Goal: Task Accomplishment & Management: Manage account settings

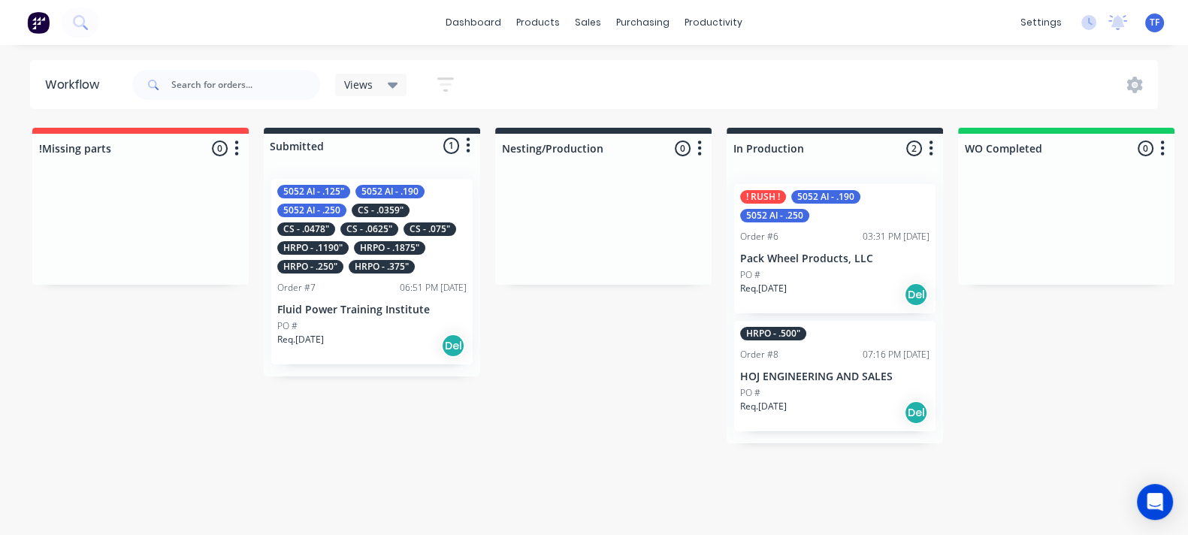
click at [400, 283] on div "06:51 PM 06/10/25" at bounding box center [433, 288] width 67 height 14
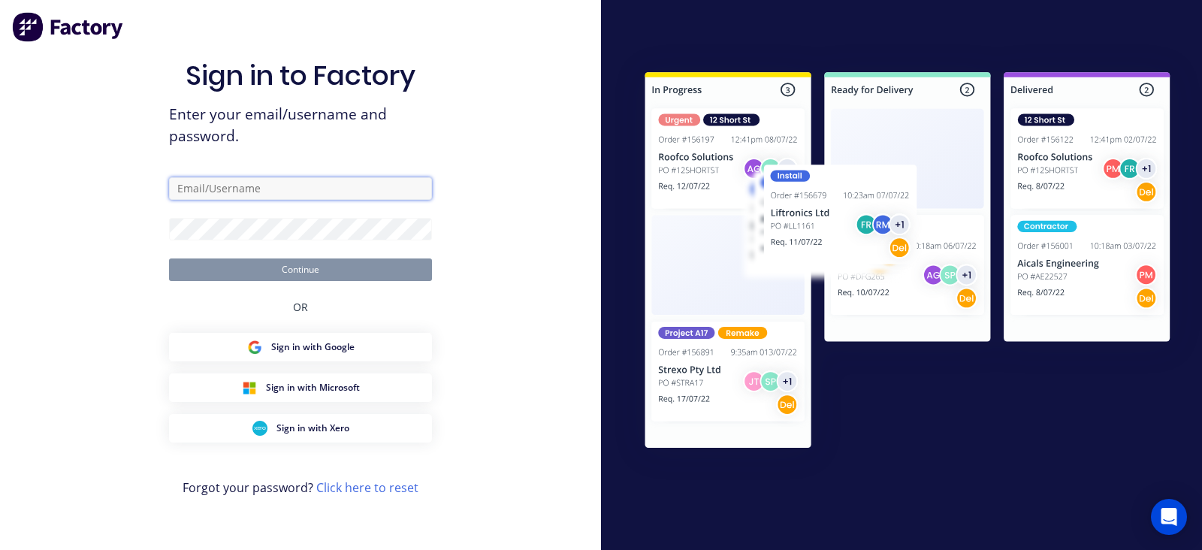
type input "tate@cypressmetals.com"
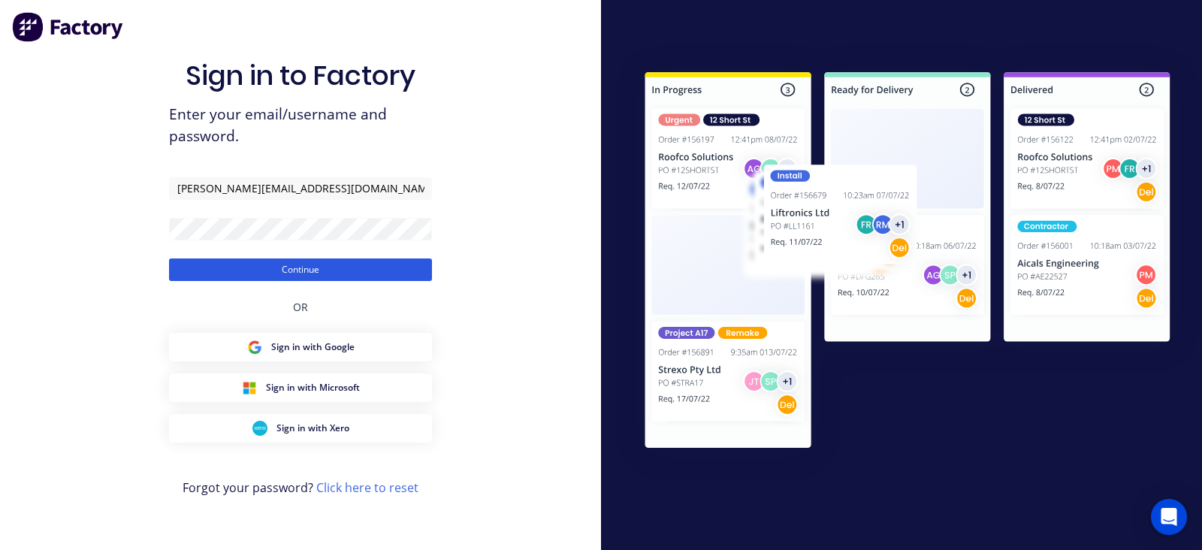
click at [318, 266] on button "Continue" at bounding box center [300, 269] width 263 height 23
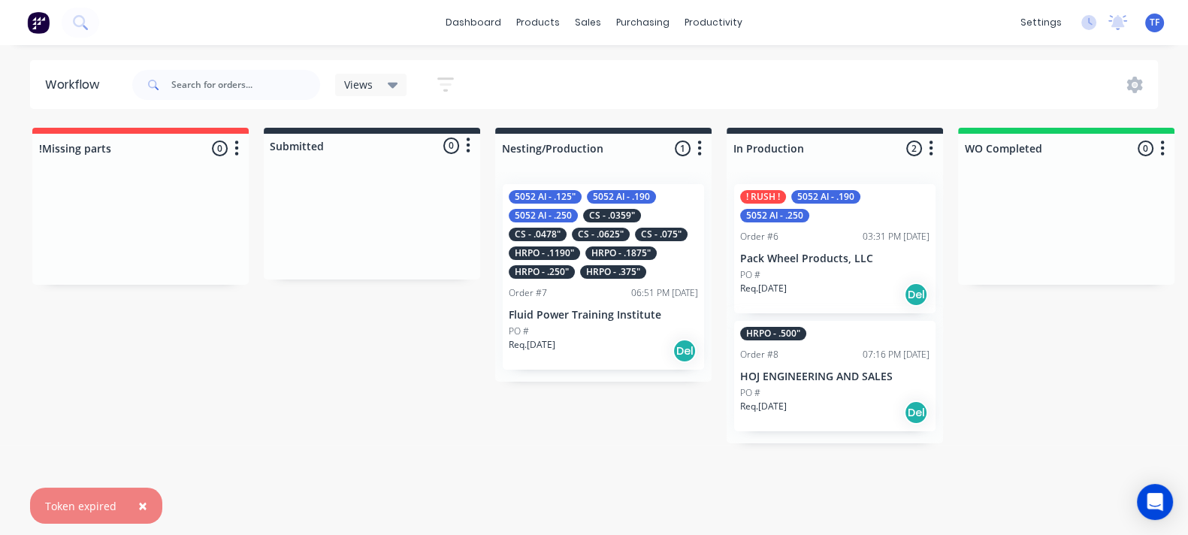
click at [571, 258] on div "HRPO - .1190"" at bounding box center [544, 253] width 71 height 14
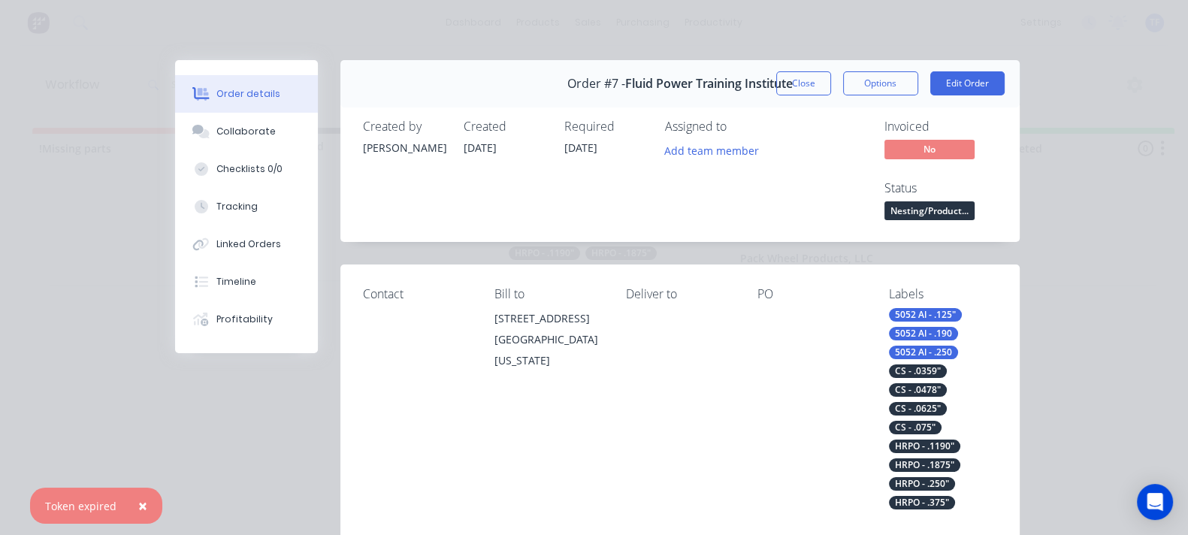
scroll to position [469, 0]
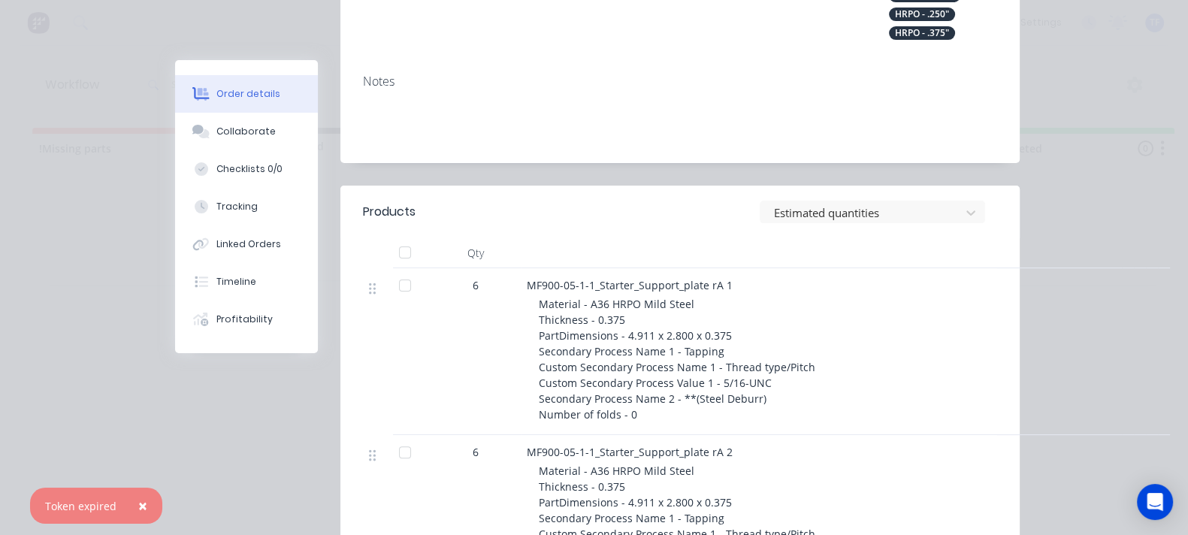
click at [390, 270] on div at bounding box center [405, 285] width 30 height 30
click at [915, 203] on div at bounding box center [862, 212] width 180 height 19
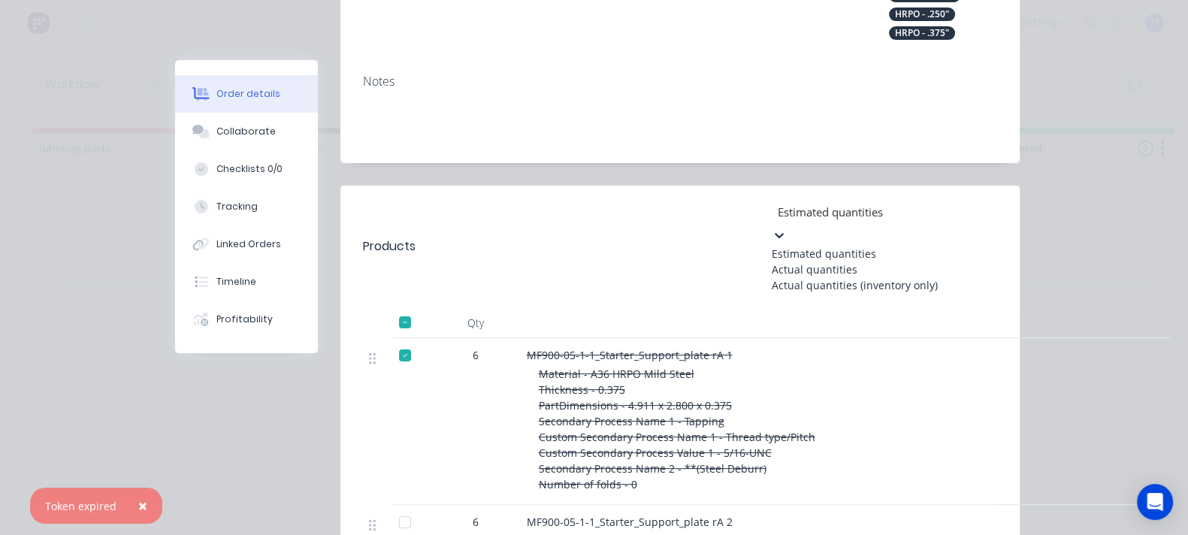
click at [918, 261] on div "Actual quantities" at bounding box center [883, 269] width 225 height 16
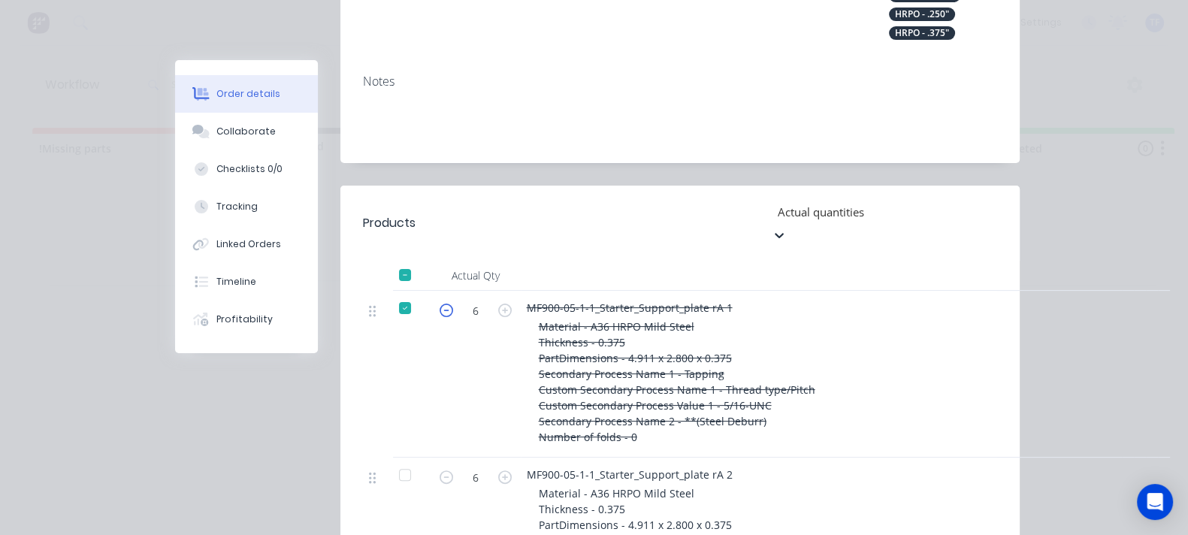
click at [439, 303] on icon "button" at bounding box center [446, 310] width 14 height 14
type input "5"
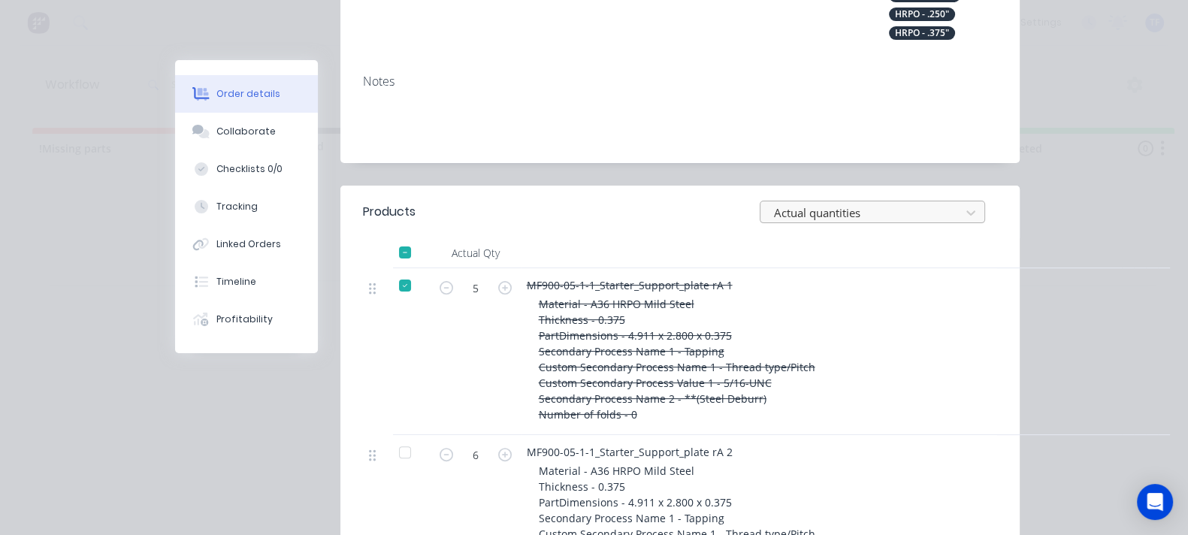
click at [952, 203] on div at bounding box center [862, 212] width 180 height 19
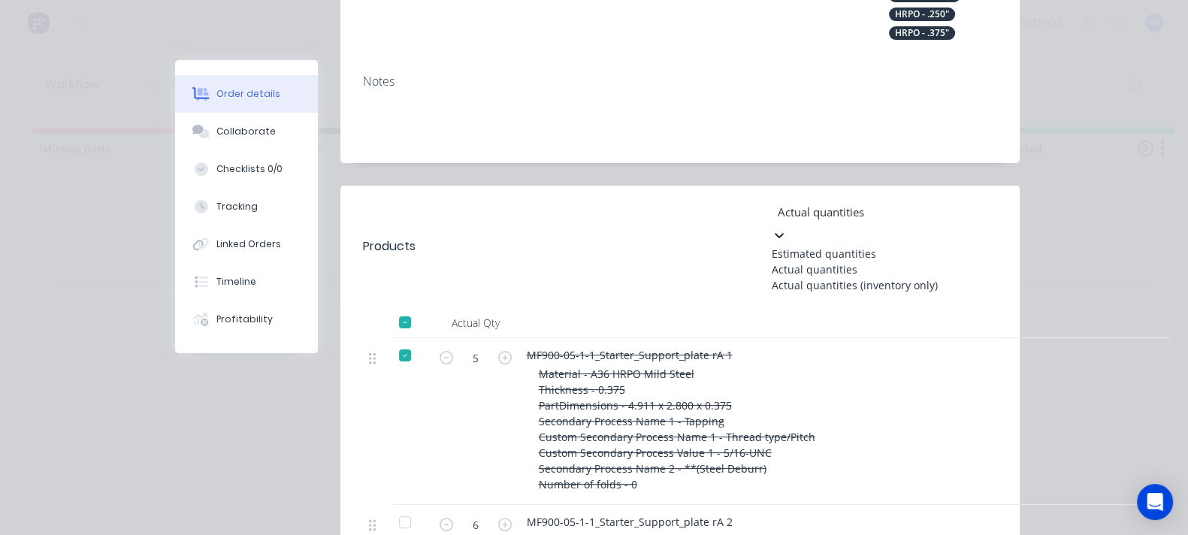
click at [973, 246] on div "Estimated quantities" at bounding box center [883, 254] width 225 height 16
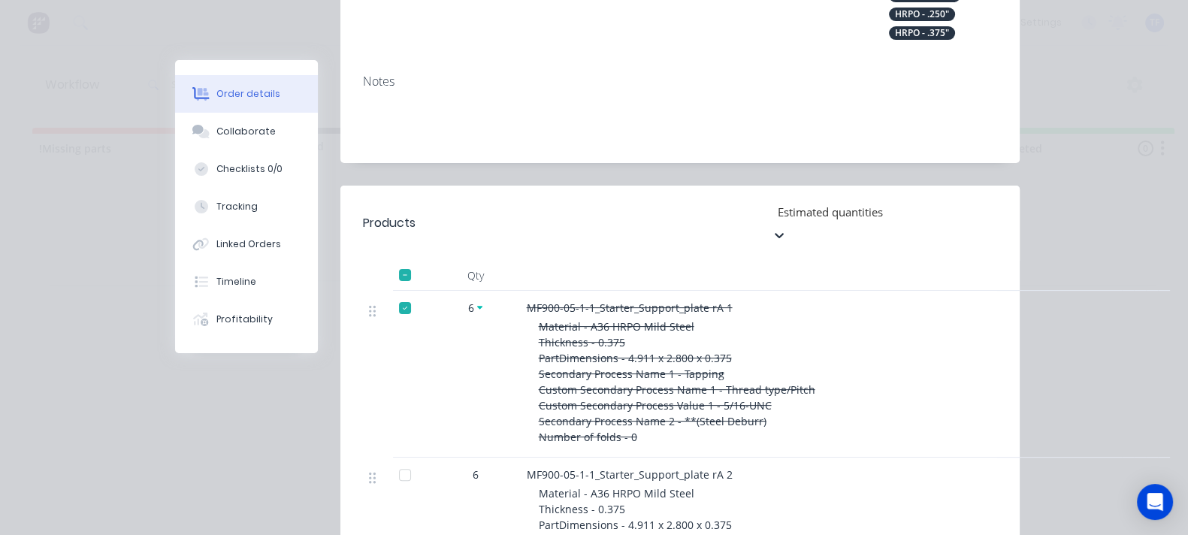
click at [992, 202] on div at bounding box center [884, 211] width 216 height 19
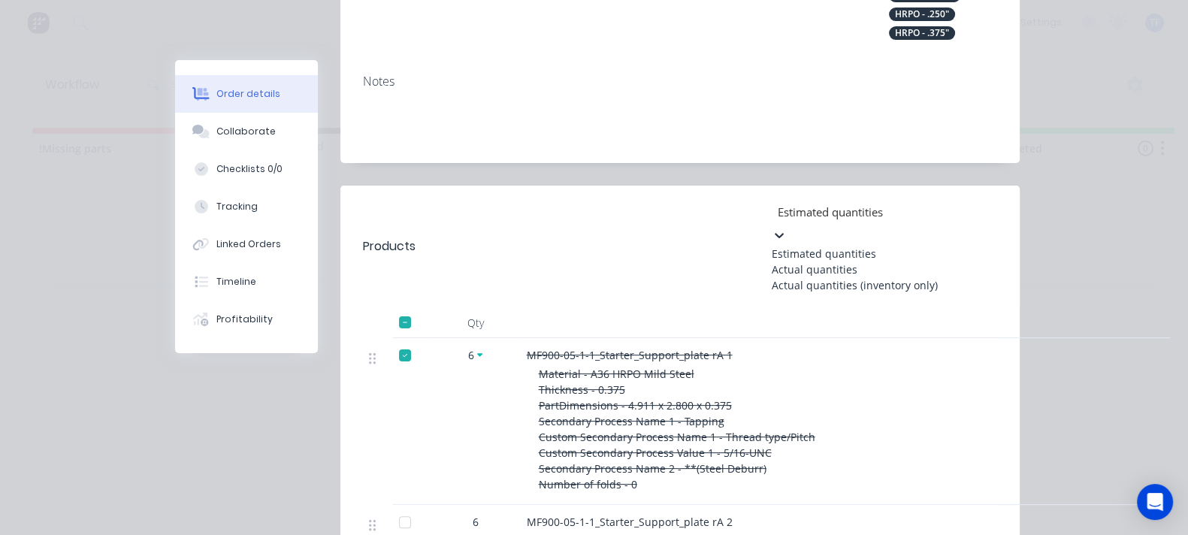
click at [949, 261] on div "Actual quantities" at bounding box center [883, 269] width 225 height 16
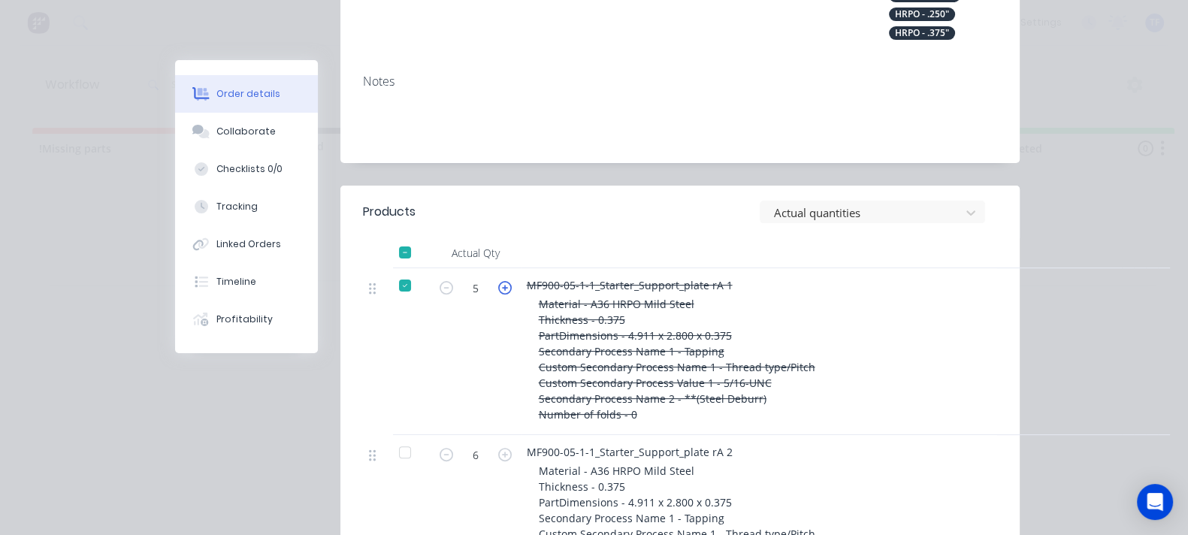
click at [498, 281] on icon "button" at bounding box center [505, 288] width 14 height 14
type input "6"
click at [690, 296] on div "Material - A36 HRPO Mild Steel Thickness - 0.375 PartDimensions - 4.911 x 2.800…" at bounding box center [827, 359] width 577 height 126
click at [390, 270] on div at bounding box center [405, 285] width 30 height 30
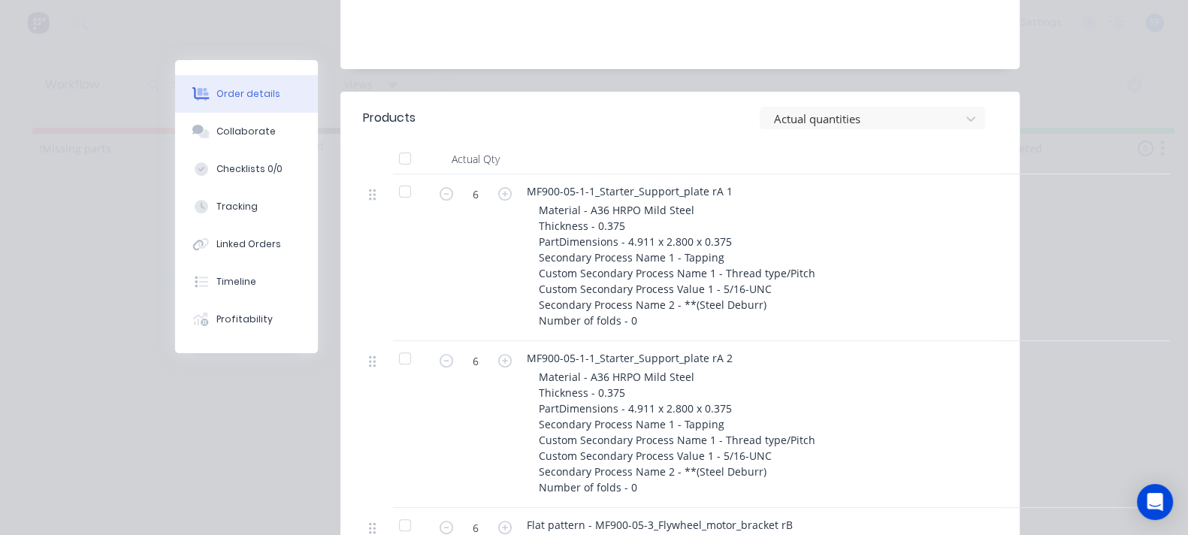
scroll to position [375, 0]
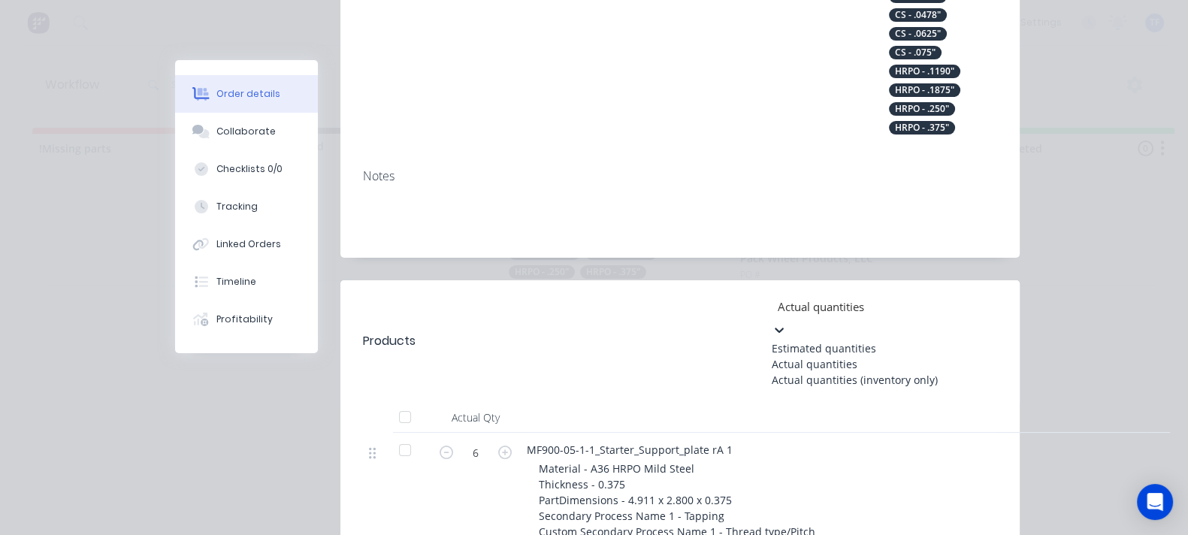
click at [910, 297] on div at bounding box center [884, 306] width 216 height 19
click at [905, 340] on div "Estimated quantities" at bounding box center [883, 348] width 225 height 16
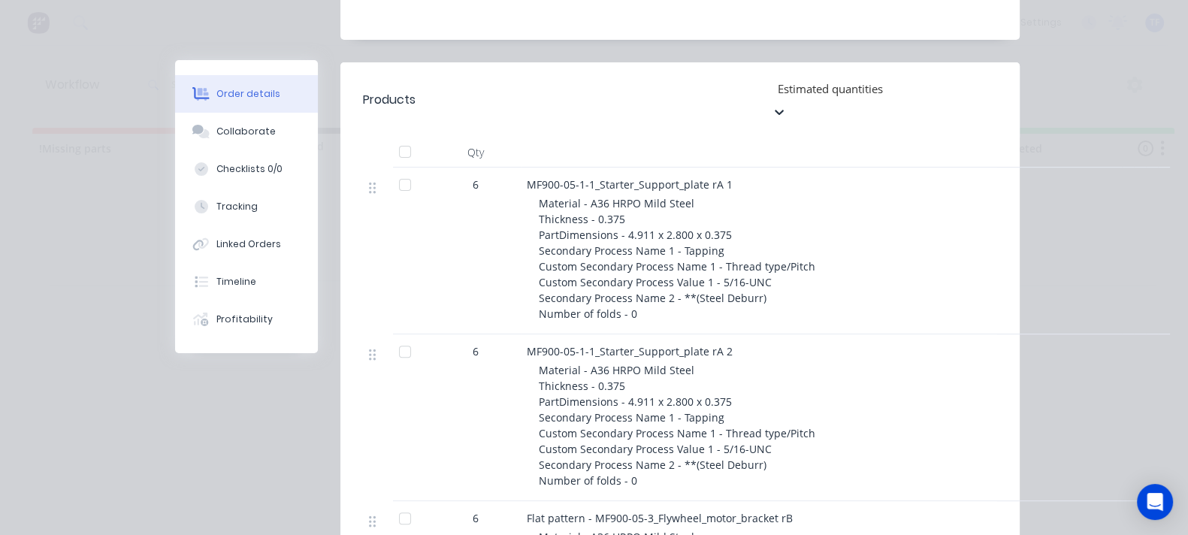
scroll to position [485, 0]
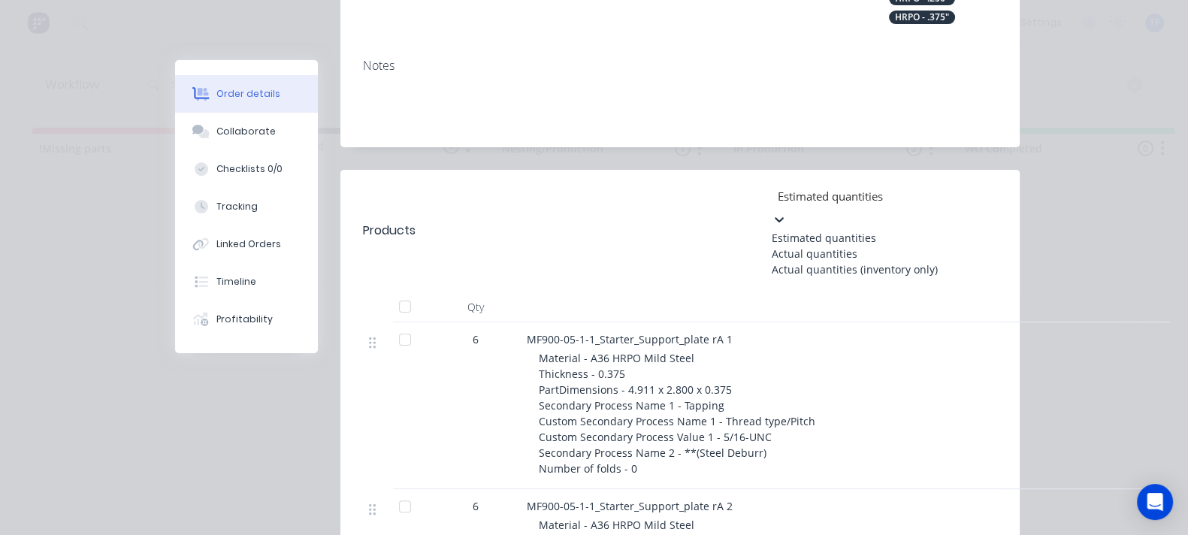
drag, startPoint x: 1034, startPoint y: 43, endPoint x: 1030, endPoint y: 54, distance: 11.9
click at [992, 186] on div at bounding box center [884, 195] width 216 height 19
click at [997, 246] on div "Actual quantities" at bounding box center [883, 254] width 225 height 16
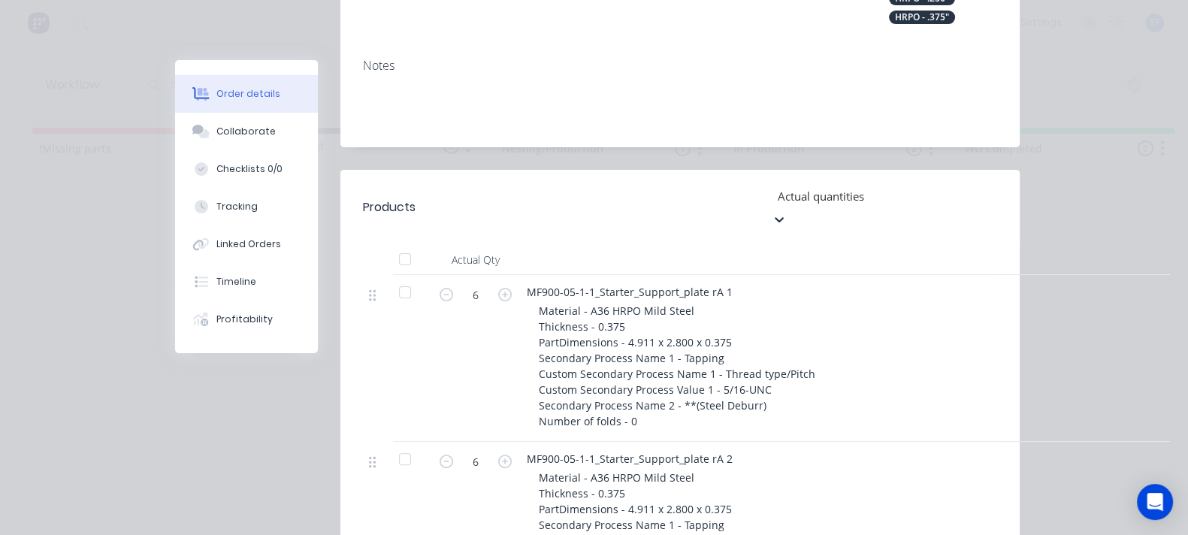
click at [390, 277] on div at bounding box center [405, 292] width 30 height 30
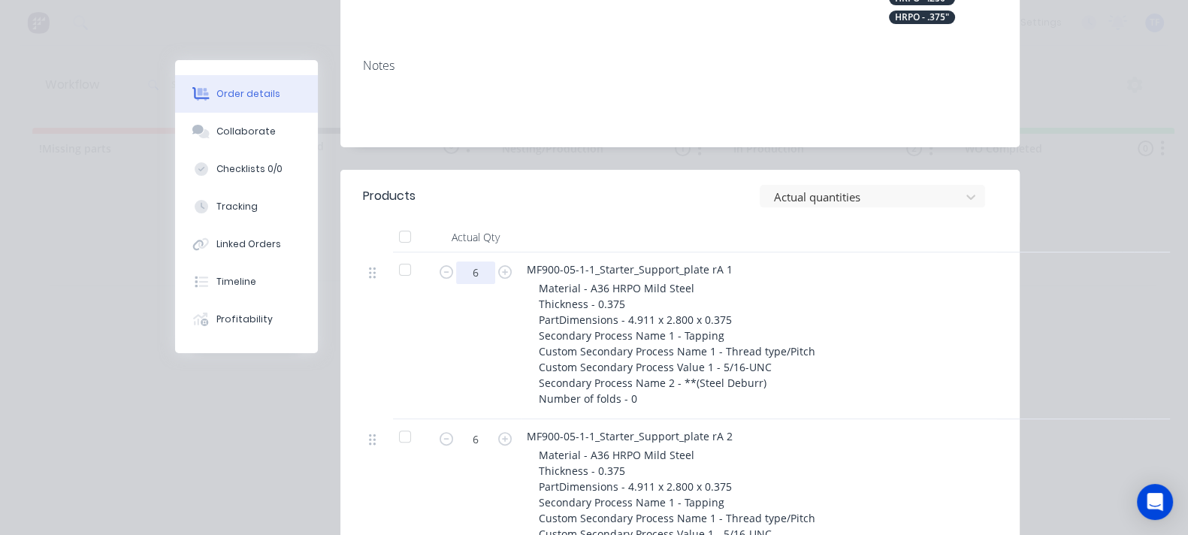
click at [456, 261] on input "6" at bounding box center [475, 272] width 39 height 23
click at [780, 280] on div "Material - A36 HRPO Mild Steel Thickness - 0.375 PartDimensions - 4.911 x 2.800…" at bounding box center [827, 343] width 577 height 126
click at [937, 187] on div at bounding box center [862, 196] width 180 height 19
click at [725, 280] on div "Material - A36 HRPO Mild Steel Thickness - 0.375 PartDimensions - 4.911 x 2.800…" at bounding box center [827, 343] width 577 height 126
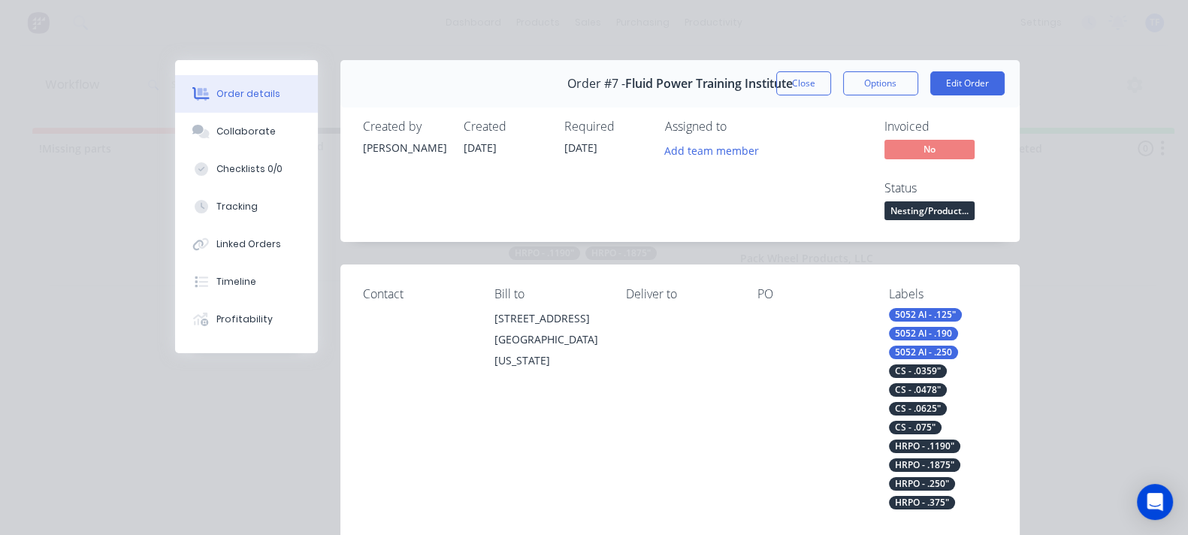
scroll to position [375, 0]
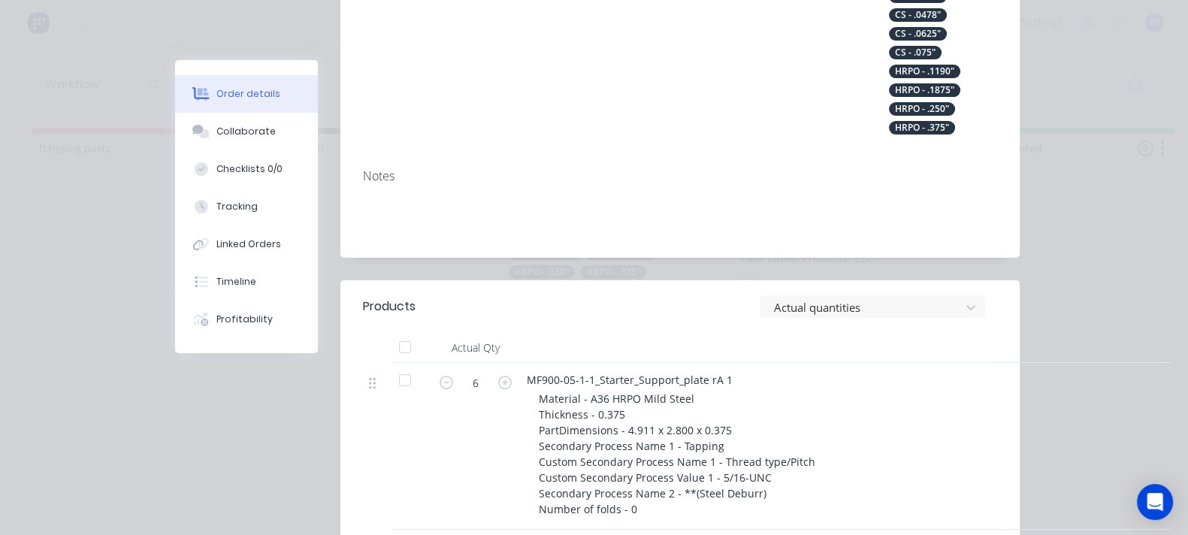
click at [958, 280] on header "Products Actual quantities" at bounding box center [679, 306] width 679 height 53
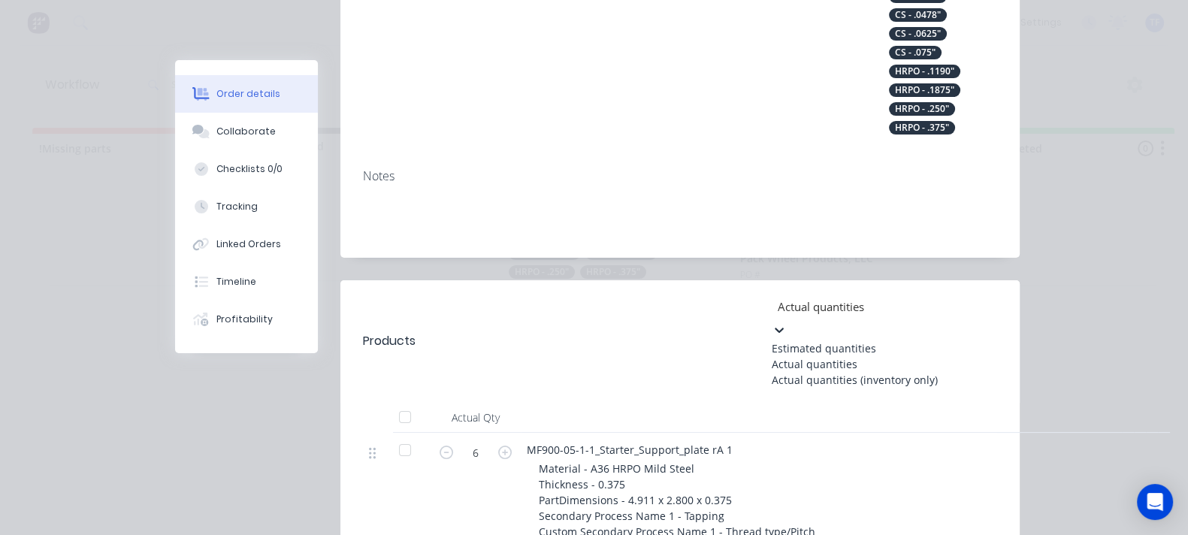
click at [955, 295] on div "Actual quantities" at bounding box center [883, 306] width 225 height 23
drag, startPoint x: 947, startPoint y: 179, endPoint x: 939, endPoint y: 184, distance: 9.8
click at [947, 340] on div "Estimated quantities" at bounding box center [883, 348] width 225 height 16
click at [928, 297] on div at bounding box center [884, 306] width 216 height 19
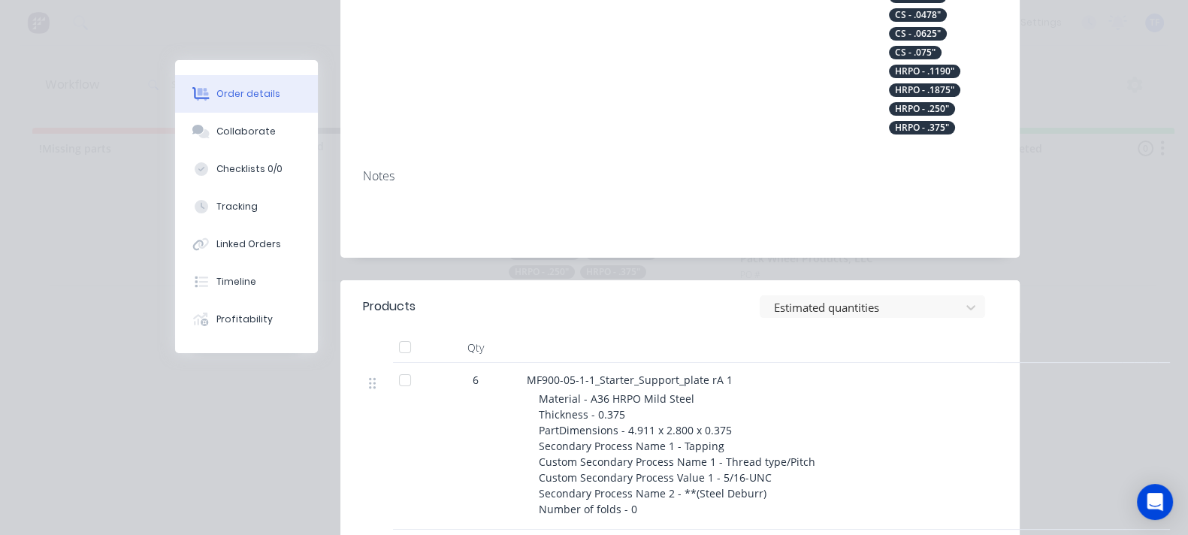
click at [770, 295] on div "Estimated quantities" at bounding box center [747, 306] width 500 height 23
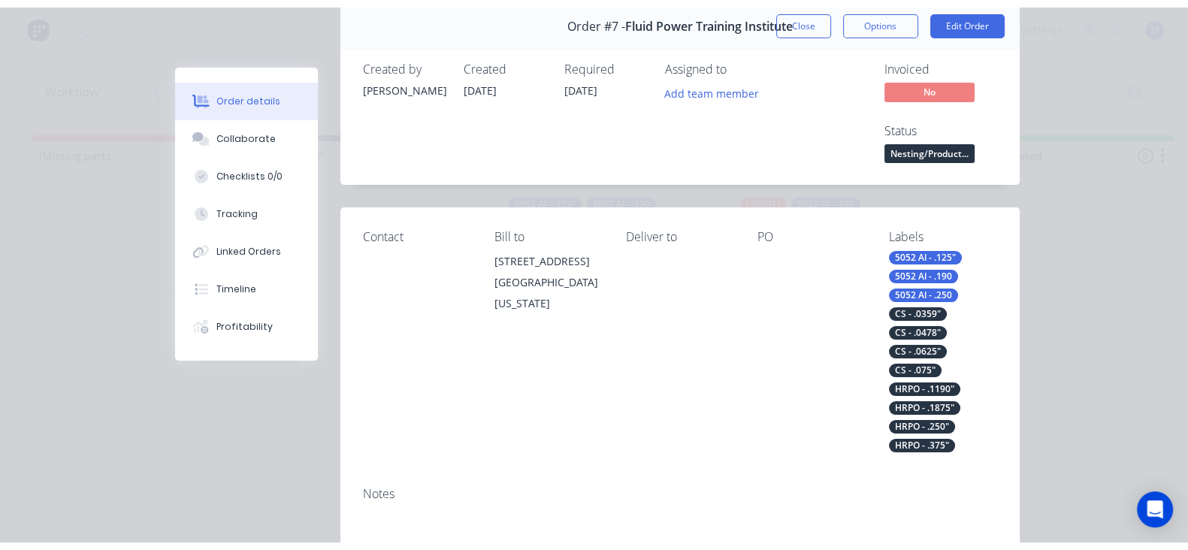
scroll to position [0, 0]
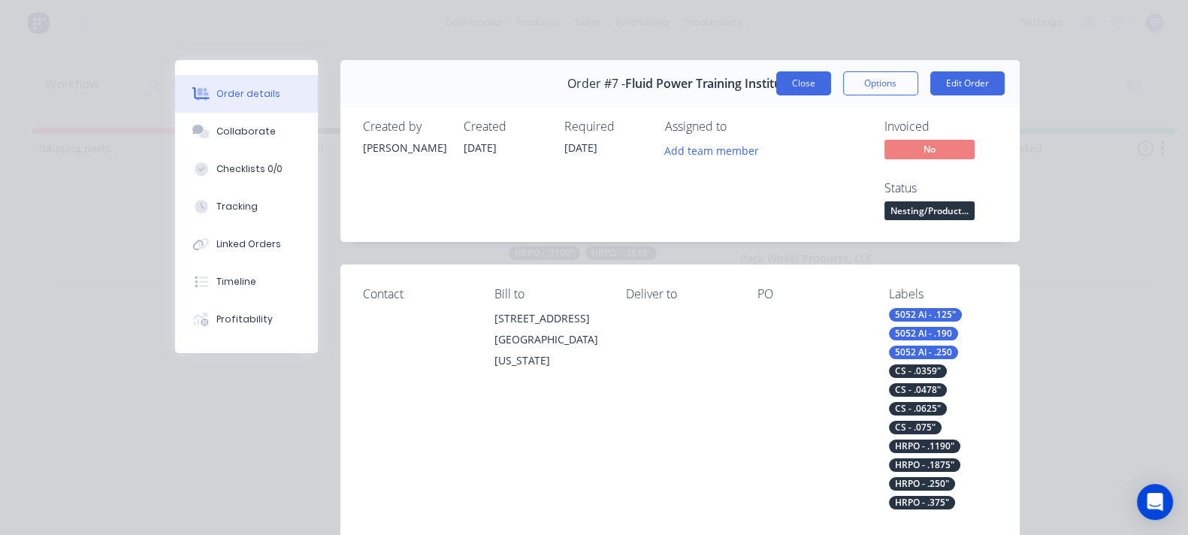
click at [831, 80] on button "Close" at bounding box center [803, 83] width 55 height 24
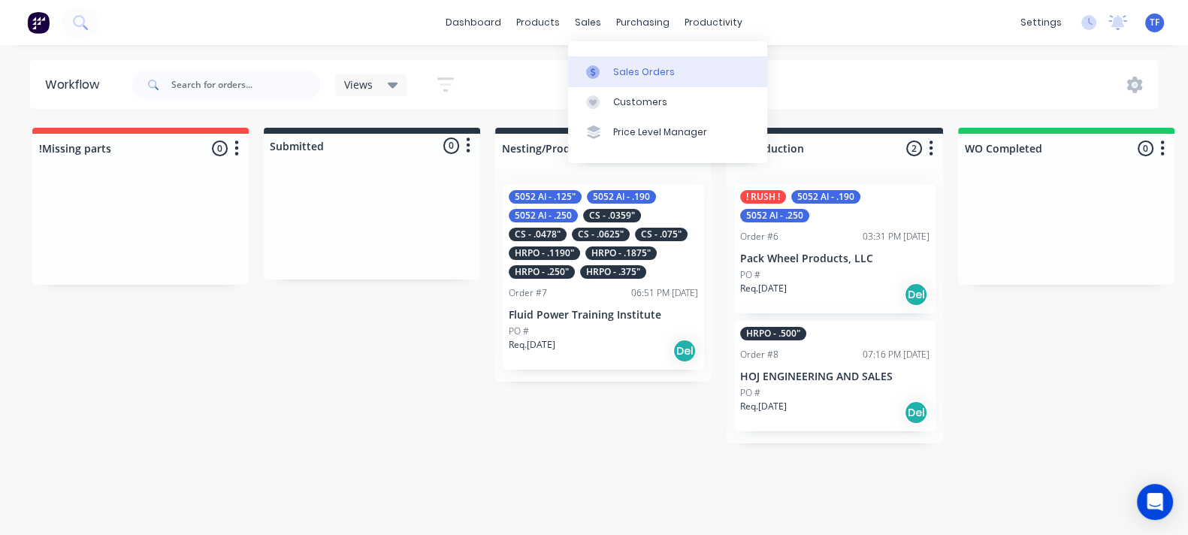
click at [599, 69] on icon at bounding box center [593, 72] width 14 height 14
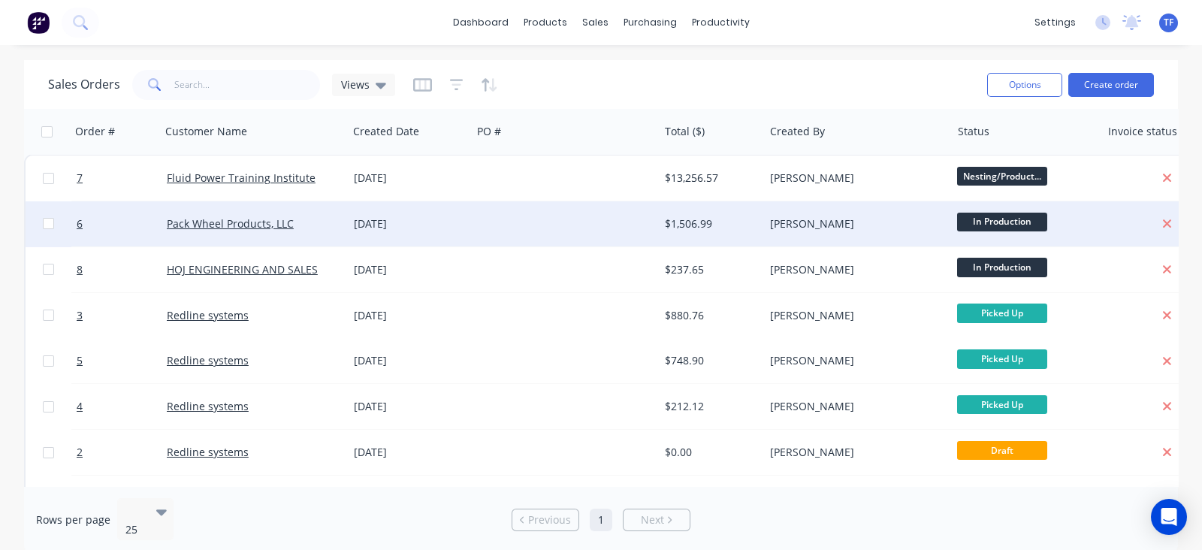
click at [434, 235] on div "[DATE]" at bounding box center [410, 223] width 124 height 45
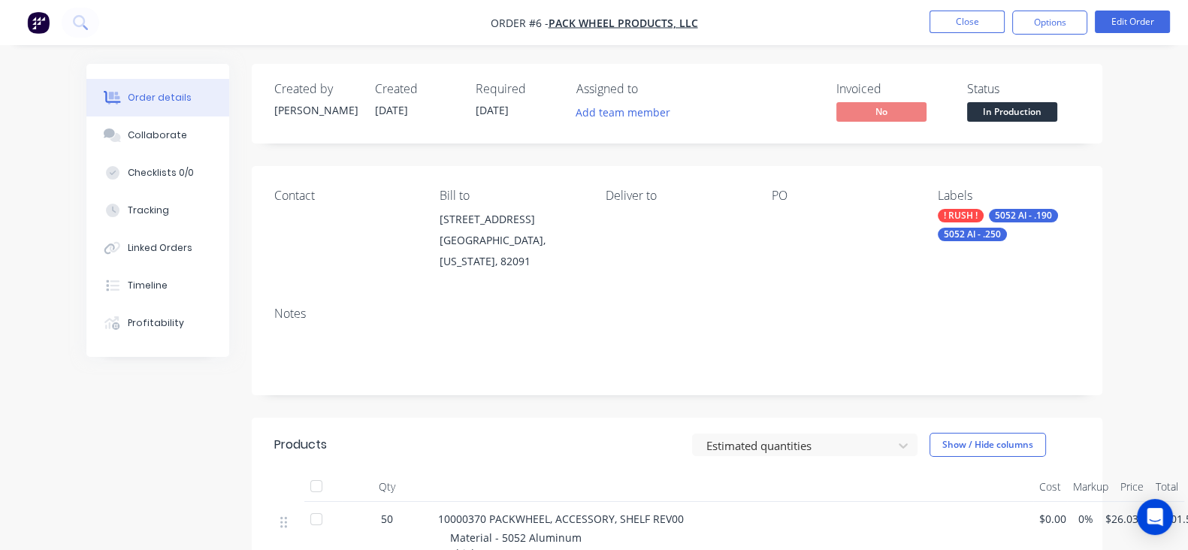
click at [26, 33] on button "button" at bounding box center [39, 23] width 32 height 24
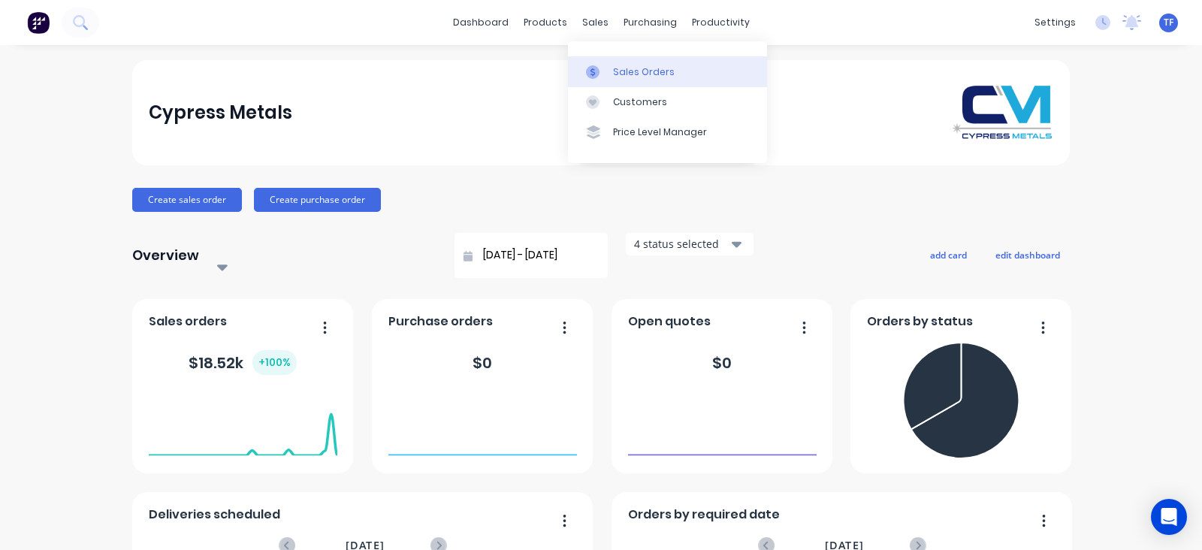
click at [618, 83] on link "Sales Orders" at bounding box center [667, 71] width 199 height 30
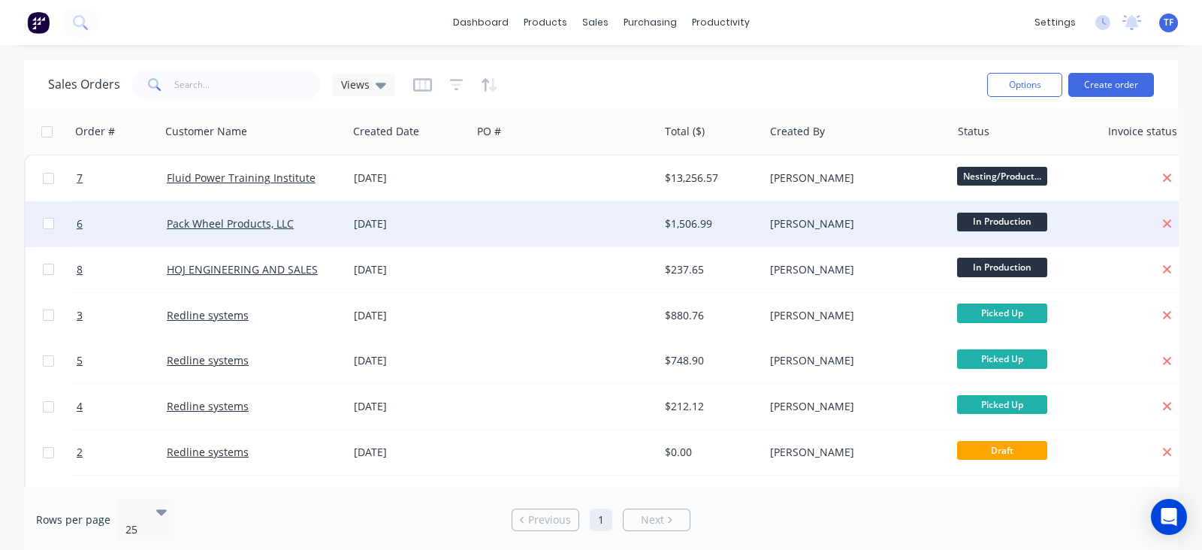
click at [450, 225] on div "[DATE]" at bounding box center [410, 223] width 112 height 15
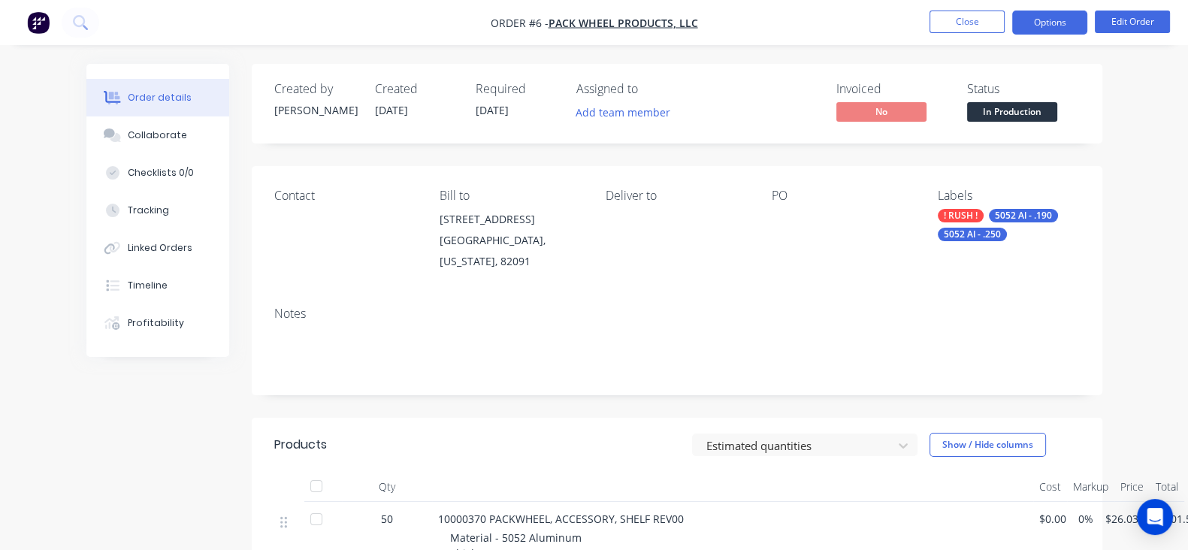
click at [1040, 15] on button "Options" at bounding box center [1049, 23] width 75 height 24
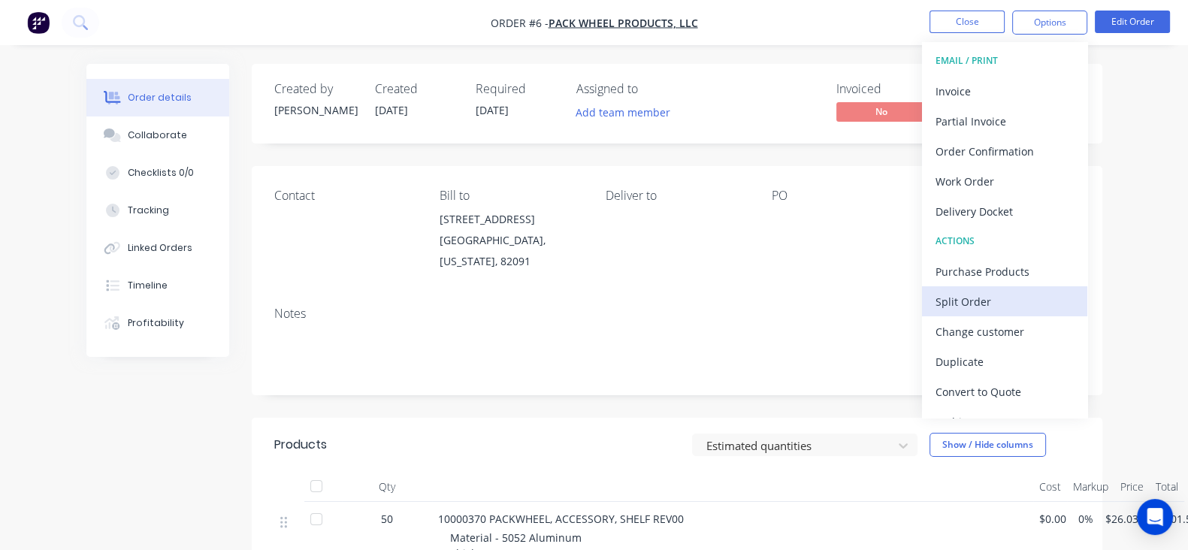
click at [969, 304] on div "Split Order" at bounding box center [1004, 302] width 138 height 22
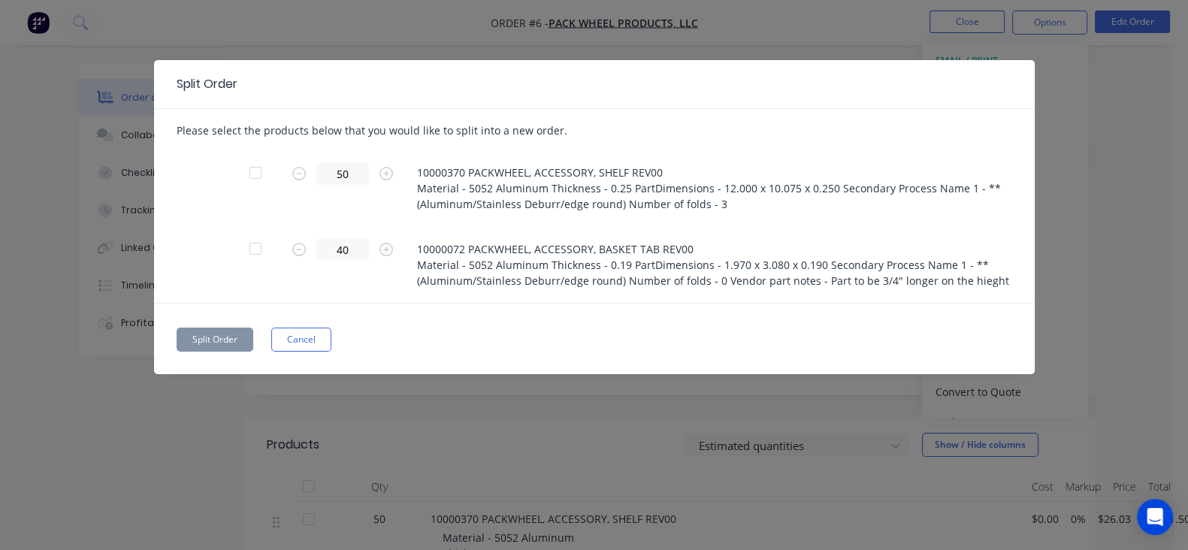
click at [240, 234] on div at bounding box center [255, 249] width 30 height 30
drag, startPoint x: 210, startPoint y: 240, endPoint x: 192, endPoint y: 243, distance: 18.9
click at [316, 243] on input "40" at bounding box center [342, 249] width 53 height 23
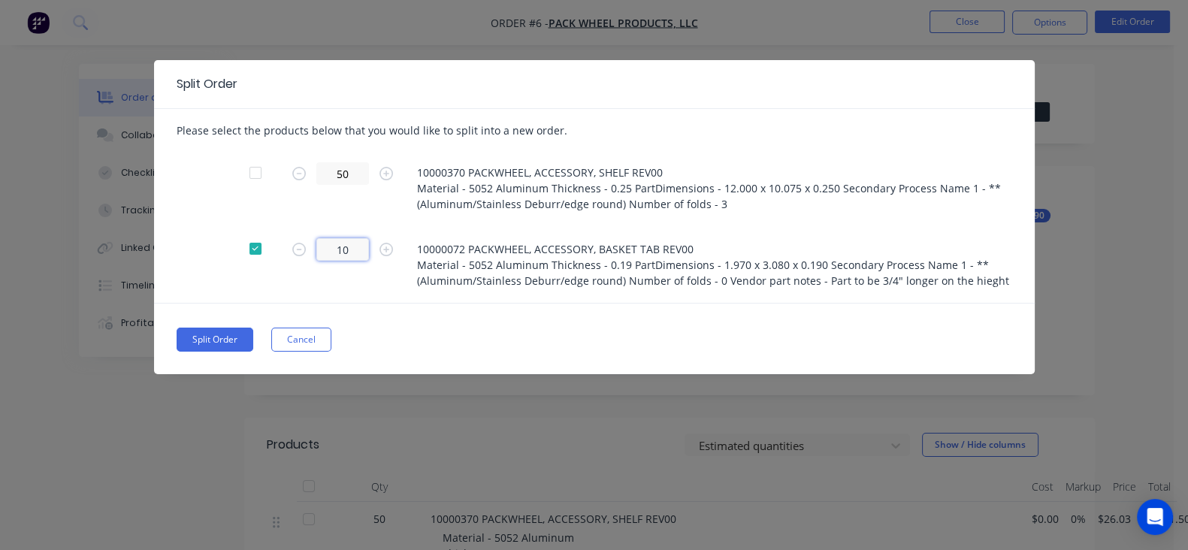
type input "10"
click at [250, 309] on div "Split Order Please select the products below that you would like to split into …" at bounding box center [594, 217] width 880 height 314
click at [177, 327] on button "Split Order" at bounding box center [215, 339] width 77 height 24
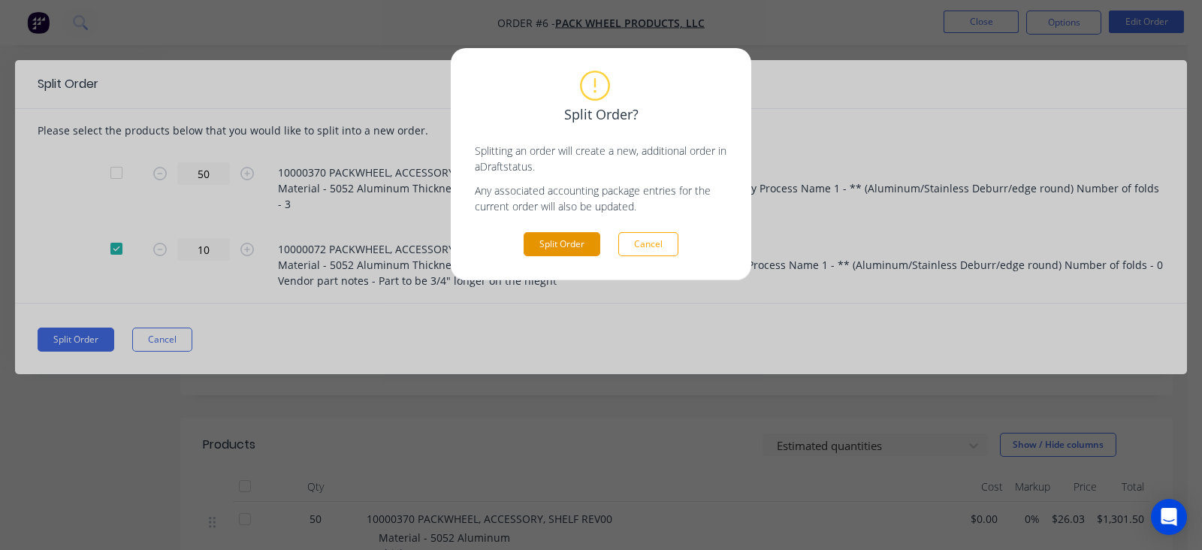
click at [576, 240] on button "Split Order" at bounding box center [562, 244] width 77 height 24
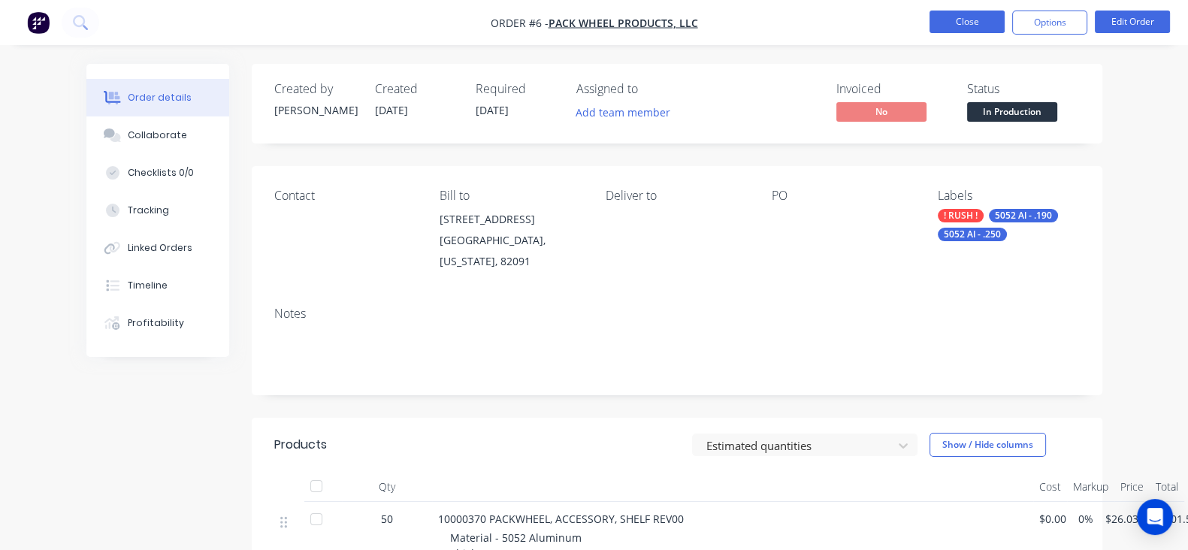
click at [937, 20] on button "Close" at bounding box center [966, 22] width 75 height 23
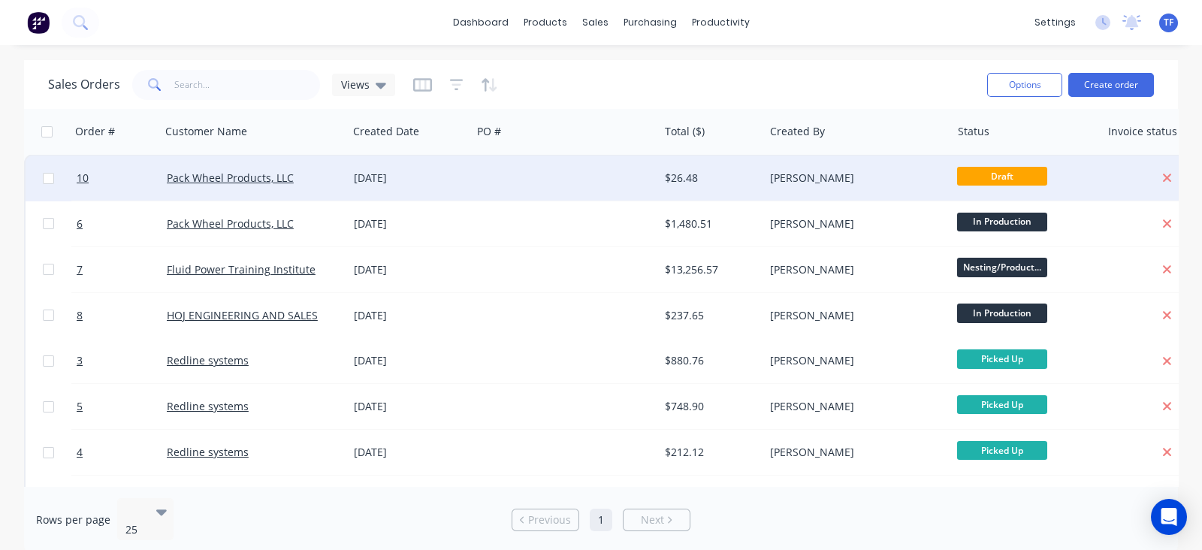
click at [594, 181] on div at bounding box center [565, 177] width 187 height 45
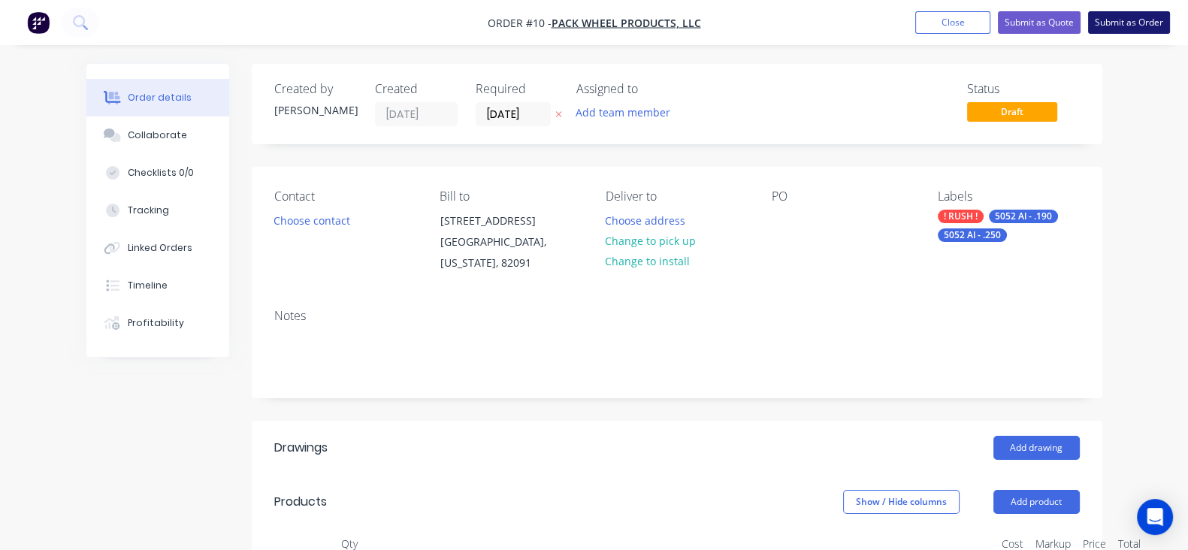
click at [1124, 22] on button "Submit as Order" at bounding box center [1129, 22] width 82 height 23
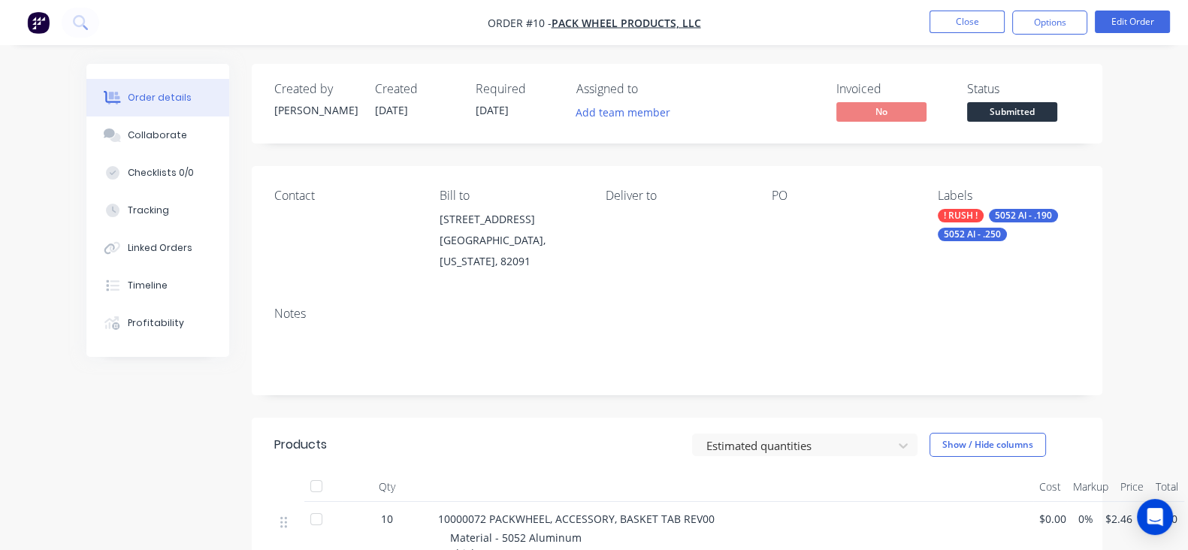
click at [1057, 114] on span "Submitted" at bounding box center [1012, 111] width 90 height 19
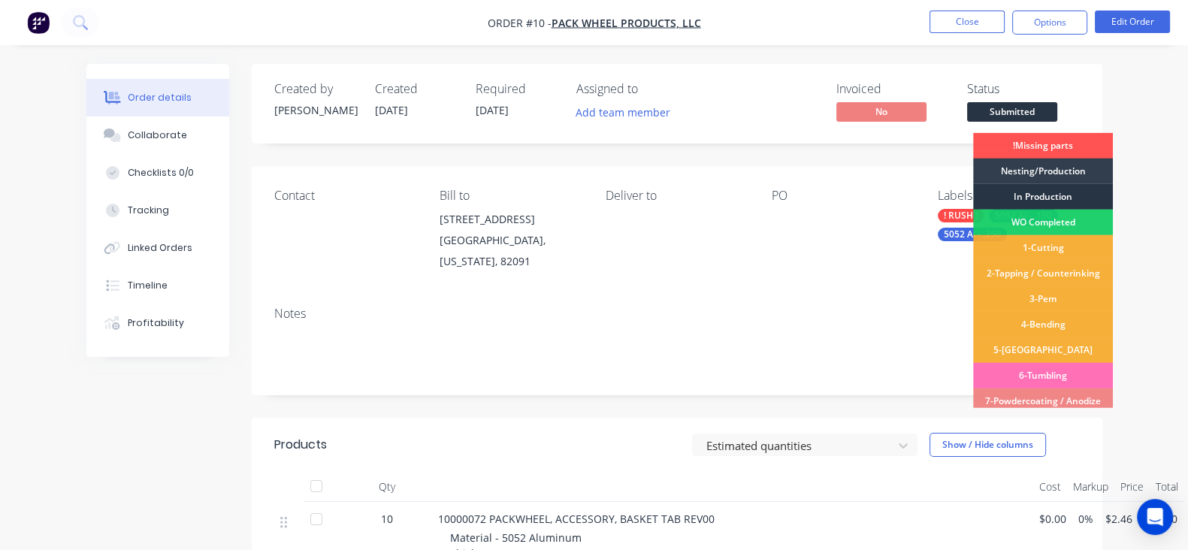
click at [1068, 190] on div "In Production" at bounding box center [1043, 197] width 140 height 26
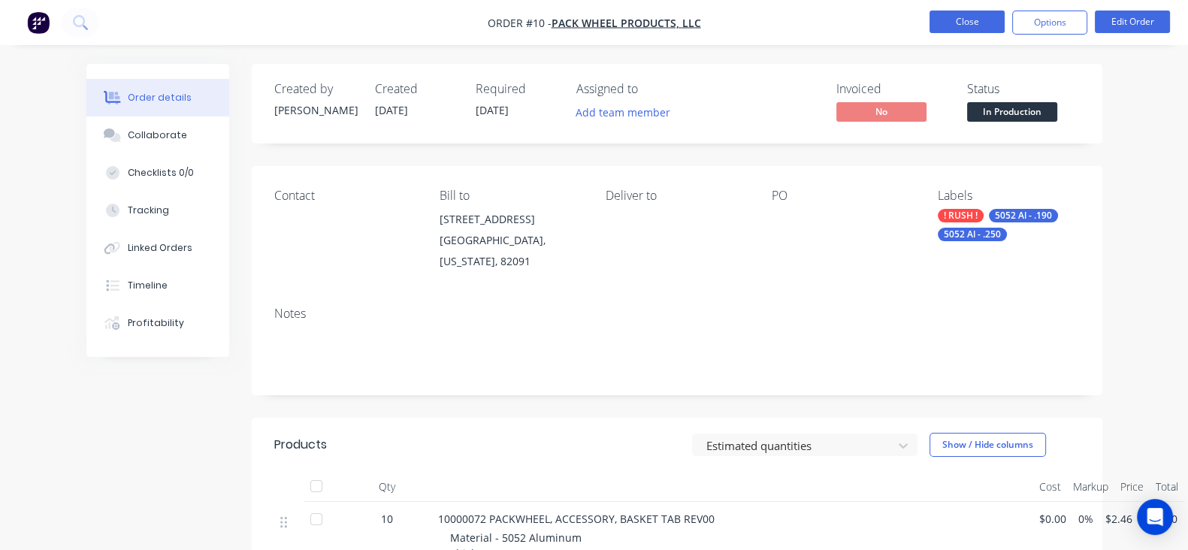
click at [976, 21] on button "Close" at bounding box center [966, 22] width 75 height 23
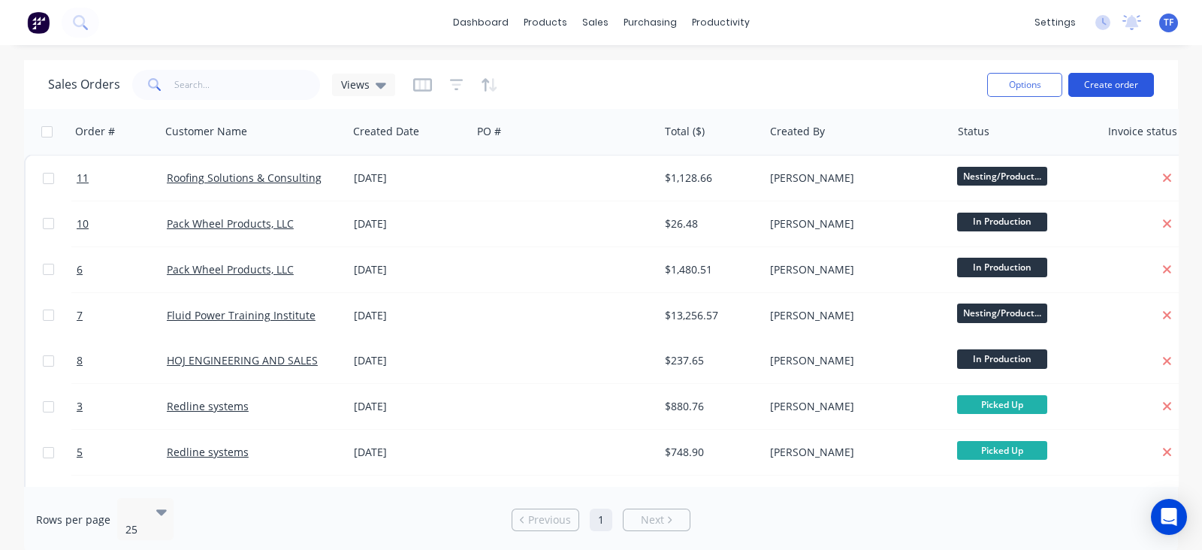
click at [1100, 79] on button "Create order" at bounding box center [1111, 85] width 86 height 24
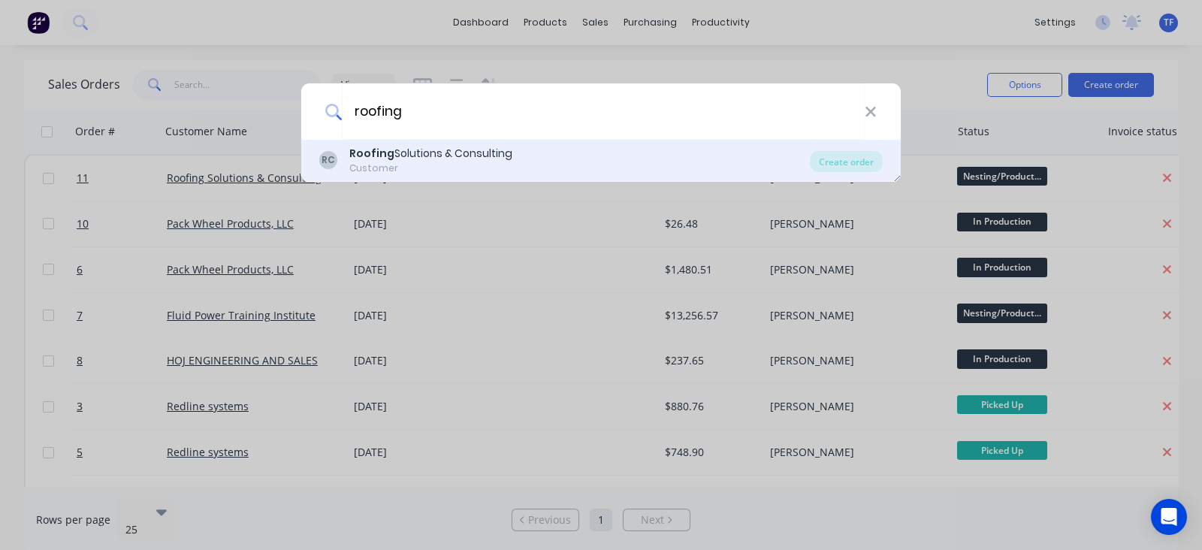
type input "roofing"
click at [619, 157] on div "RC Roofing Solutions & Consulting Customer" at bounding box center [564, 160] width 490 height 29
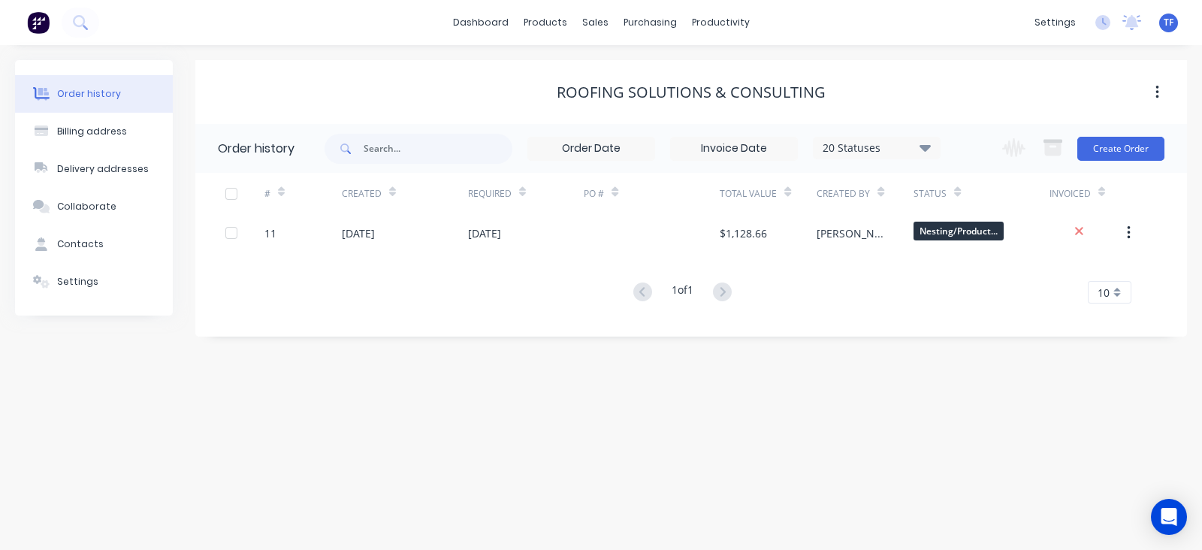
click at [1113, 167] on div "Change order status !Missing parts Submitted Nesting/Production In Production W…" at bounding box center [1078, 148] width 171 height 49
click at [1112, 158] on button "Create Order" at bounding box center [1120, 149] width 87 height 24
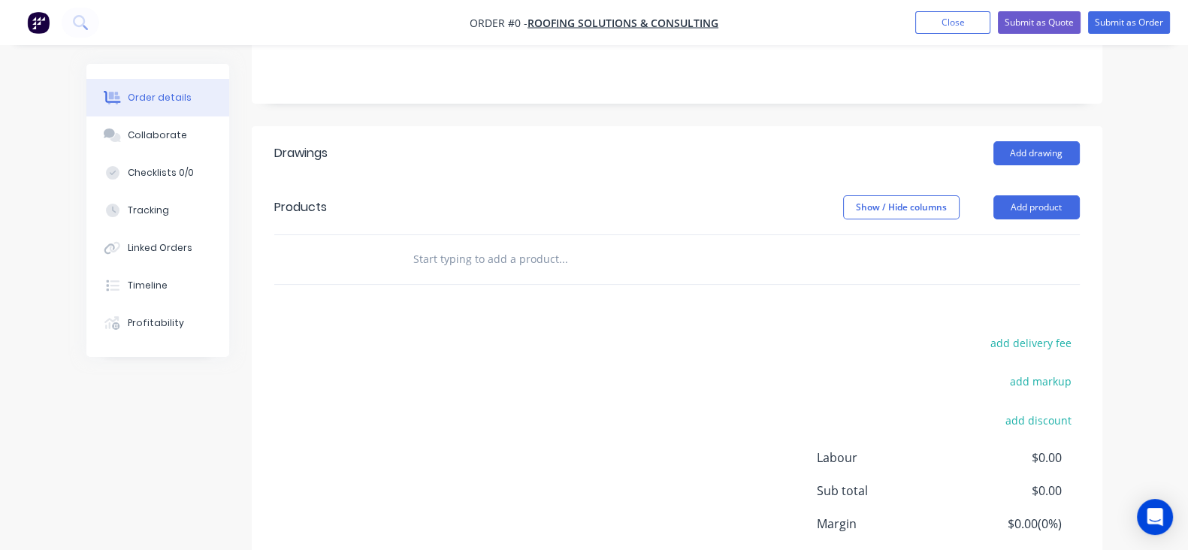
scroll to position [282, 0]
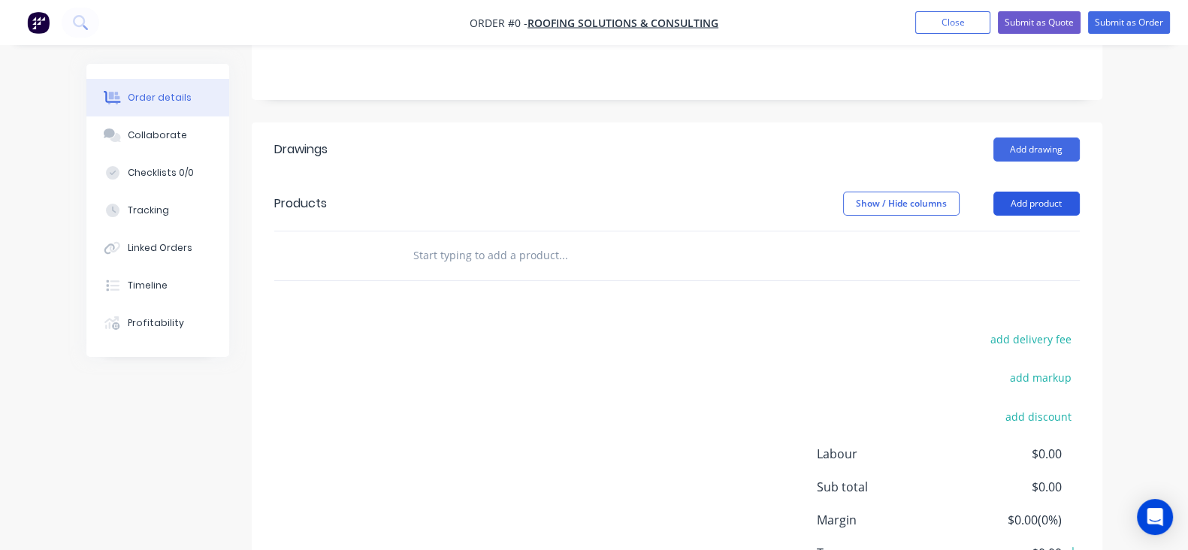
click at [1079, 208] on button "Add product" at bounding box center [1036, 204] width 86 height 24
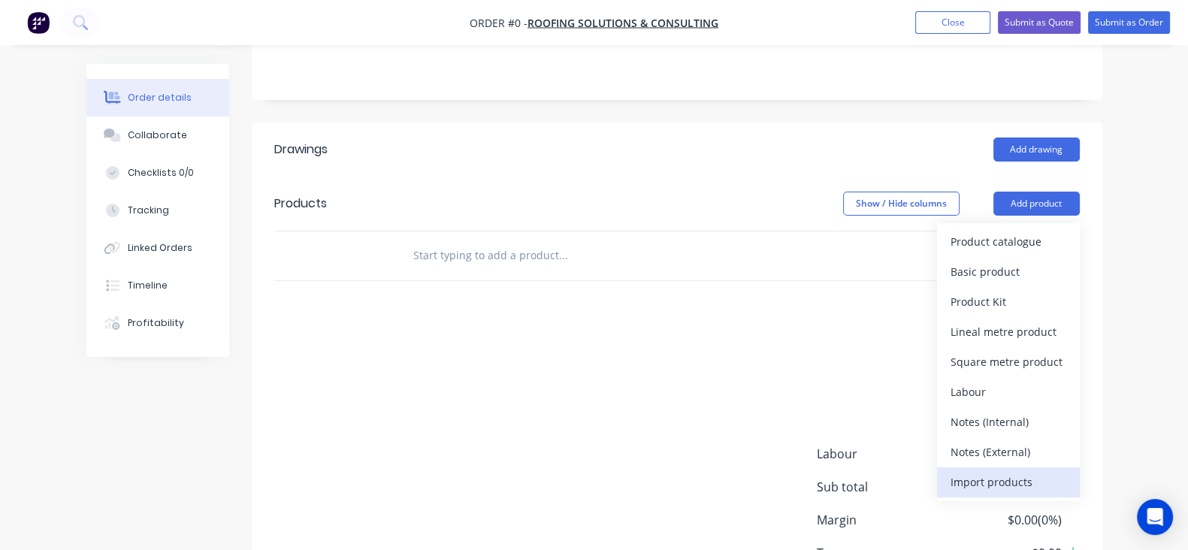
click at [1079, 467] on button "Import products" at bounding box center [1008, 482] width 143 height 30
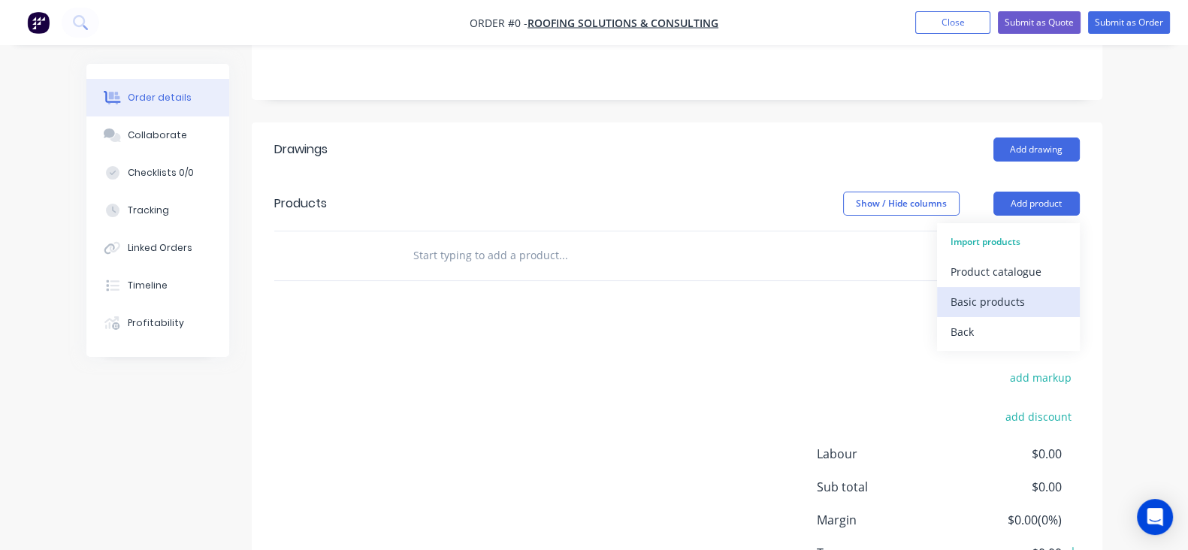
click at [1061, 309] on div "Basic products" at bounding box center [1008, 302] width 116 height 22
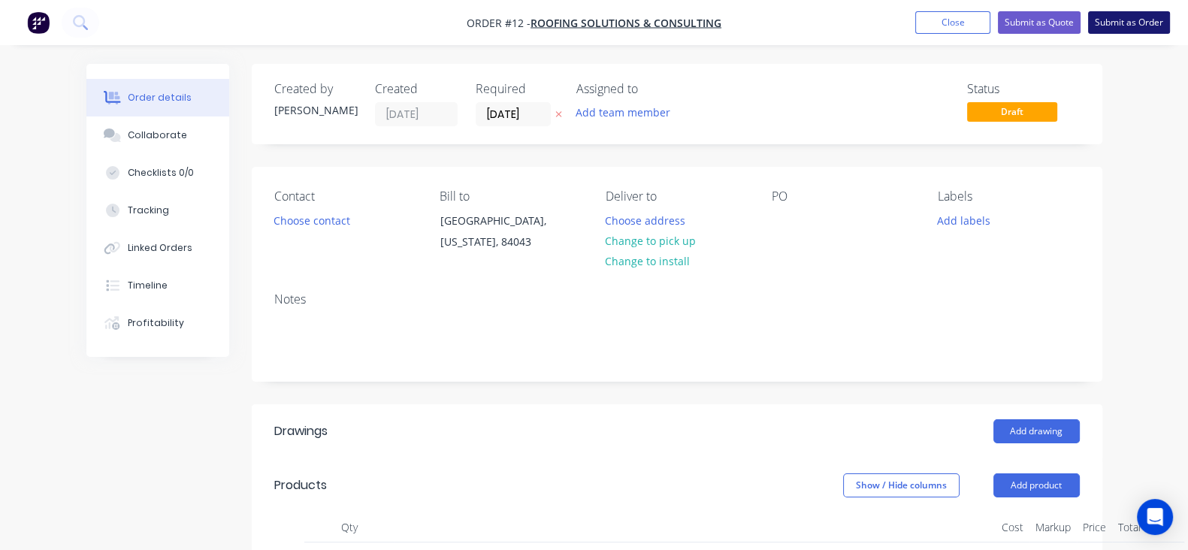
click at [1109, 32] on button "Submit as Order" at bounding box center [1129, 22] width 82 height 23
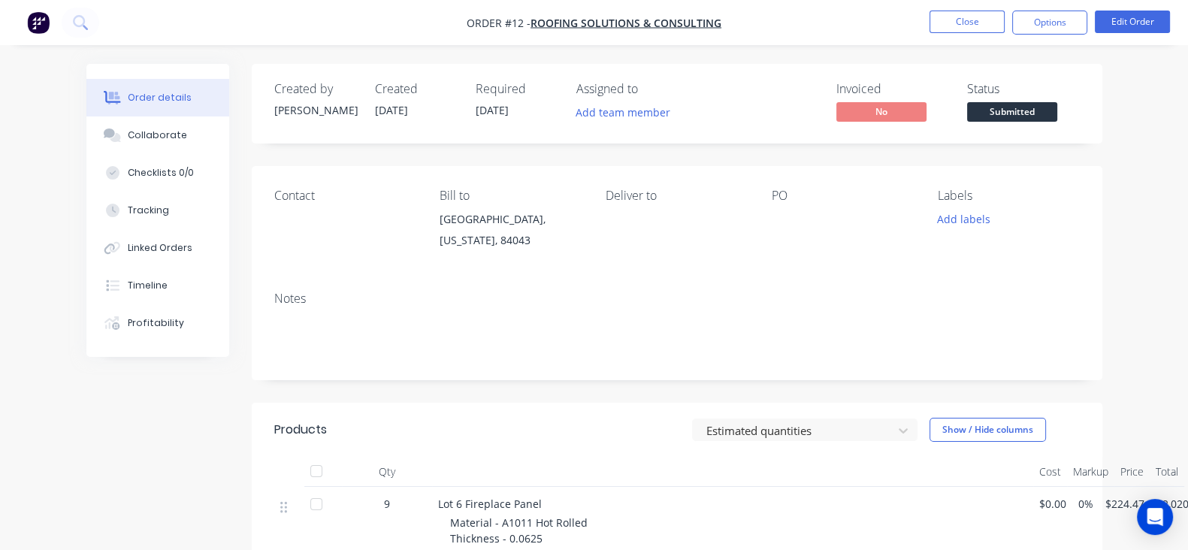
click at [1057, 116] on span "Submitted" at bounding box center [1012, 111] width 90 height 19
click at [1057, 114] on span "Submitted" at bounding box center [1012, 111] width 90 height 19
click at [119, 125] on button "Collaborate" at bounding box center [157, 135] width 143 height 38
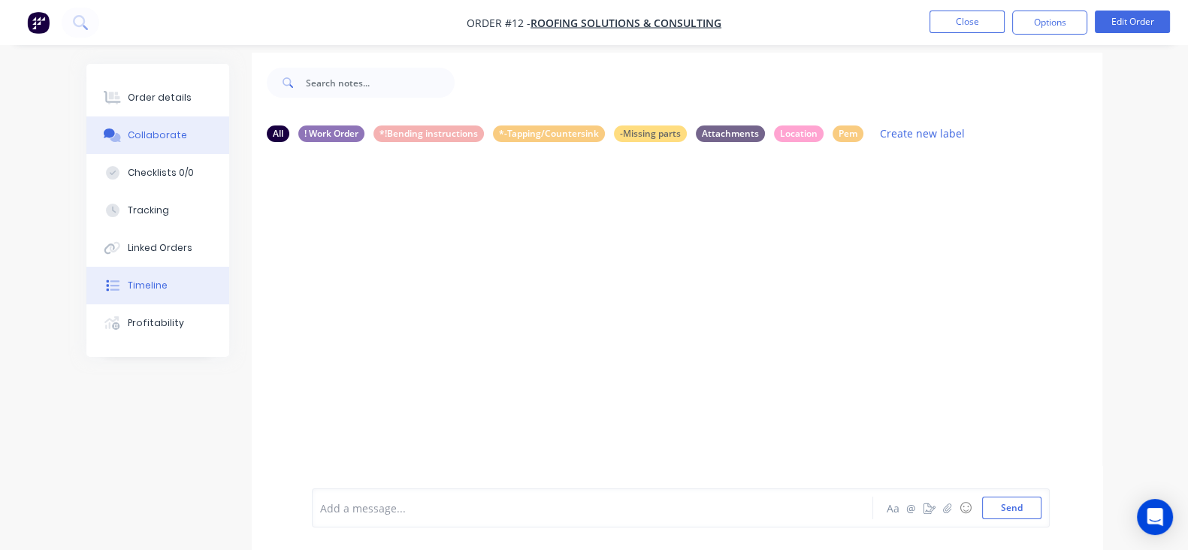
scroll to position [22, 0]
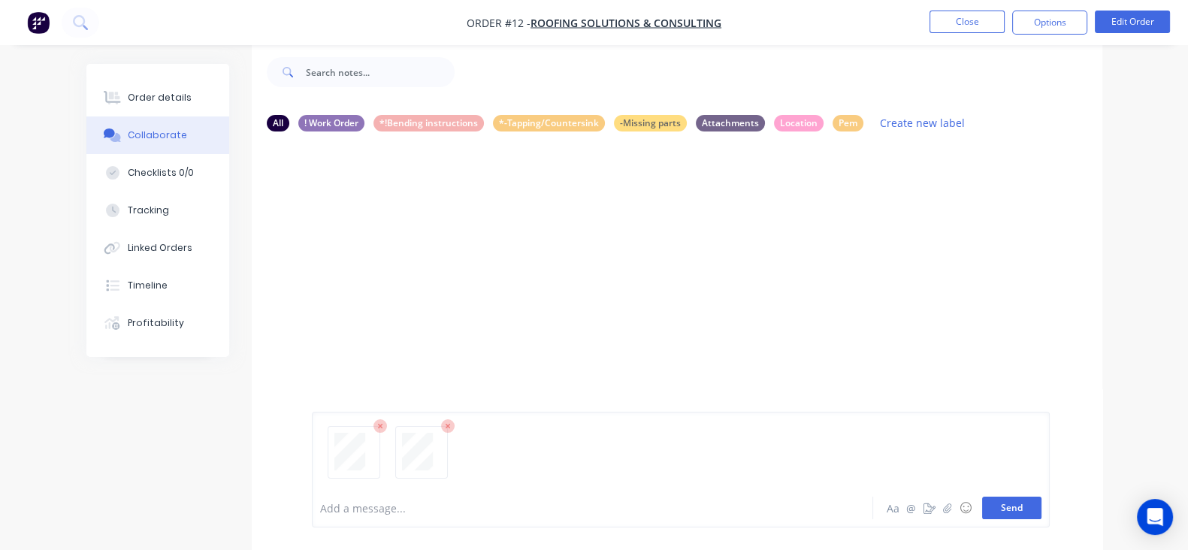
click at [1041, 512] on button "Send" at bounding box center [1011, 507] width 59 height 23
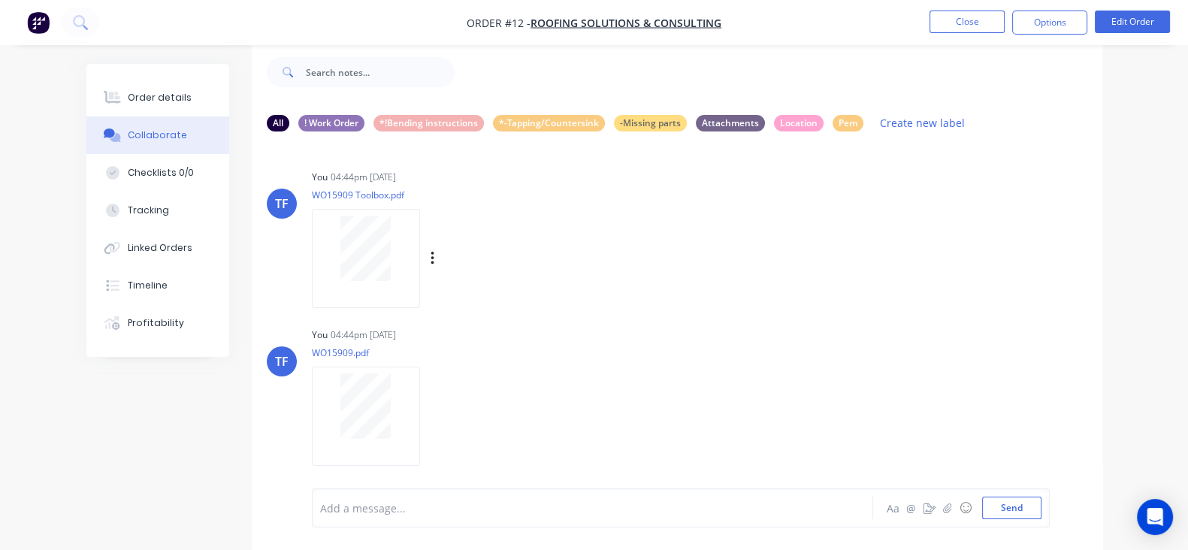
click at [426, 263] on div "Labels Download Delete" at bounding box center [510, 259] width 169 height 22
click at [430, 261] on icon "button" at bounding box center [432, 258] width 5 height 17
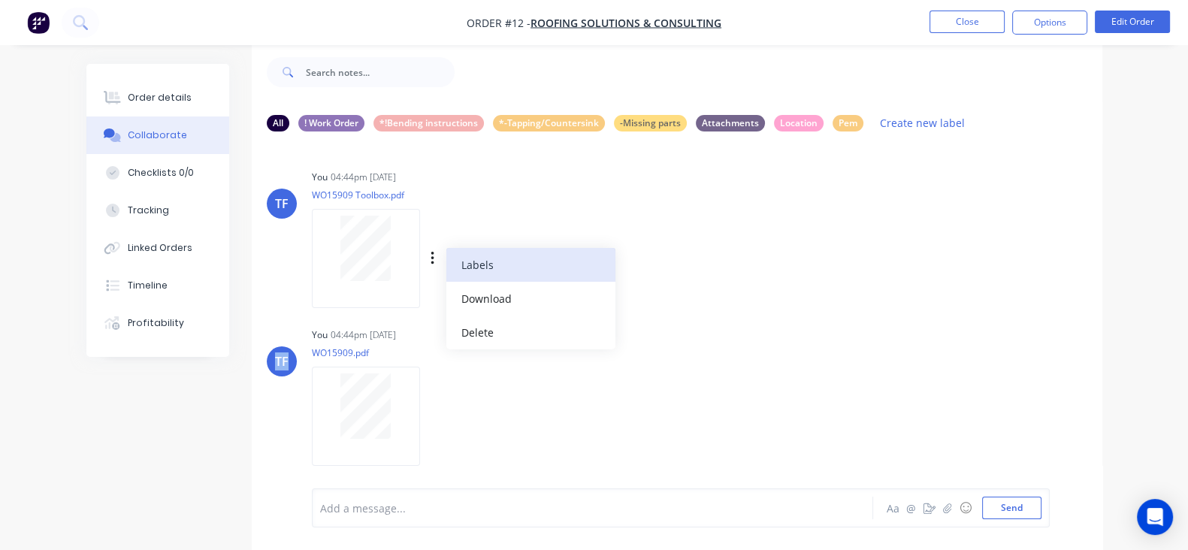
click at [446, 277] on button "Labels" at bounding box center [530, 265] width 169 height 34
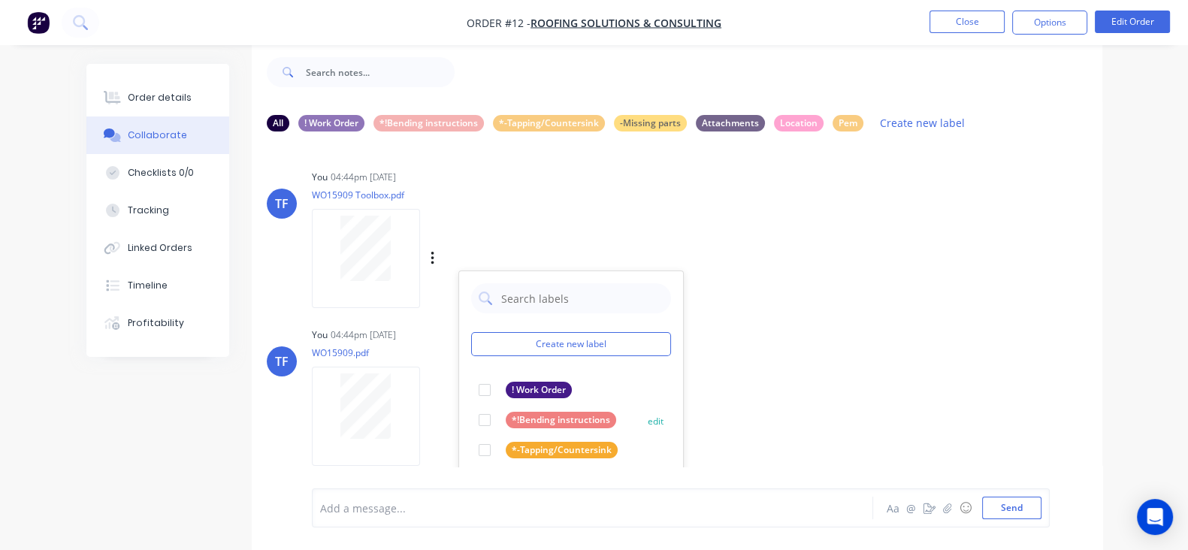
click at [469, 415] on div at bounding box center [484, 420] width 30 height 30
click at [469, 386] on div at bounding box center [484, 390] width 30 height 30
click at [469, 391] on div at bounding box center [484, 390] width 30 height 30
click at [435, 238] on div "Labels Download Delete" at bounding box center [373, 258] width 123 height 113
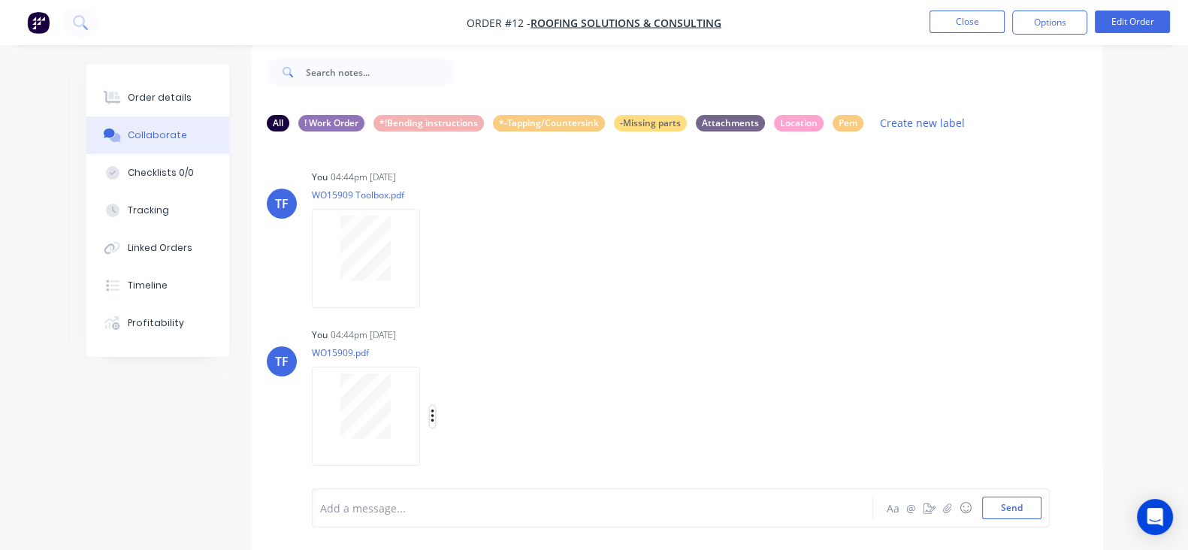
click at [430, 418] on icon "button" at bounding box center [432, 416] width 5 height 17
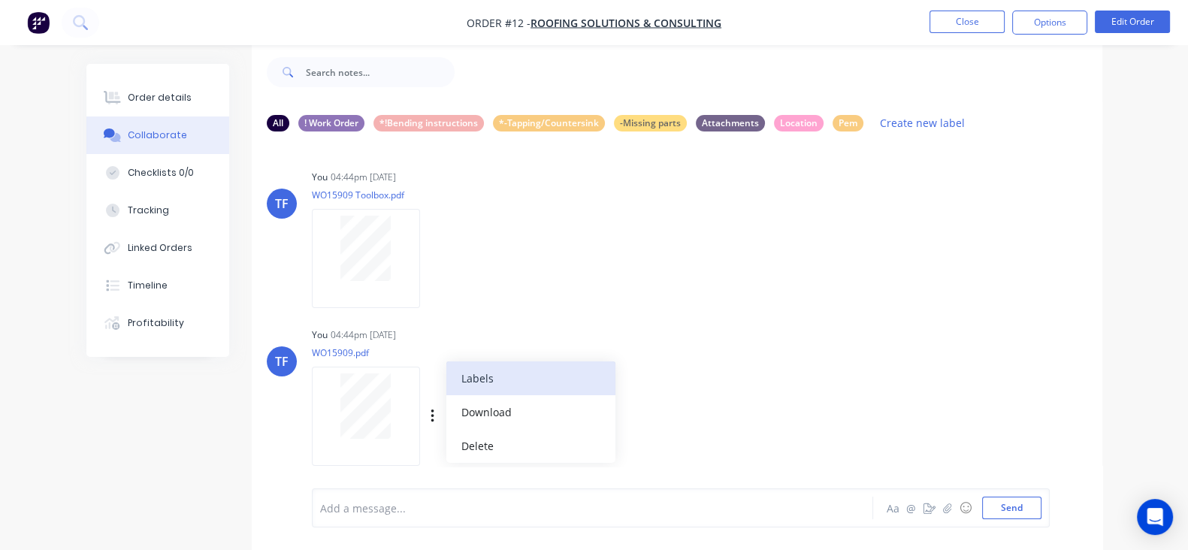
click at [446, 366] on button "Labels" at bounding box center [530, 378] width 169 height 34
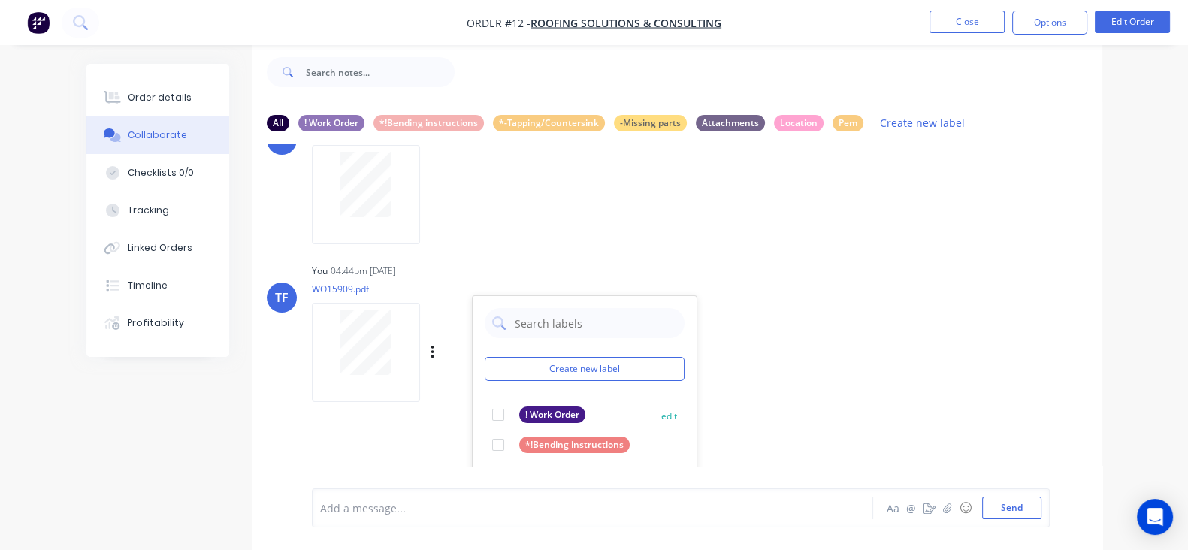
scroll to position [93, 0]
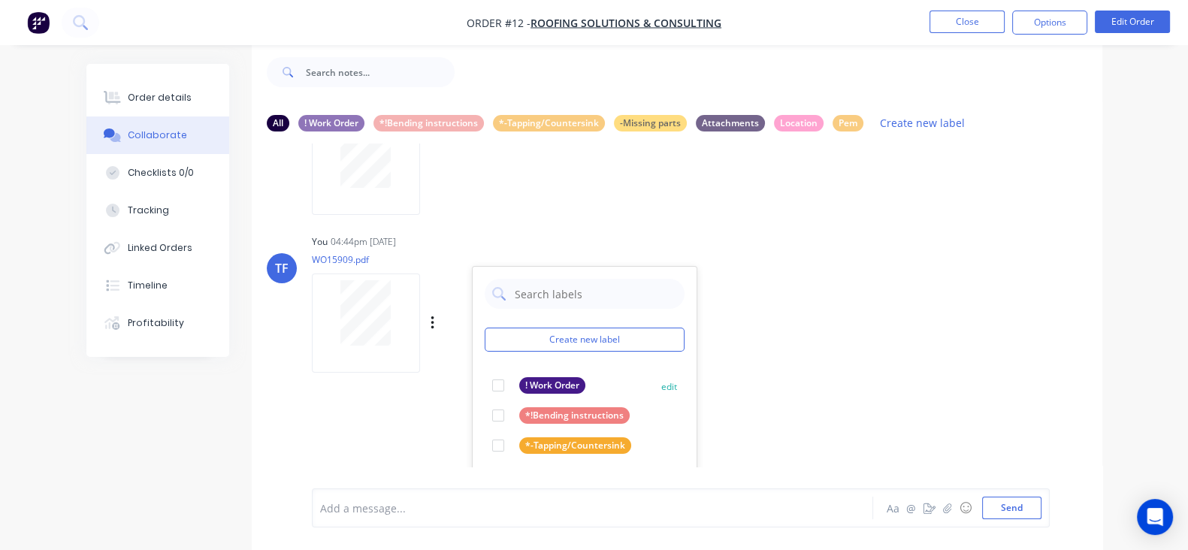
click at [483, 388] on div at bounding box center [498, 385] width 30 height 30
click at [772, 366] on div "TF You 04:44pm 07/10/25 WO15909 Toolbox.pdf Labels Download Delete TF You 04:44…" at bounding box center [677, 304] width 850 height 323
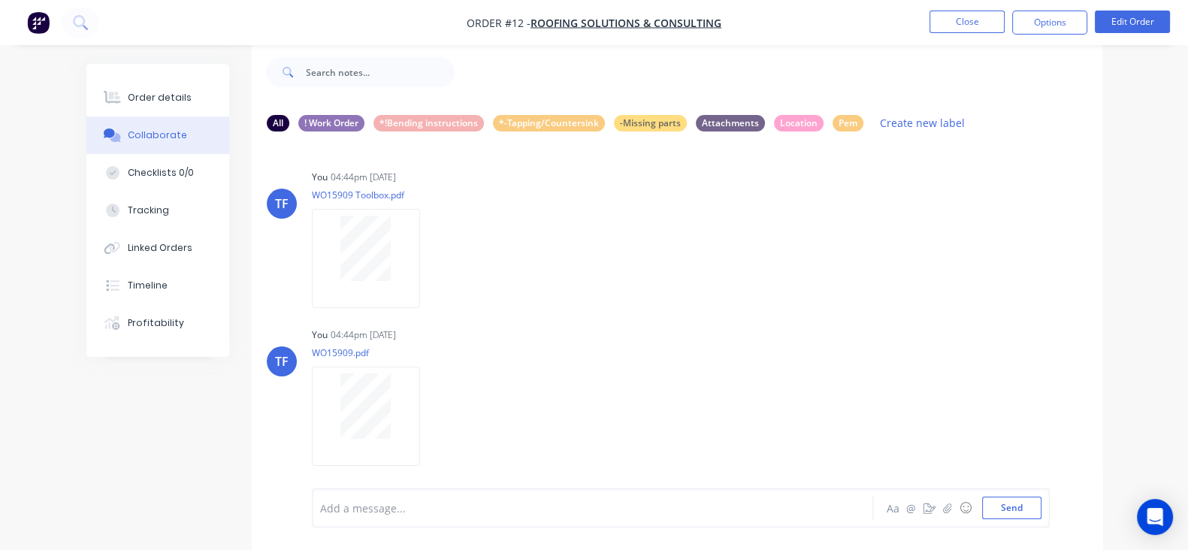
scroll to position [6, 0]
click at [832, 116] on div "Pem" at bounding box center [847, 122] width 31 height 17
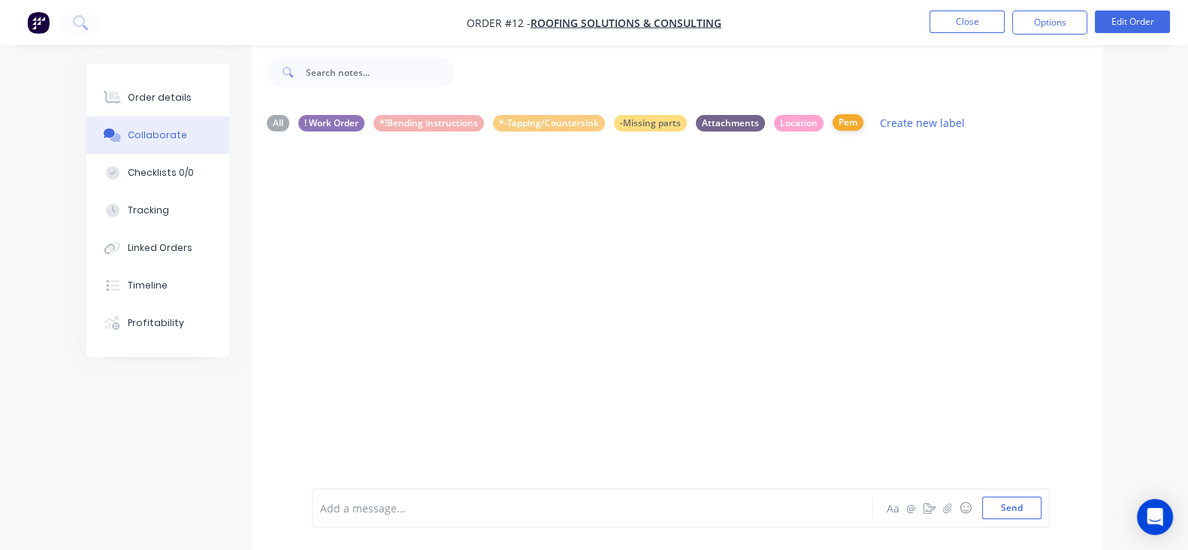
scroll to position [0, 0]
click at [832, 125] on div "Pem" at bounding box center [847, 122] width 31 height 17
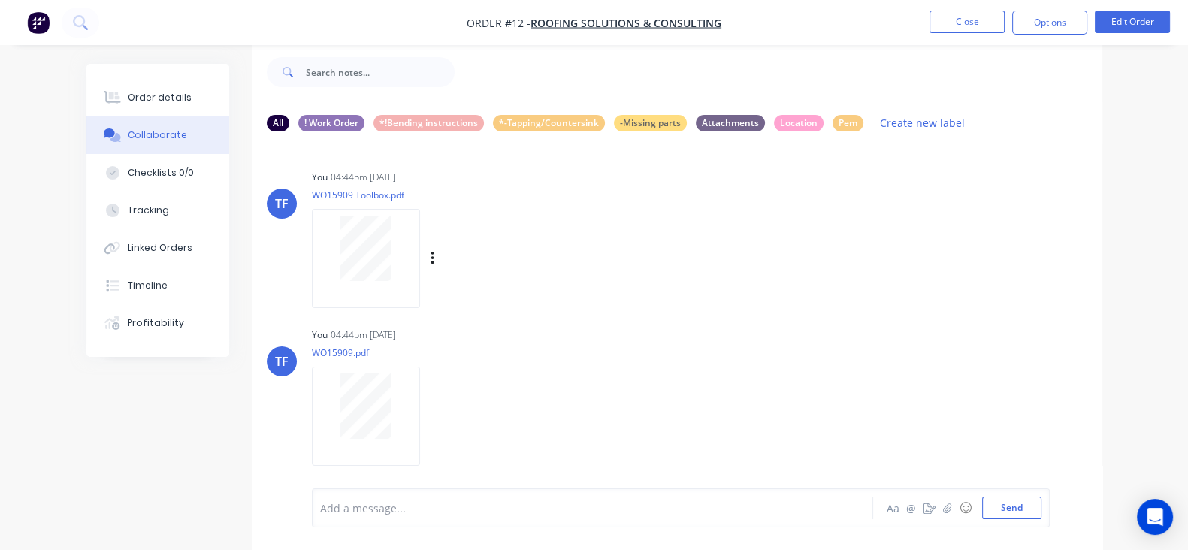
click at [324, 238] on div at bounding box center [365, 248] width 95 height 65
click at [430, 252] on icon "button" at bounding box center [431, 259] width 3 height 14
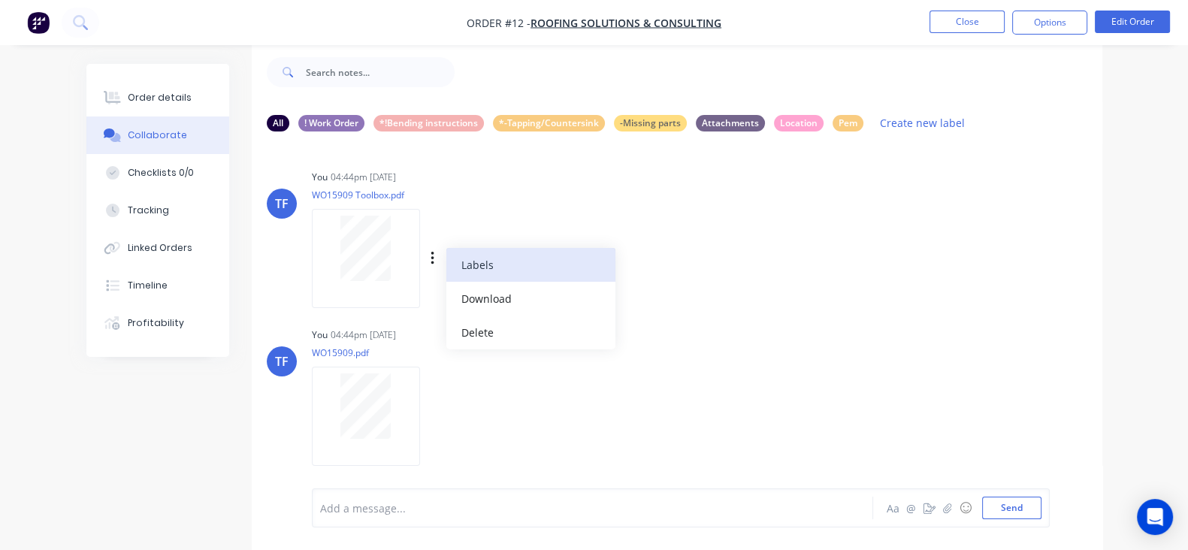
click at [459, 270] on button "Labels" at bounding box center [530, 265] width 169 height 34
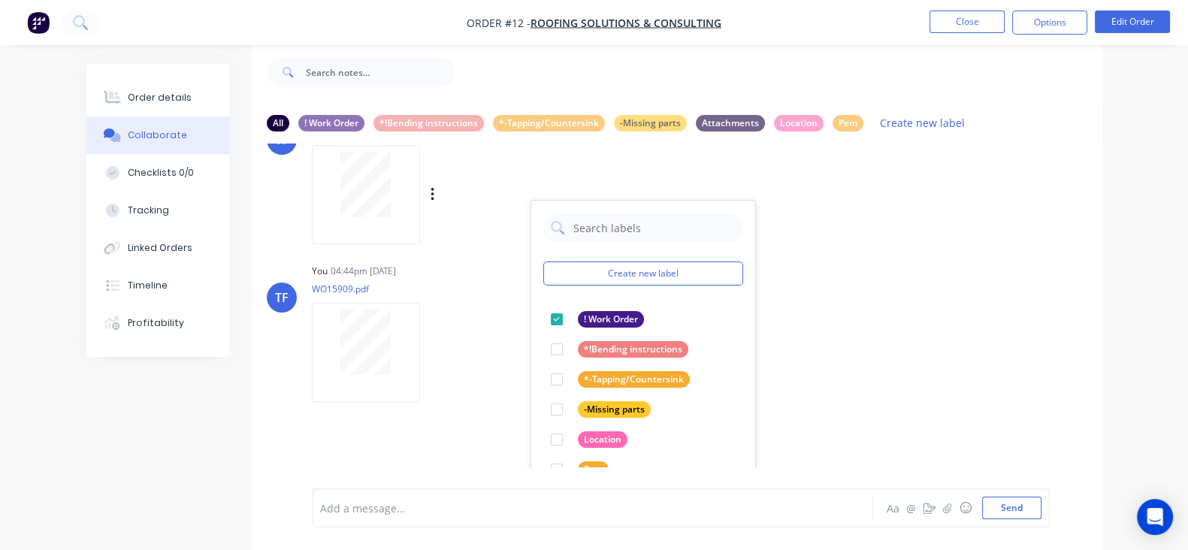
scroll to position [93, 0]
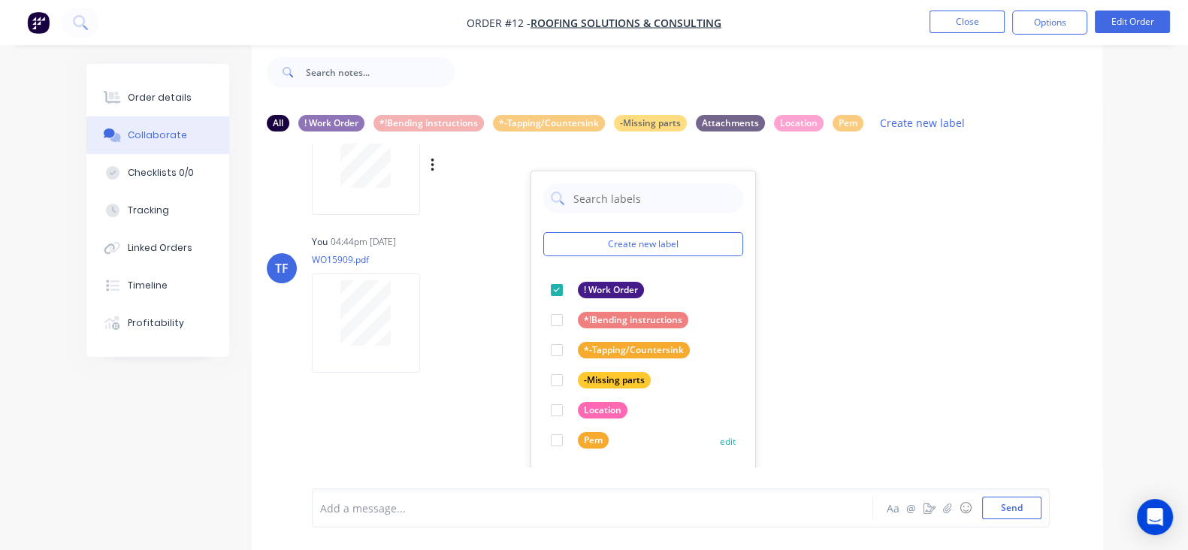
click at [0, 0] on button "edit" at bounding box center [0, 0] width 0 height 0
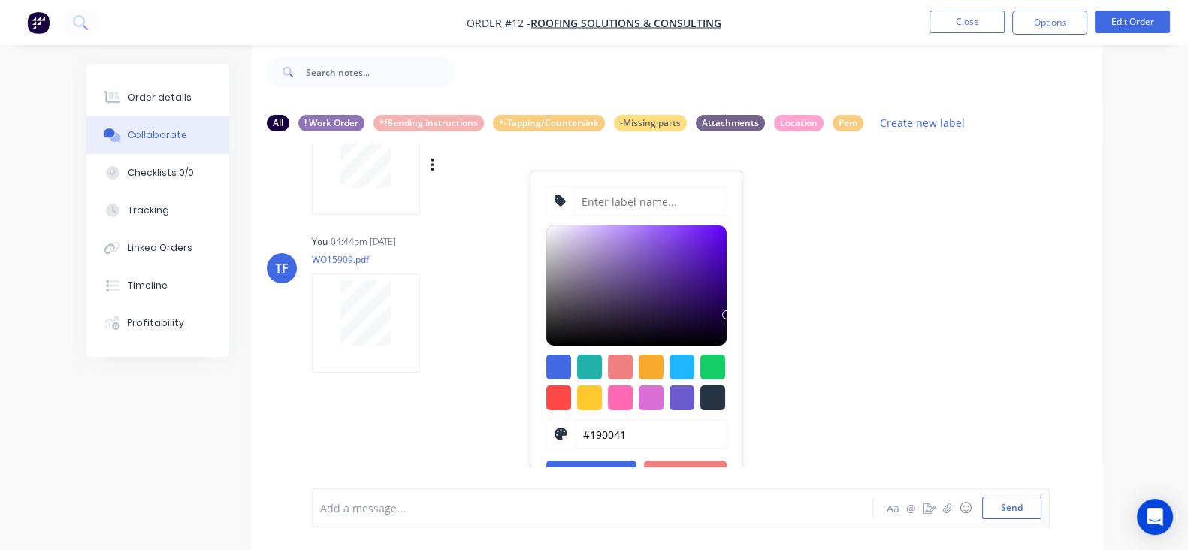
type input "Pem"
type input "#F6AB2F"
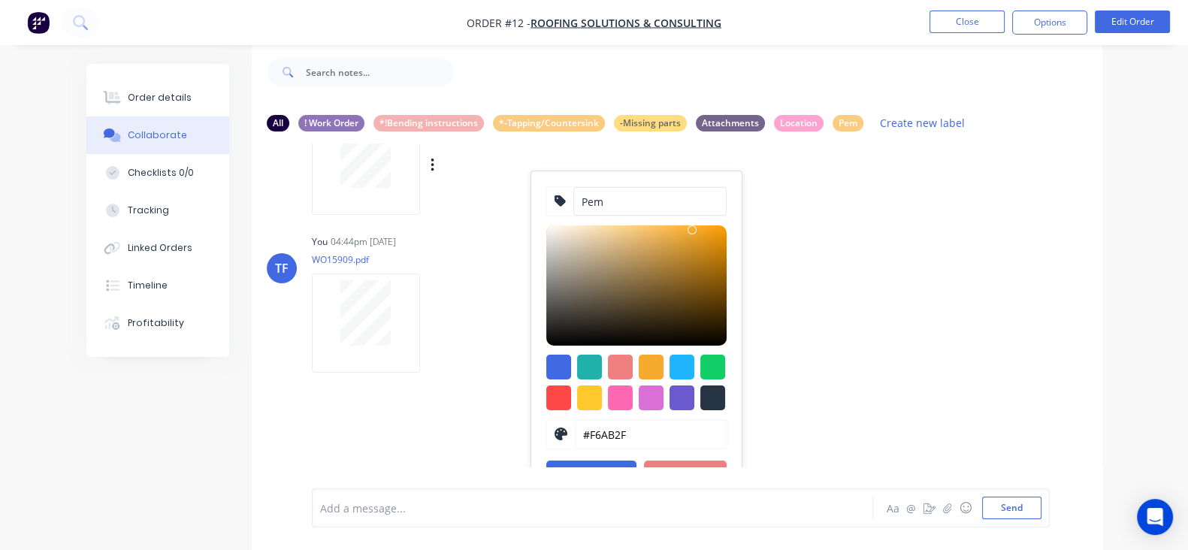
click at [573, 204] on input "Pem" at bounding box center [649, 201] width 153 height 29
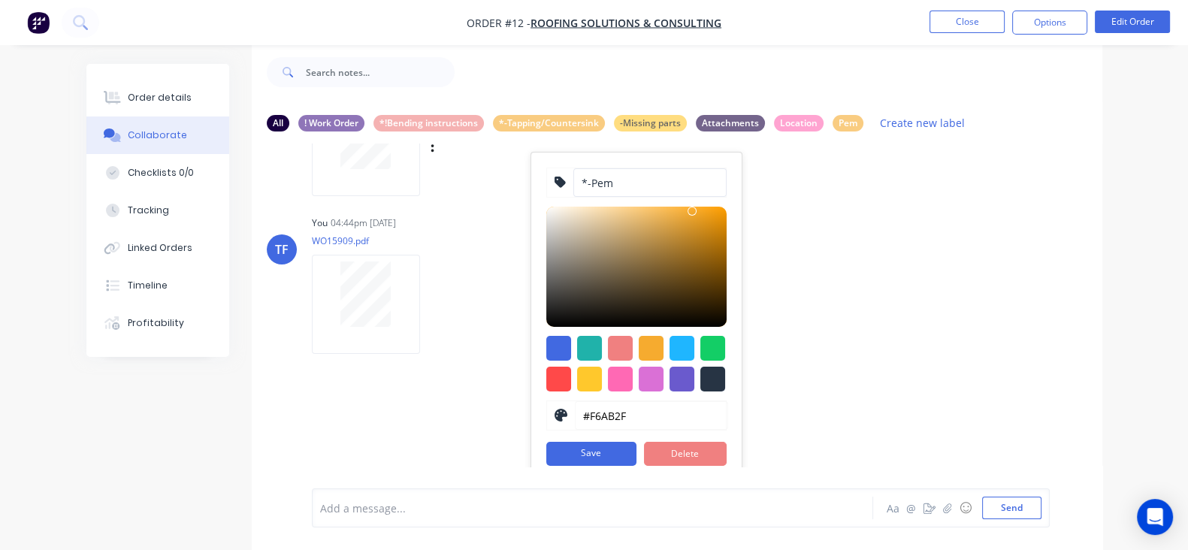
scroll to position [128, 0]
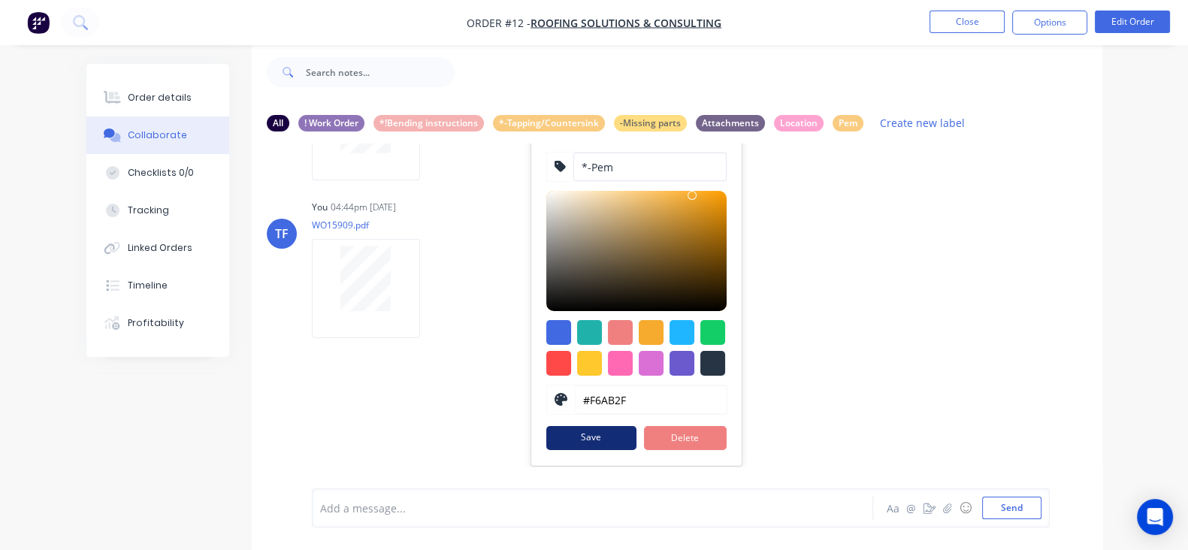
type input "*-Pem"
click at [546, 433] on button "Save" at bounding box center [591, 438] width 90 height 24
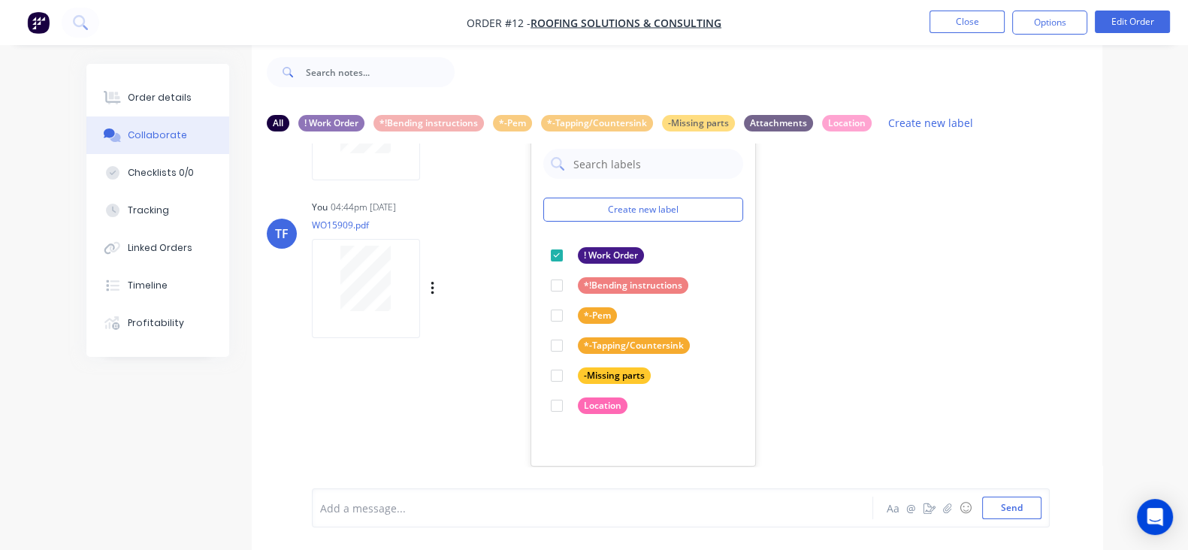
click at [777, 322] on div "TF You 04:44pm 07/10/25 WO15909.pdf Labels Download Delete" at bounding box center [677, 263] width 850 height 135
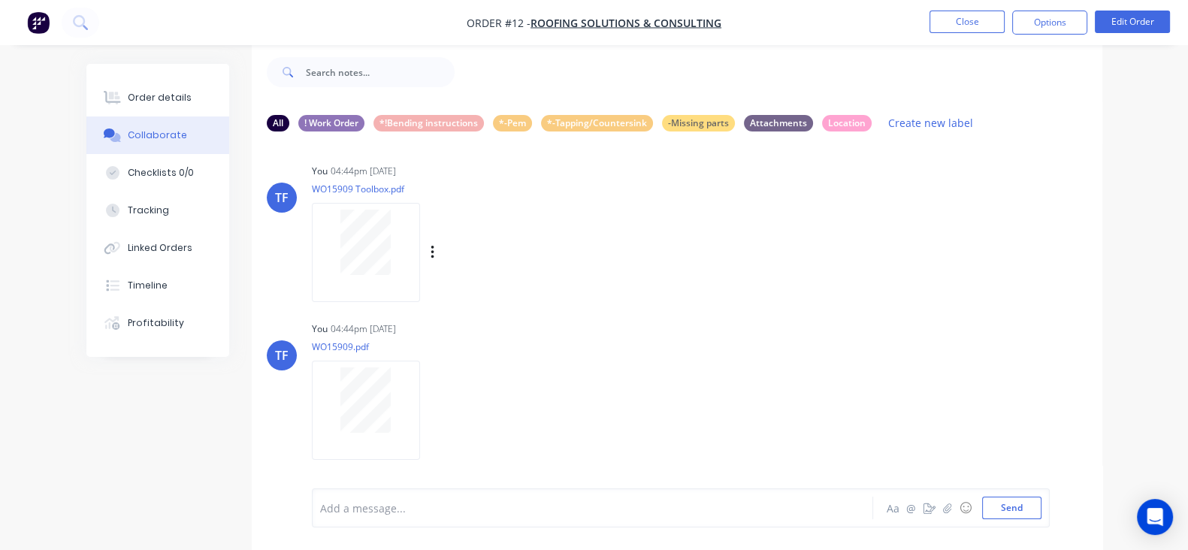
click at [515, 224] on div "Labels Download Delete" at bounding box center [450, 252] width 276 height 113
click at [880, 126] on button "Create new label" at bounding box center [930, 123] width 101 height 20
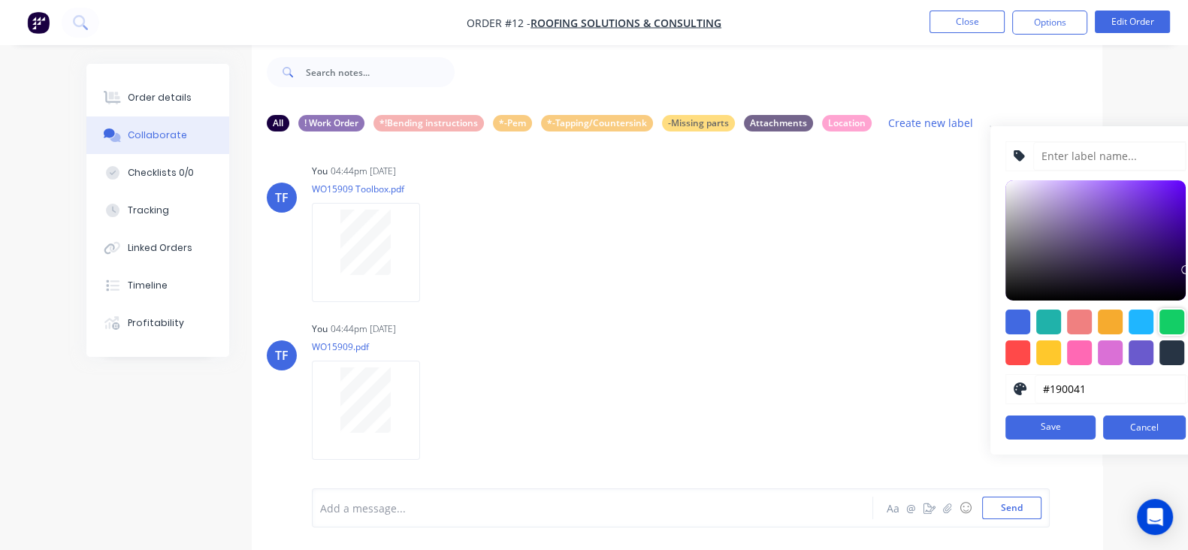
click at [1159, 323] on div at bounding box center [1171, 321] width 25 height 25
type input "#13CE66"
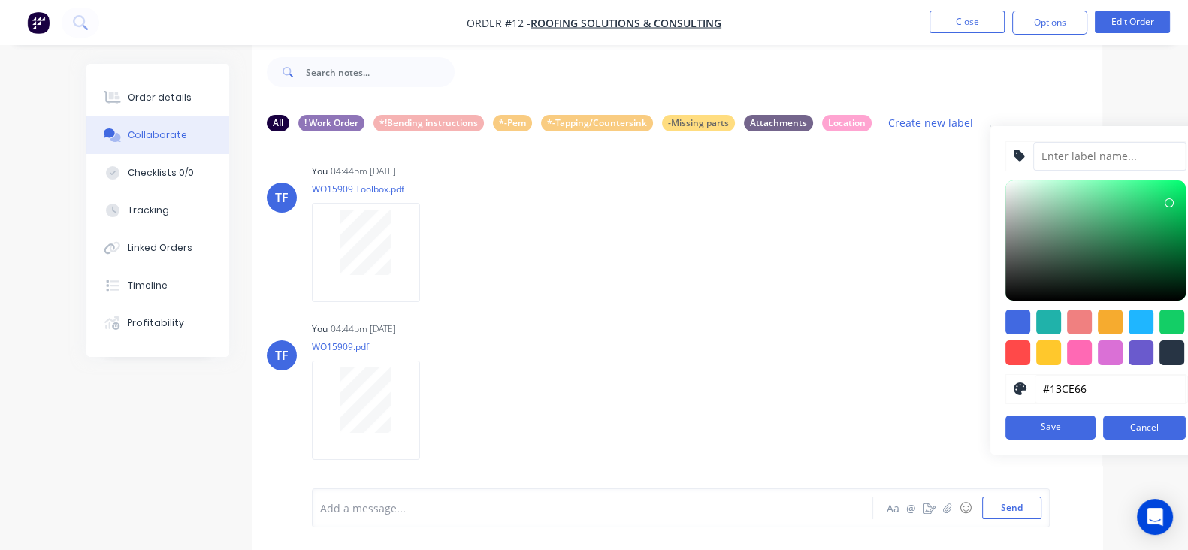
click at [1033, 158] on input at bounding box center [1109, 156] width 153 height 29
type input "Packing slip"
click at [1005, 430] on button "Save" at bounding box center [1050, 427] width 90 height 24
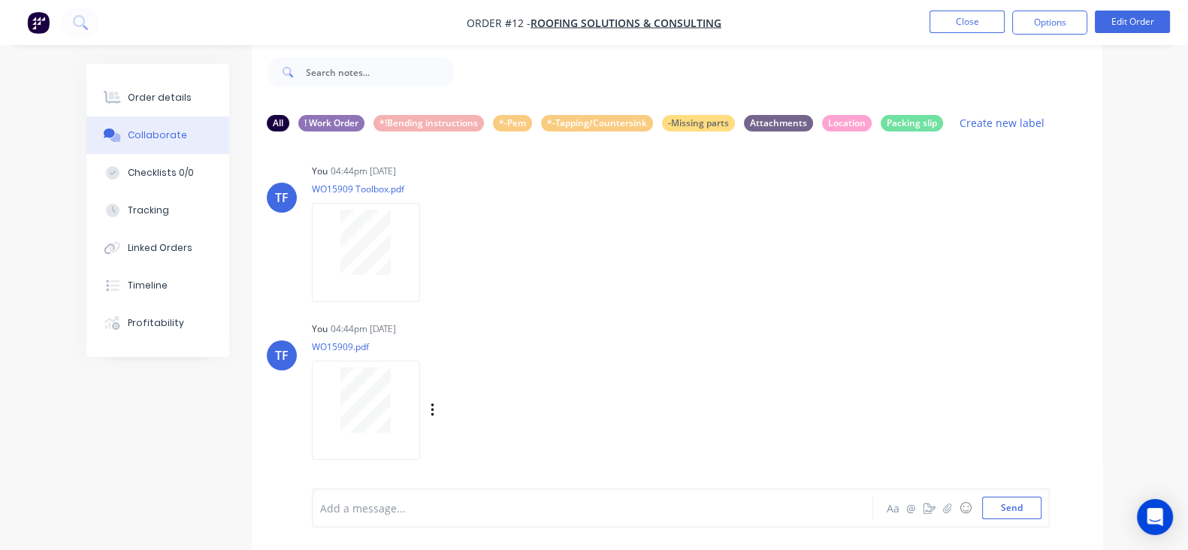
click at [860, 352] on div "TF You 04:44pm 07/10/25 WO15909.pdf Labels Download Delete" at bounding box center [677, 385] width 850 height 135
click at [321, 500] on div at bounding box center [591, 508] width 540 height 16
click at [1041, 510] on button "Send" at bounding box center [1011, 507] width 59 height 23
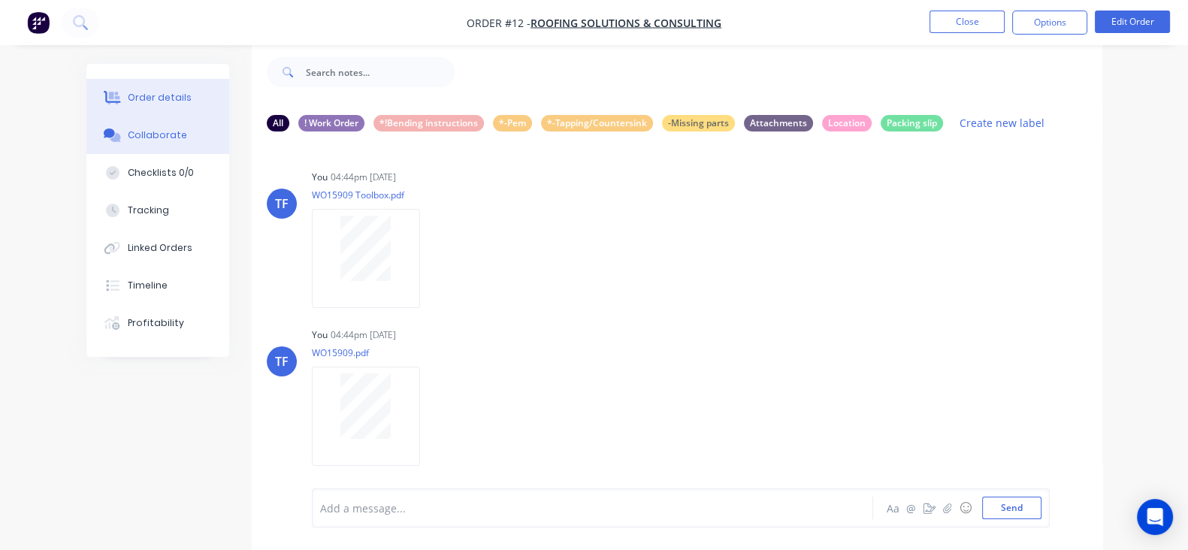
click at [116, 99] on button "Order details" at bounding box center [157, 98] width 143 height 38
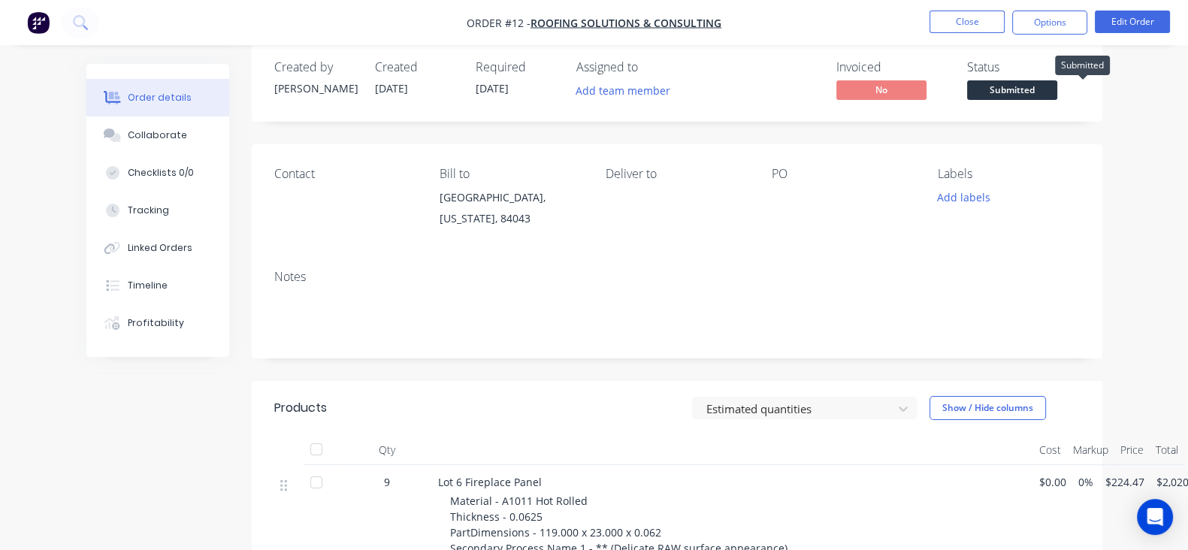
click at [1057, 86] on span "Submitted" at bounding box center [1012, 89] width 90 height 19
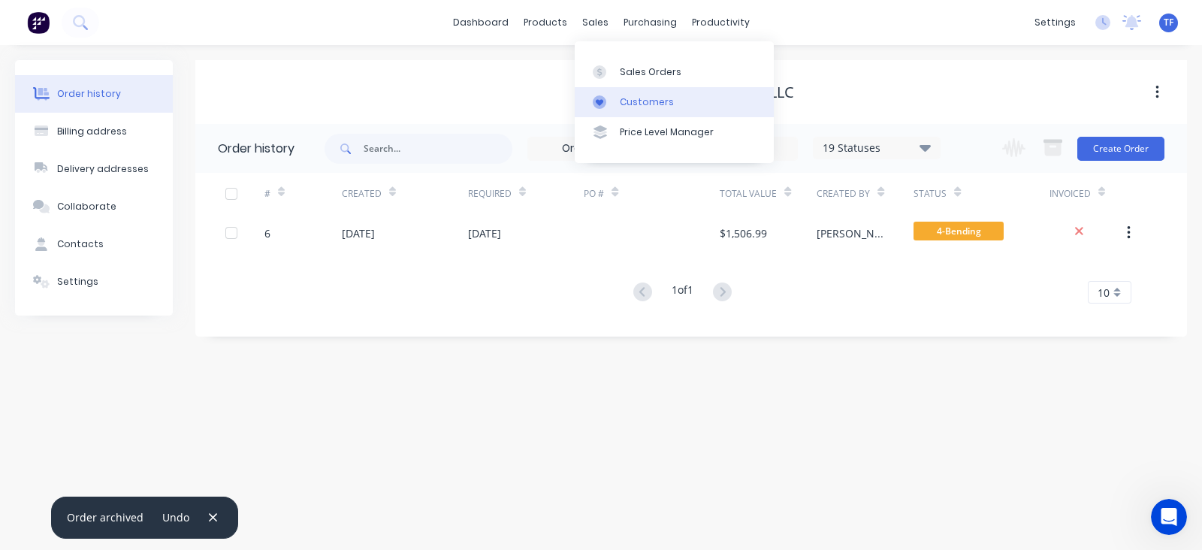
click at [623, 101] on div "Customers" at bounding box center [647, 102] width 54 height 14
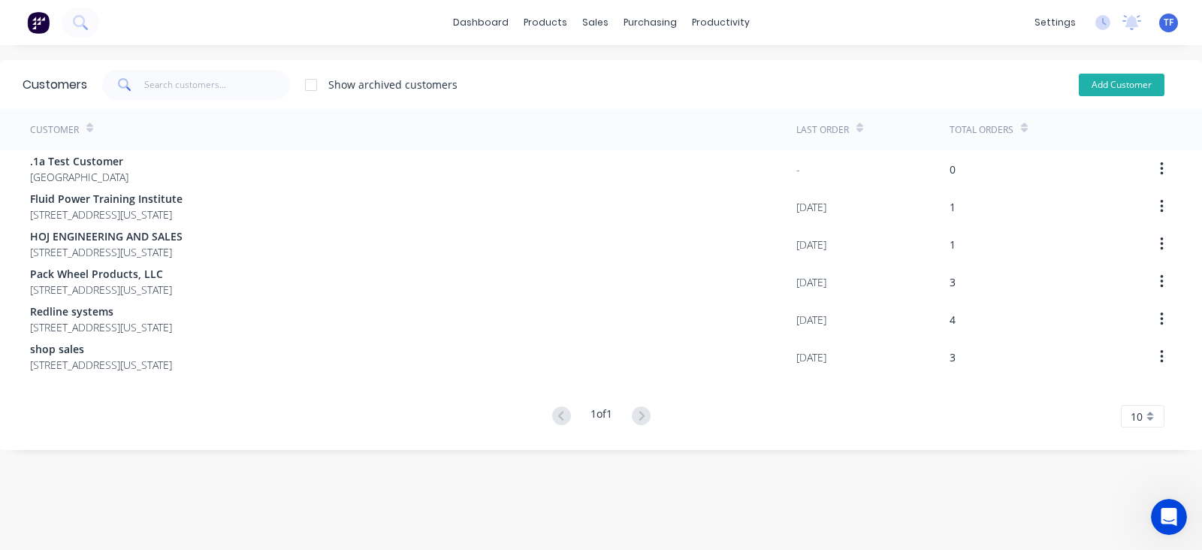
click at [1085, 91] on button "Add Customer" at bounding box center [1122, 85] width 86 height 23
select select "US"
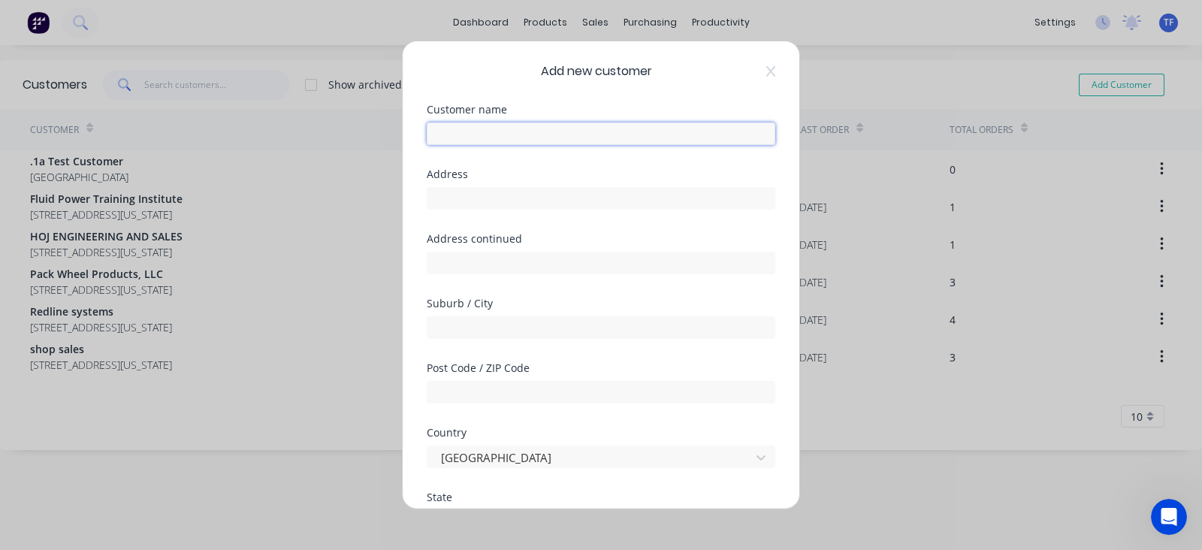
click at [527, 133] on input "text" at bounding box center [601, 133] width 349 height 23
type input "Roofing Solutions & Consulting"
click at [518, 176] on div "Address" at bounding box center [601, 174] width 349 height 11
click at [511, 186] on div at bounding box center [601, 196] width 349 height 26
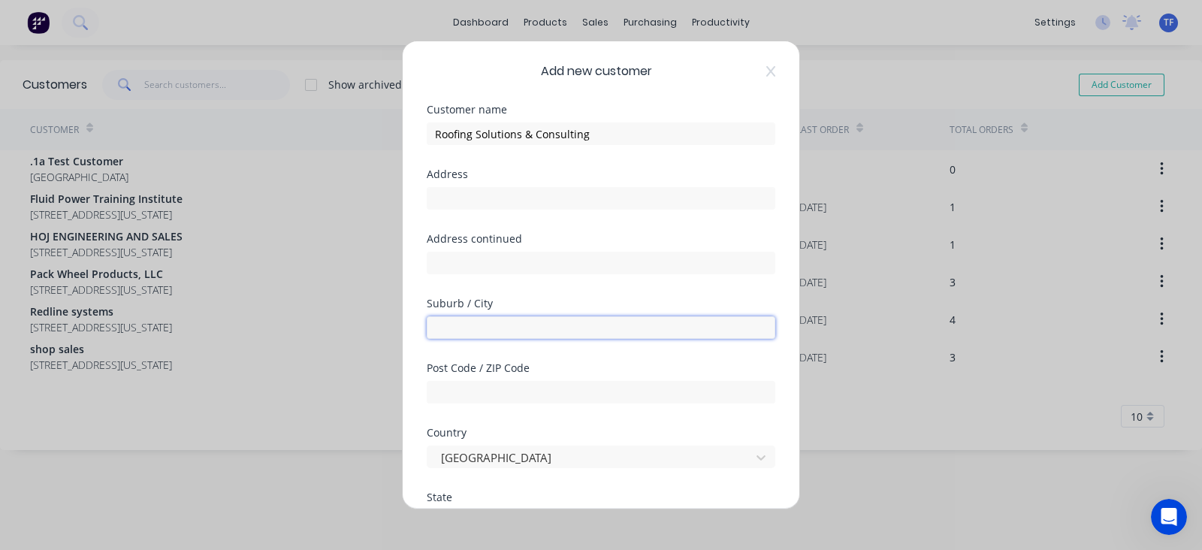
click at [496, 323] on input "text" at bounding box center [601, 327] width 349 height 23
type input "Lehi"
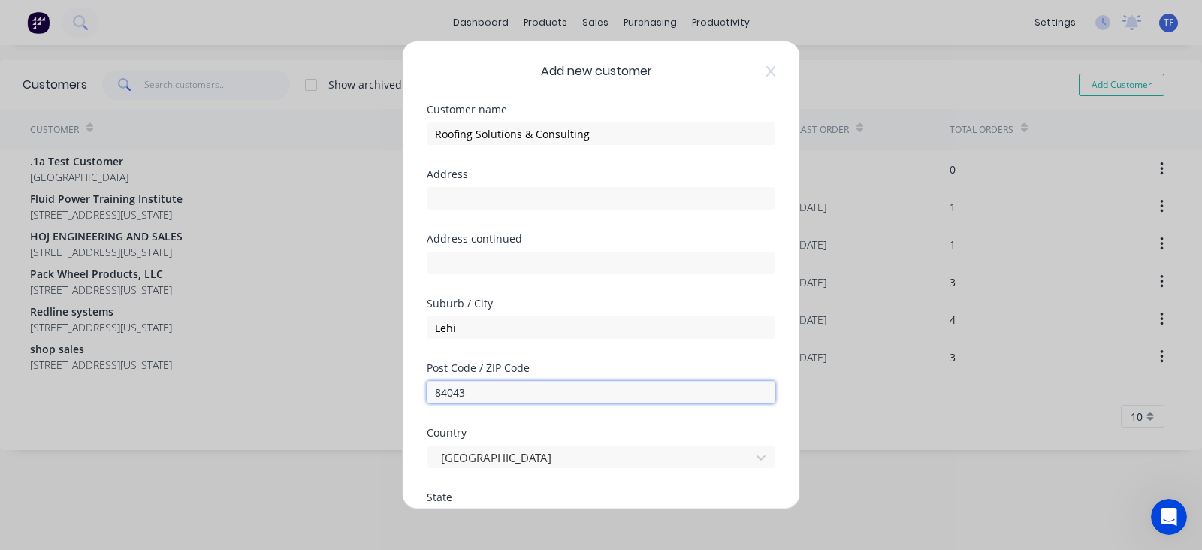
scroll to position [187, 0]
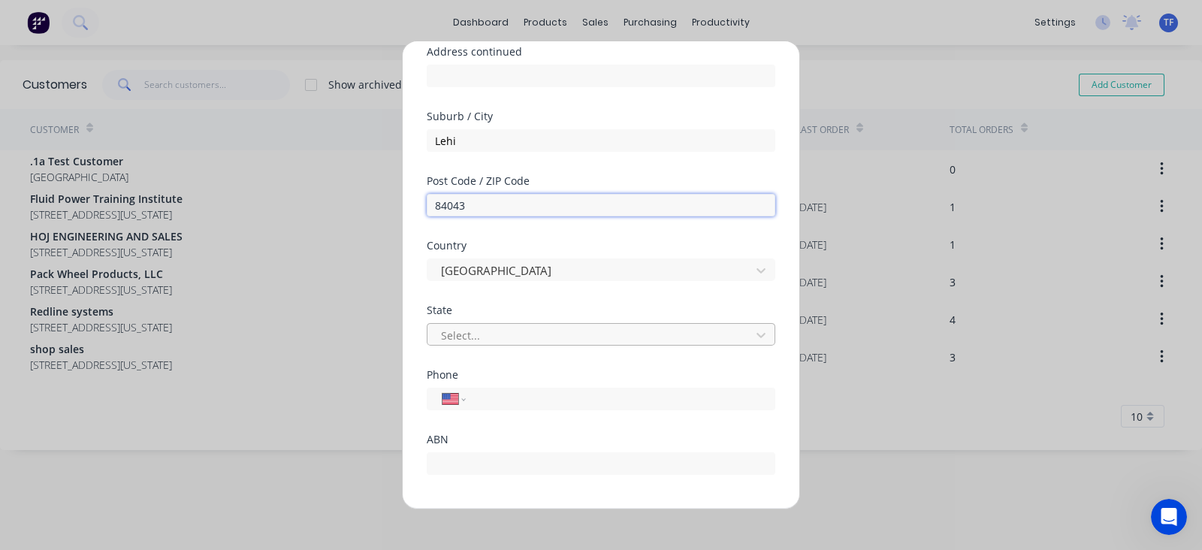
type input "84043"
click at [470, 339] on div at bounding box center [590, 334] width 303 height 19
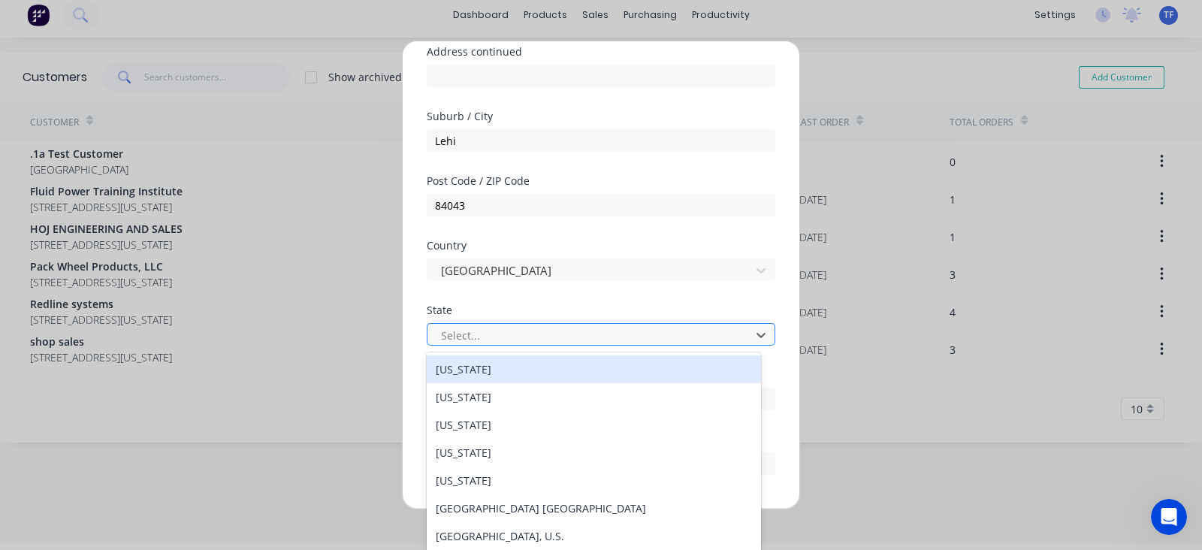
scroll to position [9, 0]
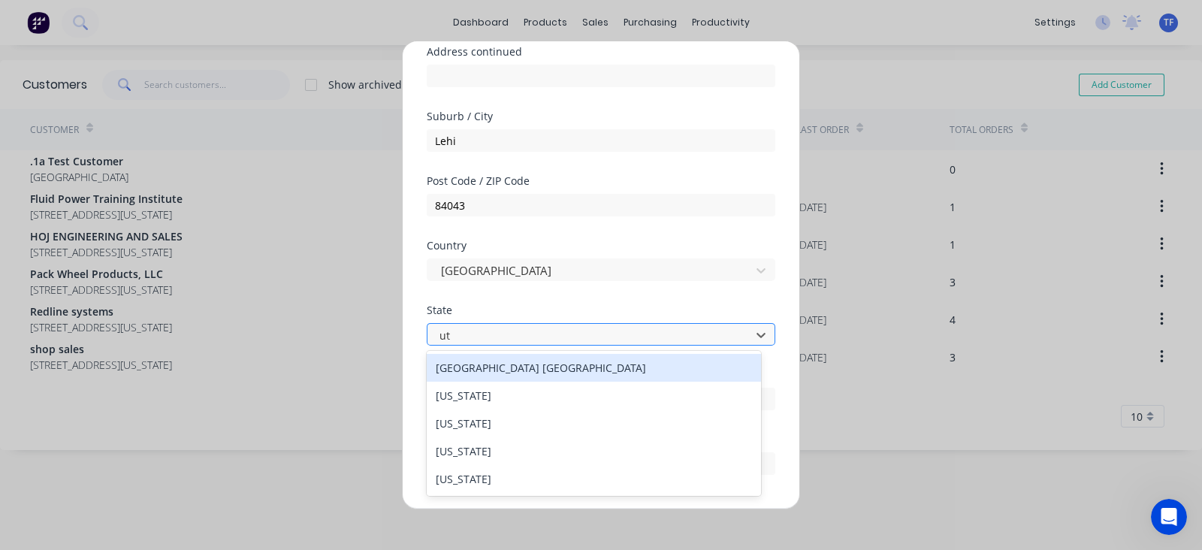
type input "uta"
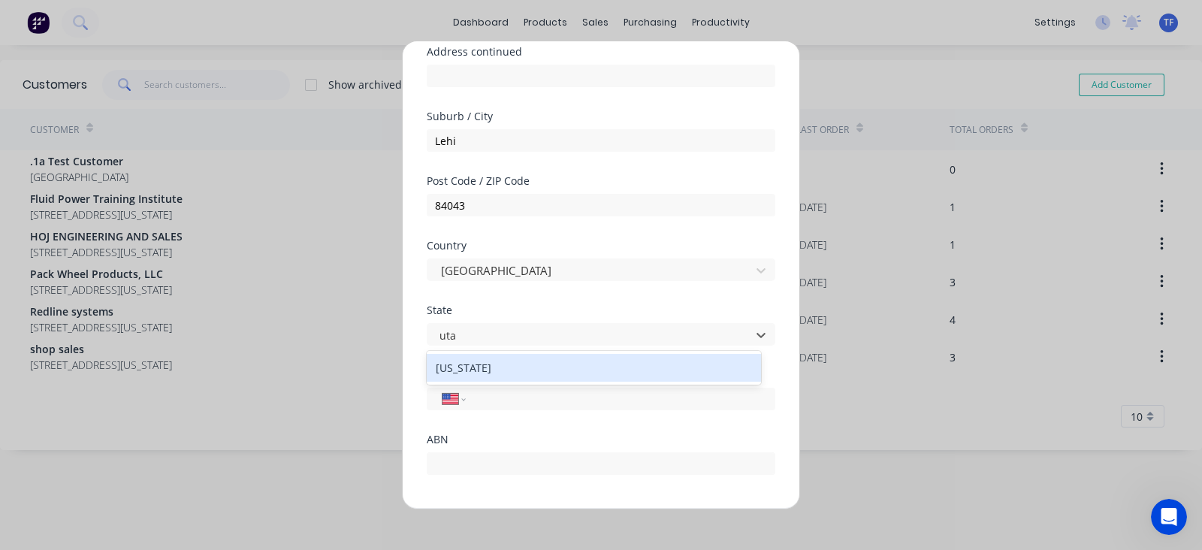
click at [469, 371] on div "[US_STATE]" at bounding box center [594, 368] width 334 height 28
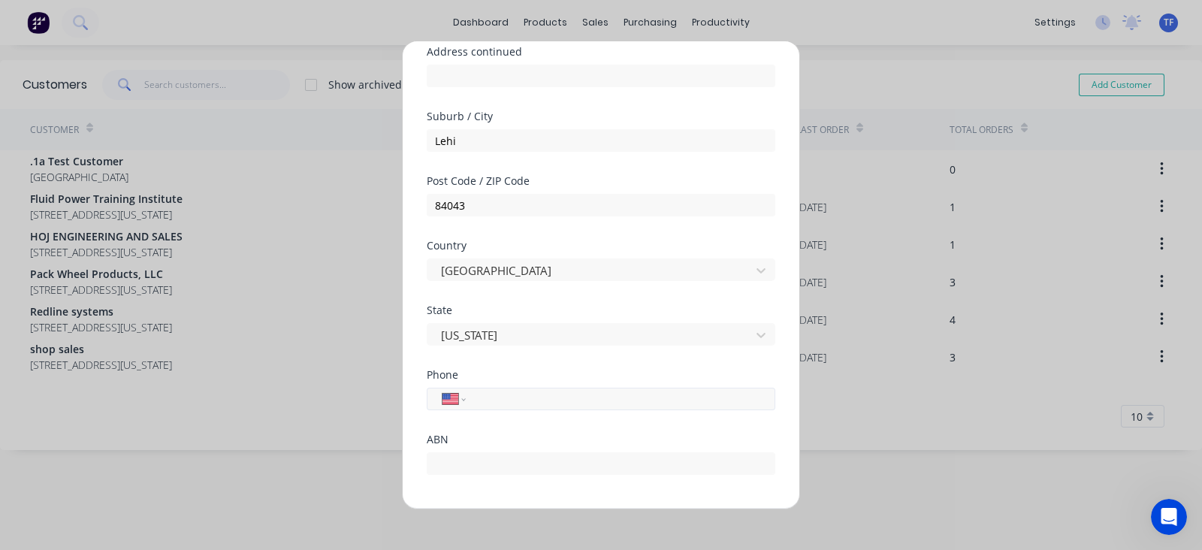
click at [492, 402] on input "tel" at bounding box center [617, 398] width 283 height 17
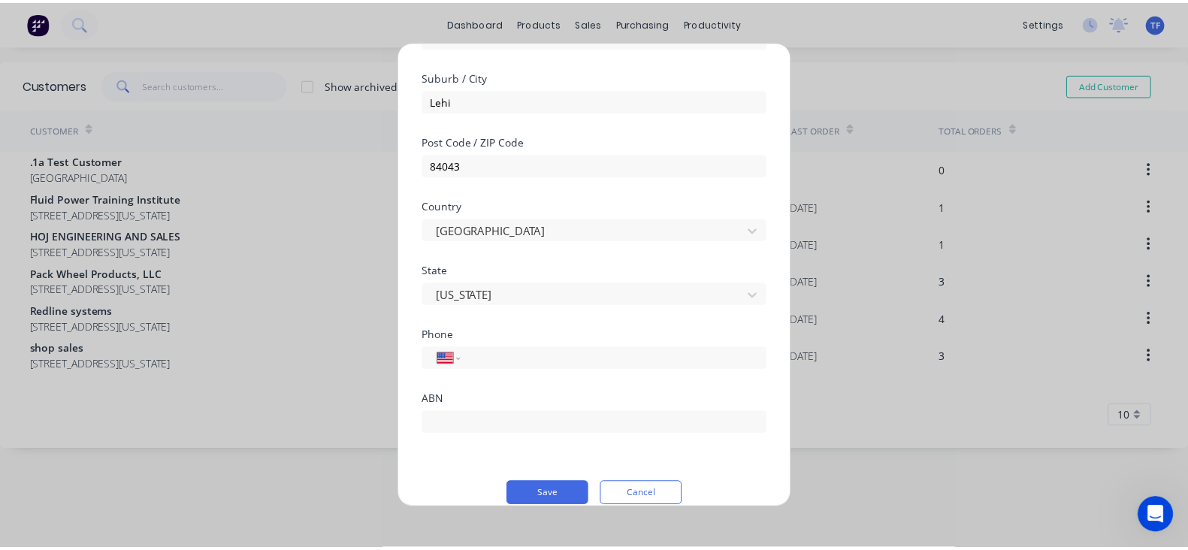
scroll to position [246, 0]
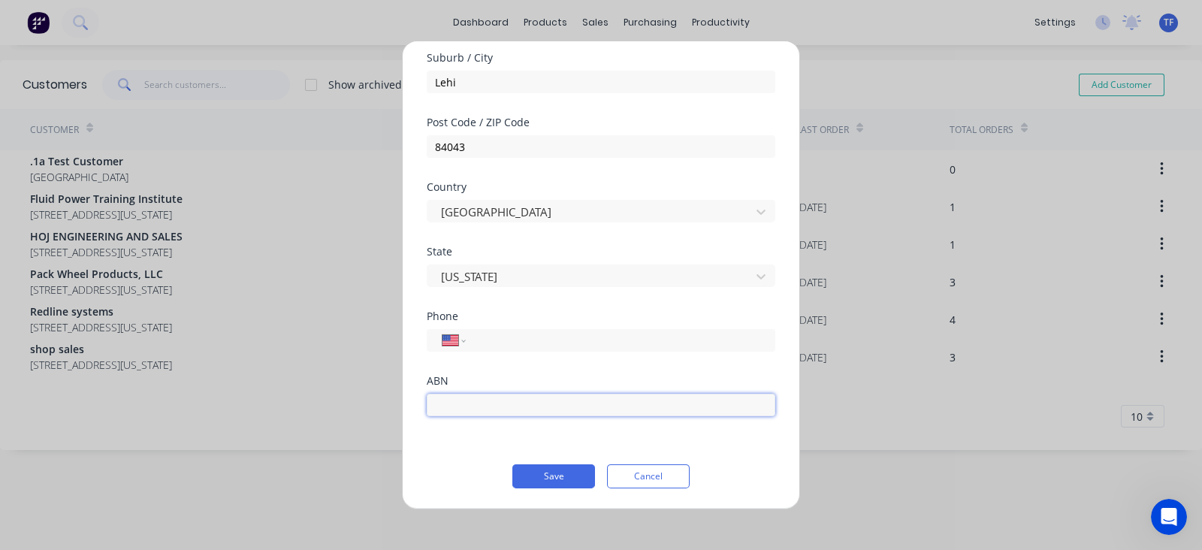
click at [483, 394] on input "text" at bounding box center [601, 405] width 349 height 23
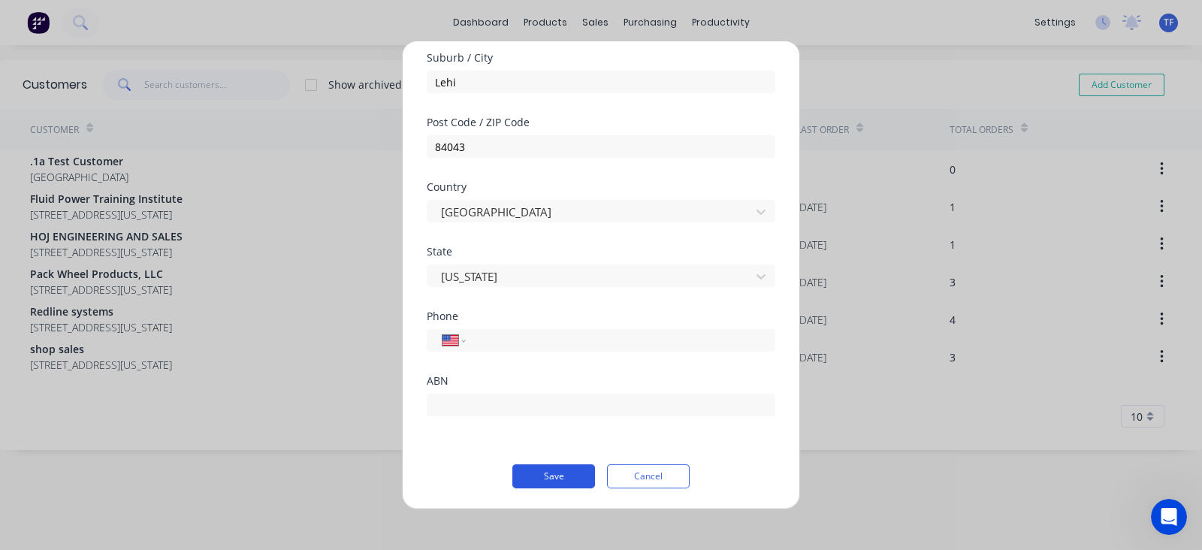
click at [560, 484] on button "Save" at bounding box center [553, 476] width 83 height 24
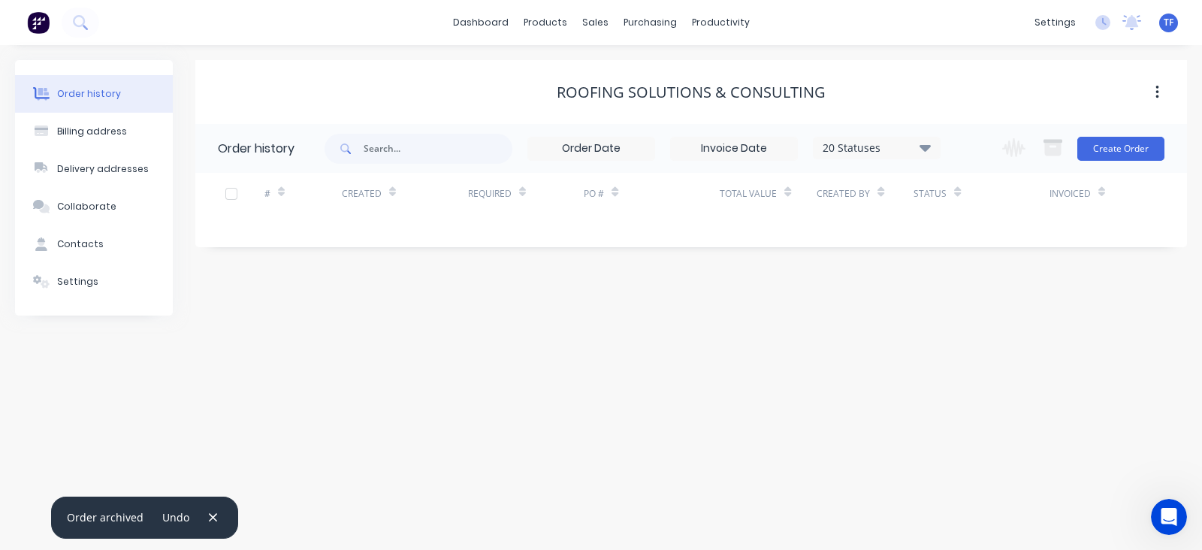
click at [1112, 174] on div "Invoiced" at bounding box center [1087, 193] width 77 height 41
click at [1112, 161] on div "Change order status !Missing parts Submitted Nesting/Production In Production W…" at bounding box center [1078, 148] width 171 height 49
click at [1111, 155] on button "Create Order" at bounding box center [1120, 149] width 87 height 24
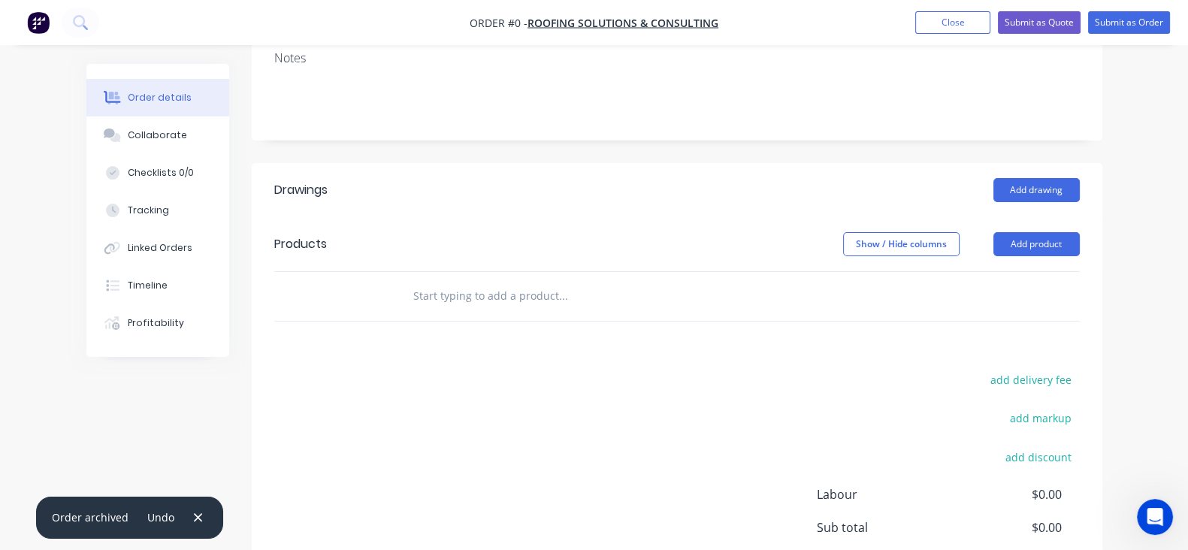
scroll to position [282, 0]
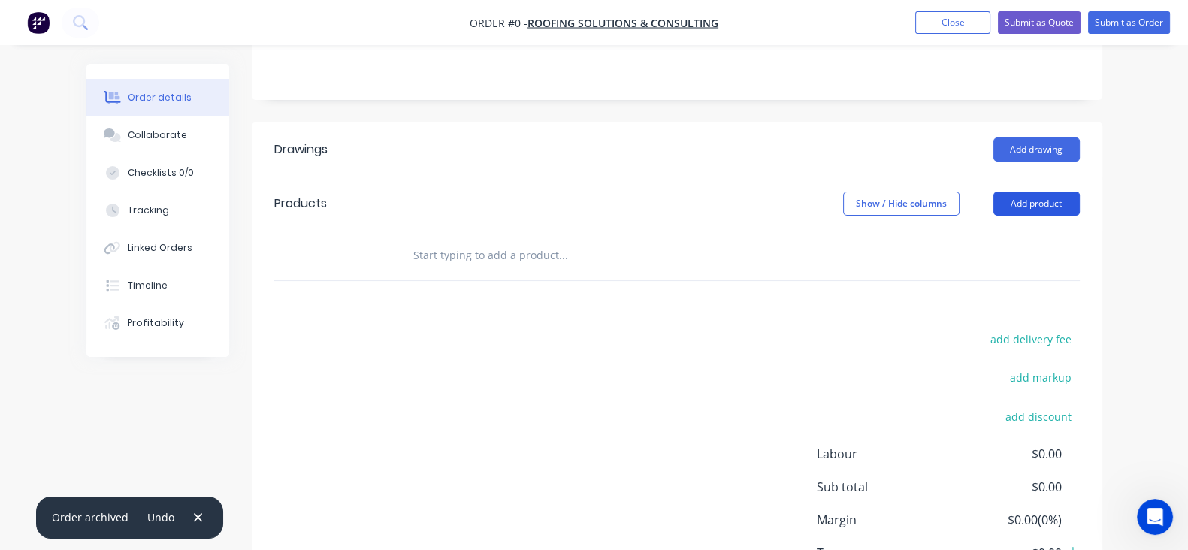
click at [1079, 201] on button "Add product" at bounding box center [1036, 204] width 86 height 24
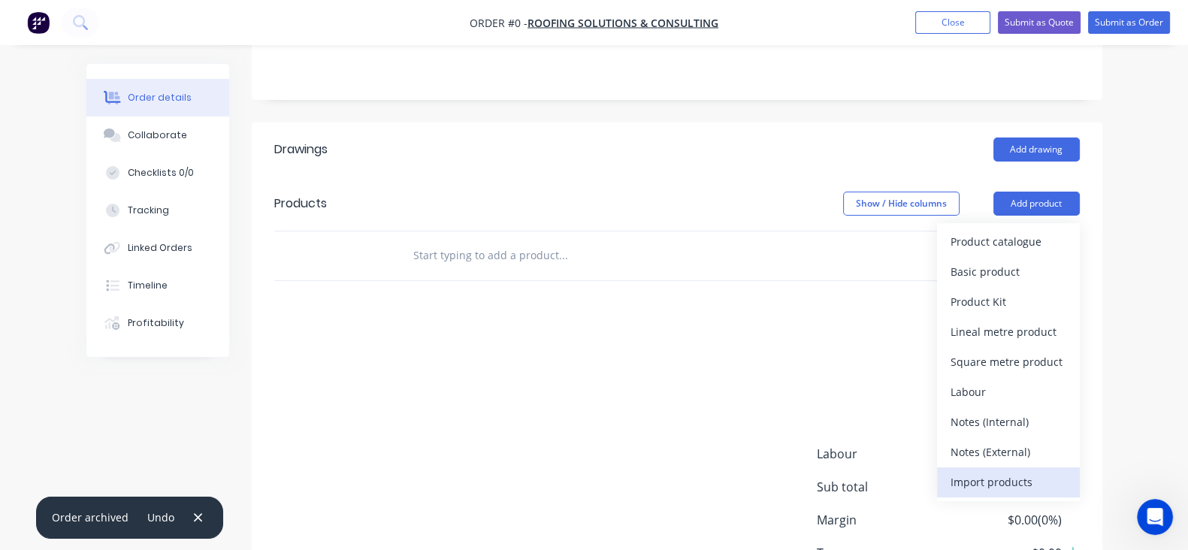
click at [1079, 469] on button "Import products" at bounding box center [1008, 482] width 143 height 30
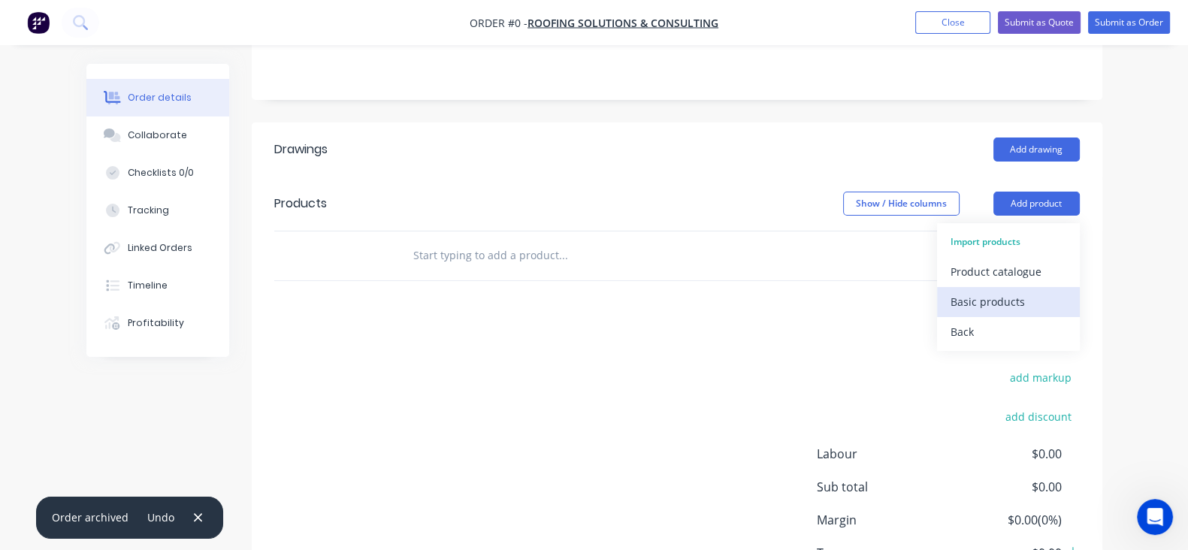
click at [1046, 297] on div "Basic products" at bounding box center [1008, 302] width 116 height 22
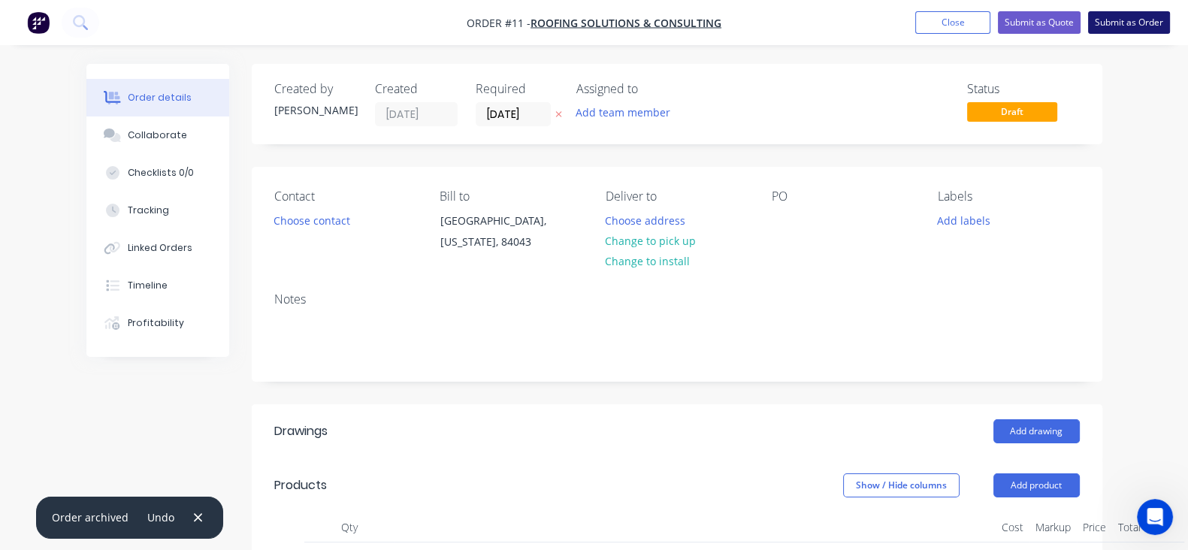
click at [1118, 28] on button "Submit as Order" at bounding box center [1129, 22] width 82 height 23
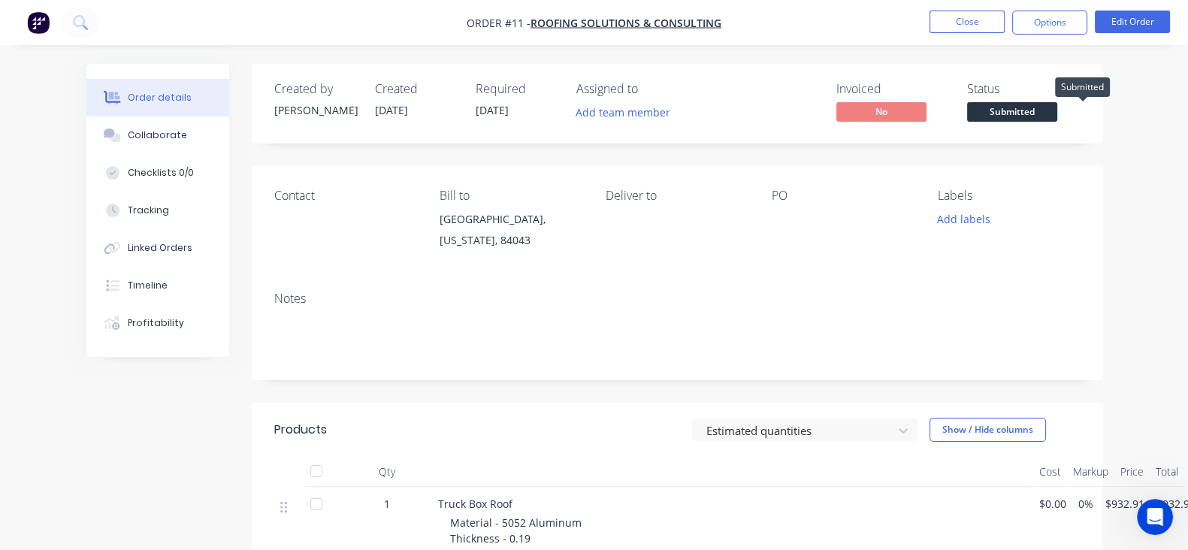
click at [1057, 107] on span "Submitted" at bounding box center [1012, 111] width 90 height 19
click at [1057, 114] on span "Submitted" at bounding box center [1012, 111] width 90 height 19
click at [1057, 113] on span "Submitted" at bounding box center [1012, 111] width 90 height 19
click at [1057, 109] on span "Submitted" at bounding box center [1012, 111] width 90 height 19
click at [998, 223] on button "Add labels" at bounding box center [963, 219] width 69 height 20
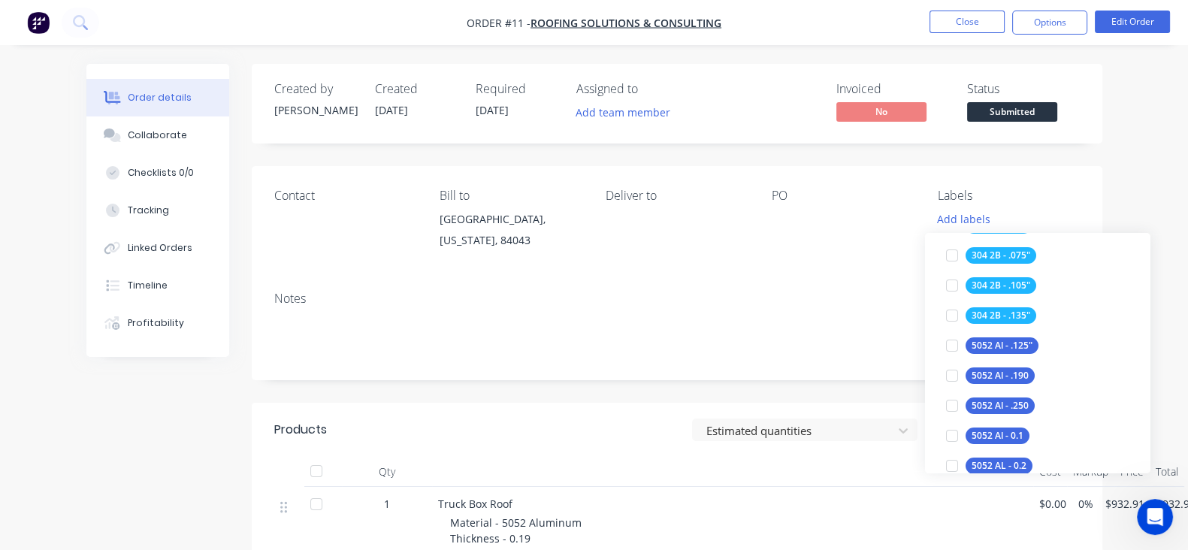
scroll to position [187, 0]
click at [949, 343] on div at bounding box center [952, 346] width 30 height 30
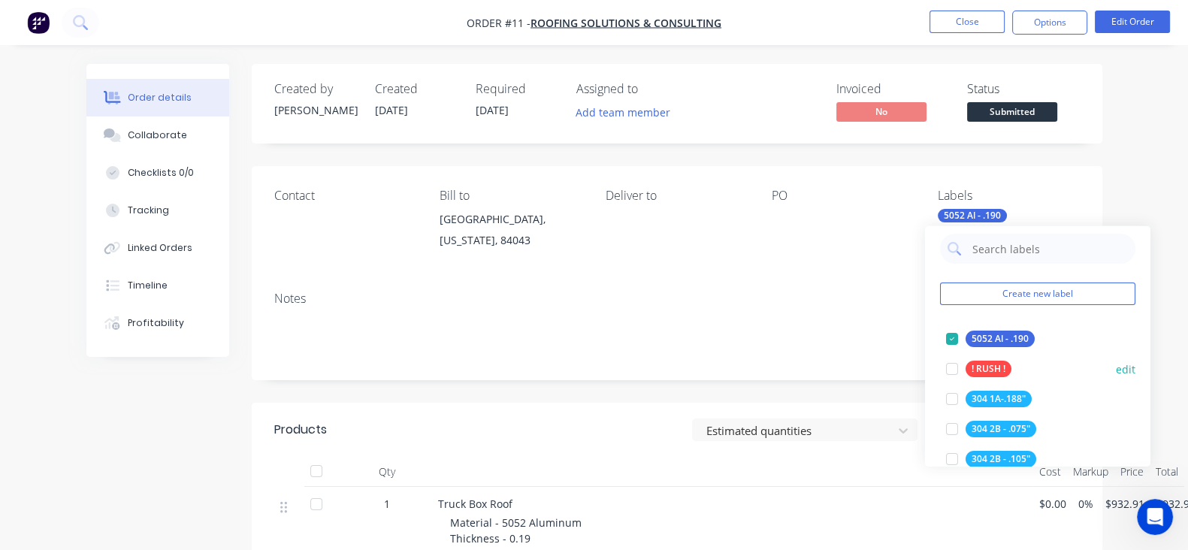
scroll to position [195, 0]
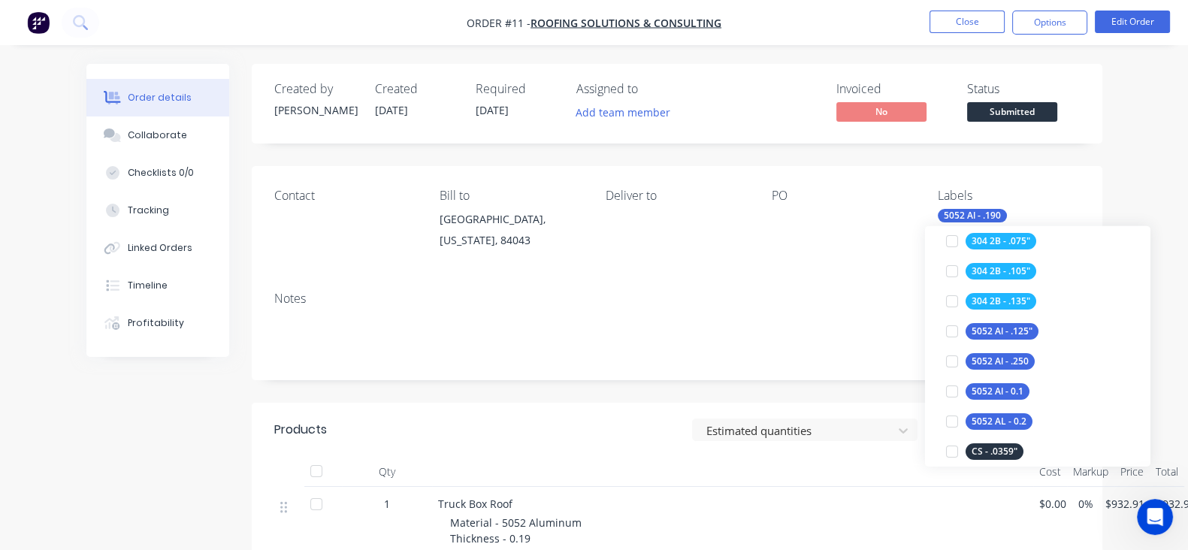
click at [885, 301] on div "Notes" at bounding box center [676, 298] width 805 height 14
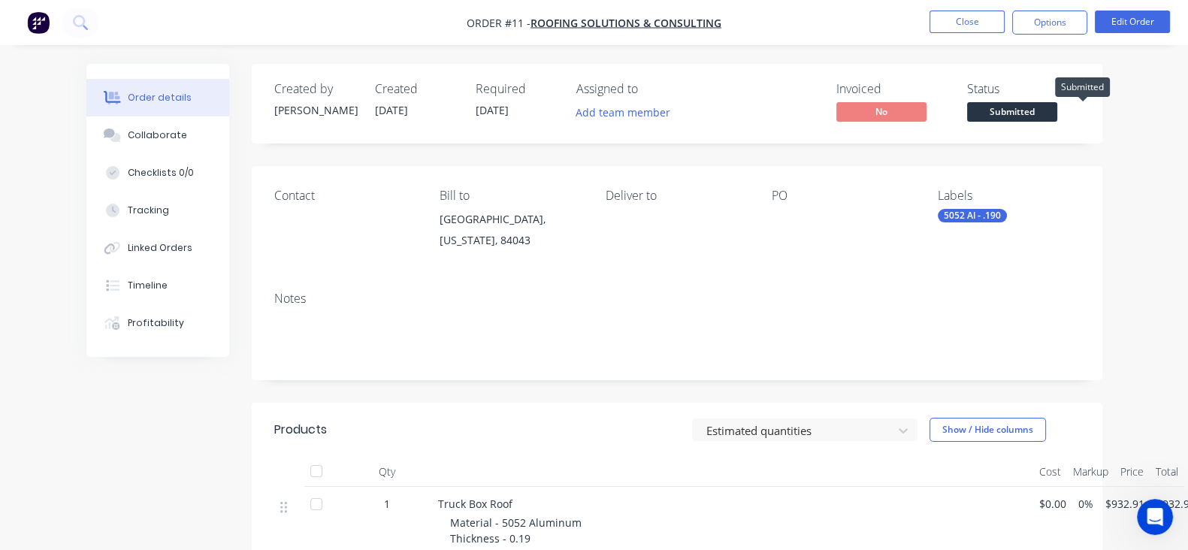
click at [1057, 118] on span "Submitted" at bounding box center [1012, 111] width 90 height 19
click at [969, 28] on button "Close" at bounding box center [966, 22] width 75 height 23
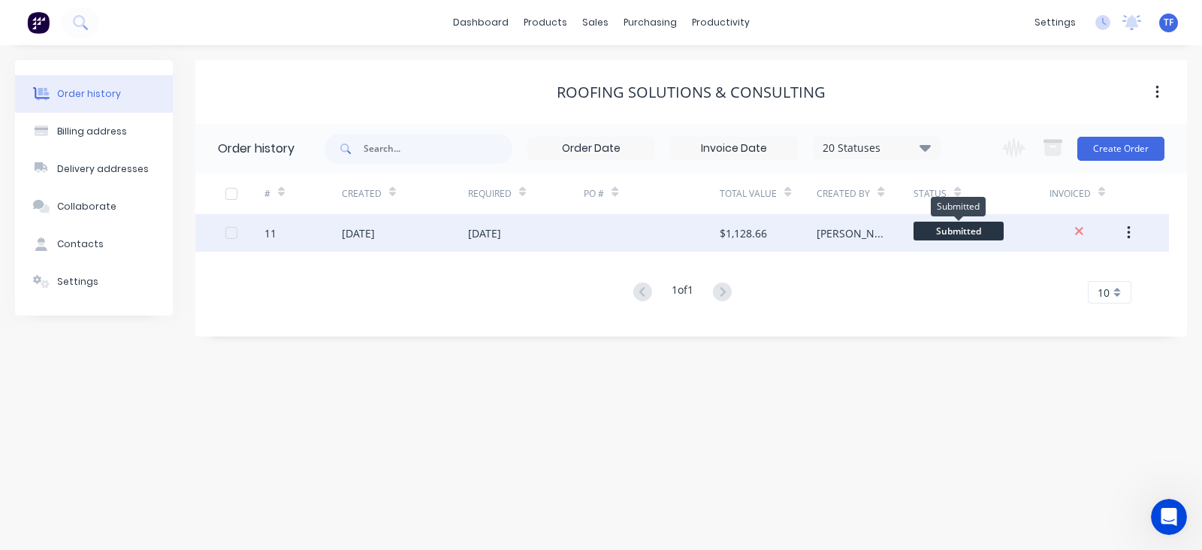
click at [951, 227] on span "Submitted" at bounding box center [958, 231] width 90 height 19
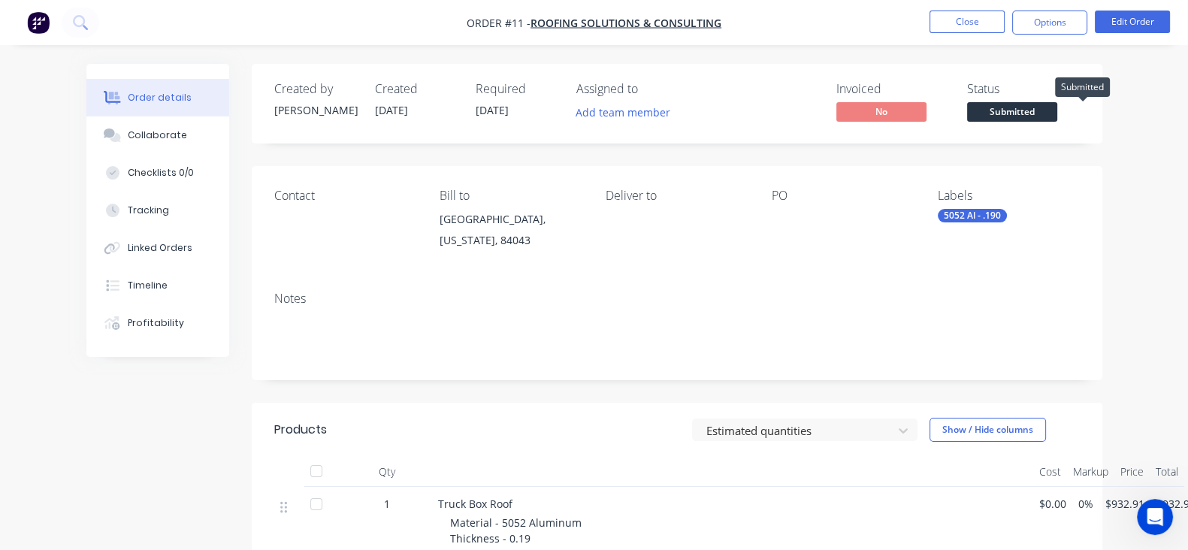
click at [1057, 110] on span "Submitted" at bounding box center [1012, 111] width 90 height 19
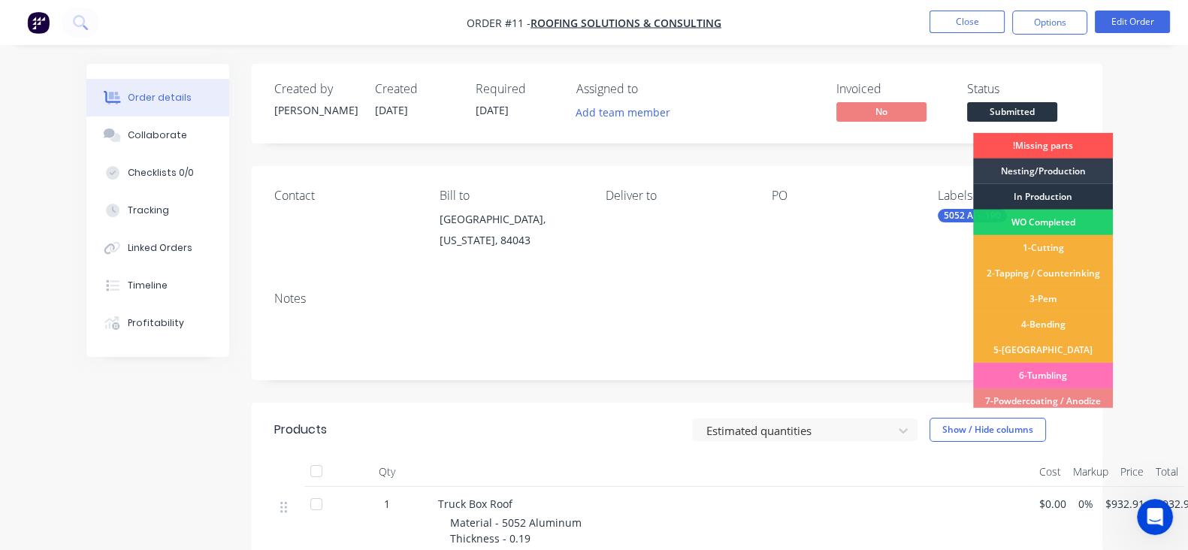
click at [1064, 195] on div "In Production" at bounding box center [1043, 197] width 140 height 26
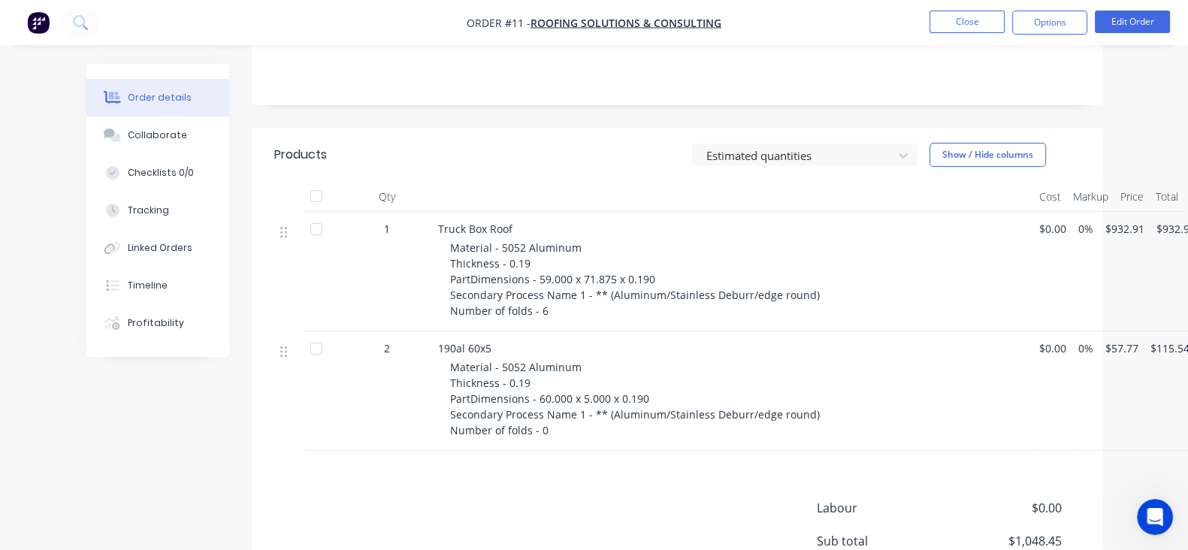
scroll to position [282, 0]
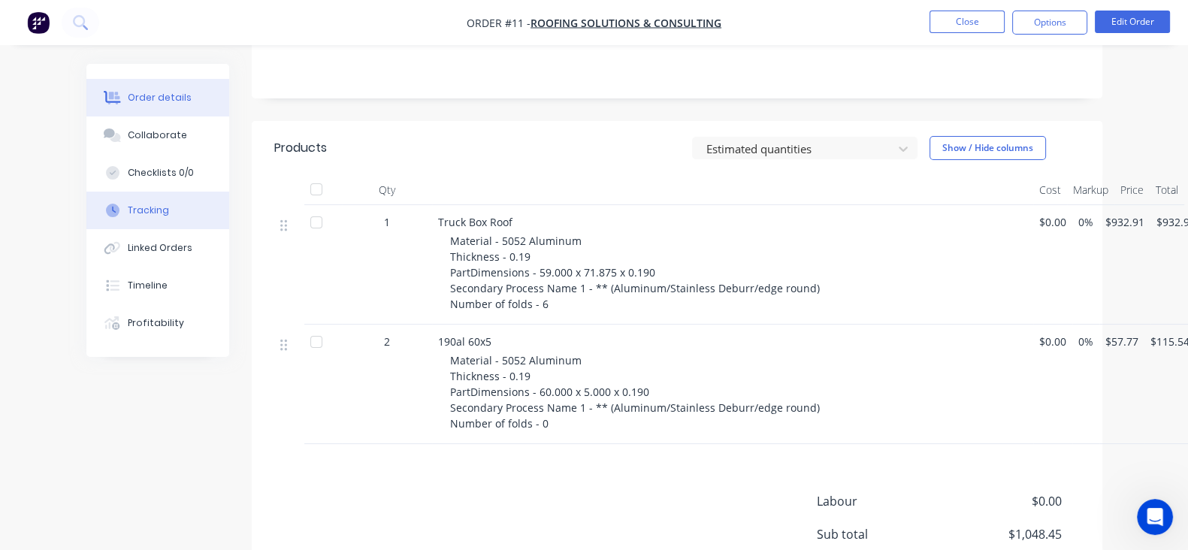
click at [128, 216] on div "Tracking" at bounding box center [148, 211] width 41 height 14
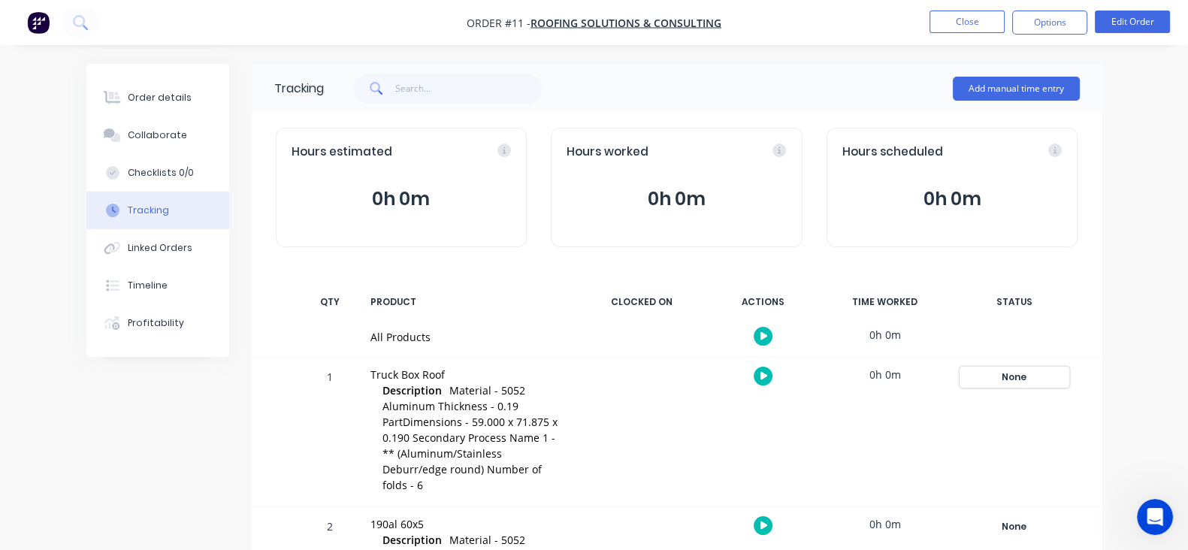
click at [1068, 382] on div "None" at bounding box center [1014, 377] width 108 height 20
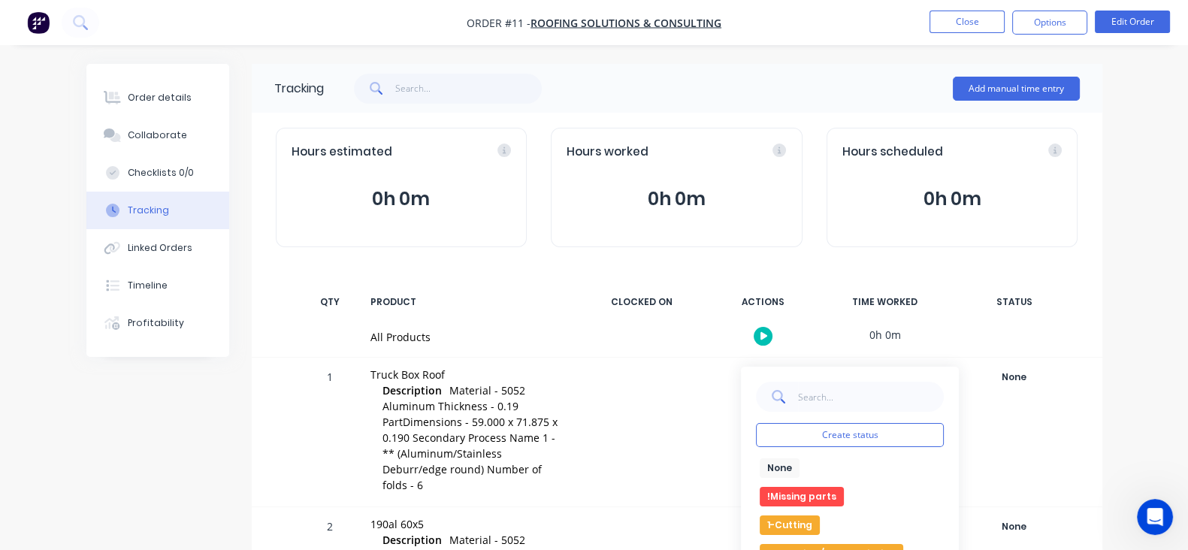
click at [819, 521] on button "1-Cutting" at bounding box center [789, 525] width 60 height 20
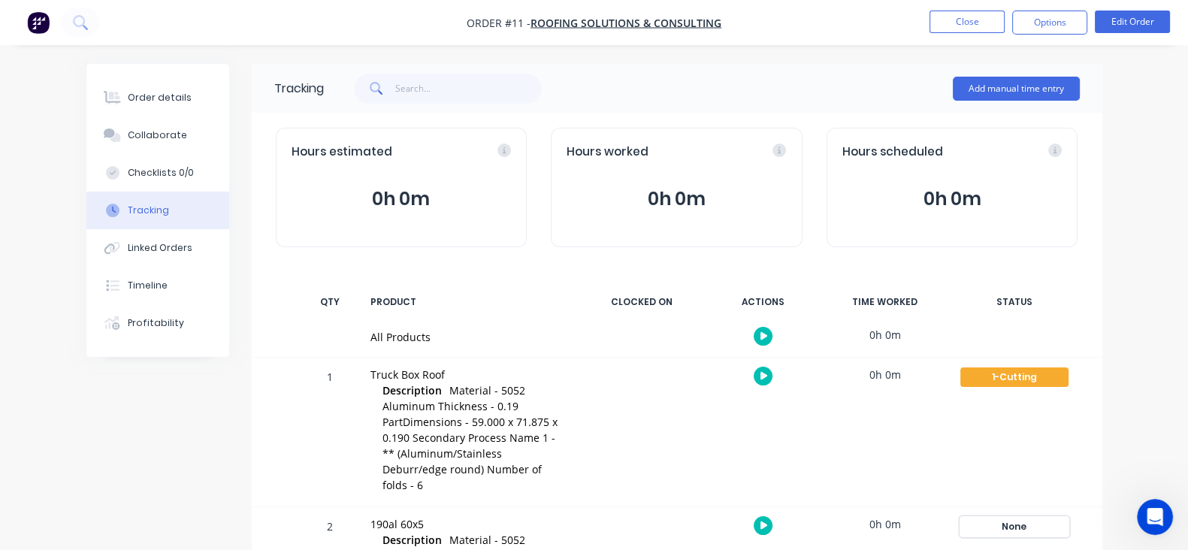
click at [1068, 517] on div "None" at bounding box center [1014, 527] width 108 height 20
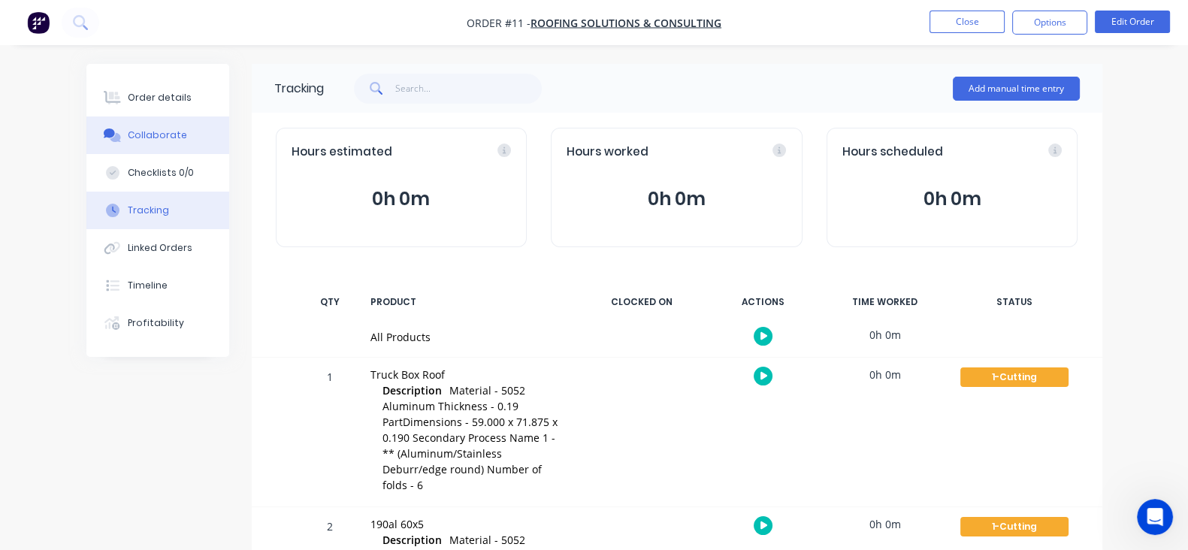
click at [86, 146] on button "Collaborate" at bounding box center [157, 135] width 143 height 38
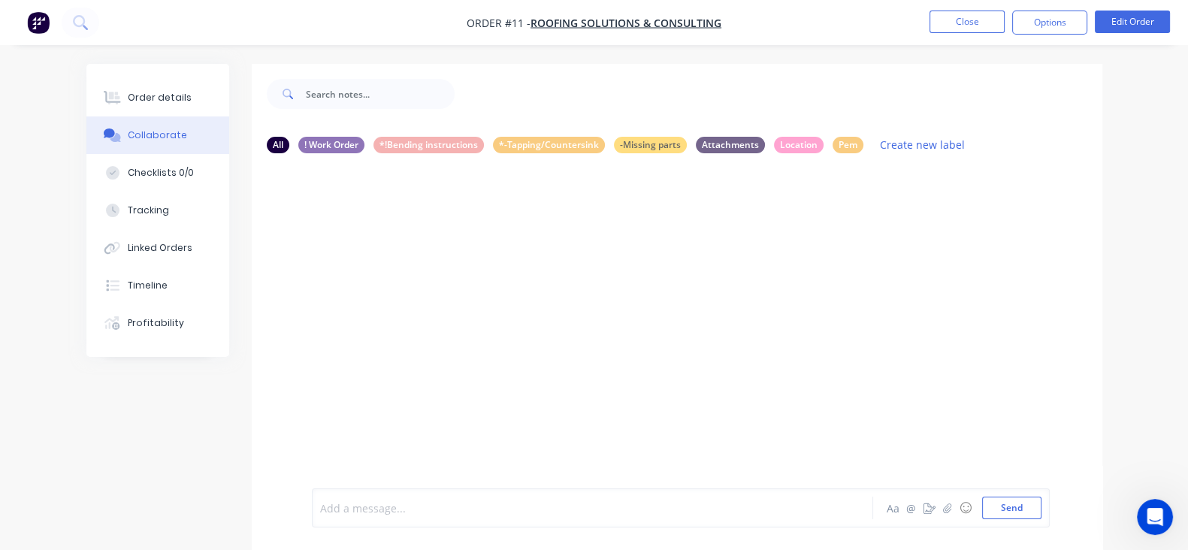
click at [321, 503] on div at bounding box center [591, 508] width 540 height 16
click at [1041, 512] on button "Send" at bounding box center [1011, 507] width 59 height 23
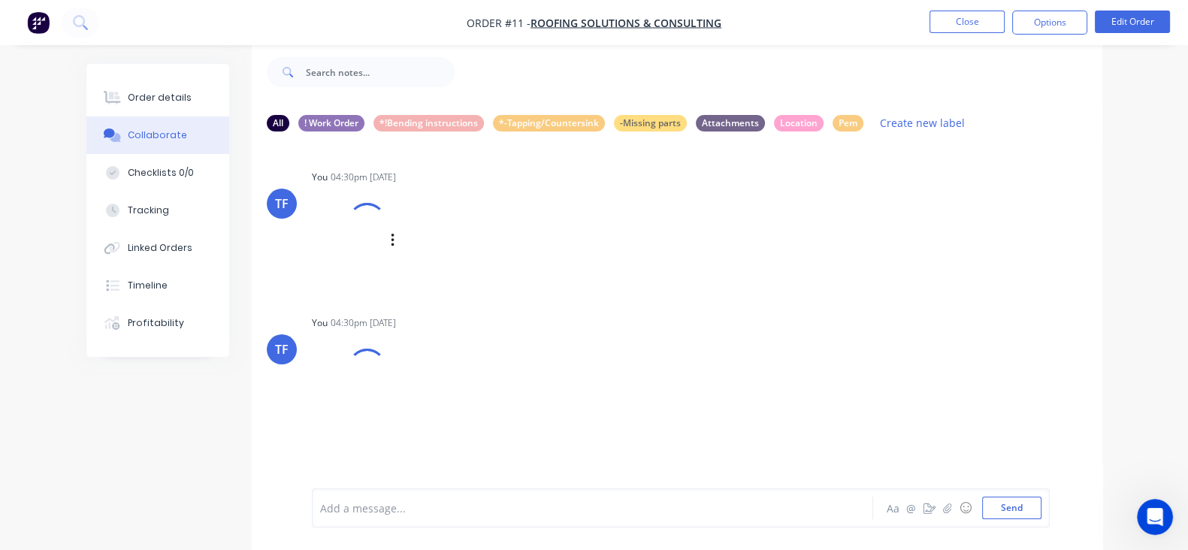
click at [386, 239] on div "Labels Download Delete" at bounding box center [470, 241] width 169 height 22
click at [430, 251] on icon "button" at bounding box center [432, 258] width 5 height 17
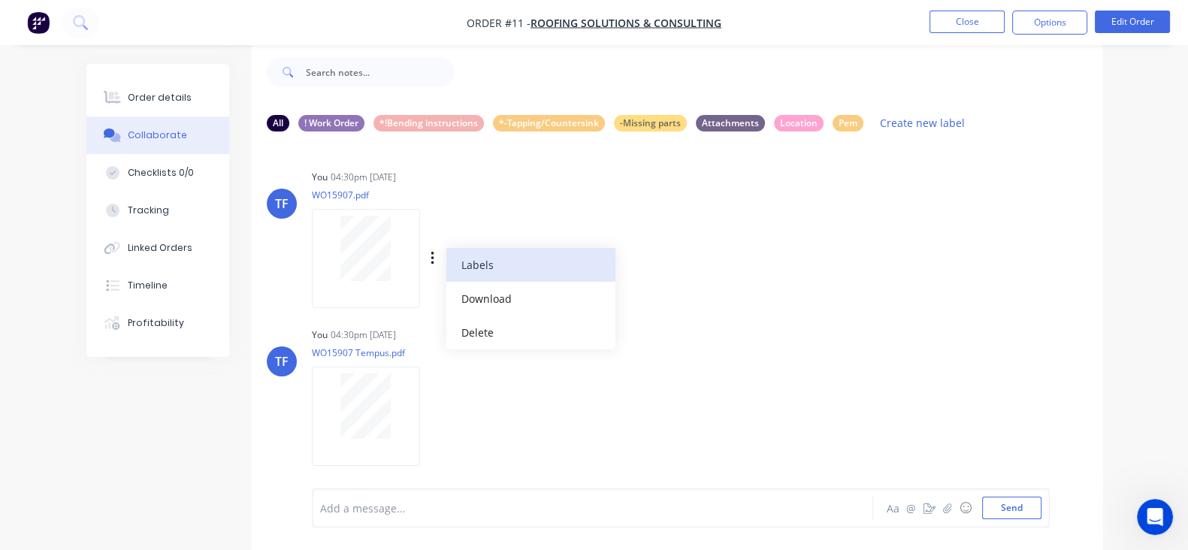
click at [446, 276] on button "Labels" at bounding box center [530, 265] width 169 height 34
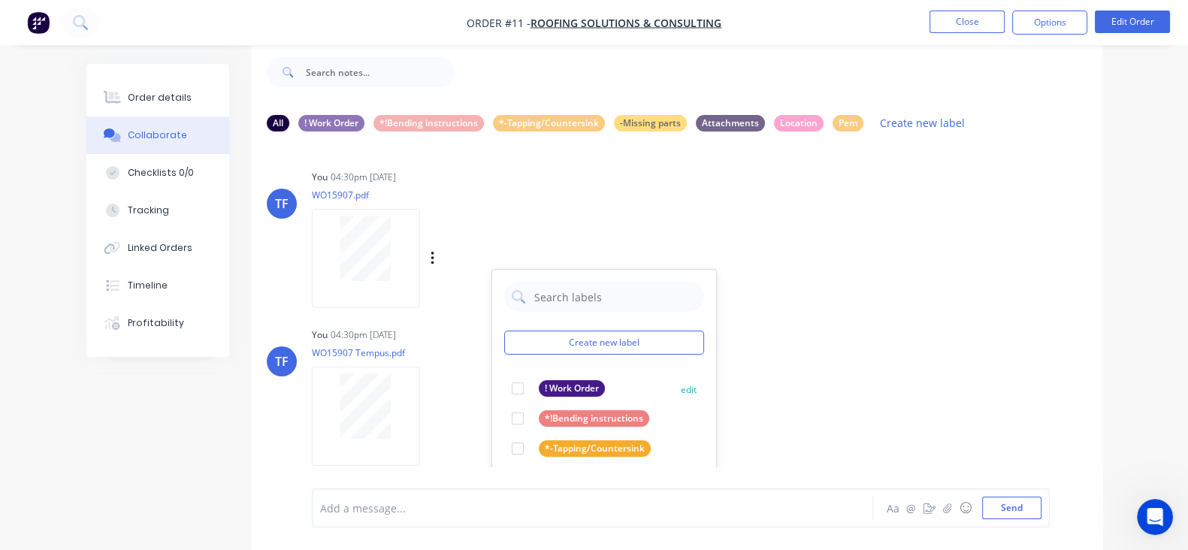
click at [503, 385] on div at bounding box center [518, 388] width 30 height 30
click at [430, 410] on icon "button" at bounding box center [431, 416] width 3 height 14
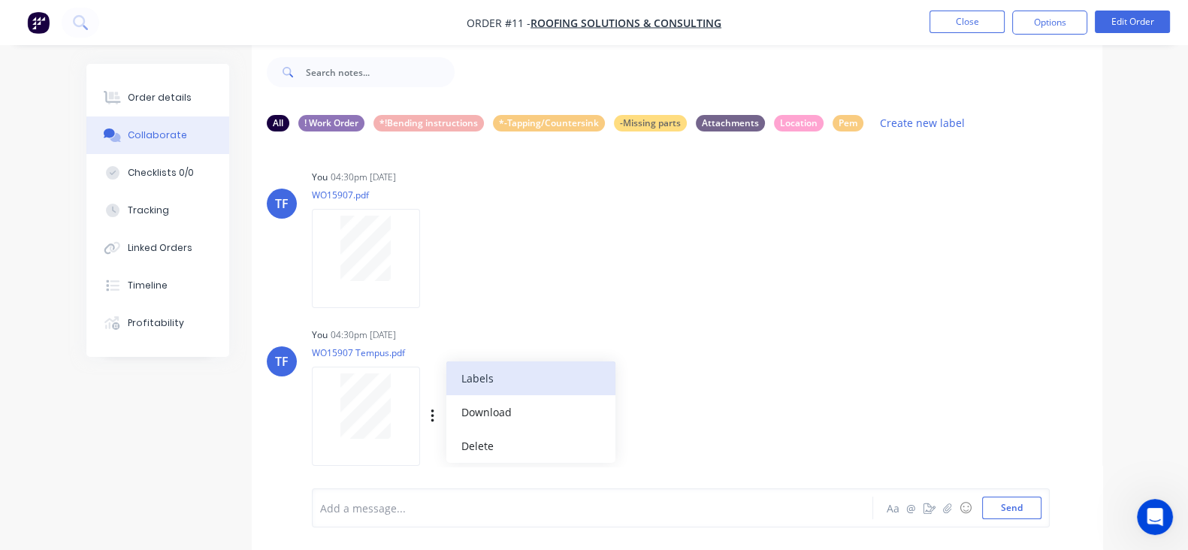
click at [446, 385] on button "Labels" at bounding box center [530, 378] width 169 height 34
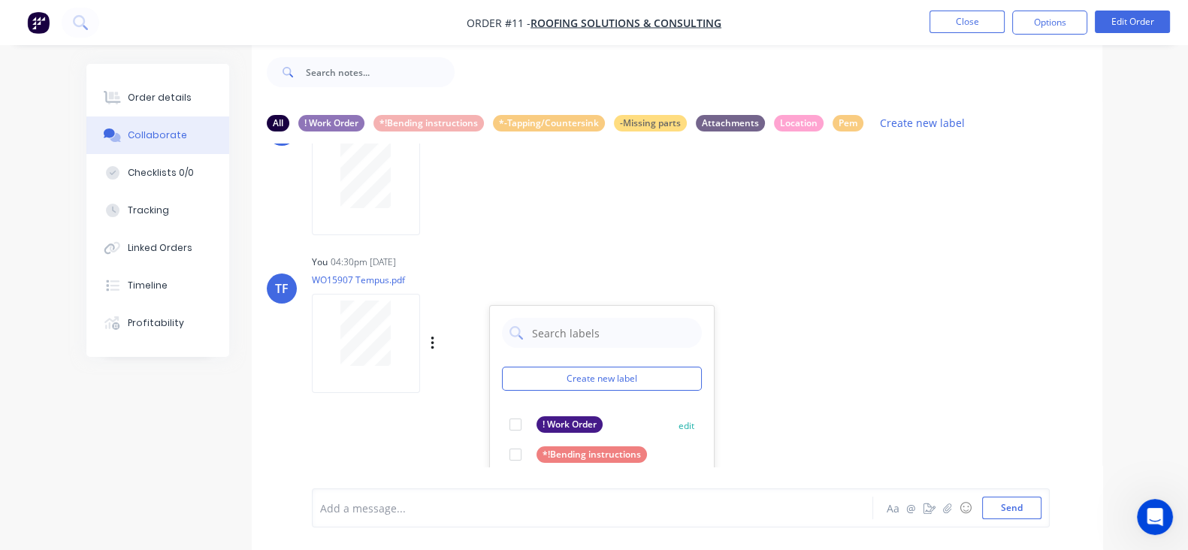
scroll to position [187, 0]
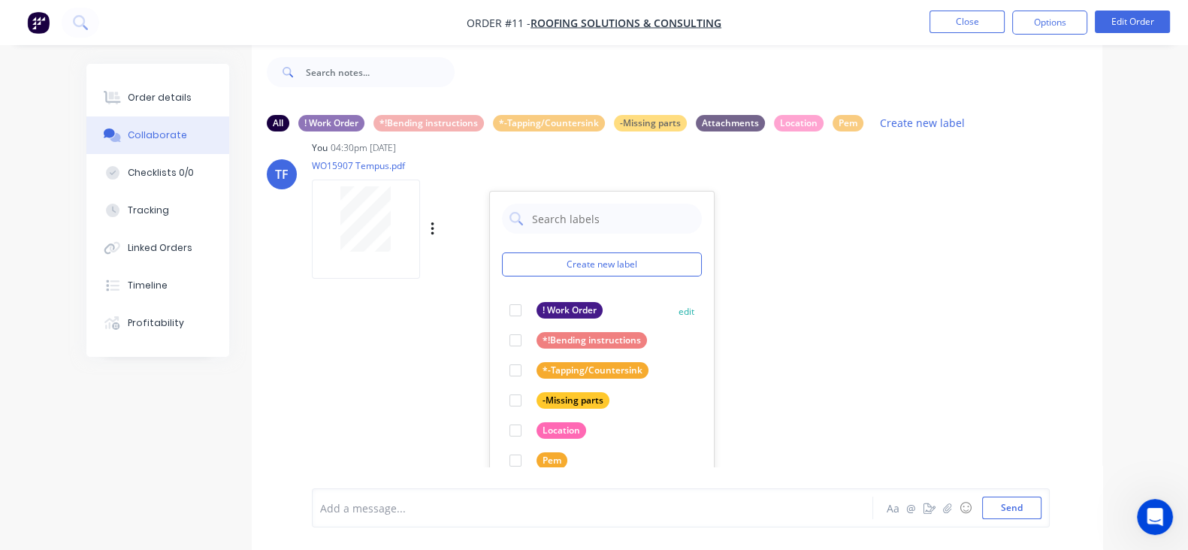
click at [500, 309] on div at bounding box center [515, 310] width 30 height 30
click at [807, 368] on div "TF You 04:30pm 07/10/25 WO15907.pdf Labels Download Delete TF You 04:30pm 07/10…" at bounding box center [677, 304] width 850 height 323
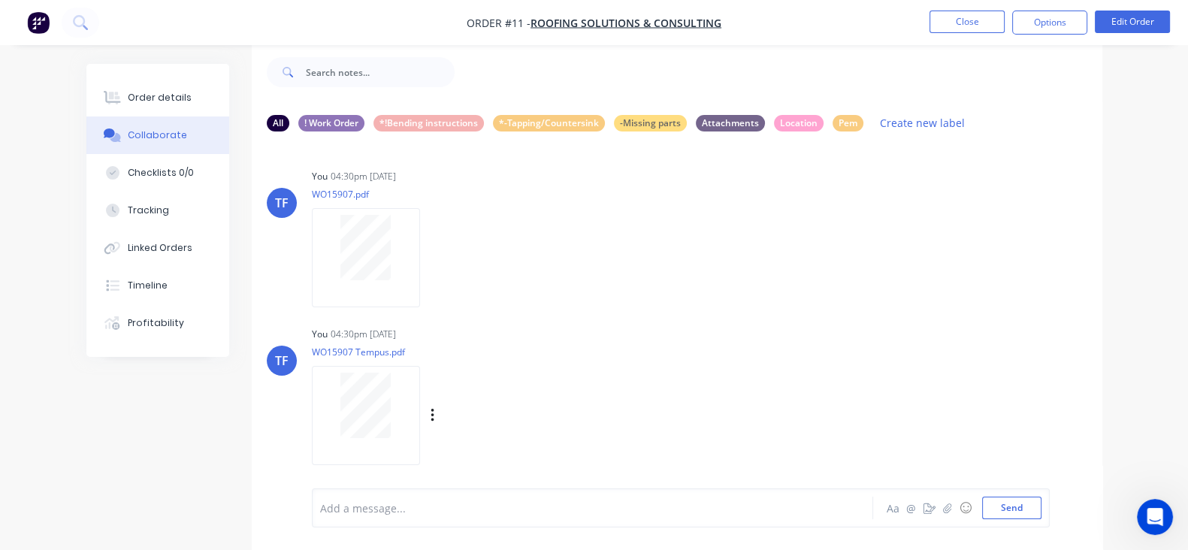
scroll to position [0, 0]
click at [298, 120] on div "! Work Order" at bounding box center [331, 122] width 66 height 17
click at [267, 122] on div "All" at bounding box center [278, 122] width 23 height 17
click at [1041, 510] on button "Send" at bounding box center [1011, 507] width 59 height 23
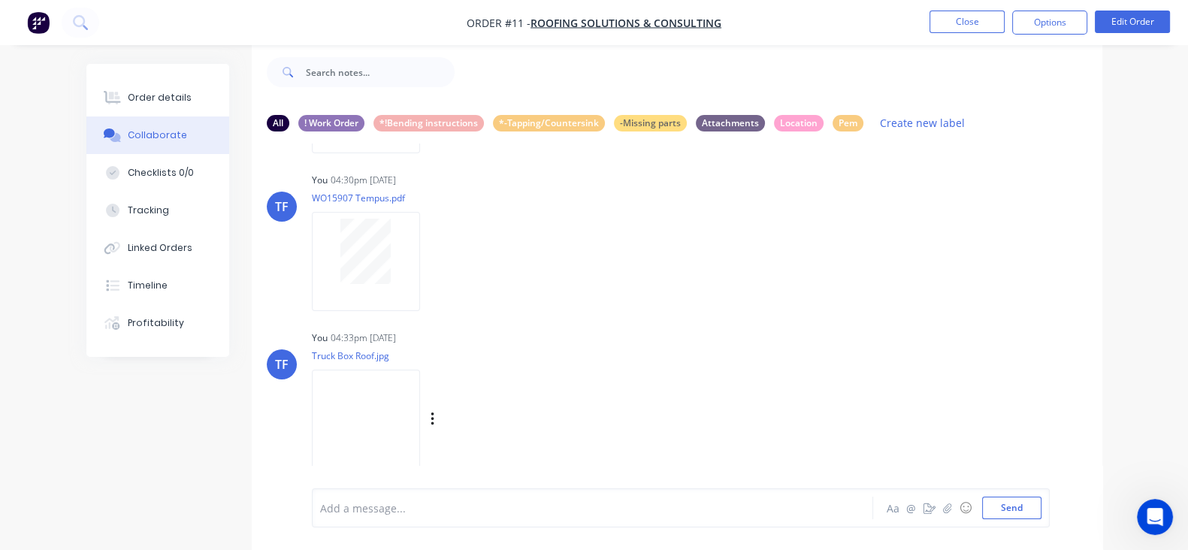
scroll to position [164, 0]
click at [430, 412] on icon "button" at bounding box center [432, 410] width 5 height 17
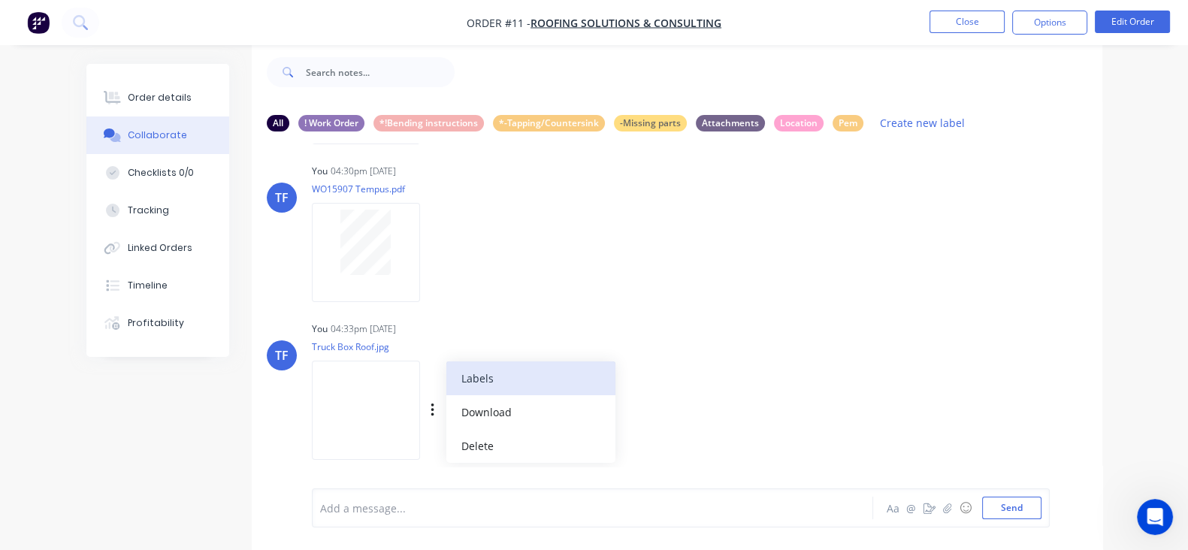
click at [455, 372] on button "Labels" at bounding box center [530, 378] width 169 height 34
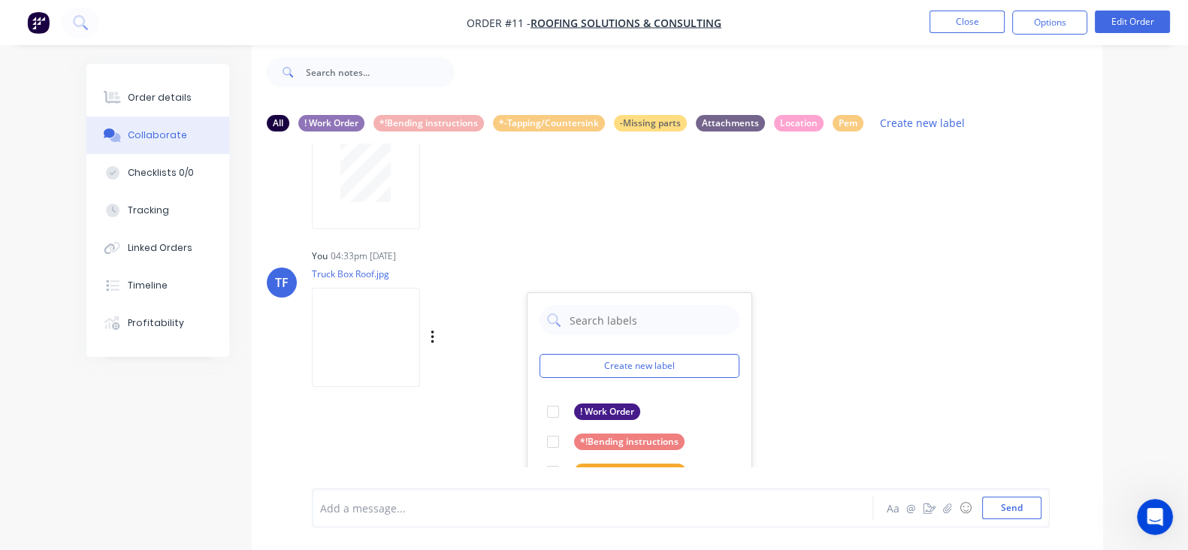
scroll to position [352, 0]
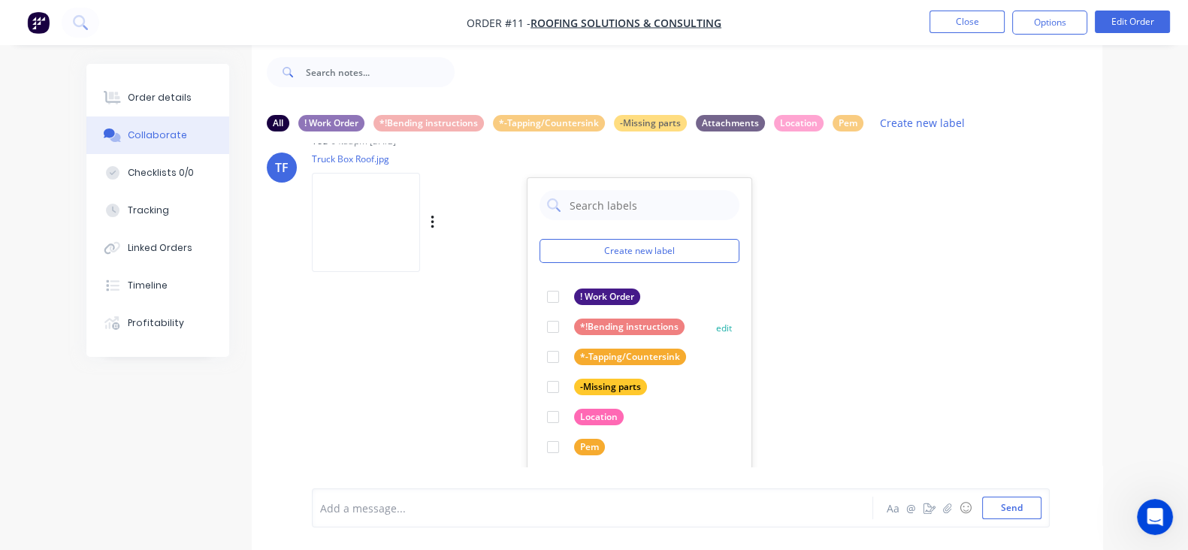
click at [538, 331] on div at bounding box center [553, 327] width 30 height 30
click at [823, 347] on div "TF You 04:30pm 07/10/25 WO15907.pdf Labels Download Delete TF You 04:30pm 07/10…" at bounding box center [677, 304] width 850 height 323
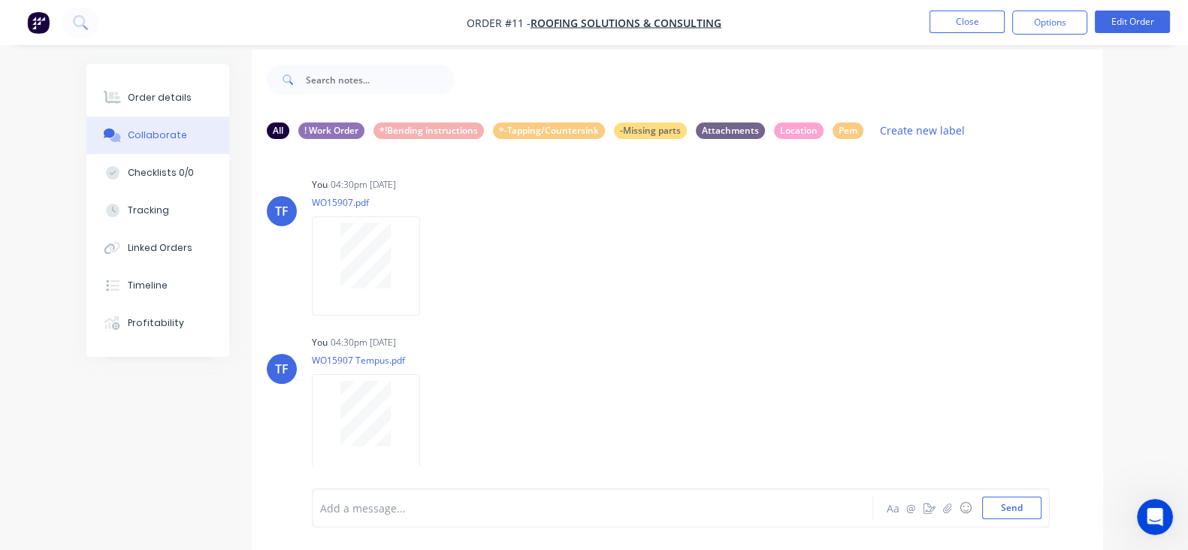
scroll to position [22, 0]
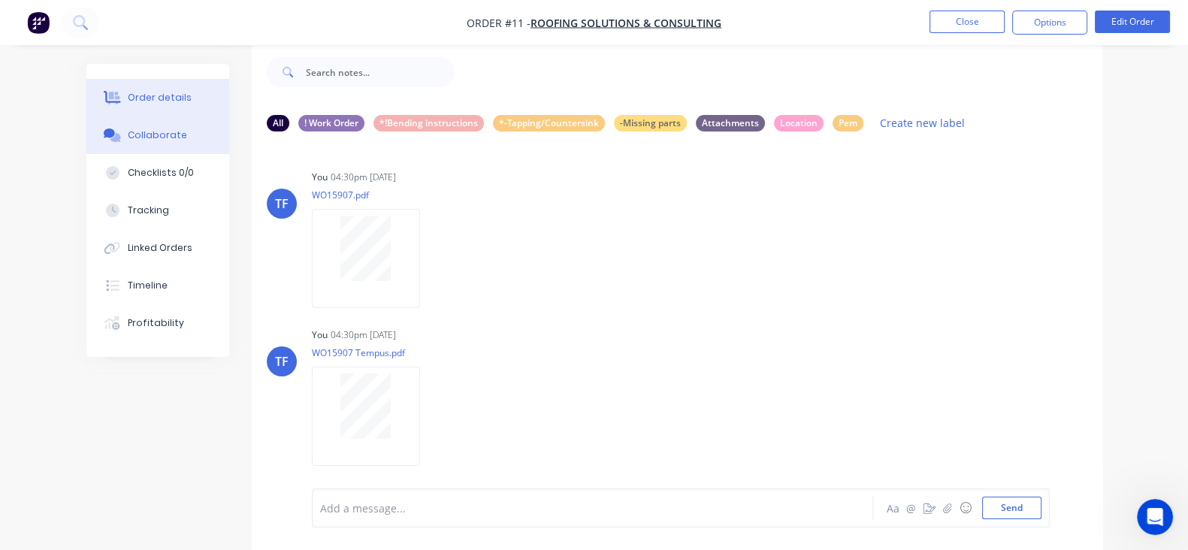
click at [128, 101] on div "Order details" at bounding box center [160, 98] width 64 height 14
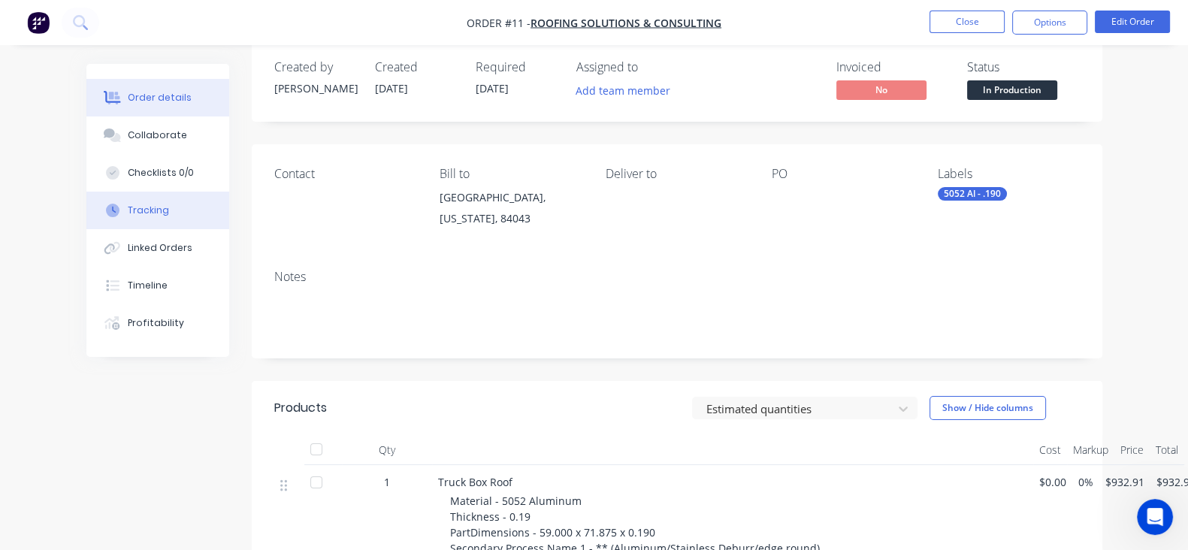
click at [99, 215] on button "Tracking" at bounding box center [157, 211] width 143 height 38
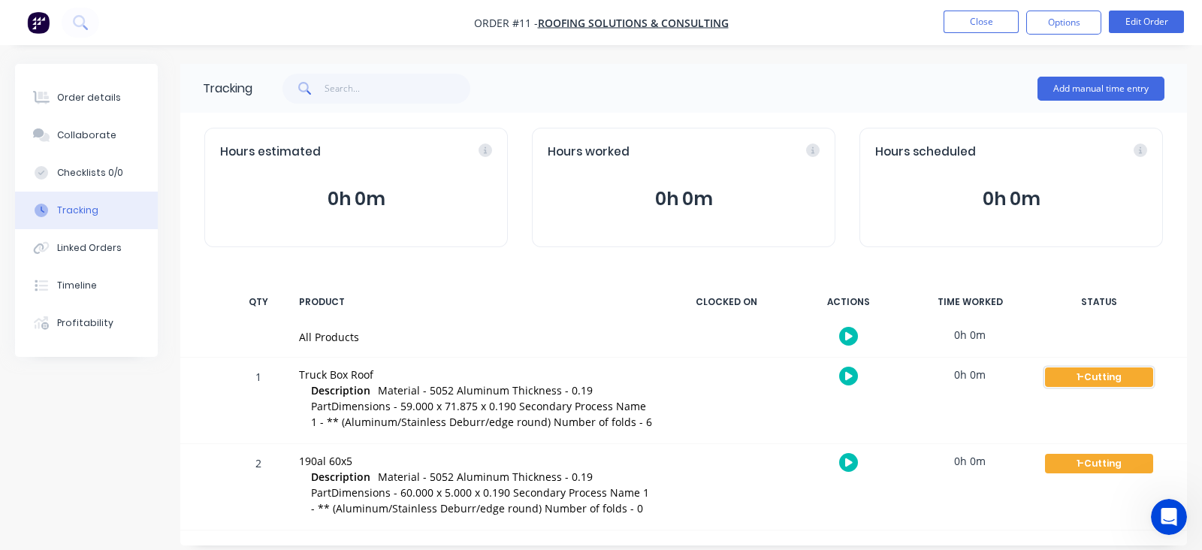
click at [1098, 373] on div "1-Cutting" at bounding box center [1099, 377] width 108 height 20
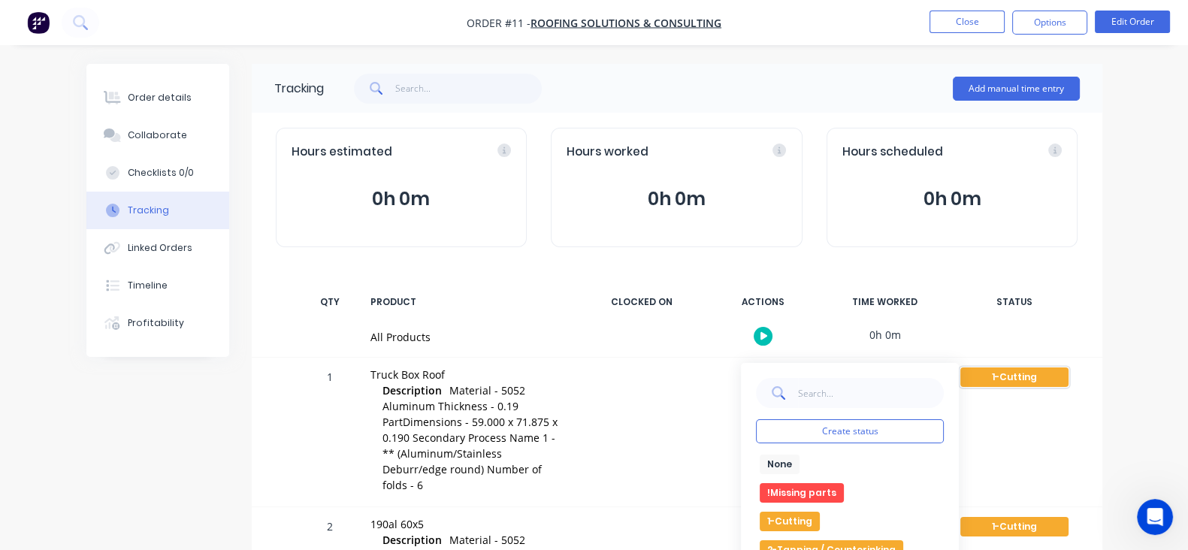
scroll to position [50, 0]
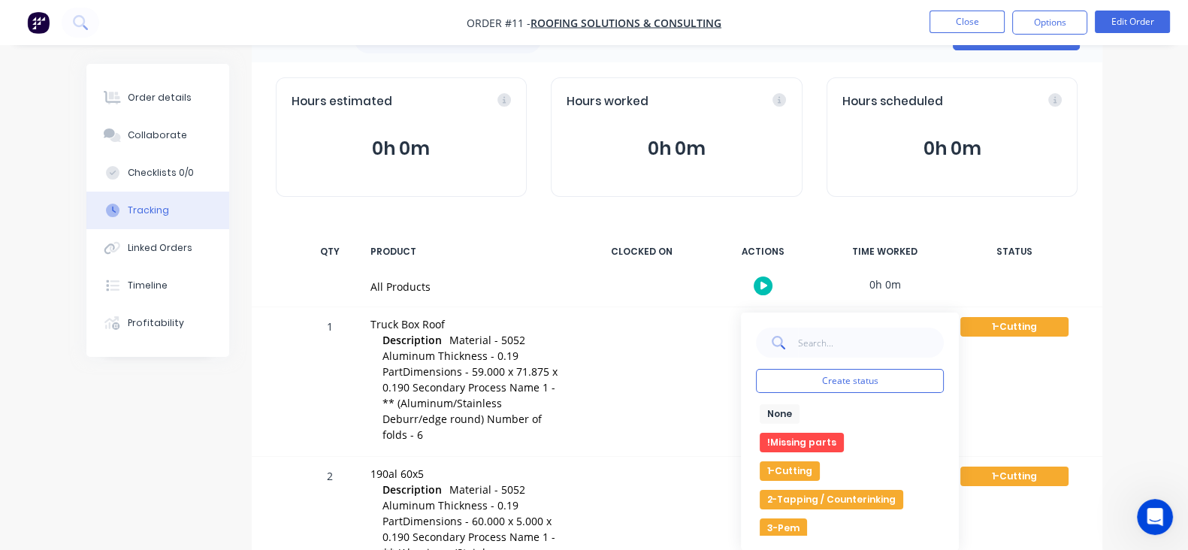
click at [799, 413] on button "None" at bounding box center [779, 414] width 40 height 20
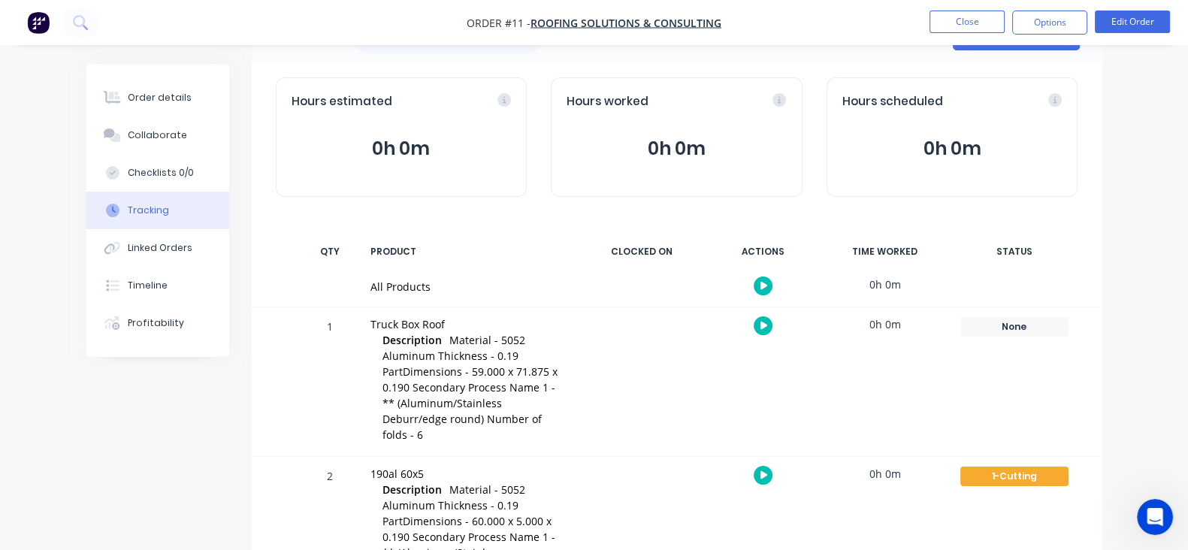
scroll to position [26, 0]
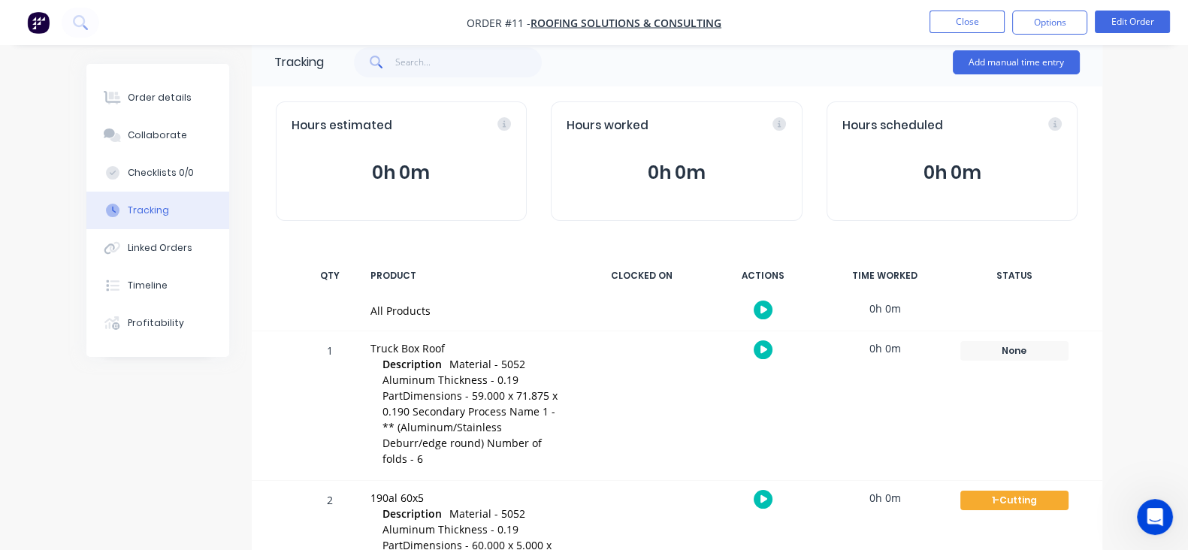
click at [1074, 481] on div "1-Cutting Create status None edit !Missing parts 1-Cutting 2-Tapping / Counteri…" at bounding box center [1014, 555] width 128 height 149
click at [1068, 490] on div "1-Cutting" at bounding box center [1014, 500] width 108 height 20
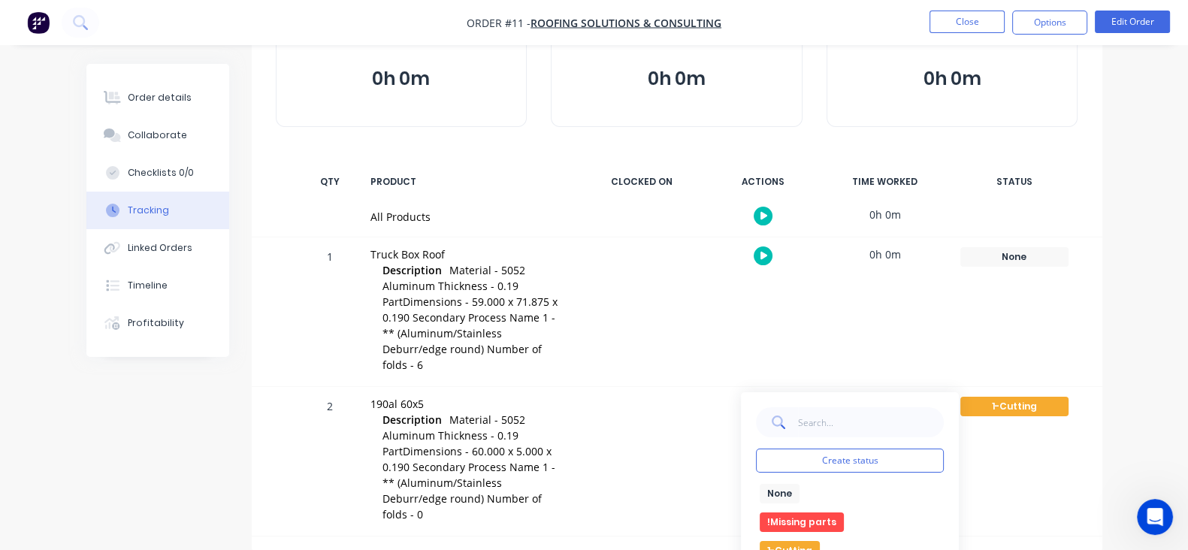
click at [799, 484] on button "None" at bounding box center [779, 494] width 40 height 20
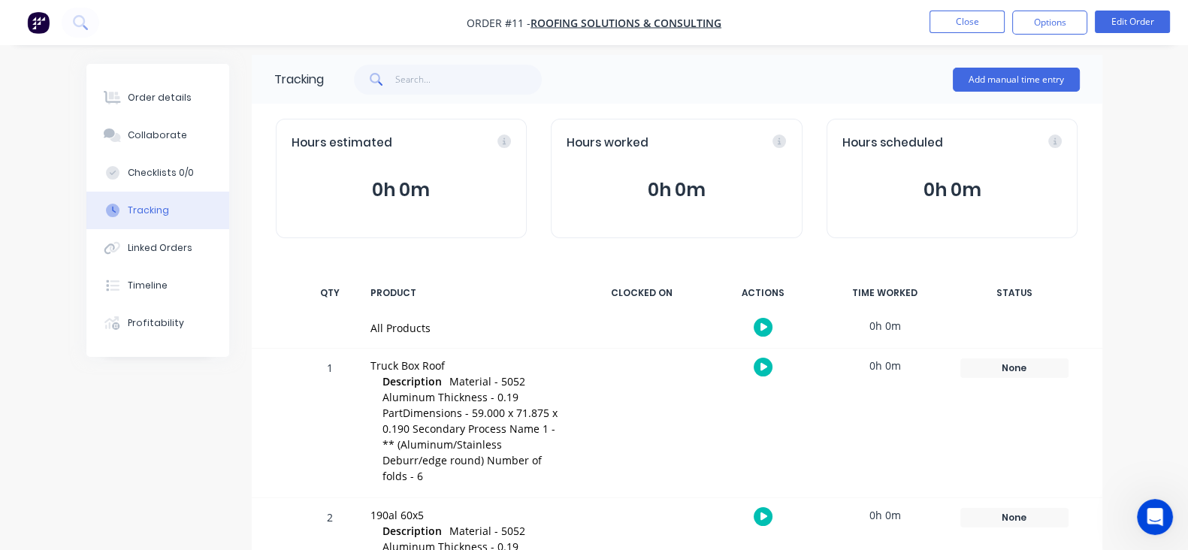
scroll to position [0, 0]
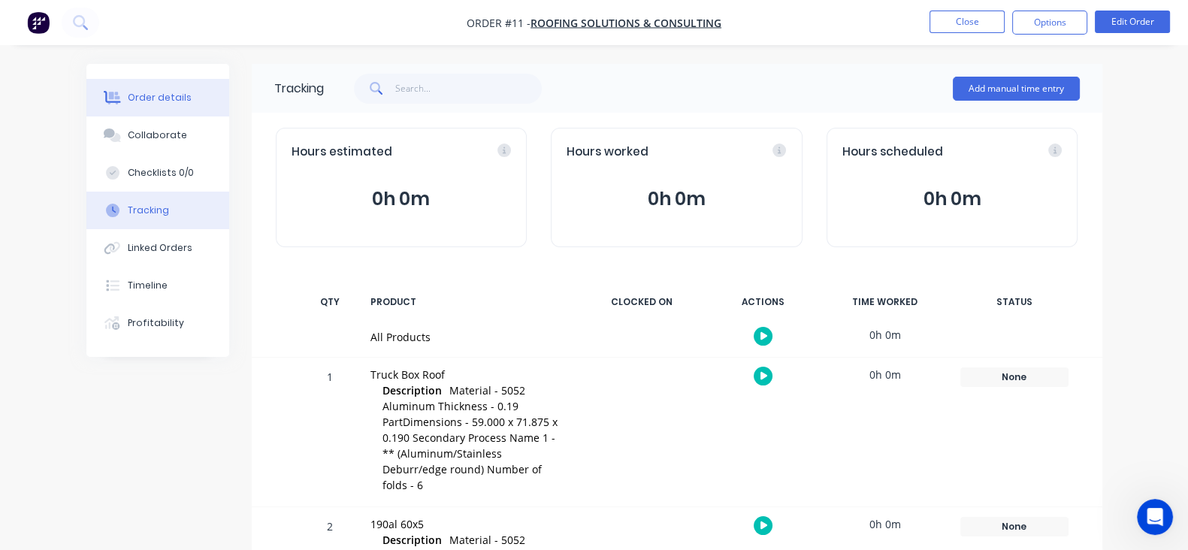
click at [128, 103] on div "Order details" at bounding box center [160, 98] width 64 height 14
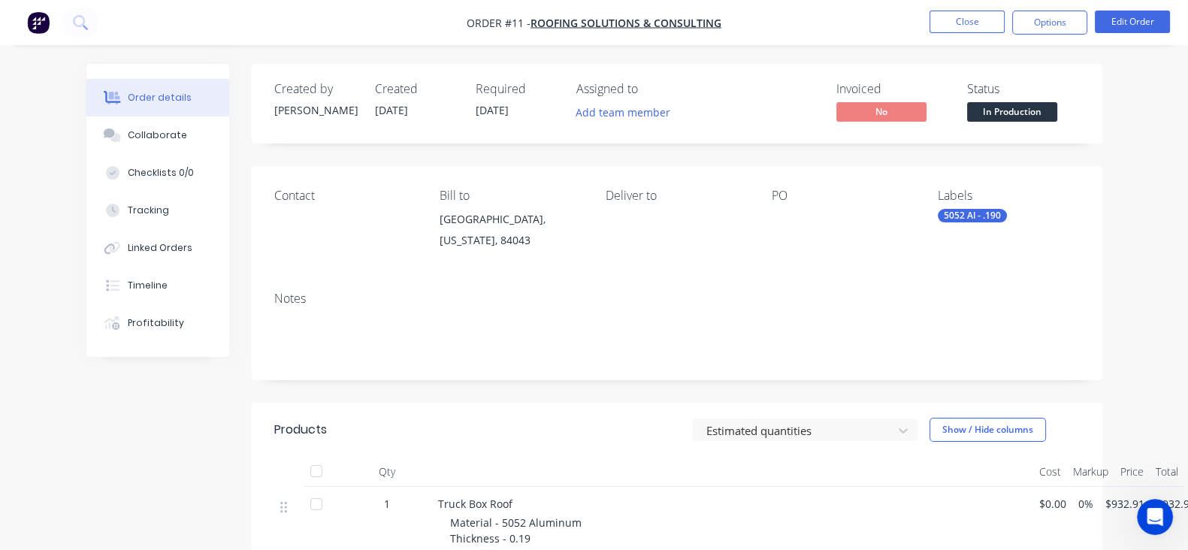
click at [1057, 116] on span "In Production" at bounding box center [1012, 111] width 90 height 19
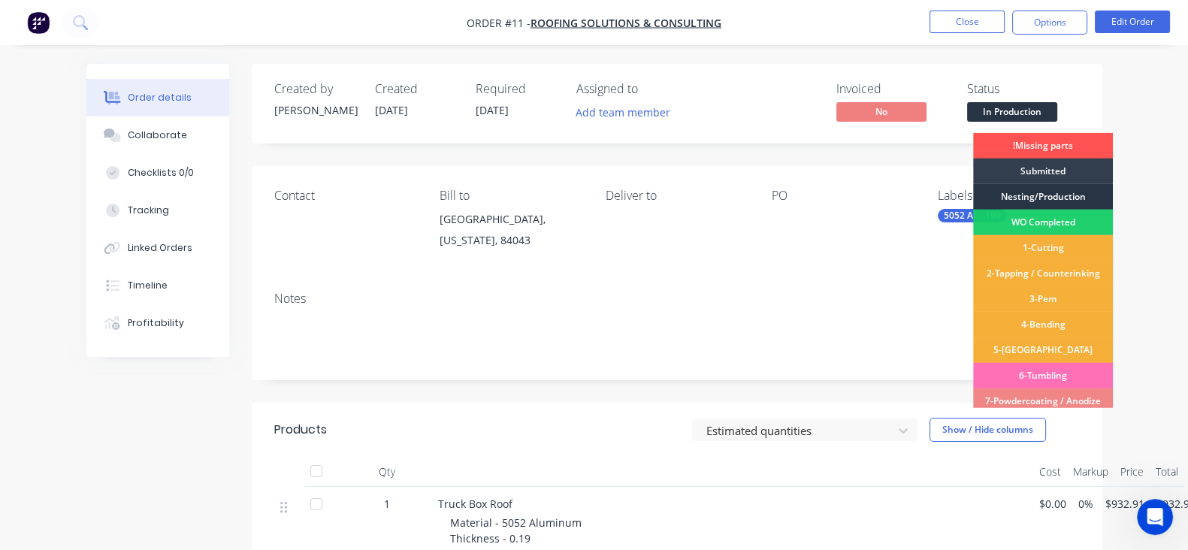
click at [1067, 192] on div "Nesting/Production" at bounding box center [1043, 197] width 140 height 26
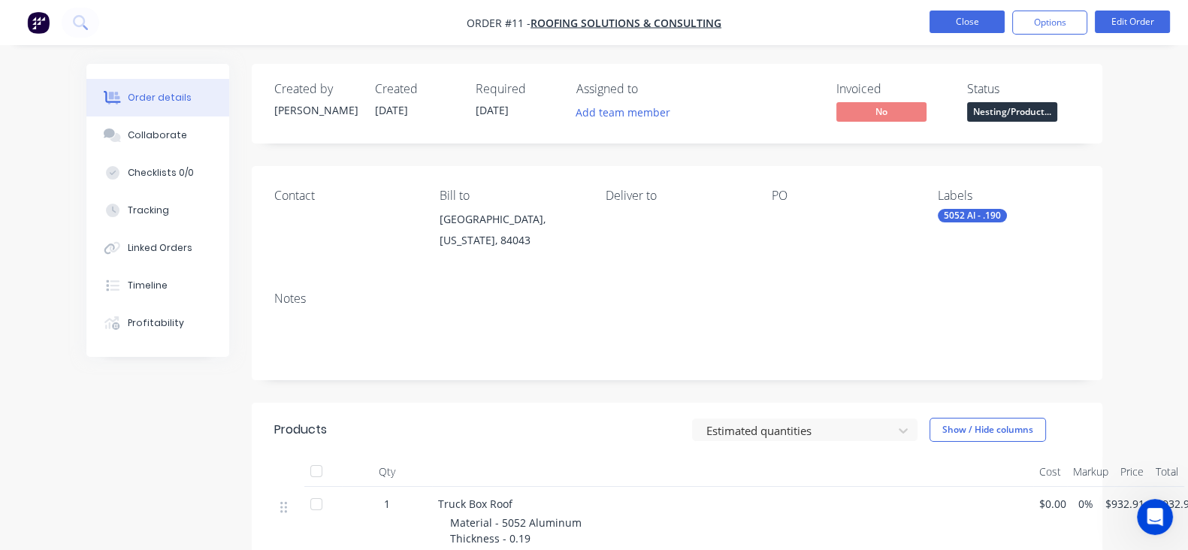
click at [981, 20] on button "Close" at bounding box center [966, 22] width 75 height 23
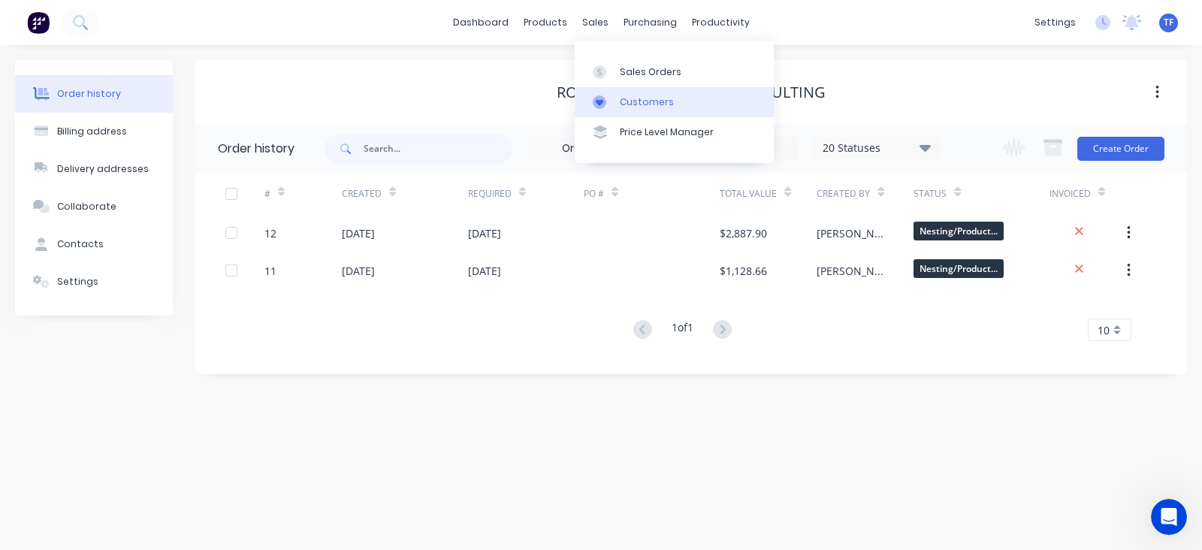
click at [623, 102] on div "Customers" at bounding box center [647, 102] width 54 height 14
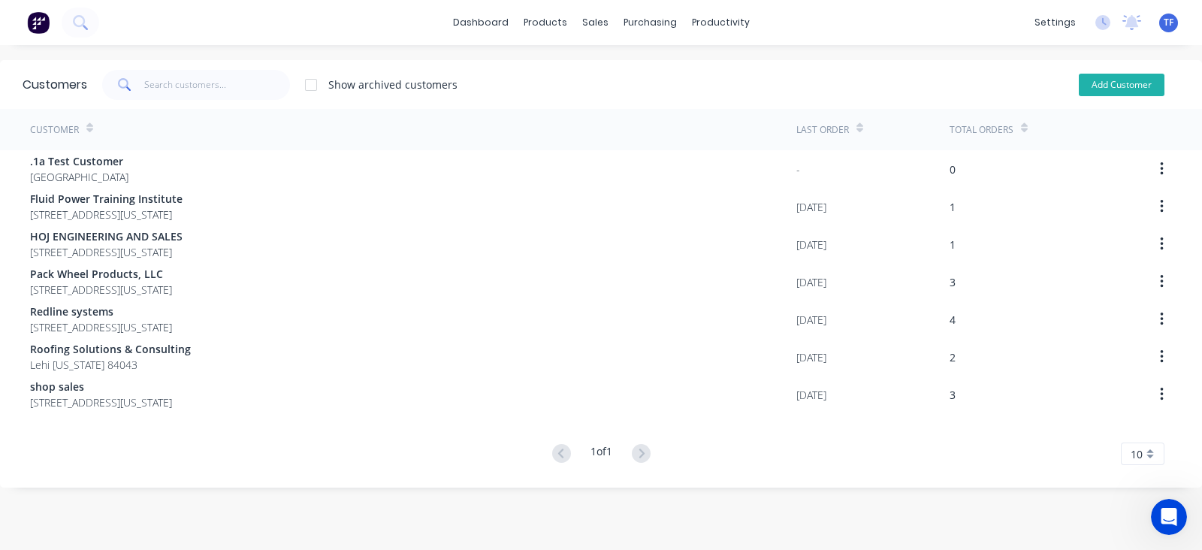
click at [1114, 84] on button "Add Customer" at bounding box center [1122, 85] width 86 height 23
select select "US"
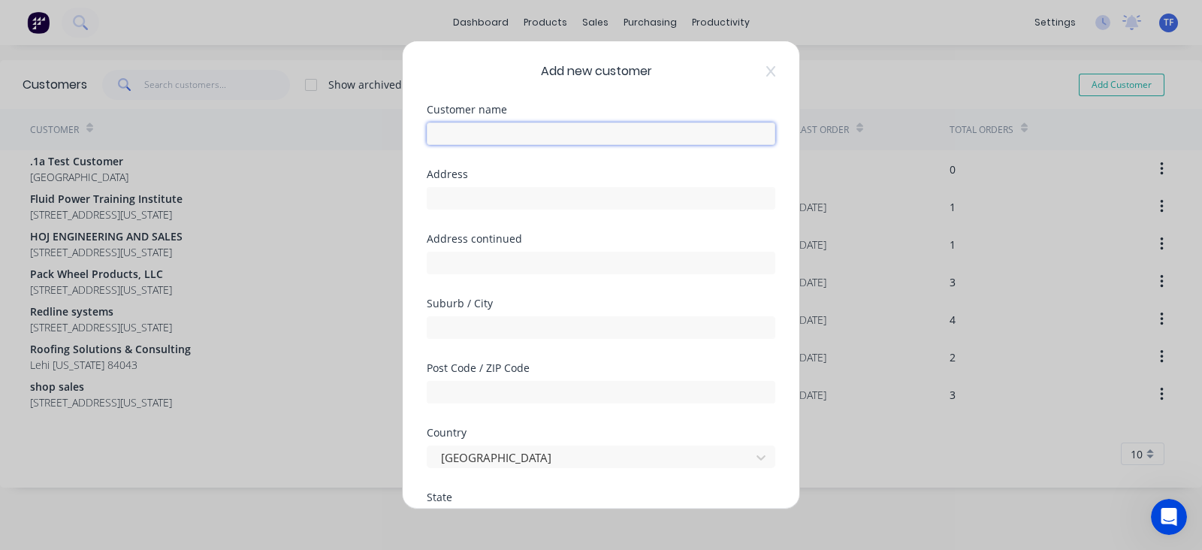
click at [534, 125] on input "text" at bounding box center [601, 133] width 349 height 23
type input "Off Highway Van"
type input "1210 S 3600 W"
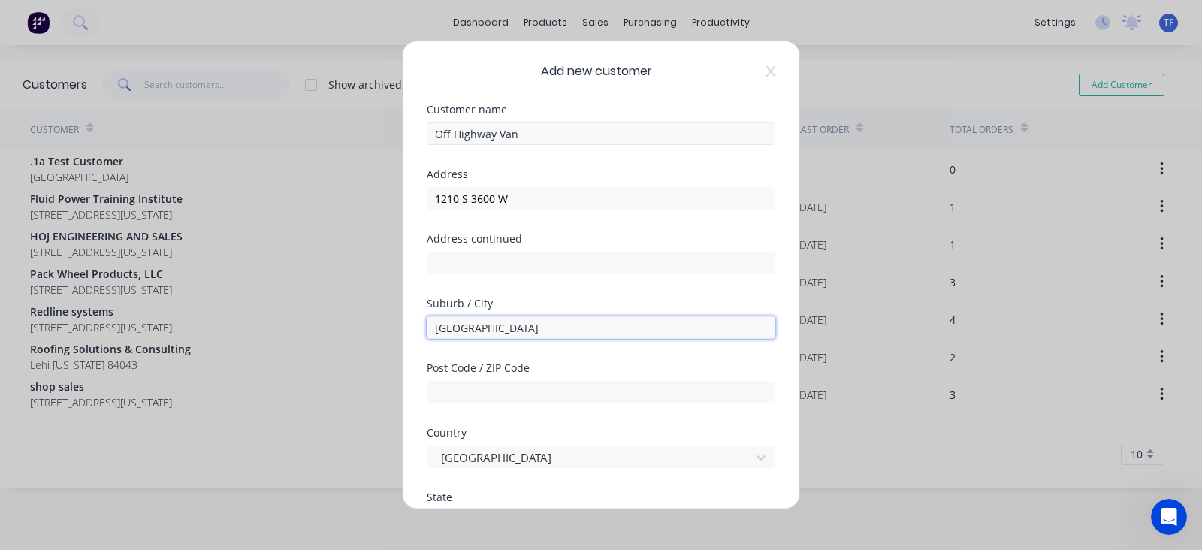
type input "Salt Lake City"
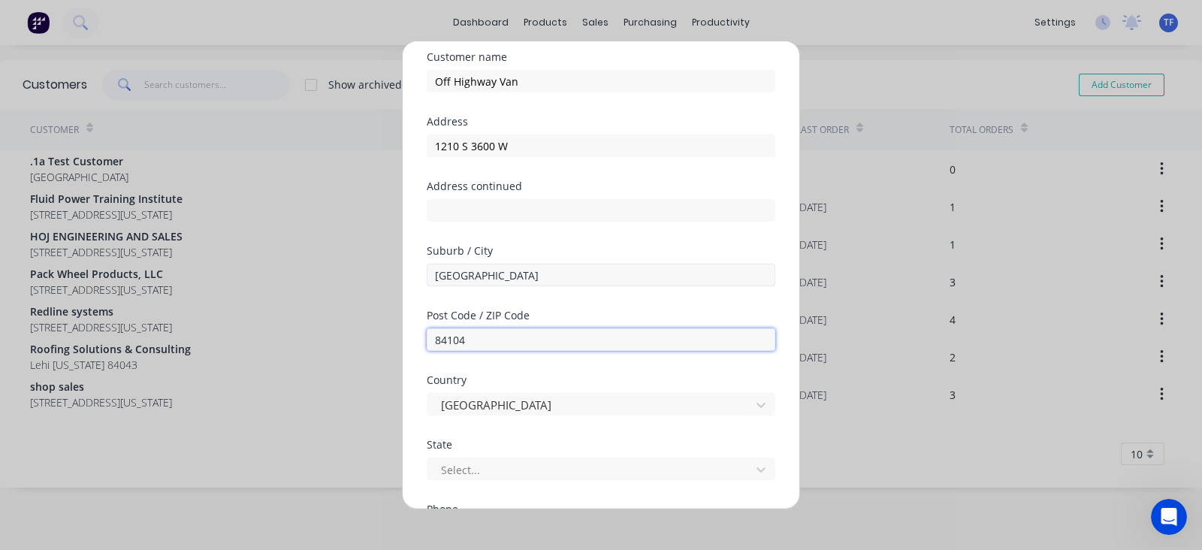
scroll to position [93, 0]
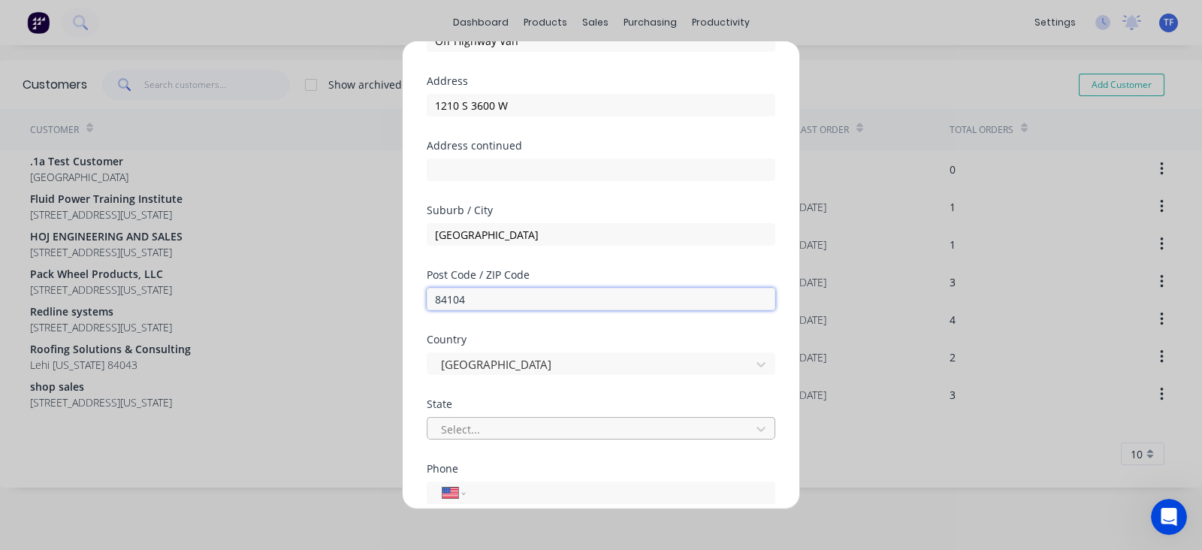
type input "84104"
click at [530, 424] on div at bounding box center [590, 428] width 303 height 19
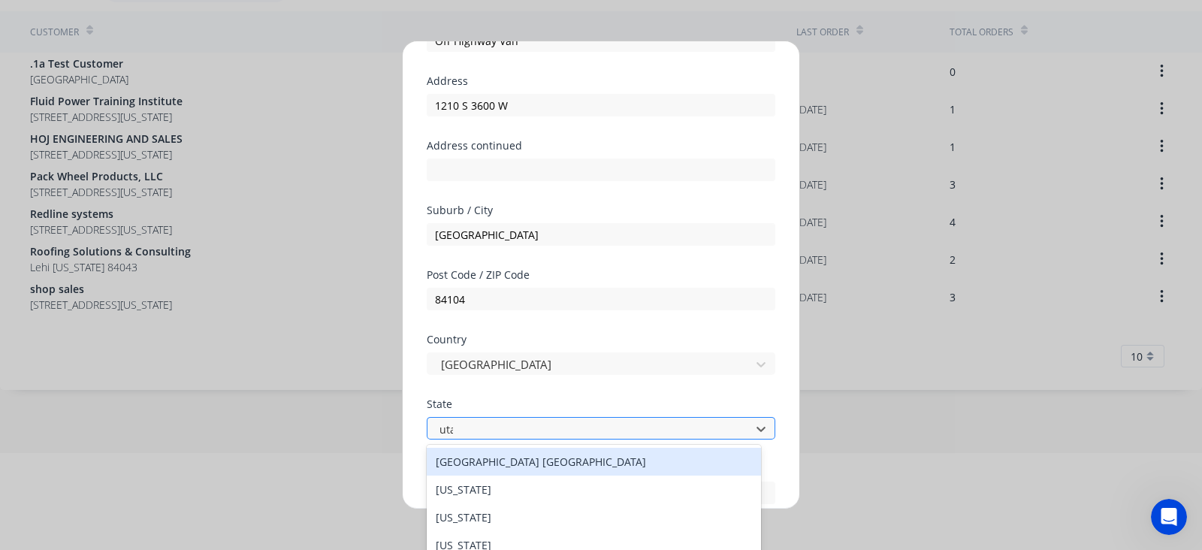
type input "utah"
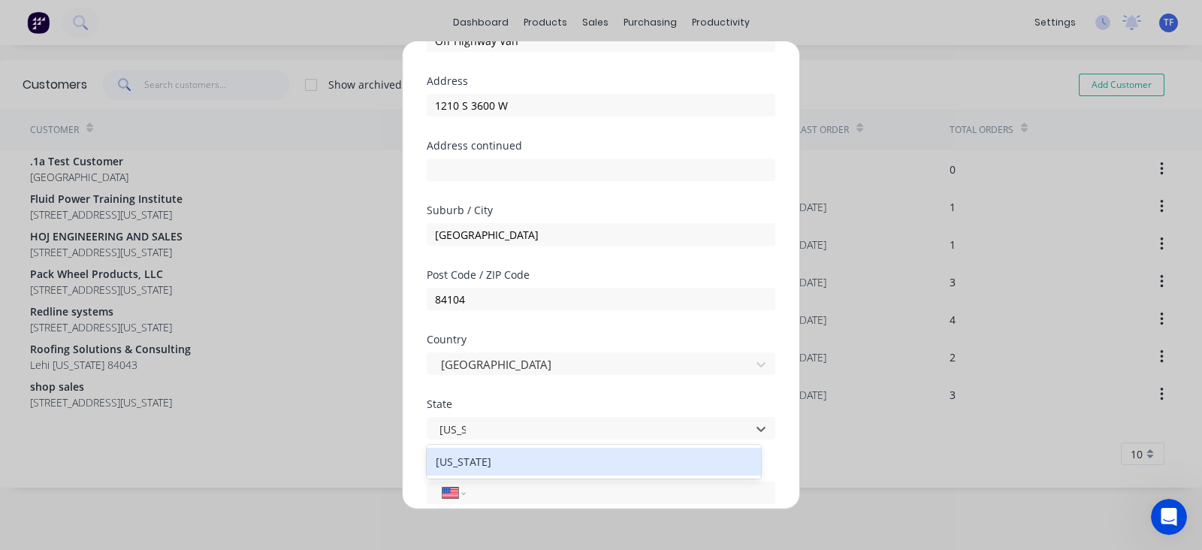
click at [615, 471] on div "Utah" at bounding box center [594, 462] width 334 height 28
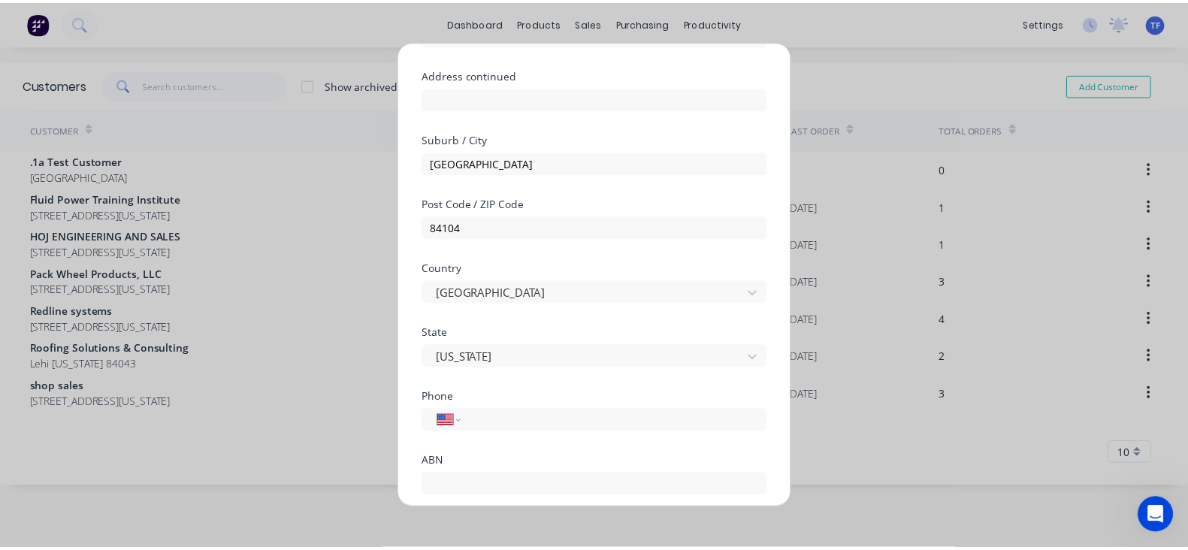
scroll to position [246, 0]
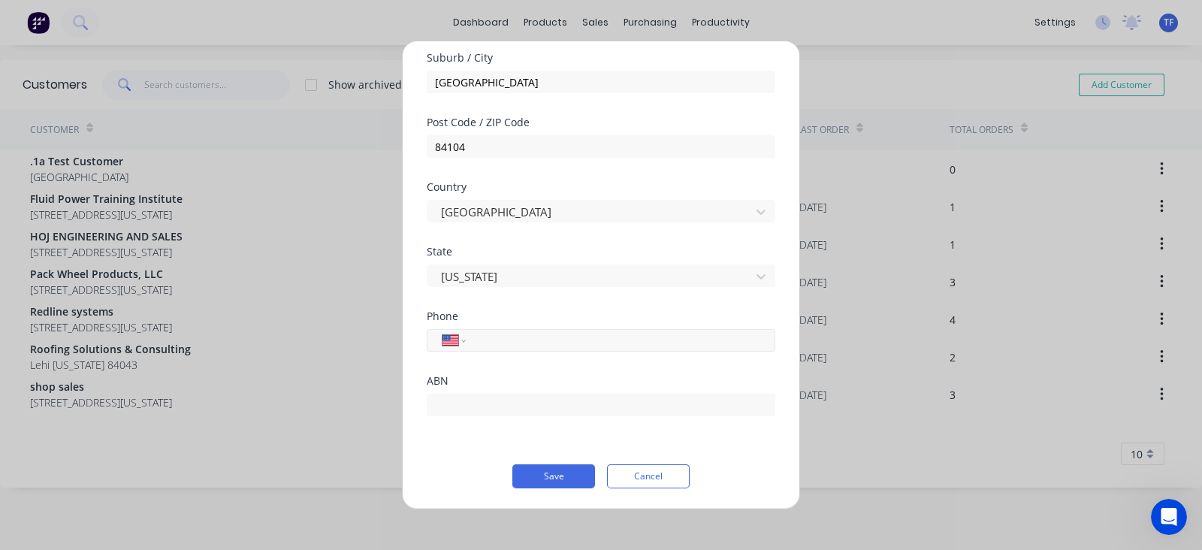
drag, startPoint x: 509, startPoint y: 321, endPoint x: 507, endPoint y: 333, distance: 12.1
click at [508, 321] on div "Phone" at bounding box center [601, 316] width 349 height 11
click at [507, 339] on input "tel" at bounding box center [617, 339] width 283 height 17
type input "(610) 324-2395"
click at [512, 481] on button "Save" at bounding box center [553, 476] width 83 height 24
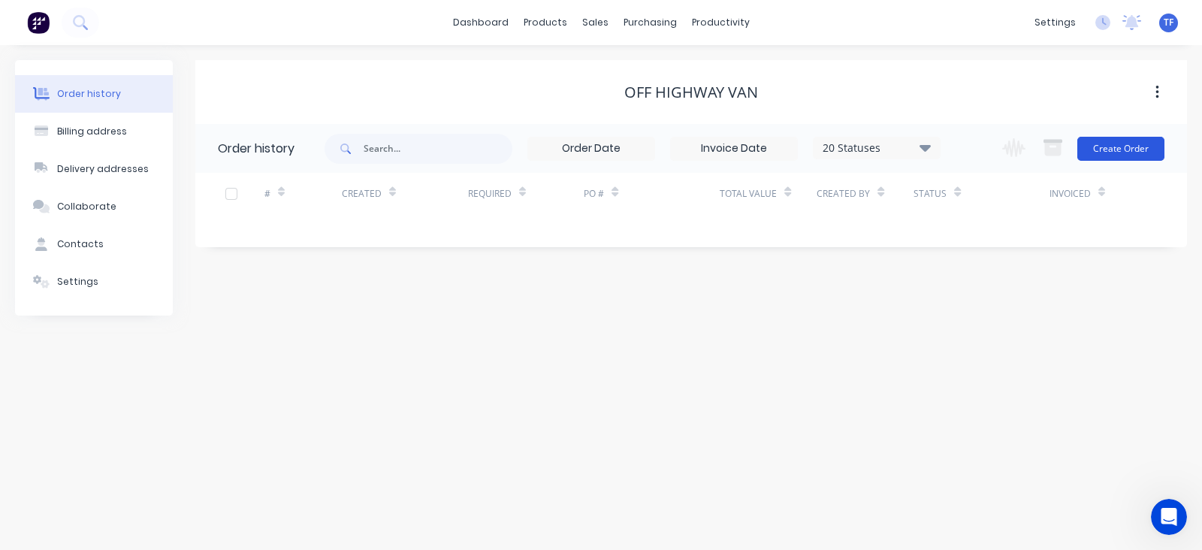
click at [1123, 159] on button "Create Order" at bounding box center [1120, 149] width 87 height 24
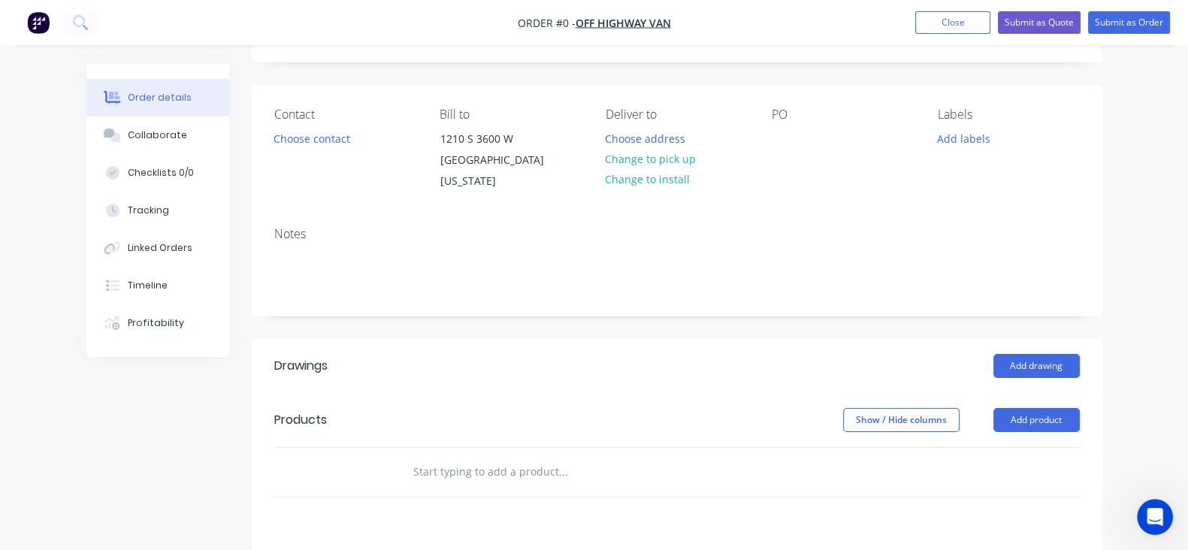
scroll to position [187, 0]
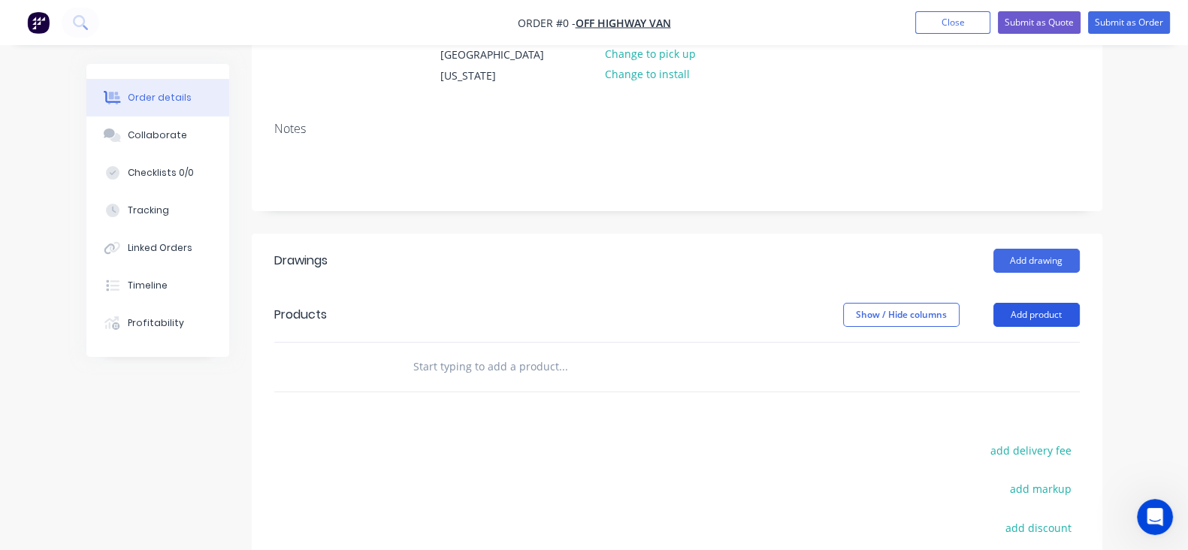
click at [1079, 303] on button "Add product" at bounding box center [1036, 315] width 86 height 24
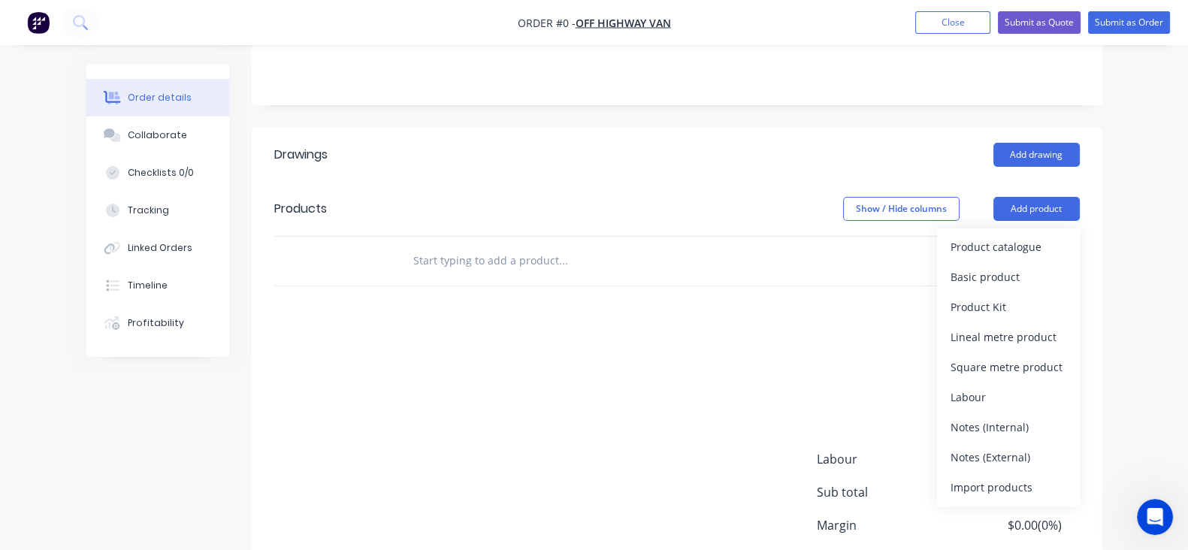
scroll to position [411, 0]
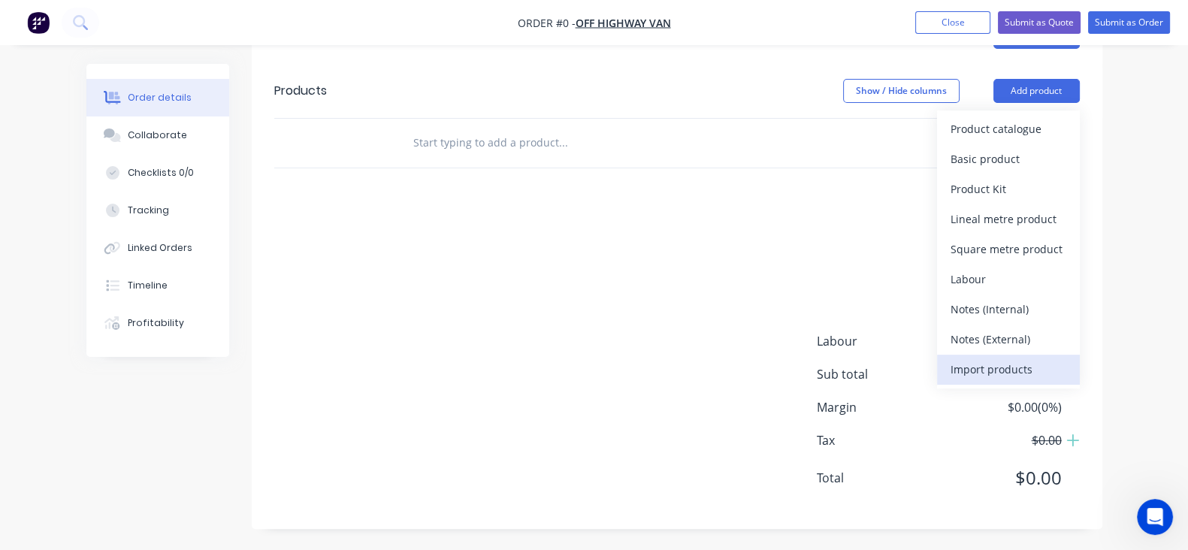
click at [1061, 374] on div "Import products" at bounding box center [1008, 369] width 116 height 22
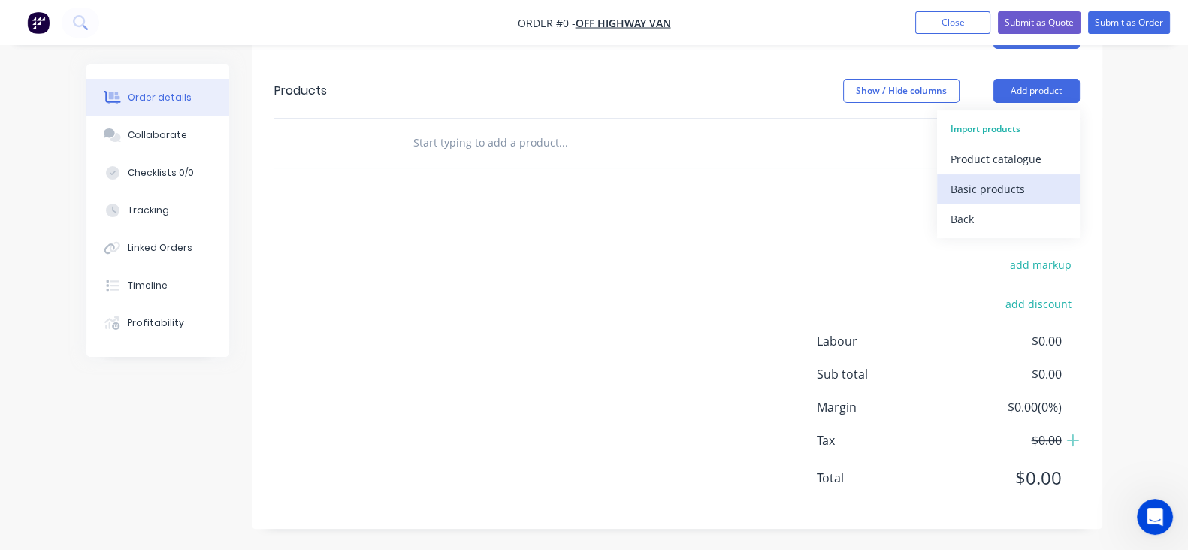
click at [1079, 199] on button "Basic products" at bounding box center [1008, 189] width 143 height 30
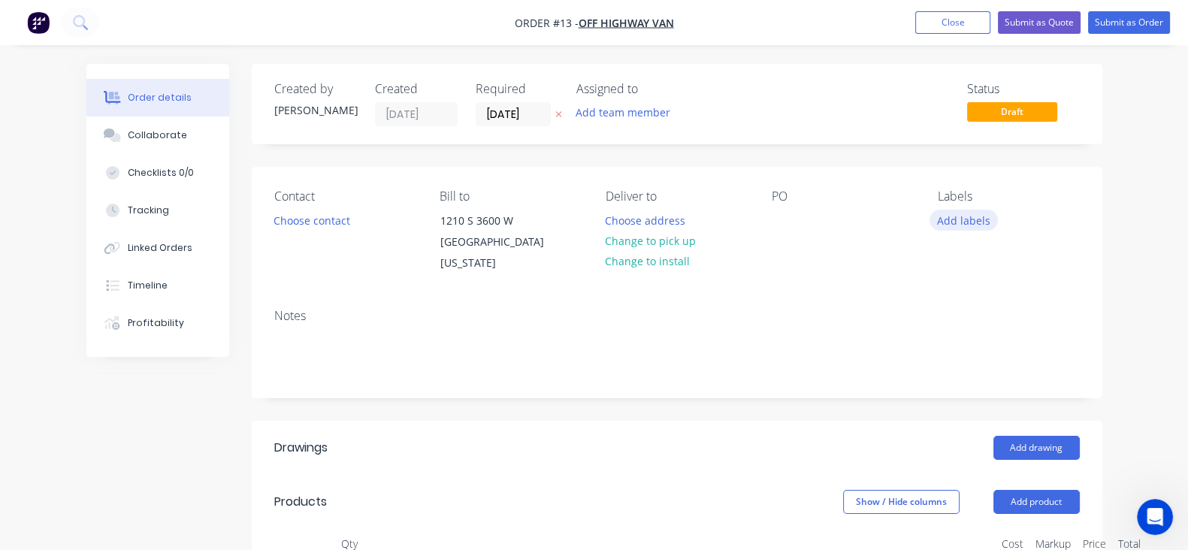
click at [998, 215] on button "Add labels" at bounding box center [963, 220] width 69 height 20
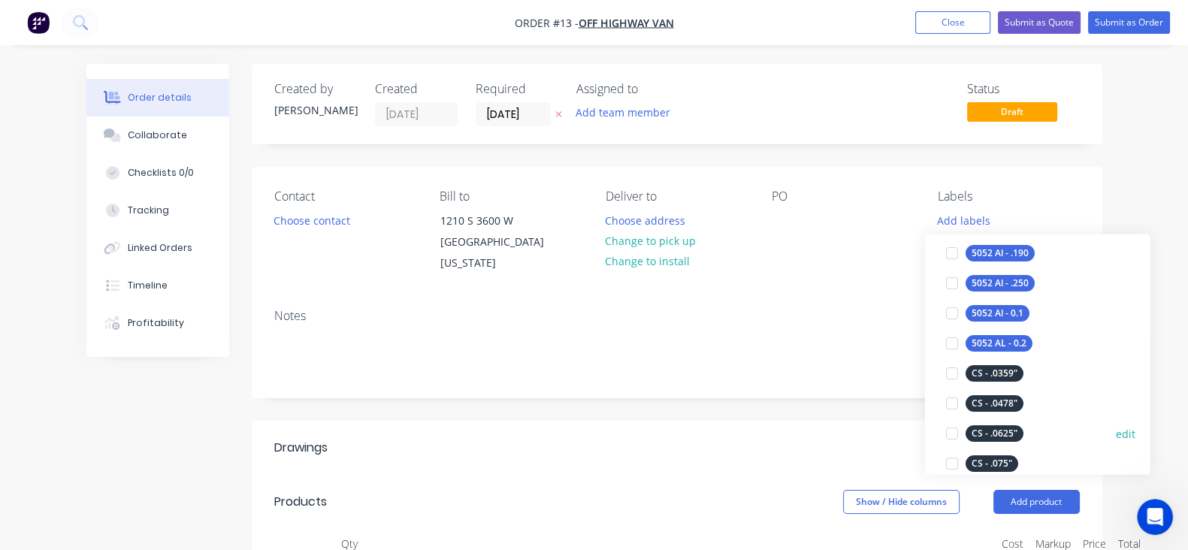
scroll to position [375, 0]
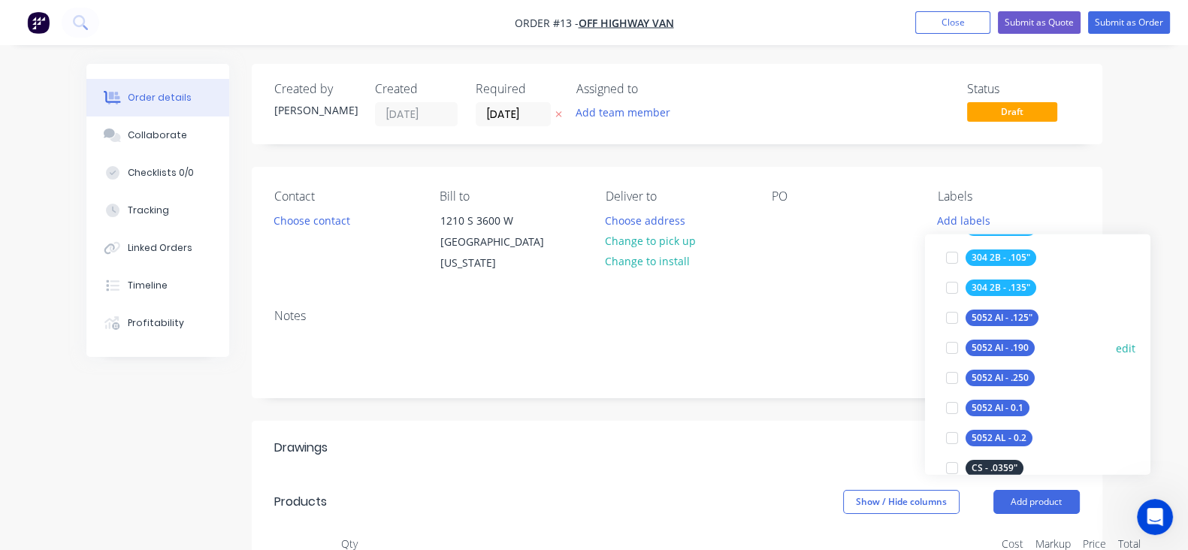
click at [952, 349] on div at bounding box center [952, 348] width 30 height 30
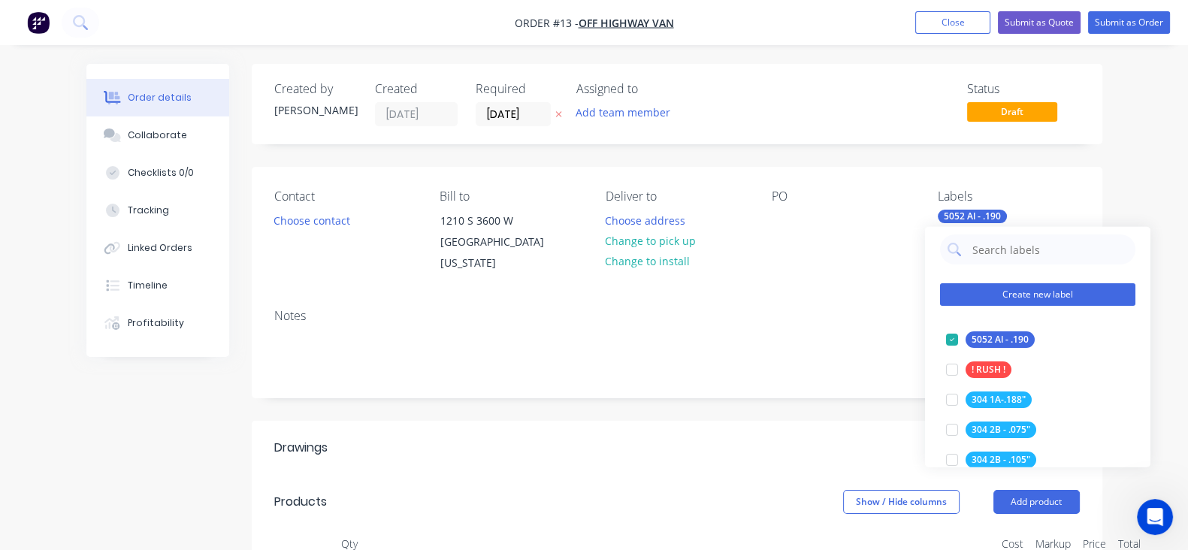
click at [968, 295] on button "Create new label" at bounding box center [1037, 294] width 195 height 23
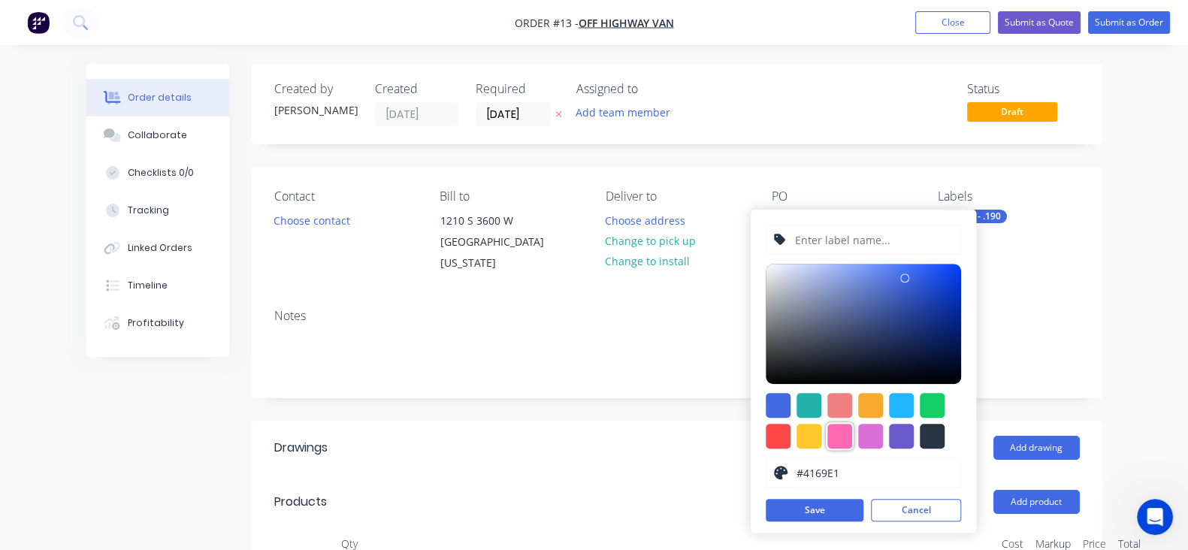
click at [844, 430] on div at bounding box center [839, 436] width 25 height 25
type input "#FF69B4"
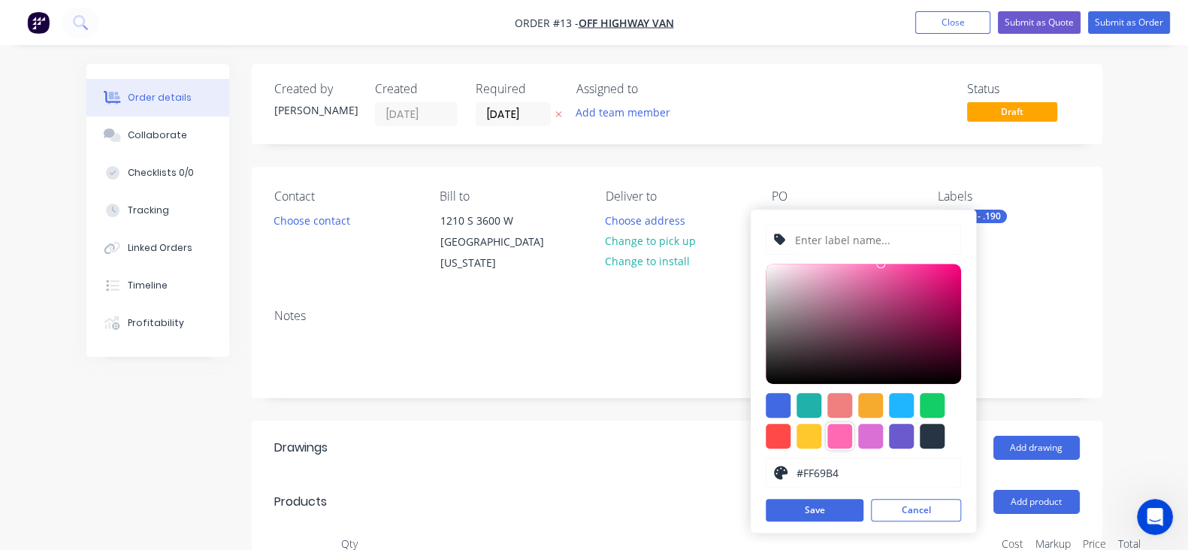
click at [807, 246] on input "text" at bounding box center [872, 239] width 160 height 29
type input "Out sourced tube laser"
click at [804, 519] on button "Save" at bounding box center [814, 510] width 98 height 23
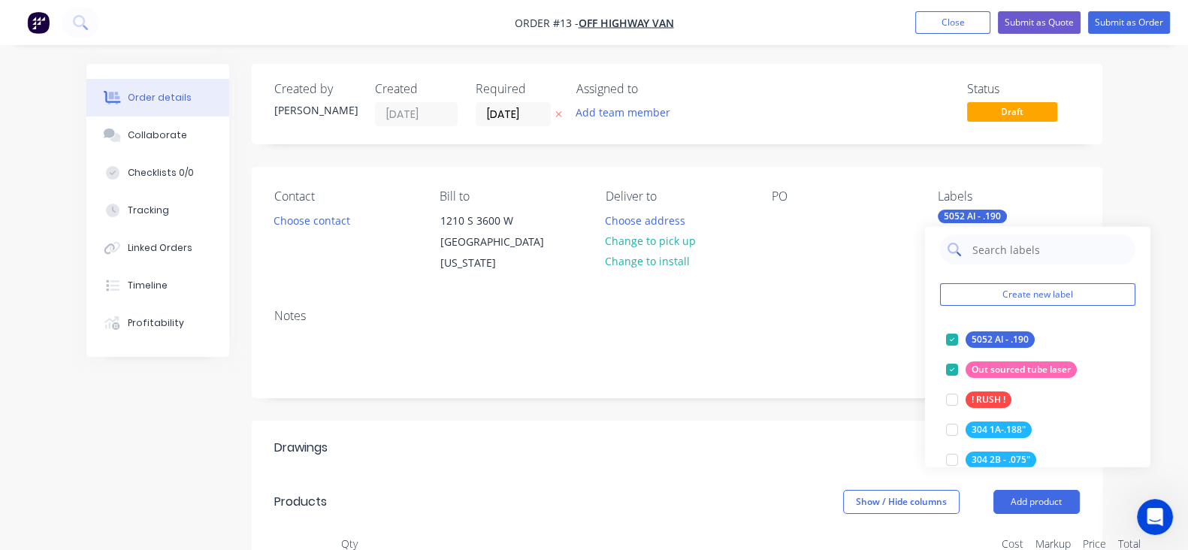
click at [988, 264] on input "text" at bounding box center [1048, 249] width 157 height 30
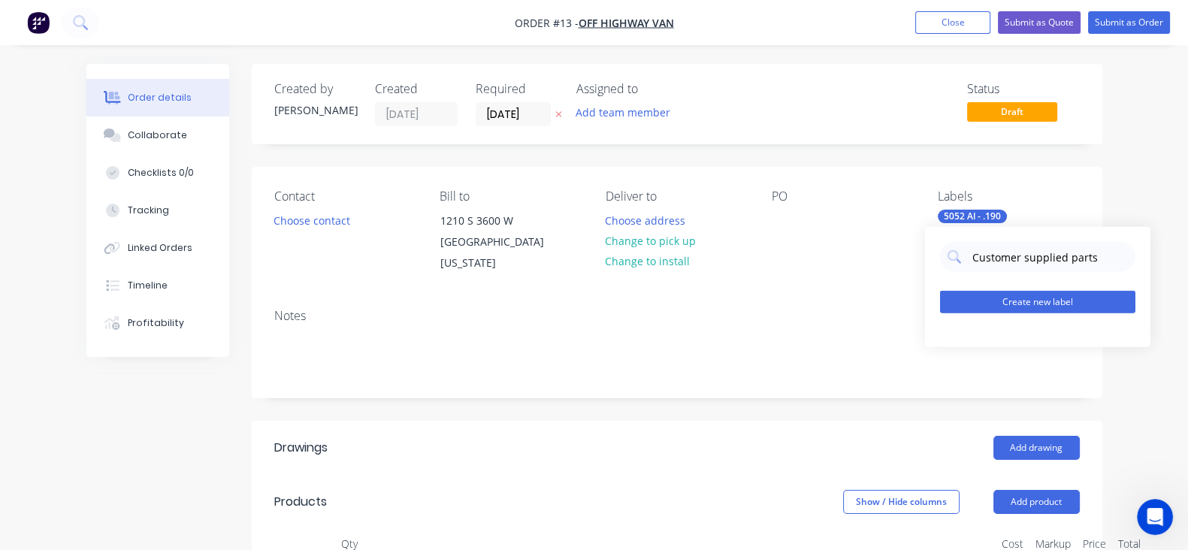
type input "Customer supplied parts"
click at [1015, 299] on button "Create new label" at bounding box center [1037, 302] width 195 height 23
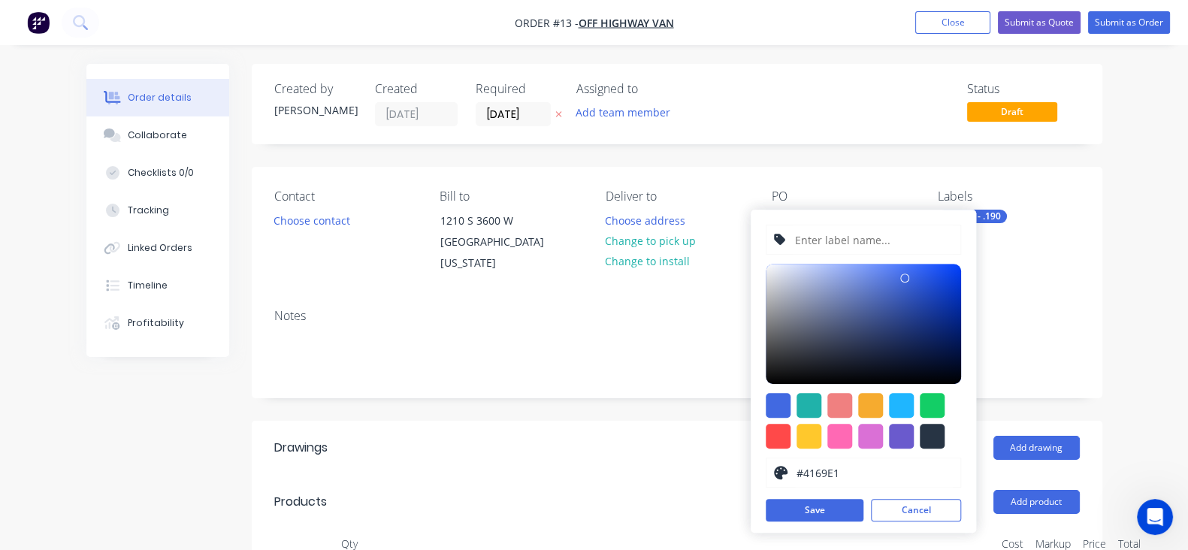
click at [856, 250] on input "text" at bounding box center [872, 239] width 160 height 29
click at [834, 433] on div at bounding box center [839, 436] width 25 height 25
type input "#FF69B4"
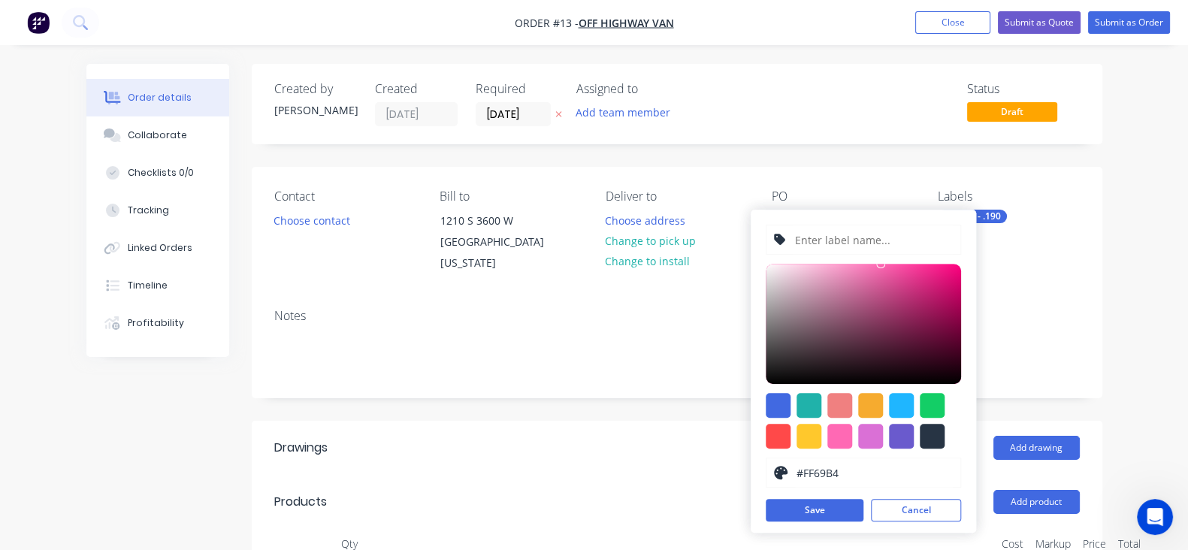
click at [822, 235] on input "text" at bounding box center [872, 239] width 160 height 29
type input "Customer supplied part"
click at [801, 520] on button "Save" at bounding box center [814, 510] width 98 height 23
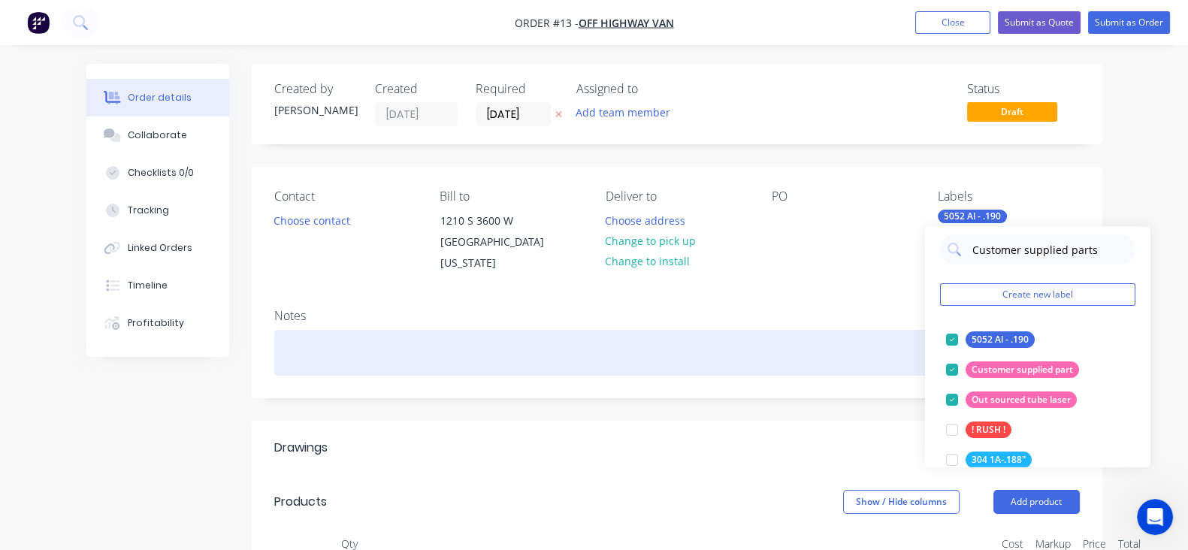
click at [820, 339] on div at bounding box center [676, 353] width 805 height 46
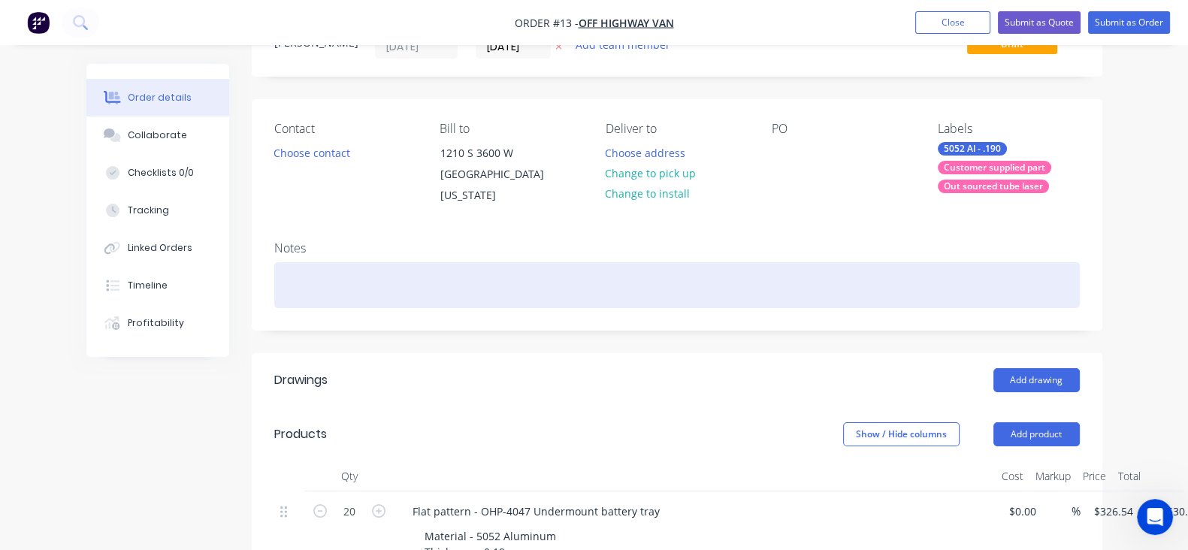
scroll to position [0, 0]
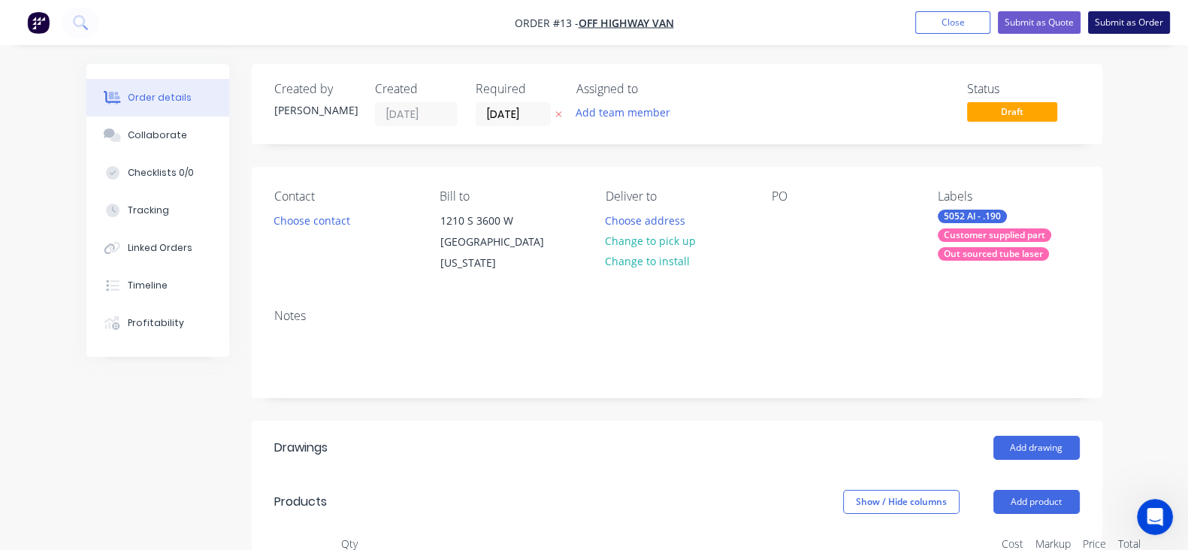
click at [1139, 26] on button "Submit as Order" at bounding box center [1129, 22] width 82 height 23
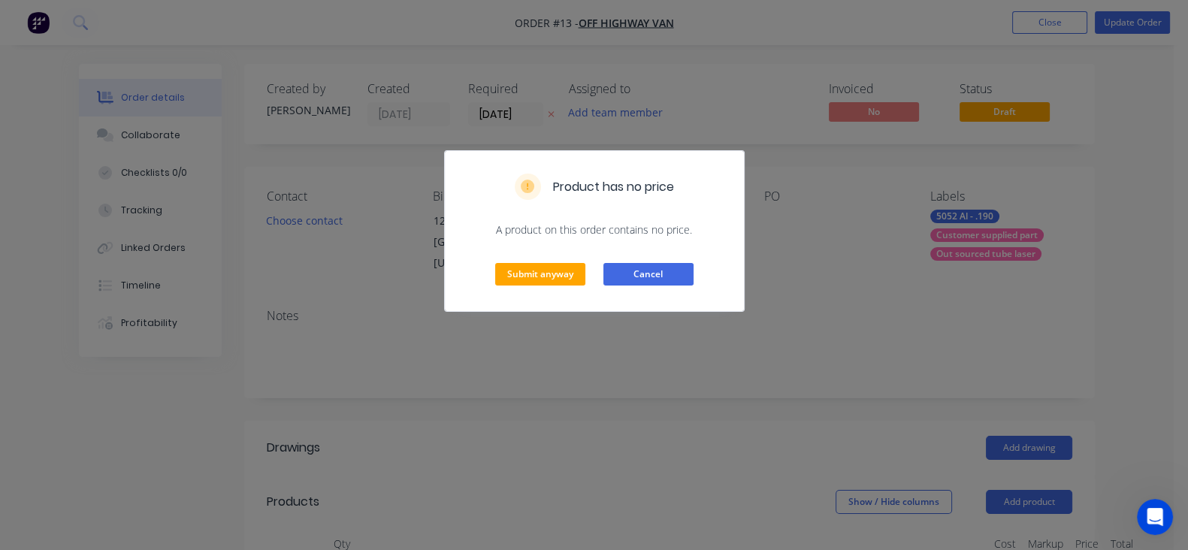
click at [646, 282] on button "Cancel" at bounding box center [648, 274] width 90 height 23
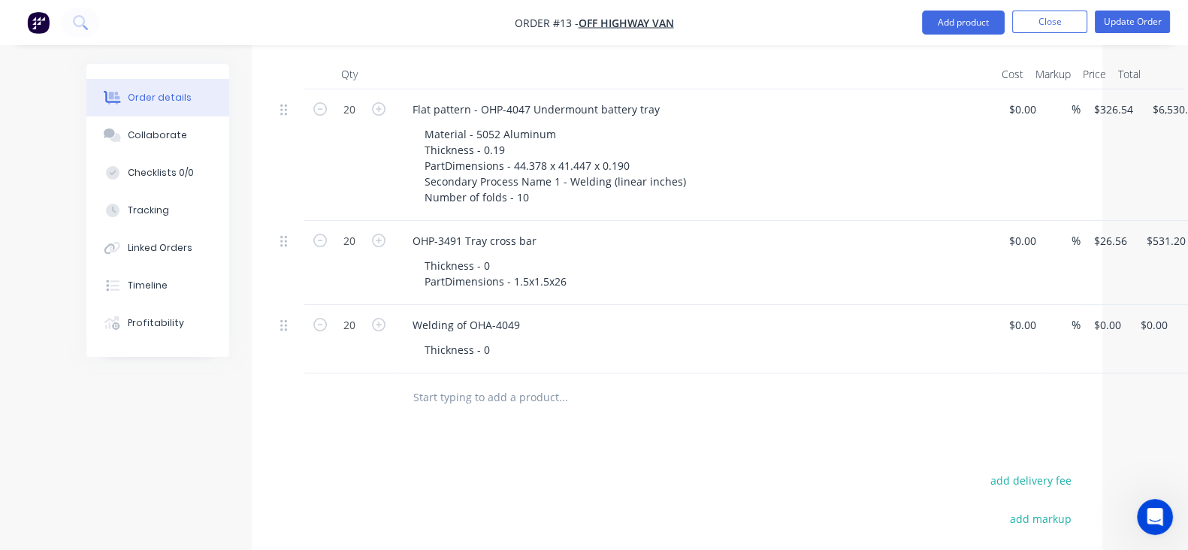
scroll to position [282, 0]
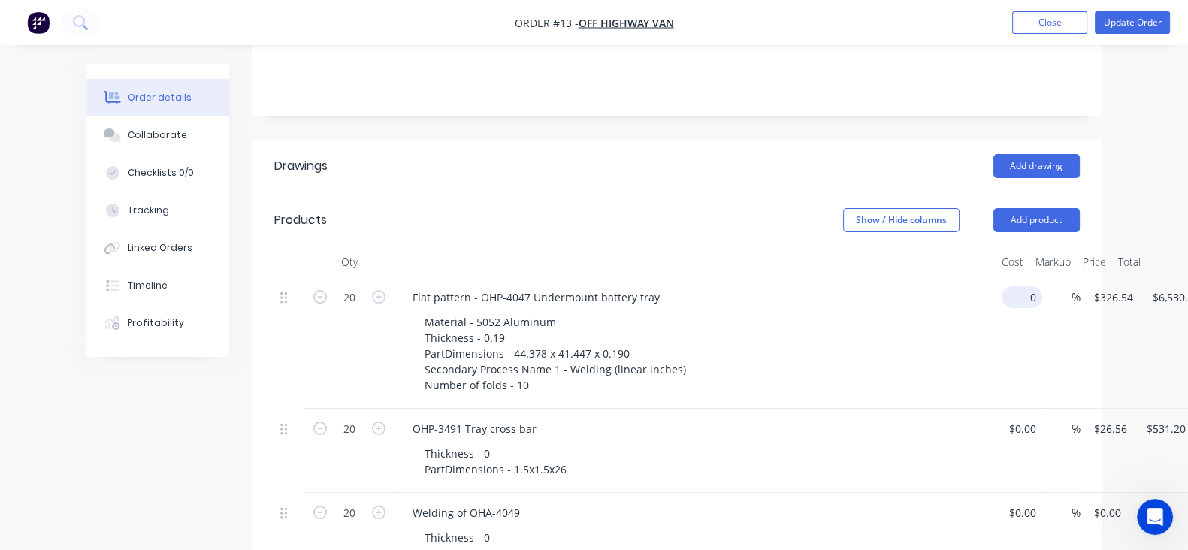
click at [1007, 302] on input "0" at bounding box center [1024, 297] width 35 height 22
type input "$0.00"
click at [995, 296] on div "0 0" at bounding box center [1009, 342] width 29 height 131
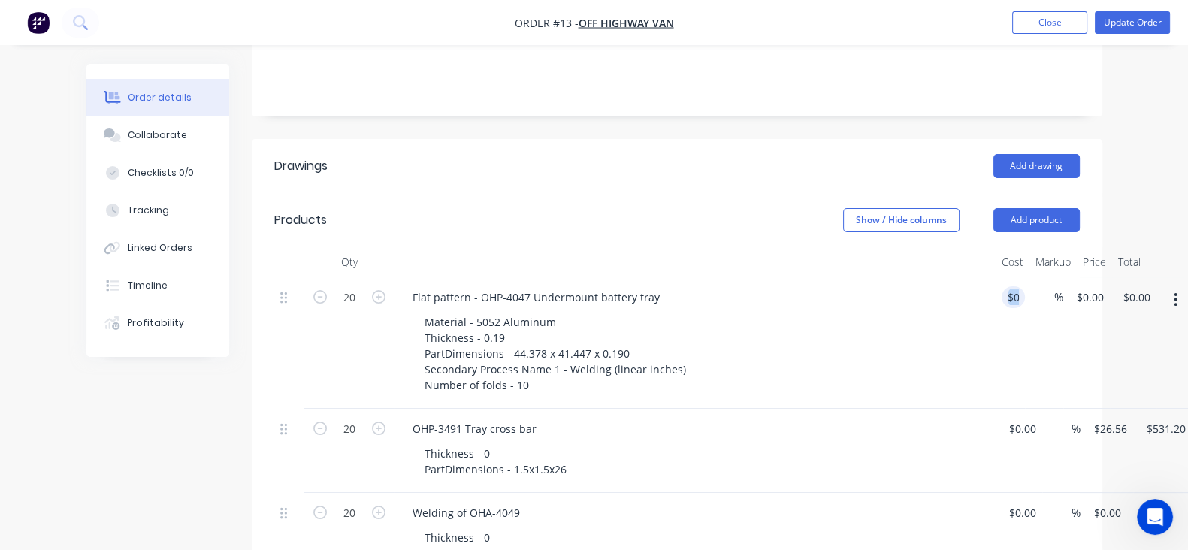
click at [995, 296] on div "$0.00 0" at bounding box center [1009, 342] width 29 height 131
click at [995, 294] on div "0 0" at bounding box center [1009, 342] width 29 height 131
type input "$229.29"
type input "$4,585.80"
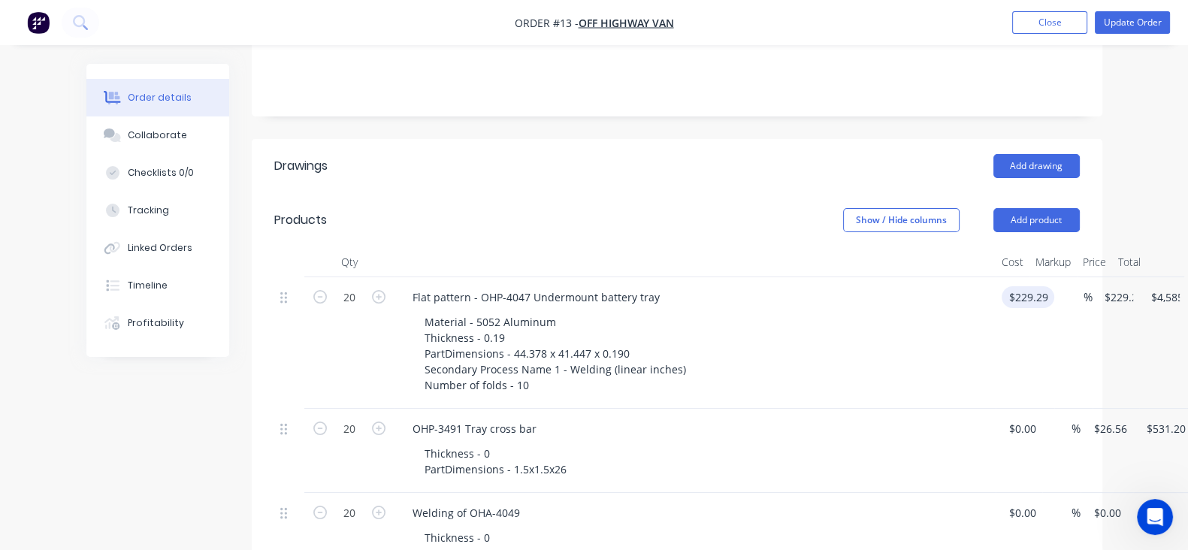
click at [916, 365] on div "Material - 5052 Aluminum Thickness - 0.19 PartDimensions - 44.378 x 41.447 x 0.…" at bounding box center [700, 353] width 577 height 85
click at [1007, 418] on input "0" at bounding box center [1015, 429] width 17 height 22
type input "$26.56"
click at [995, 449] on div "$26.56 $26.56" at bounding box center [1021, 451] width 53 height 84
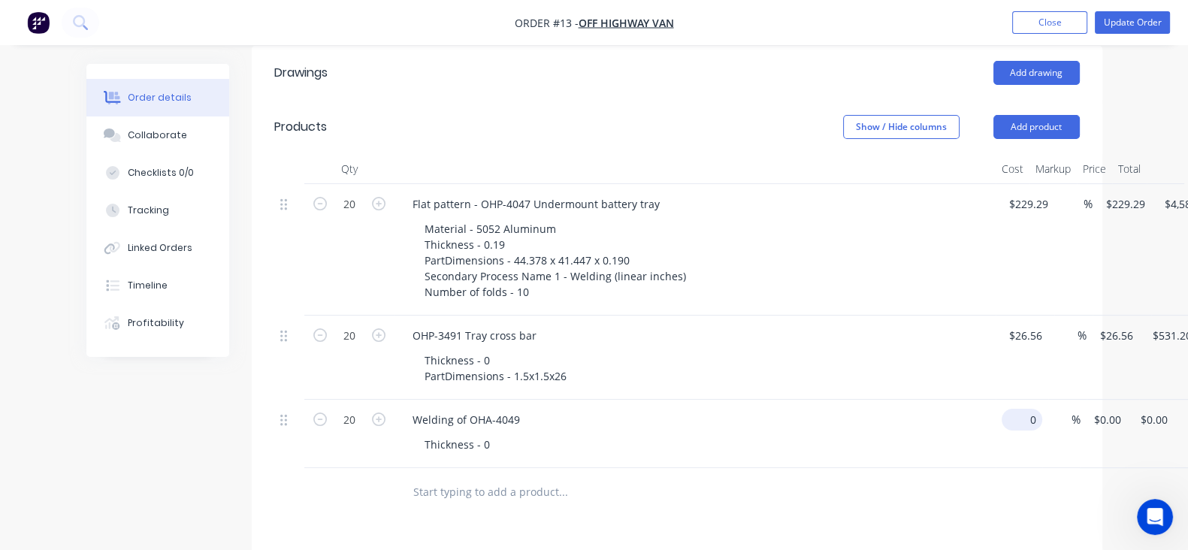
click at [1001, 416] on div "0 $0.00" at bounding box center [1021, 420] width 41 height 22
type input "$103.56"
type input "$2,071.20"
click at [922, 460] on div "Welding of OHA-4049 Thickness - 0" at bounding box center [694, 434] width 601 height 68
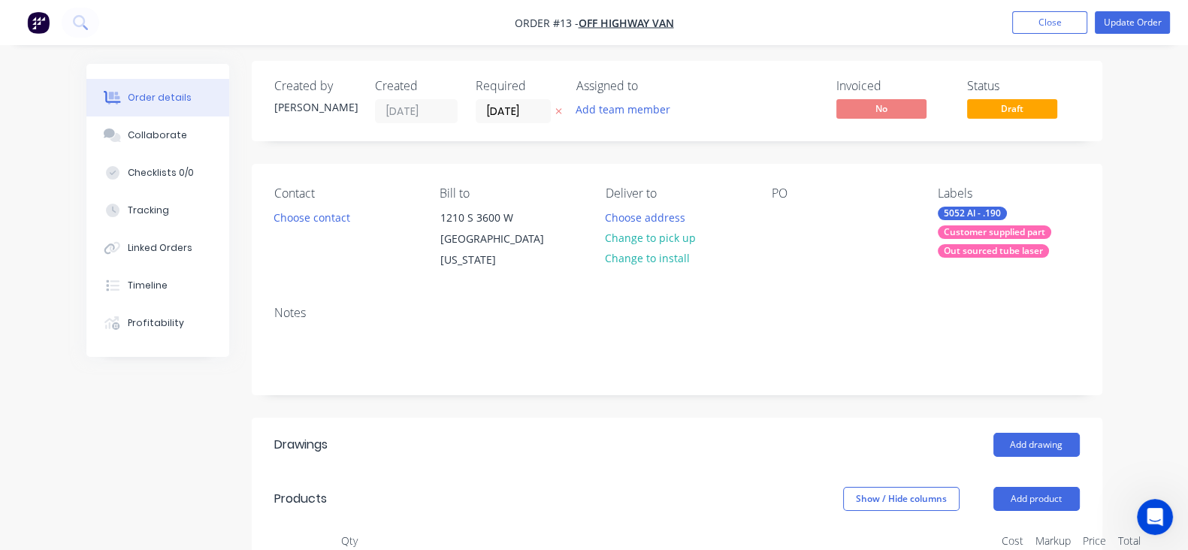
scroll to position [0, 0]
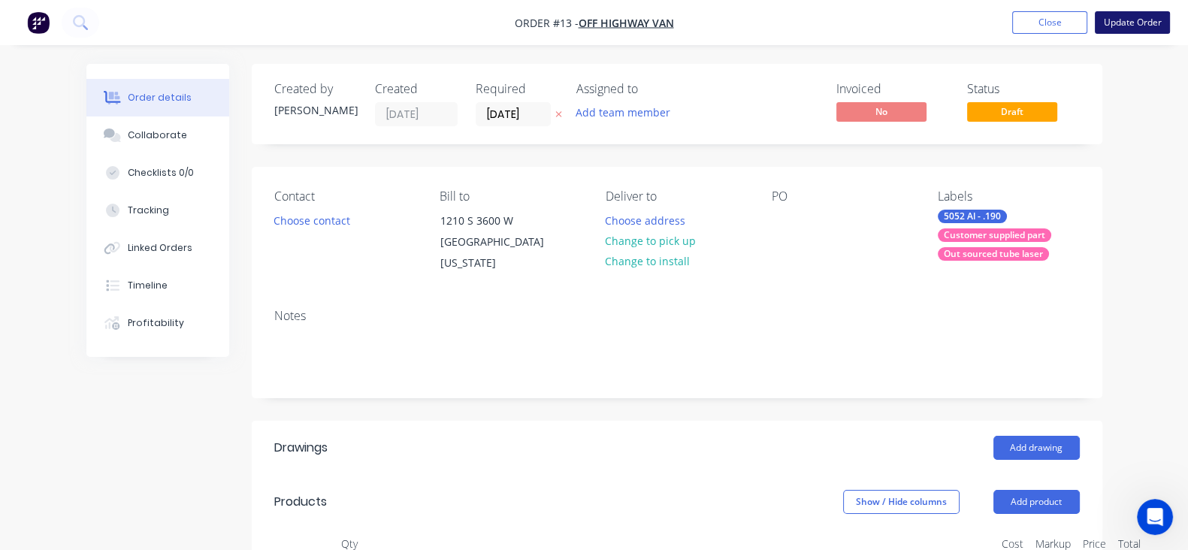
click at [1124, 25] on button "Update Order" at bounding box center [1131, 22] width 75 height 23
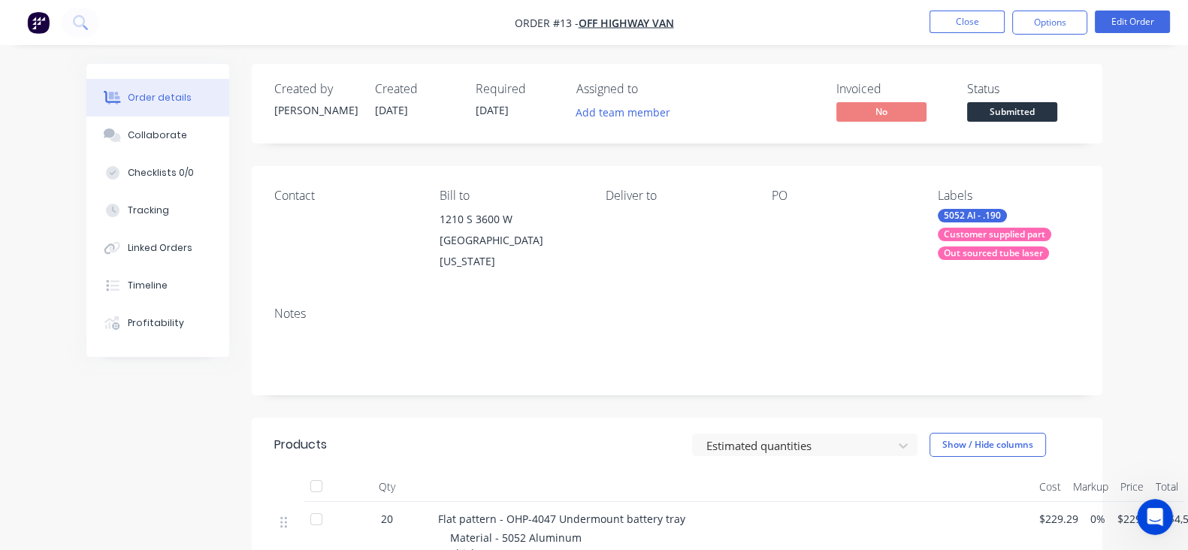
click at [1057, 118] on span "Submitted" at bounding box center [1012, 111] width 90 height 19
click at [1057, 107] on span "Submitted" at bounding box center [1012, 111] width 90 height 19
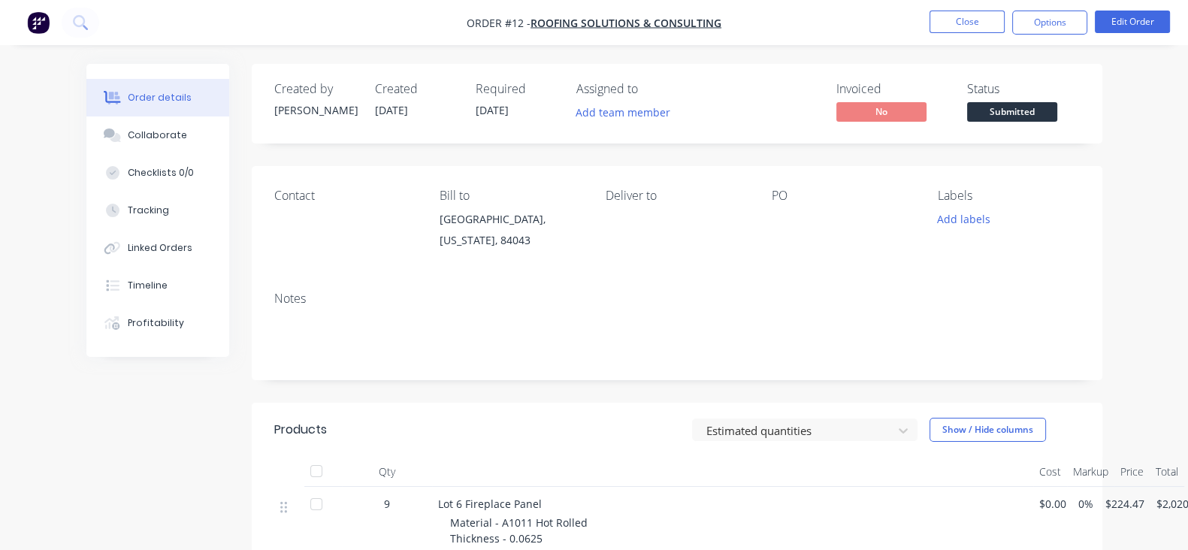
click at [1057, 104] on span "Submitted" at bounding box center [1012, 111] width 90 height 19
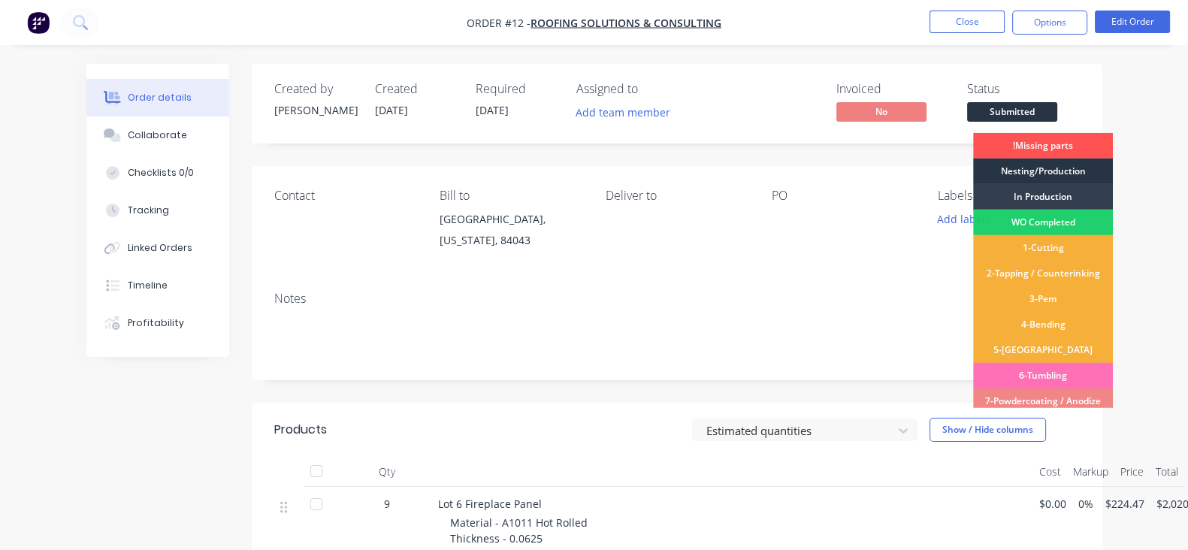
click at [1062, 171] on div "Nesting/Production" at bounding box center [1043, 171] width 140 height 26
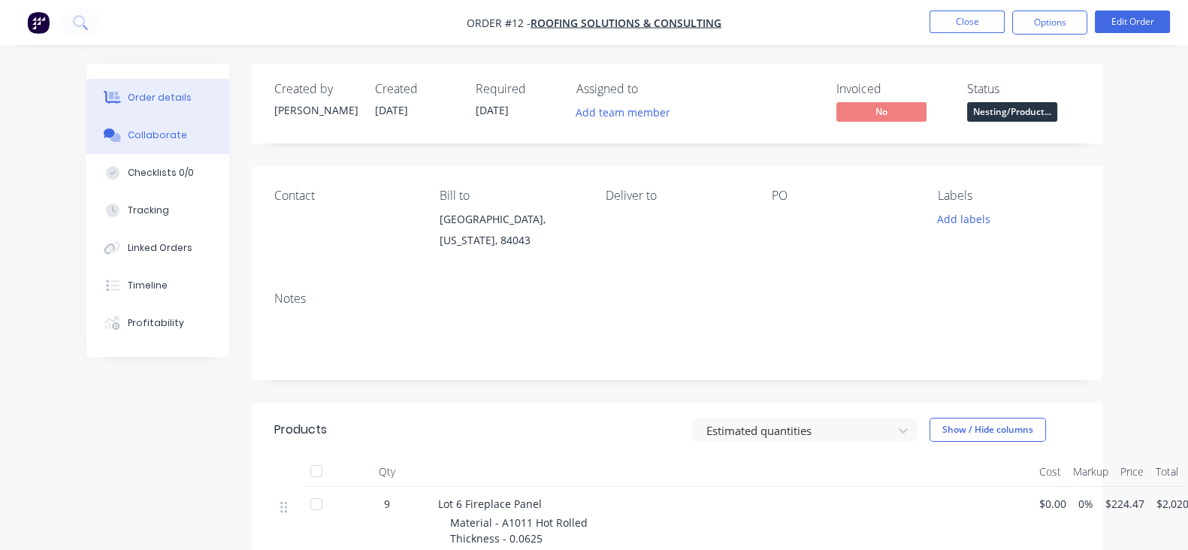
click at [94, 145] on button "Collaborate" at bounding box center [157, 135] width 143 height 38
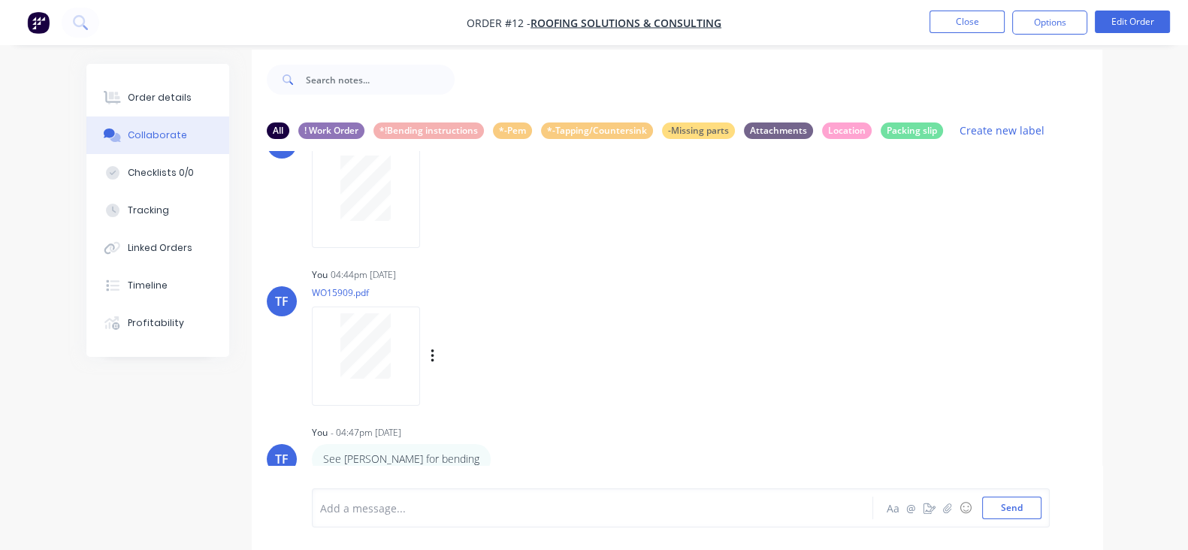
scroll to position [22, 0]
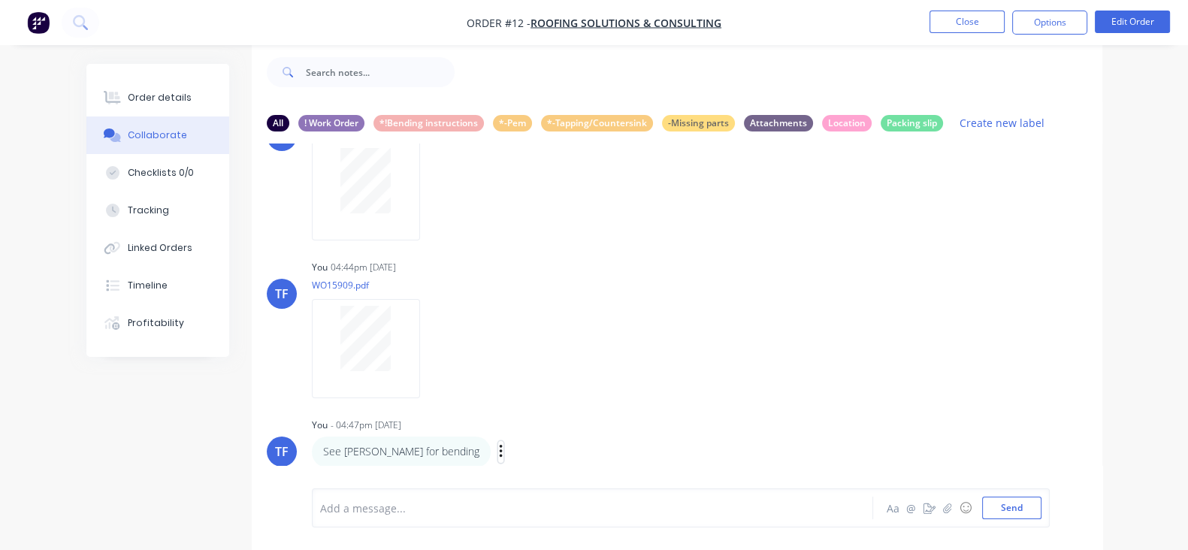
click at [498, 451] on button "button" at bounding box center [501, 452] width 6 height 22
click at [508, 403] on button "Labels" at bounding box center [555, 400] width 95 height 25
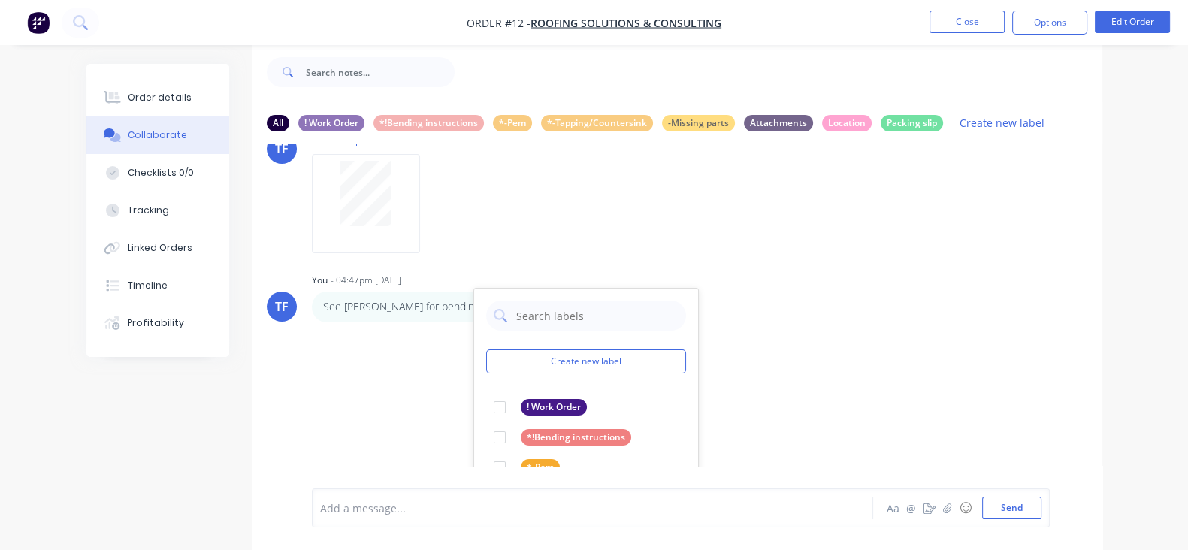
scroll to position [364, 0]
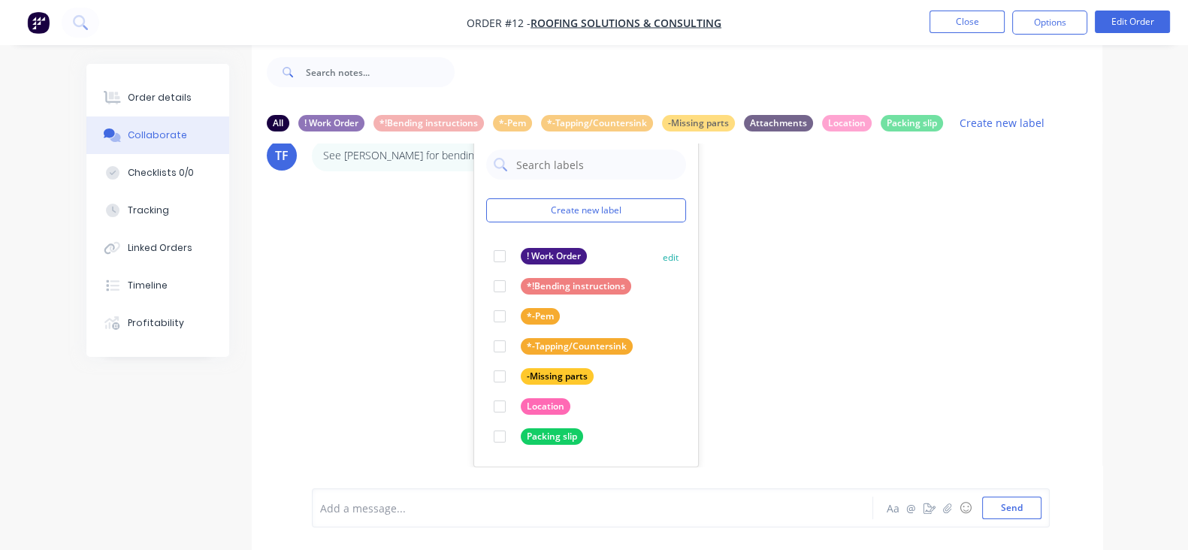
drag, startPoint x: 431, startPoint y: 281, endPoint x: 509, endPoint y: 283, distance: 77.4
click at [484, 280] on div at bounding box center [499, 286] width 30 height 30
click at [754, 313] on div "TF You 04:44pm 07/10/25 WO15909 Toolbox.pdf Labels Download Delete TF You 04:44…" at bounding box center [677, 304] width 850 height 323
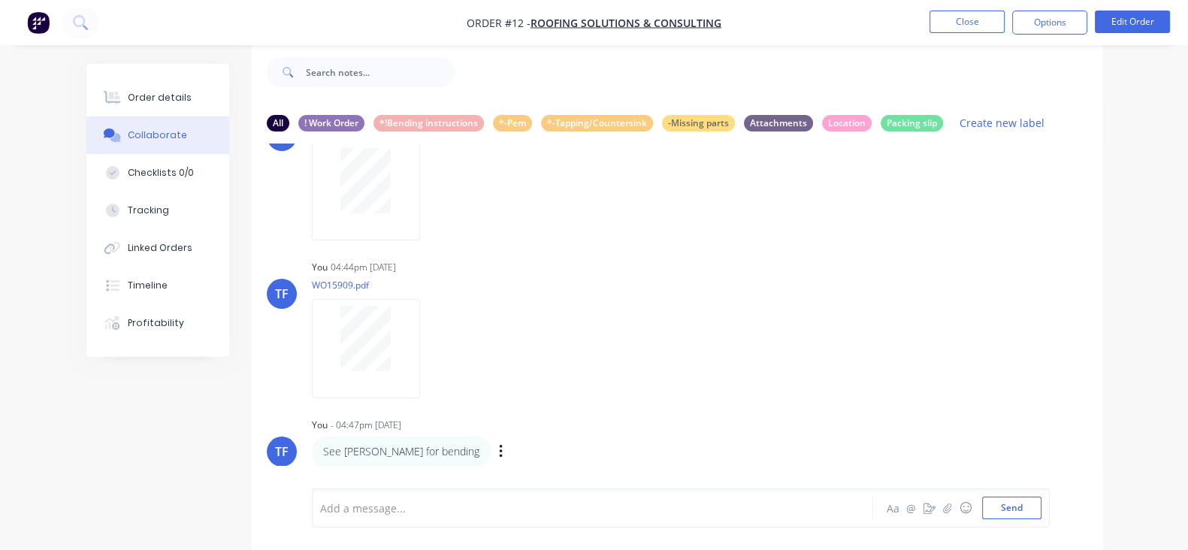
click at [357, 446] on div "See wyatt for bending" at bounding box center [401, 451] width 179 height 30
click at [0, 0] on icon "button" at bounding box center [0, 0] width 0 height 0
click at [0, 0] on button "Edit" at bounding box center [0, 0] width 0 height 0
click at [1041, 516] on button "Send" at bounding box center [1011, 507] width 59 height 23
click at [128, 102] on div "Order details" at bounding box center [160, 98] width 64 height 14
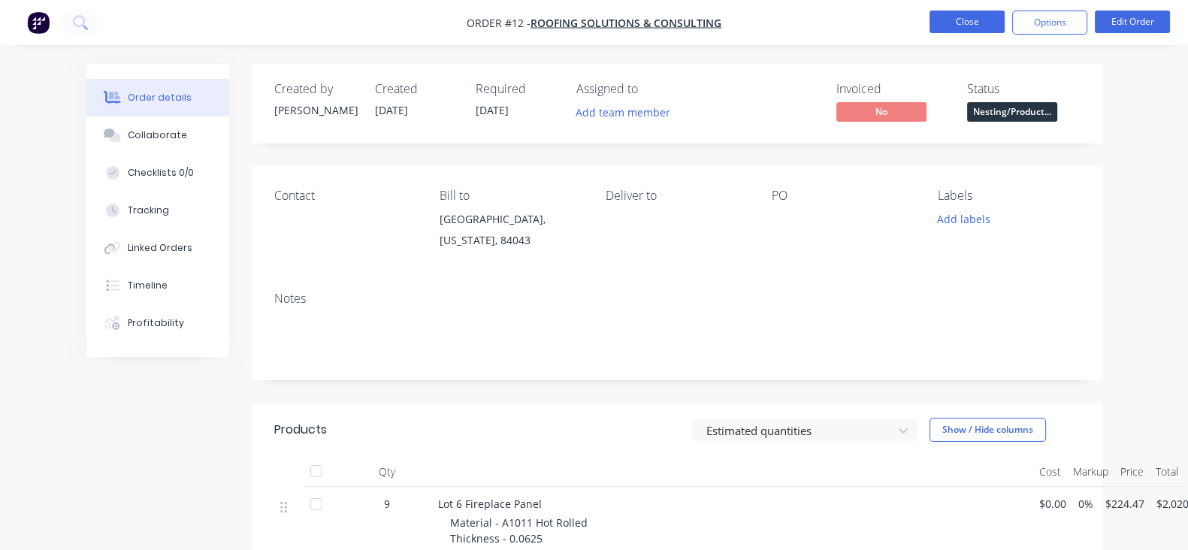
click at [961, 30] on button "Close" at bounding box center [966, 22] width 75 height 23
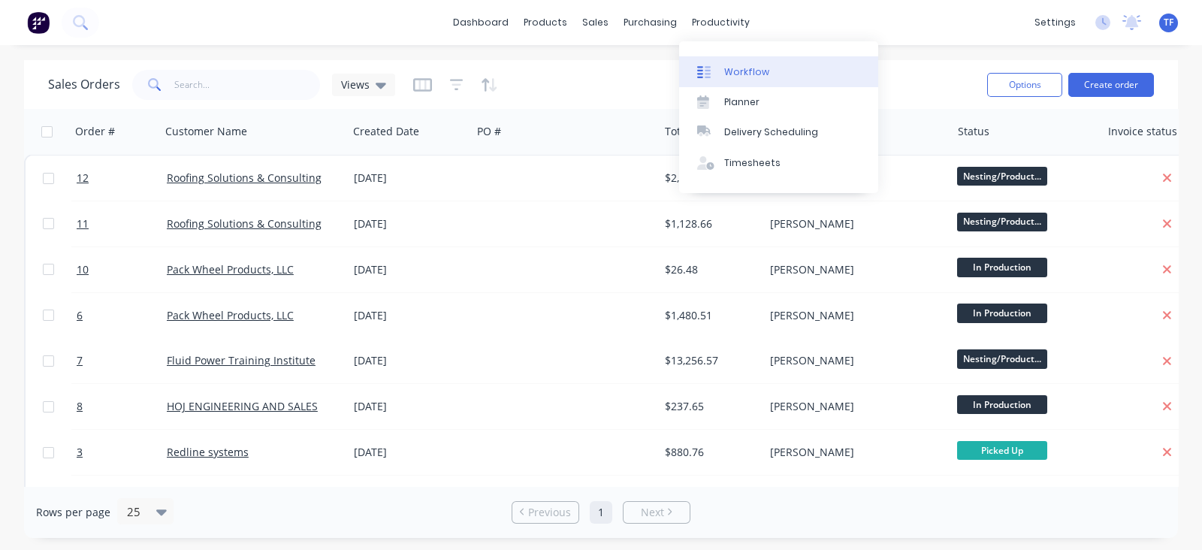
click at [717, 58] on link "Workflow" at bounding box center [778, 71] width 199 height 30
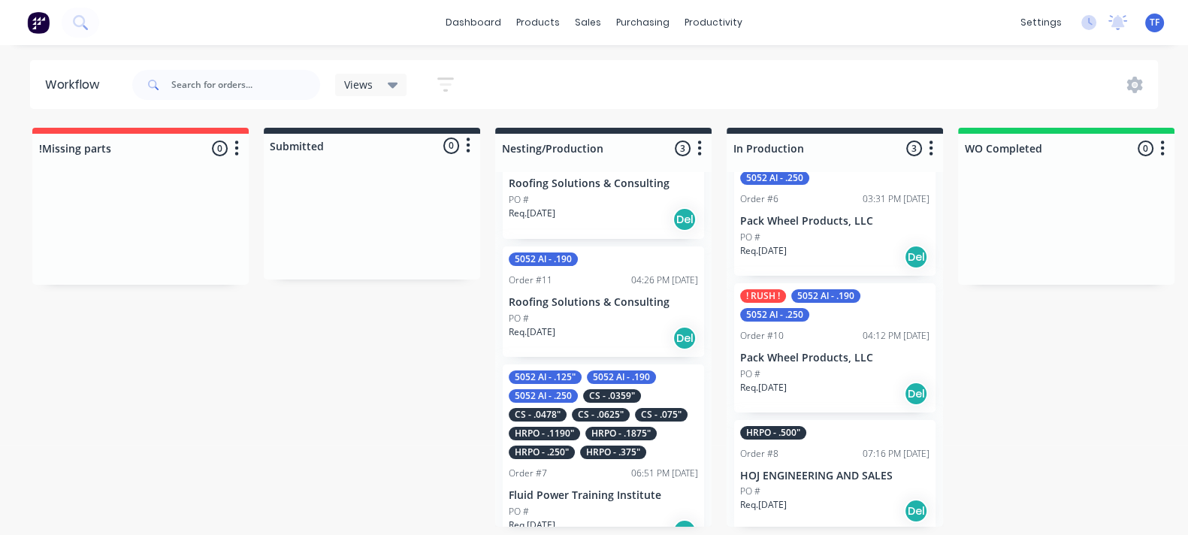
scroll to position [55, 0]
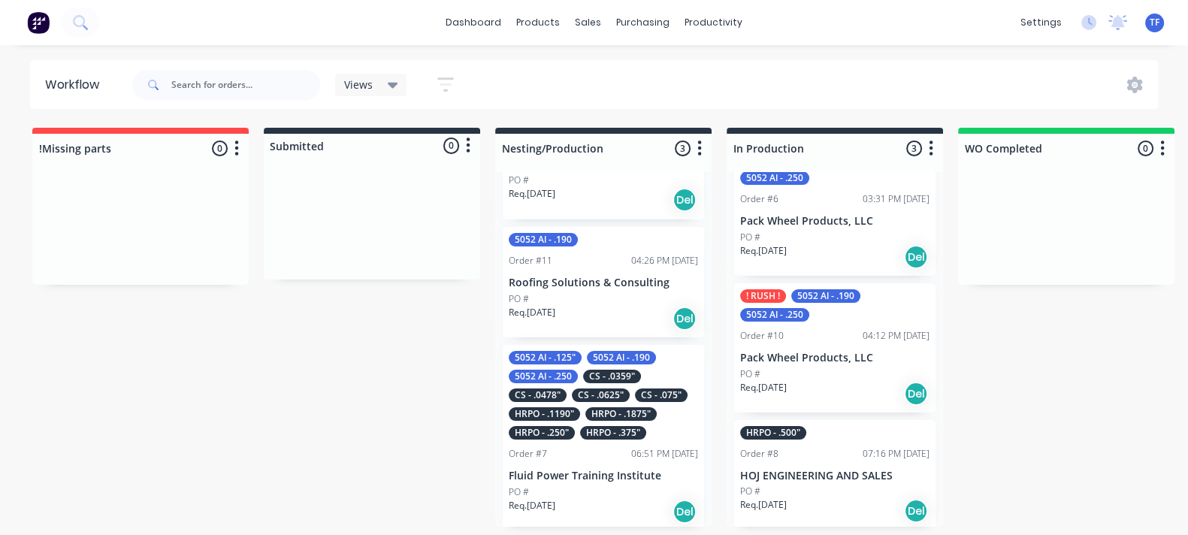
click at [832, 489] on div "PO #" at bounding box center [834, 491] width 189 height 14
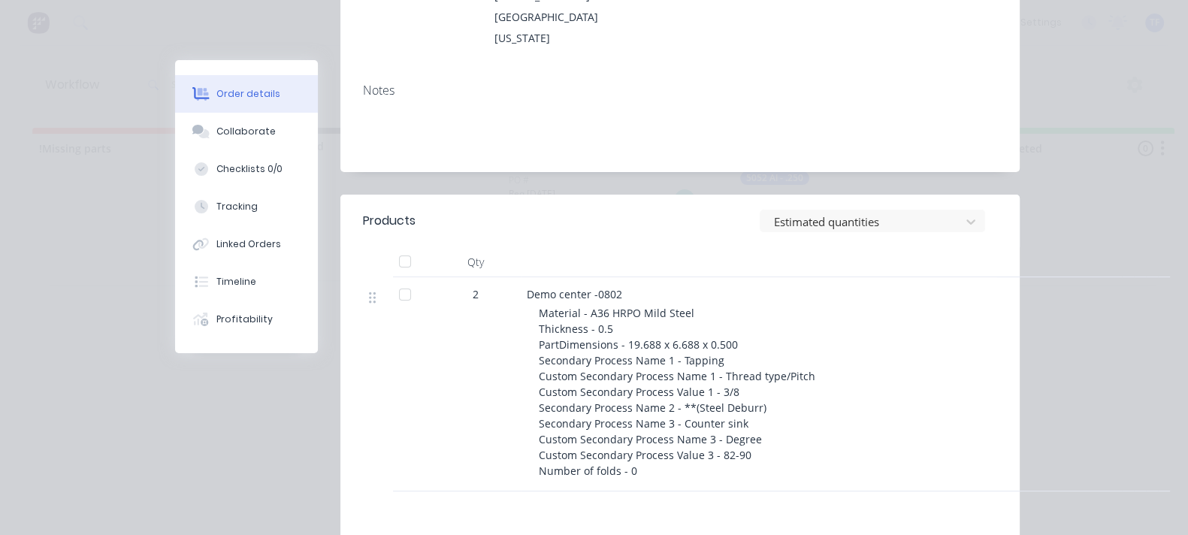
scroll to position [282, 0]
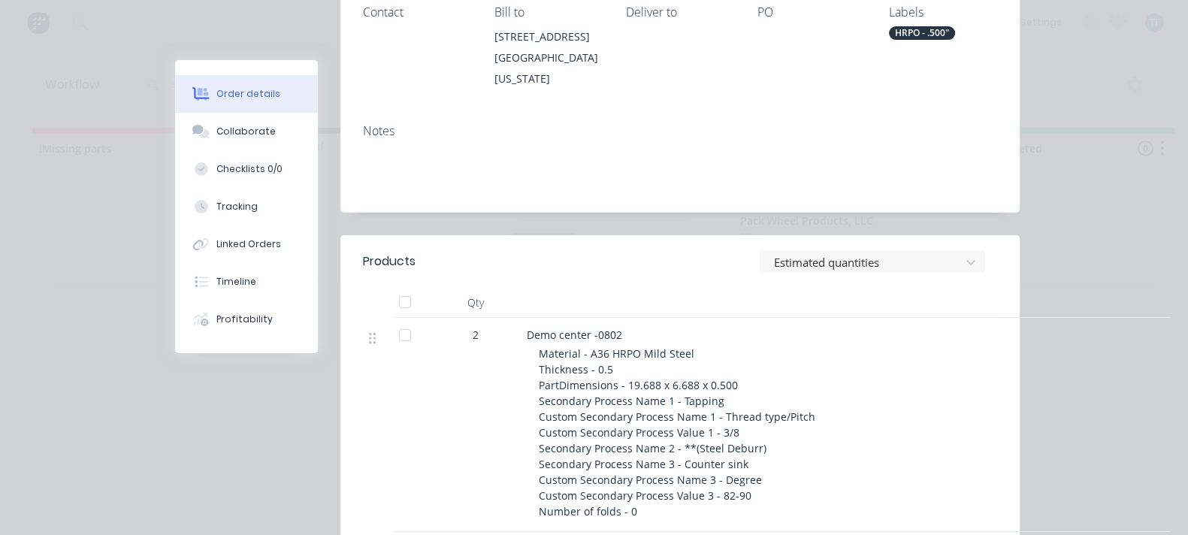
click at [175, 469] on div "Order #8 - HOJ ENGINEERING AND SALES Close Options Edit Order Created by Tate C…" at bounding box center [597, 288] width 844 height 1021
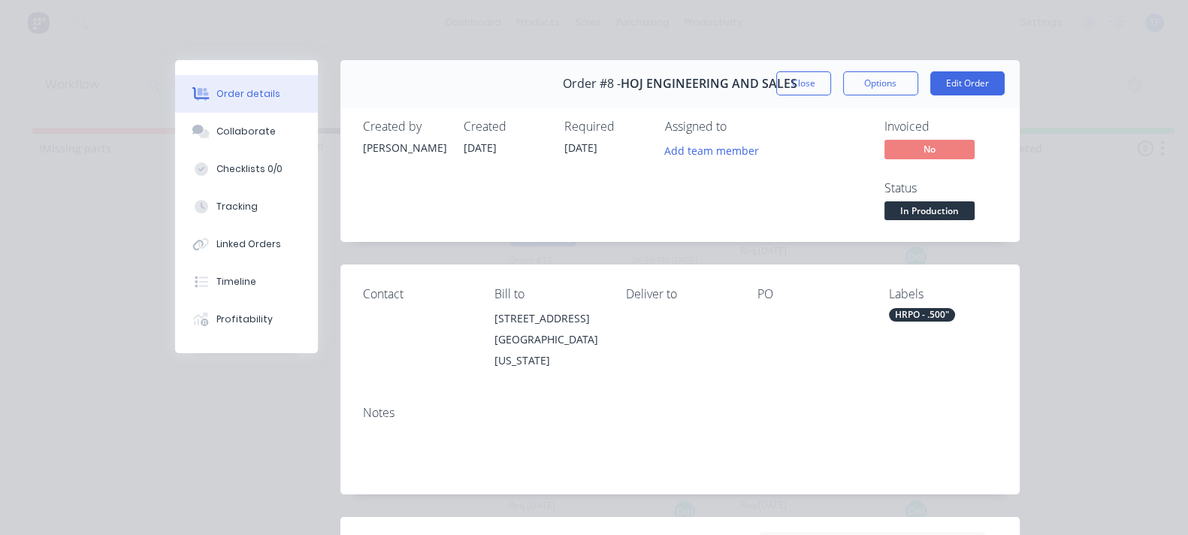
scroll to position [0, 0]
click at [175, 146] on button "Collaborate" at bounding box center [246, 132] width 143 height 38
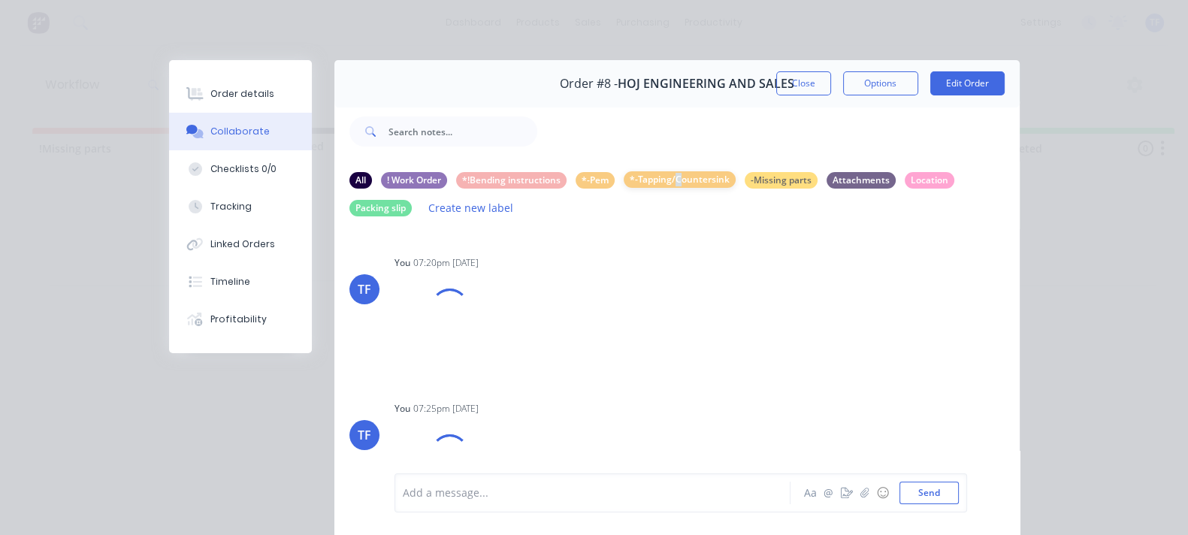
click at [623, 185] on div "*-Tapping/Countersink" at bounding box center [679, 179] width 112 height 17
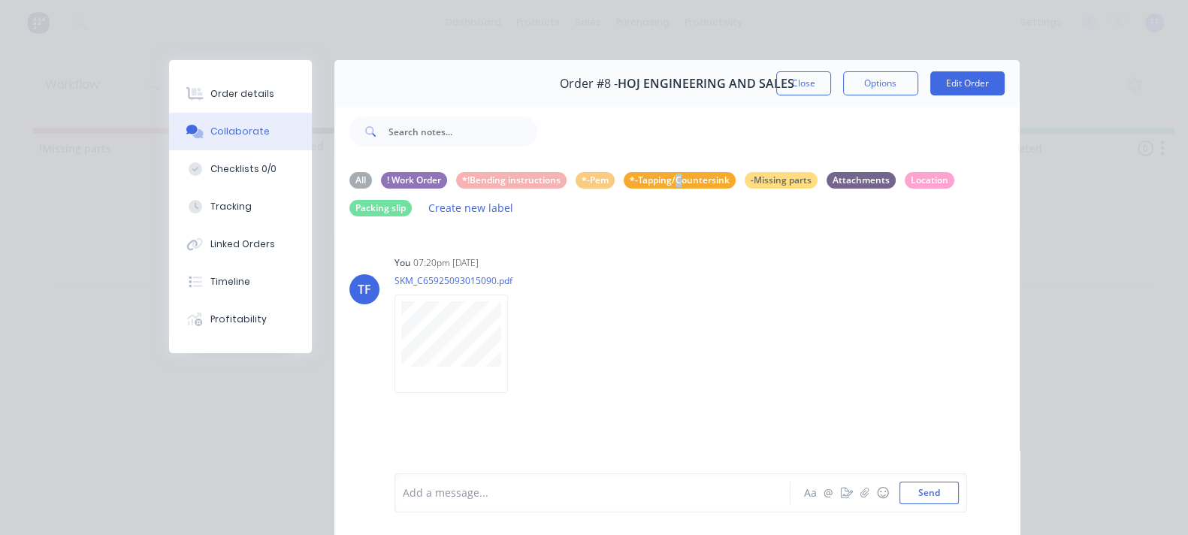
click at [831, 82] on button "Close" at bounding box center [803, 83] width 55 height 24
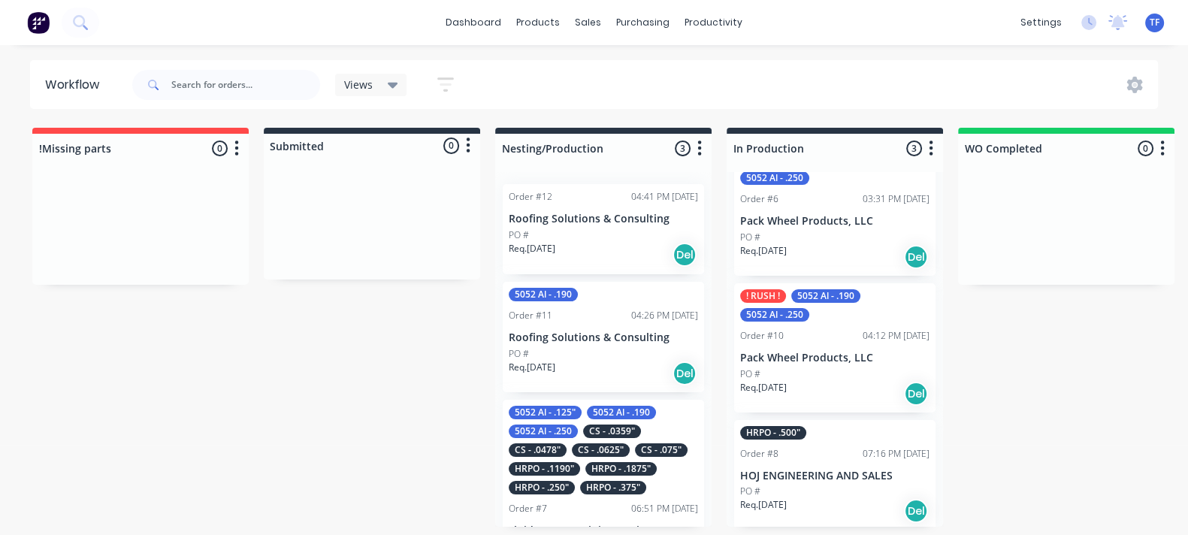
click at [585, 258] on div "Req. 05/10/25 Del" at bounding box center [603, 255] width 189 height 26
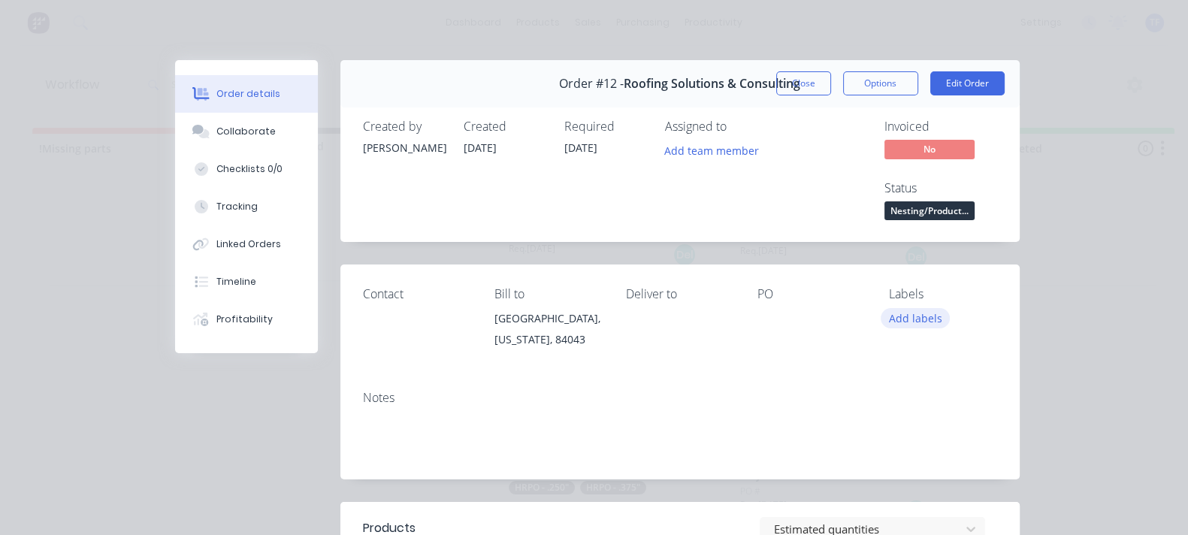
click at [949, 308] on button "Add labels" at bounding box center [914, 318] width 69 height 20
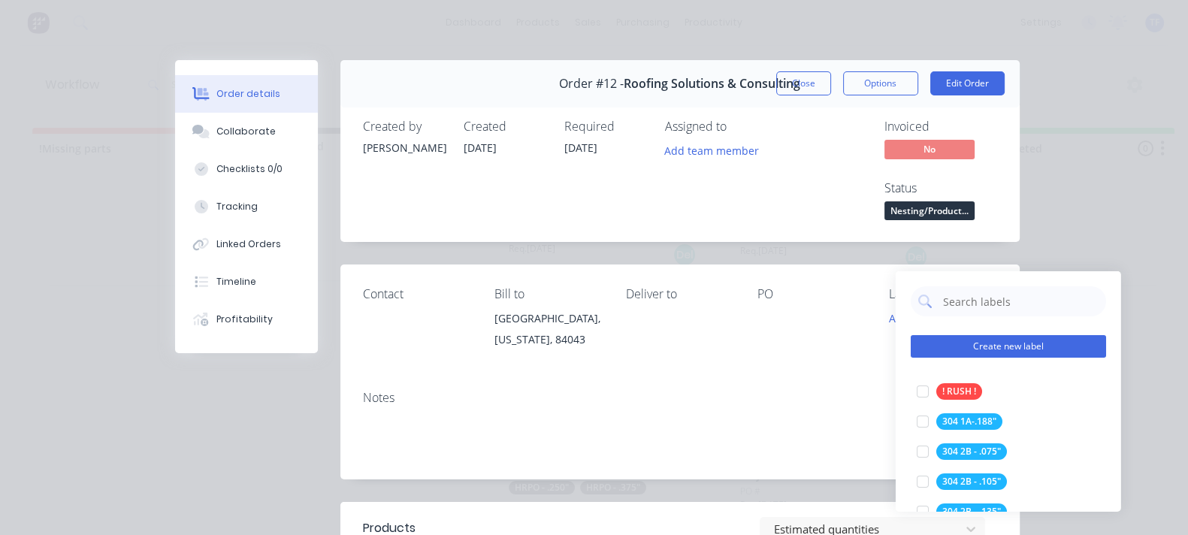
click at [976, 342] on button "Create new label" at bounding box center [1007, 346] width 195 height 23
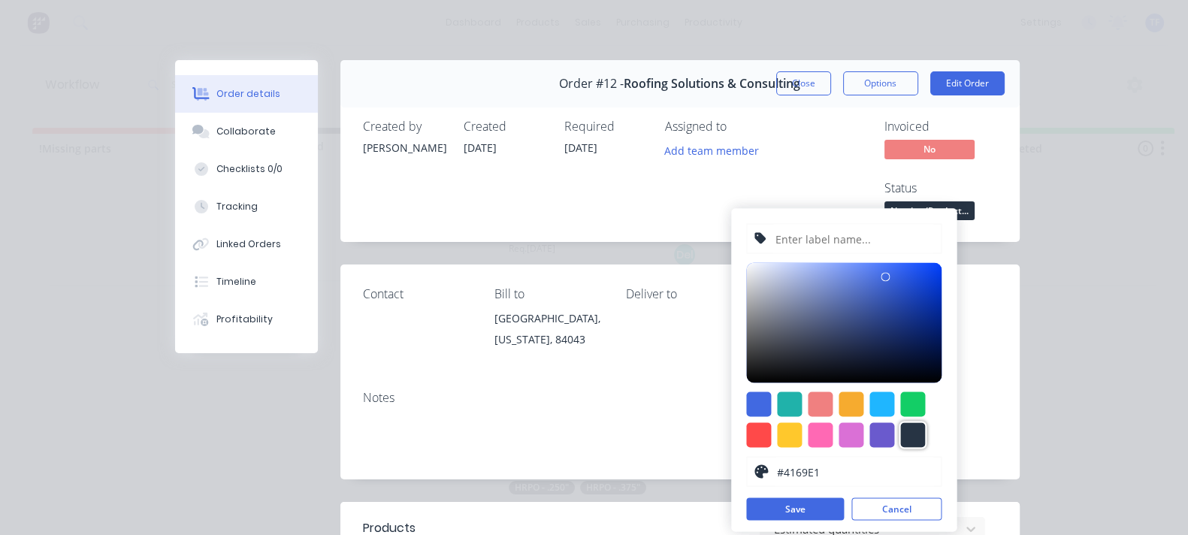
click at [914, 441] on div at bounding box center [912, 435] width 25 height 25
type input "#273444"
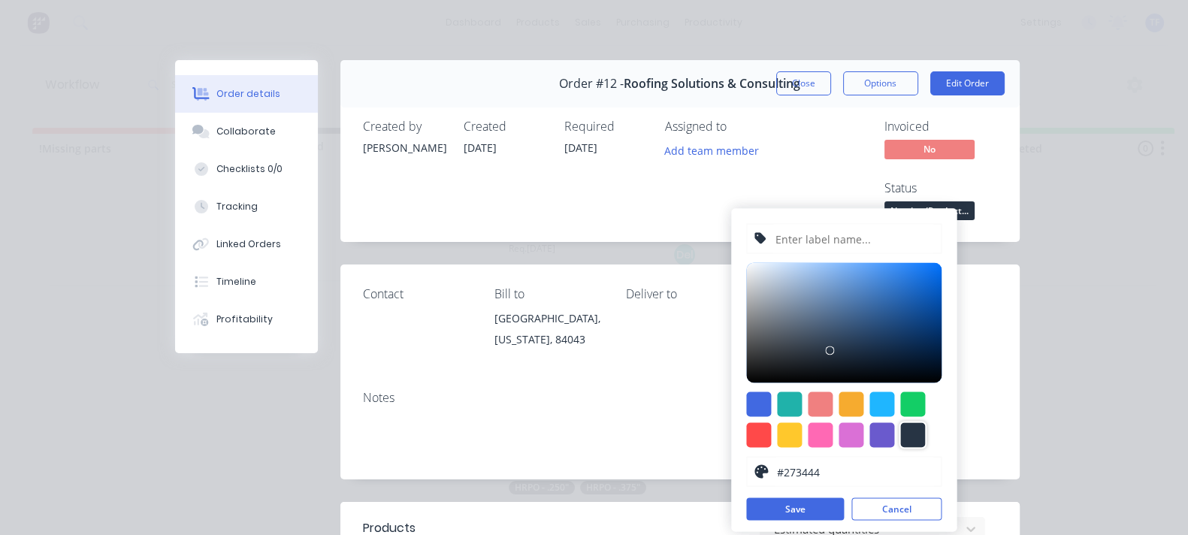
click at [800, 240] on input "text" at bounding box center [854, 239] width 160 height 29
click at [814, 238] on input "Hot -" at bounding box center [854, 239] width 160 height 29
type input "Hot - .0625""
click at [826, 512] on button "Save" at bounding box center [795, 509] width 98 height 23
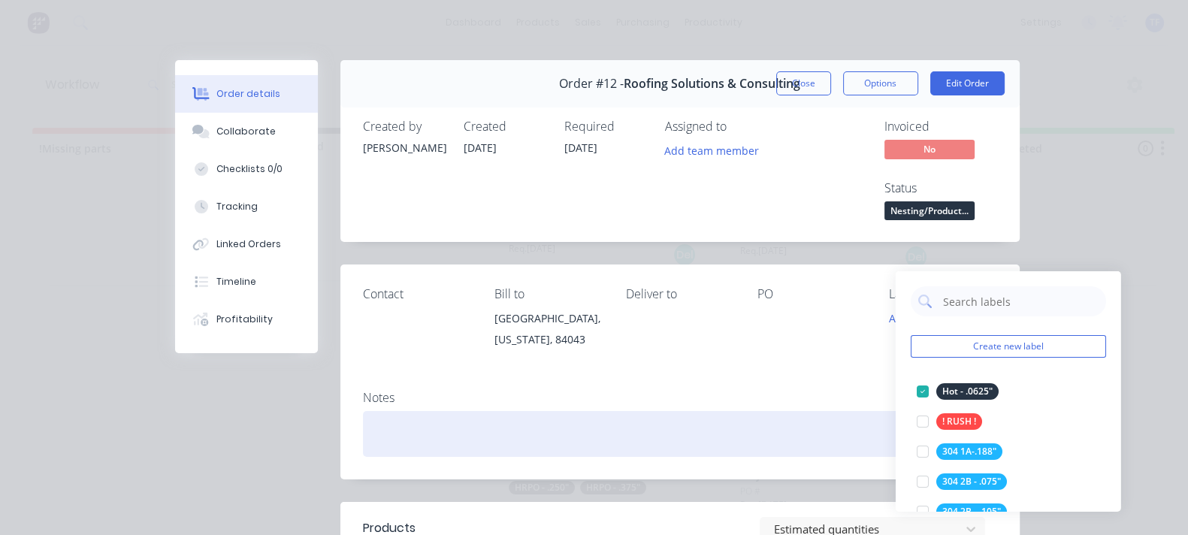
click at [800, 411] on div at bounding box center [680, 434] width 634 height 46
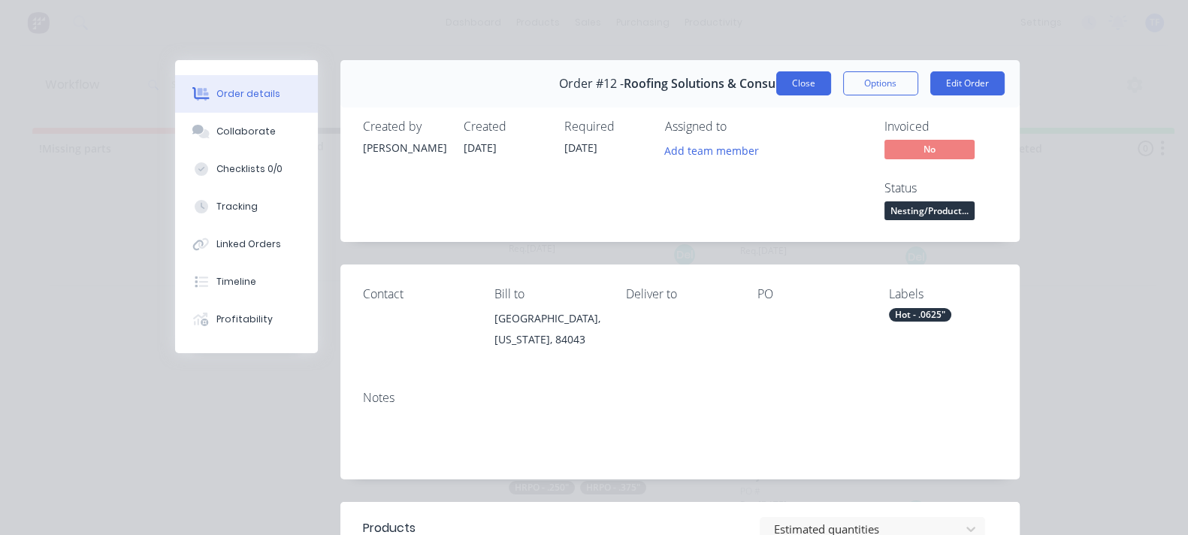
click at [831, 81] on button "Close" at bounding box center [803, 83] width 55 height 24
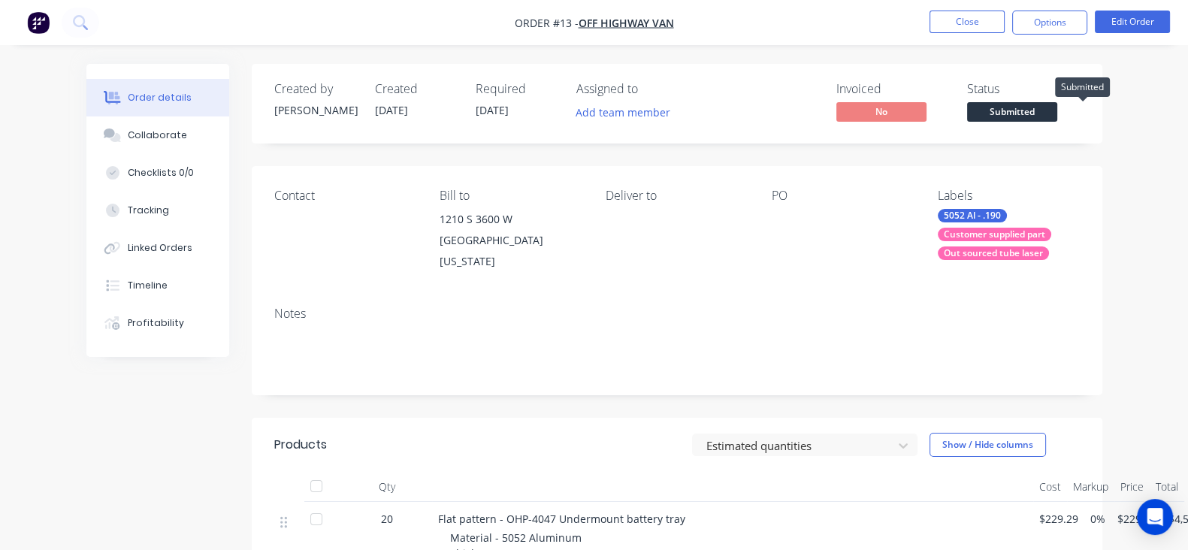
click at [1057, 107] on span "Submitted" at bounding box center [1012, 111] width 90 height 19
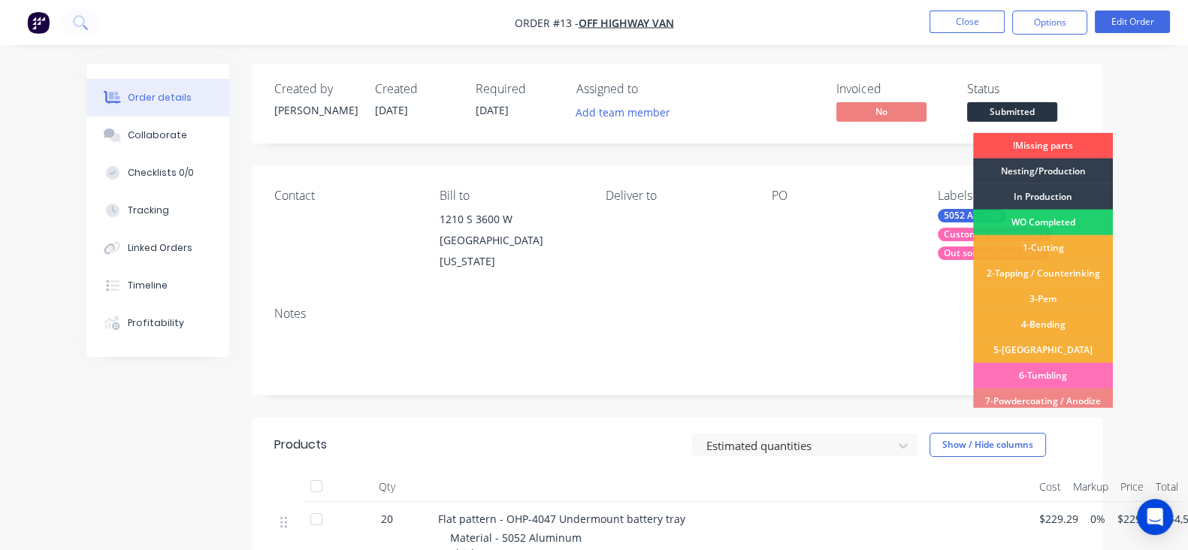
click at [864, 201] on div "PO" at bounding box center [842, 196] width 142 height 14
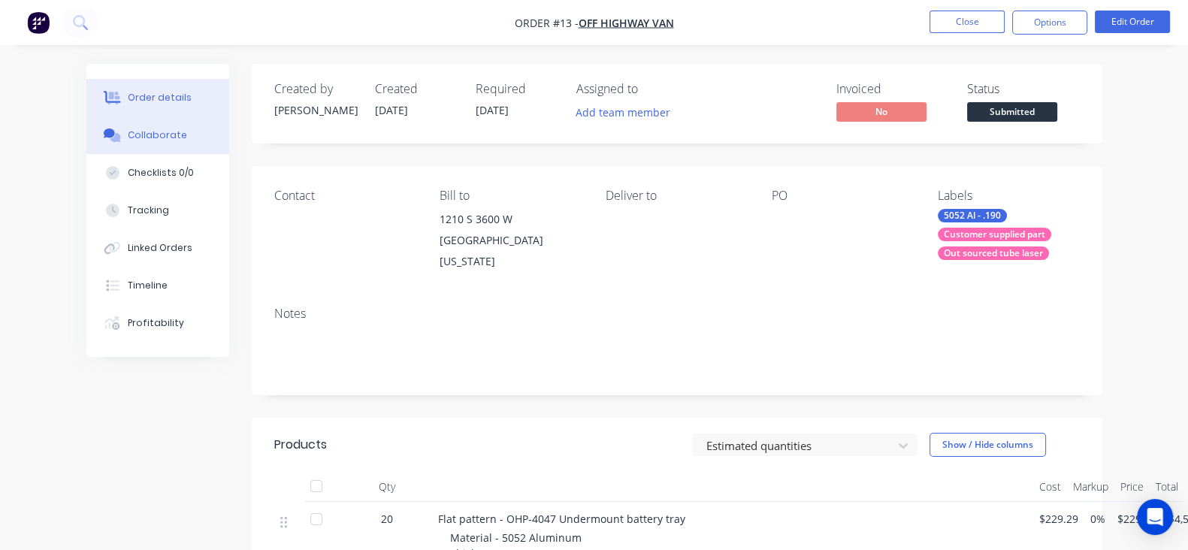
click at [86, 149] on button "Collaborate" at bounding box center [157, 135] width 143 height 38
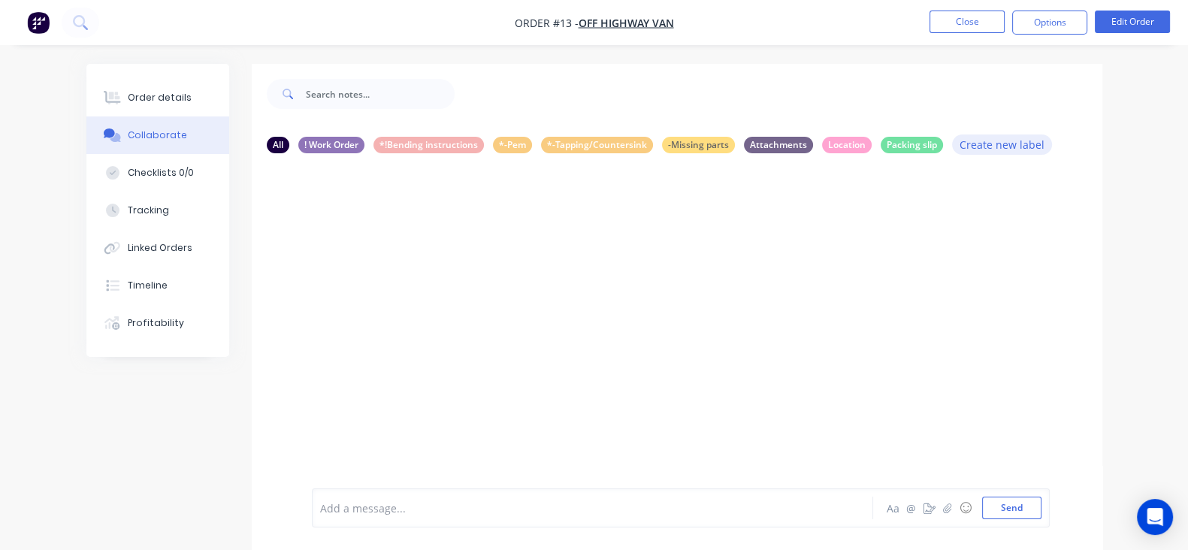
click at [952, 148] on button "Create new label" at bounding box center [1002, 144] width 101 height 20
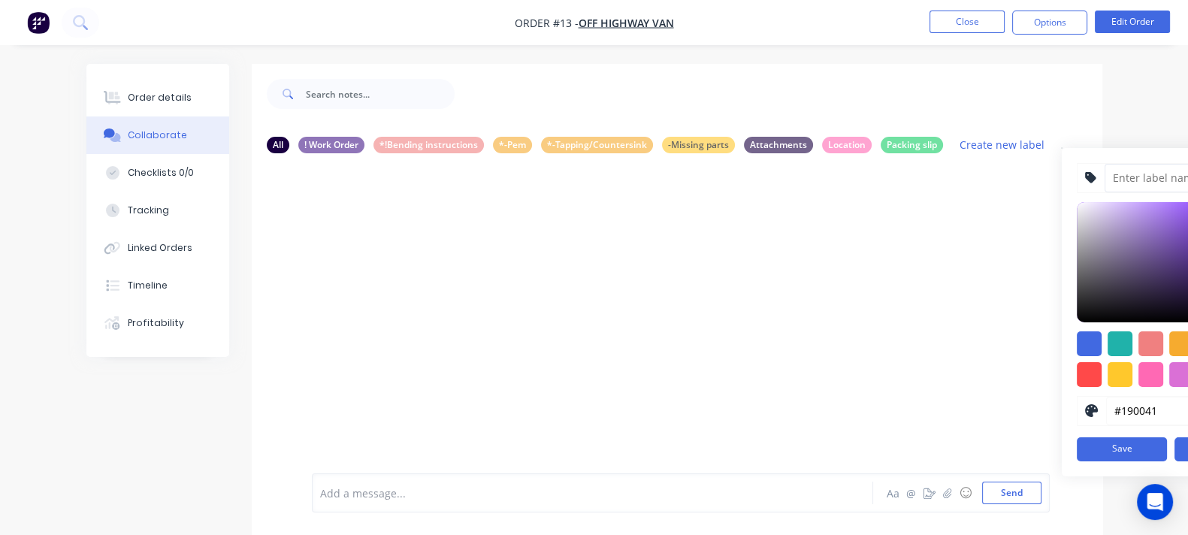
click at [1104, 177] on input at bounding box center [1180, 178] width 153 height 29
click at [1104, 174] on input "Welding/Assembly" at bounding box center [1180, 178] width 153 height 29
type input "*-Welding/Assembly"
click at [1076, 441] on button "Save" at bounding box center [1121, 449] width 90 height 24
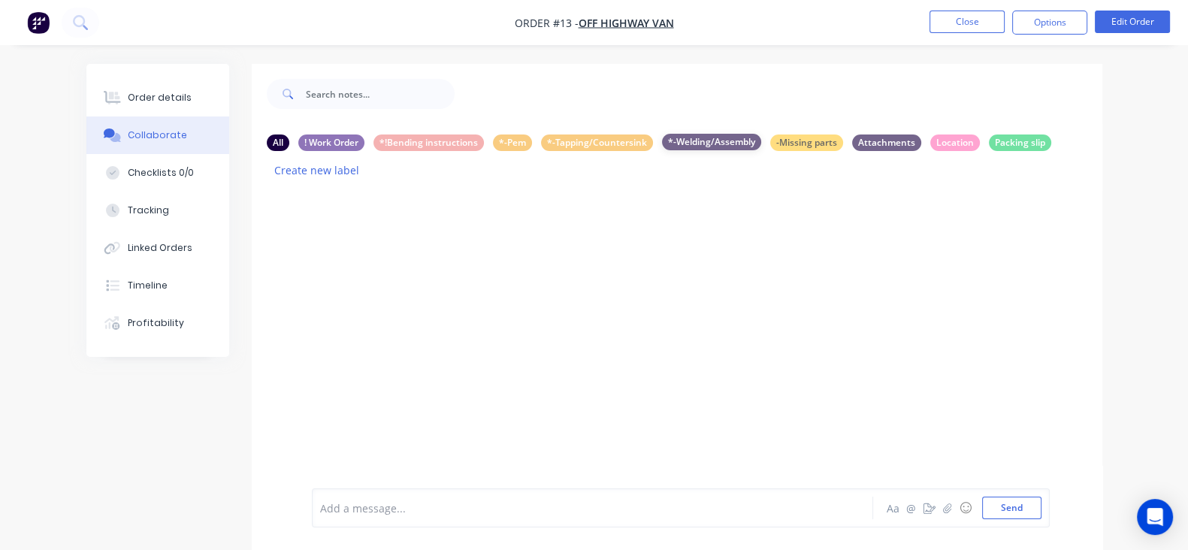
click at [662, 140] on div "*-Welding/Assembly" at bounding box center [711, 142] width 99 height 17
click at [267, 140] on div "All" at bounding box center [278, 142] width 23 height 17
click at [478, 518] on div "Add a message..." at bounding box center [590, 507] width 541 height 23
click at [956, 511] on button "button" at bounding box center [947, 508] width 18 height 18
click at [1041, 506] on button "Send" at bounding box center [1011, 507] width 59 height 23
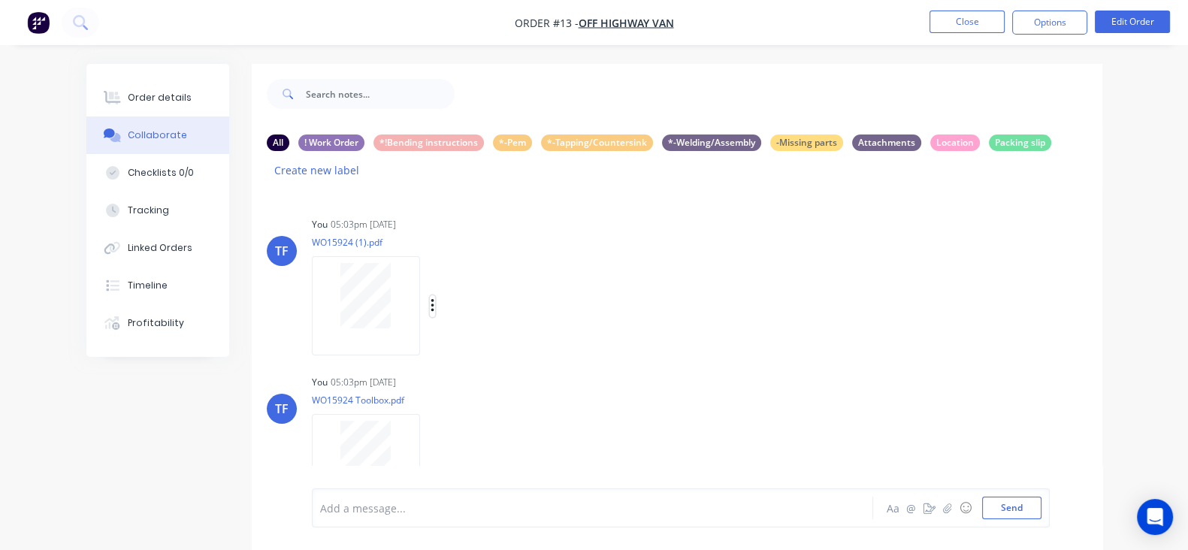
click at [430, 297] on icon "button" at bounding box center [432, 305] width 5 height 17
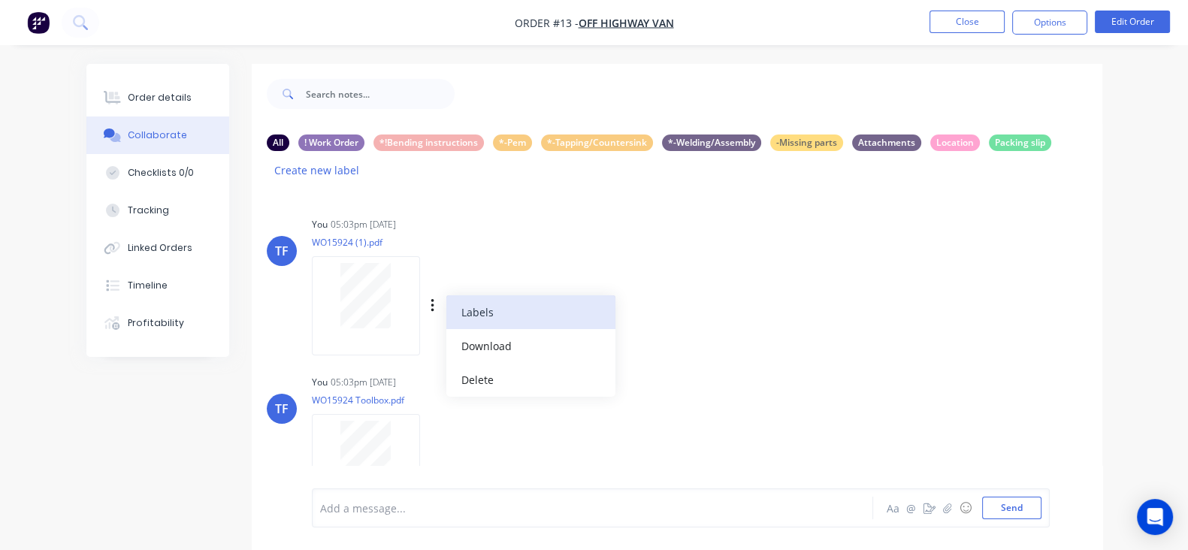
click at [446, 295] on button "Labels" at bounding box center [530, 312] width 169 height 34
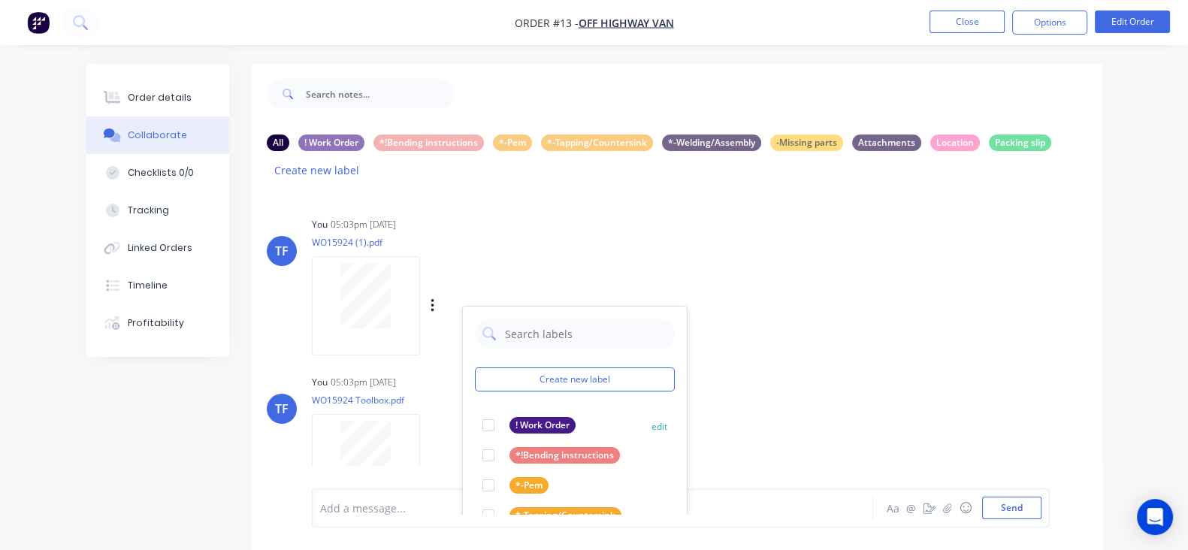
click at [473, 410] on div at bounding box center [488, 425] width 30 height 30
click at [353, 436] on div at bounding box center [369, 463] width 114 height 99
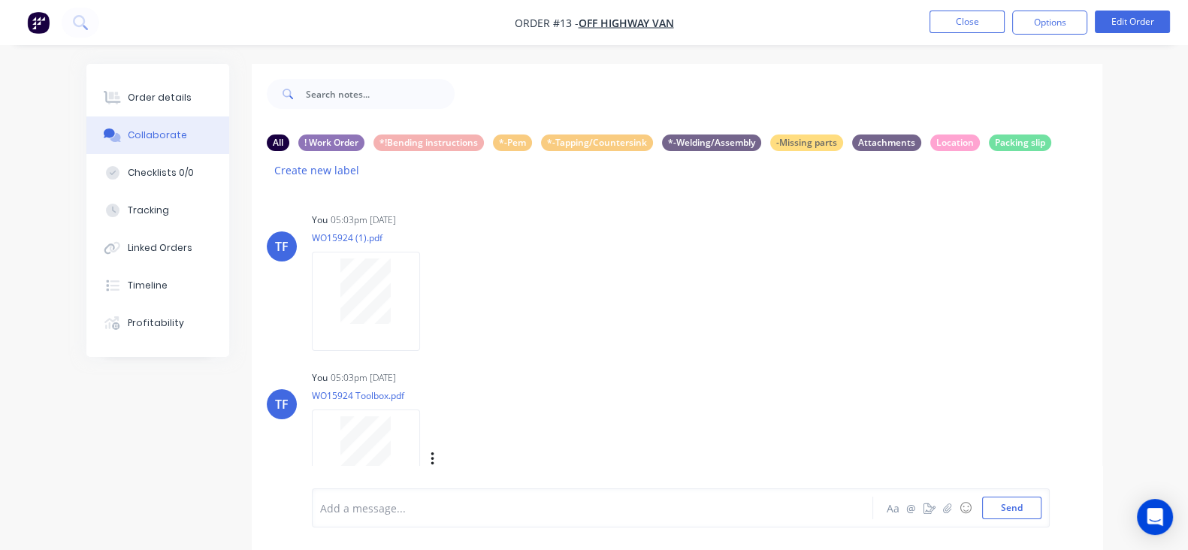
scroll to position [6, 0]
click at [426, 447] on div "Labels Download Delete" at bounding box center [510, 458] width 169 height 22
click at [430, 449] on icon "button" at bounding box center [432, 457] width 5 height 17
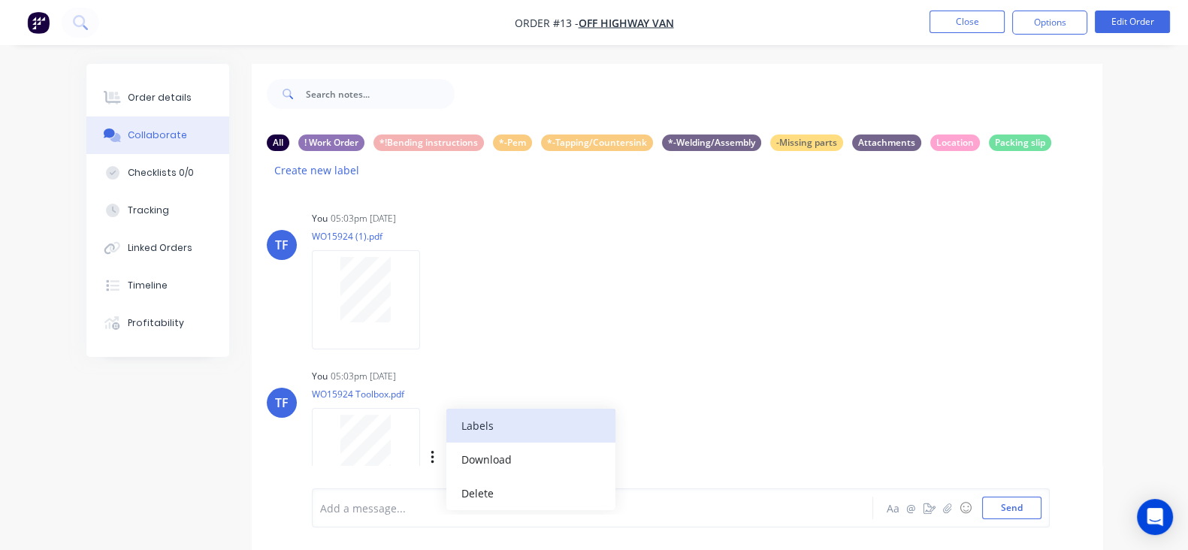
click at [446, 410] on button "Labels" at bounding box center [530, 426] width 169 height 34
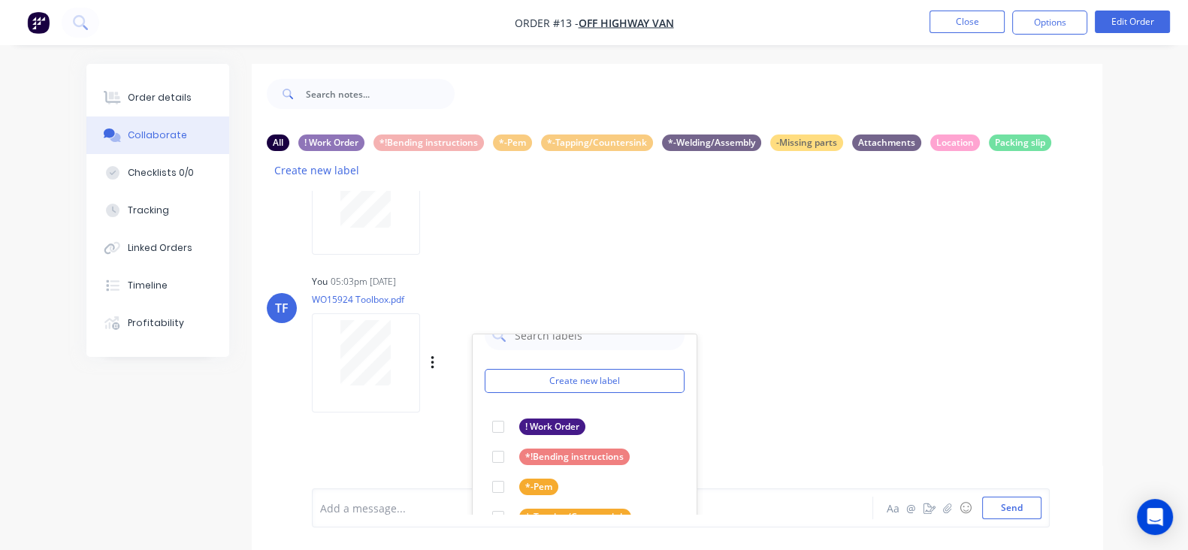
scroll to position [194, 0]
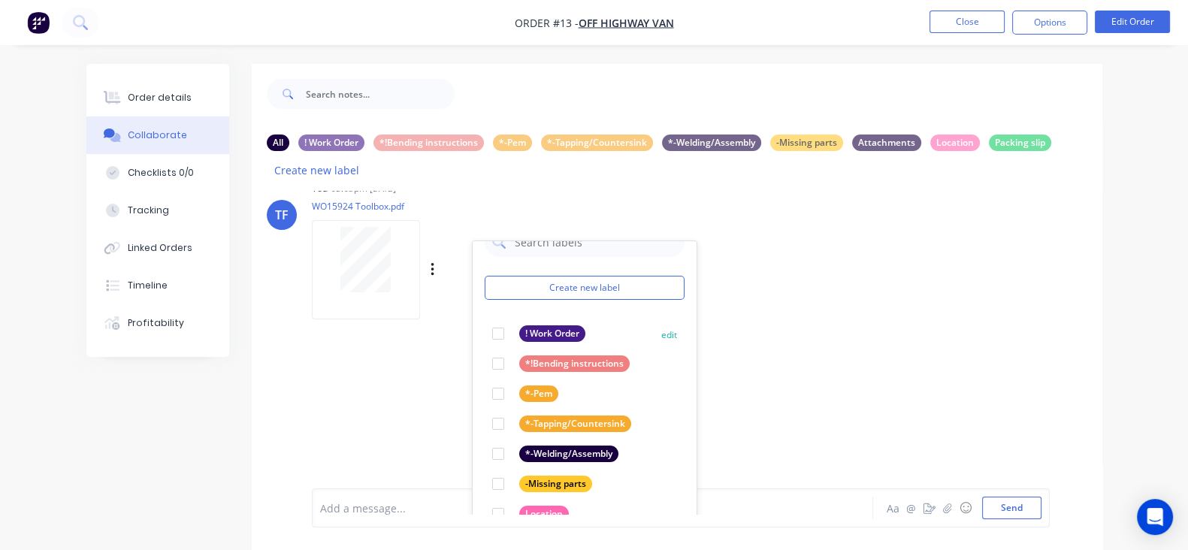
click at [483, 318] on div at bounding box center [498, 333] width 30 height 30
click at [693, 366] on div "TF You 05:03pm 07/10/25 WO15924 (1).pdf Labels Download Delete TF You 05:03pm 0…" at bounding box center [677, 352] width 850 height 323
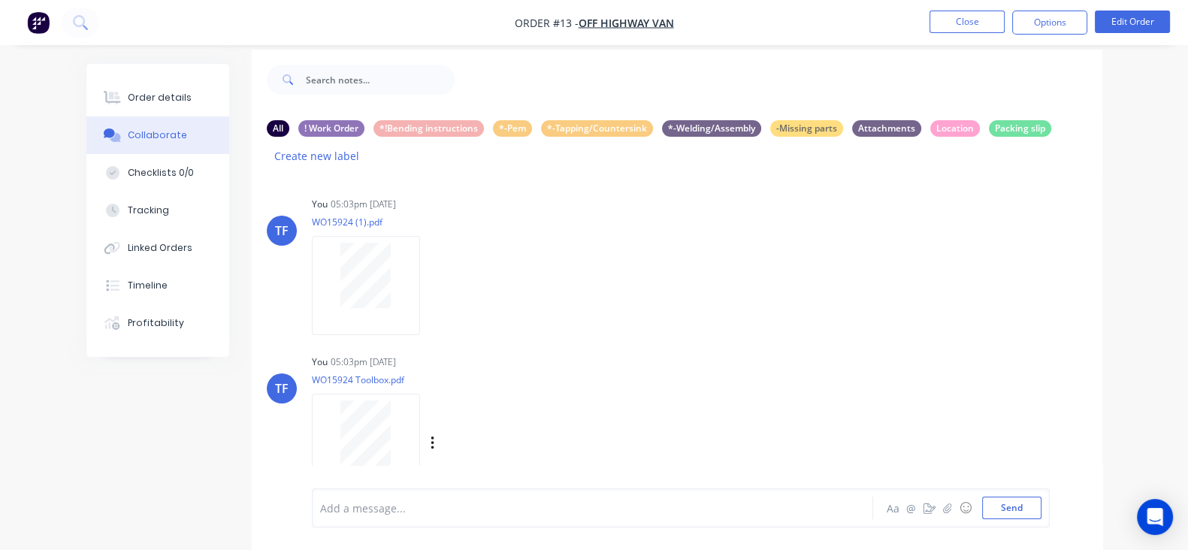
scroll to position [22, 0]
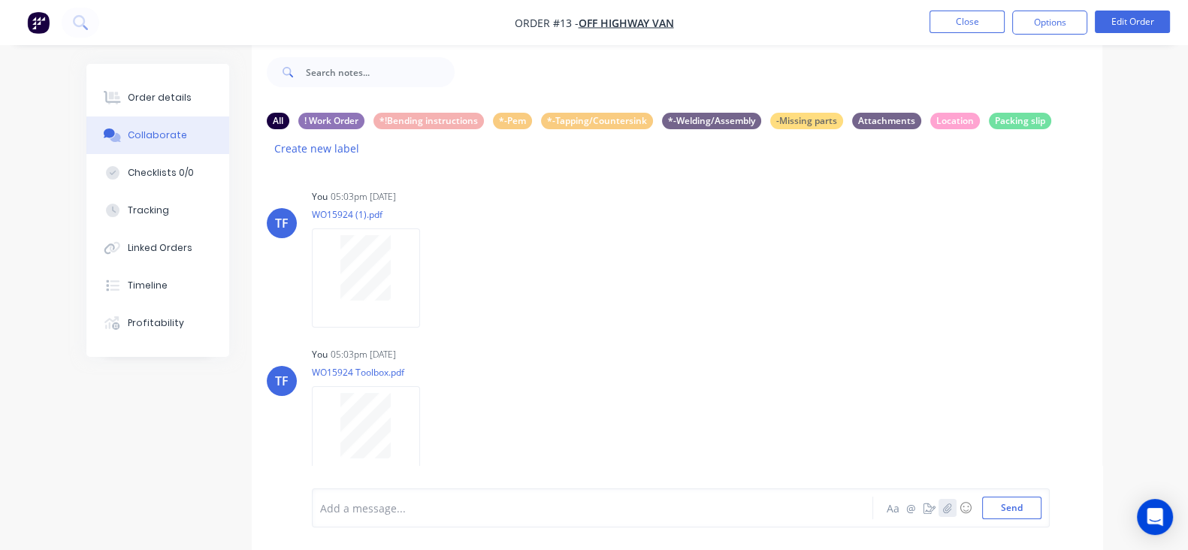
click at [956, 515] on button "button" at bounding box center [947, 508] width 18 height 18
click at [956, 506] on button "button" at bounding box center [947, 508] width 18 height 18
click at [951, 509] on icon "button" at bounding box center [946, 508] width 9 height 11
click at [1041, 502] on button "Send" at bounding box center [1011, 507] width 59 height 23
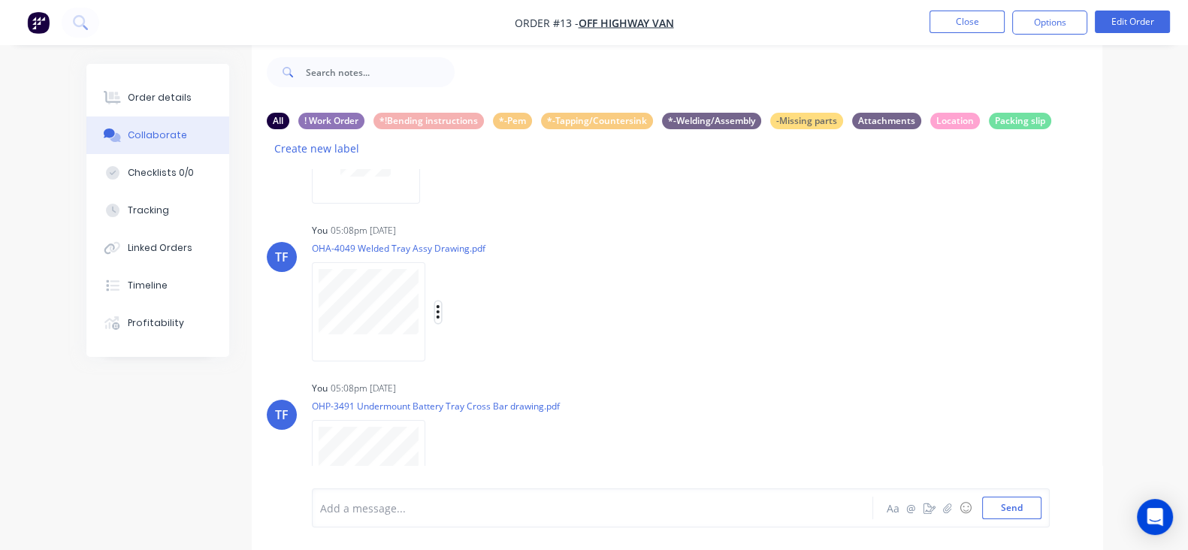
click at [436, 303] on icon "button" at bounding box center [438, 311] width 5 height 17
click at [452, 301] on button "Labels" at bounding box center [536, 318] width 169 height 34
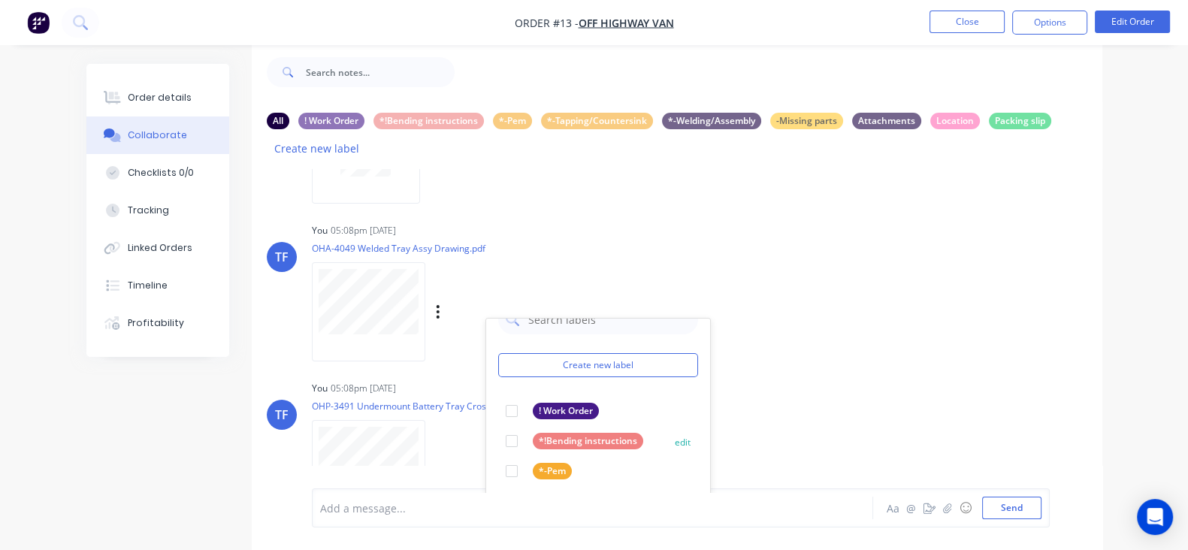
scroll to position [382, 0]
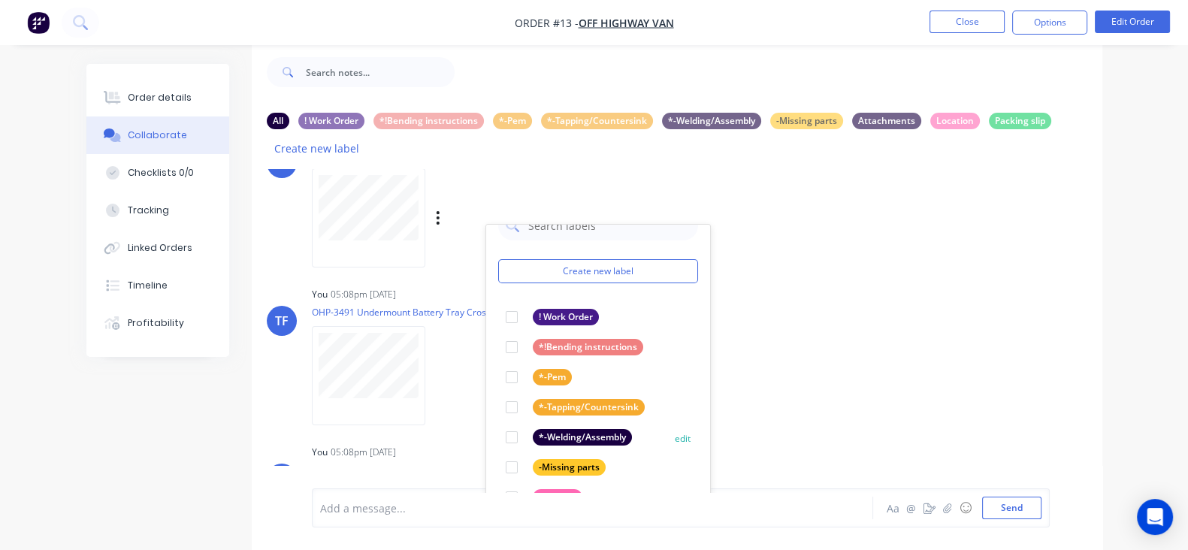
click at [496, 422] on div at bounding box center [511, 437] width 30 height 30
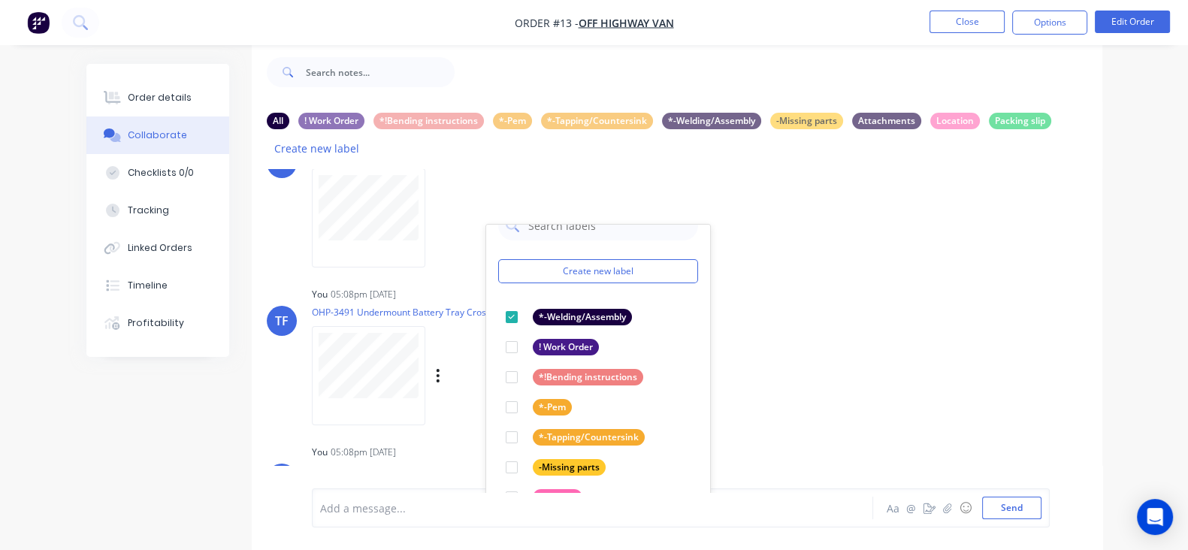
click at [711, 352] on div "TF You 05:08pm 07/10/25 OHP-3491 Undermount Battery Tray Cross Bar drawing.pdf …" at bounding box center [677, 350] width 850 height 135
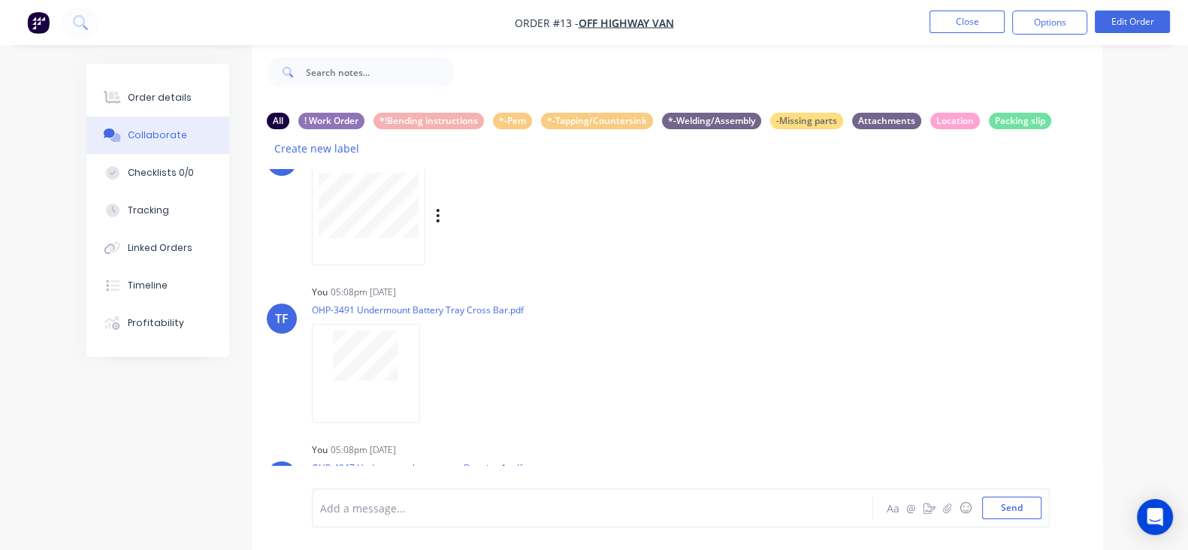
scroll to position [569, 0]
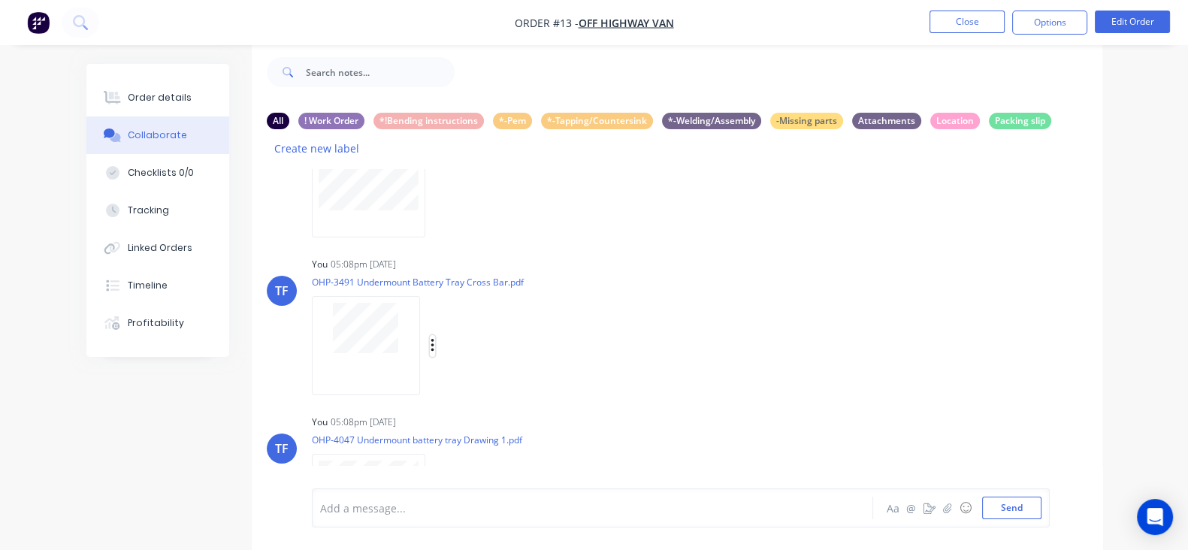
click at [430, 337] on icon "button" at bounding box center [432, 345] width 5 height 17
click at [608, 283] on div "You 05:08pm 07/10/25 OHP-3491 Undermount Battery Tray Cross Bar.pdf Labels Down…" at bounding box center [546, 320] width 468 height 135
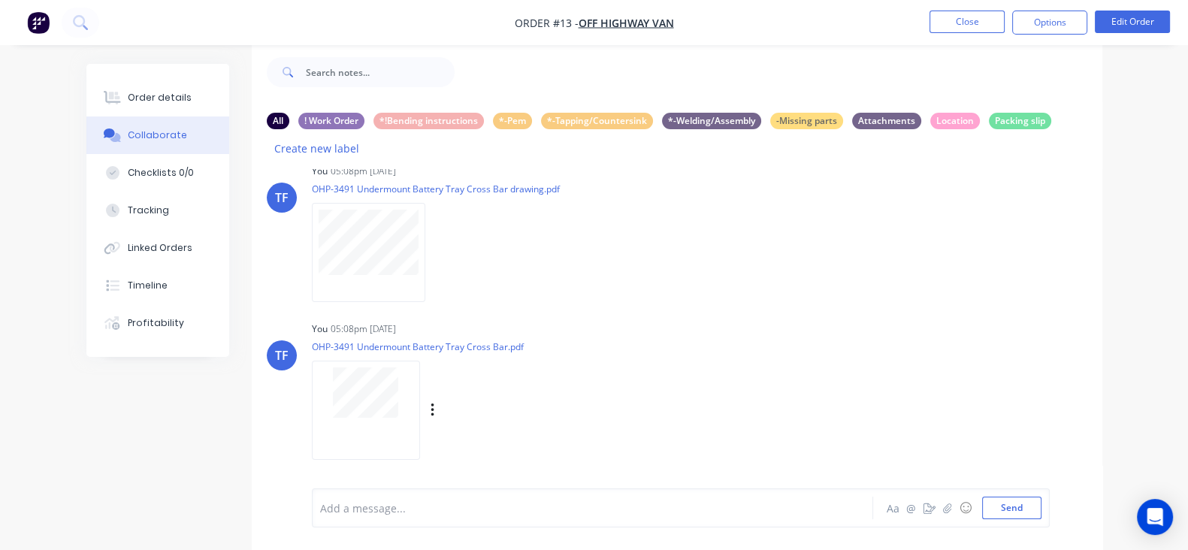
scroll to position [475, 0]
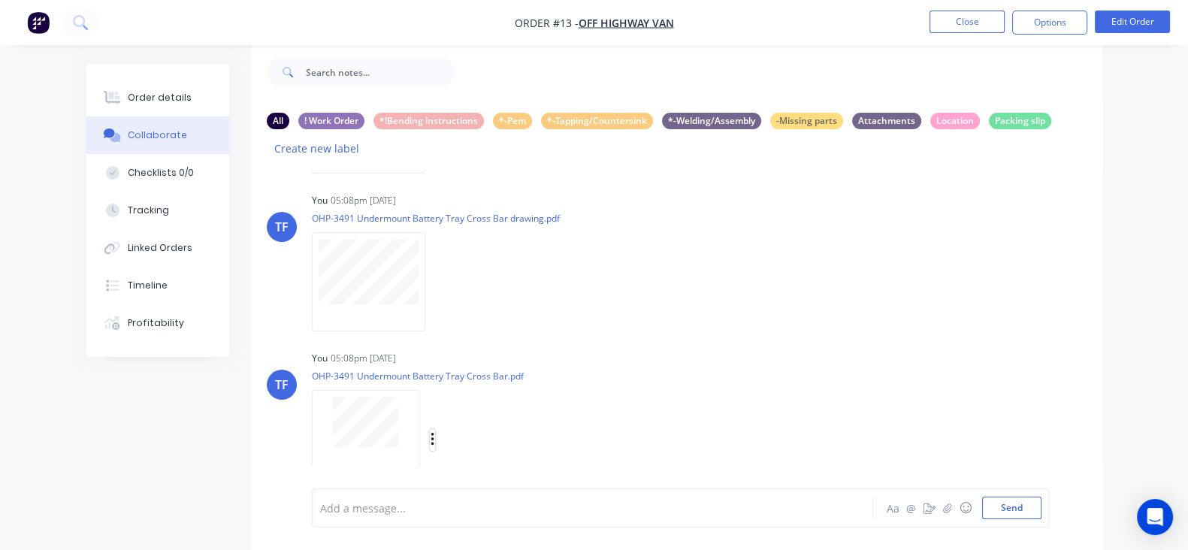
click at [430, 431] on icon "button" at bounding box center [432, 439] width 5 height 17
click at [446, 454] on button "Delete" at bounding box center [530, 471] width 169 height 34
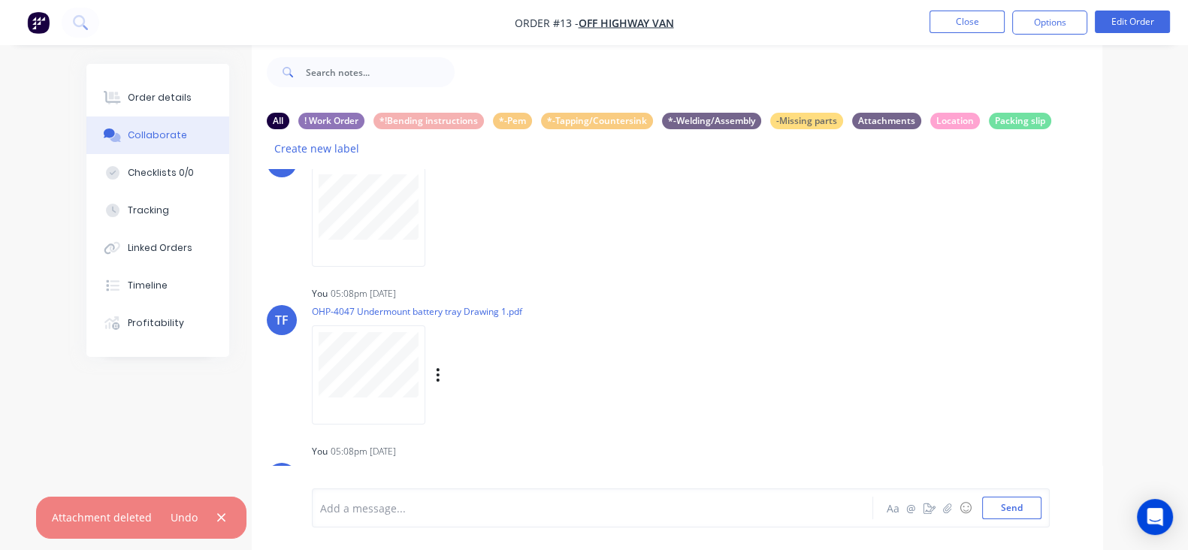
scroll to position [569, 0]
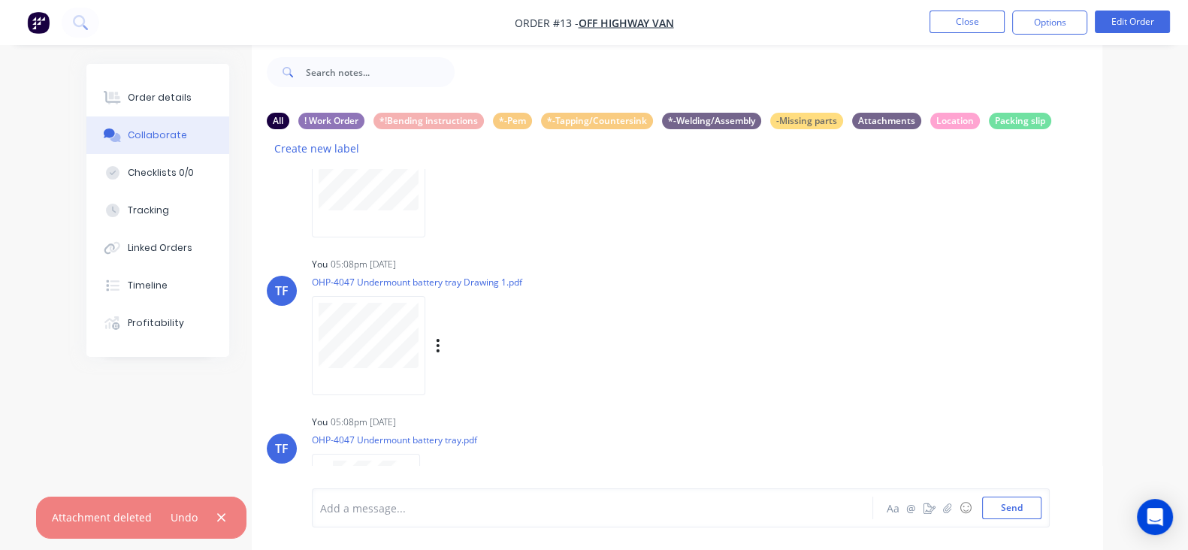
click at [431, 335] on div "Labels Download Delete" at bounding box center [515, 346] width 169 height 22
click at [436, 337] on icon "button" at bounding box center [438, 345] width 5 height 17
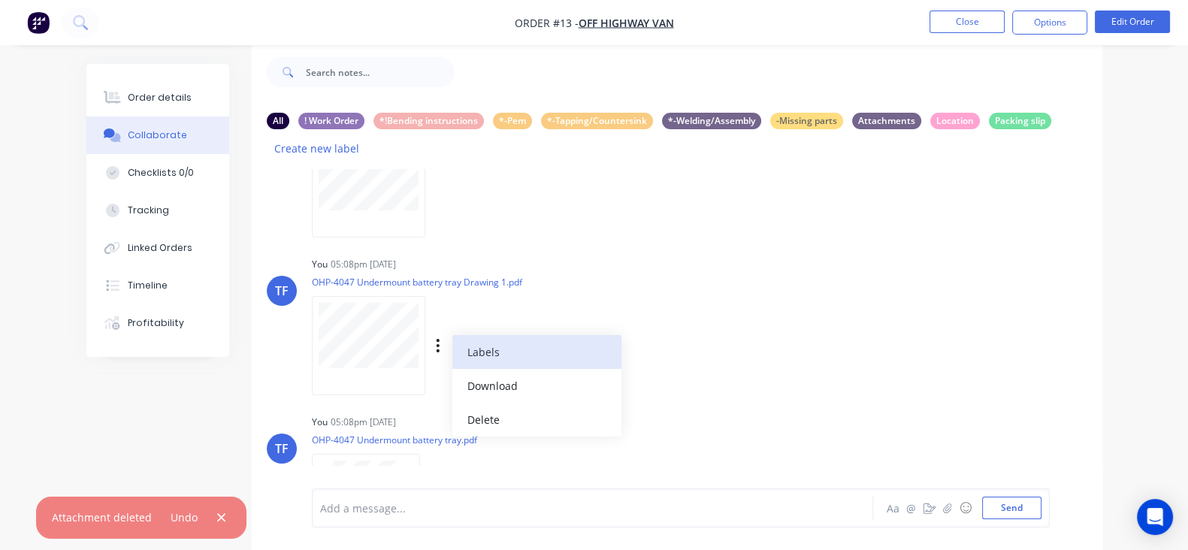
click at [452, 335] on button "Labels" at bounding box center [536, 352] width 169 height 34
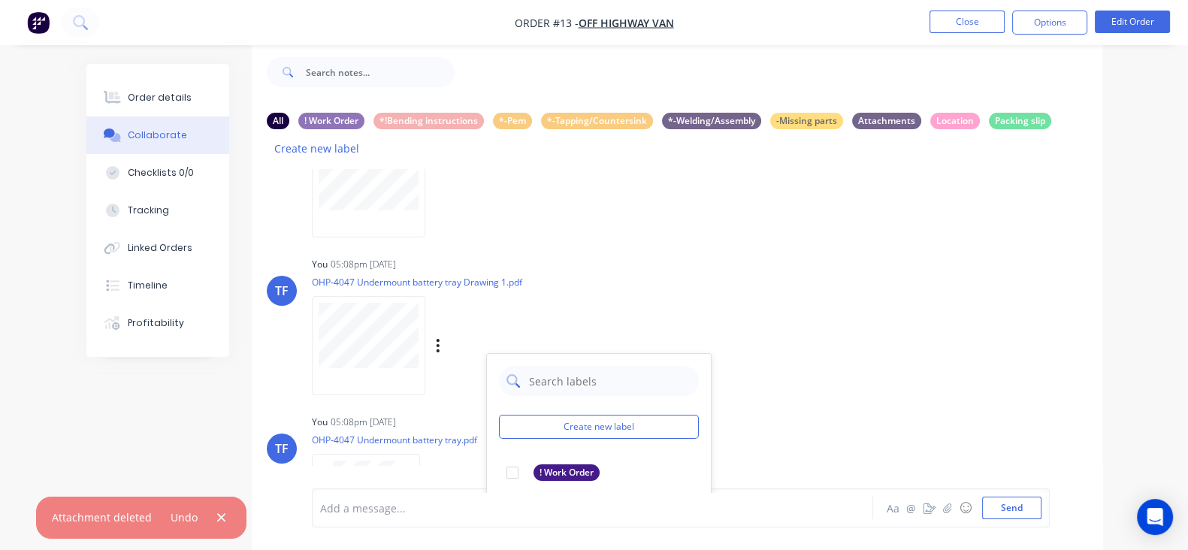
scroll to position [26, 0]
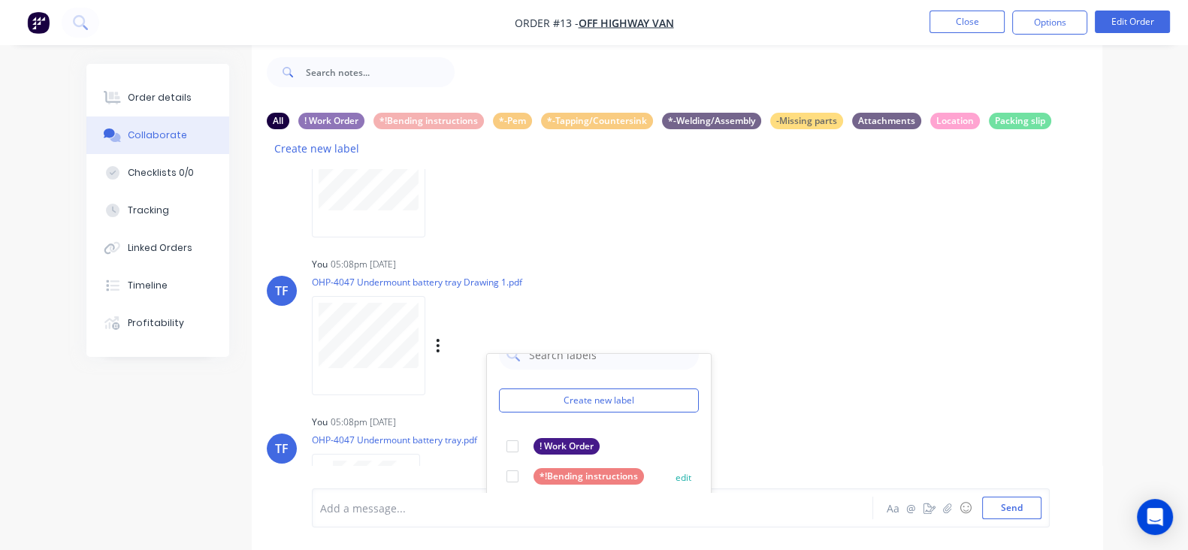
click at [497, 461] on div at bounding box center [512, 476] width 30 height 30
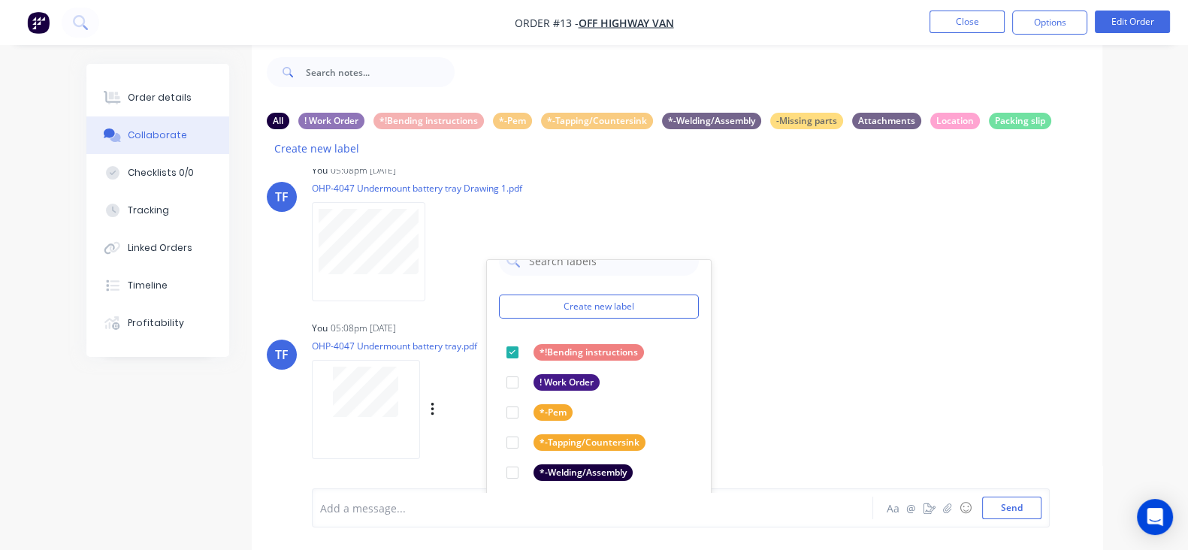
click at [758, 317] on div "TF You 05:08pm 07/10/25 OHP-4047 Undermount battery tray.pdf Labels Download De…" at bounding box center [677, 384] width 850 height 135
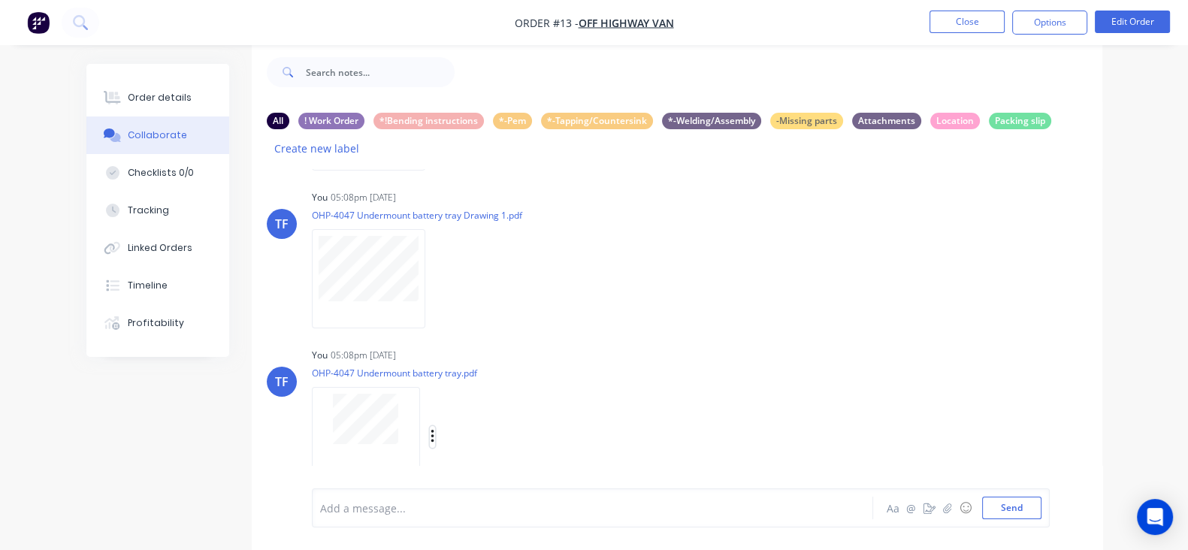
click at [430, 430] on icon "button" at bounding box center [431, 437] width 3 height 14
click at [446, 388] on button "Labels" at bounding box center [530, 405] width 169 height 34
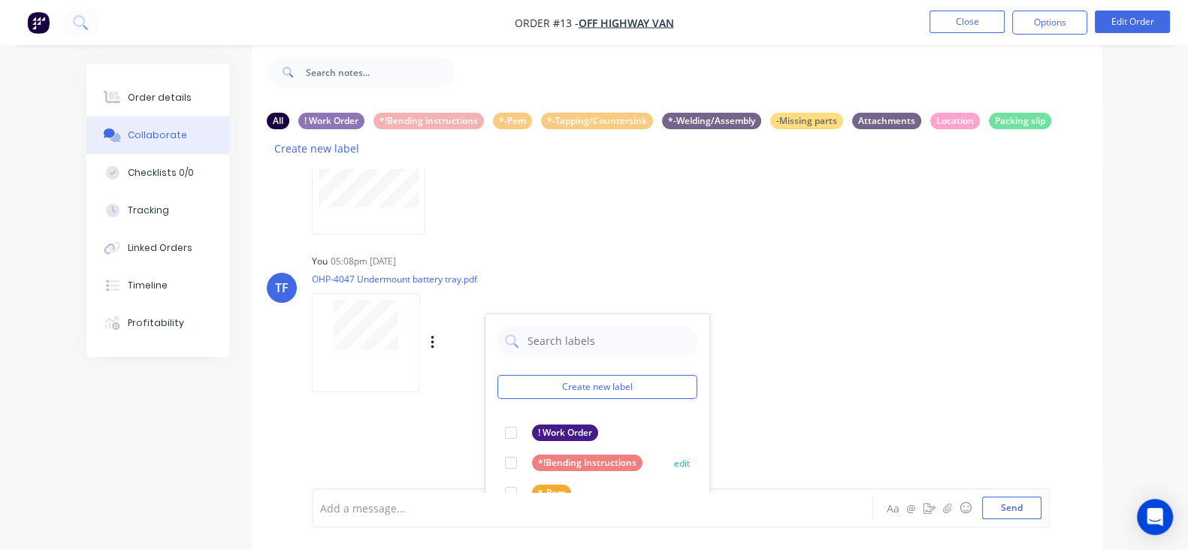
click at [496, 448] on div at bounding box center [511, 463] width 30 height 30
click at [739, 349] on div "TF You 05:08pm 07/10/25 OHP-4047 Undermount battery tray.pdf Labels Download De…" at bounding box center [677, 317] width 850 height 135
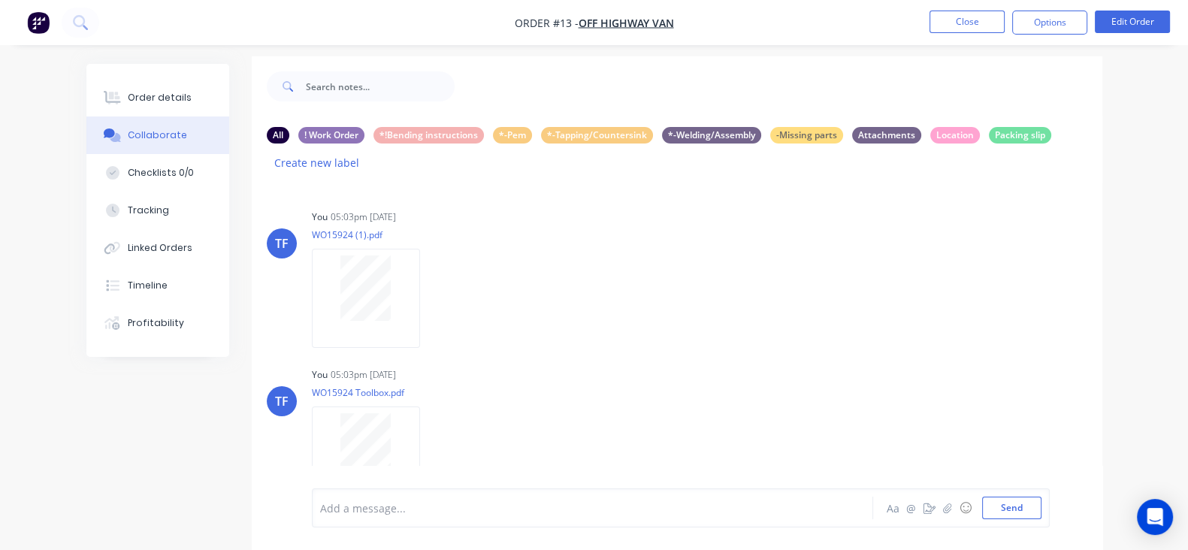
scroll to position [0, 0]
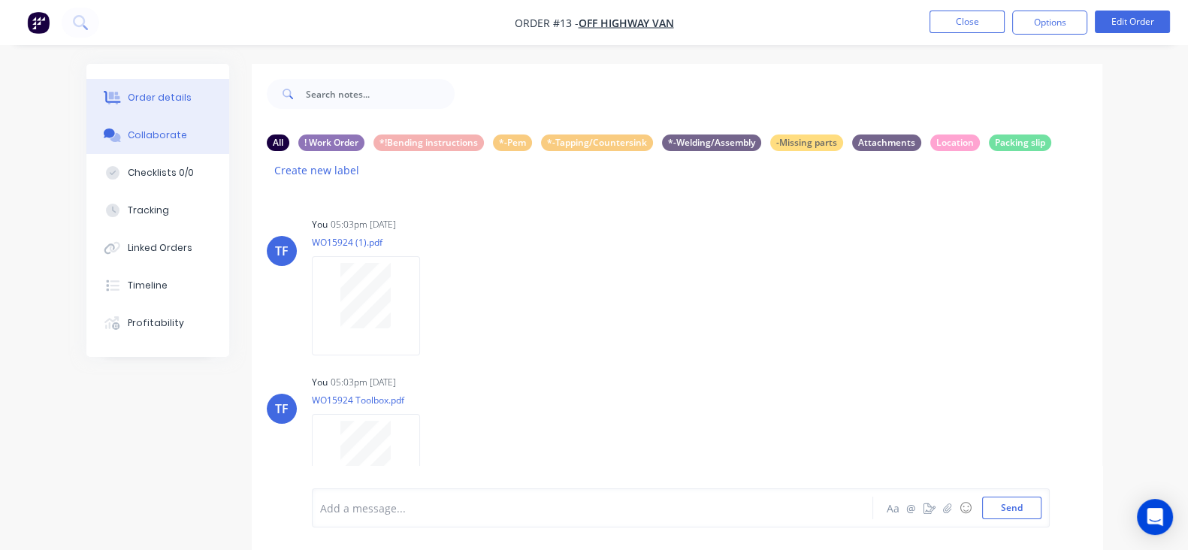
click at [132, 88] on button "Order details" at bounding box center [157, 98] width 143 height 38
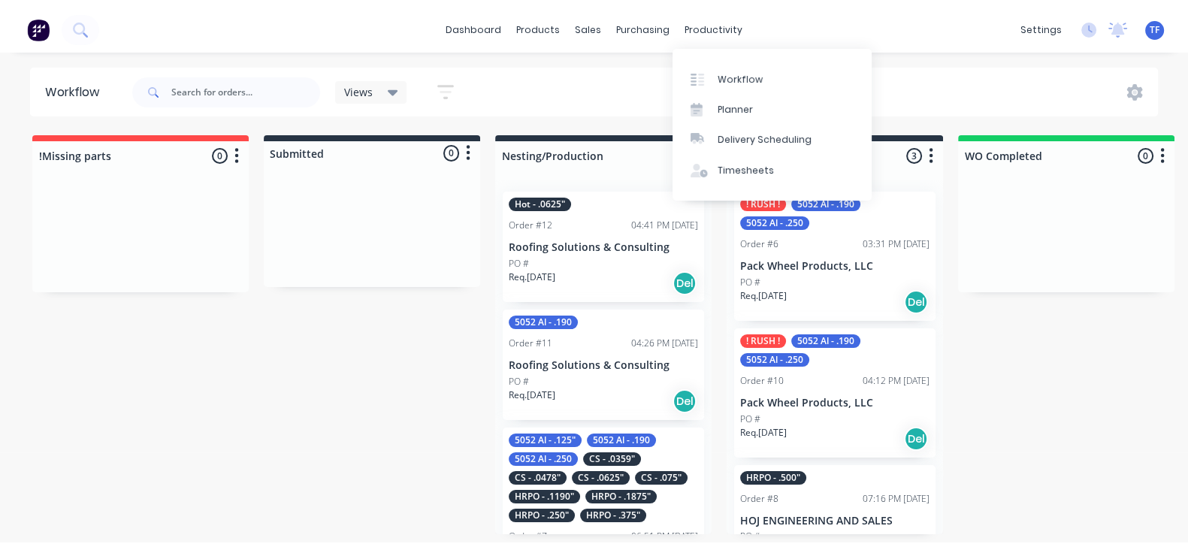
scroll to position [38, 0]
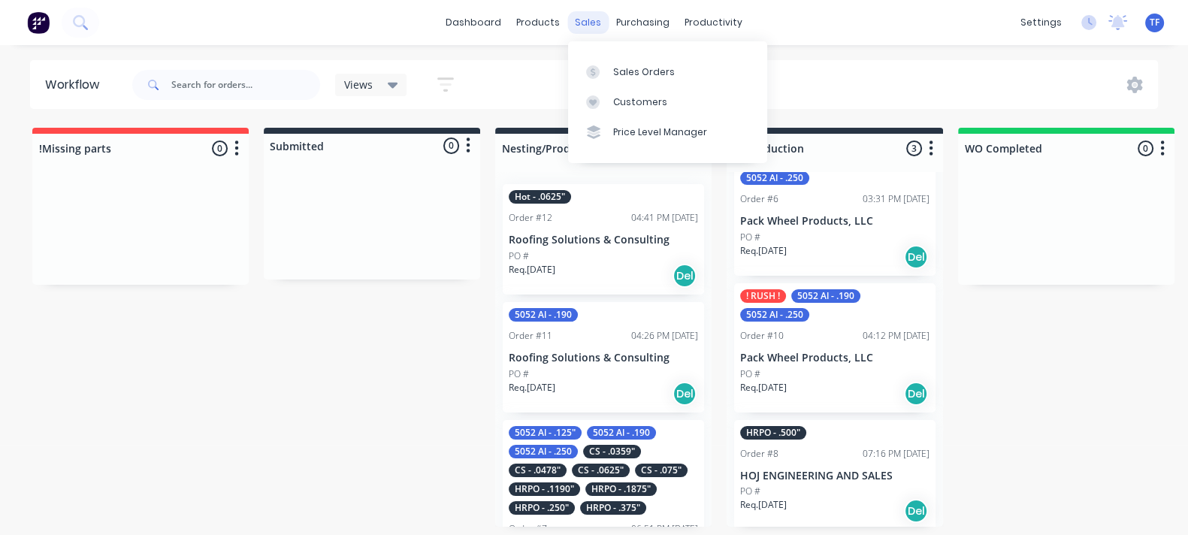
click at [576, 27] on div "sales" at bounding box center [587, 22] width 41 height 23
click at [604, 92] on link "Customers" at bounding box center [667, 102] width 199 height 30
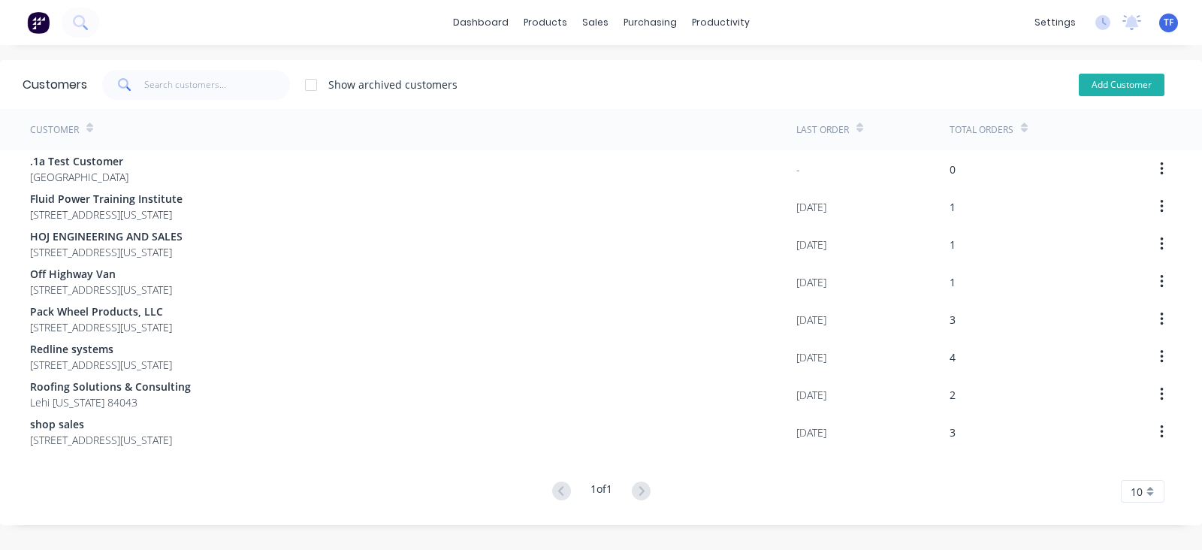
click at [1082, 77] on button "Add Customer" at bounding box center [1122, 85] width 86 height 23
select select "US"
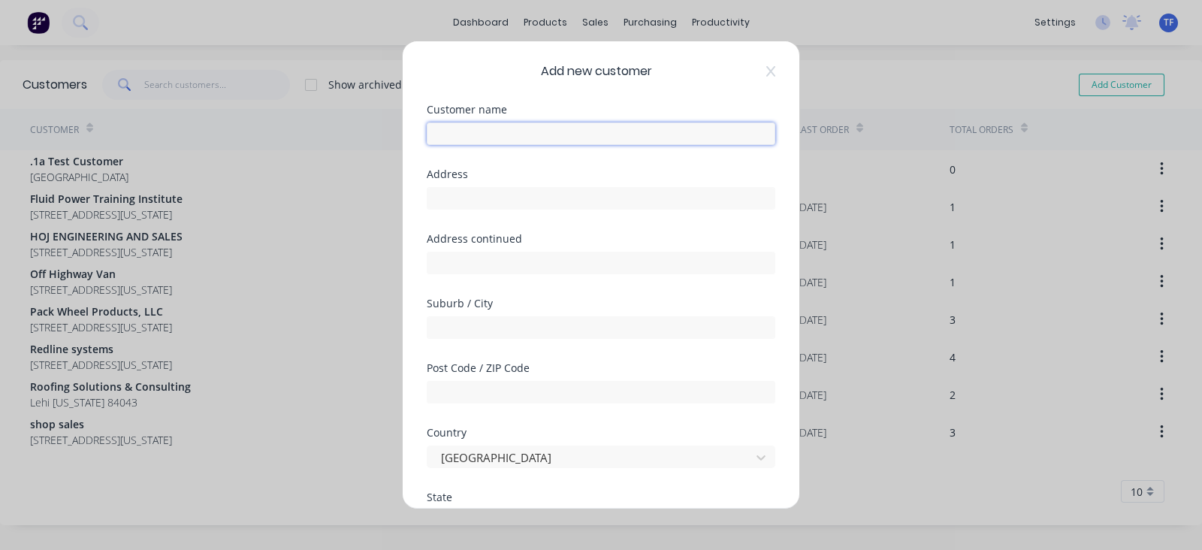
click at [582, 135] on input "text" at bounding box center [601, 133] width 349 height 23
type input "HOJ ENGINEERING AND SALES"
click at [766, 71] on icon at bounding box center [770, 71] width 9 height 12
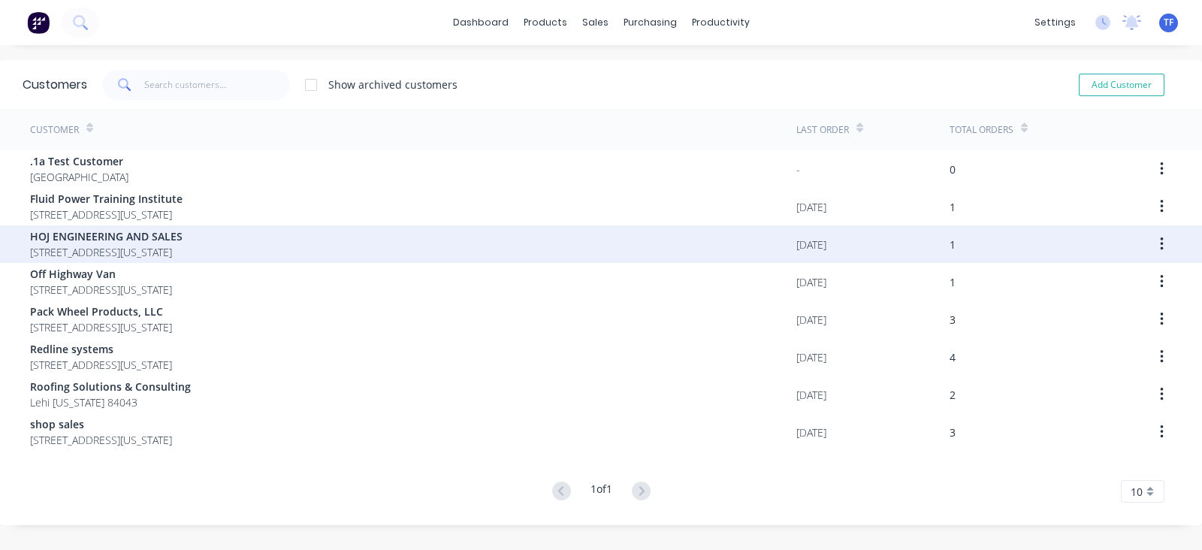
click at [340, 242] on div "HOJ ENGINEERING AND SALES 862 W Fine Dr SALT LAKE CITY Utah 84119" at bounding box center [413, 244] width 766 height 38
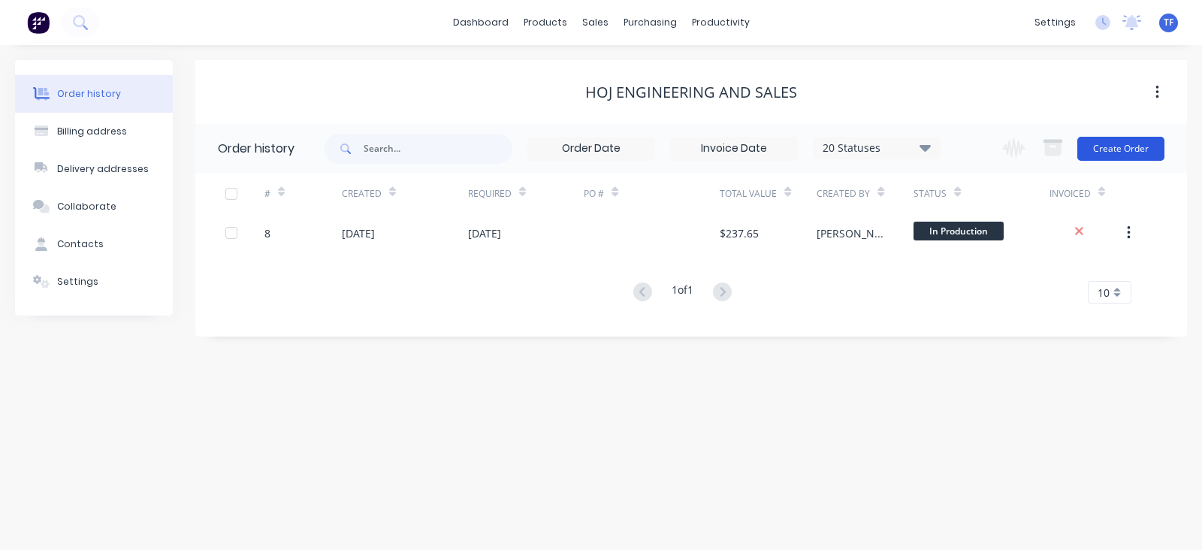
click at [1130, 149] on button "Create Order" at bounding box center [1120, 149] width 87 height 24
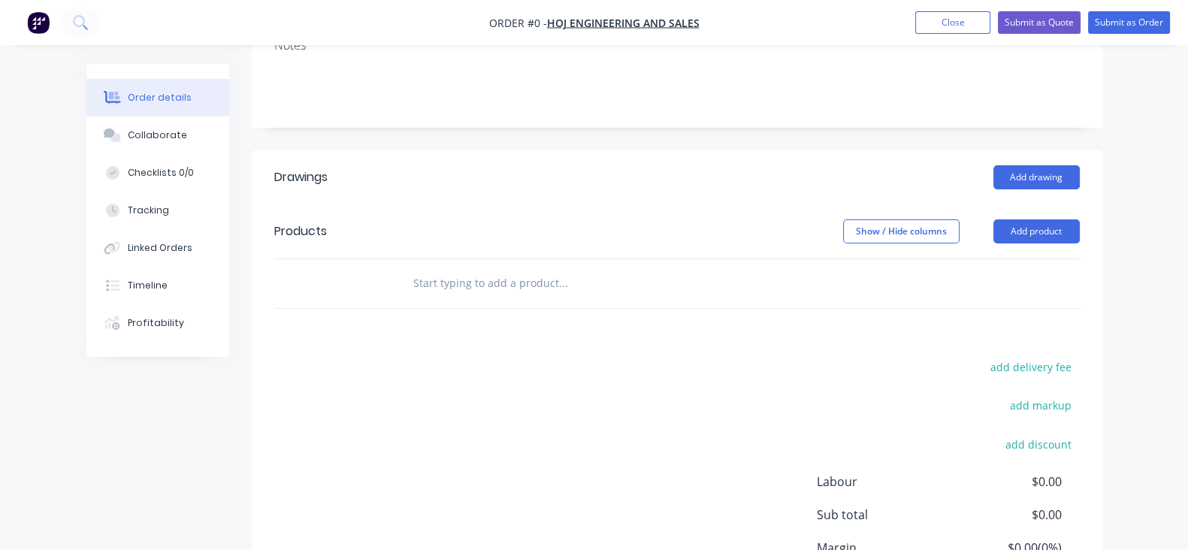
scroll to position [282, 0]
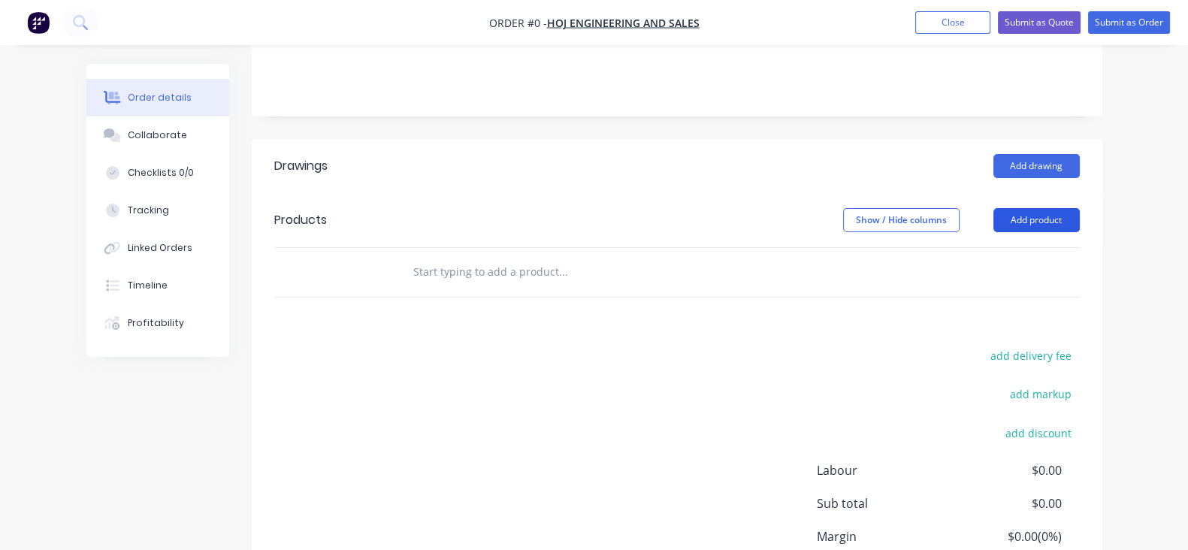
click at [1079, 222] on button "Add product" at bounding box center [1036, 220] width 86 height 24
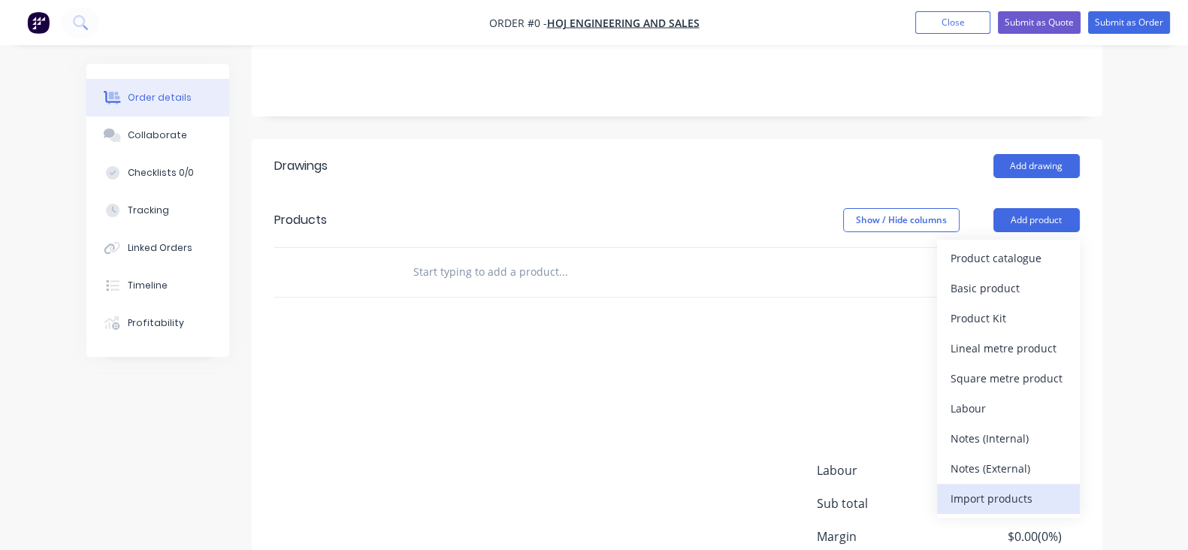
click at [1066, 491] on div "Import products" at bounding box center [1008, 498] width 116 height 22
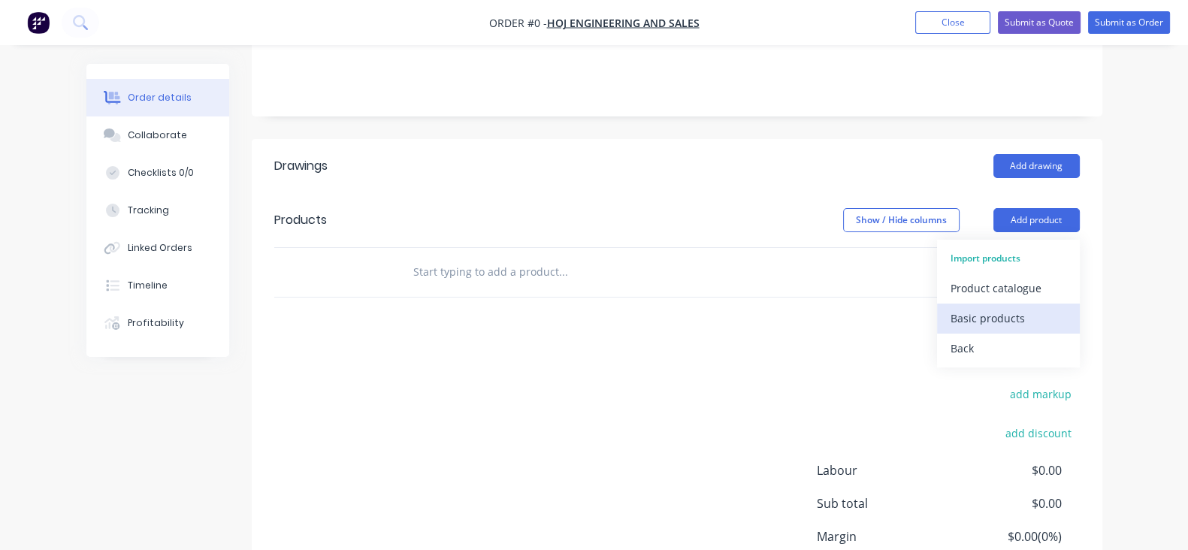
click at [1065, 325] on div "Basic products" at bounding box center [1008, 318] width 116 height 22
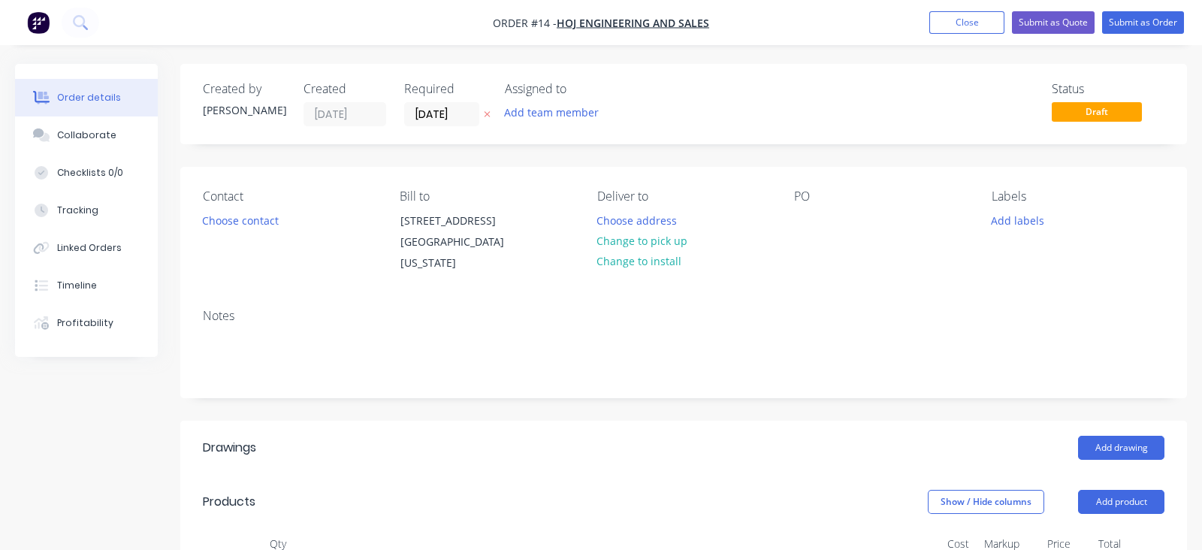
type input "6"
type input "$42.79"
type input "$256.74"
type input "$62.15"
type input "$745.80"
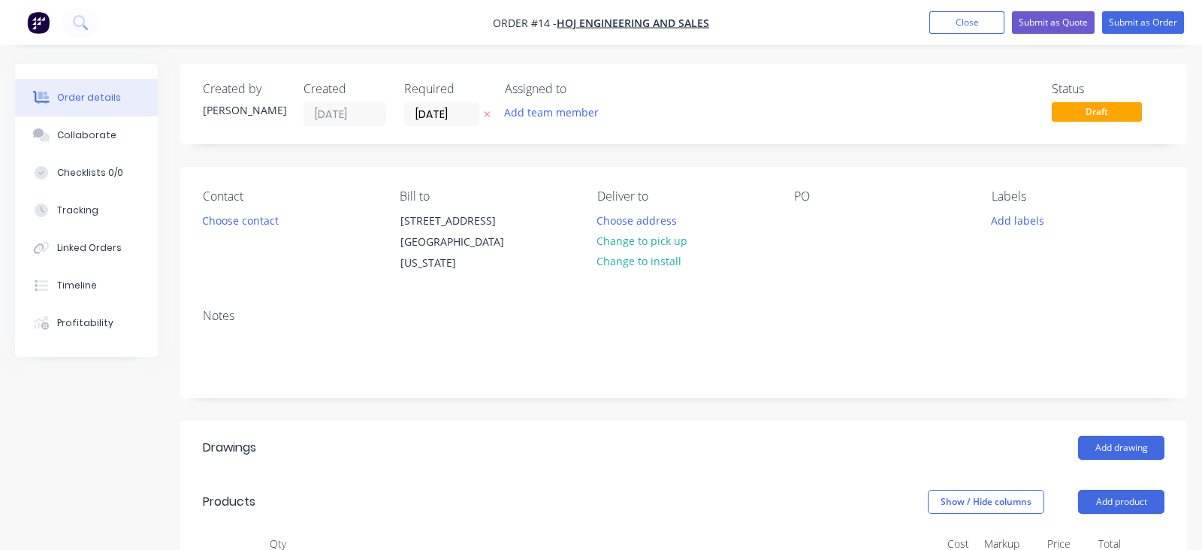
type input "168"
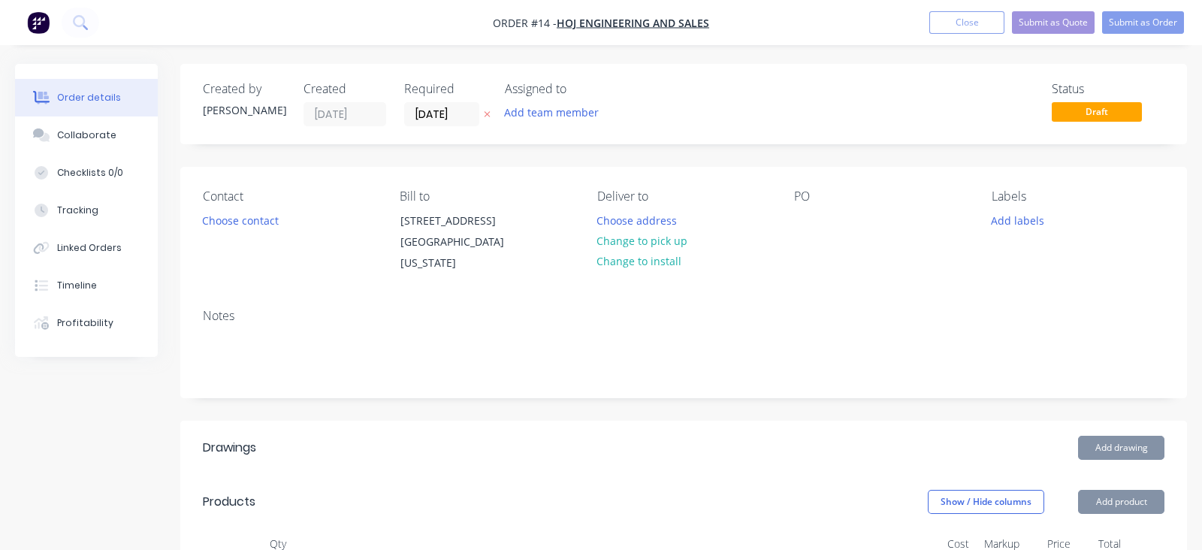
type input "$42.79"
type input "$256.74"
type input "$4.11"
type input "$24.66"
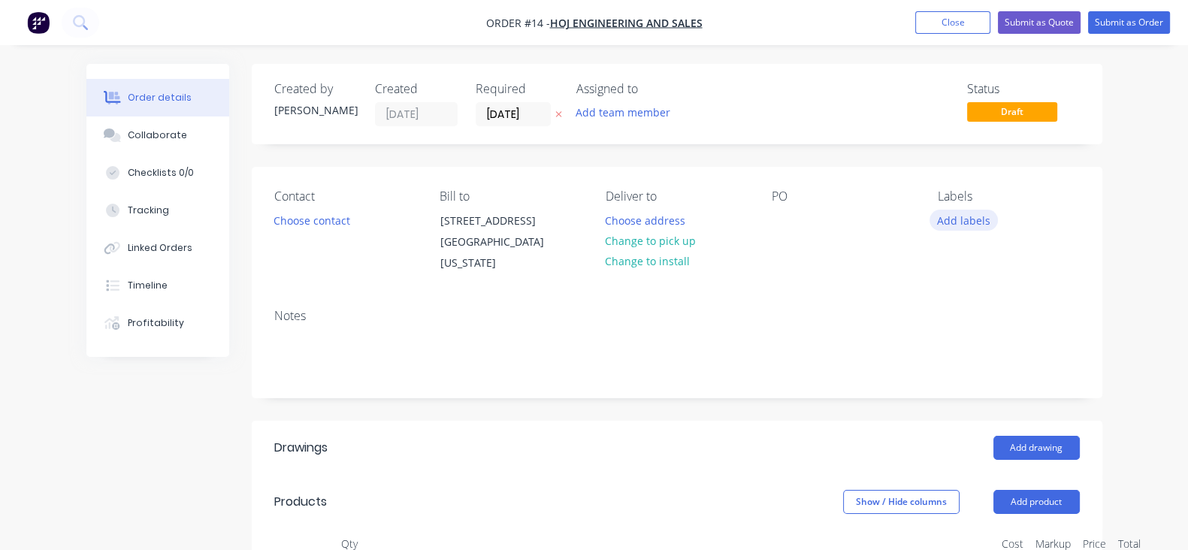
click at [998, 217] on button "Add labels" at bounding box center [963, 220] width 69 height 20
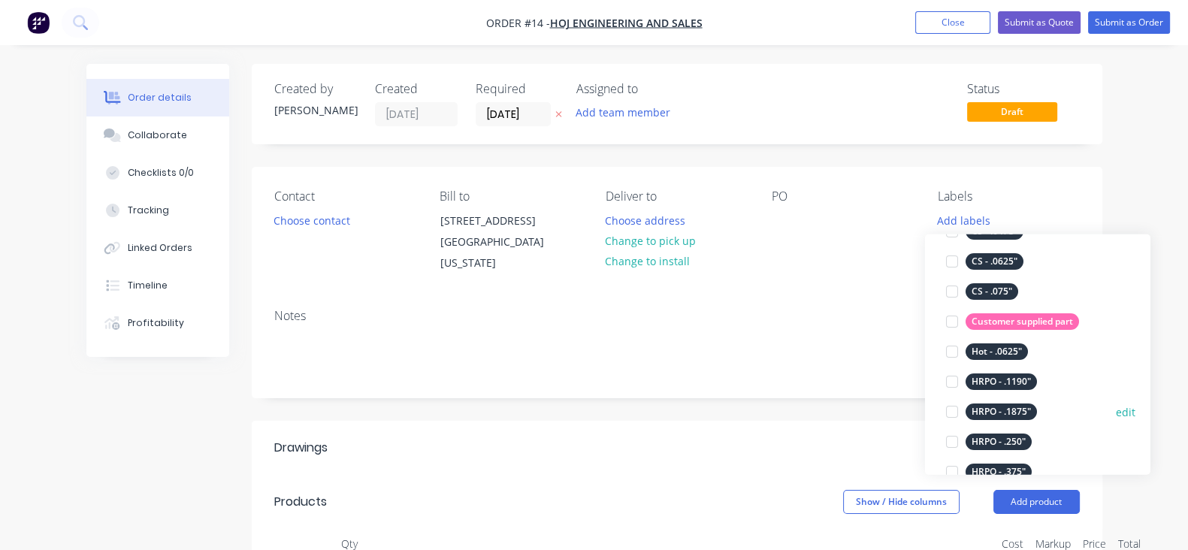
scroll to position [469, 0]
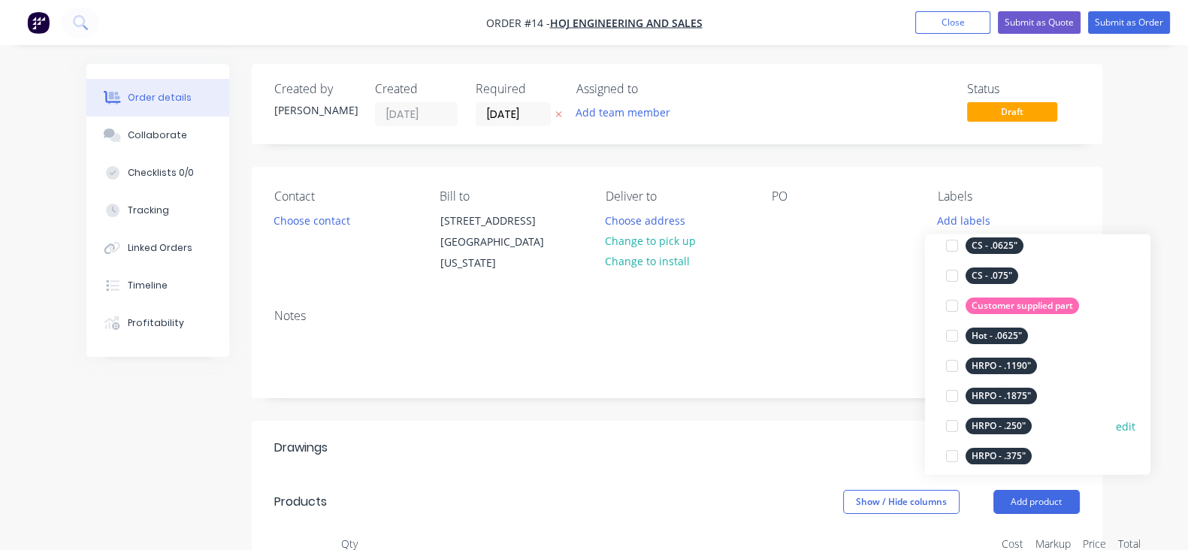
click at [952, 423] on div at bounding box center [952, 426] width 30 height 30
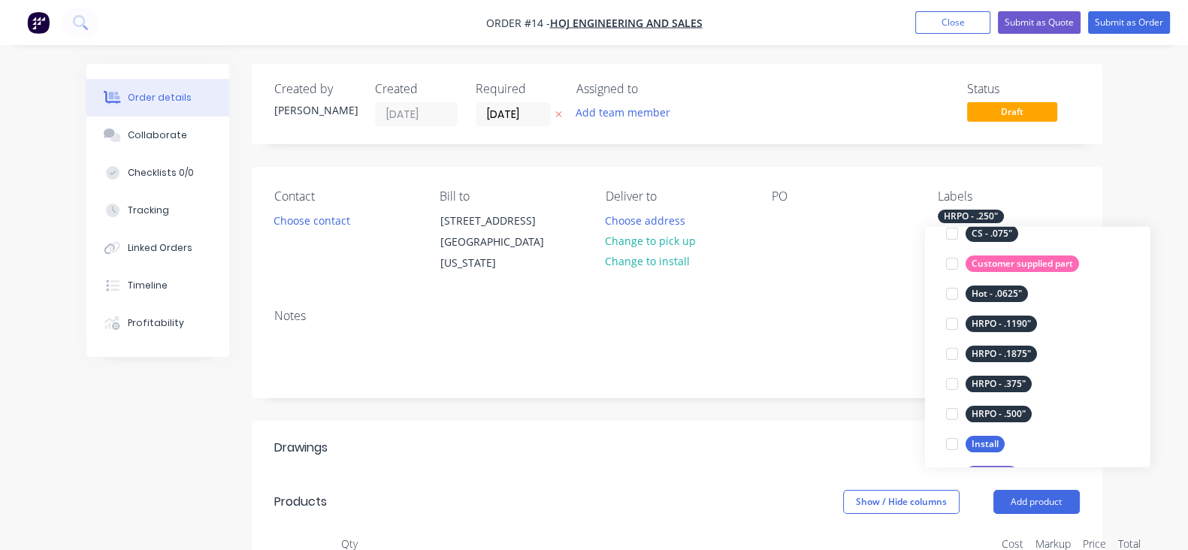
scroll to position [563, 0]
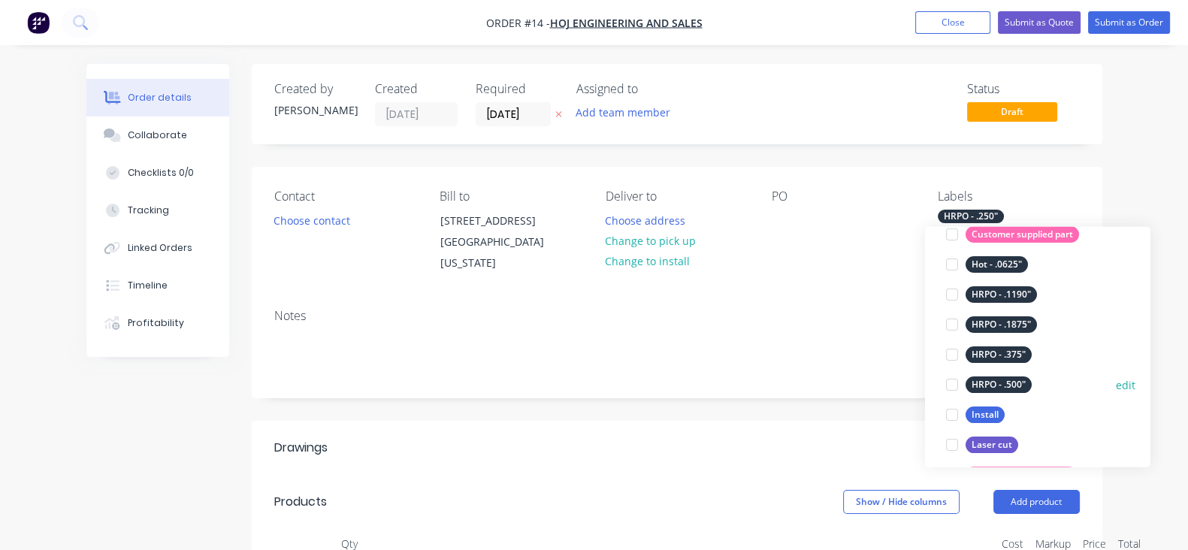
click at [951, 379] on div at bounding box center [952, 385] width 30 height 30
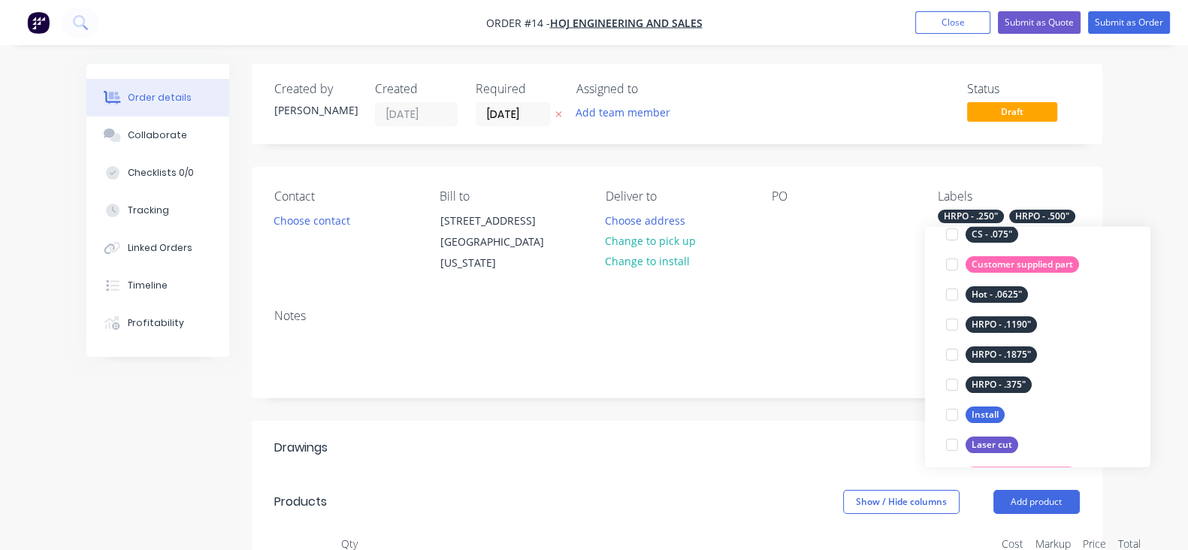
scroll to position [0, 0]
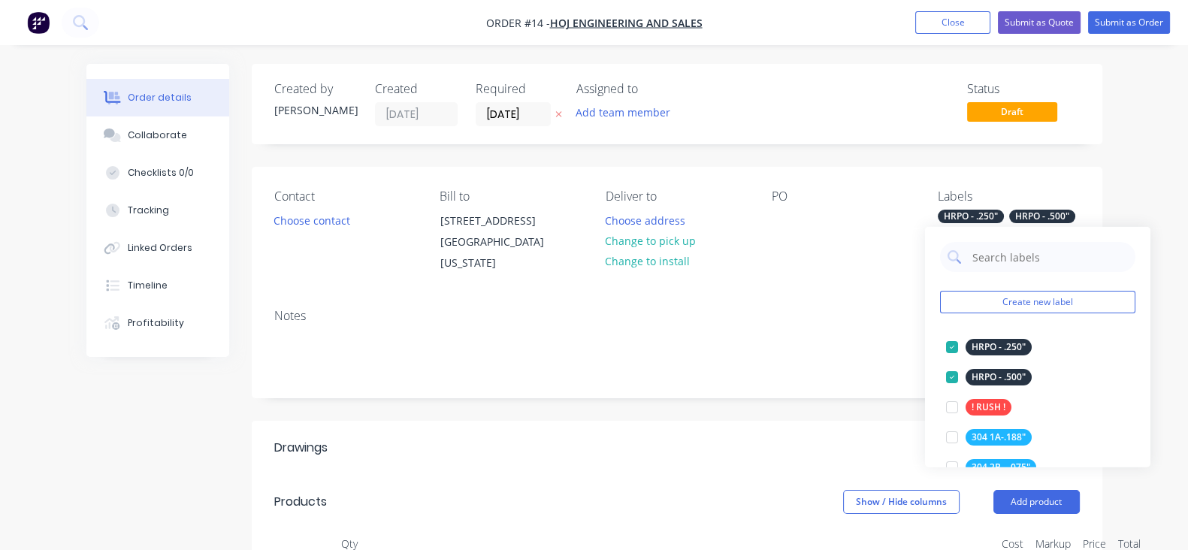
click at [864, 294] on div "Contact Choose contact Bill to 862 W Fine Dr SALT LAKE CITY, Utah, 84119 Delive…" at bounding box center [677, 232] width 850 height 130
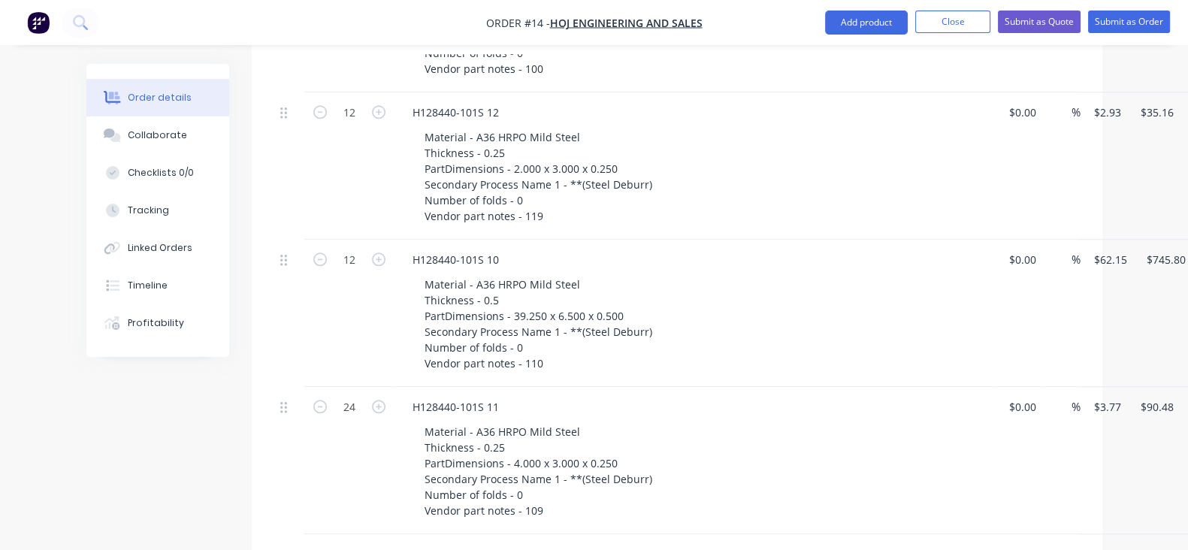
scroll to position [1690, 0]
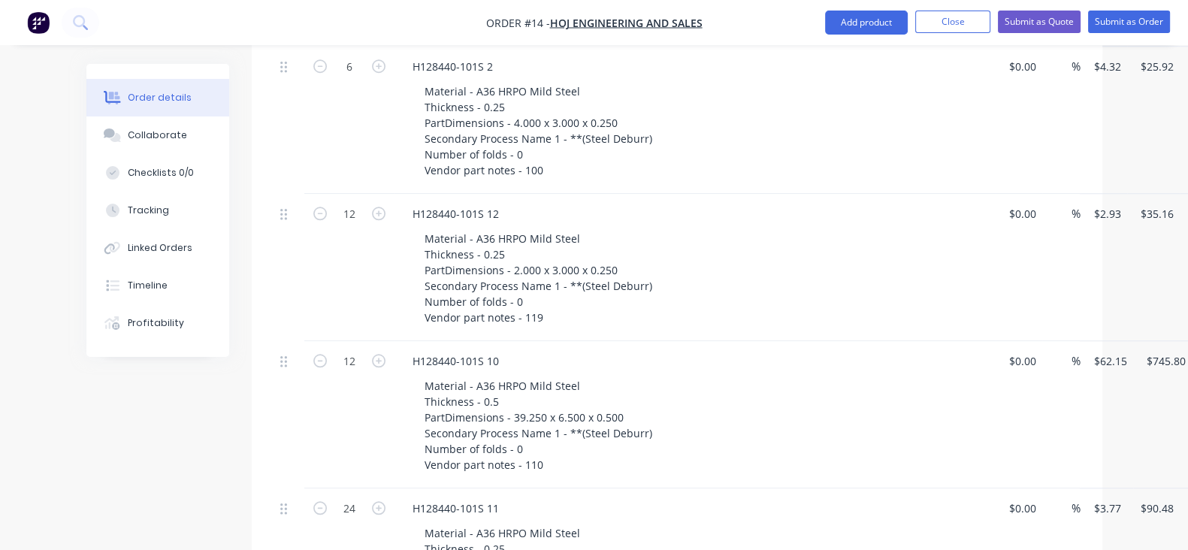
drag, startPoint x: 207, startPoint y: 366, endPoint x: 216, endPoint y: 338, distance: 29.2
click at [274, 341] on div at bounding box center [289, 414] width 30 height 147
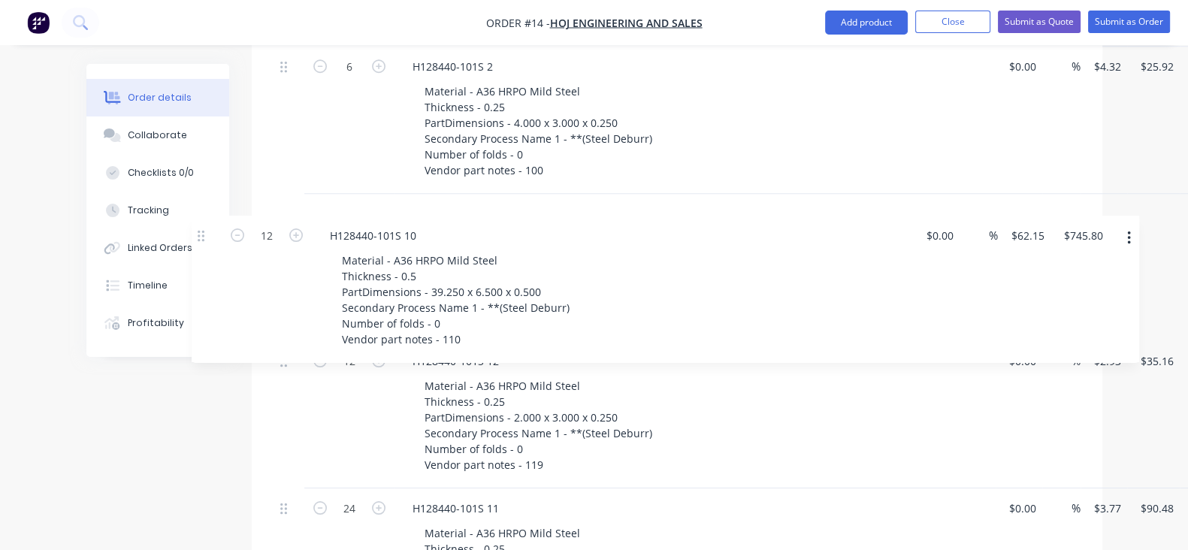
drag, startPoint x: 214, startPoint y: 355, endPoint x: 205, endPoint y: 223, distance: 131.8
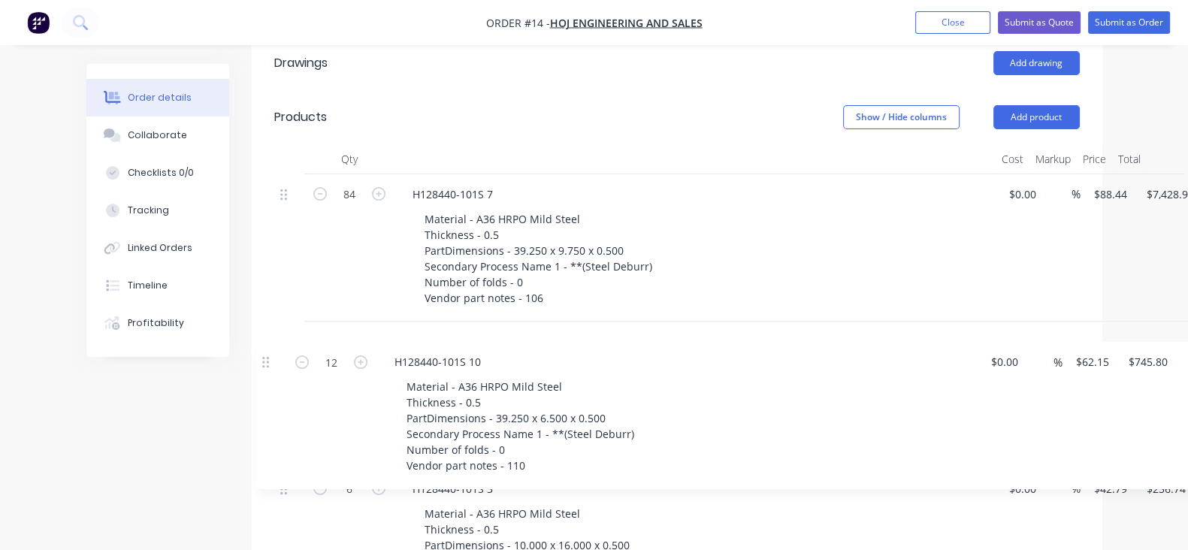
scroll to position [391, 0]
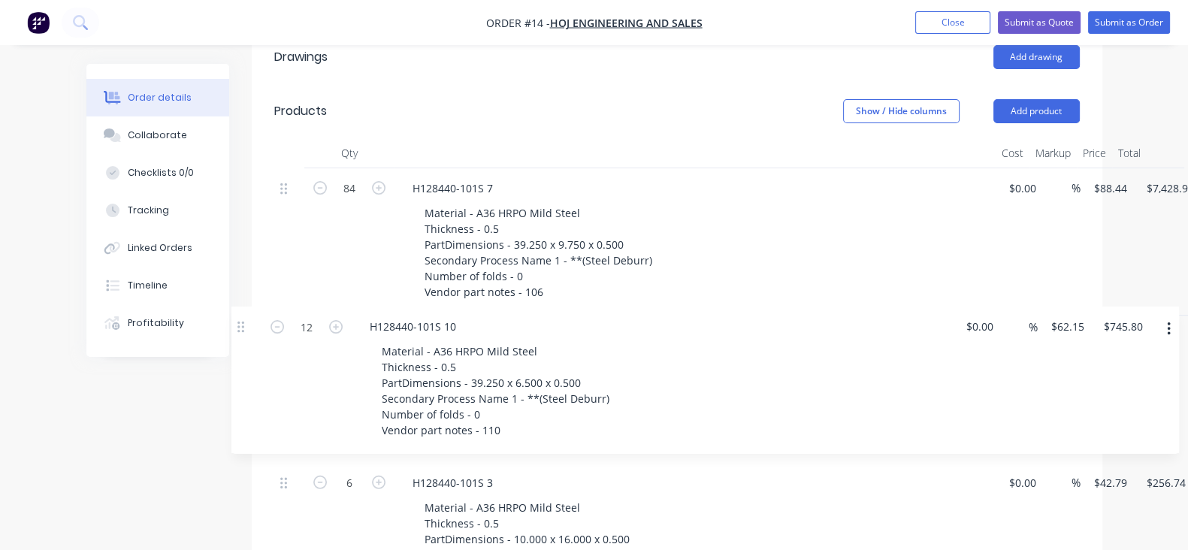
drag, startPoint x: 210, startPoint y: 392, endPoint x: 237, endPoint y: 313, distance: 83.4
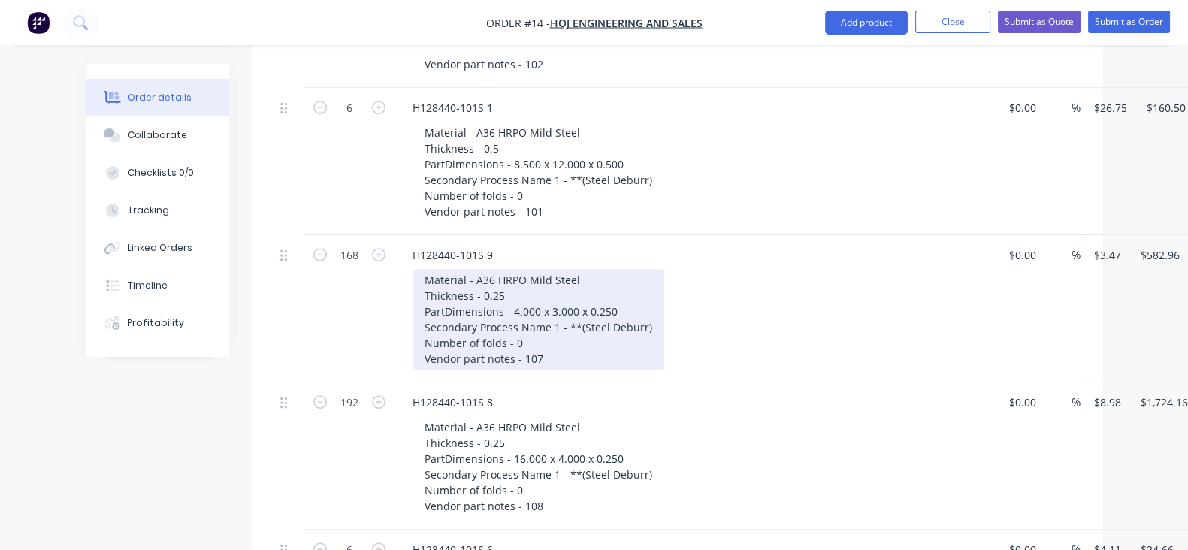
scroll to position [954, 0]
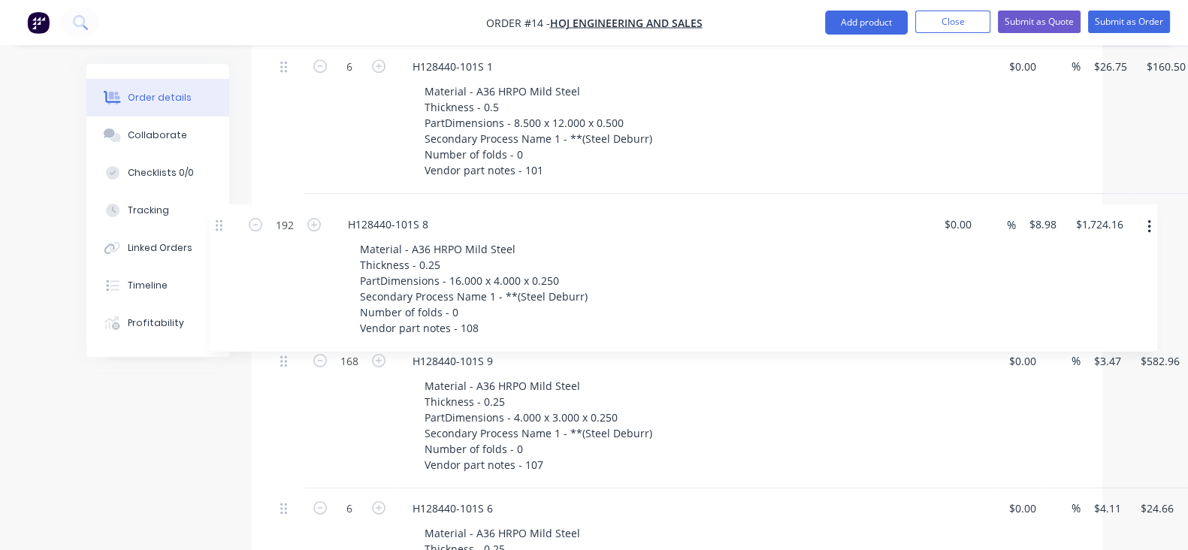
drag, startPoint x: 214, startPoint y: 362, endPoint x: 221, endPoint y: 223, distance: 139.1
click at [274, 223] on div "84 H128440-101S 7 Material - A36 HRPO Mild Steel Thickness - 0.5 PartDimensions…" at bounding box center [676, 488] width 805 height 1767
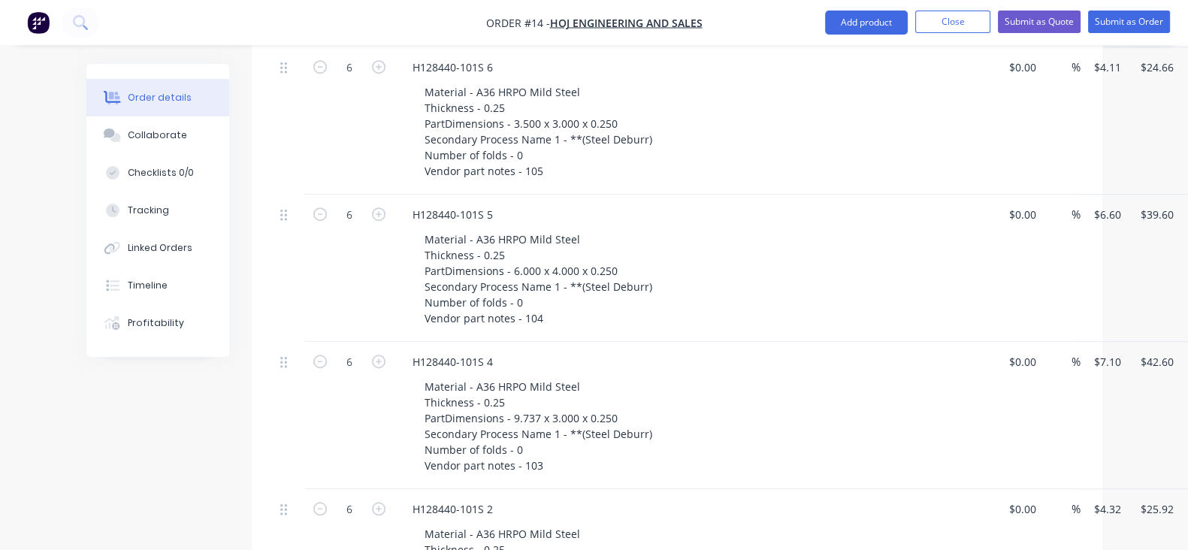
scroll to position [1423, 0]
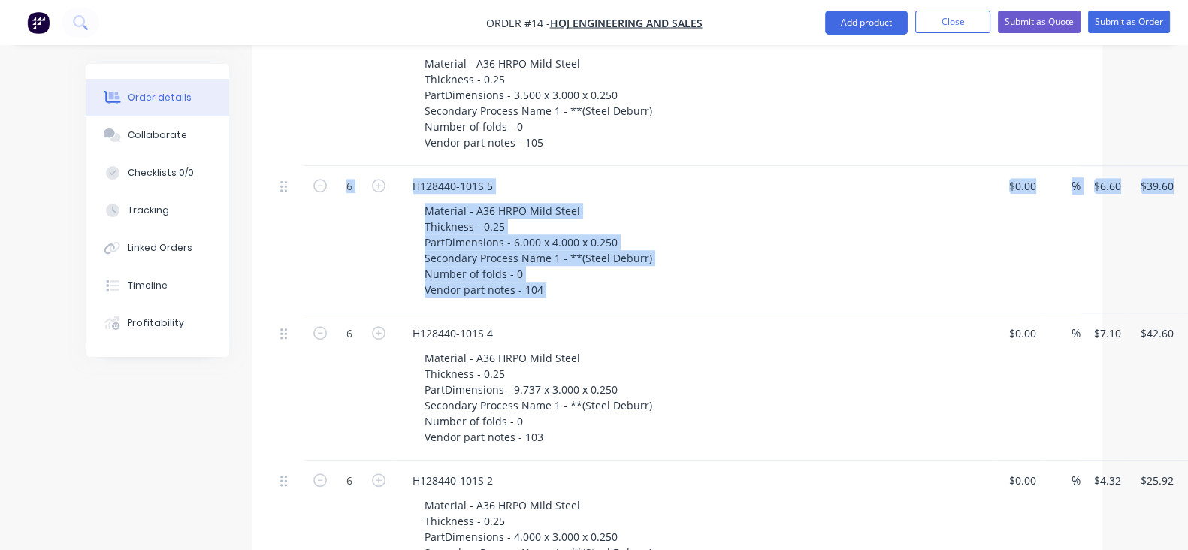
drag, startPoint x: 207, startPoint y: 330, endPoint x: 204, endPoint y: 255, distance: 74.4
click at [274, 254] on div "84 H128440-101S 7 Material - A36 HRPO Mild Steel Thickness - 0.5 PartDimensions…" at bounding box center [676, 18] width 805 height 1767
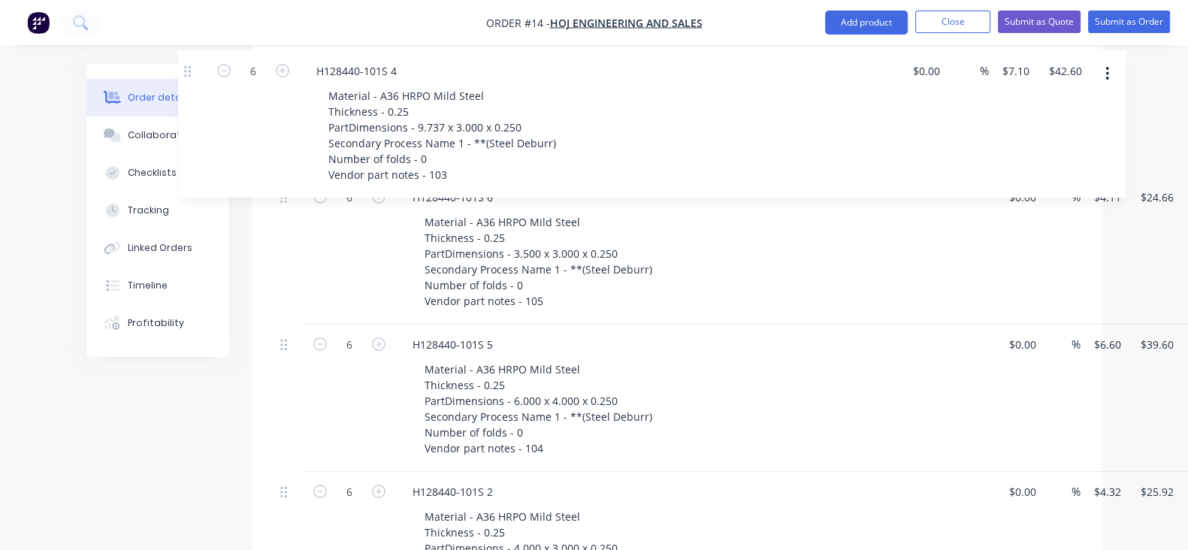
drag, startPoint x: 210, startPoint y: 331, endPoint x: 186, endPoint y: 68, distance: 264.1
click at [252, 68] on div "Qty Cost Markup Price Total 84 H128440-101S 7 Material - A36 HRPO Mild Steel Th…" at bounding box center [677, 40] width 850 height 1846
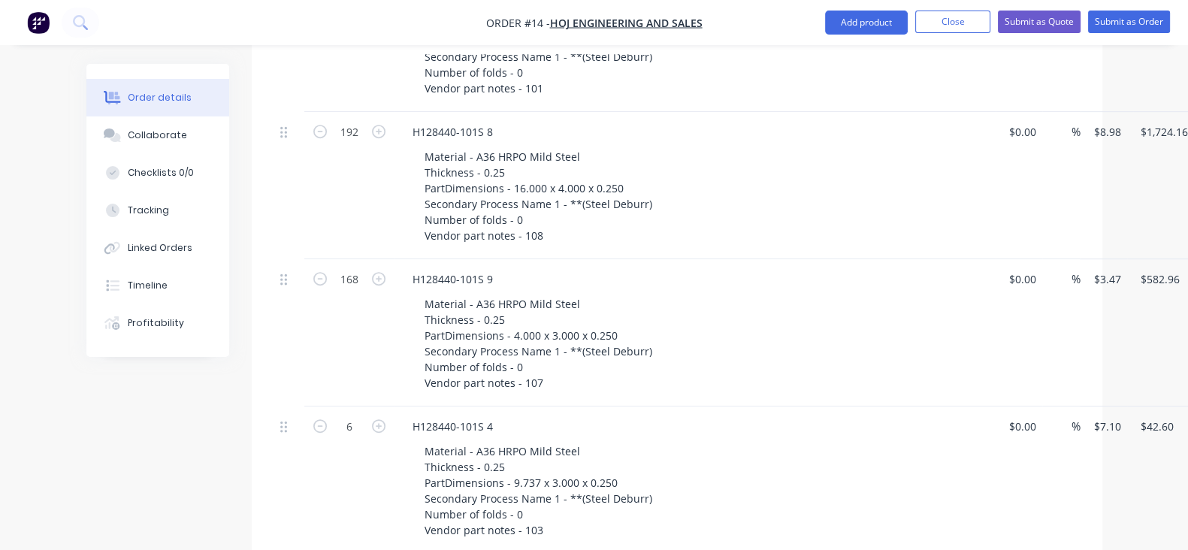
scroll to position [1037, 0]
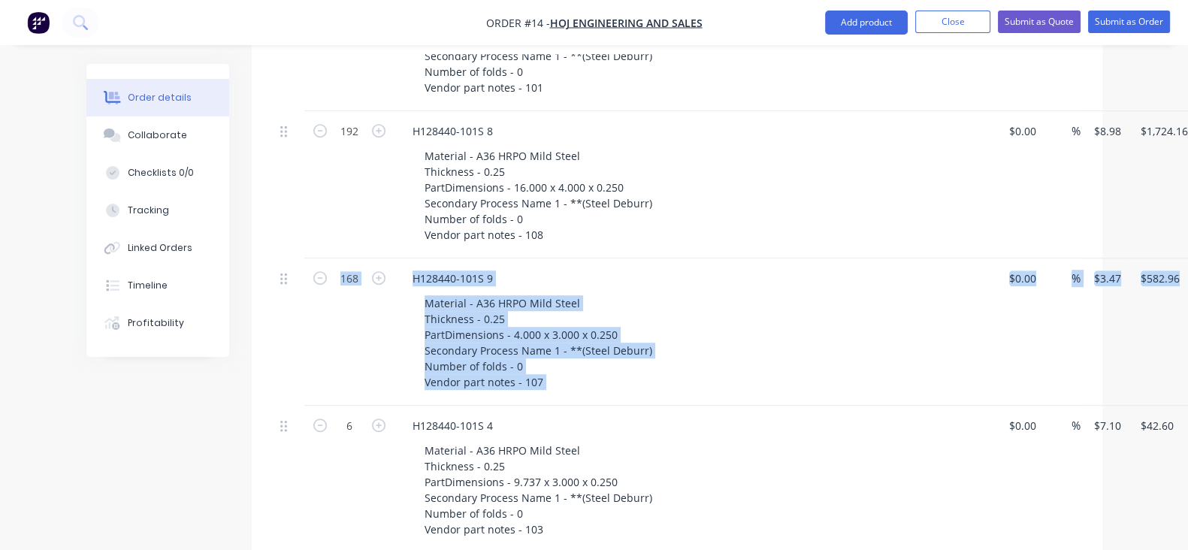
drag, startPoint x: 207, startPoint y: 297, endPoint x: 229, endPoint y: 343, distance: 51.1
click at [274, 408] on div "84 H128440-101S 7 Material - A36 HRPO Mild Steel Thickness - 0.5 PartDimensions…" at bounding box center [676, 405] width 805 height 1767
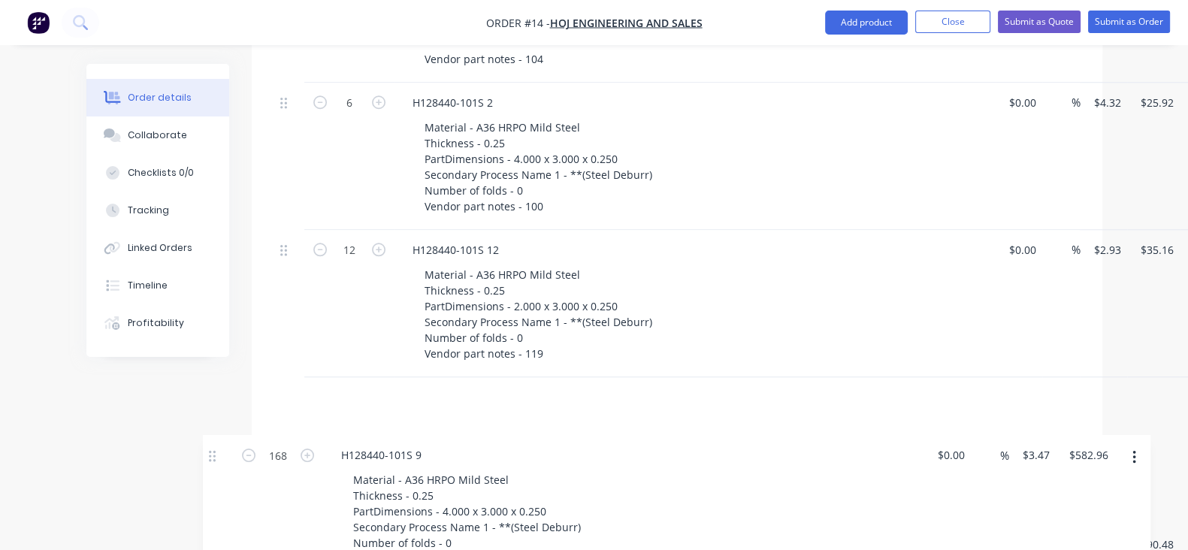
scroll to position [1656, 0]
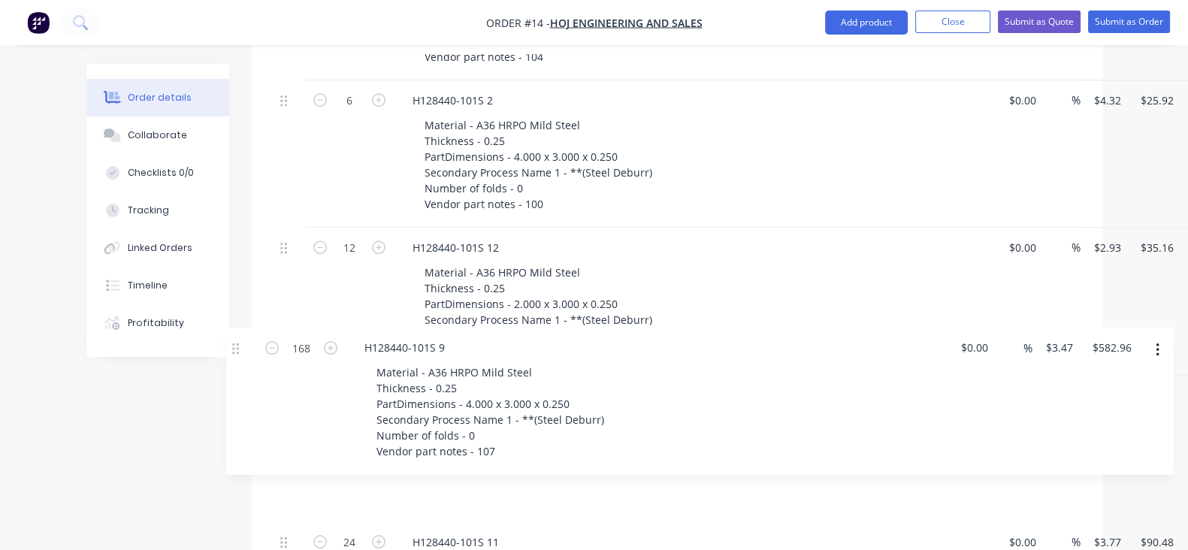
drag, startPoint x: 210, startPoint y: 271, endPoint x: 234, endPoint y: 349, distance: 81.7
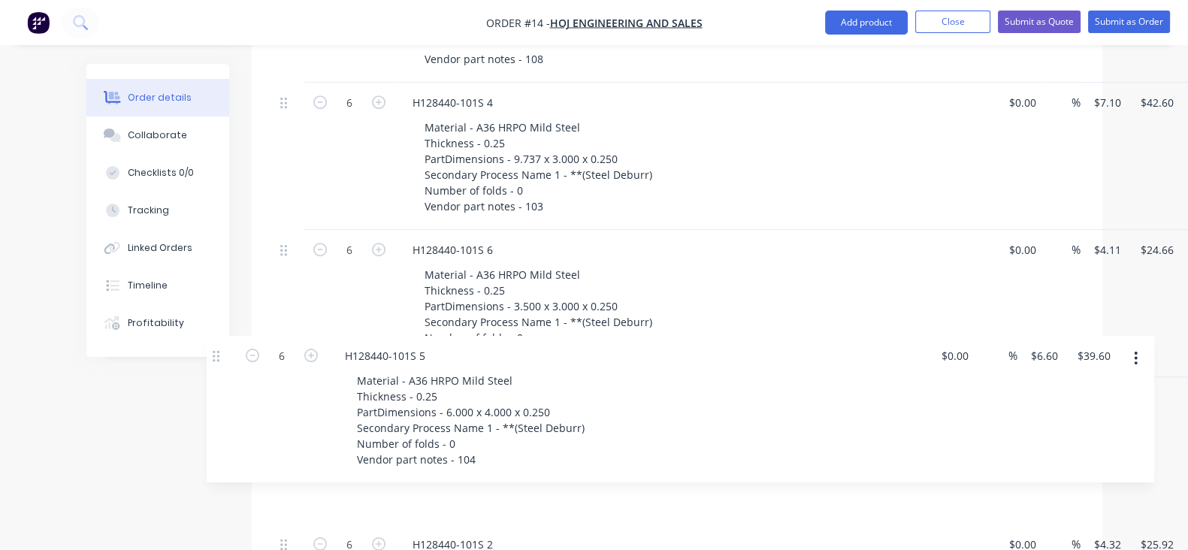
scroll to position [1213, 0]
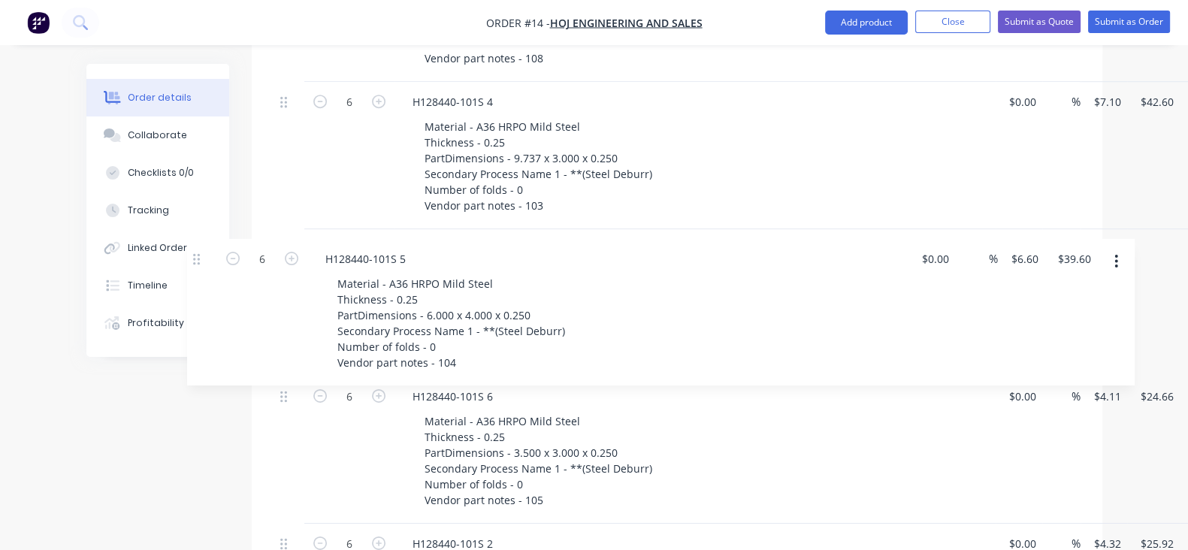
drag, startPoint x: 213, startPoint y: 417, endPoint x: 195, endPoint y: 249, distance: 169.1
click at [252, 249] on div "Qty Cost Markup Price Total 84 H128440-101S 7 Material - A36 HRPO Mild Steel Th…" at bounding box center [677, 239] width 850 height 1846
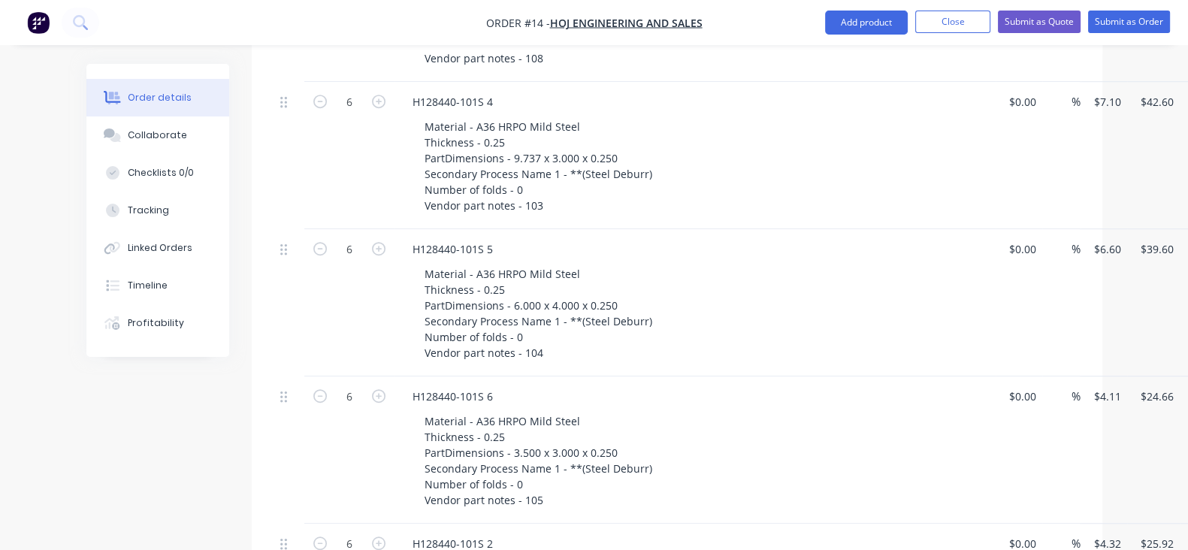
scroll to position [1307, 0]
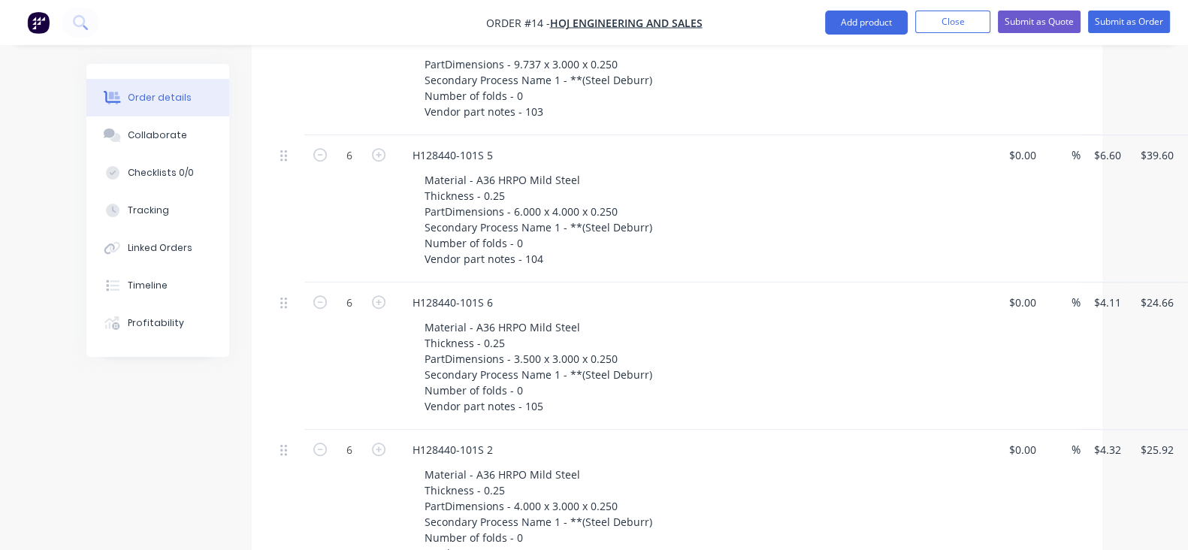
drag, startPoint x: 204, startPoint y: 448, endPoint x: 210, endPoint y: 435, distance: 14.1
click at [274, 435] on div at bounding box center [289, 503] width 30 height 147
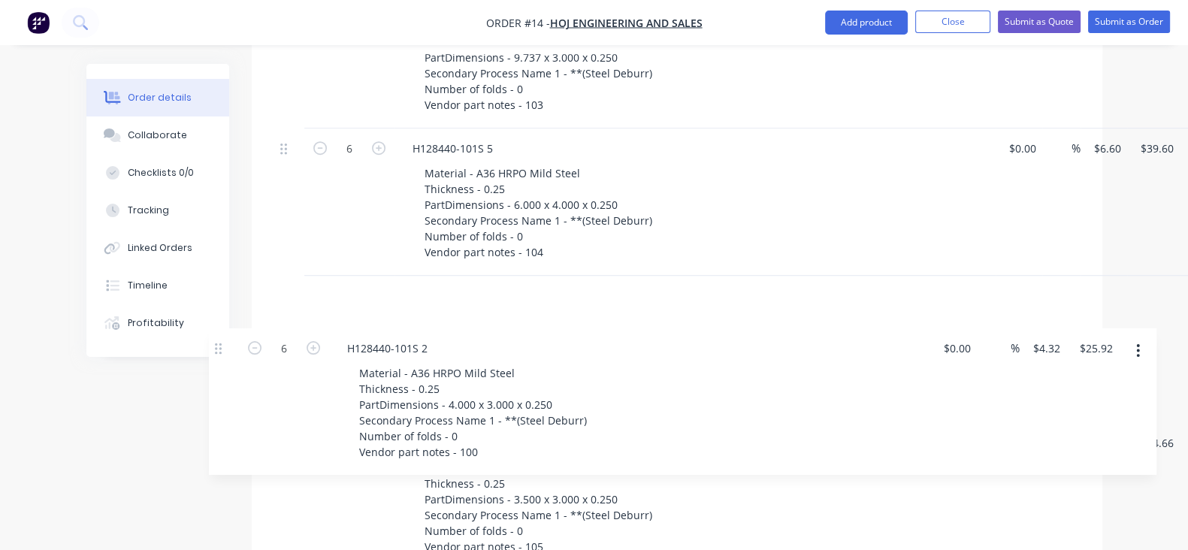
drag, startPoint x: 218, startPoint y: 451, endPoint x: 217, endPoint y: 290, distance: 161.5
click at [274, 290] on div "84 H128440-101S 7 Material - A36 HRPO Mild Steel Thickness - 0.5 PartDimensions…" at bounding box center [676, 128] width 805 height 1767
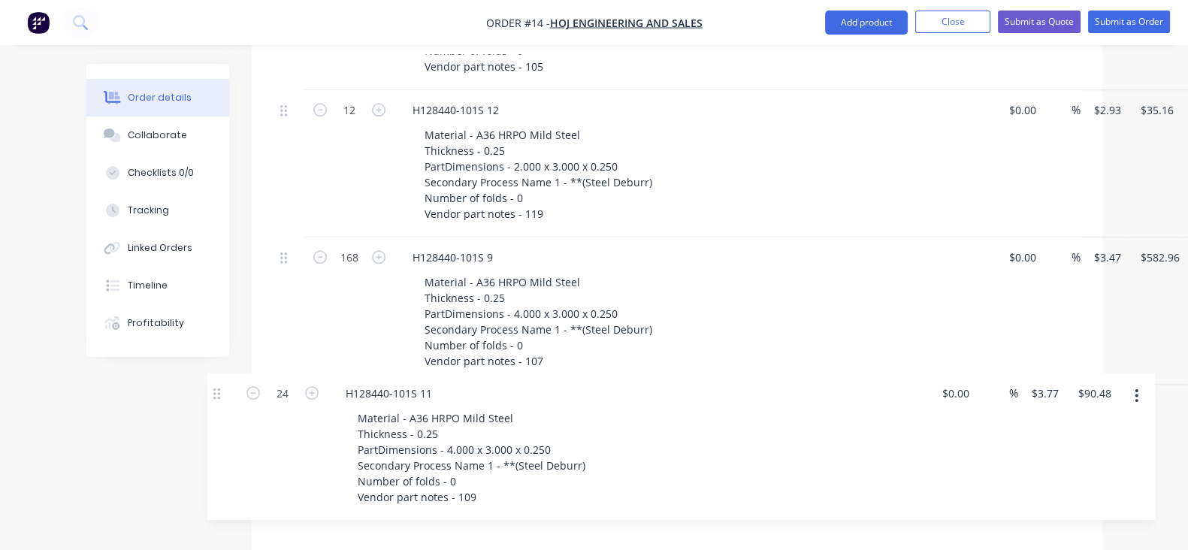
scroll to position [1794, 0]
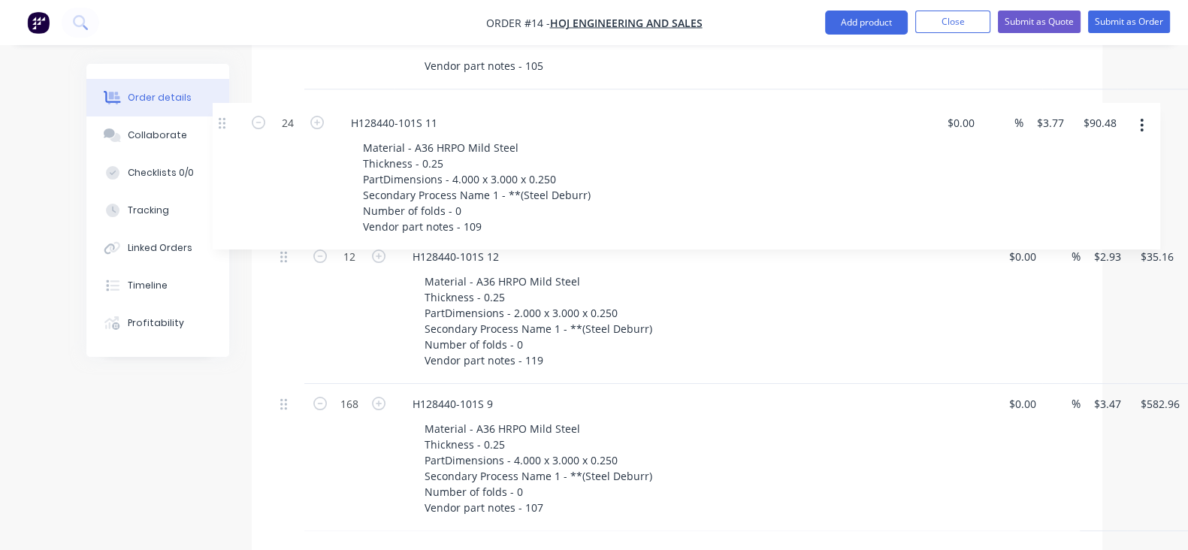
drag, startPoint x: 220, startPoint y: 416, endPoint x: 228, endPoint y: 118, distance: 298.3
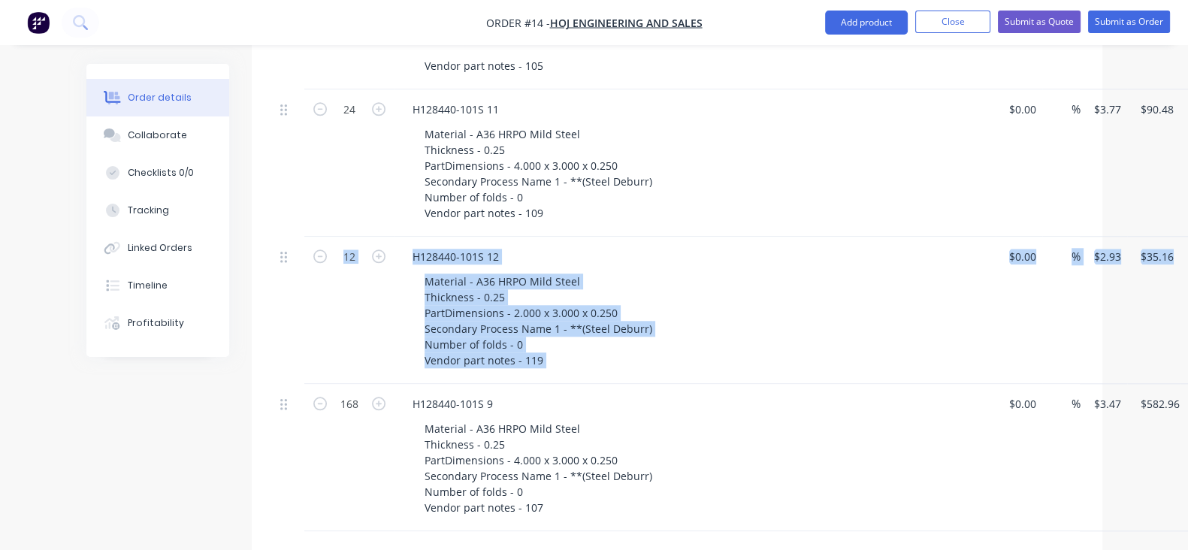
drag, startPoint x: 210, startPoint y: 394, endPoint x: 225, endPoint y: 353, distance: 43.3
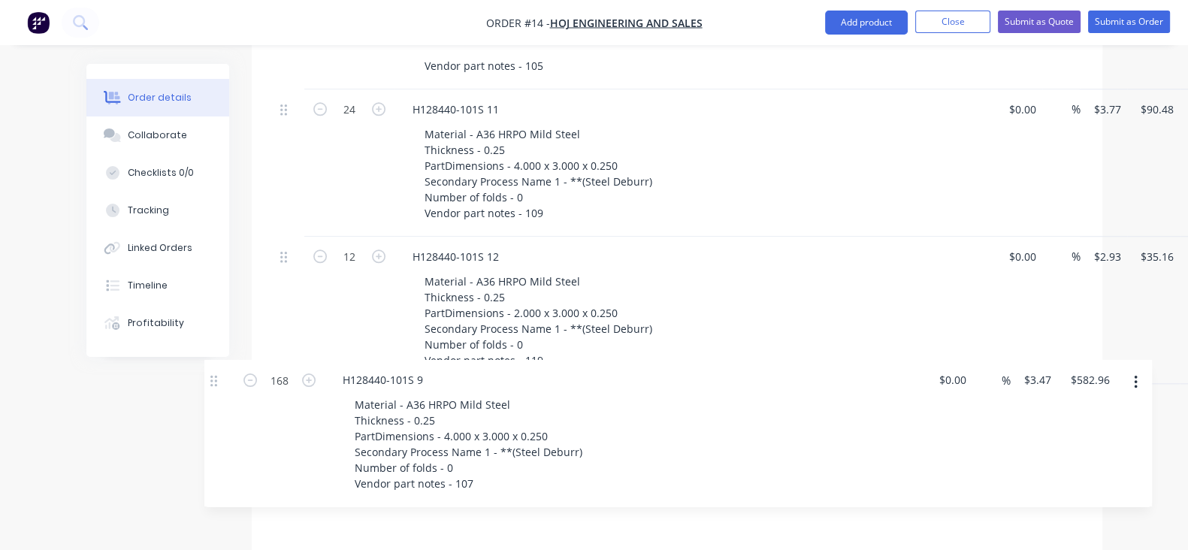
scroll to position [1799, 0]
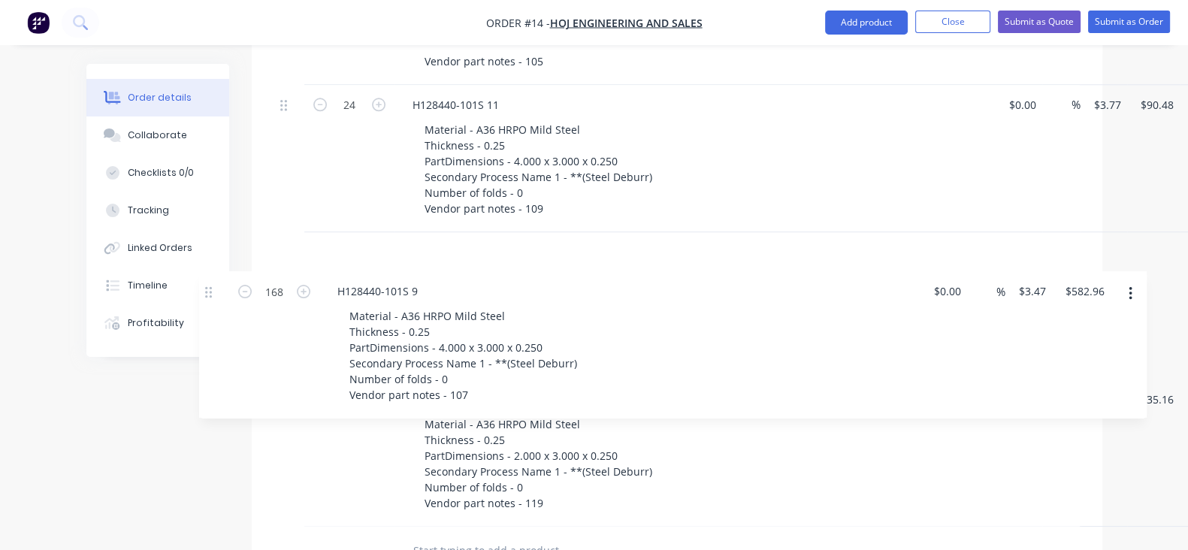
drag, startPoint x: 210, startPoint y: 402, endPoint x: 207, endPoint y: 267, distance: 135.2
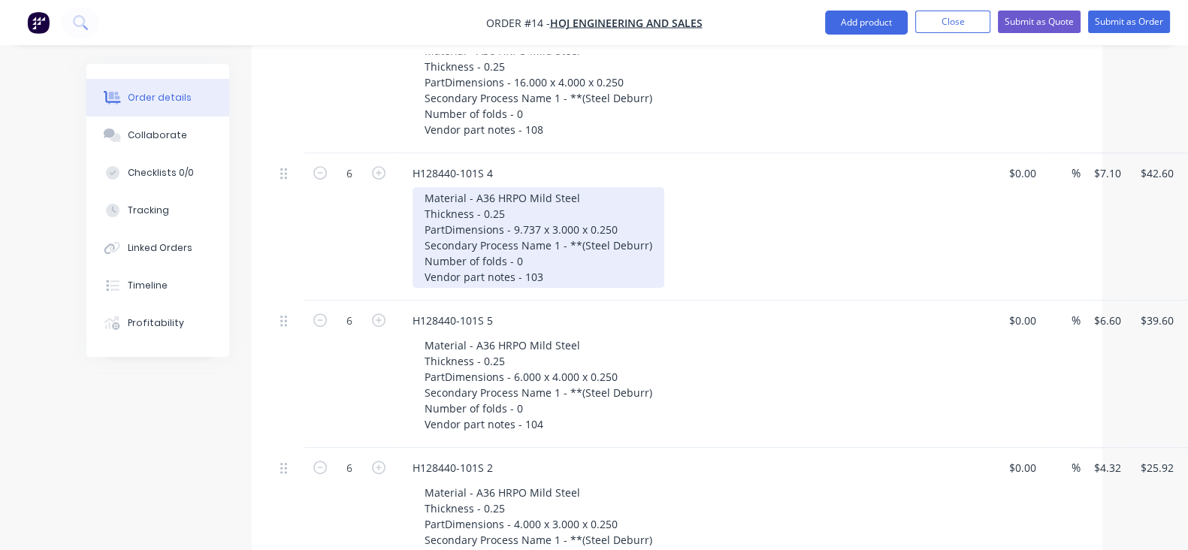
scroll to position [1236, 0]
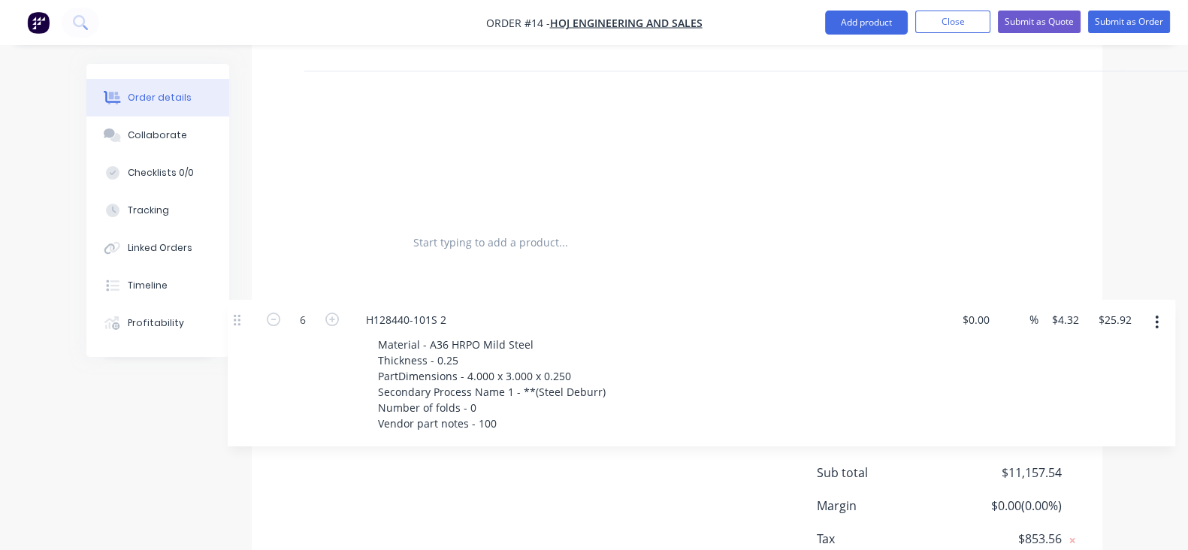
drag, startPoint x: 218, startPoint y: 377, endPoint x: 224, endPoint y: 231, distance: 146.6
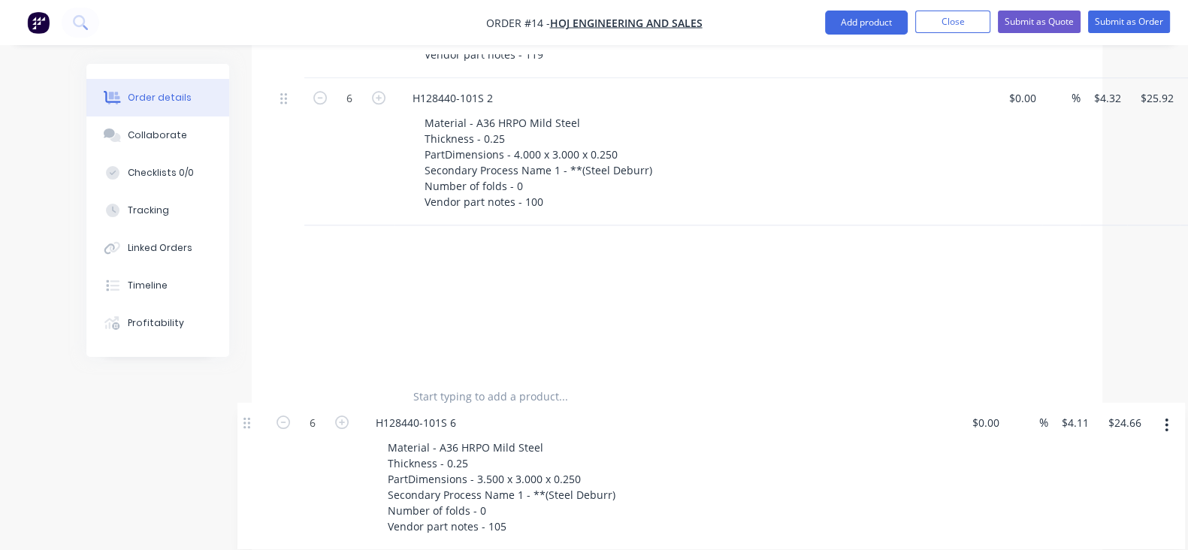
scroll to position [1965, 0]
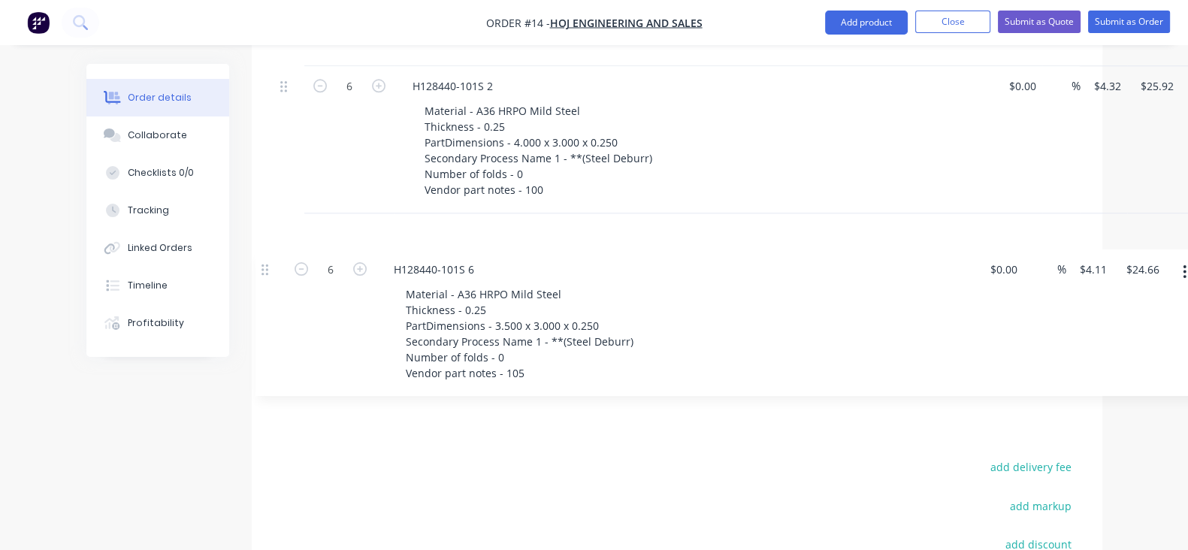
drag, startPoint x: 209, startPoint y: 343, endPoint x: 258, endPoint y: 263, distance: 93.4
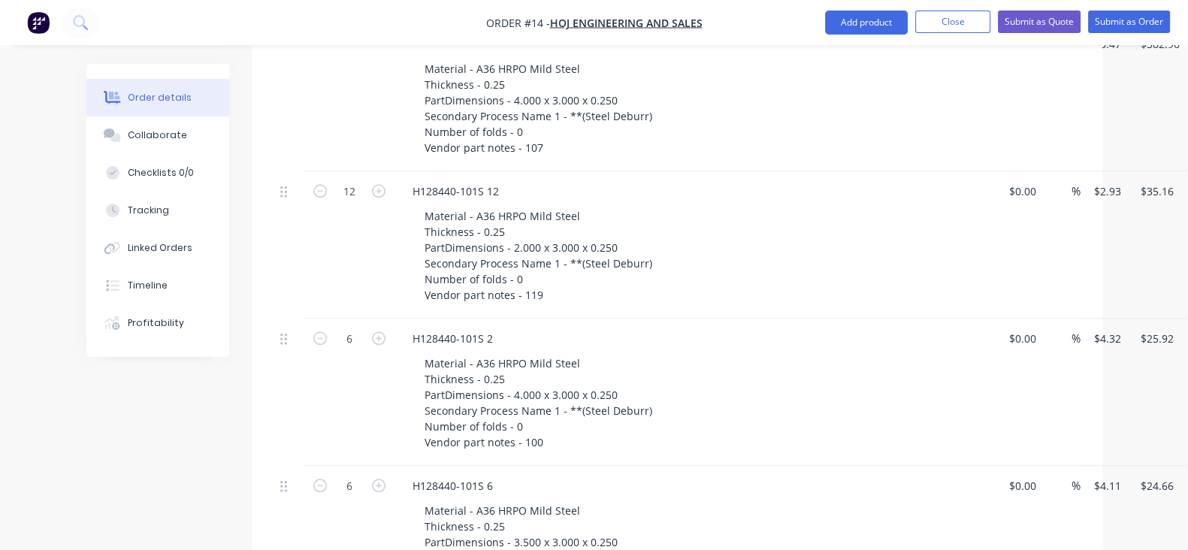
scroll to position [1683, 0]
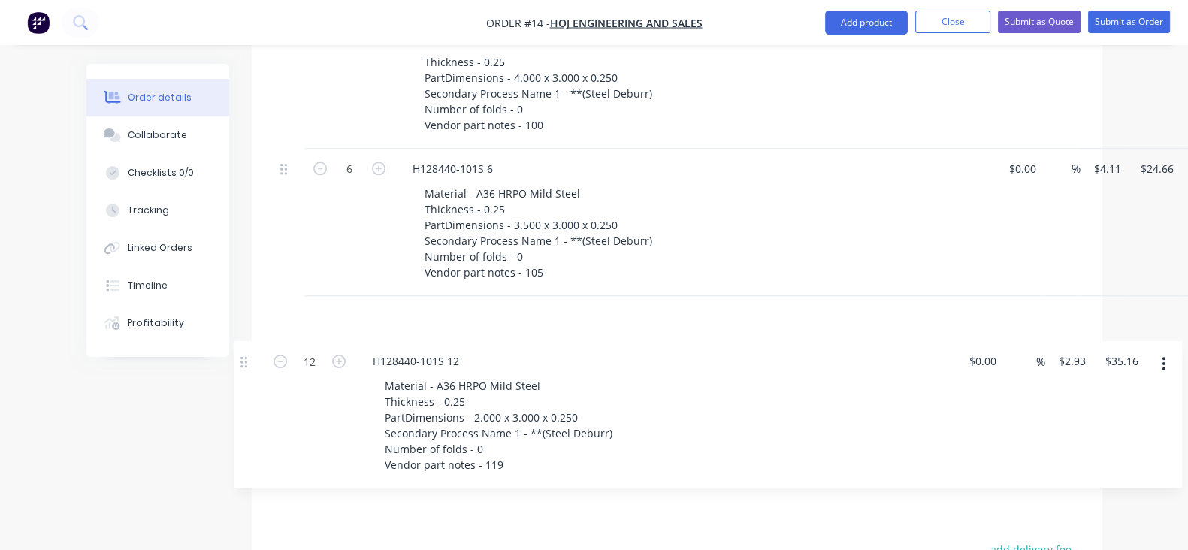
drag, startPoint x: 210, startPoint y: 219, endPoint x: 241, endPoint y: 371, distance: 154.8
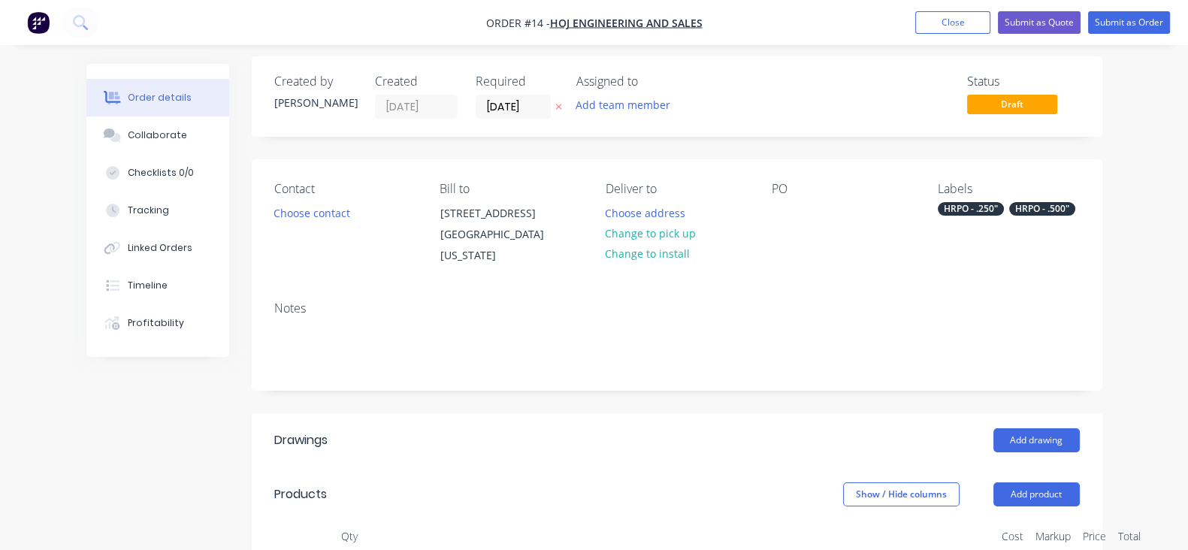
scroll to position [5, 0]
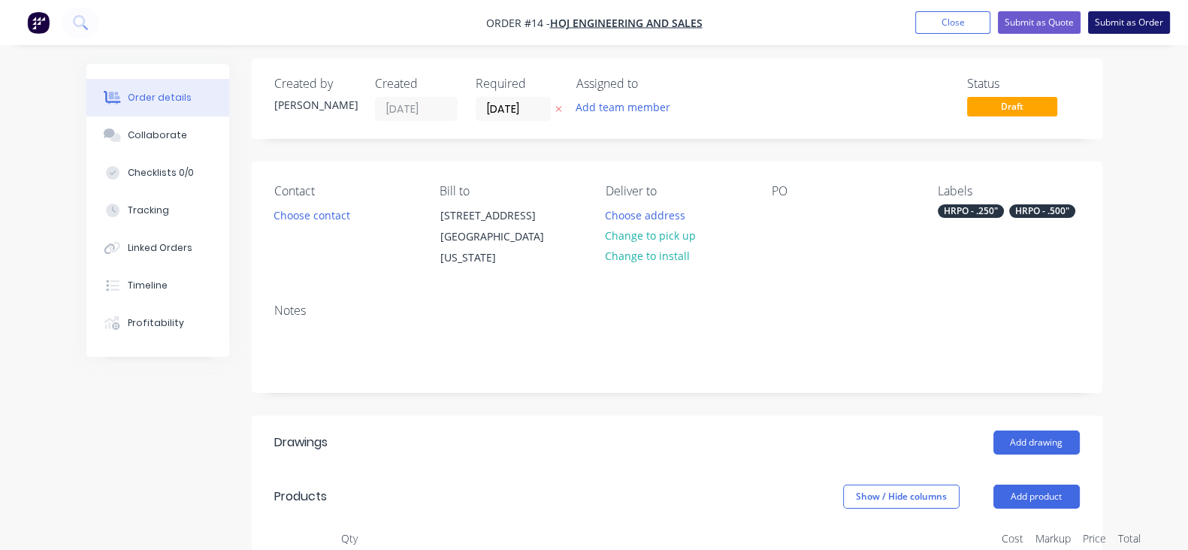
click at [1112, 26] on button "Submit as Order" at bounding box center [1129, 22] width 82 height 23
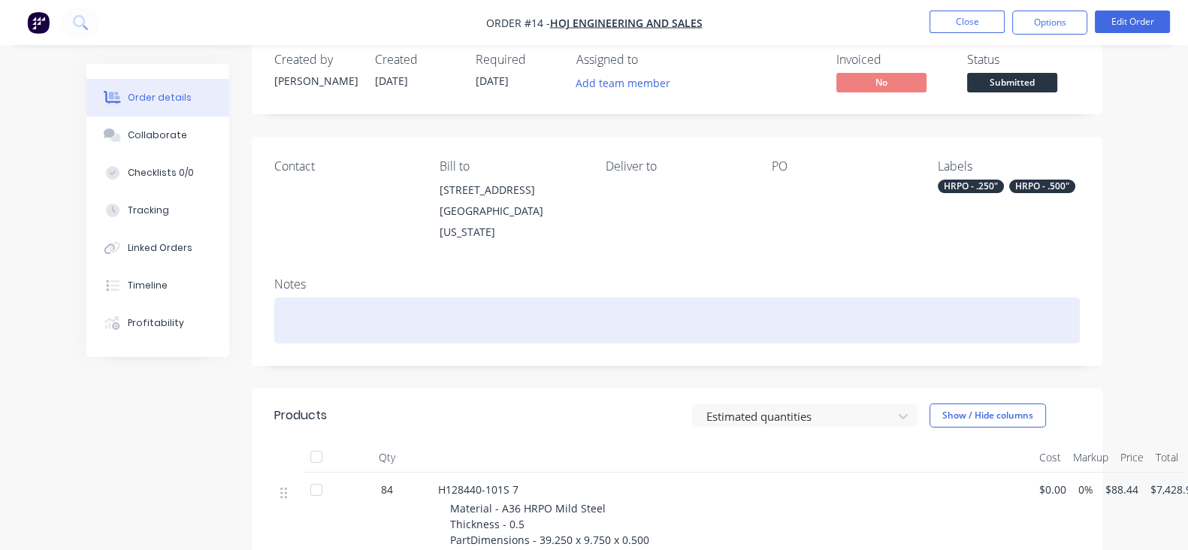
scroll to position [0, 0]
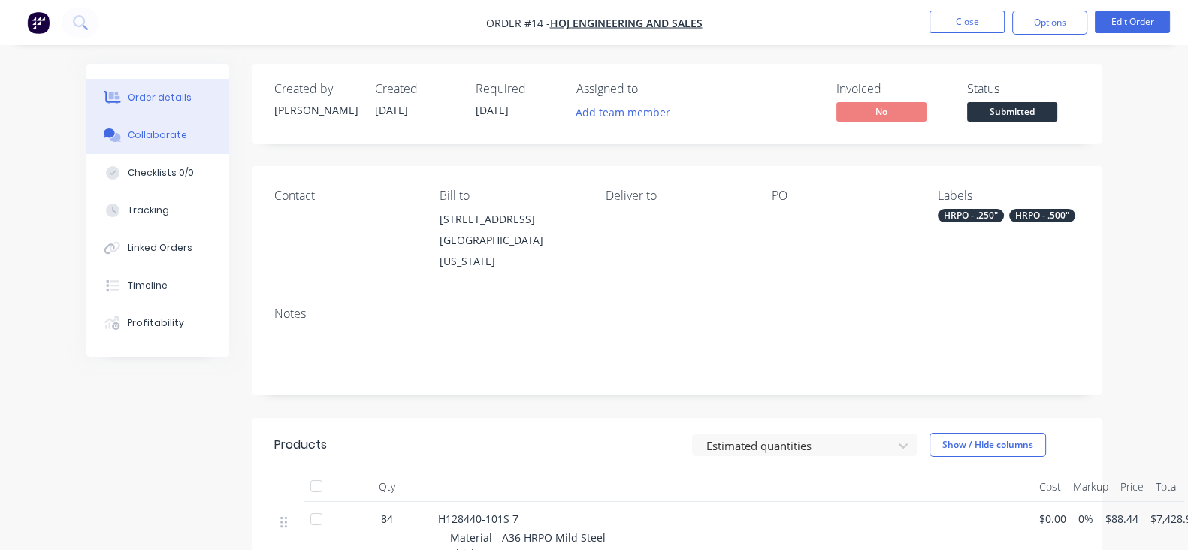
click at [91, 148] on button "Collaborate" at bounding box center [157, 135] width 143 height 38
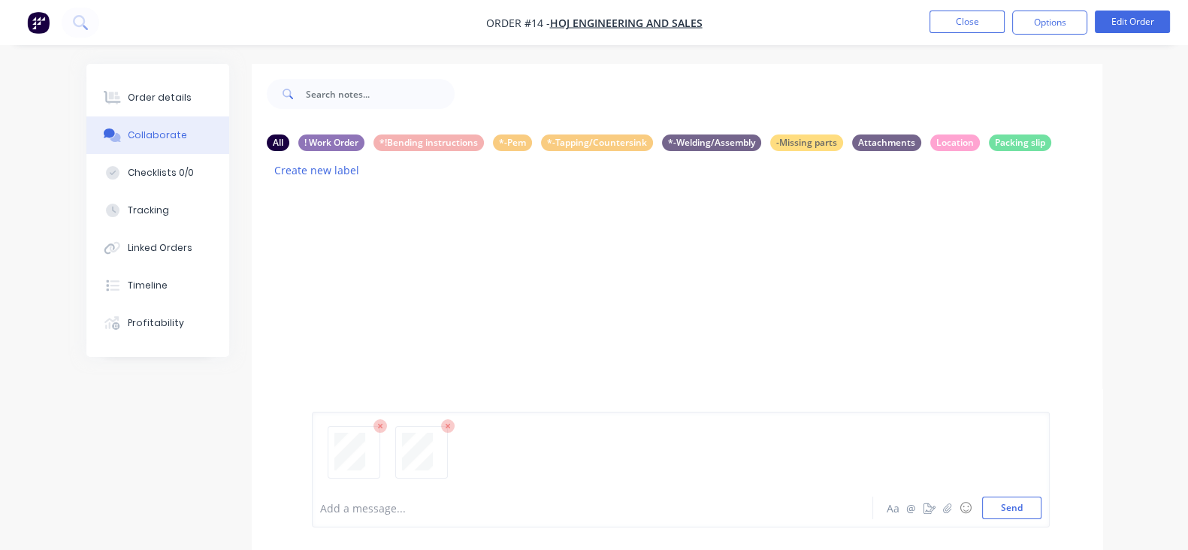
drag, startPoint x: 1067, startPoint y: 511, endPoint x: 915, endPoint y: 493, distance: 153.5
click at [1041, 511] on button "Send" at bounding box center [1011, 507] width 59 height 23
click at [391, 281] on icon "button" at bounding box center [392, 288] width 3 height 14
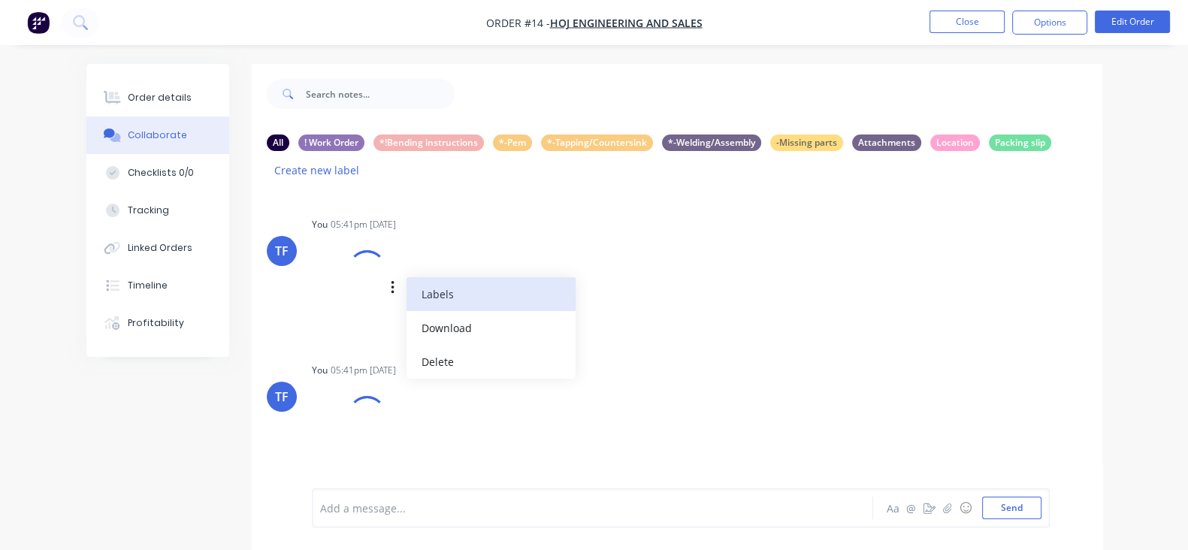
click at [406, 277] on button "Labels" at bounding box center [490, 294] width 169 height 34
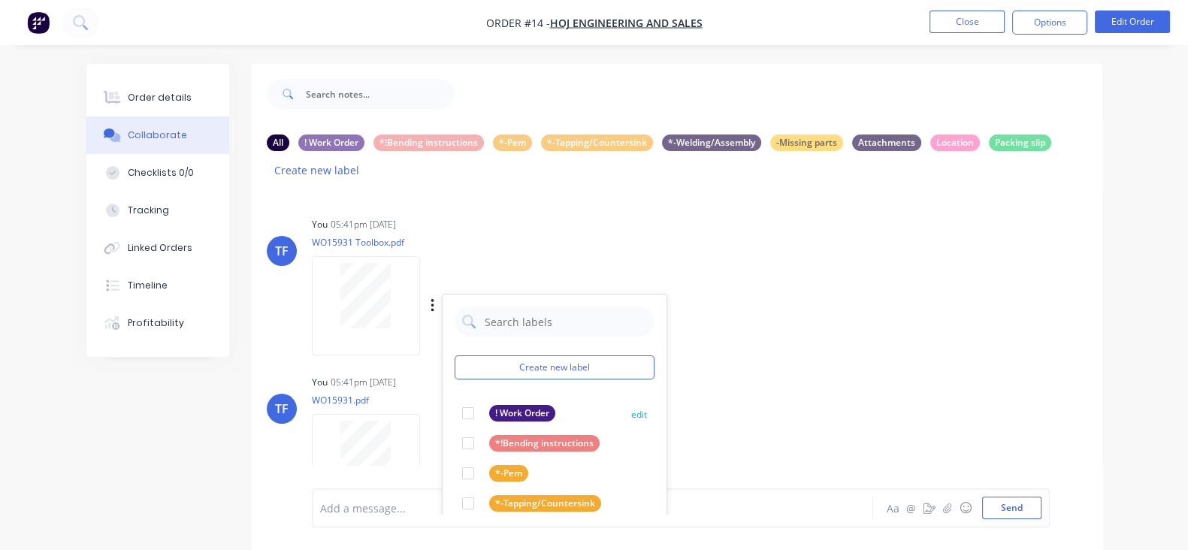
click at [453, 398] on div at bounding box center [468, 413] width 30 height 30
click at [727, 371] on div "TF You 05:41pm 07/10/25 WO15931.pdf Labels Download Delete" at bounding box center [677, 438] width 850 height 135
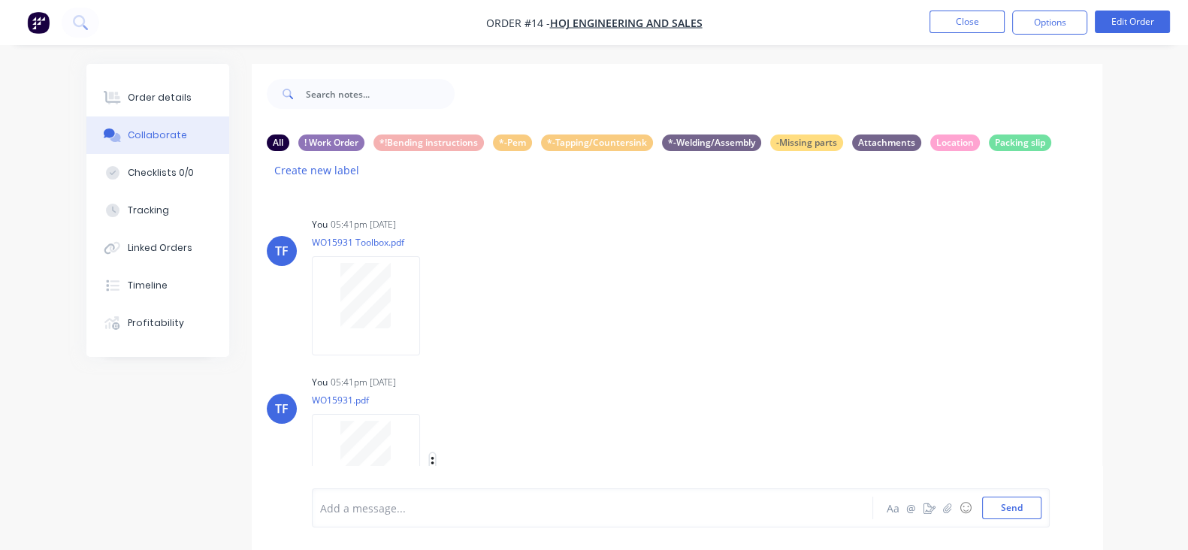
click at [430, 455] on icon "button" at bounding box center [432, 463] width 5 height 17
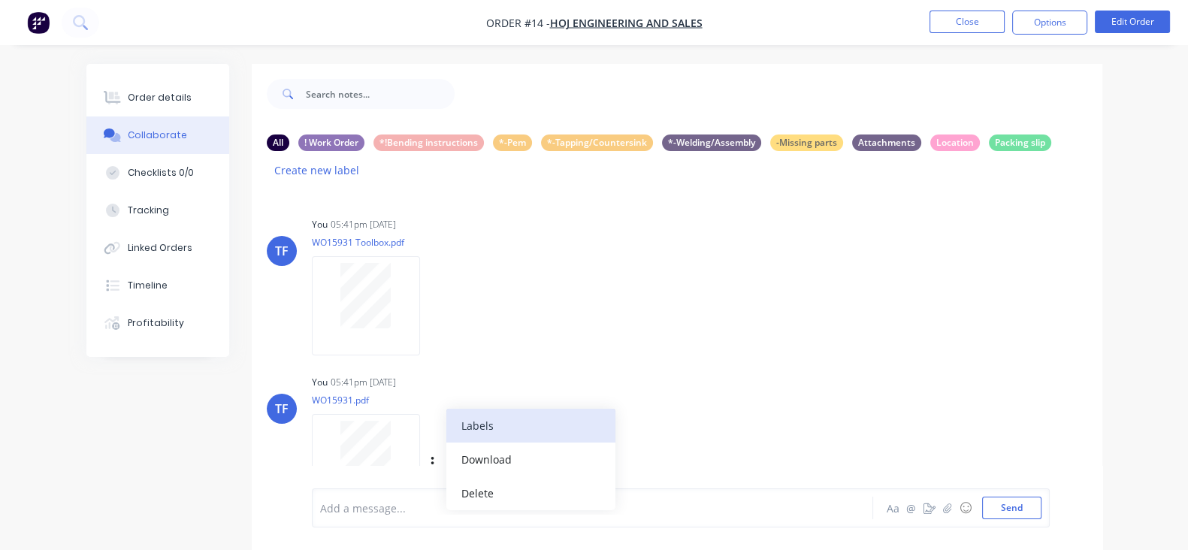
click at [446, 409] on button "Labels" at bounding box center [530, 426] width 169 height 34
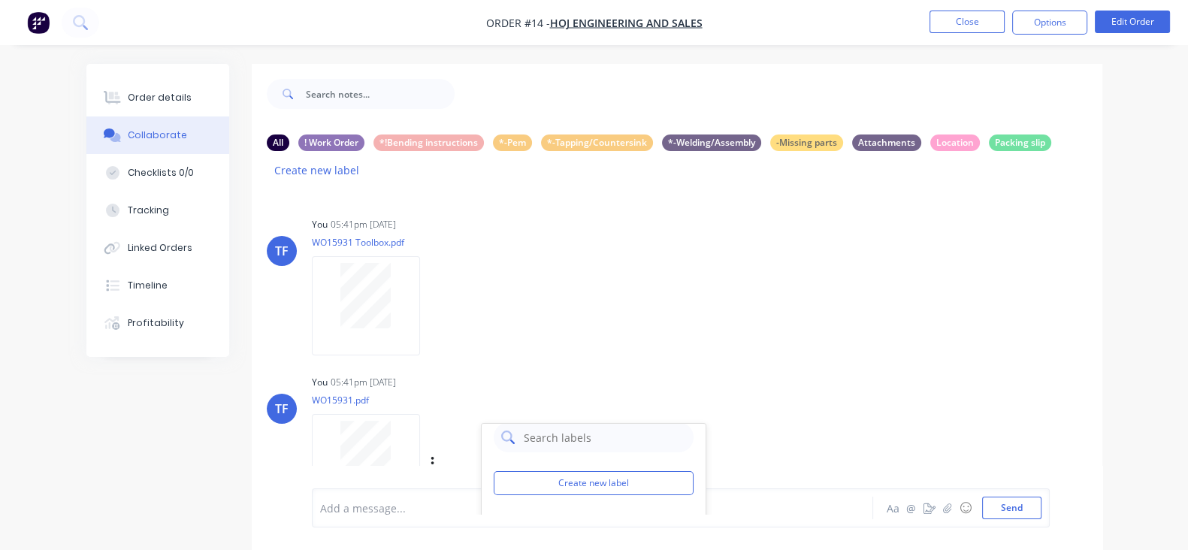
scroll to position [26, 0]
click at [440, 489] on div "Add a message... Aa @ ☺ Send" at bounding box center [681, 507] width 738 height 39
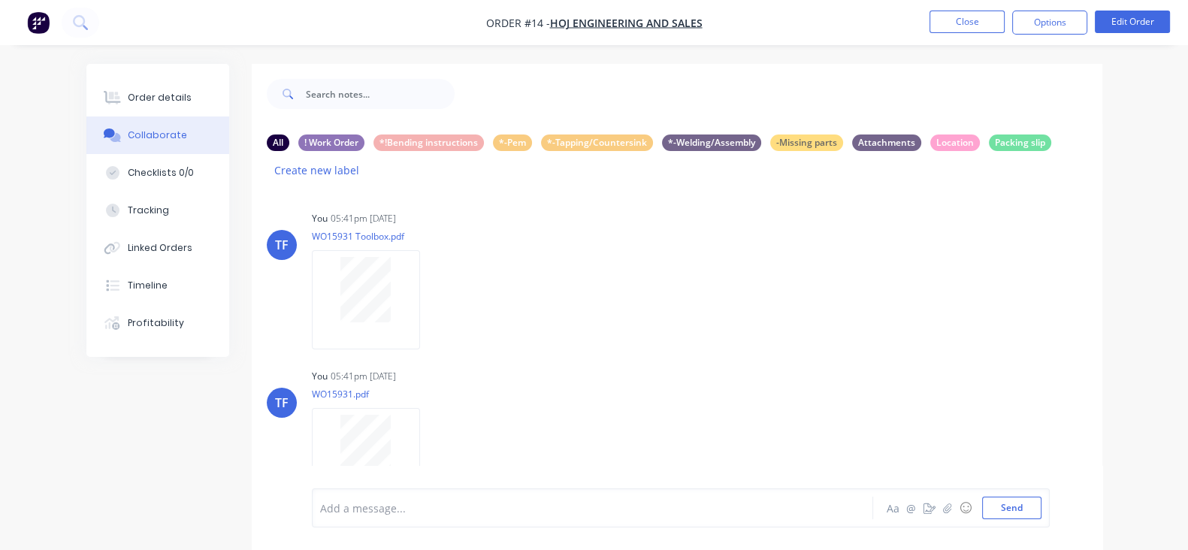
scroll to position [22, 0]
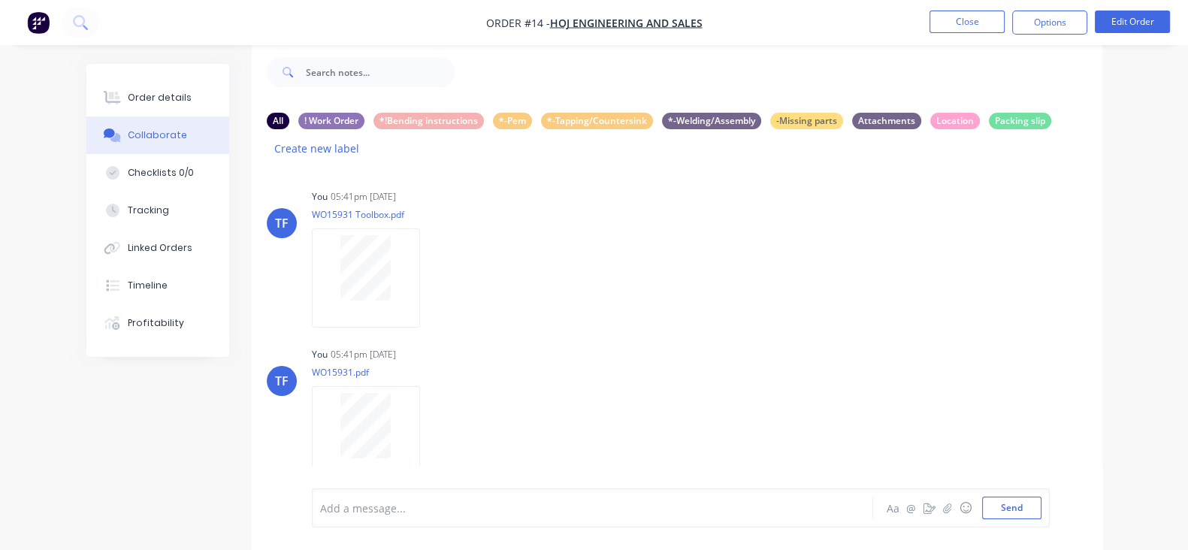
click at [0, 0] on icon "button" at bounding box center [0, 0] width 0 height 0
click at [0, 0] on button "Labels" at bounding box center [0, 0] width 0 height 0
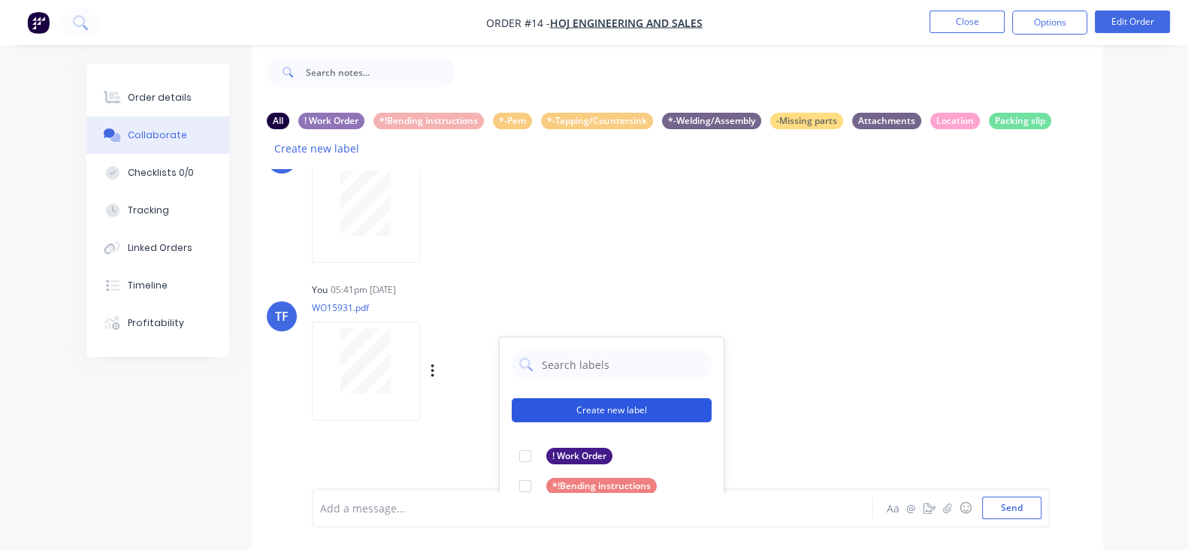
scroll to position [100, 0]
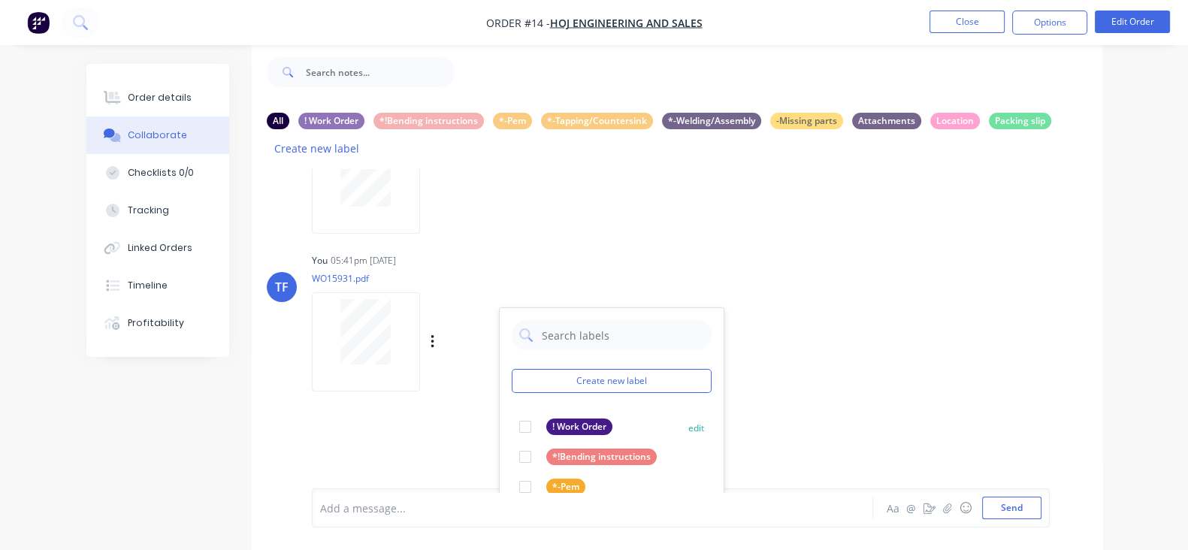
drag, startPoint x: 462, startPoint y: 395, endPoint x: 496, endPoint y: 396, distance: 34.6
click at [510, 412] on div at bounding box center [525, 427] width 30 height 30
click at [718, 352] on div "TF You 05:41pm 07/10/25 WO15931.pdf Labels Download Delete Create new label ! W…" at bounding box center [677, 316] width 850 height 135
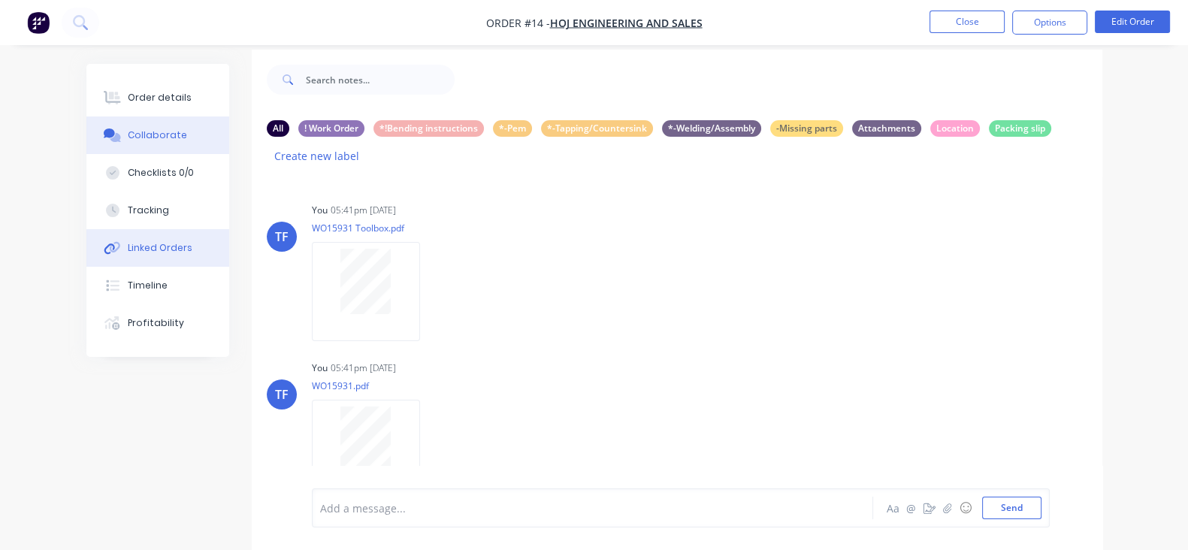
scroll to position [0, 0]
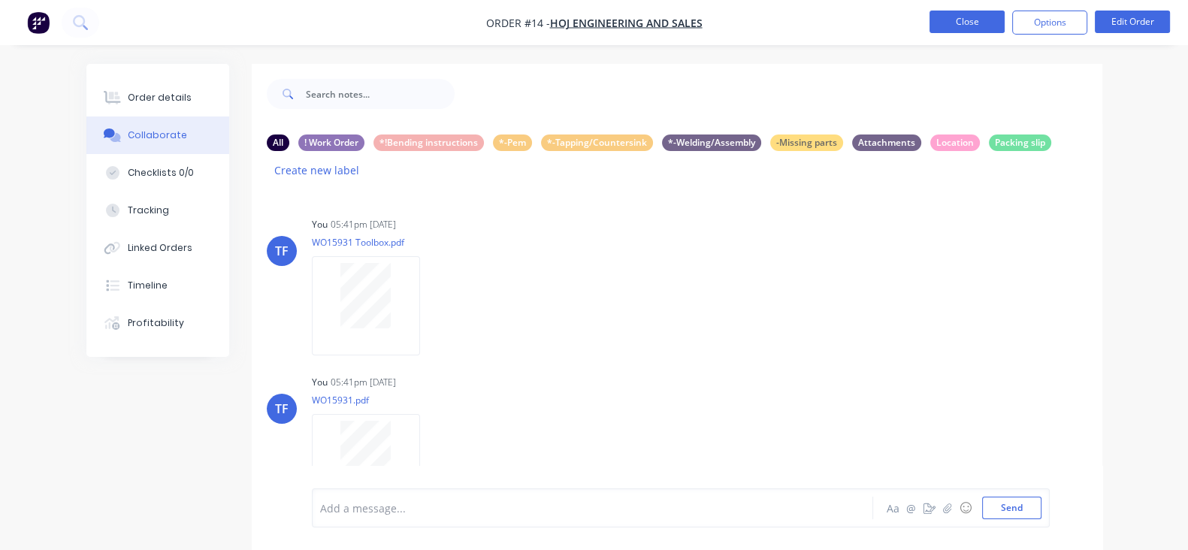
click at [950, 27] on button "Close" at bounding box center [966, 22] width 75 height 23
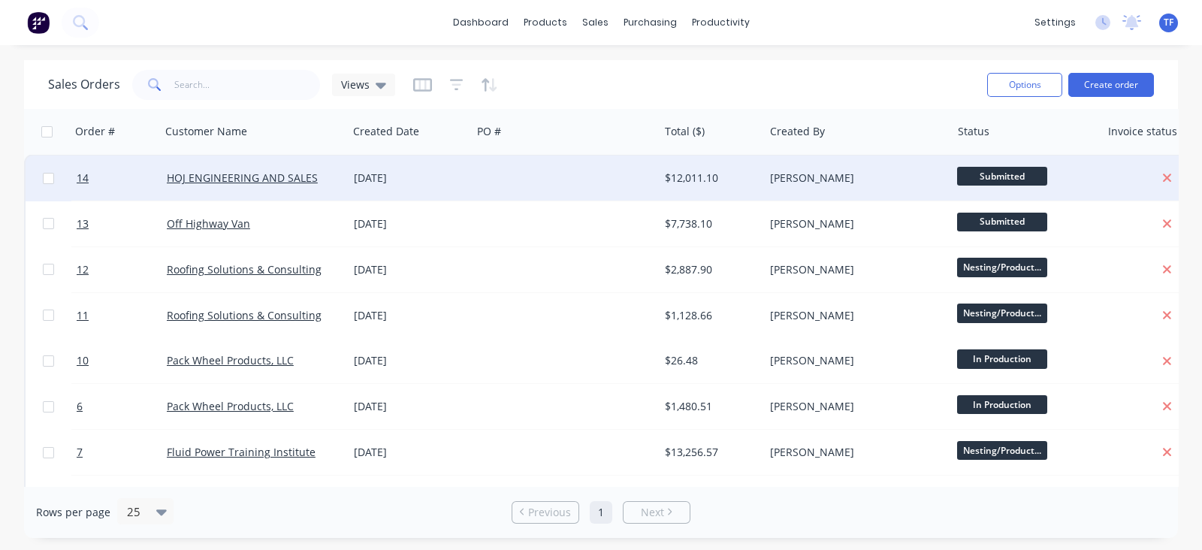
click at [407, 165] on div "[DATE]" at bounding box center [410, 177] width 124 height 45
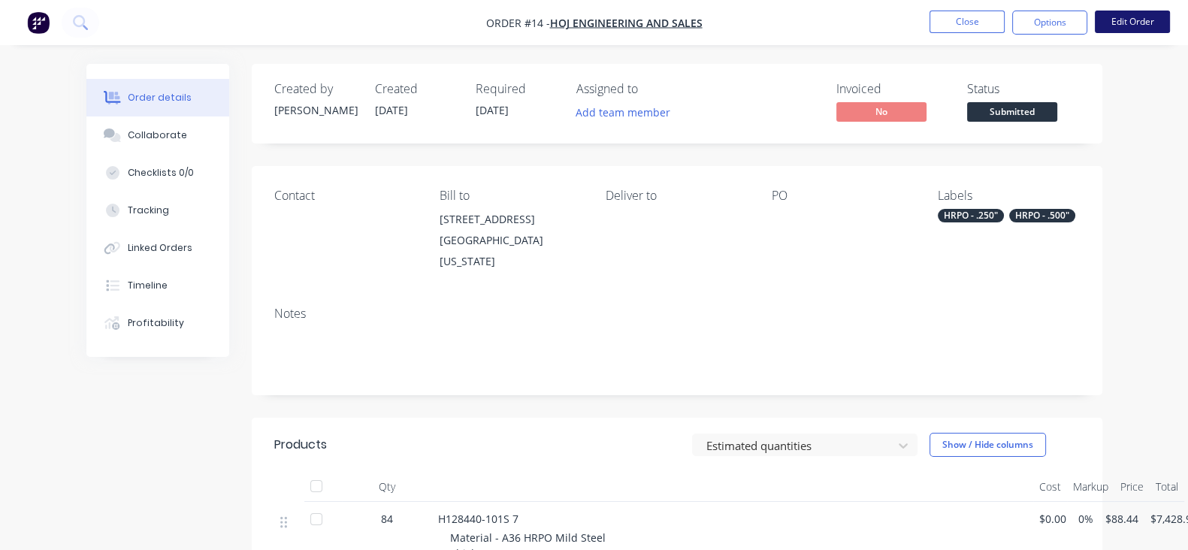
click at [1110, 24] on button "Edit Order" at bounding box center [1131, 22] width 75 height 23
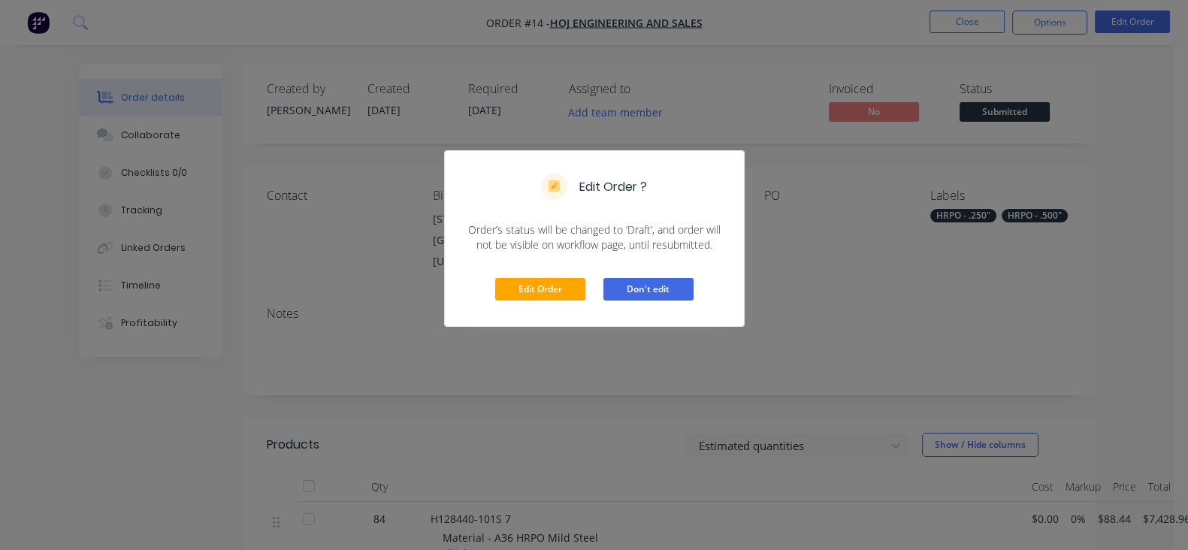
click at [657, 292] on button "Don't edit" at bounding box center [648, 289] width 90 height 23
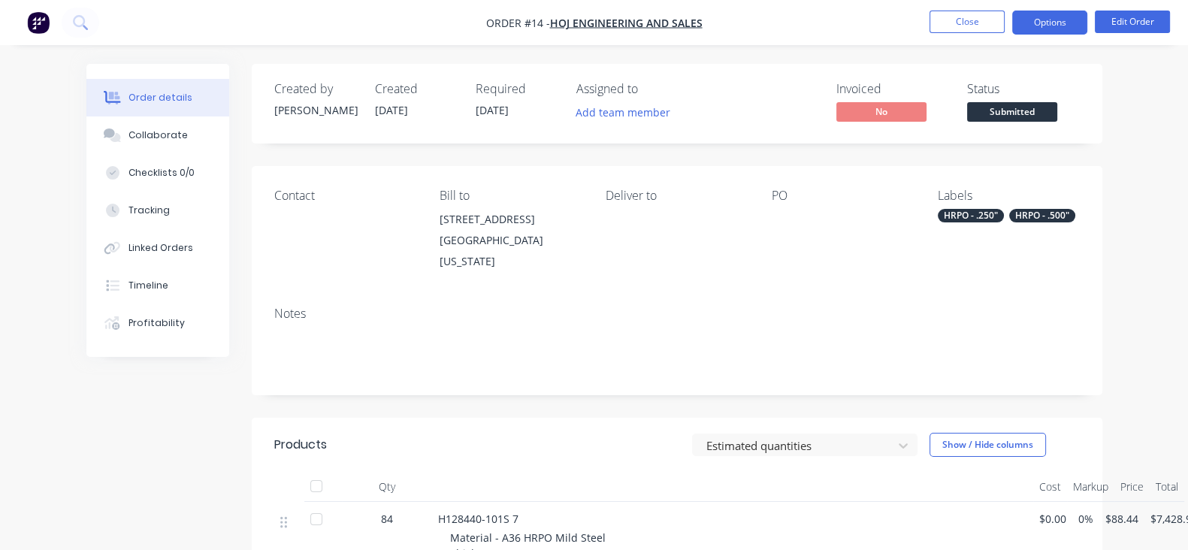
click at [1055, 26] on button "Options" at bounding box center [1049, 23] width 75 height 24
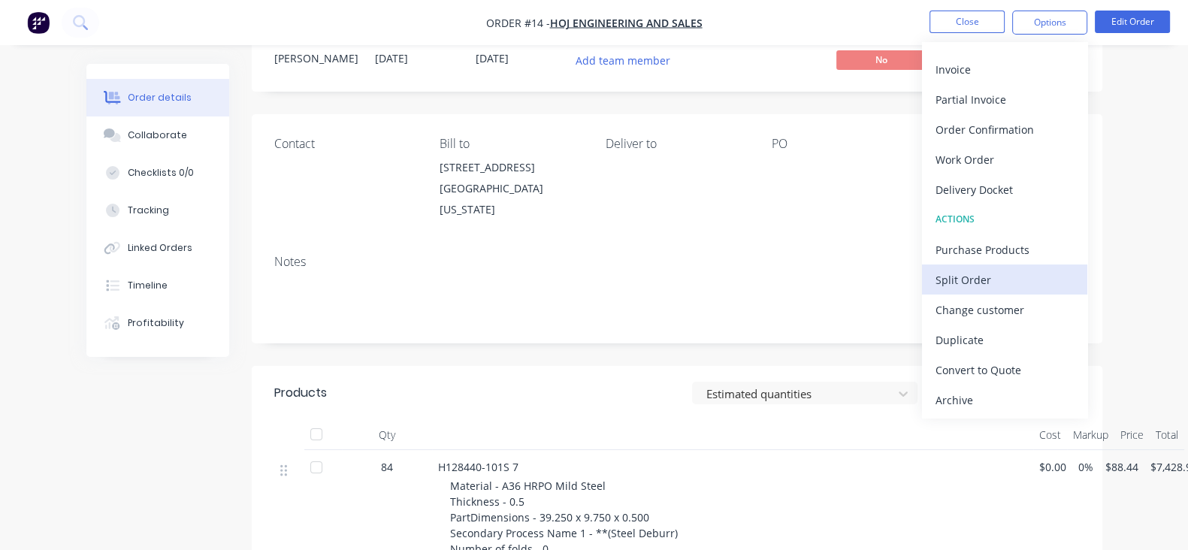
scroll to position [93, 0]
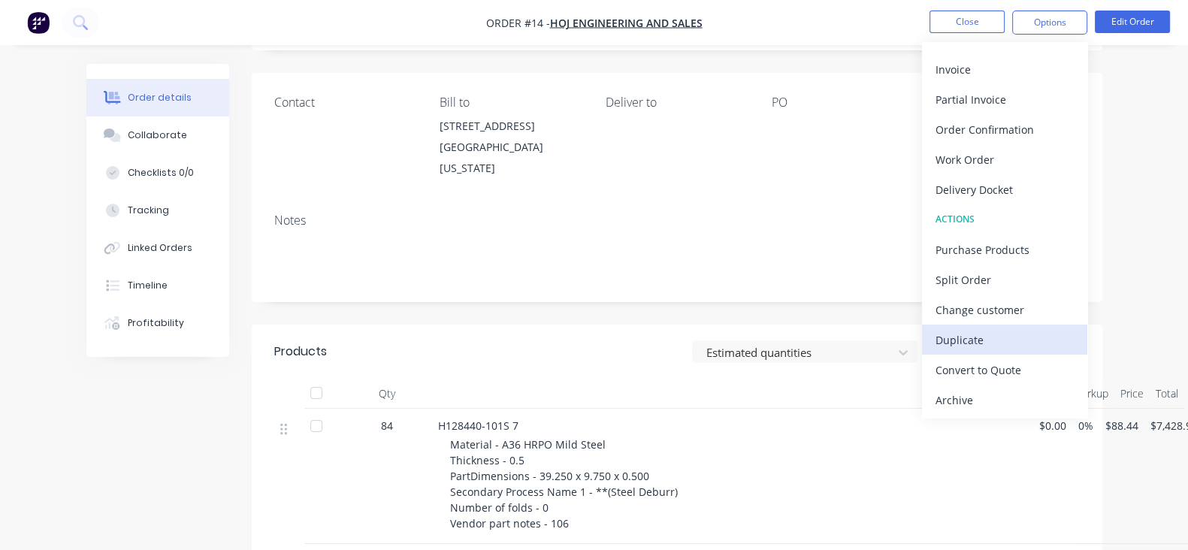
click at [988, 337] on div "Duplicate" at bounding box center [1004, 340] width 138 height 22
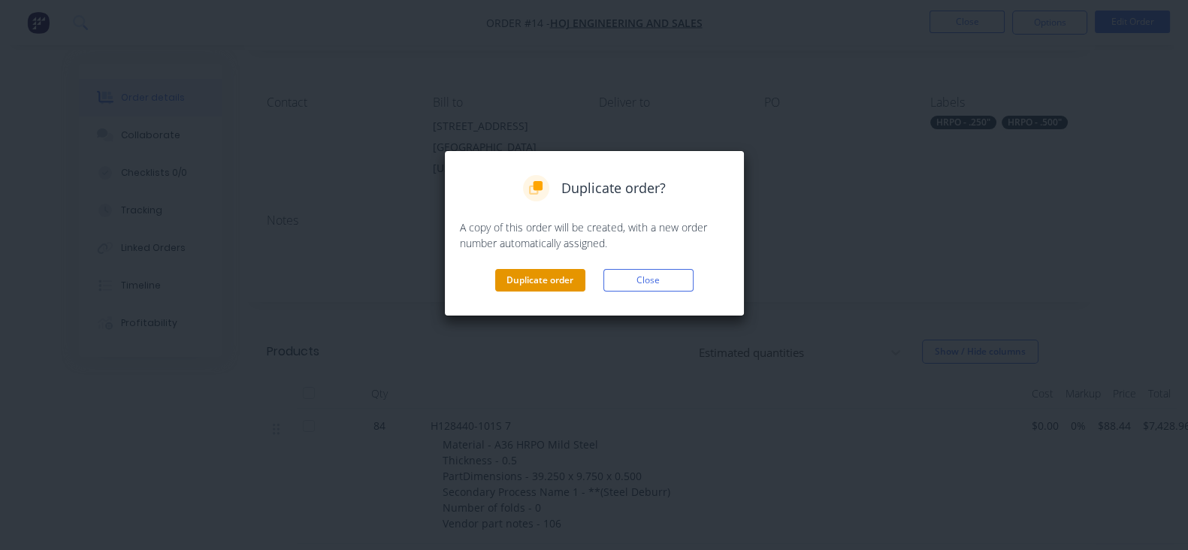
click at [572, 279] on button "Duplicate order" at bounding box center [540, 280] width 90 height 23
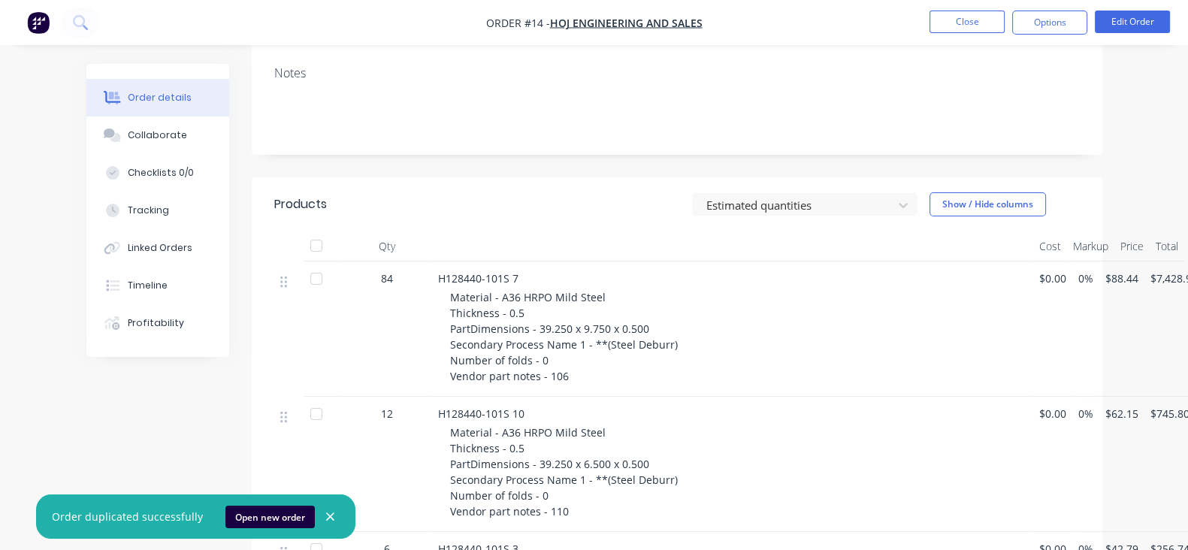
scroll to position [282, 0]
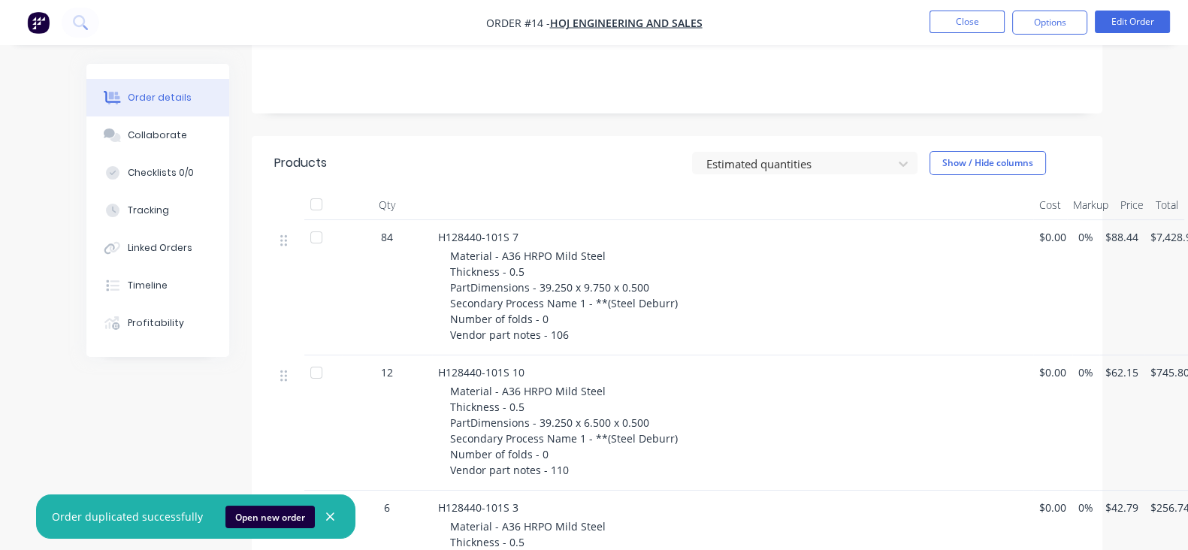
click at [348, 229] on div "84" at bounding box center [387, 237] width 78 height 16
click at [381, 229] on span "84" at bounding box center [387, 237] width 12 height 16
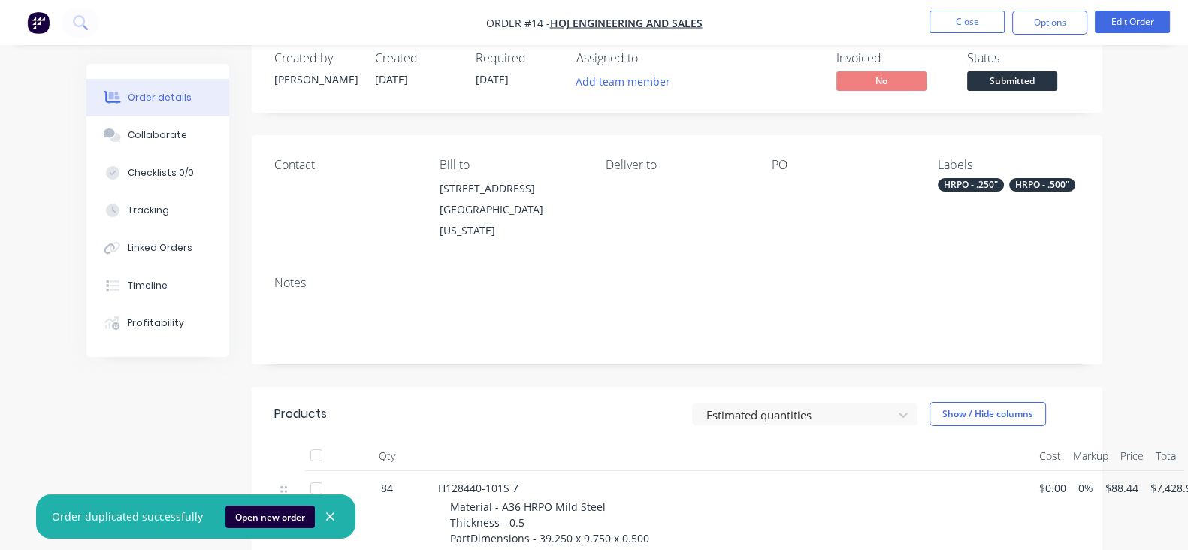
scroll to position [0, 0]
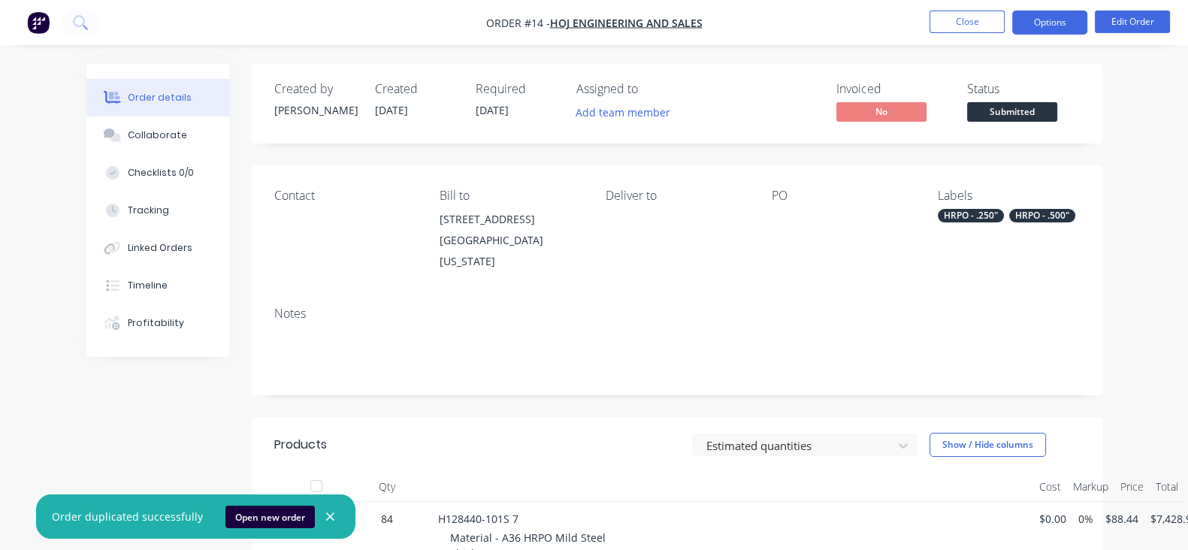
click at [1037, 22] on button "Options" at bounding box center [1049, 23] width 75 height 24
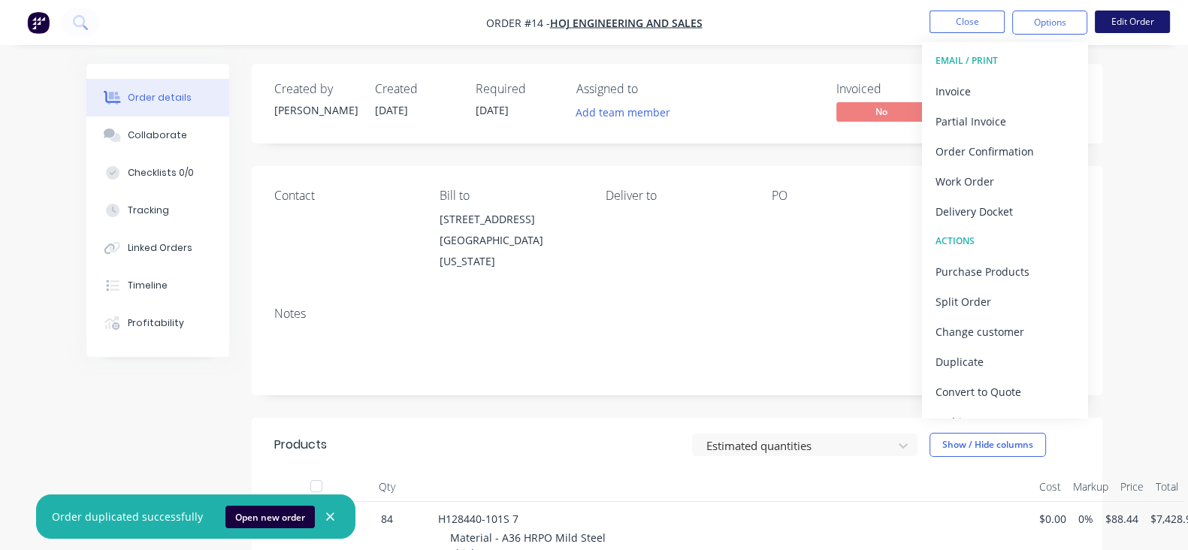
click at [1100, 20] on button "Edit Order" at bounding box center [1131, 22] width 75 height 23
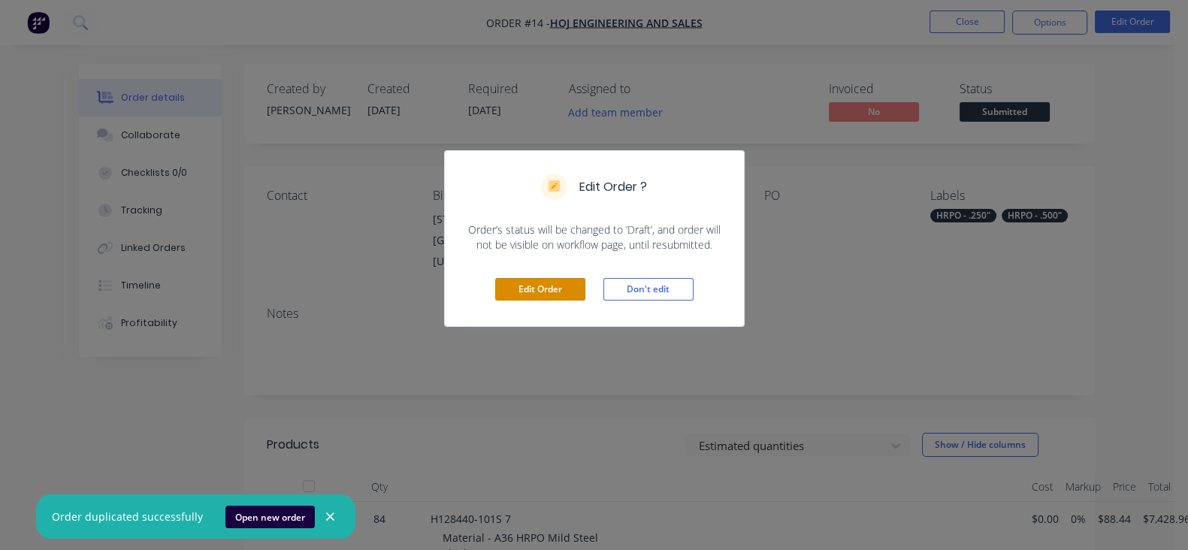
drag, startPoint x: 554, startPoint y: 285, endPoint x: 682, endPoint y: 294, distance: 128.1
click at [554, 285] on button "Edit Order" at bounding box center [540, 289] width 90 height 23
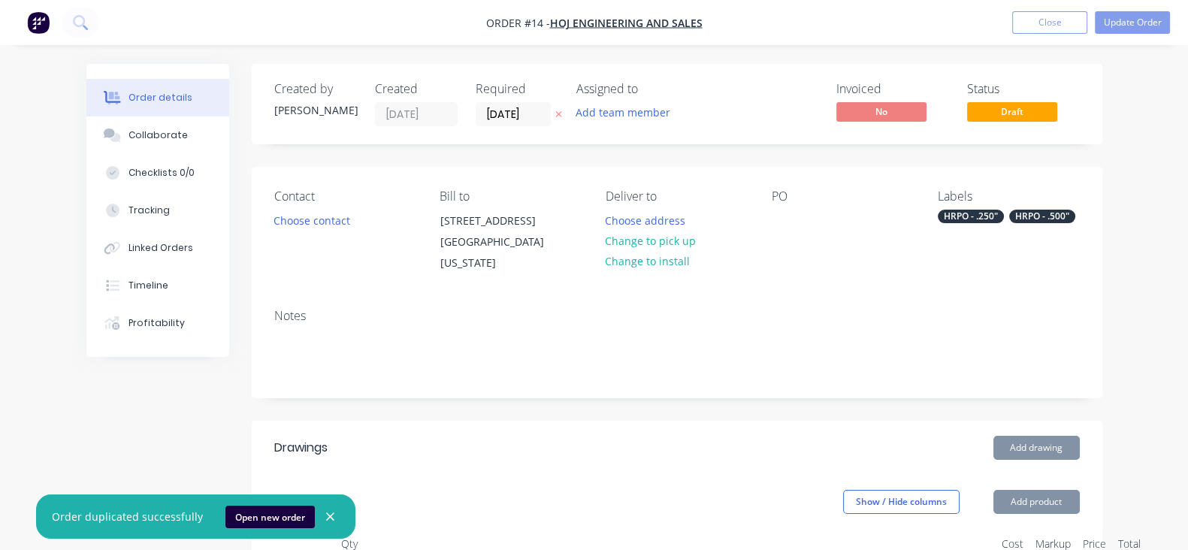
scroll to position [187, 0]
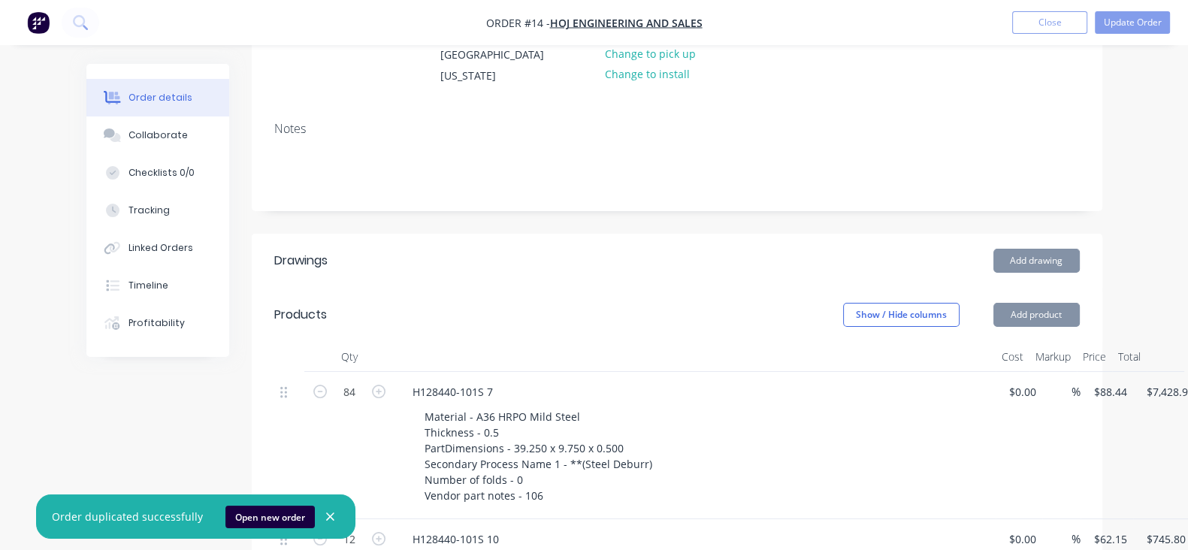
type input "04/10/25"
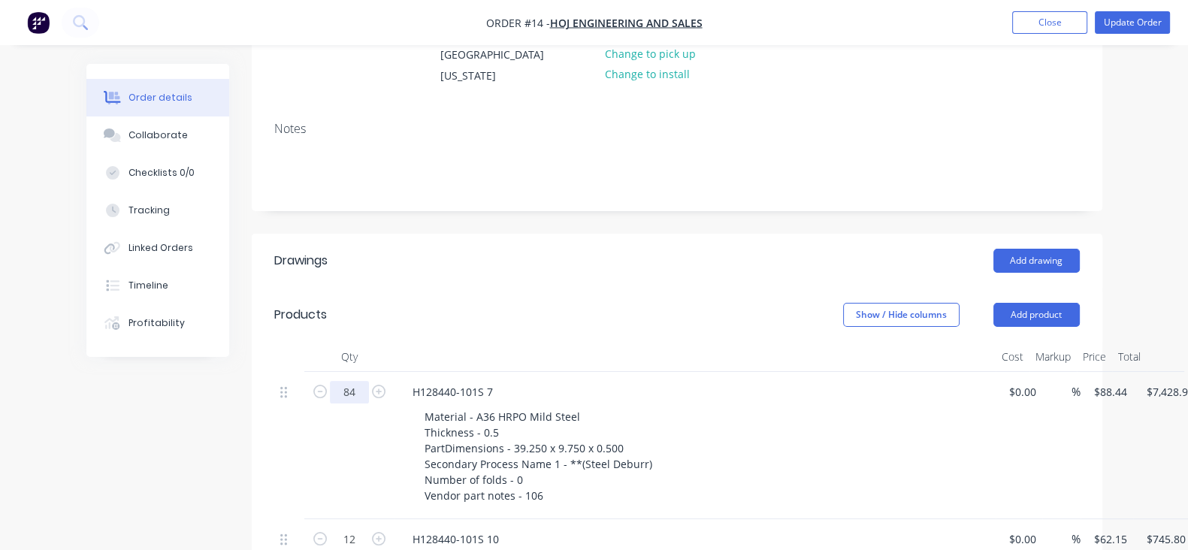
click at [330, 392] on input "84" at bounding box center [349, 392] width 39 height 23
type input "28"
type input "$2,476.32"
click at [304, 448] on div "28" at bounding box center [349, 445] width 90 height 147
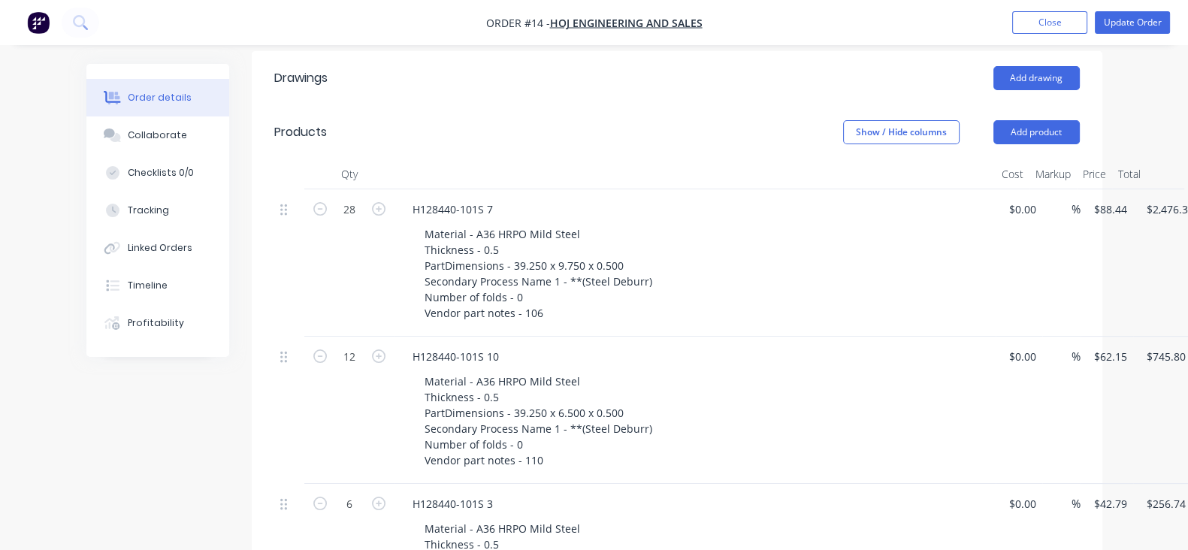
scroll to position [375, 0]
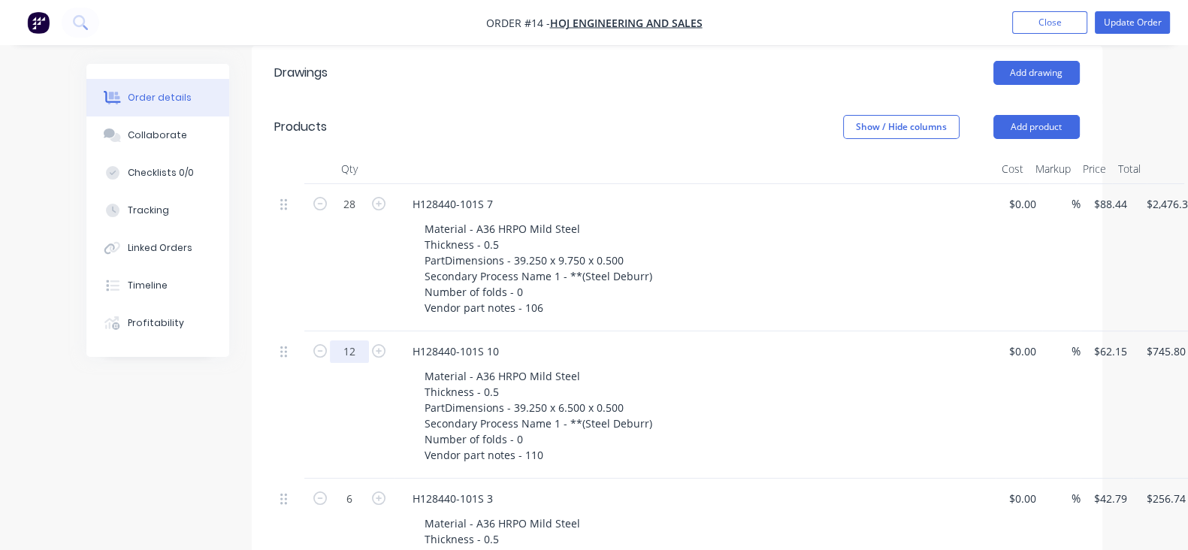
click at [330, 357] on input "12" at bounding box center [349, 351] width 39 height 23
type input "4"
type input "$248.60"
click at [304, 403] on div "4" at bounding box center [349, 404] width 90 height 147
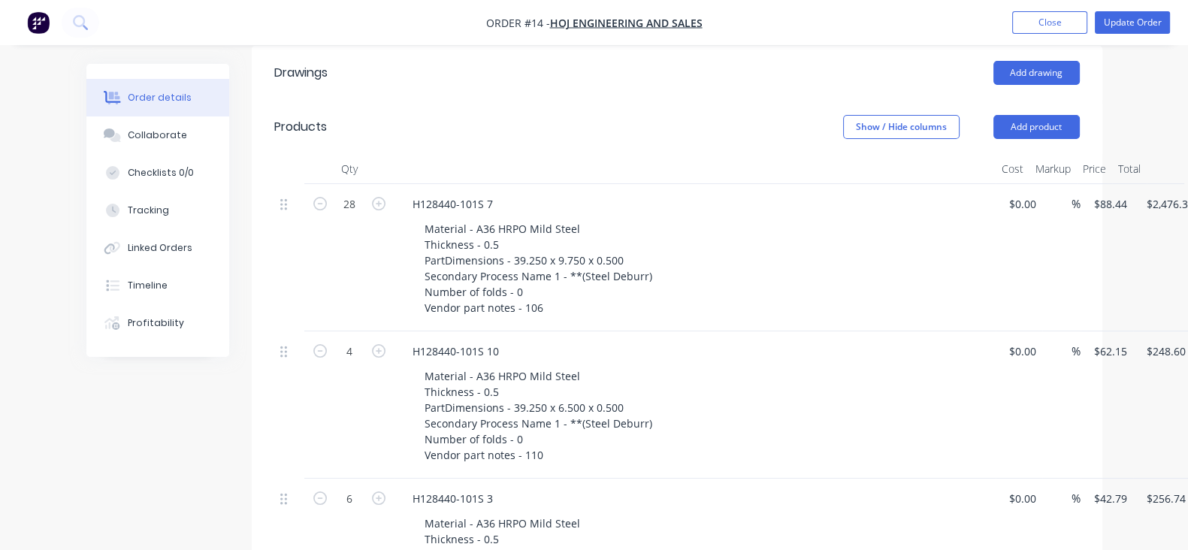
scroll to position [469, 0]
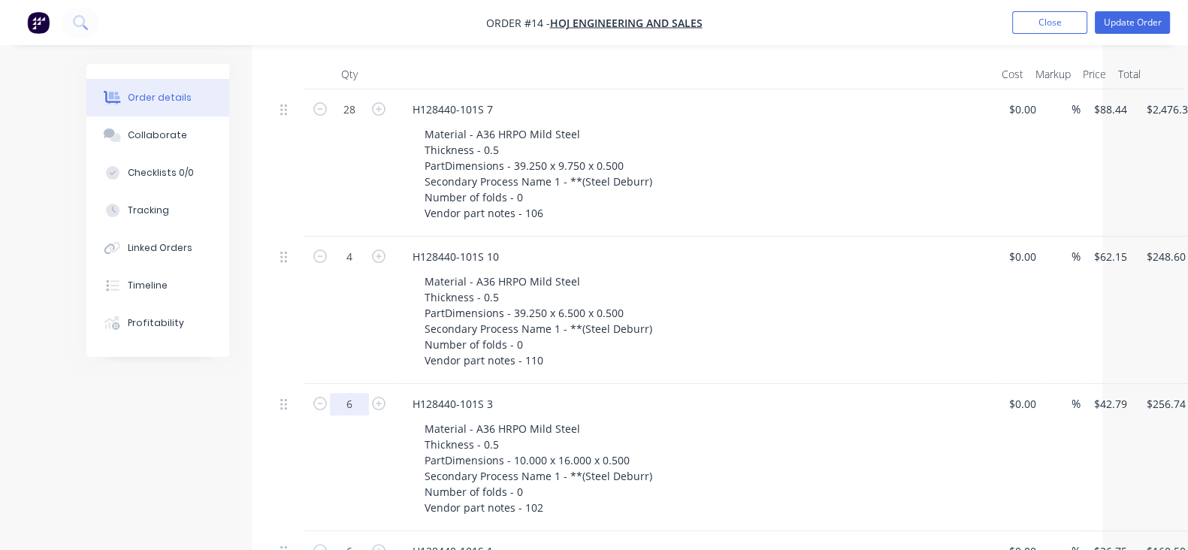
click at [330, 400] on input "6" at bounding box center [349, 404] width 39 height 23
type input "2"
type input "$85.58"
click at [274, 477] on div at bounding box center [289, 457] width 30 height 147
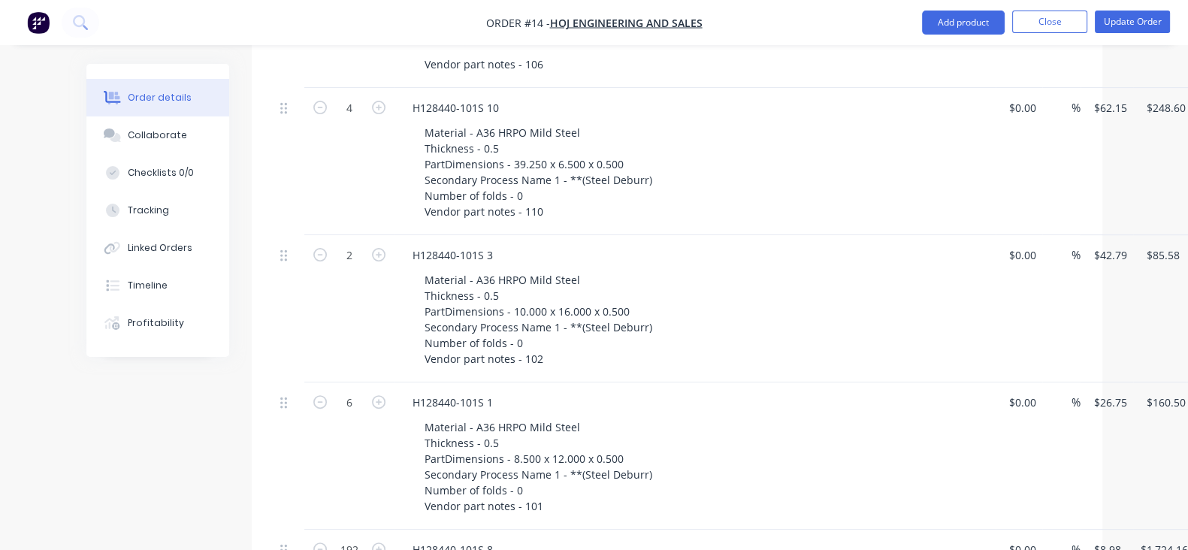
scroll to position [656, 0]
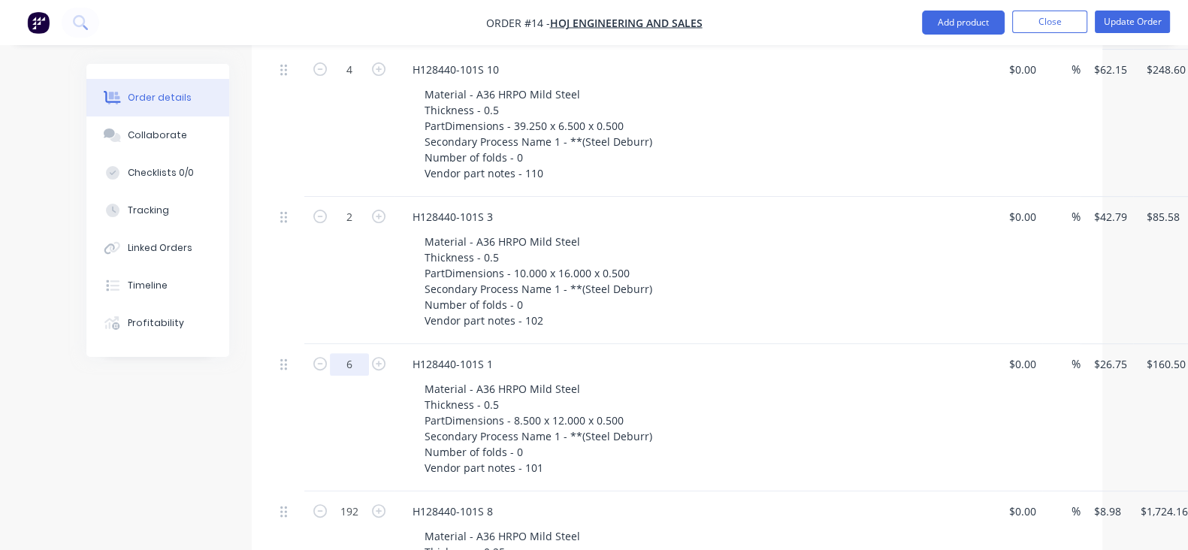
click at [330, 372] on input "6" at bounding box center [349, 364] width 39 height 23
type input "2"
type input "$53.50"
click at [304, 448] on div "2" at bounding box center [349, 417] width 90 height 147
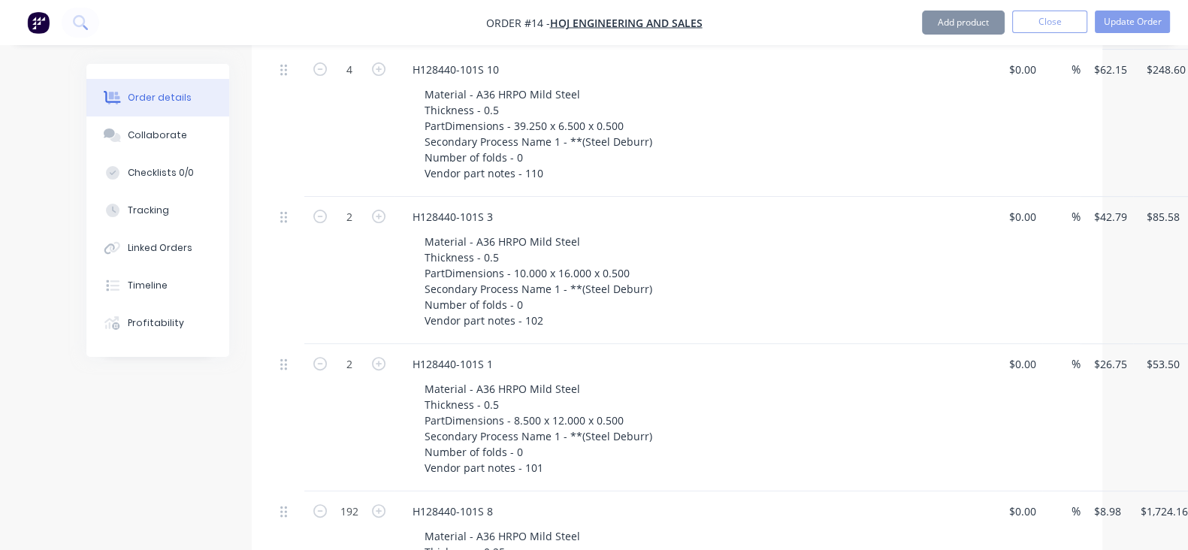
scroll to position [845, 0]
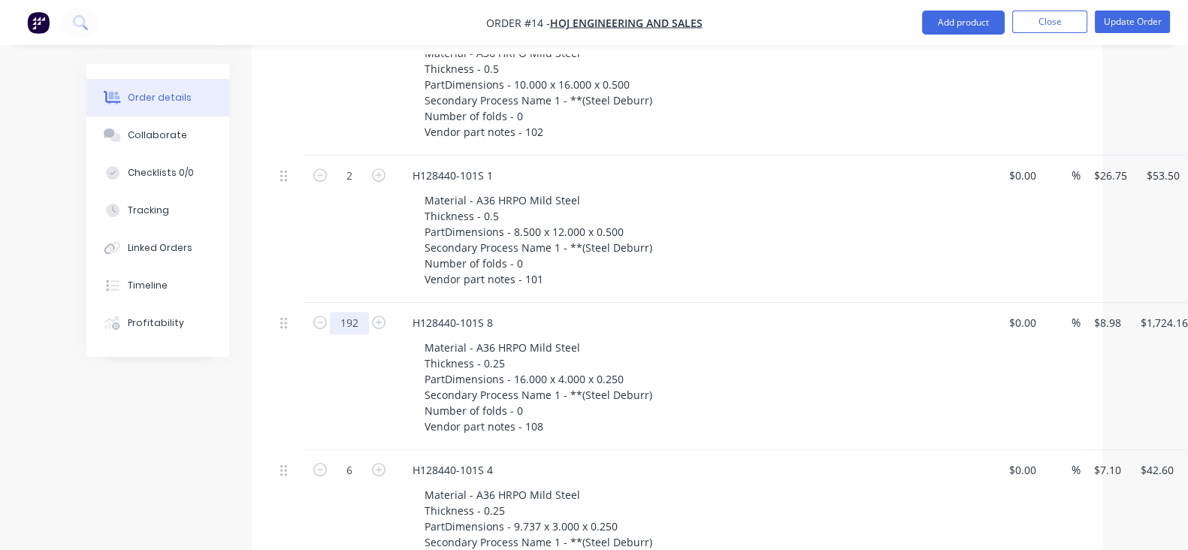
click at [330, 327] on input "192" at bounding box center [349, 323] width 39 height 23
click at [330, 327] on input "64" at bounding box center [349, 323] width 39 height 23
type input "64"
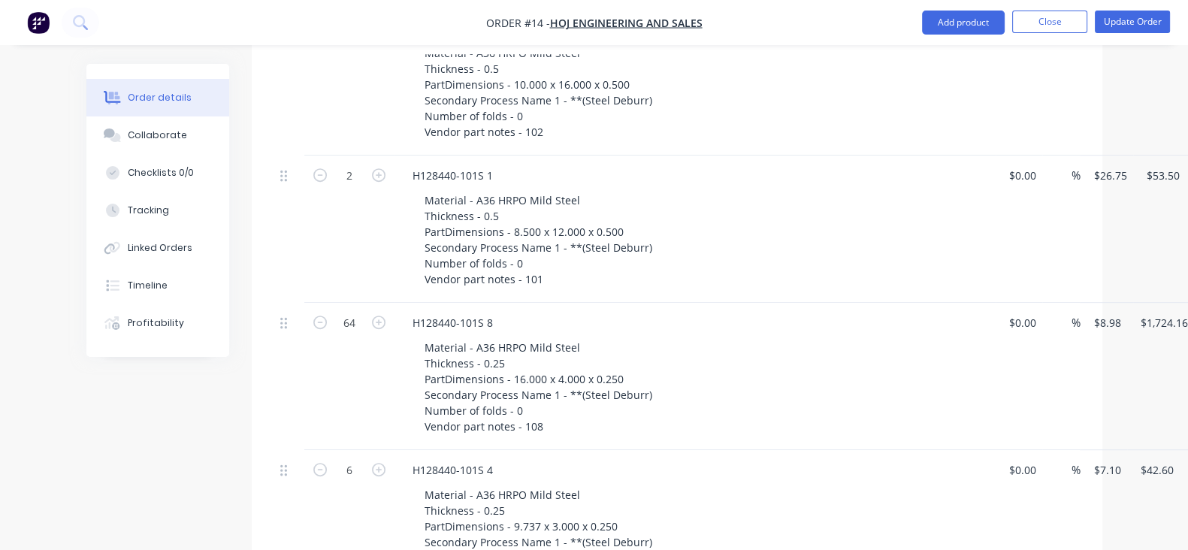
type input "$574.72"
click at [304, 359] on div "64" at bounding box center [349, 376] width 90 height 147
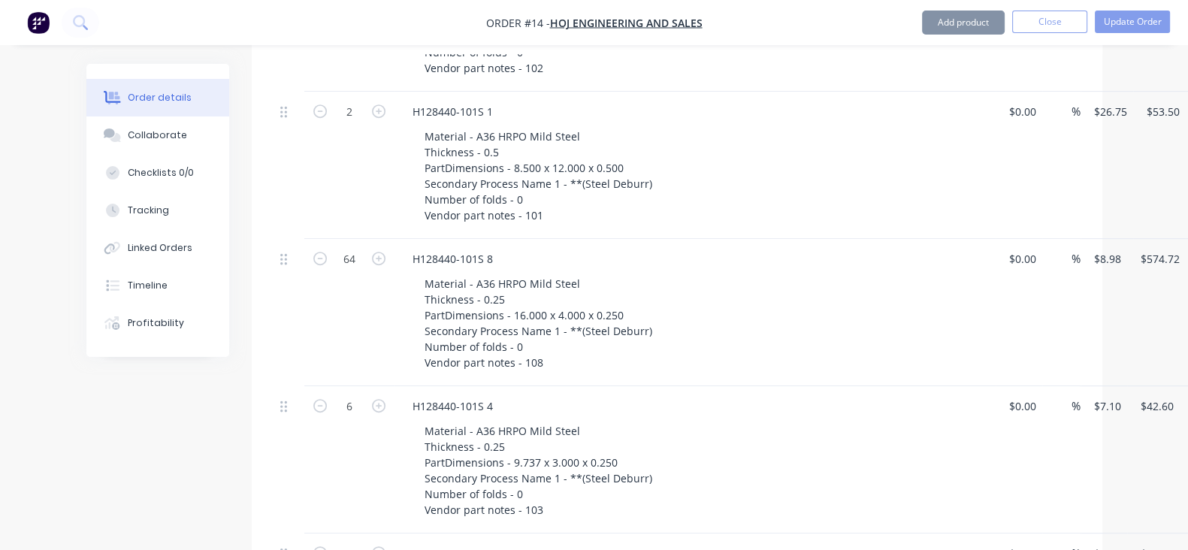
scroll to position [939, 0]
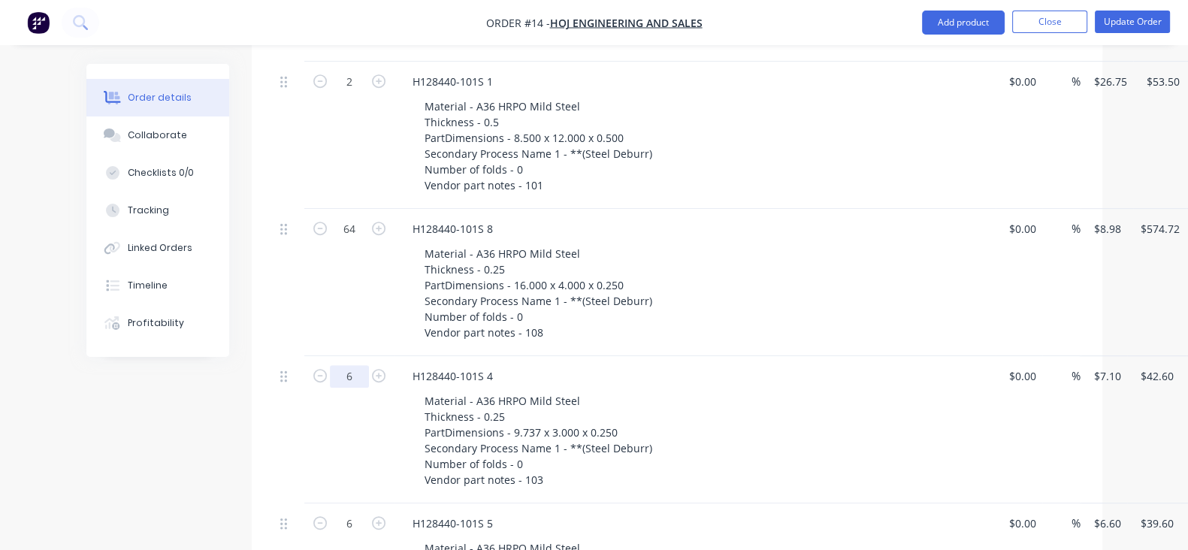
click at [304, 387] on div "6" at bounding box center [349, 429] width 90 height 147
click at [330, 383] on input "6" at bounding box center [349, 376] width 39 height 23
type input "2"
type input "$14.20"
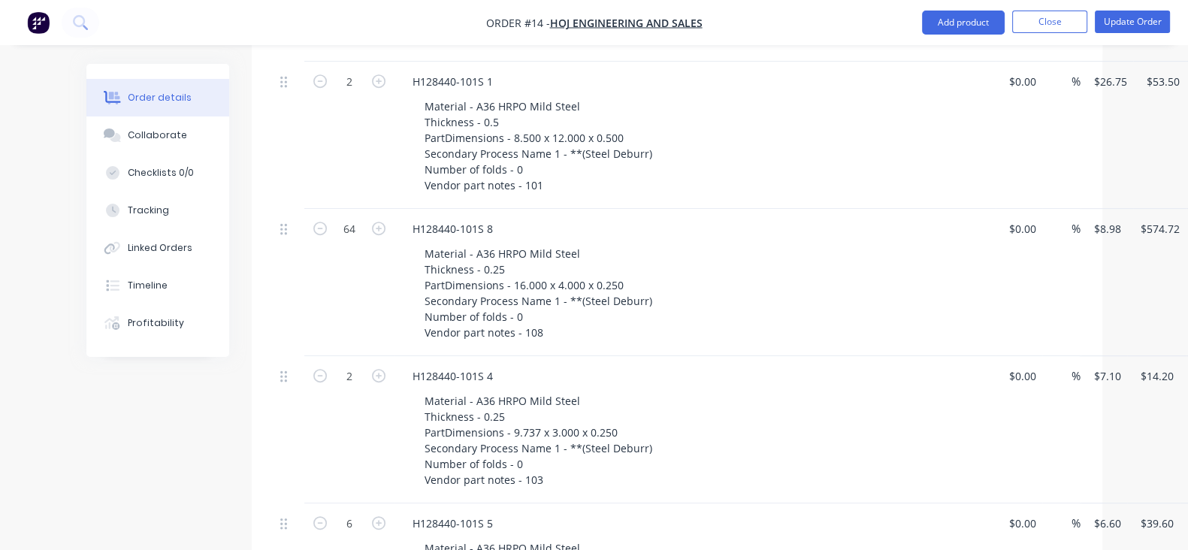
click at [304, 445] on div "2" at bounding box center [349, 429] width 90 height 147
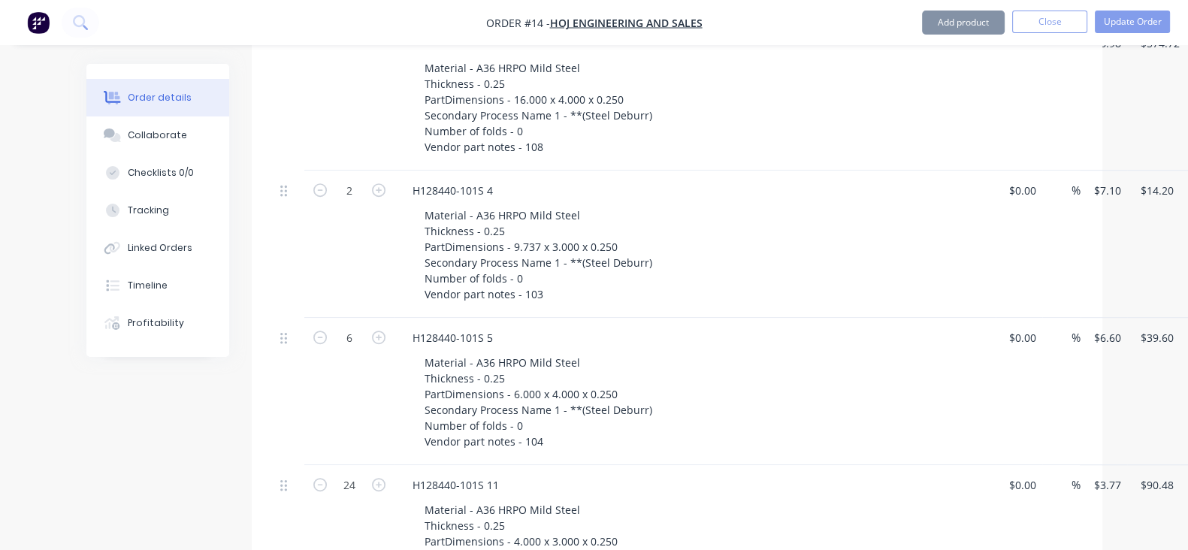
scroll to position [1127, 0]
click at [330, 340] on input "6" at bounding box center [349, 335] width 39 height 23
type input "2"
type input "$13.20"
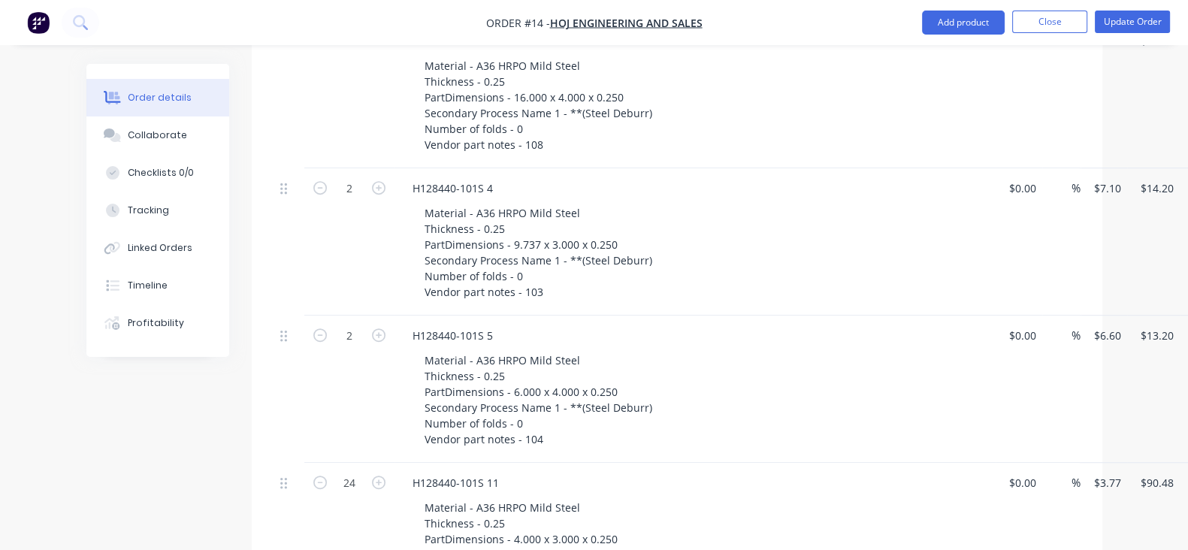
click at [304, 415] on div "2" at bounding box center [349, 388] width 90 height 147
click at [330, 478] on input "24" at bounding box center [349, 483] width 39 height 23
type input "8"
type input "$30.16"
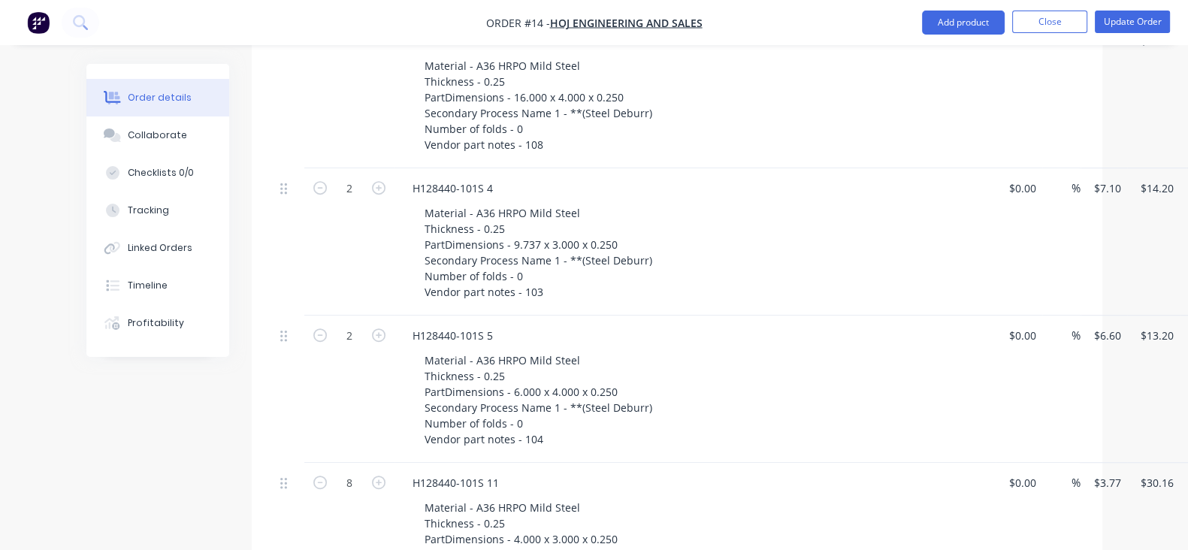
drag, startPoint x: 207, startPoint y: 514, endPoint x: 214, endPoint y: 497, distance: 17.9
click at [274, 514] on div at bounding box center [289, 536] width 30 height 147
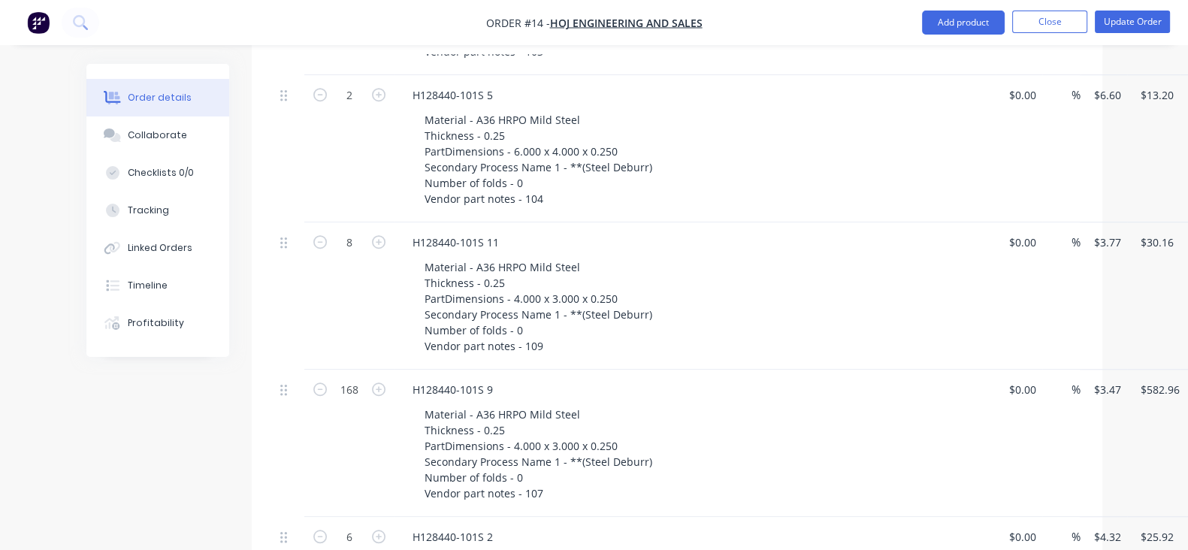
scroll to position [1408, 0]
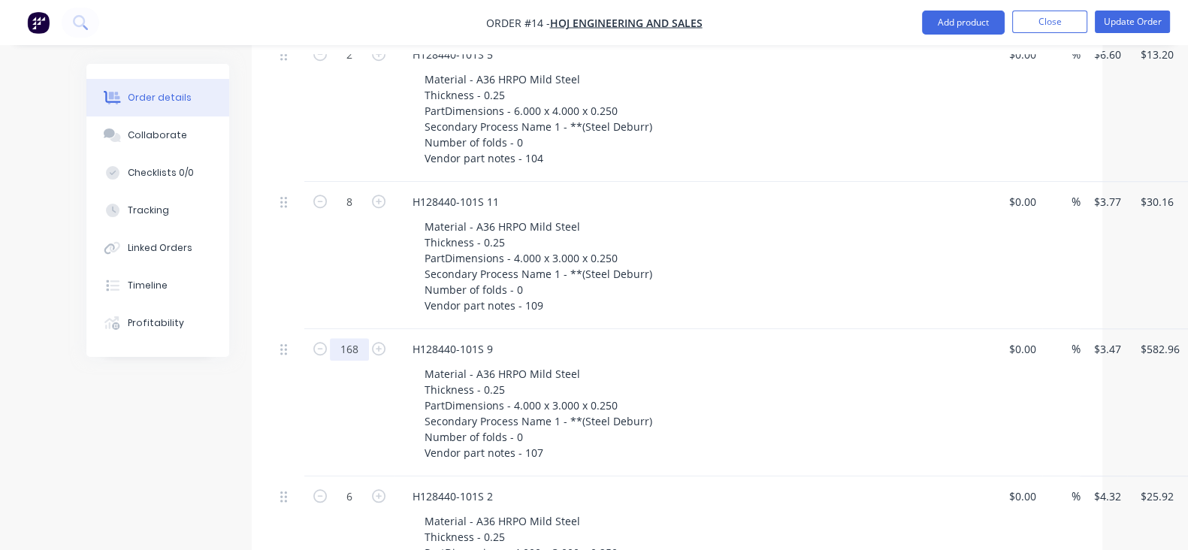
click at [330, 346] on input "168" at bounding box center [349, 349] width 39 height 23
type input "56"
type input "$194.32"
click at [274, 436] on div at bounding box center [289, 402] width 30 height 147
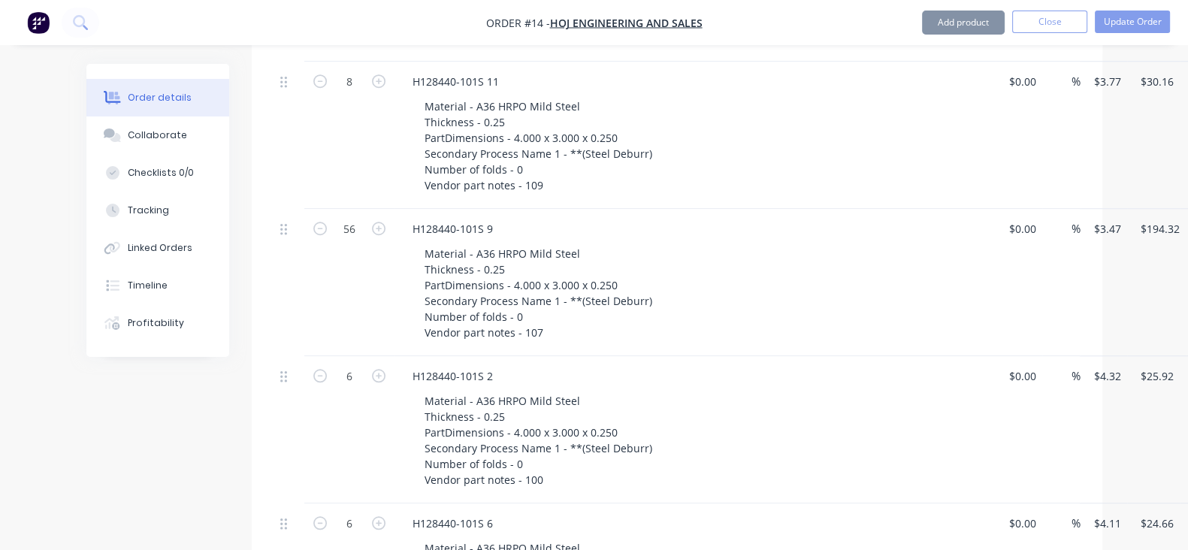
scroll to position [1596, 0]
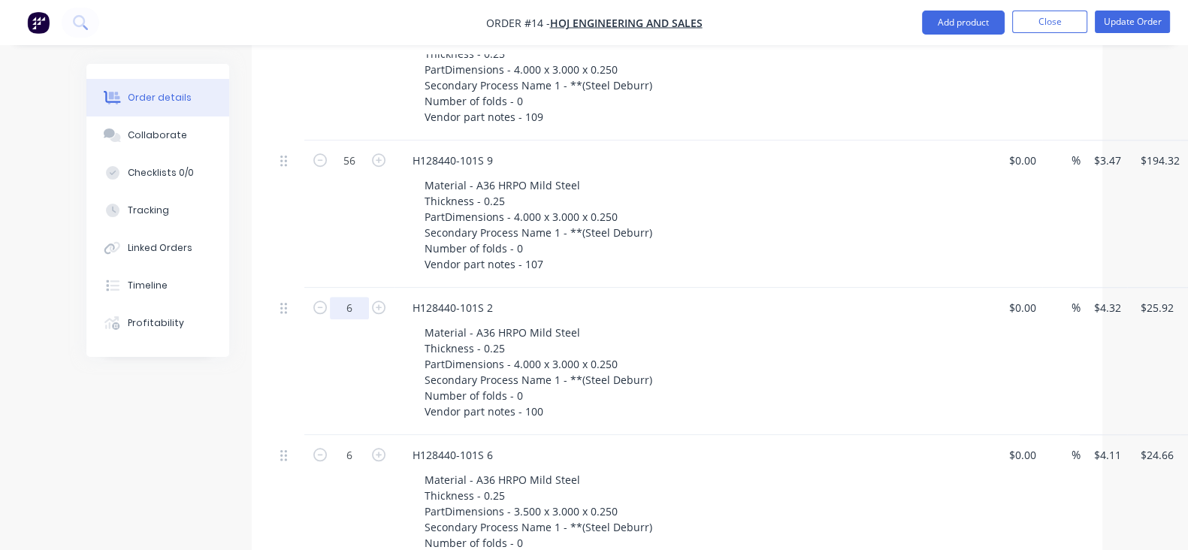
click at [330, 306] on input "6" at bounding box center [349, 308] width 39 height 23
type input "2"
type input "$8.64"
click at [330, 452] on input "6" at bounding box center [349, 455] width 39 height 23
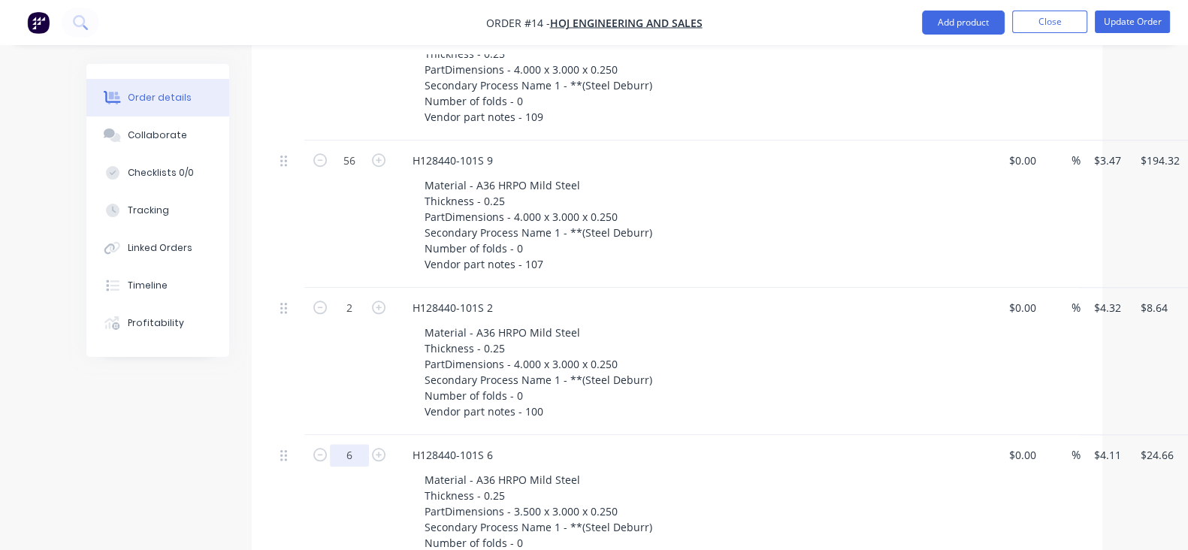
click at [330, 452] on input "6" at bounding box center [349, 455] width 39 height 23
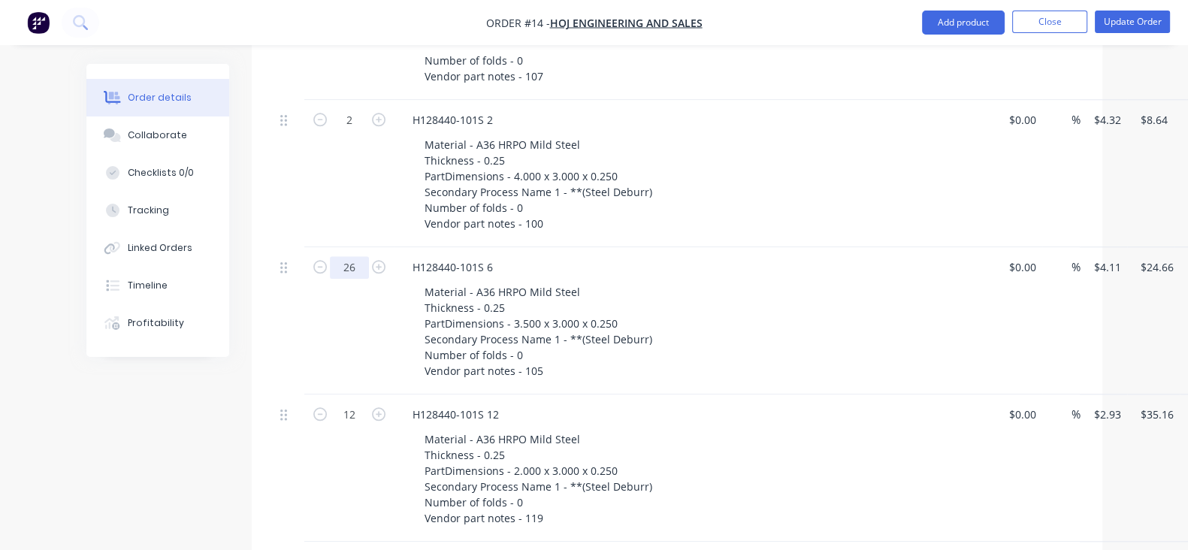
click at [330, 273] on input "26" at bounding box center [349, 267] width 39 height 23
click at [330, 272] on input "26" at bounding box center [349, 267] width 39 height 23
type input "2"
type input "$8.22"
click at [304, 351] on div "2" at bounding box center [349, 320] width 90 height 147
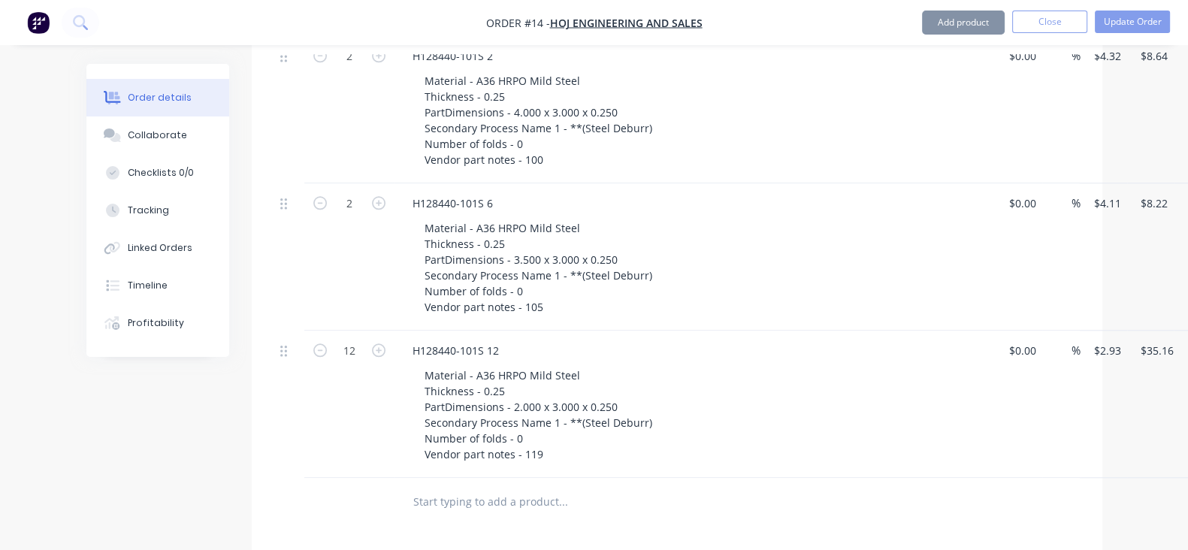
scroll to position [1878, 0]
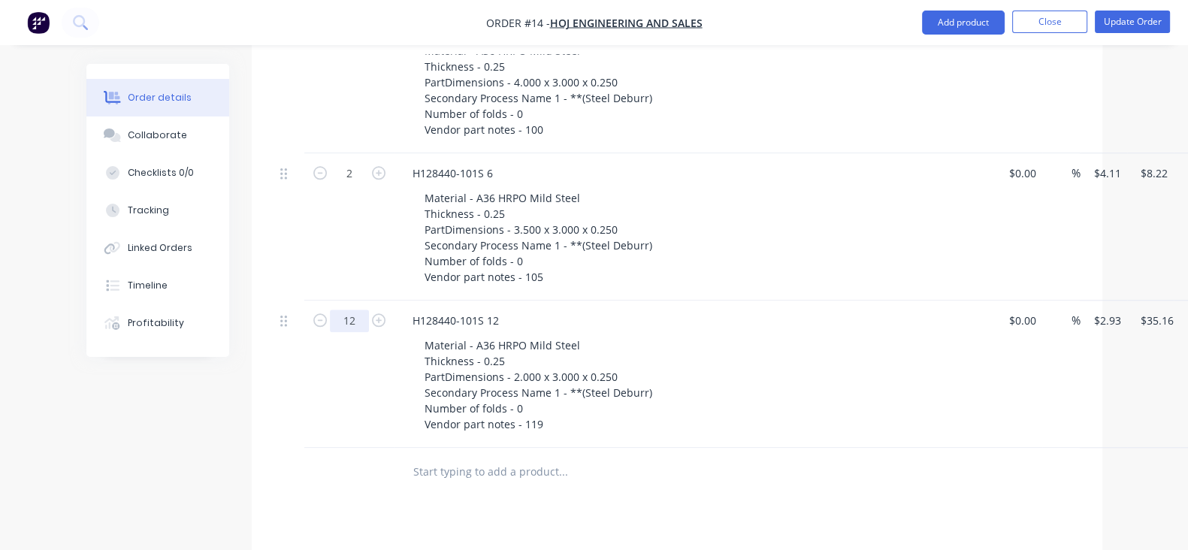
click at [330, 321] on input "12" at bounding box center [349, 320] width 39 height 23
type input "4"
type input "$11.72"
click at [304, 403] on div "4" at bounding box center [349, 373] width 90 height 147
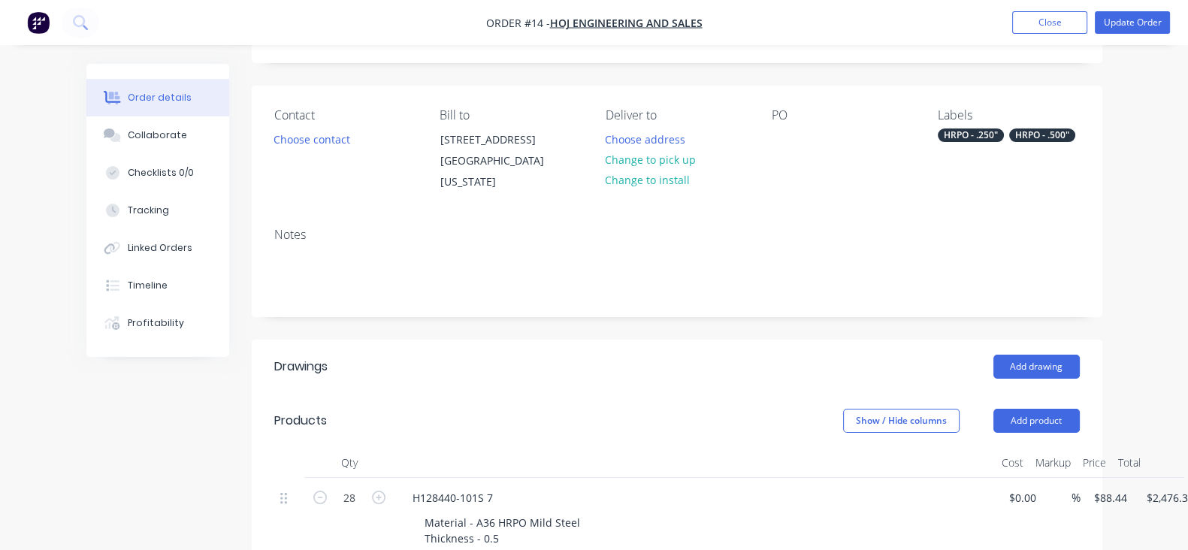
scroll to position [0, 0]
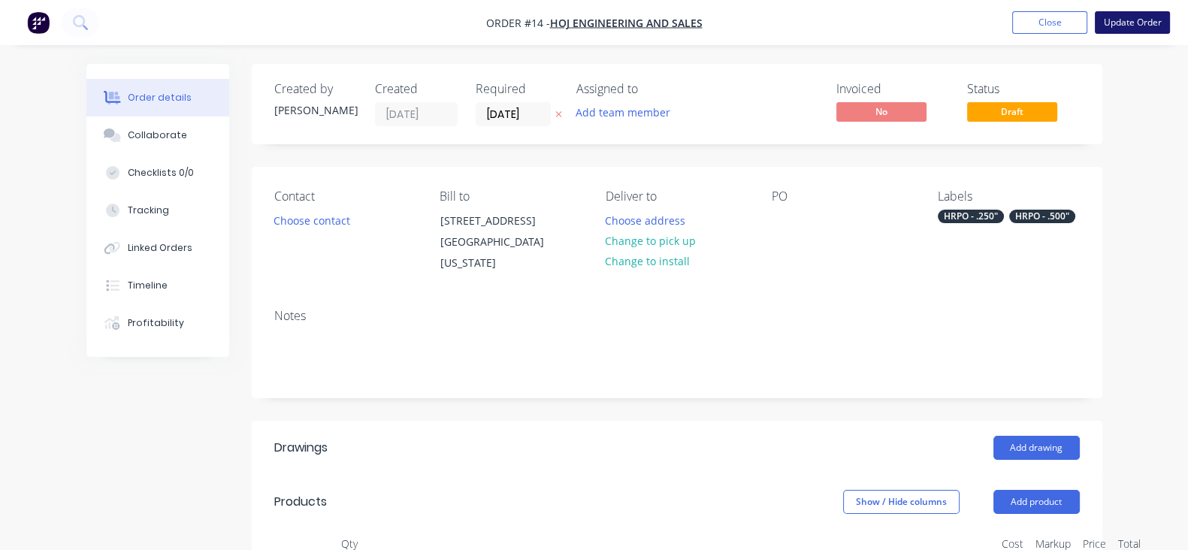
click at [1118, 33] on button "Update Order" at bounding box center [1131, 22] width 75 height 23
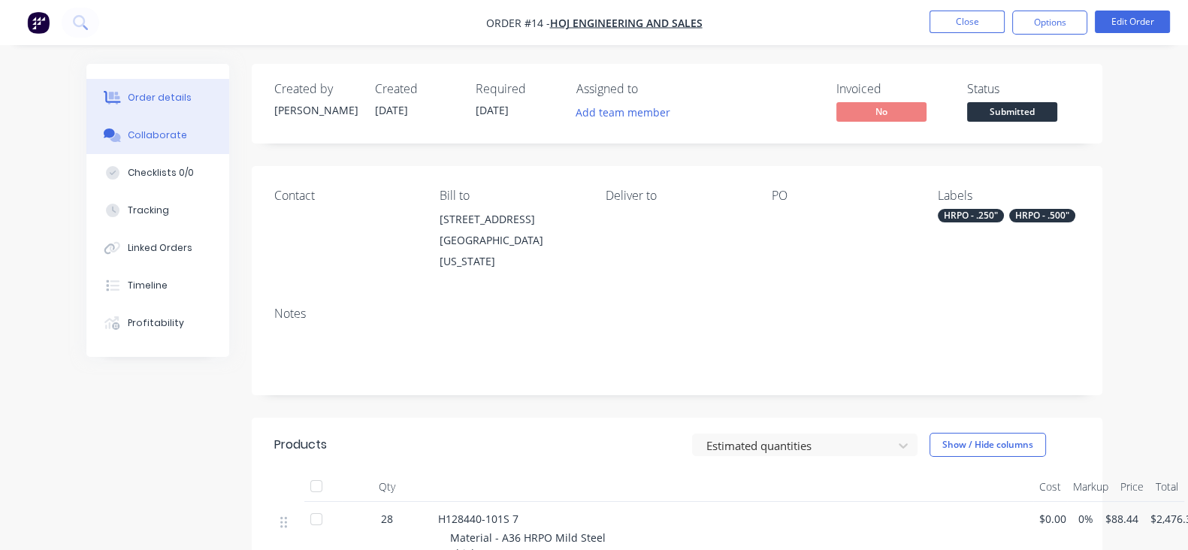
click at [86, 127] on button "Collaborate" at bounding box center [157, 135] width 143 height 38
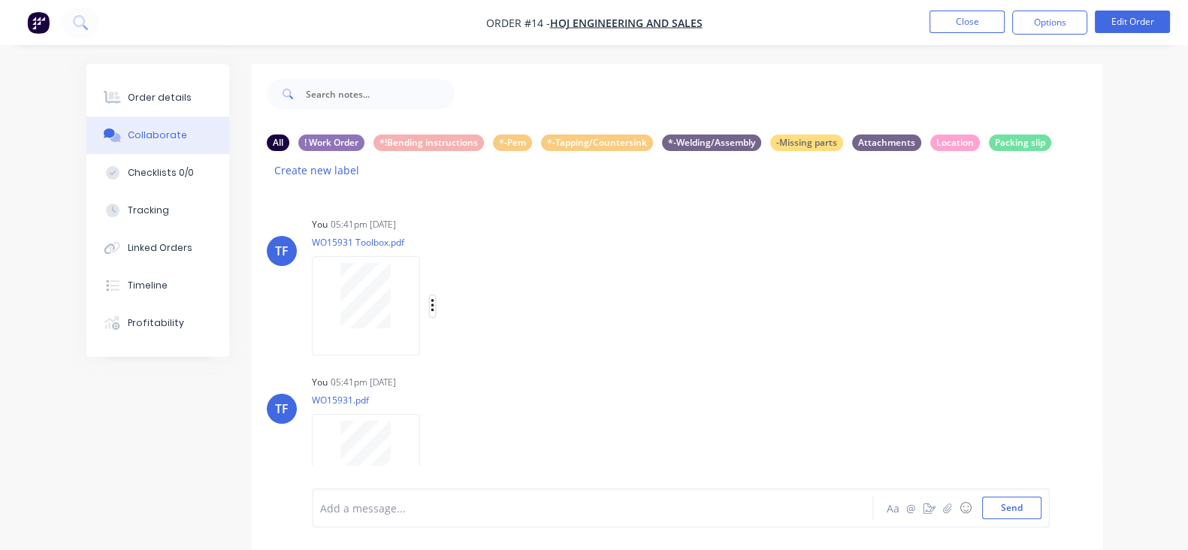
click at [430, 297] on icon "button" at bounding box center [432, 305] width 5 height 17
click at [430, 295] on button "button" at bounding box center [433, 306] width 6 height 22
click at [446, 363] on button "Delete" at bounding box center [530, 380] width 169 height 34
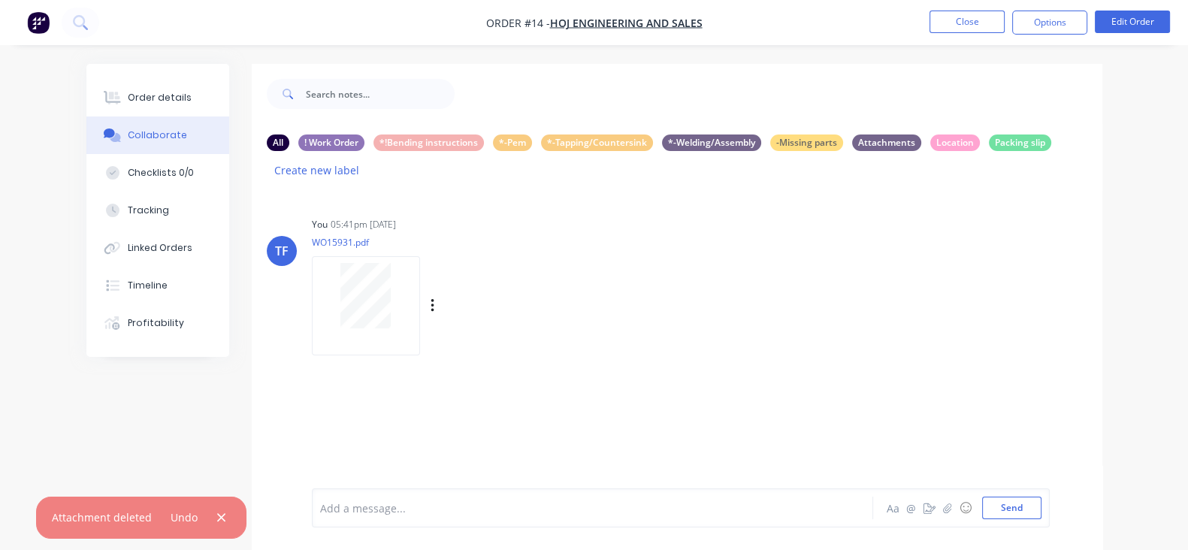
click at [426, 295] on div "Labels Download Delete" at bounding box center [510, 306] width 169 height 22
click at [430, 295] on button "button" at bounding box center [433, 306] width 6 height 22
click at [0, 0] on button "Delete" at bounding box center [0, 0] width 0 height 0
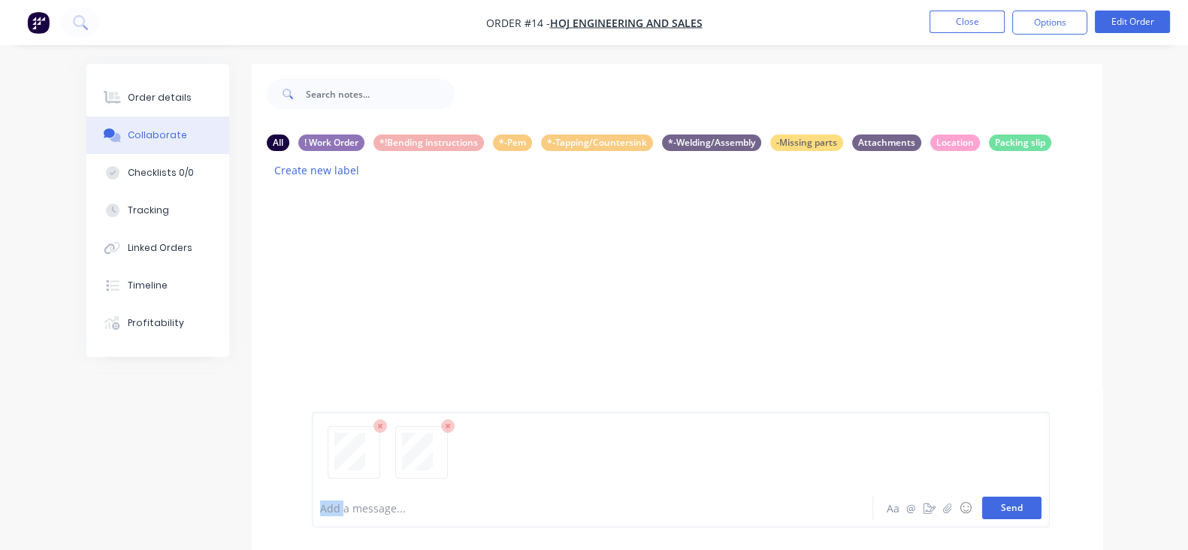
click at [1041, 517] on button "Send" at bounding box center [1011, 507] width 59 height 23
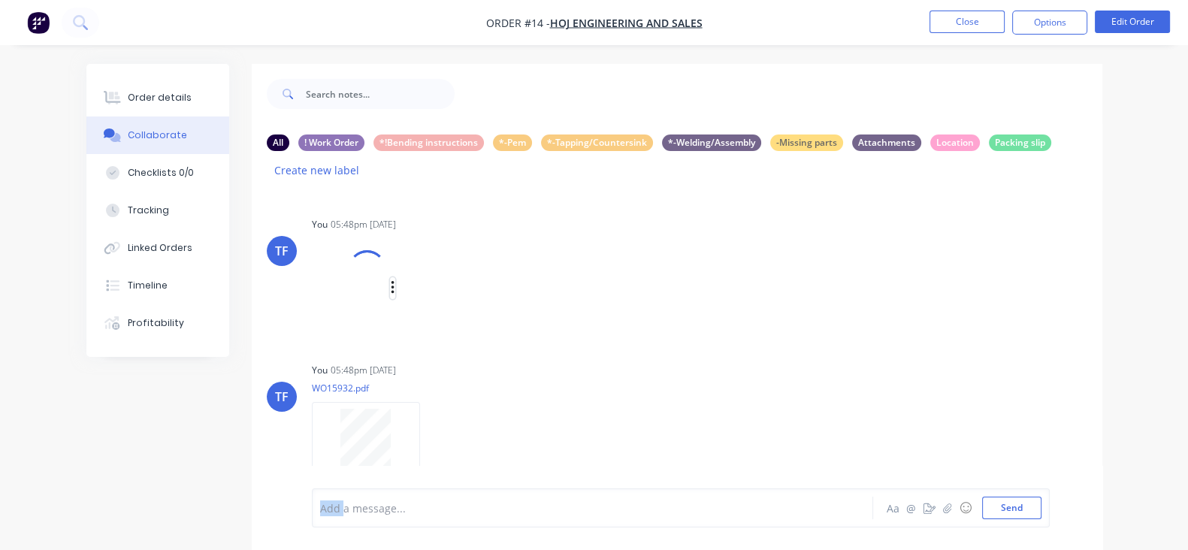
click at [391, 279] on icon "button" at bounding box center [393, 287] width 5 height 17
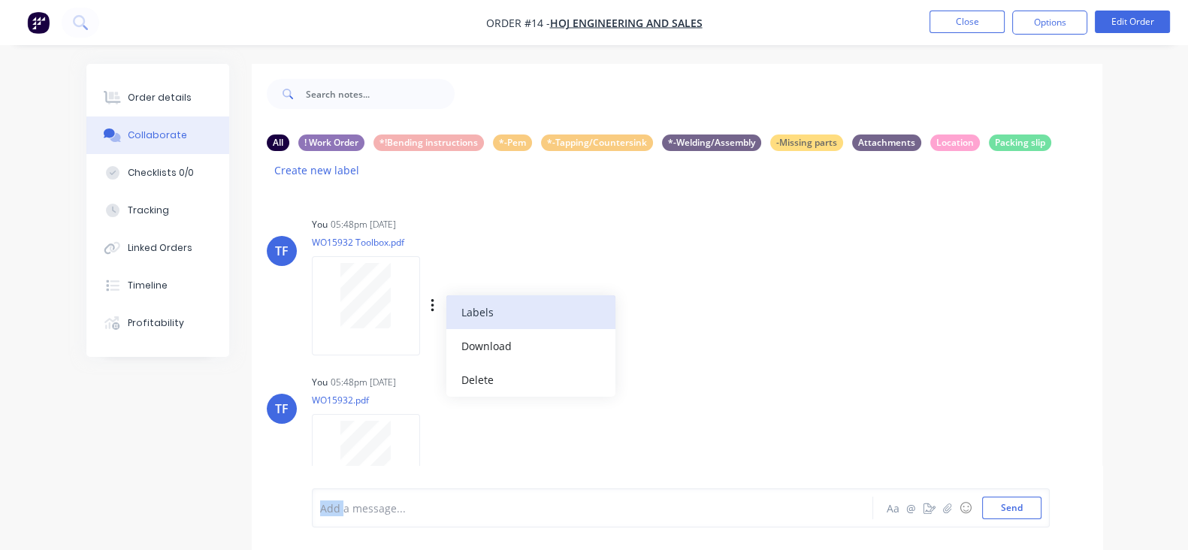
click at [446, 295] on button "Labels" at bounding box center [530, 312] width 169 height 34
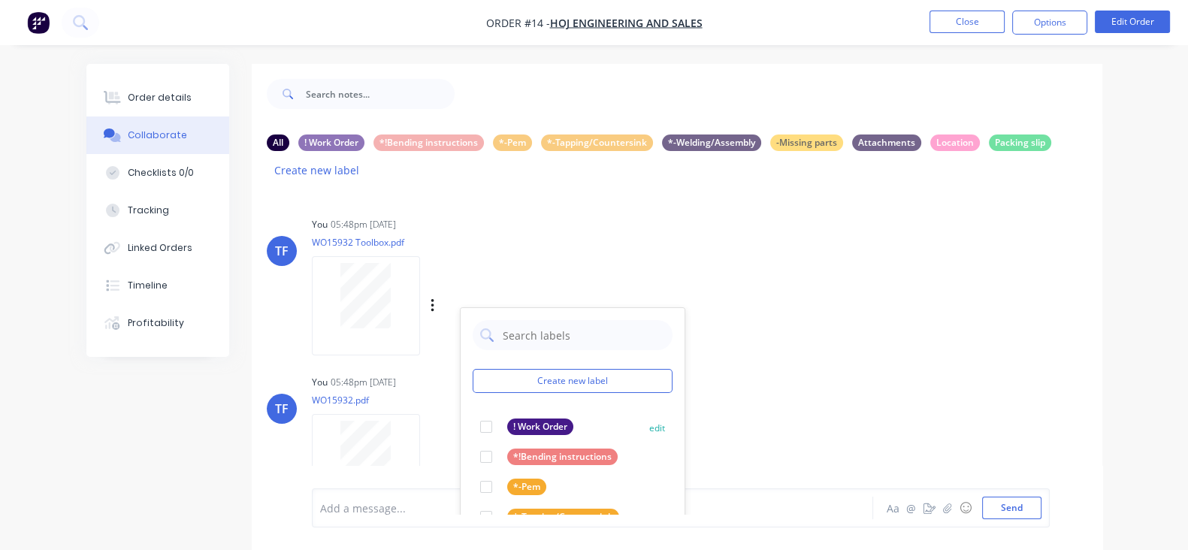
click at [471, 412] on div at bounding box center [486, 427] width 30 height 30
click at [744, 301] on div "TF You 05:48pm 07/10/25 WO15932 Toolbox.pdf Labels Download Delete Create new l…" at bounding box center [677, 280] width 850 height 135
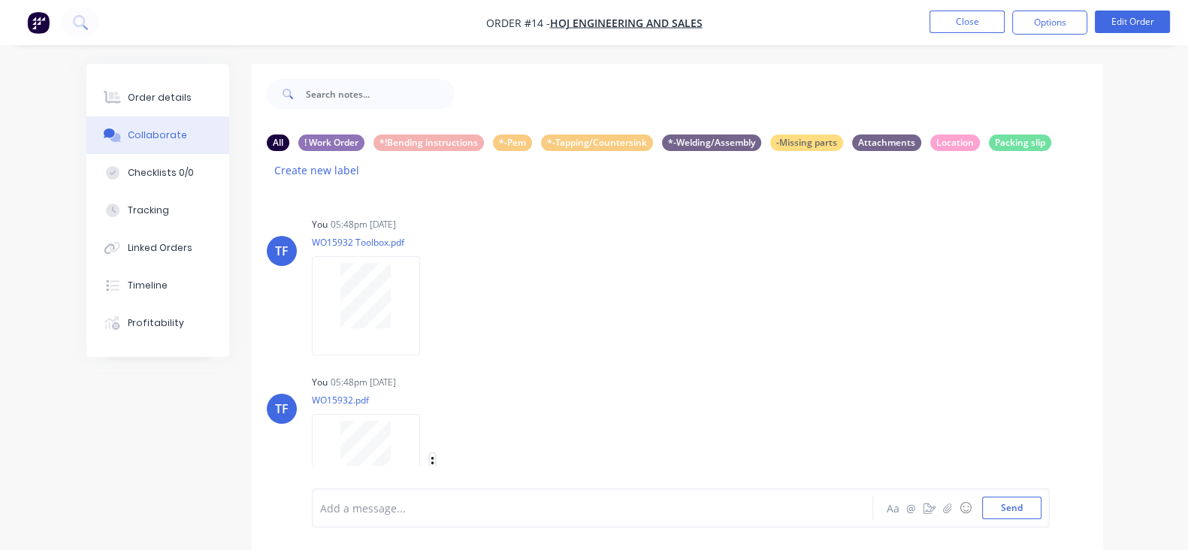
click at [430, 455] on icon "button" at bounding box center [432, 463] width 5 height 17
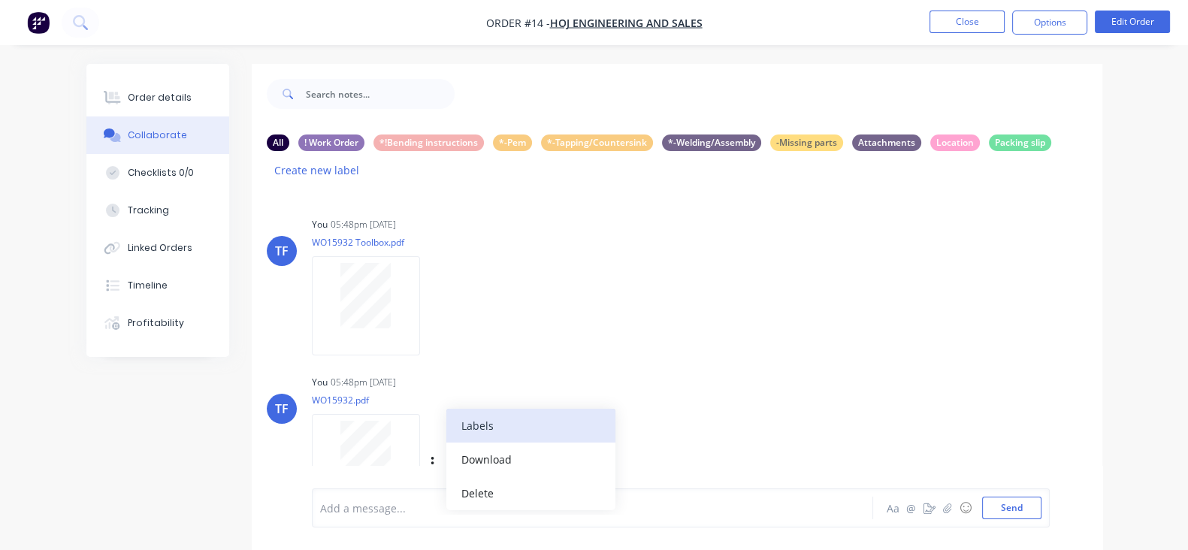
click at [446, 409] on button "Labels" at bounding box center [530, 426] width 169 height 34
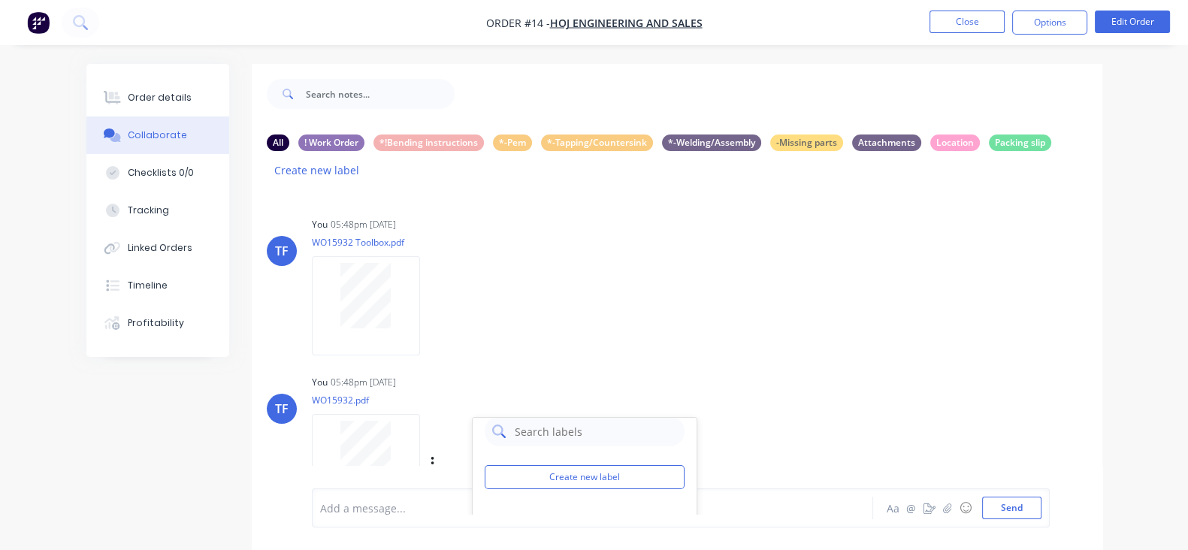
scroll to position [26, 0]
click at [483, 495] on div at bounding box center [498, 510] width 30 height 30
click at [789, 394] on div "TF You 05:48pm 07/10/25 WO15932.pdf Labels Download Delete Create new label ! W…" at bounding box center [677, 438] width 850 height 135
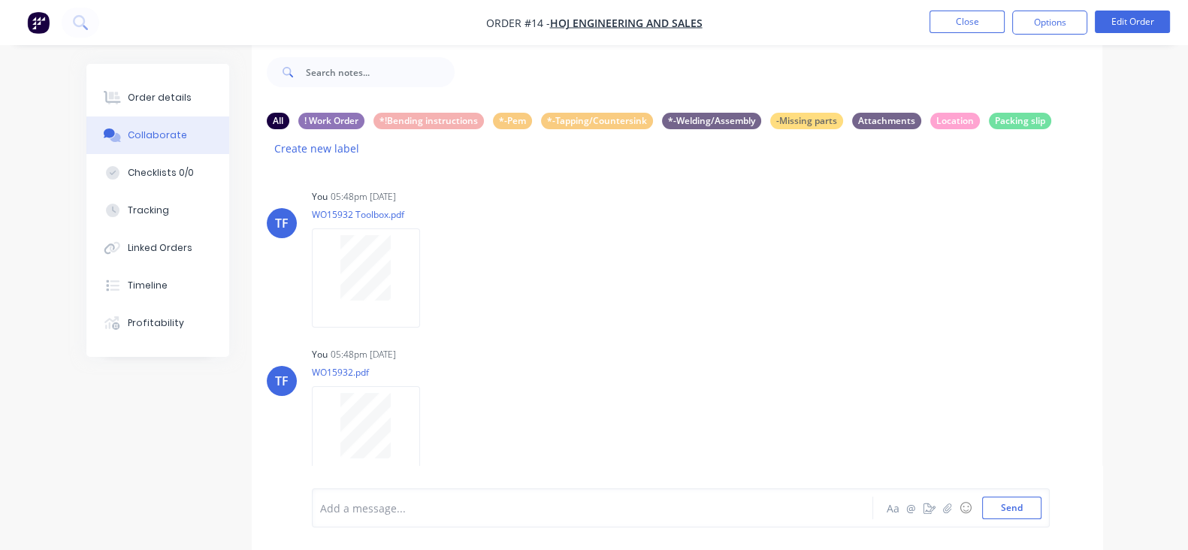
scroll to position [0, 0]
click at [952, 15] on button "Close" at bounding box center [966, 22] width 75 height 23
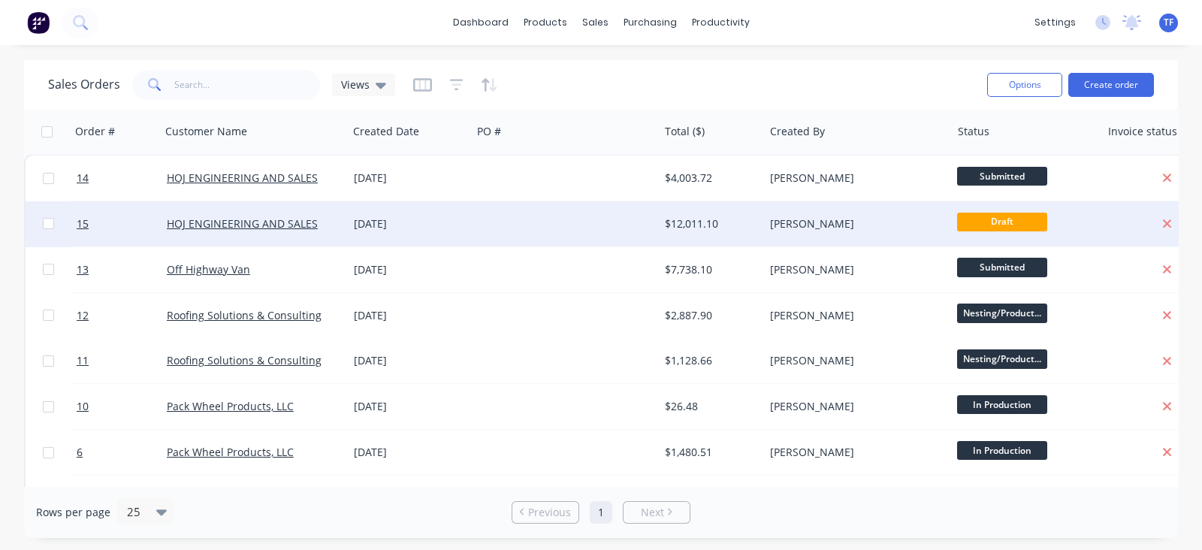
click at [973, 231] on span "Draft" at bounding box center [1002, 222] width 90 height 19
click at [481, 223] on div at bounding box center [565, 223] width 187 height 45
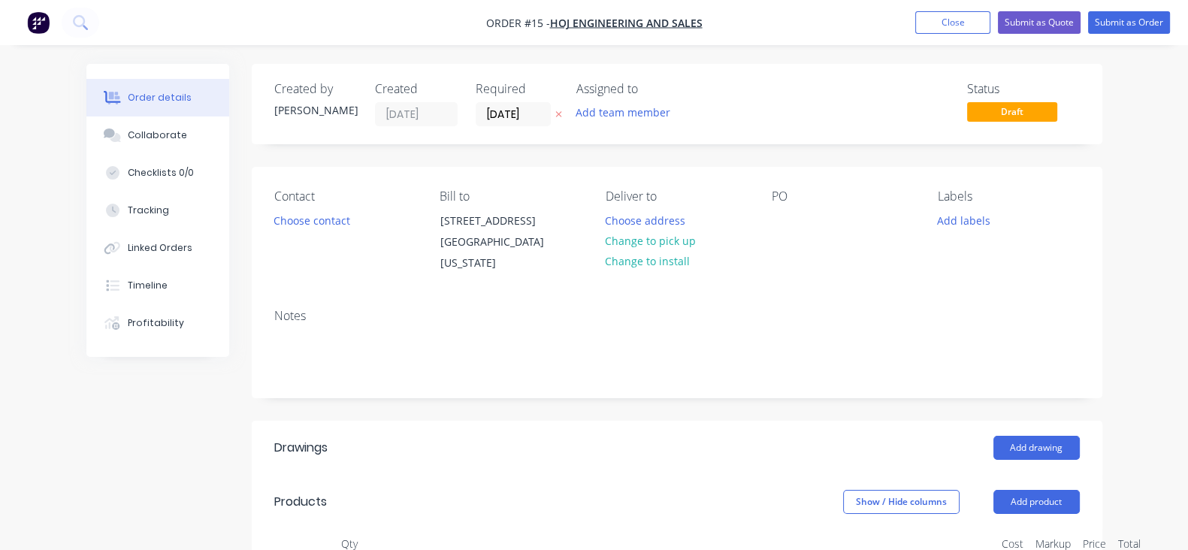
click at [1106, 36] on nav "Order #15 - HOJ ENGINEERING AND SALES Add product Close Submit as Quote Submit …" at bounding box center [594, 22] width 1188 height 45
click at [1106, 32] on button "Submit as Order" at bounding box center [1129, 22] width 82 height 23
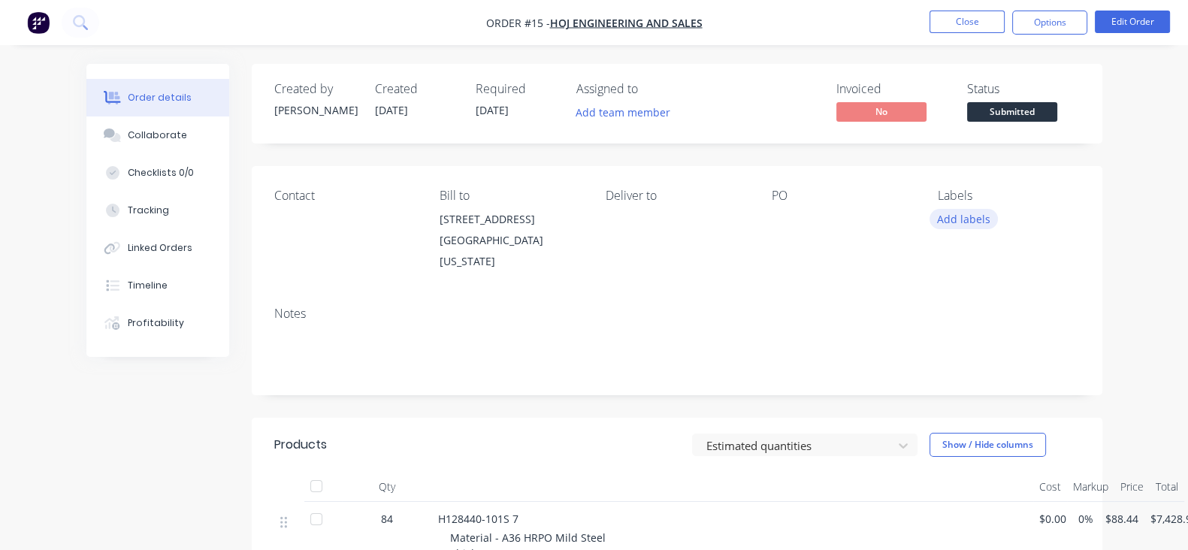
click at [977, 218] on button "Add labels" at bounding box center [963, 219] width 69 height 20
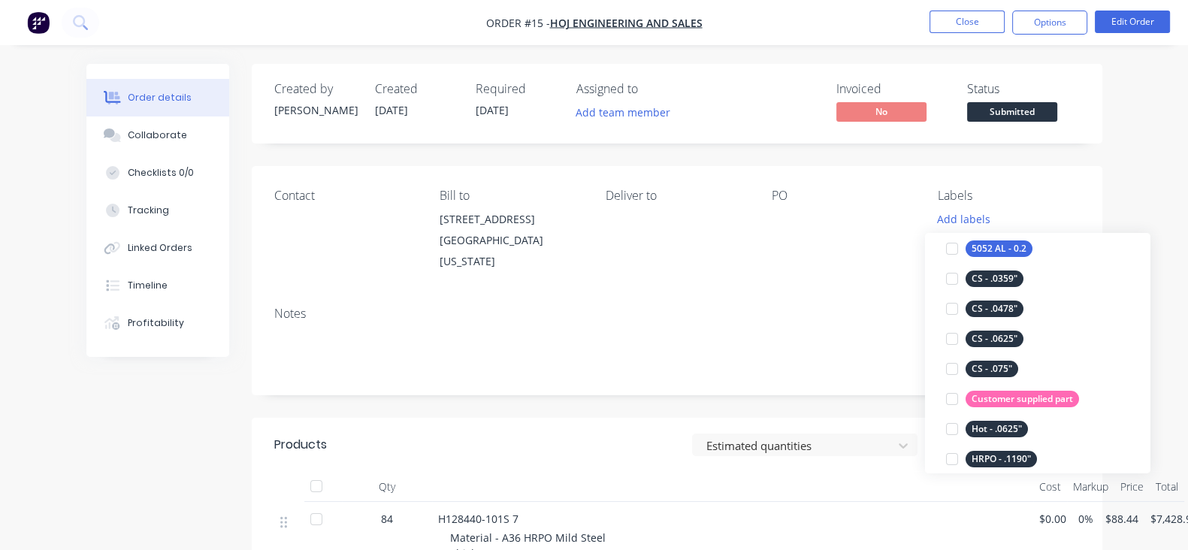
scroll to position [469, 0]
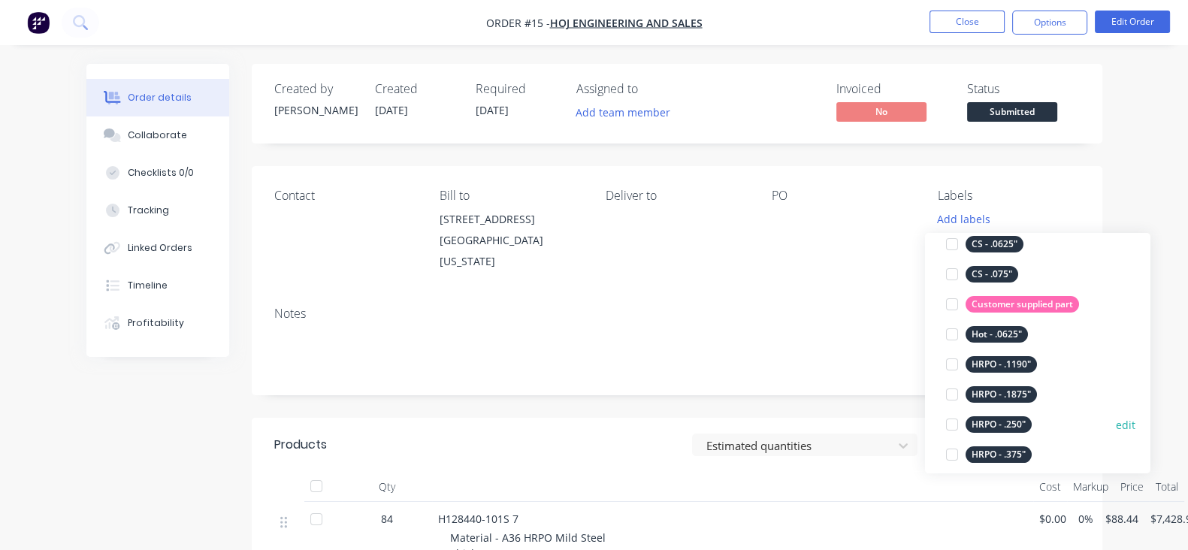
click at [949, 419] on div at bounding box center [952, 424] width 30 height 30
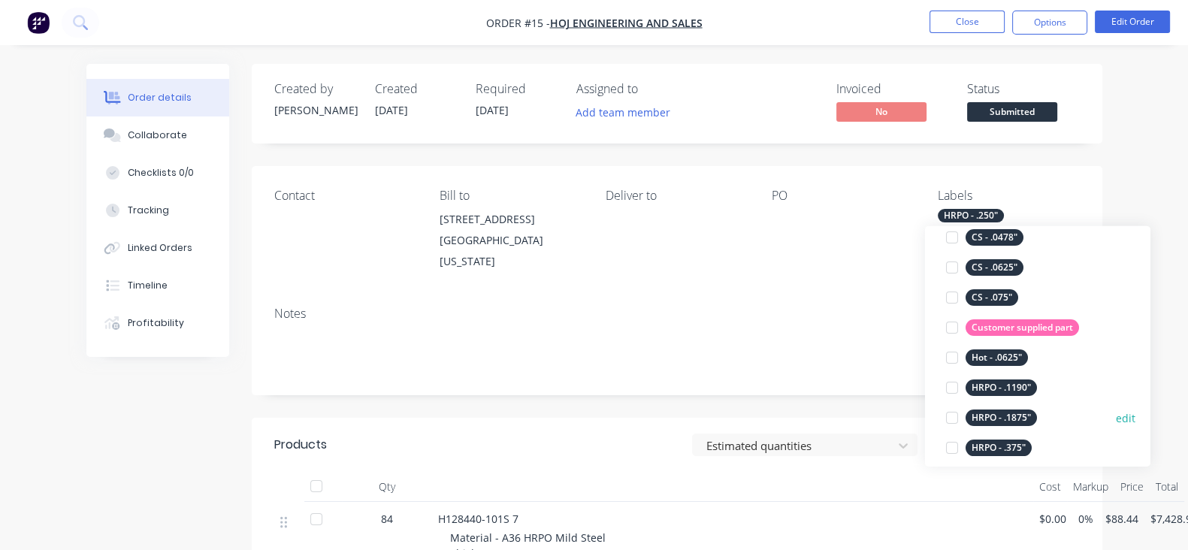
scroll to position [656, 0]
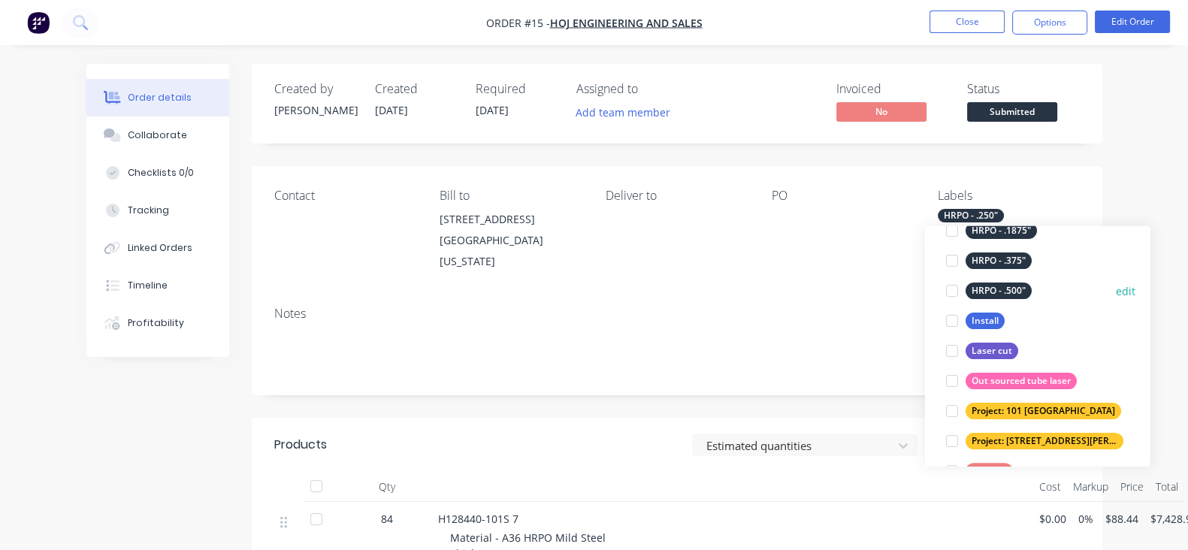
click at [946, 291] on div at bounding box center [952, 291] width 30 height 30
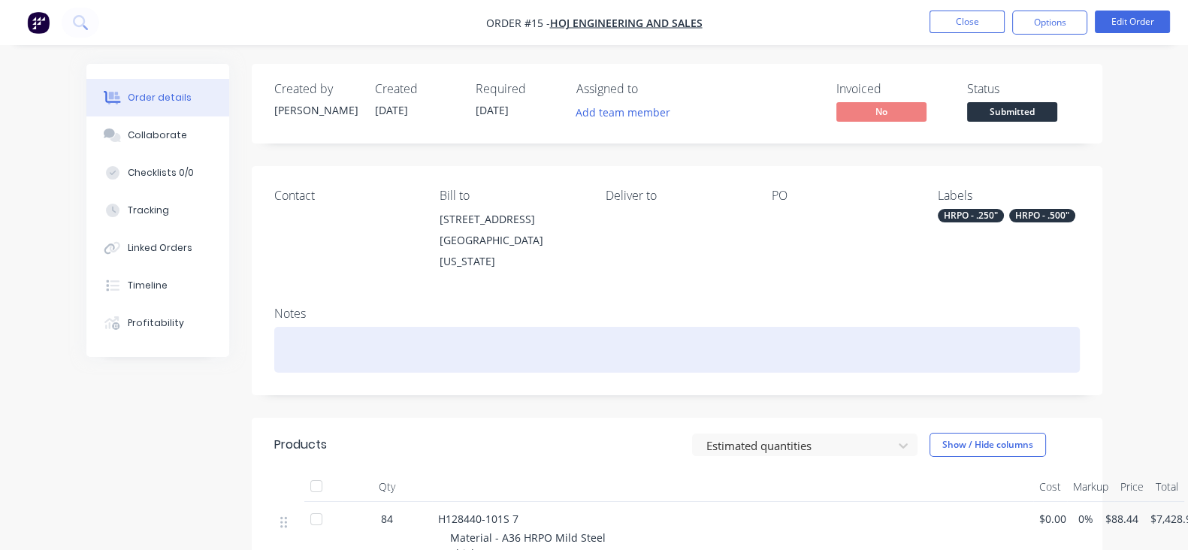
click at [841, 327] on div at bounding box center [676, 350] width 805 height 46
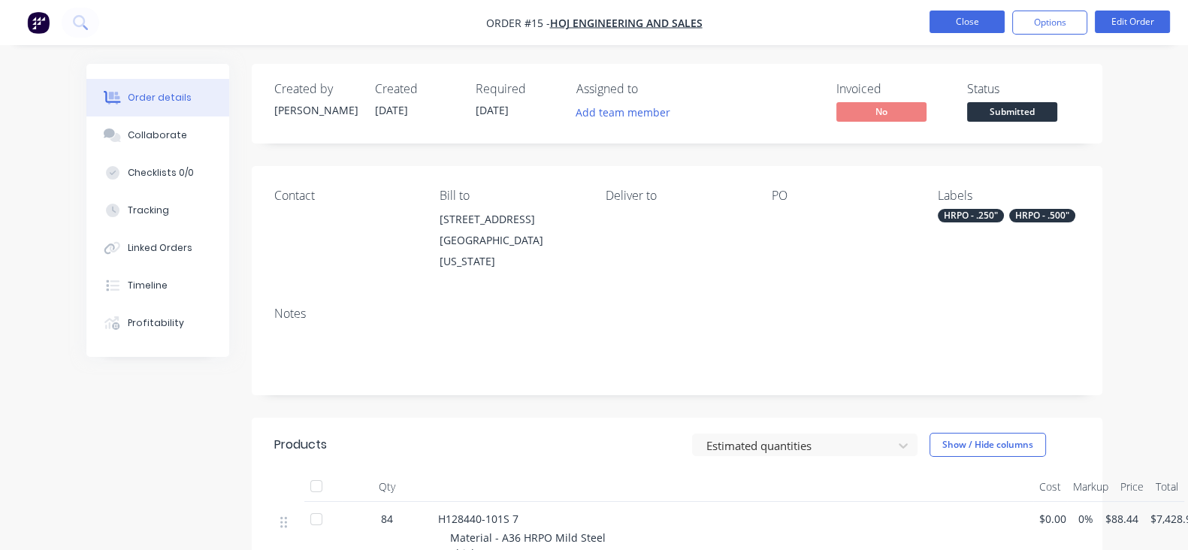
click at [957, 29] on button "Close" at bounding box center [966, 22] width 75 height 23
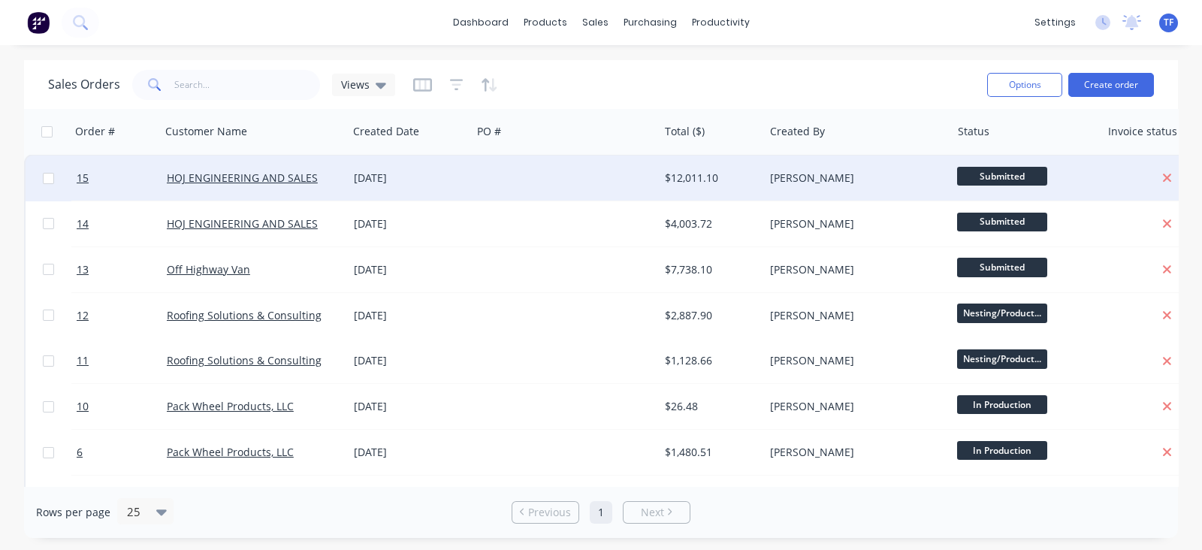
click at [478, 188] on div at bounding box center [565, 177] width 187 height 45
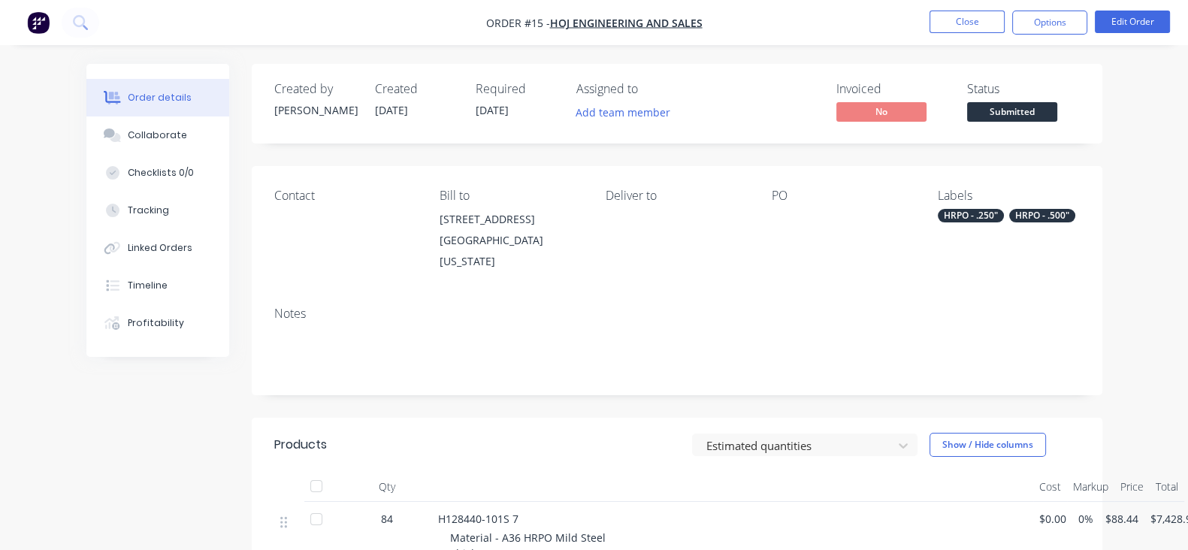
click at [946, 35] on nav "Order #15 - HOJ ENGINEERING AND SALES Close Options Edit Order" at bounding box center [594, 22] width 1188 height 45
click at [948, 27] on button "Close" at bounding box center [966, 22] width 75 height 23
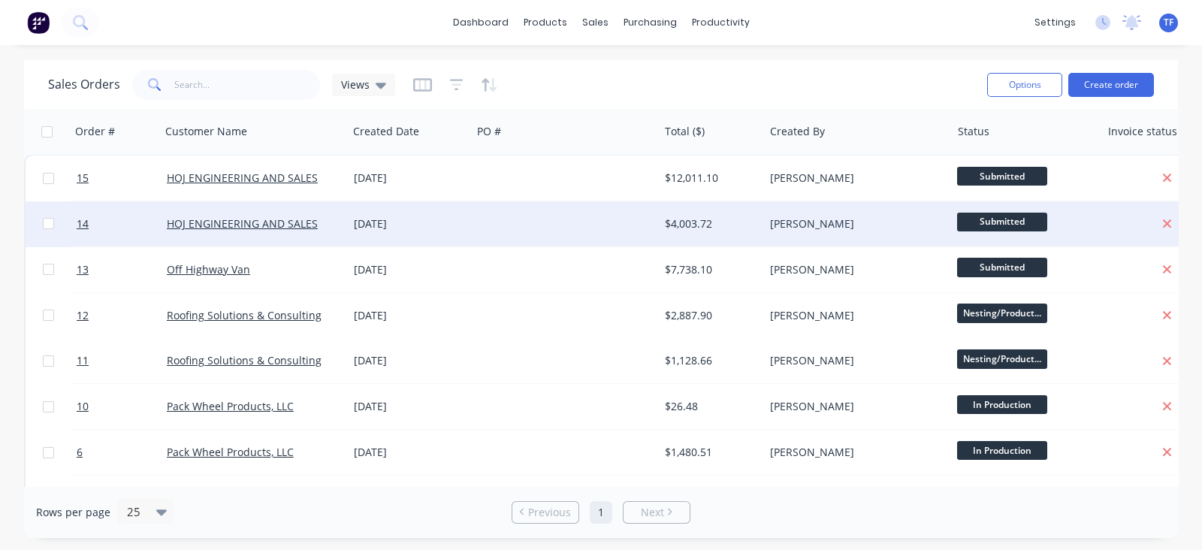
click at [463, 231] on div "[DATE]" at bounding box center [410, 223] width 124 height 45
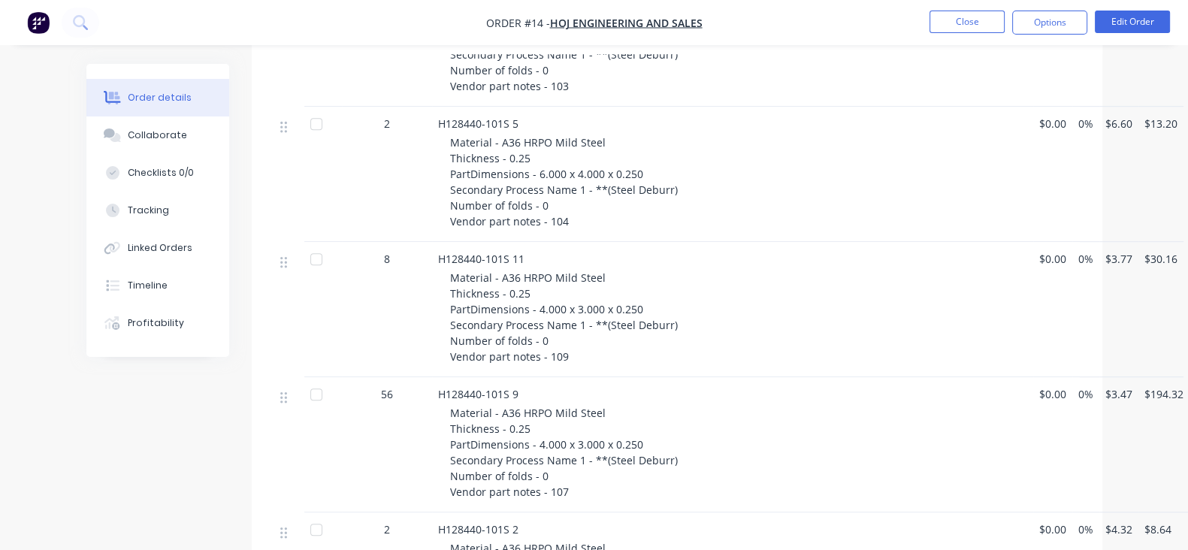
scroll to position [1314, 0]
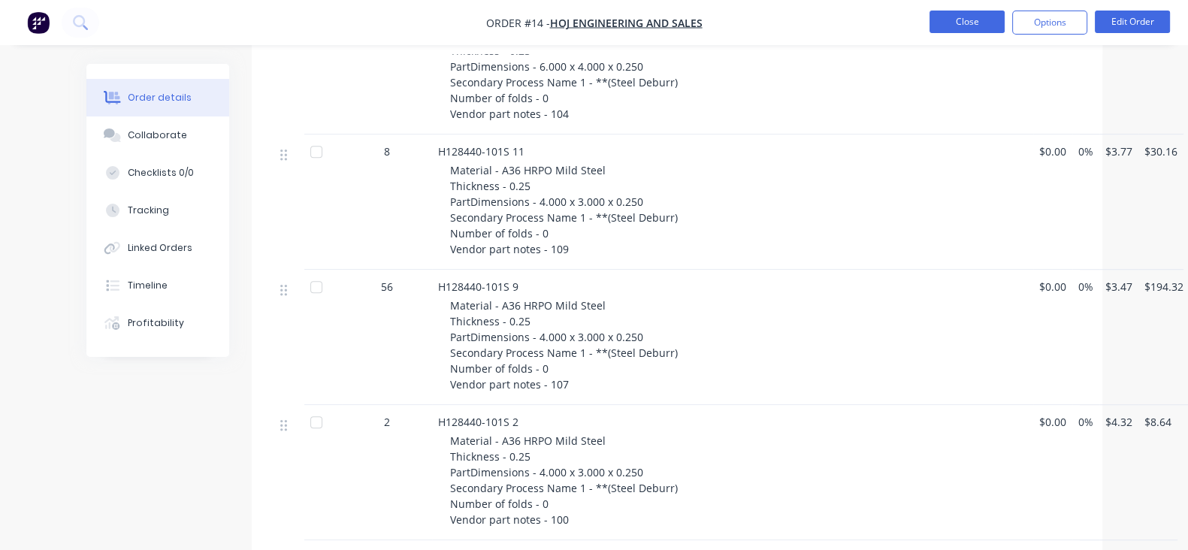
click at [955, 20] on button "Close" at bounding box center [966, 22] width 75 height 23
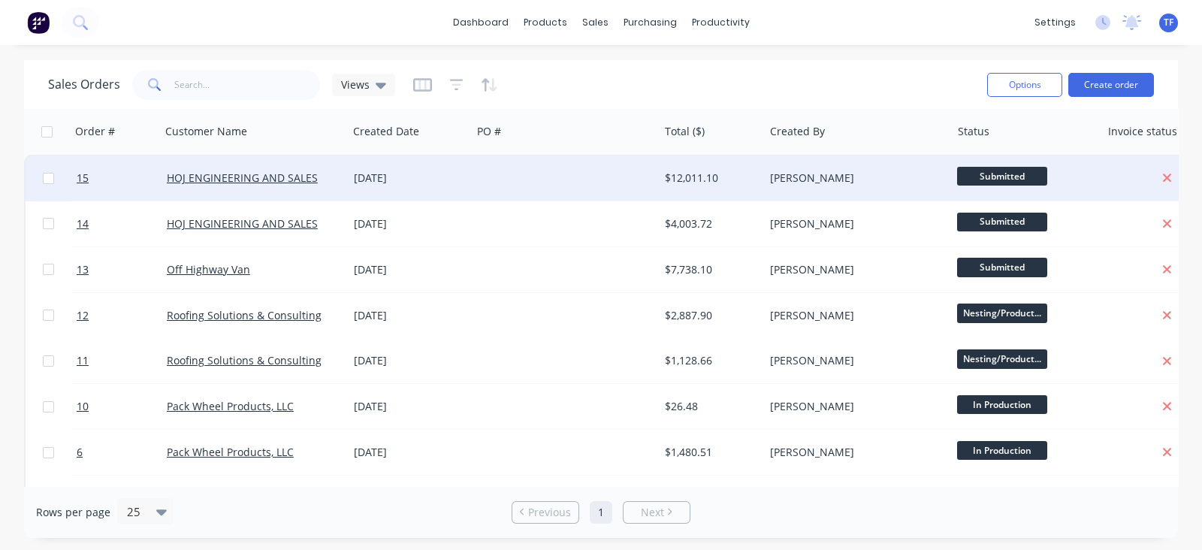
click at [487, 184] on div at bounding box center [565, 177] width 187 height 45
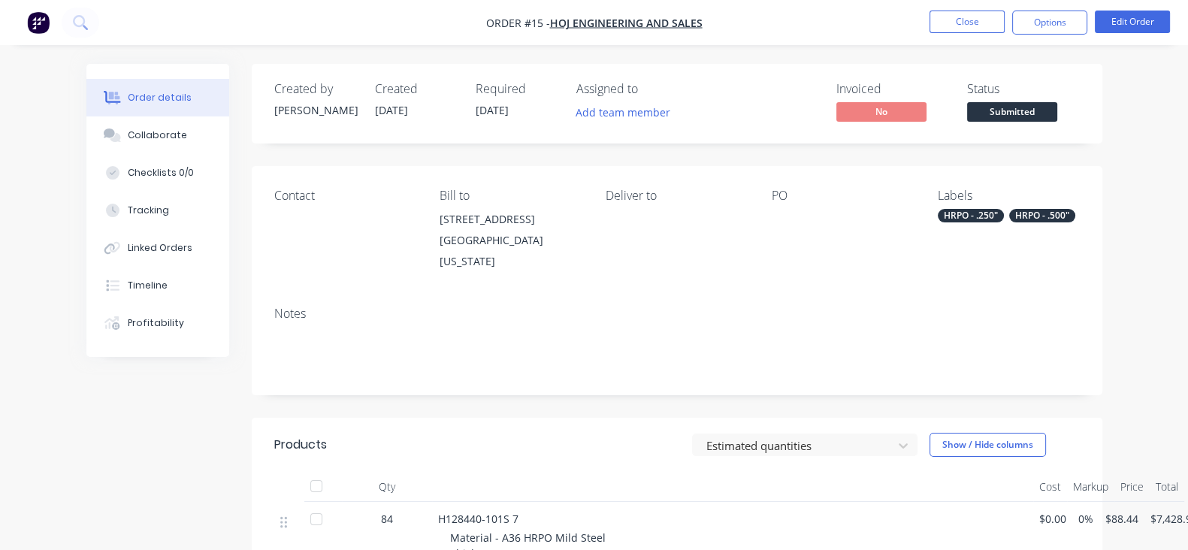
click at [40, 26] on img "button" at bounding box center [38, 22] width 23 height 23
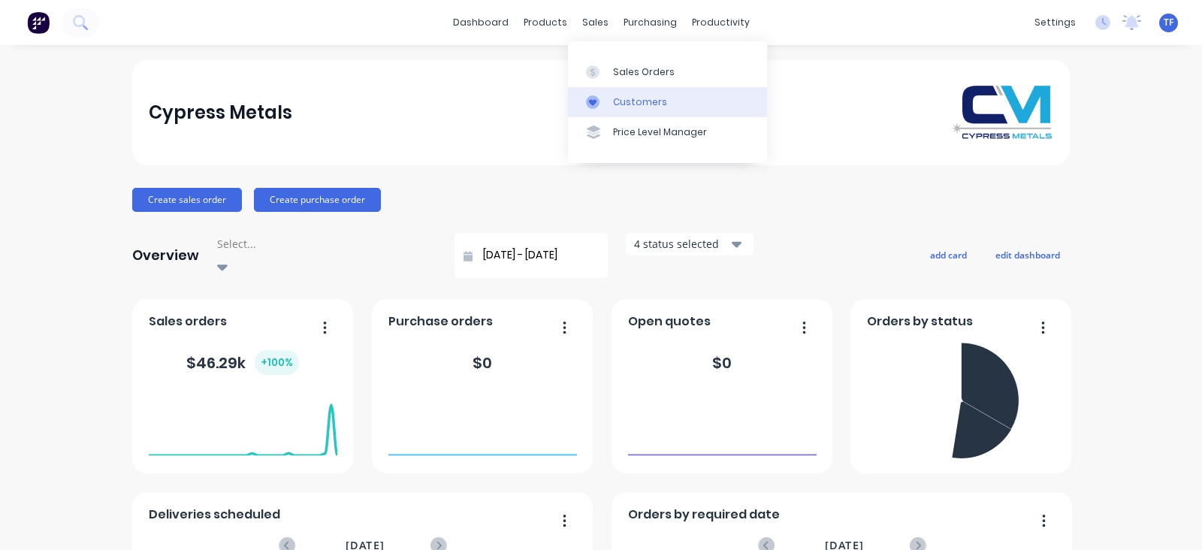
click at [597, 93] on link "Customers" at bounding box center [667, 102] width 199 height 30
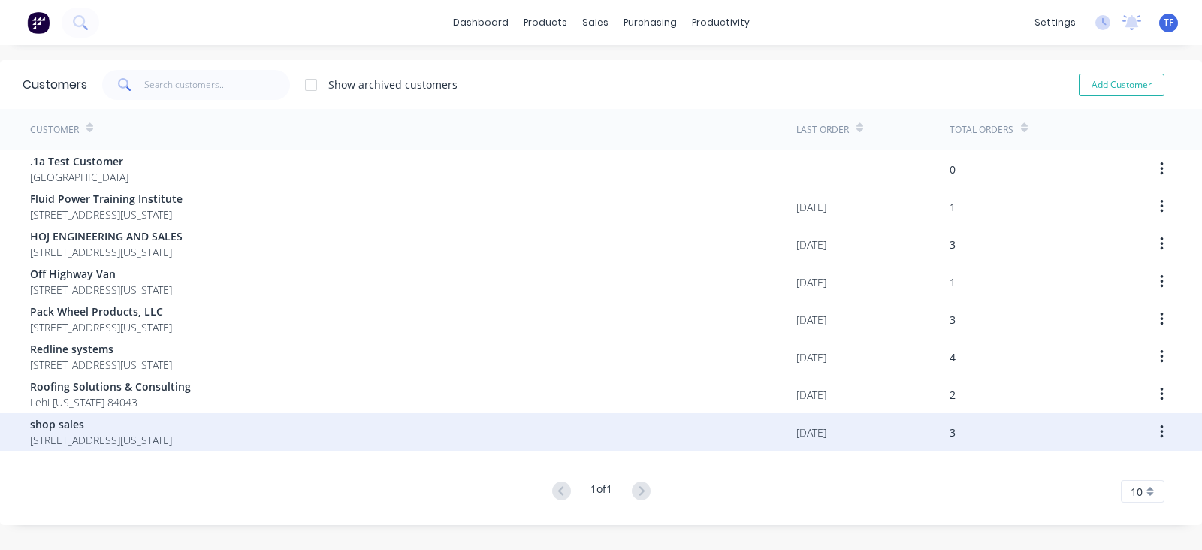
click at [315, 428] on div "shop sales 637 w billinis road south salt lake Utah 84119" at bounding box center [413, 432] width 766 height 38
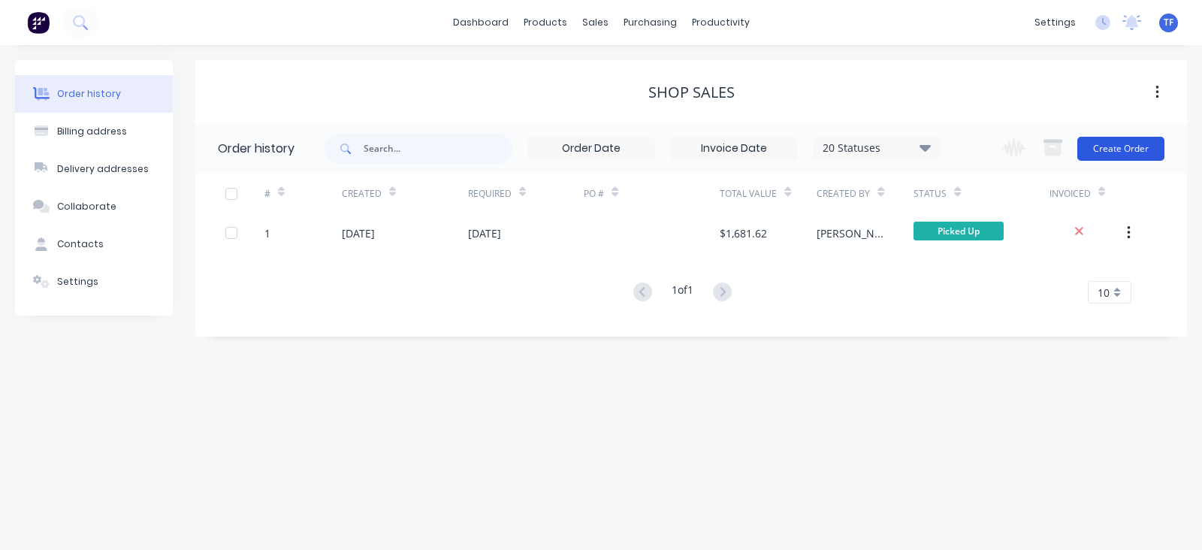
click at [1115, 155] on button "Create Order" at bounding box center [1120, 149] width 87 height 24
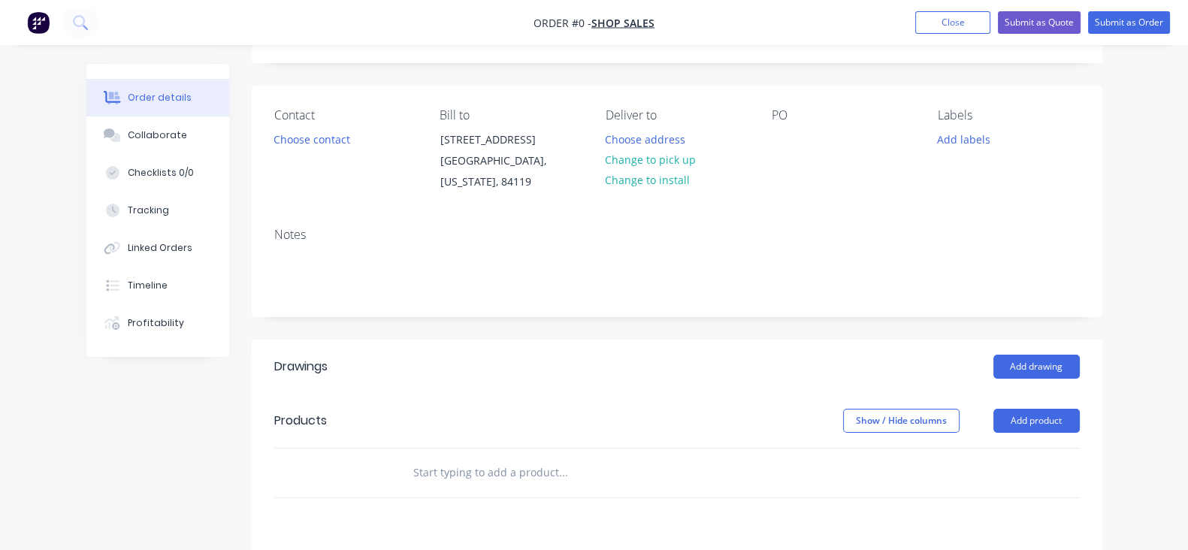
scroll to position [187, 0]
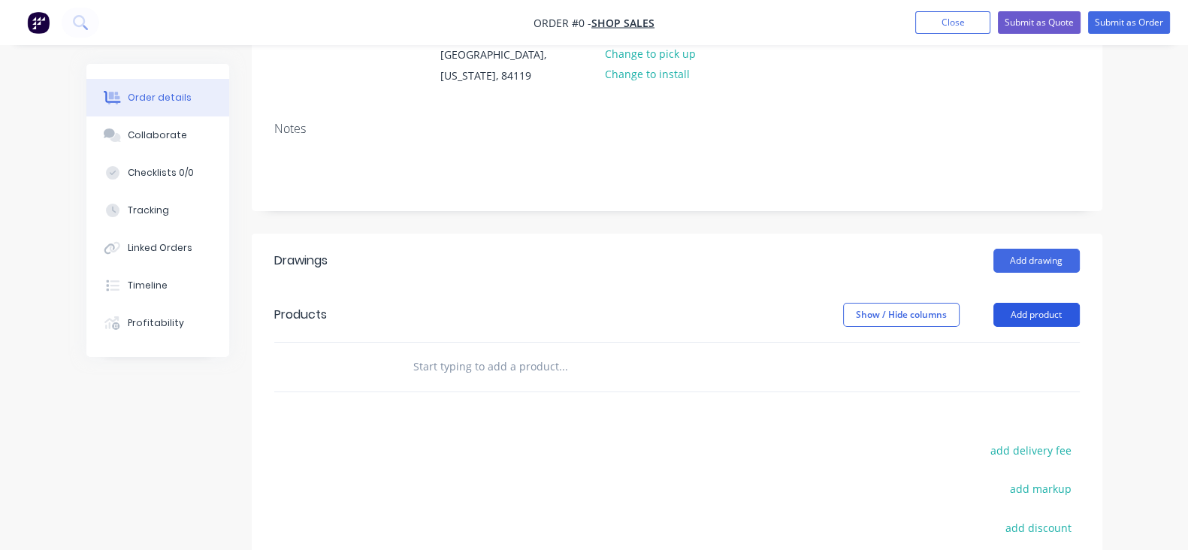
click at [1079, 310] on button "Add product" at bounding box center [1036, 315] width 86 height 24
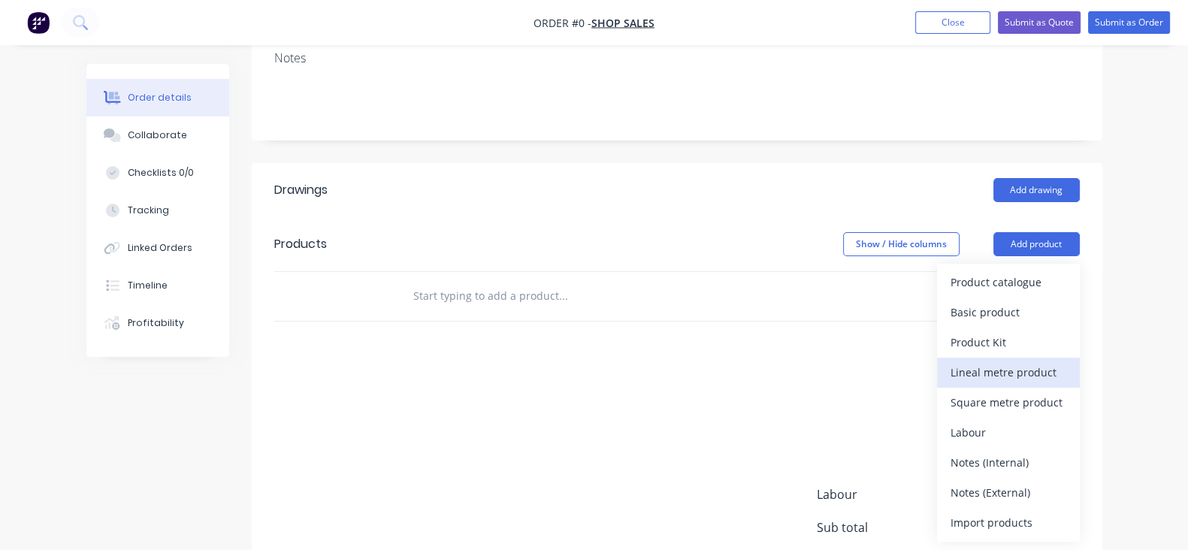
scroll to position [375, 0]
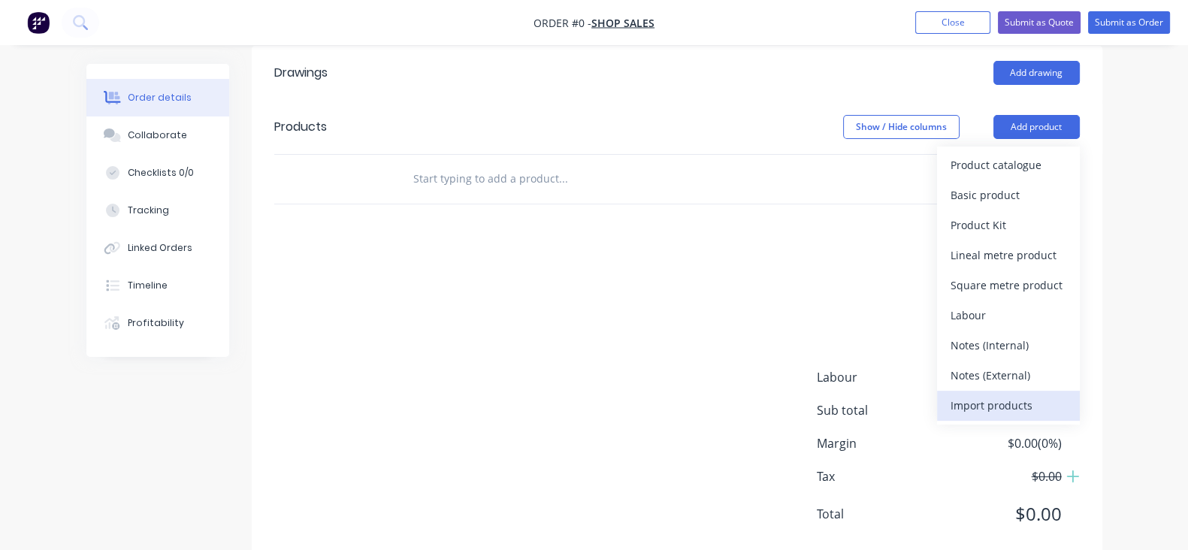
click at [1063, 403] on div "Import products" at bounding box center [1008, 405] width 116 height 22
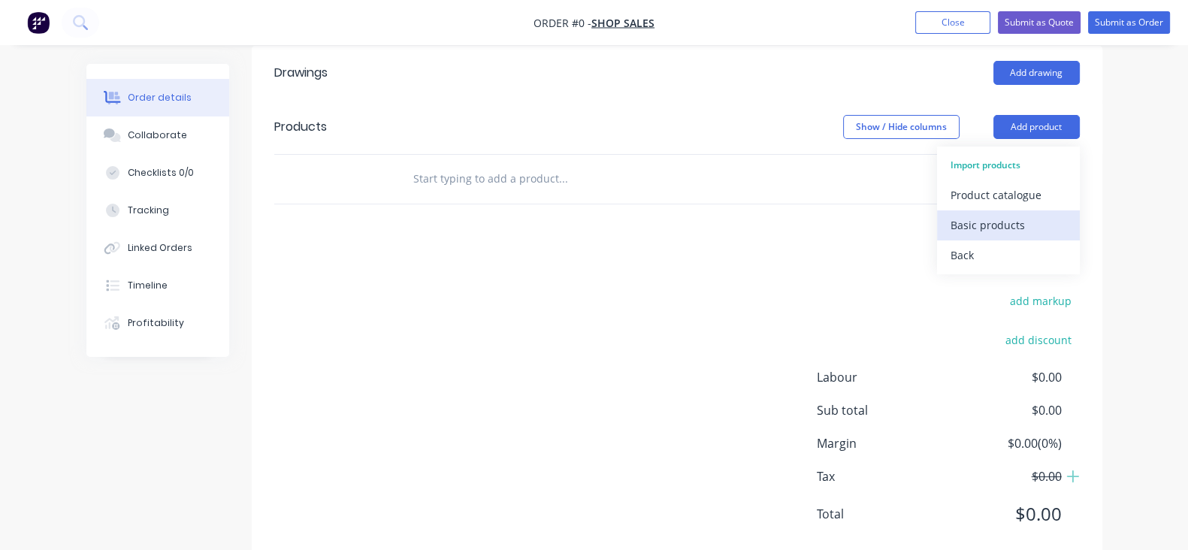
click at [1045, 220] on div "Basic products" at bounding box center [1008, 225] width 116 height 22
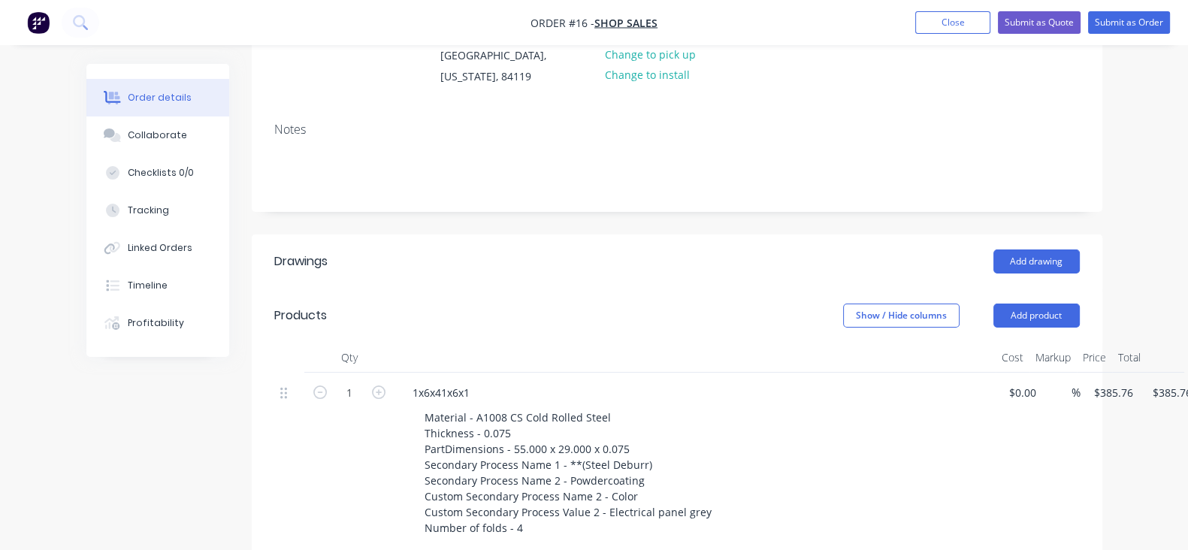
scroll to position [187, 0]
click at [1076, 263] on button "Add drawing" at bounding box center [1036, 261] width 86 height 24
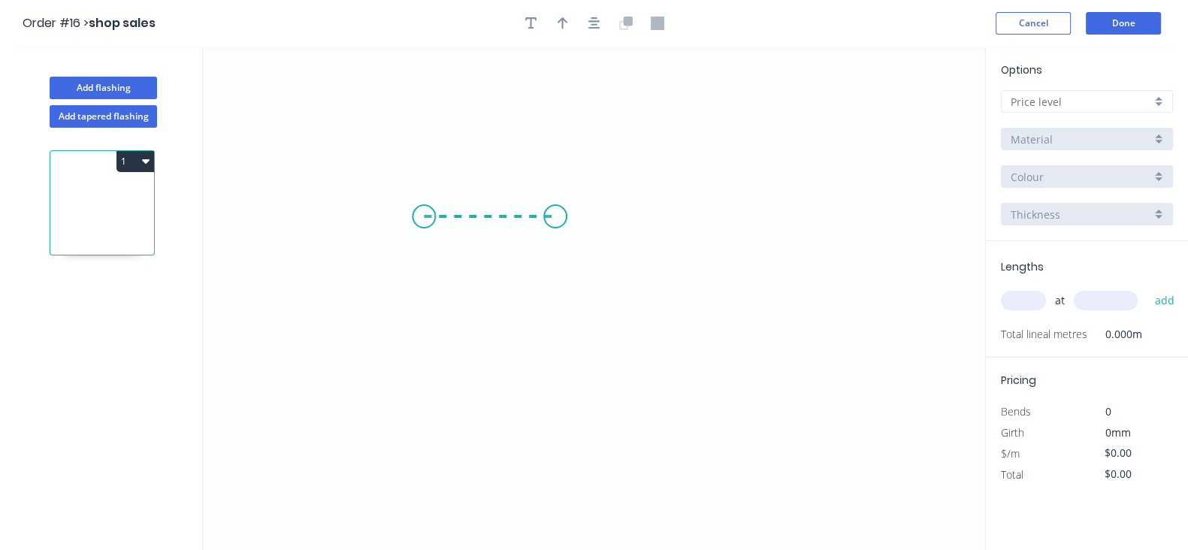
drag, startPoint x: 424, startPoint y: 217, endPoint x: 555, endPoint y: 212, distance: 131.6
click at [555, 212] on icon "0" at bounding box center [594, 298] width 782 height 503
drag, startPoint x: 553, startPoint y: 220, endPoint x: 554, endPoint y: 371, distance: 151.0
click at [554, 371] on icon "0 ?" at bounding box center [594, 298] width 782 height 503
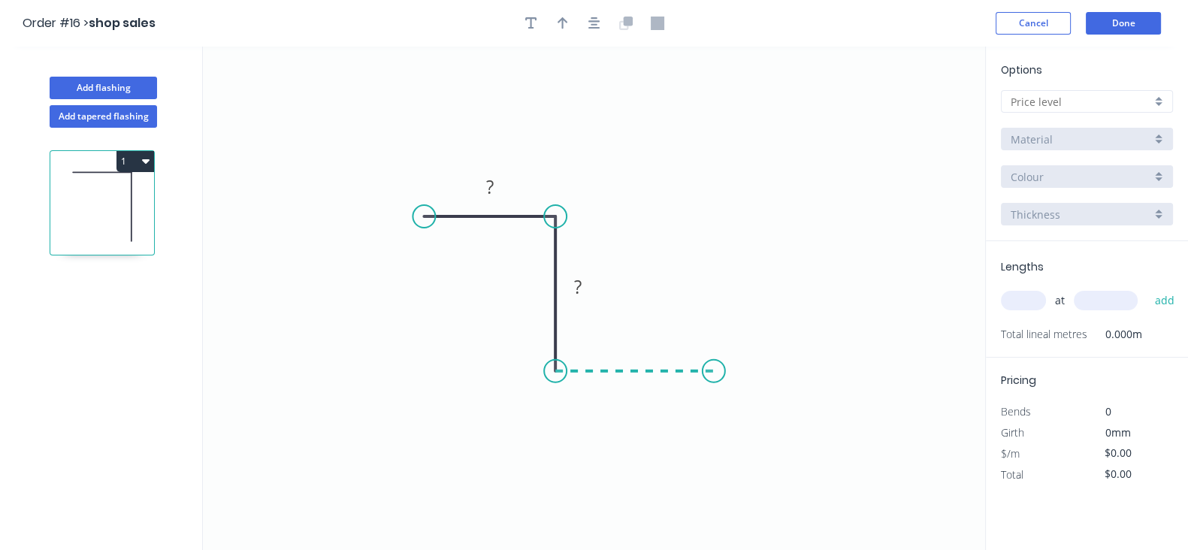
drag, startPoint x: 554, startPoint y: 371, endPoint x: 747, endPoint y: 370, distance: 193.8
click at [747, 370] on icon "0 ? ?" at bounding box center [594, 298] width 782 height 503
drag, startPoint x: 747, startPoint y: 370, endPoint x: 751, endPoint y: 228, distance: 142.0
click at [751, 228] on icon "0 ? ? ?" at bounding box center [594, 298] width 782 height 503
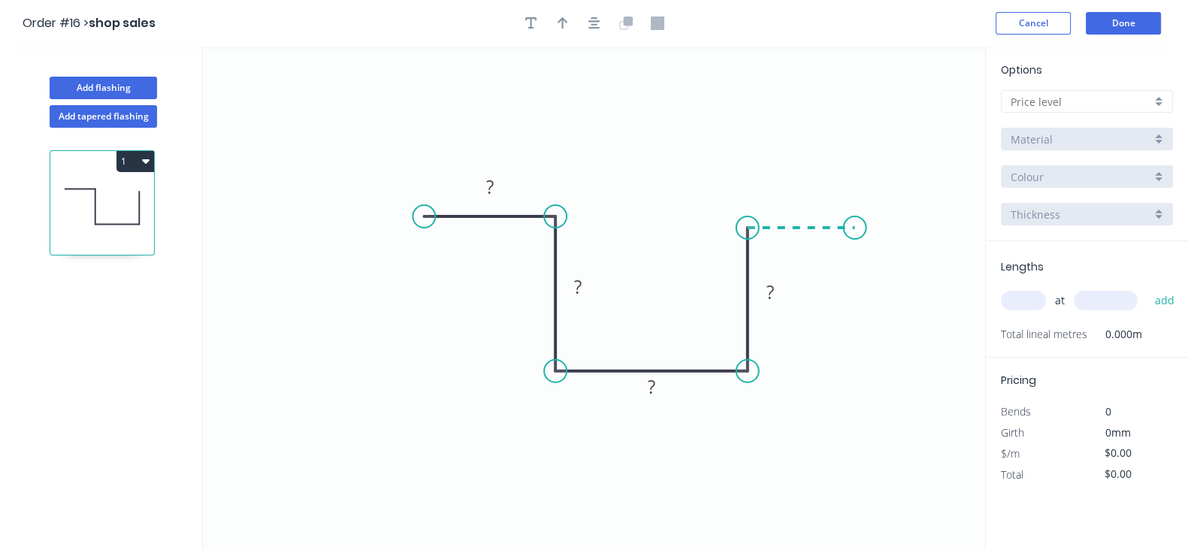
drag, startPoint x: 751, startPoint y: 225, endPoint x: 855, endPoint y: 225, distance: 103.7
click at [855, 225] on icon "0 ? ? ? ?" at bounding box center [594, 298] width 782 height 503
click at [1073, 104] on input "text" at bounding box center [1080, 102] width 140 height 16
click at [1021, 297] on input "text" at bounding box center [1023, 301] width 45 height 20
click at [481, 214] on icon "0 ? ? ? ? ?" at bounding box center [594, 298] width 782 height 503
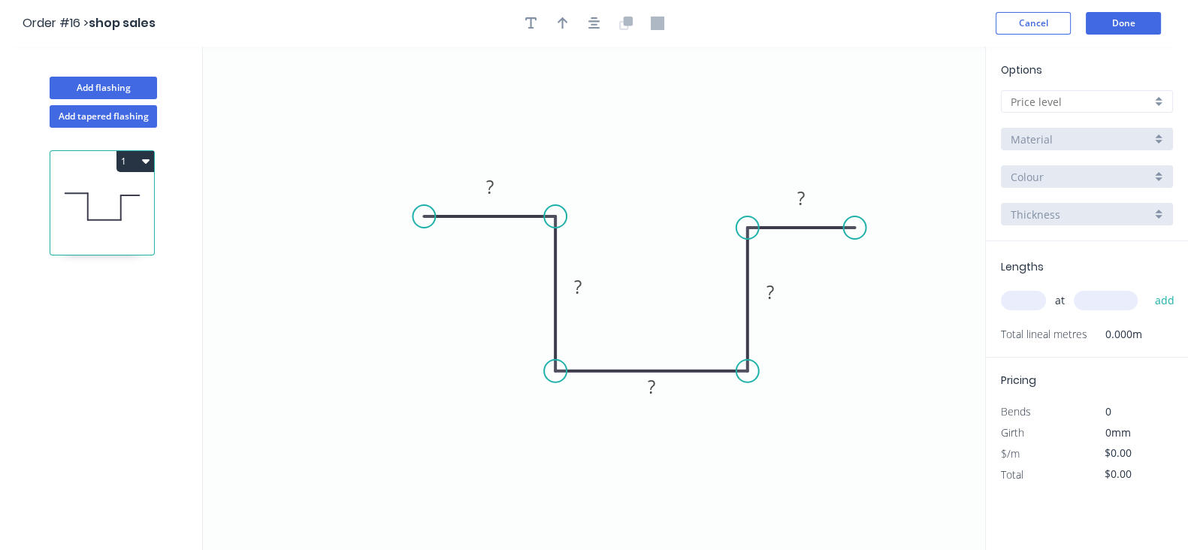
click at [481, 215] on icon "0 ? ? ? ? ?" at bounding box center [594, 298] width 782 height 503
click at [484, 221] on icon "0 ? ? ? ? ?" at bounding box center [594, 298] width 782 height 503
click at [484, 216] on icon at bounding box center [489, 216] width 131 height 0
click at [489, 188] on tspan "?" at bounding box center [490, 186] width 8 height 25
click at [571, 285] on rect at bounding box center [578, 287] width 30 height 21
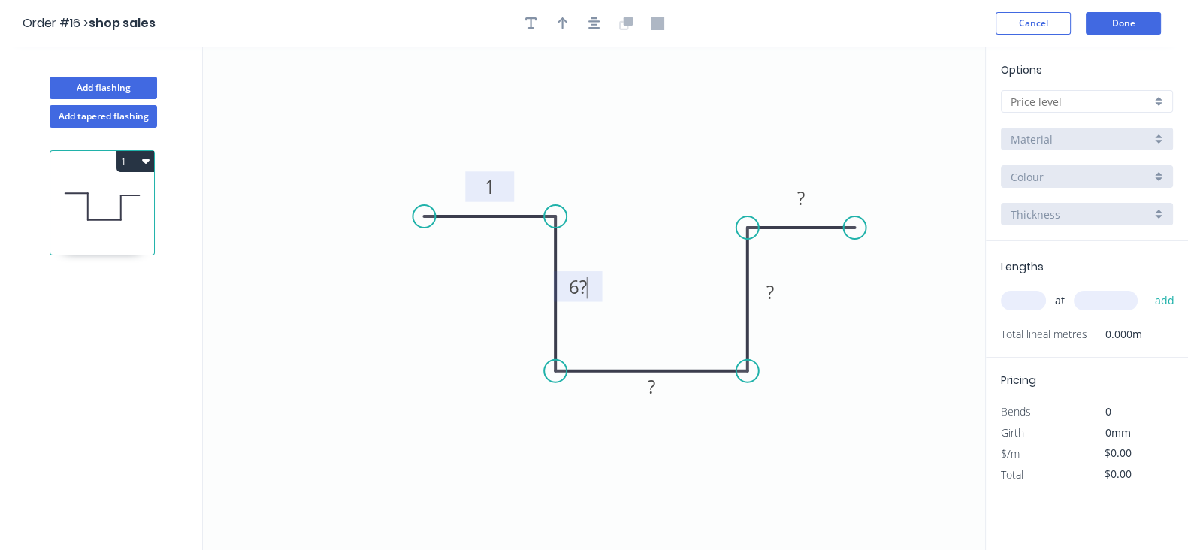
drag, startPoint x: 584, startPoint y: 283, endPoint x: 493, endPoint y: 306, distance: 94.5
click at [493, 306] on icon "0 1 6? ? ? ?" at bounding box center [594, 298] width 782 height 503
click at [590, 282] on rect at bounding box center [578, 287] width 30 height 21
click at [554, 426] on icon "0 1 6 ? ? ?" at bounding box center [594, 298] width 782 height 503
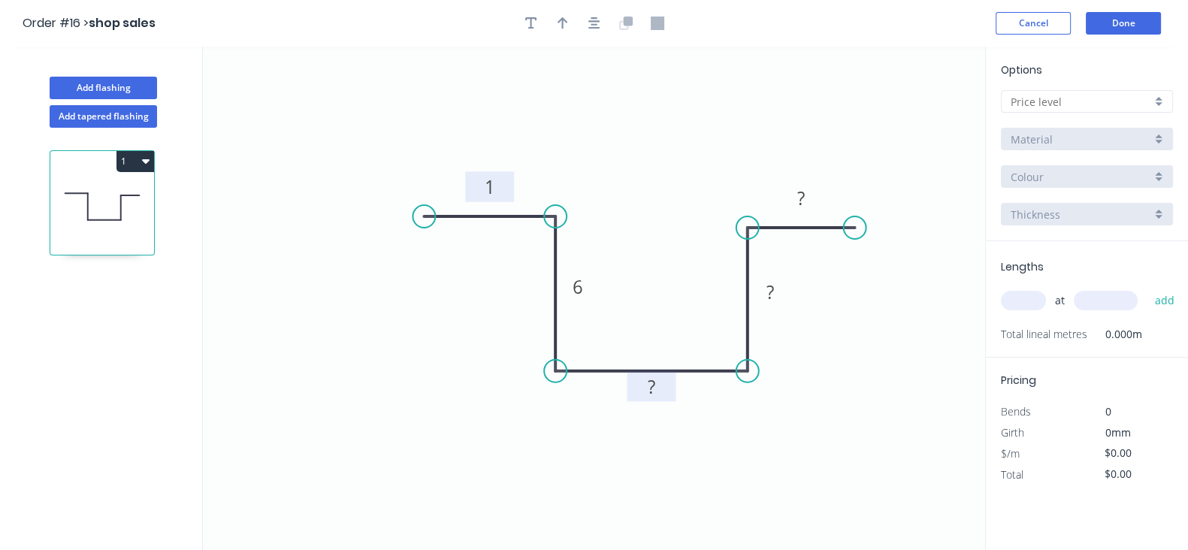
click at [645, 396] on rect at bounding box center [651, 387] width 30 height 21
drag, startPoint x: 642, startPoint y: 392, endPoint x: 620, endPoint y: 397, distance: 22.4
click at [620, 397] on icon "0 1 6 ? ? ?" at bounding box center [594, 298] width 782 height 503
drag, startPoint x: 643, startPoint y: 389, endPoint x: 665, endPoint y: 390, distance: 21.8
click at [665, 390] on rect at bounding box center [651, 387] width 30 height 21
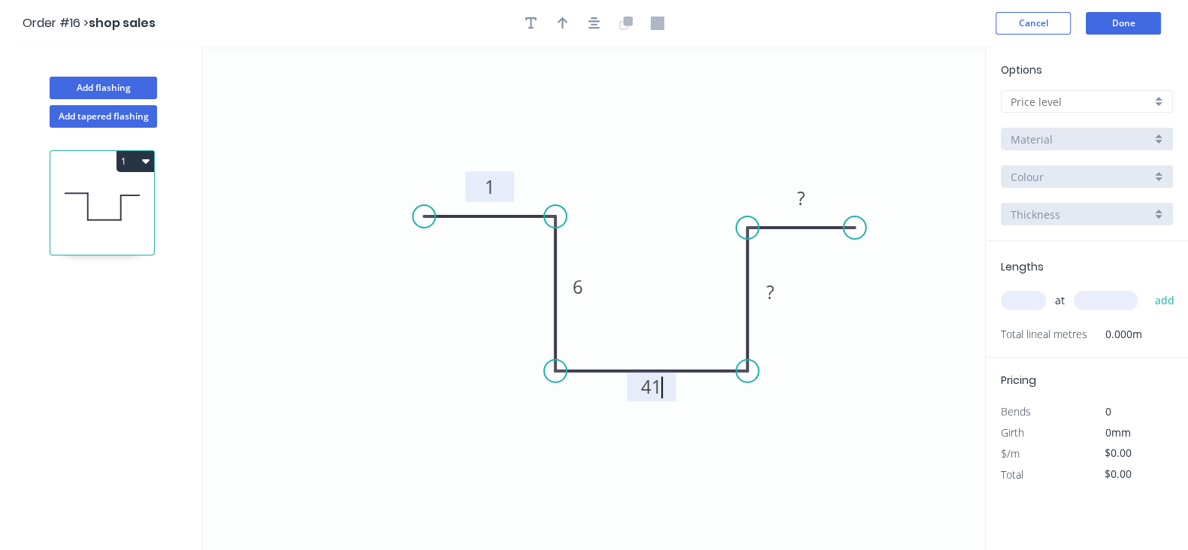
click at [643, 445] on icon "0 1 6 41 ? ?" at bounding box center [594, 298] width 782 height 503
click at [766, 300] on tspan "?" at bounding box center [770, 291] width 8 height 25
click at [802, 189] on tspan "?" at bounding box center [801, 198] width 8 height 25
click at [819, 340] on icon "0 1 6 41 6 1" at bounding box center [594, 298] width 782 height 503
click at [1035, 295] on input "text" at bounding box center [1023, 301] width 45 height 20
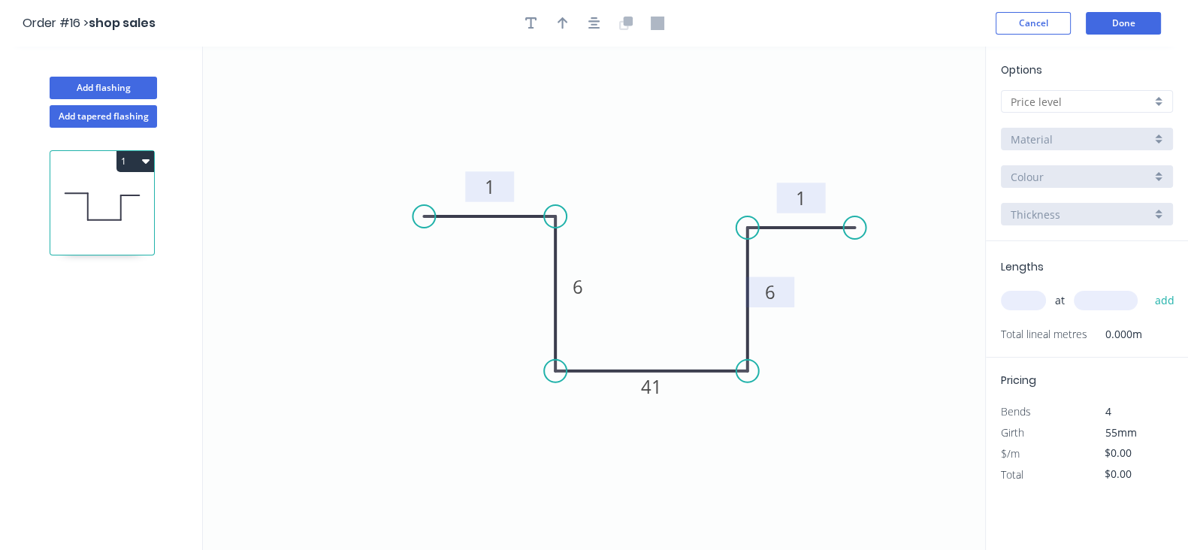
click at [1010, 299] on input "text" at bounding box center [1023, 301] width 45 height 20
type input "1"
click at [1146, 288] on button "add" at bounding box center [1163, 301] width 35 height 26
click at [1096, 306] on input "text" at bounding box center [1105, 301] width 64 height 20
type input "90"
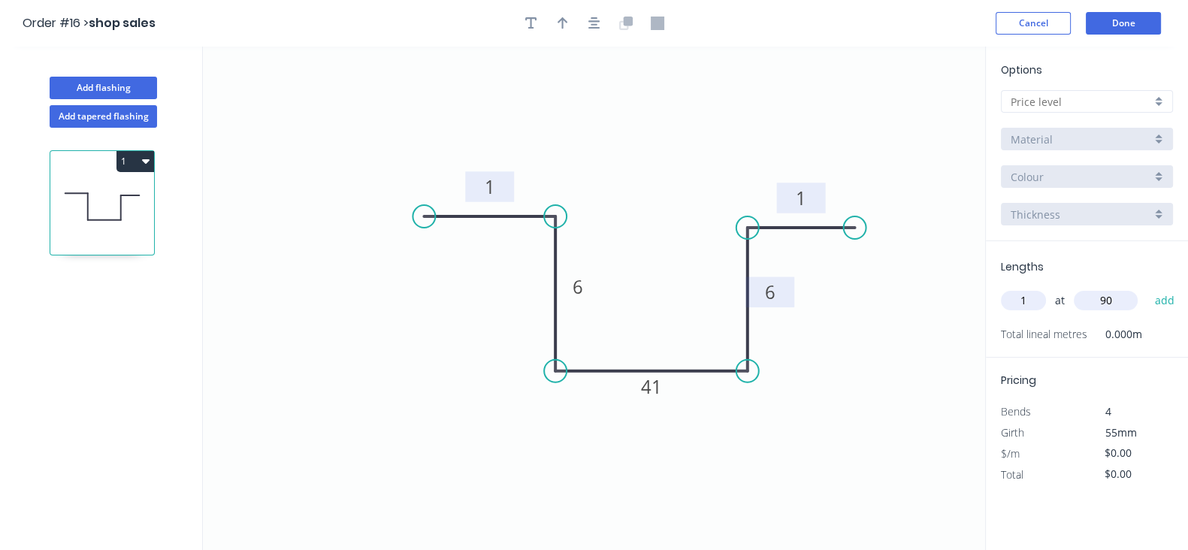
click at [1146, 288] on button "add" at bounding box center [1163, 301] width 35 height 26
click at [1170, 326] on icon "button" at bounding box center [1167, 332] width 14 height 18
click at [1028, 306] on input "text" at bounding box center [1023, 301] width 45 height 20
drag, startPoint x: 749, startPoint y: 228, endPoint x: 749, endPoint y: 219, distance: 9.0
click at [749, 219] on circle at bounding box center [747, 227] width 23 height 23
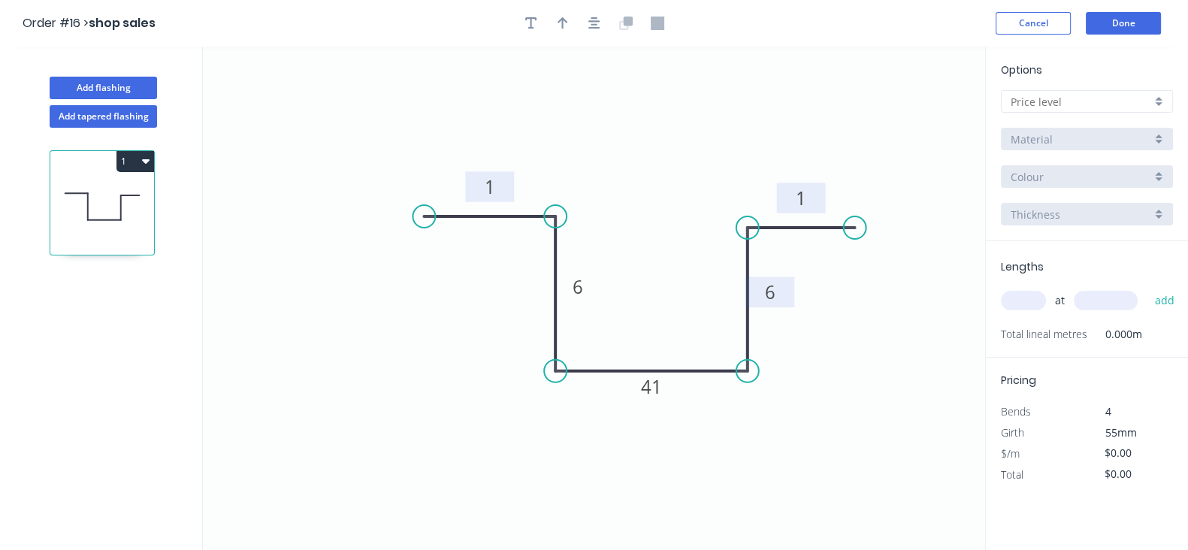
click at [792, 208] on icon "0 1 6 41 6 1" at bounding box center [594, 298] width 782 height 503
drag, startPoint x: 792, startPoint y: 224, endPoint x: 795, endPoint y: 201, distance: 23.5
click at [795, 201] on icon "0 1 6 41 6 1" at bounding box center [594, 298] width 782 height 503
click at [853, 218] on circle at bounding box center [852, 218] width 23 height 23
drag, startPoint x: 746, startPoint y: 232, endPoint x: 746, endPoint y: 223, distance: 9.0
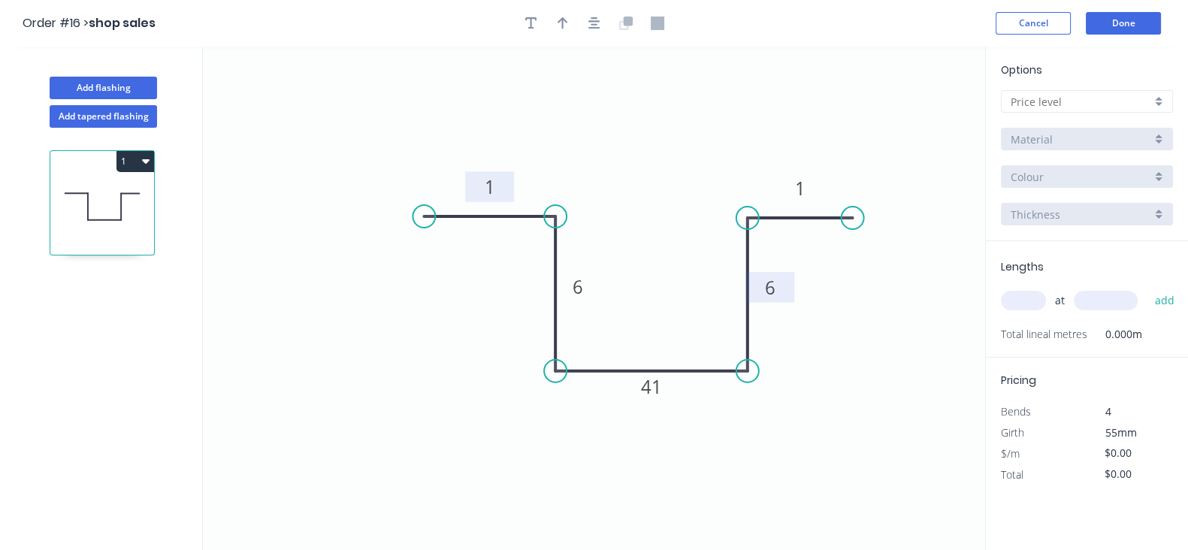
click at [746, 223] on circle at bounding box center [747, 218] width 23 height 23
drag, startPoint x: 746, startPoint y: 317, endPoint x: 746, endPoint y: 333, distance: 15.8
click at [774, 318] on icon "0 1 6 41 6 1" at bounding box center [594, 298] width 782 height 503
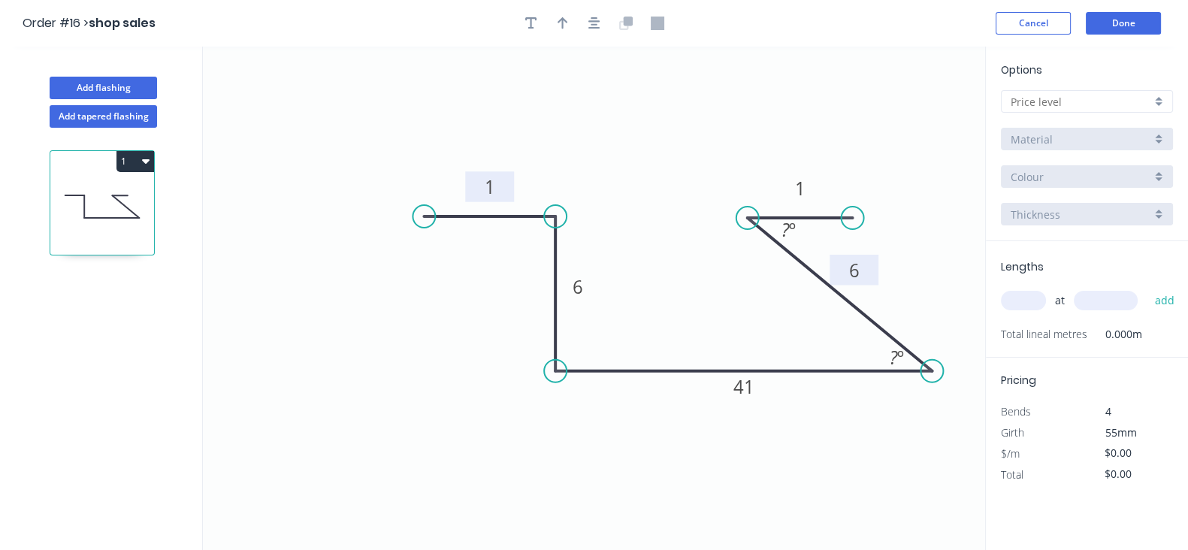
drag, startPoint x: 748, startPoint y: 367, endPoint x: 932, endPoint y: 362, distance: 184.1
click at [932, 362] on circle at bounding box center [931, 371] width 23 height 23
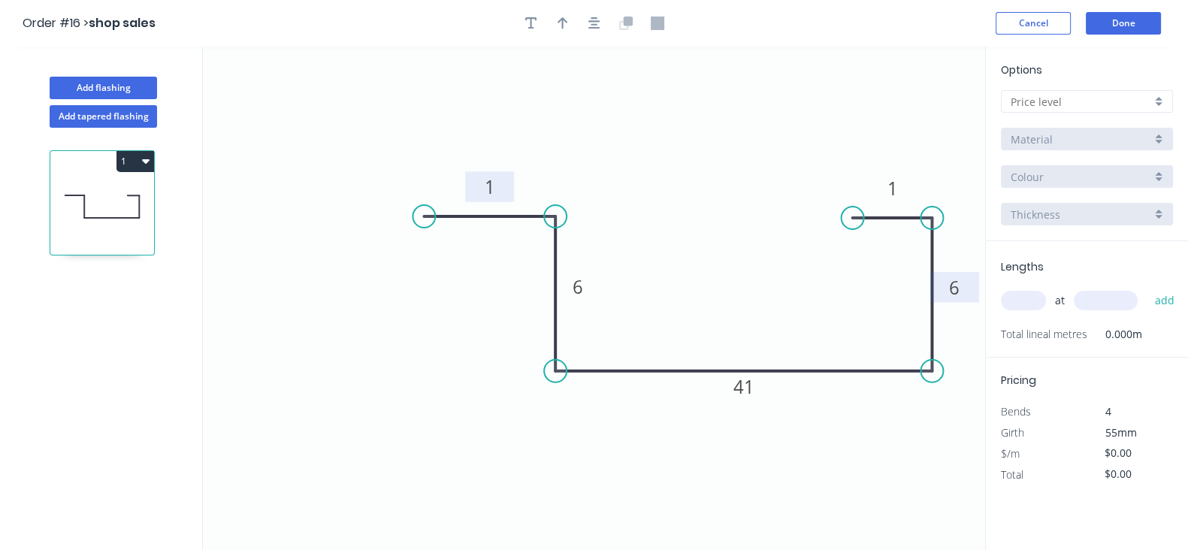
drag, startPoint x: 754, startPoint y: 219, endPoint x: 933, endPoint y: 213, distance: 178.9
click at [933, 213] on circle at bounding box center [931, 218] width 23 height 23
drag, startPoint x: 890, startPoint y: 207, endPoint x: 975, endPoint y: 216, distance: 85.4
click at [975, 216] on circle at bounding box center [974, 218] width 23 height 23
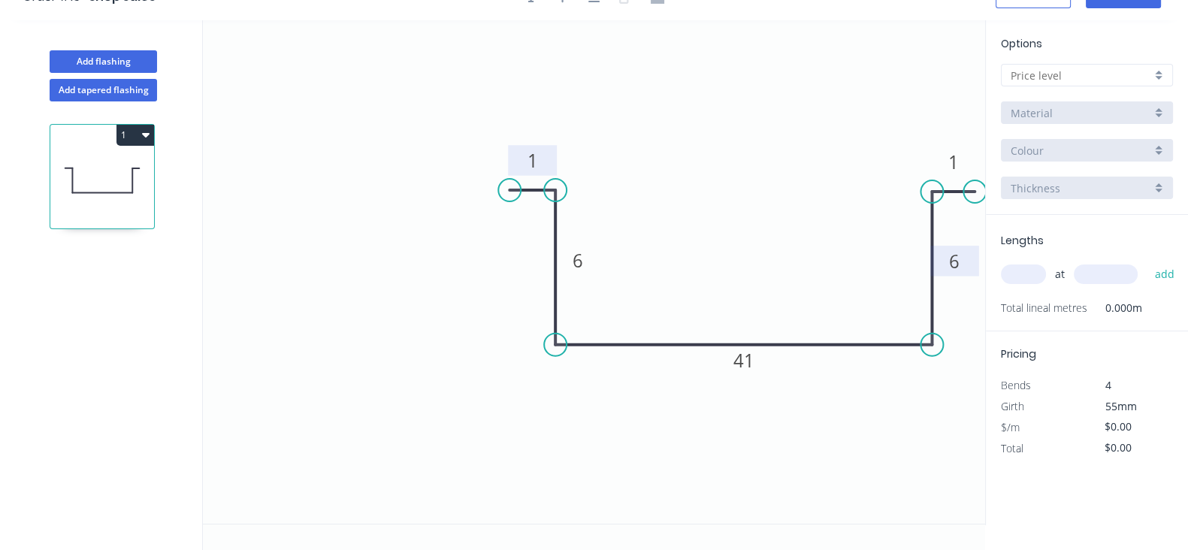
drag, startPoint x: 432, startPoint y: 191, endPoint x: 509, endPoint y: 189, distance: 77.4
click at [509, 189] on circle at bounding box center [509, 190] width 23 height 23
drag, startPoint x: 559, startPoint y: 187, endPoint x: 553, endPoint y: 283, distance: 96.3
click at [553, 283] on circle at bounding box center [555, 284] width 23 height 23
drag, startPoint x: 503, startPoint y: 186, endPoint x: 530, endPoint y: 282, distance: 100.4
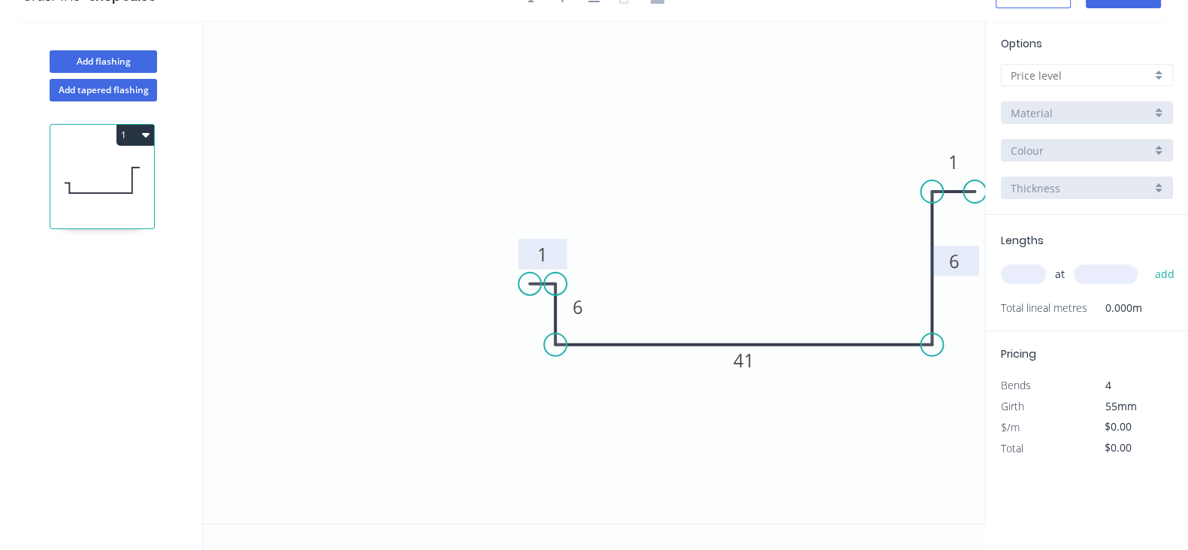
click at [530, 282] on circle at bounding box center [529, 284] width 23 height 23
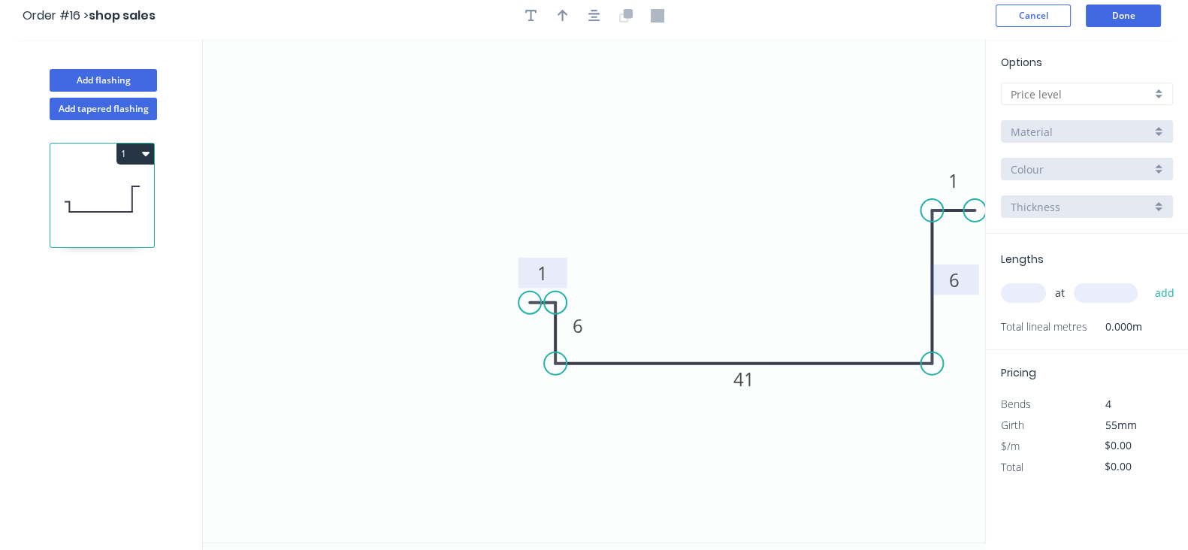
scroll to position [0, 0]
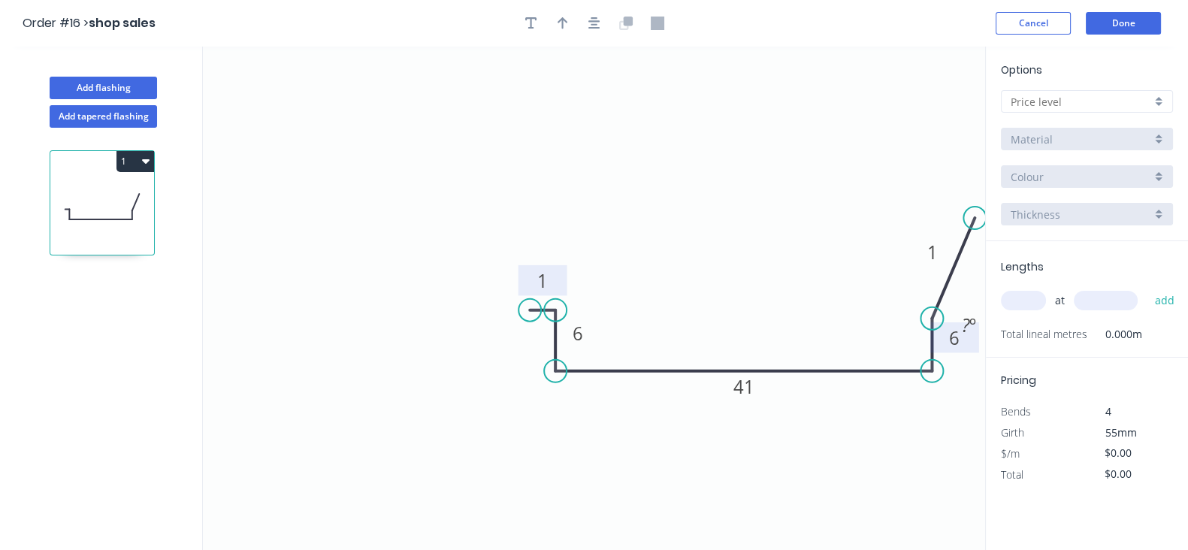
drag, startPoint x: 931, startPoint y: 216, endPoint x: 932, endPoint y: 318, distance: 102.9
click at [932, 318] on circle at bounding box center [931, 318] width 23 height 23
drag, startPoint x: 976, startPoint y: 237, endPoint x: 977, endPoint y: 321, distance: 83.4
click at [977, 321] on circle at bounding box center [976, 318] width 23 height 23
drag, startPoint x: 969, startPoint y: 316, endPoint x: 957, endPoint y: 320, distance: 12.6
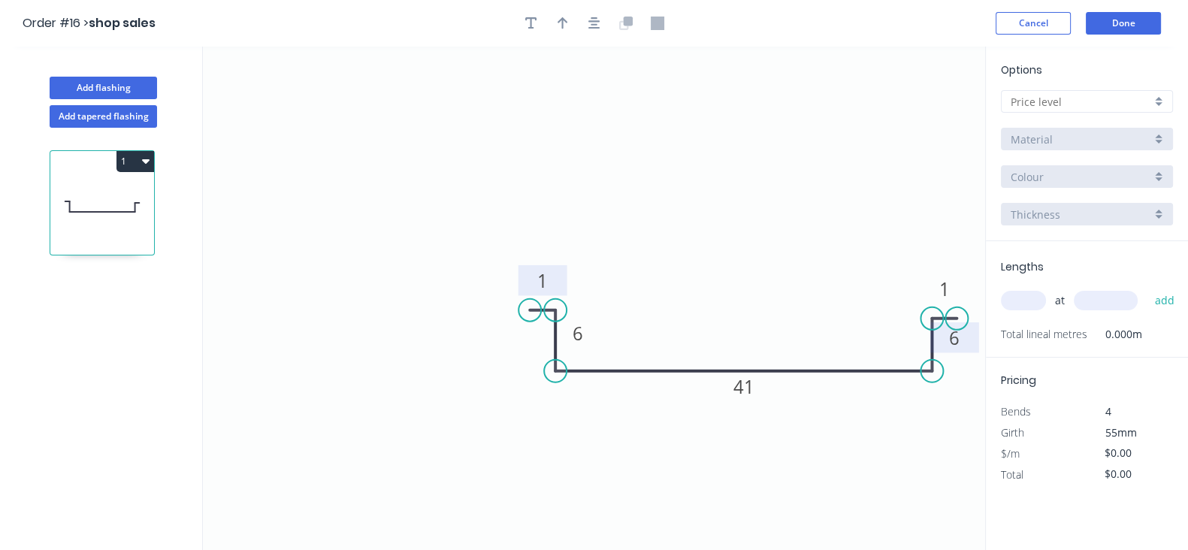
click at [957, 320] on circle at bounding box center [956, 318] width 23 height 23
click at [930, 313] on circle at bounding box center [931, 313] width 23 height 23
click at [953, 313] on circle at bounding box center [952, 313] width 23 height 23
click at [1088, 111] on div at bounding box center [1087, 101] width 172 height 23
click at [1082, 134] on div "Material" at bounding box center [1080, 139] width 140 height 16
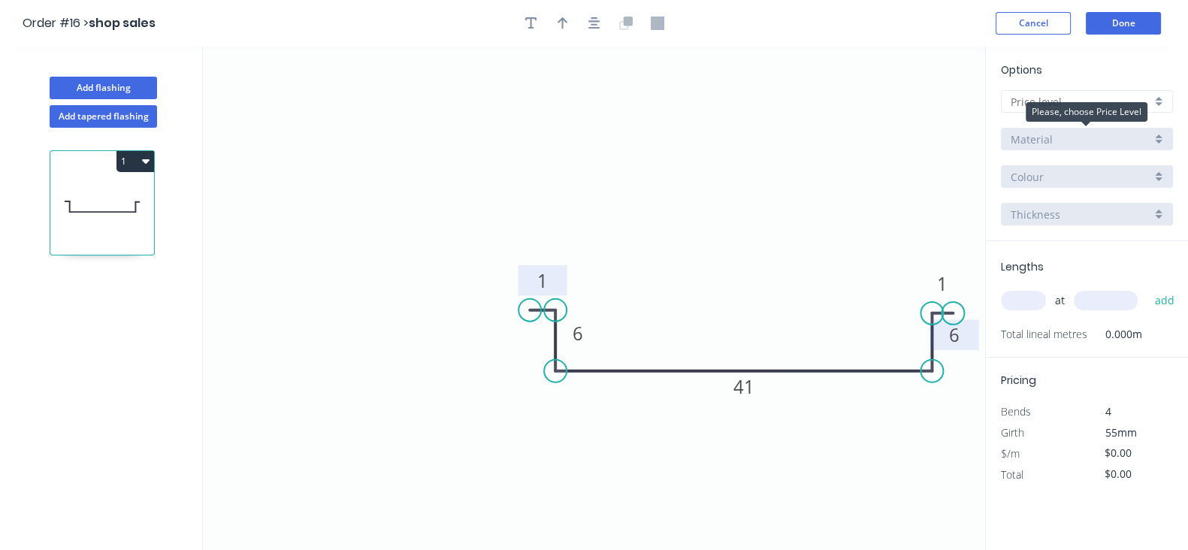
click at [1080, 140] on div "Material" at bounding box center [1080, 139] width 140 height 16
click at [530, 22] on icon "button" at bounding box center [531, 24] width 12 height 14
click at [87, 94] on button "Add flashing" at bounding box center [103, 88] width 107 height 23
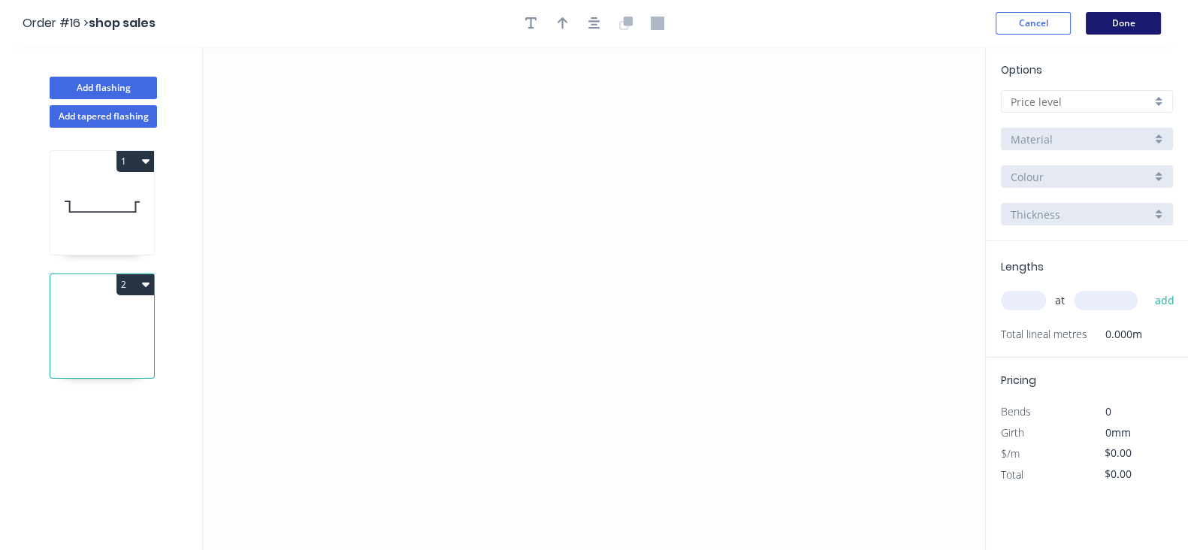
click at [1093, 29] on button "Done" at bounding box center [1122, 23] width 75 height 23
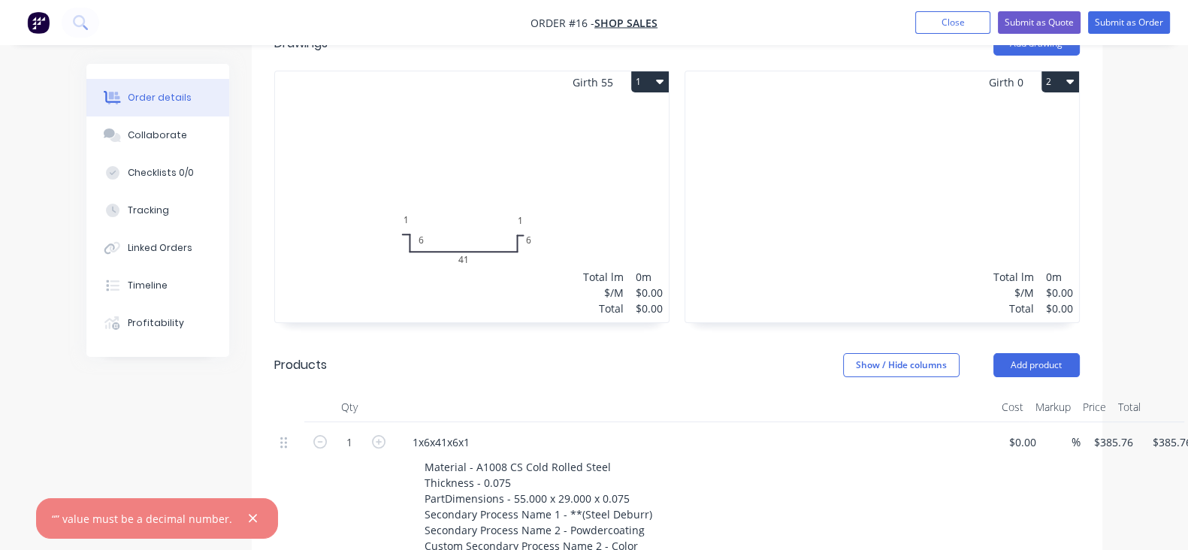
scroll to position [375, 0]
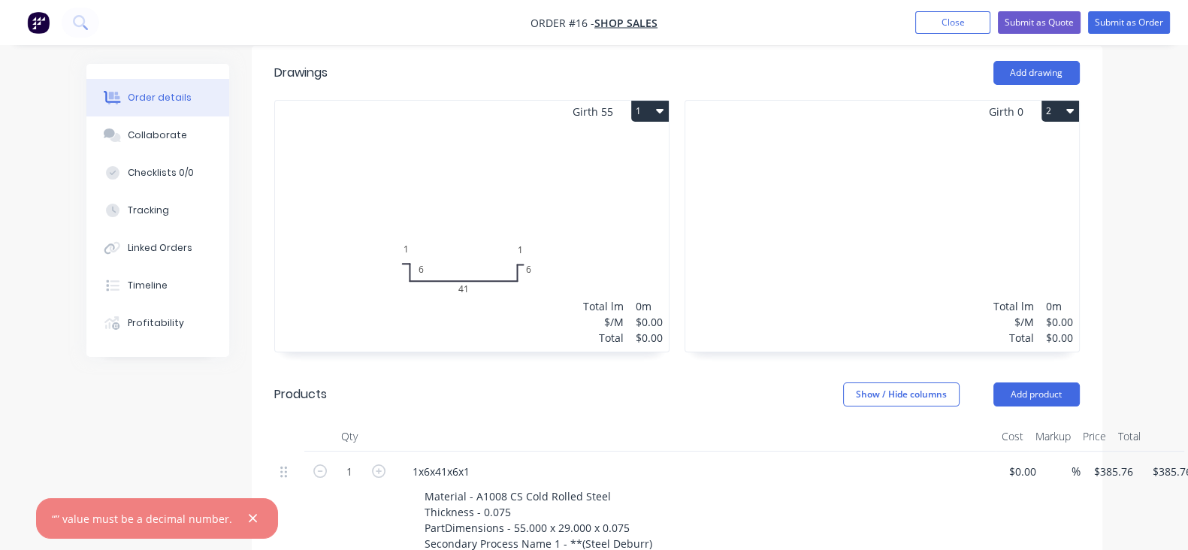
click at [1102, 177] on div "Girth 55 1 1 6 41 6 1 1 6 41 6 1 Total lm $/M Total 0m $0.00 $0.00 Girth 0 2 0 …" at bounding box center [677, 233] width 850 height 267
click at [1074, 193] on div "Total lm $/M Total 0m $0.00 $0.00" at bounding box center [882, 236] width 394 height 229
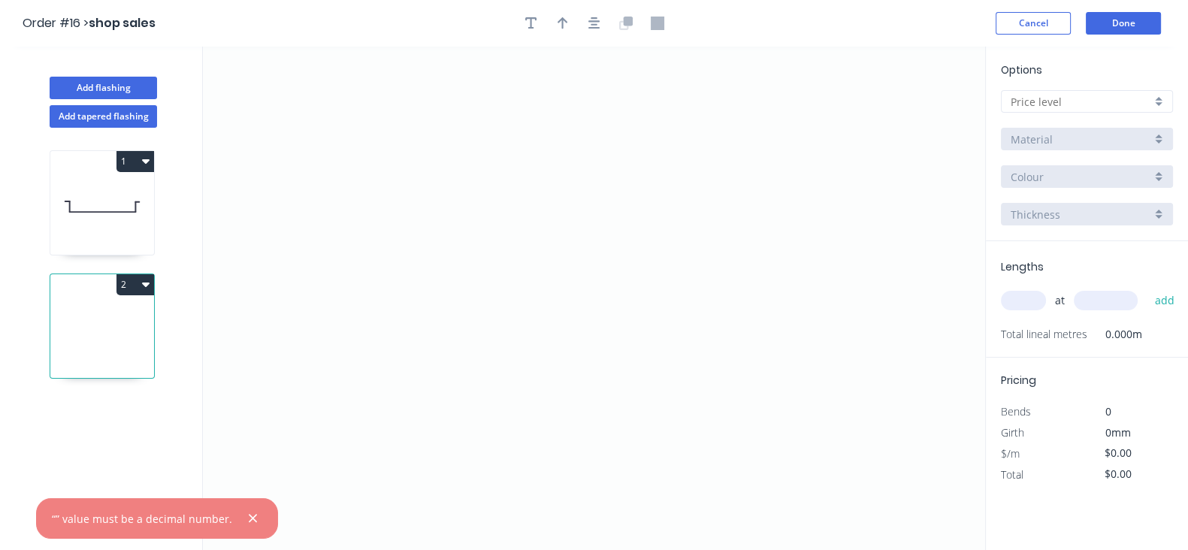
click at [97, 321] on icon at bounding box center [102, 330] width 104 height 96
click at [116, 411] on div "1 2" at bounding box center [104, 353] width 198 height 450
click at [1032, 31] on button "Cancel" at bounding box center [1032, 23] width 75 height 23
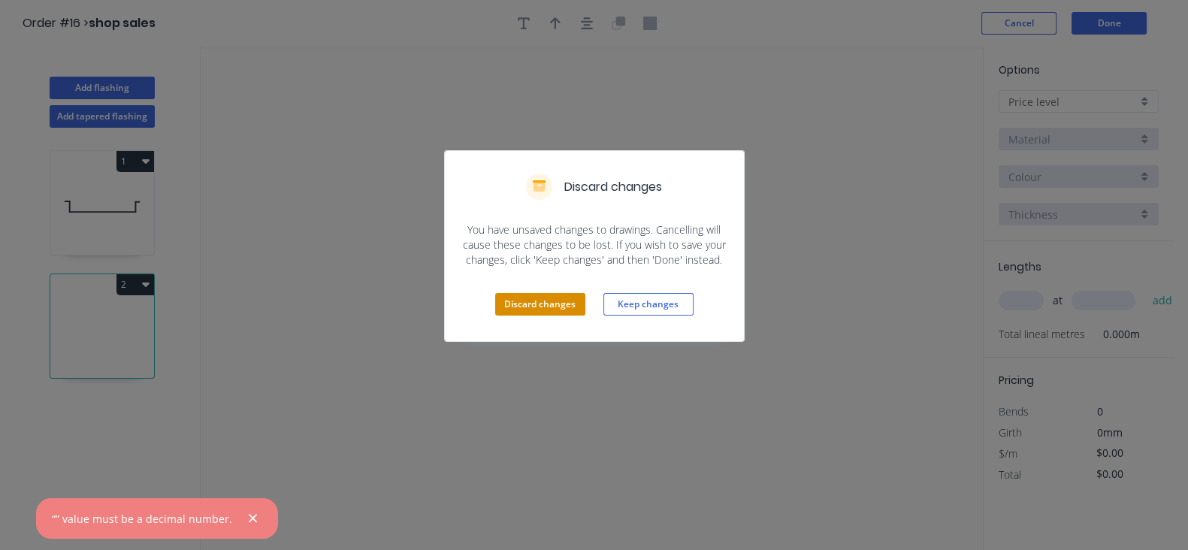
click at [572, 306] on button "Discard changes" at bounding box center [540, 304] width 90 height 23
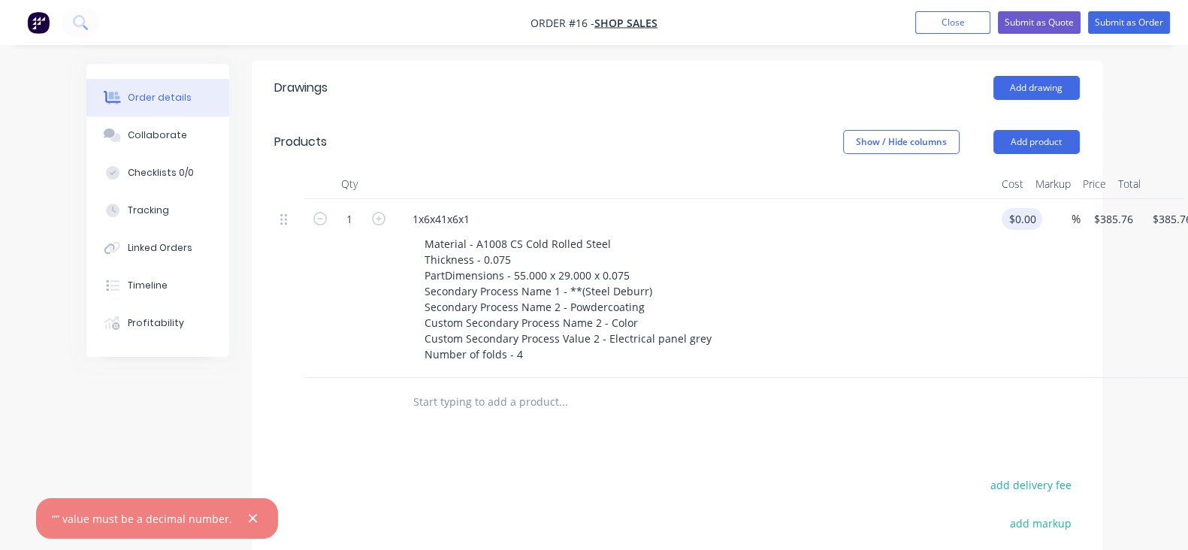
scroll to position [282, 0]
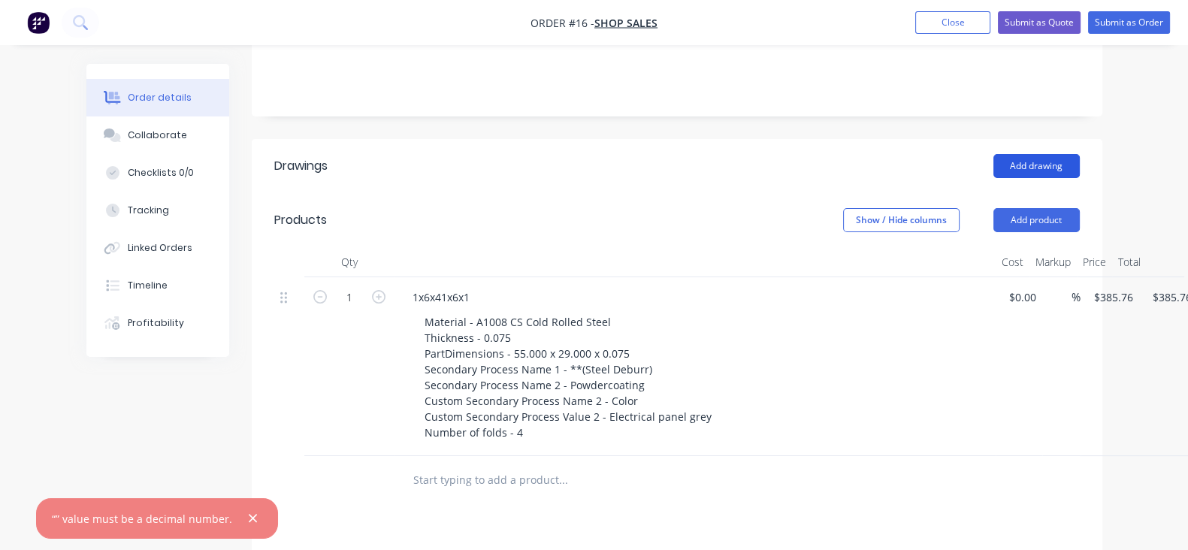
click at [1079, 162] on button "Add drawing" at bounding box center [1036, 166] width 86 height 24
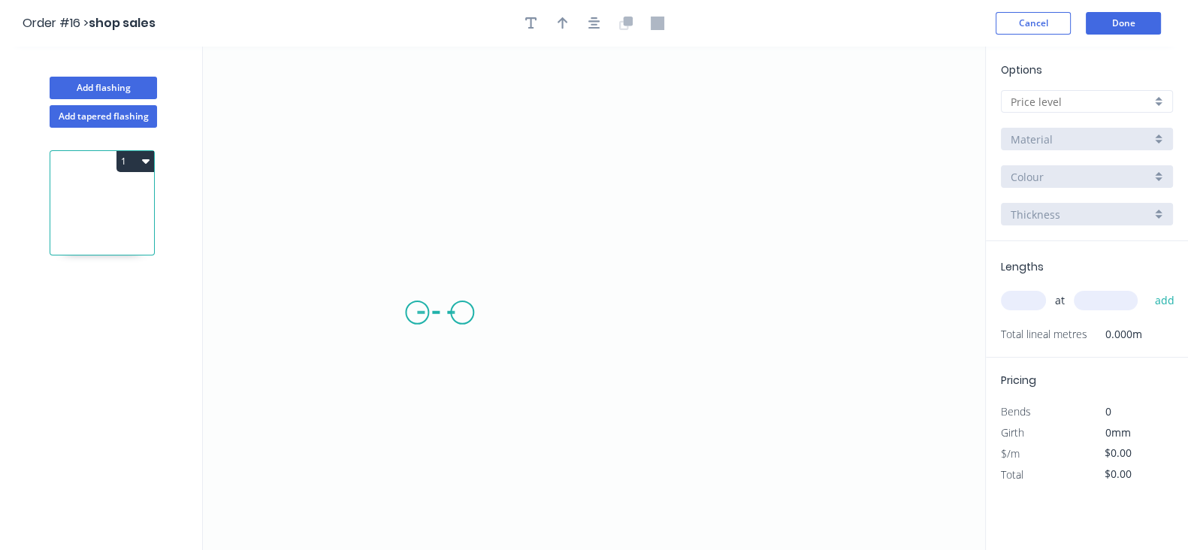
drag, startPoint x: 417, startPoint y: 313, endPoint x: 462, endPoint y: 315, distance: 45.1
click at [462, 315] on icon "0" at bounding box center [594, 298] width 782 height 503
drag, startPoint x: 462, startPoint y: 315, endPoint x: 461, endPoint y: 369, distance: 54.1
click at [461, 369] on icon "0 ?" at bounding box center [594, 298] width 782 height 503
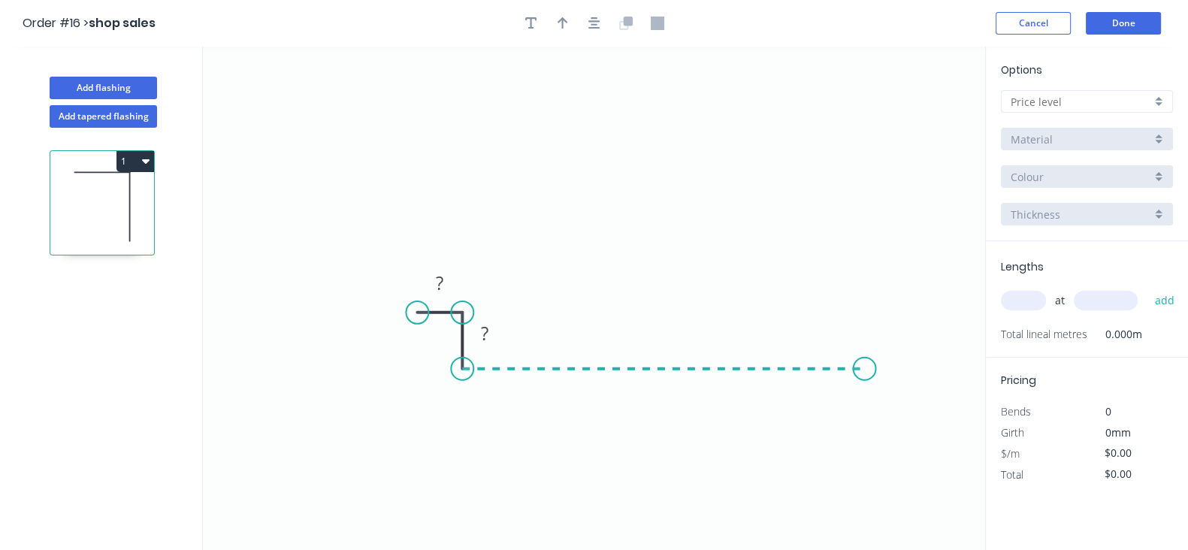
click at [865, 351] on icon "0 ? ?" at bounding box center [594, 298] width 782 height 503
click at [866, 315] on icon "0 ? ? ?" at bounding box center [594, 298] width 782 height 503
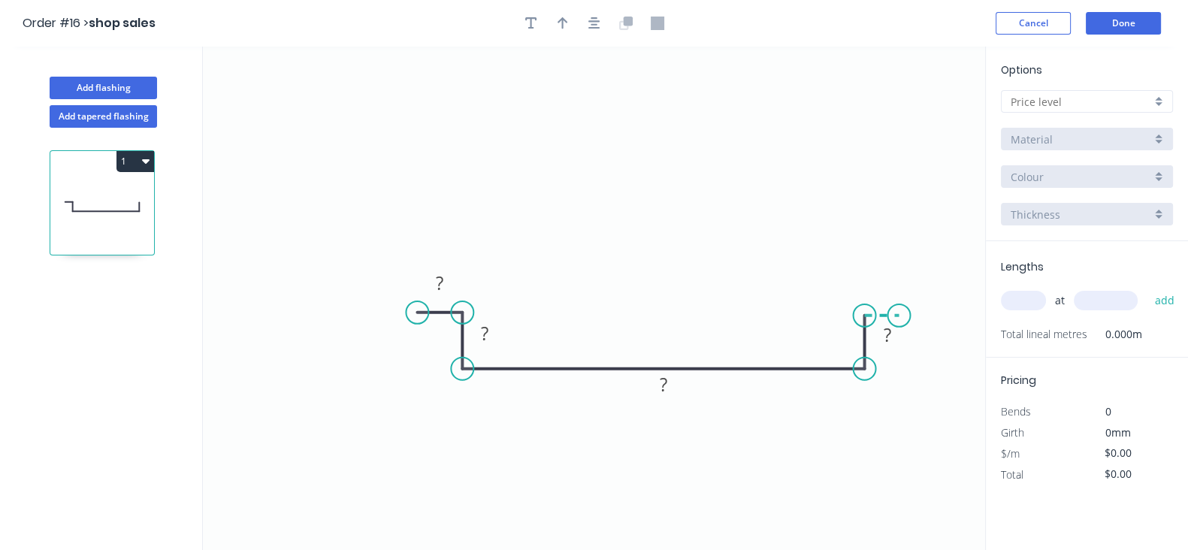
click at [899, 313] on icon "0 ? ? ? ?" at bounding box center [594, 298] width 782 height 503
click at [343, 317] on icon "0 ? ? ? ? ?" at bounding box center [594, 298] width 782 height 503
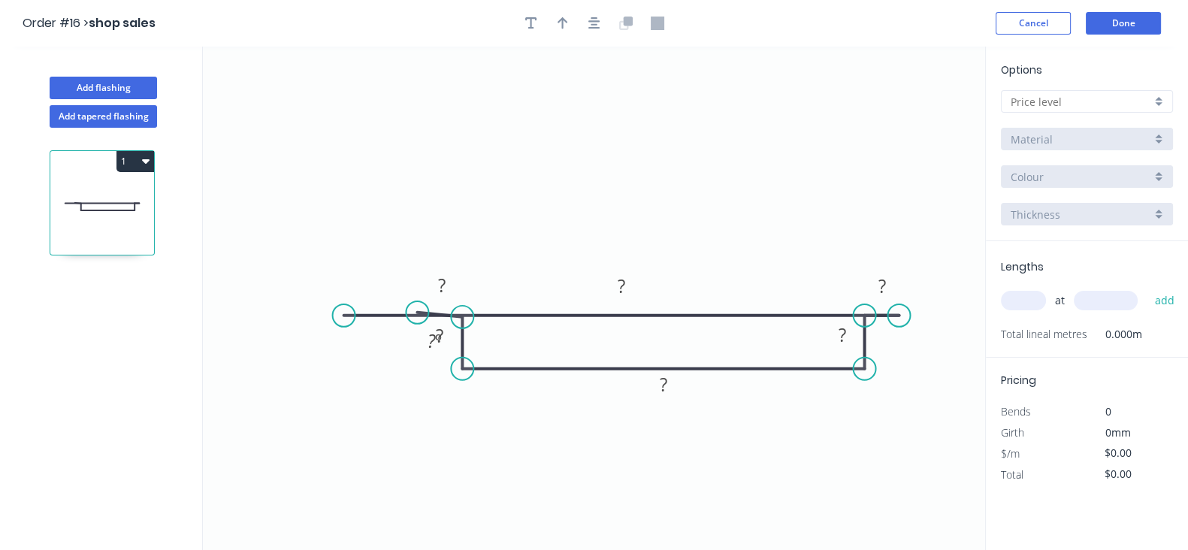
drag, startPoint x: 457, startPoint y: 311, endPoint x: 462, endPoint y: 317, distance: 8.0
click at [462, 317] on circle at bounding box center [462, 317] width 23 height 23
drag, startPoint x: 416, startPoint y: 306, endPoint x: 439, endPoint y: 317, distance: 24.9
click at [439, 317] on circle at bounding box center [438, 317] width 23 height 23
drag, startPoint x: 898, startPoint y: 309, endPoint x: 883, endPoint y: 311, distance: 14.4
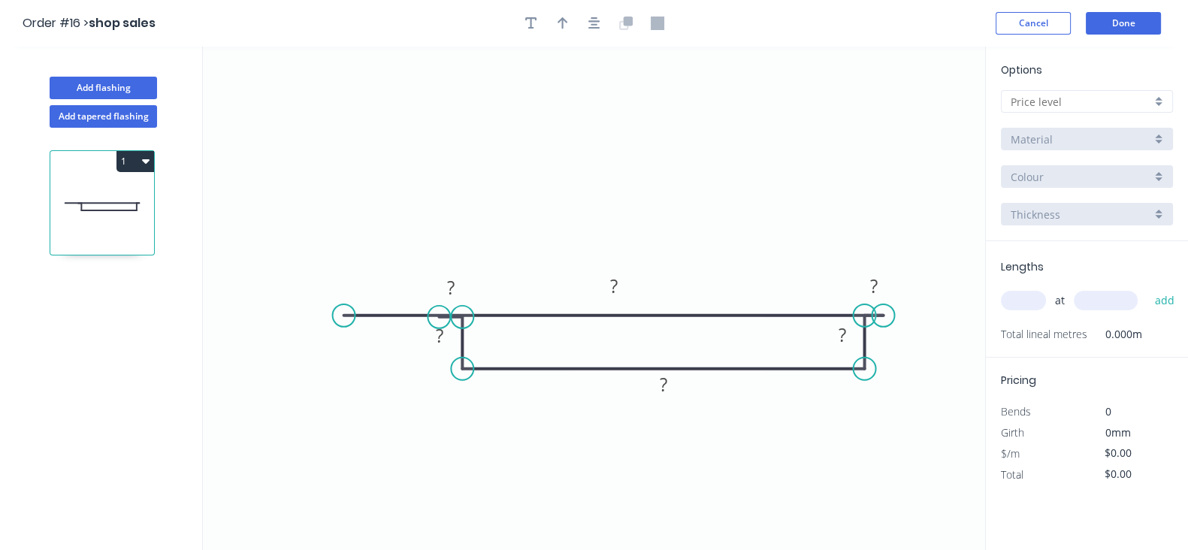
click at [883, 311] on circle at bounding box center [882, 315] width 23 height 23
click at [637, 315] on icon at bounding box center [612, 315] width 539 height 0
click at [698, 323] on icon "0 ? ? ? ? ? ?" at bounding box center [594, 298] width 782 height 503
click at [701, 312] on icon "0 ? ? ? ? ? ?" at bounding box center [594, 298] width 782 height 503
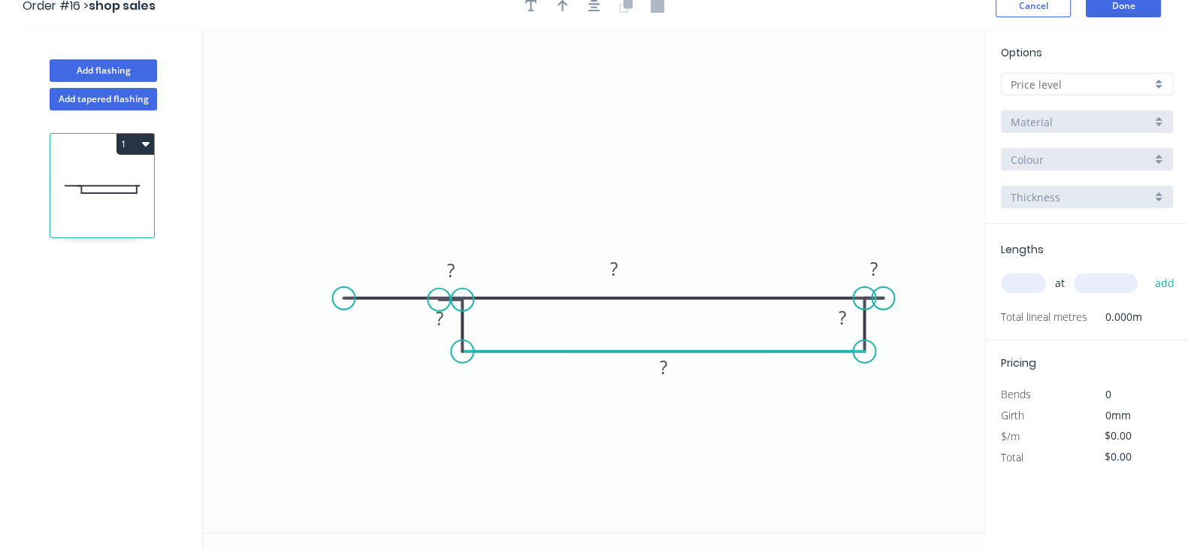
scroll to position [26, 0]
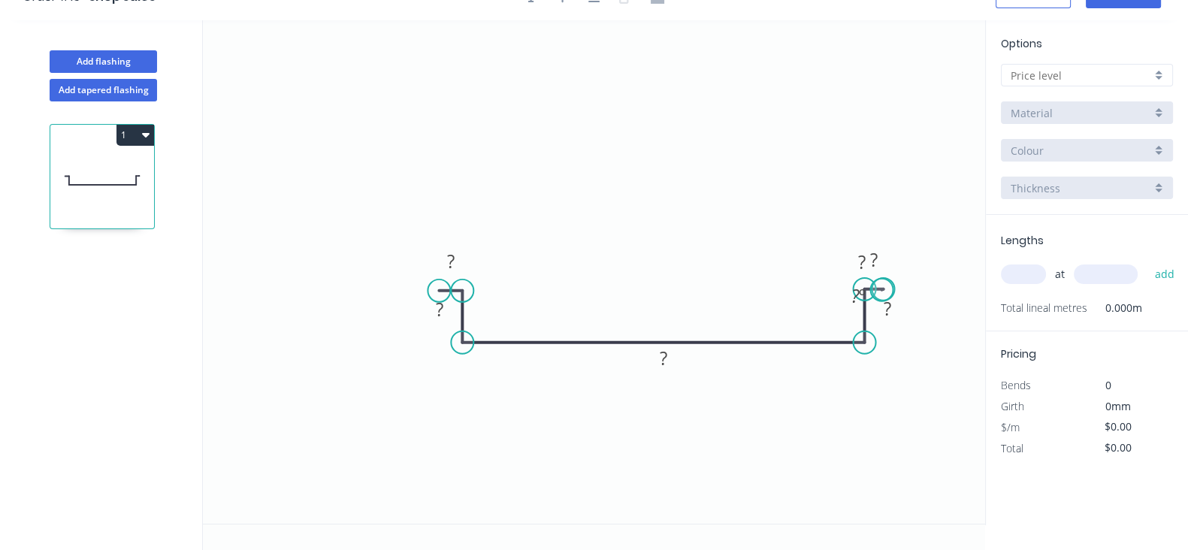
drag, startPoint x: 352, startPoint y: 291, endPoint x: 882, endPoint y: 289, distance: 530.3
click at [882, 289] on circle at bounding box center [881, 290] width 23 height 23
drag, startPoint x: 884, startPoint y: 282, endPoint x: 901, endPoint y: 164, distance: 119.1
click at [901, 164] on circle at bounding box center [900, 166] width 23 height 23
click at [898, 187] on icon at bounding box center [891, 226] width 17 height 125
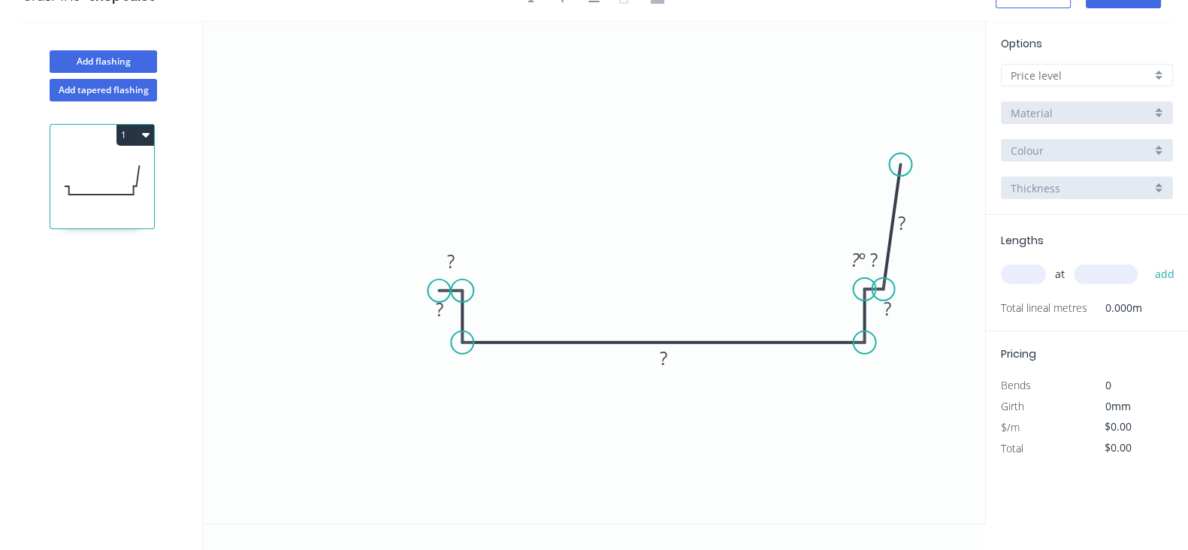
click at [893, 203] on icon "0 ? ? ? ? ? ? ? º" at bounding box center [594, 271] width 782 height 503
click at [895, 204] on icon at bounding box center [891, 226] width 17 height 125
click at [907, 221] on div "Hide measurement" at bounding box center [970, 223] width 151 height 31
click at [915, 245] on div "Show measurement" at bounding box center [967, 245] width 151 height 31
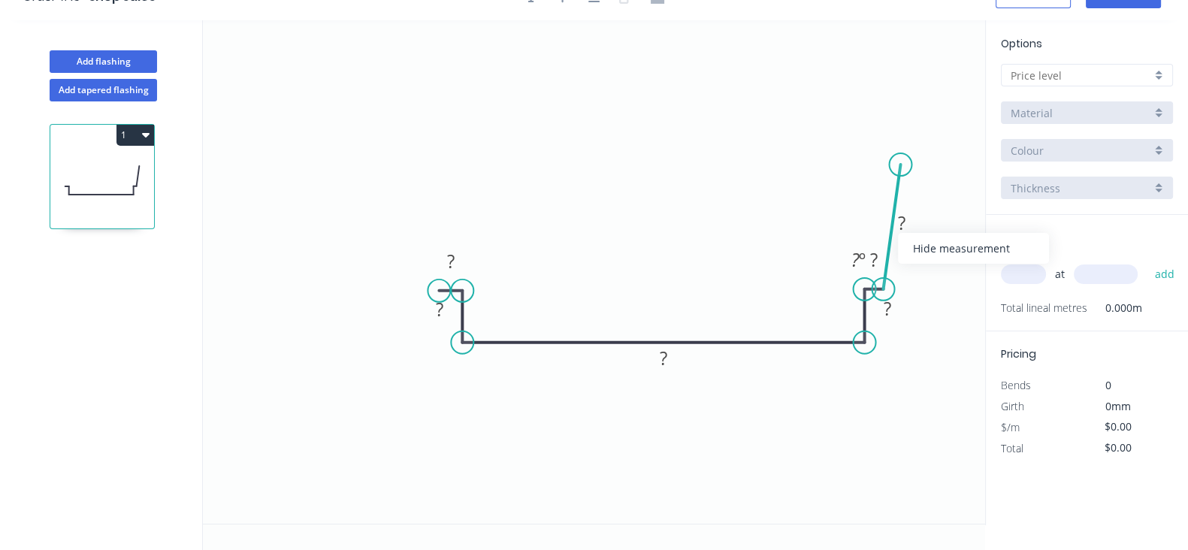
click at [890, 239] on icon at bounding box center [891, 226] width 17 height 125
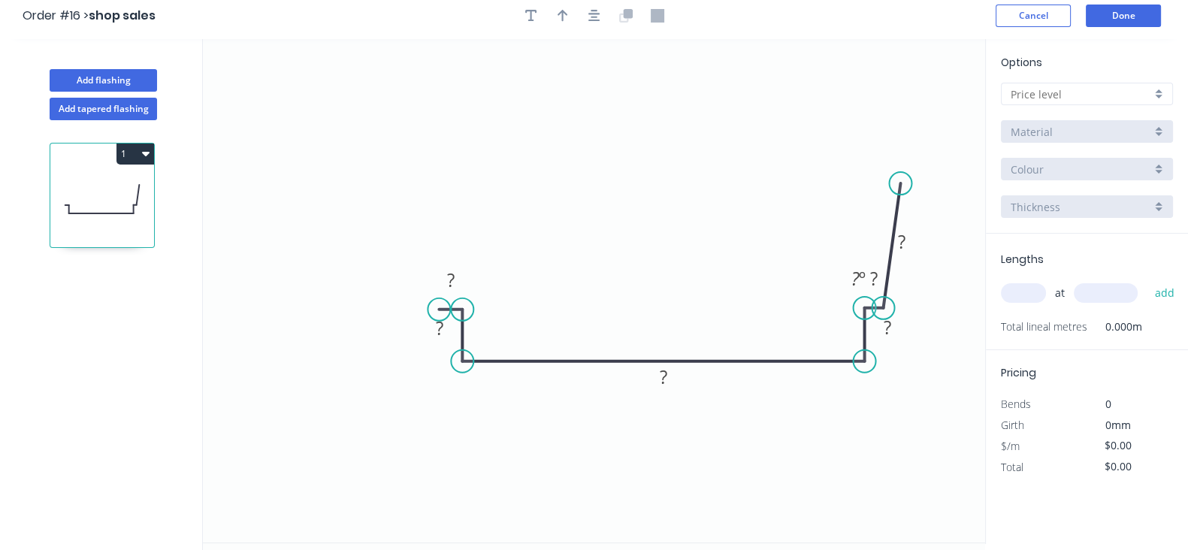
scroll to position [0, 0]
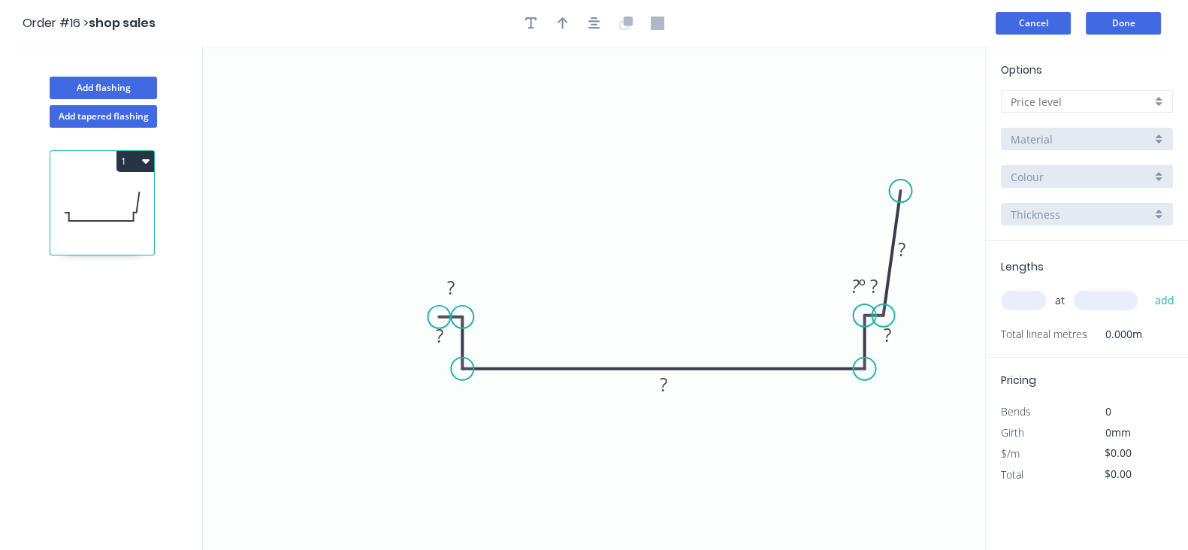
click at [1044, 28] on button "Cancel" at bounding box center [1032, 23] width 75 height 23
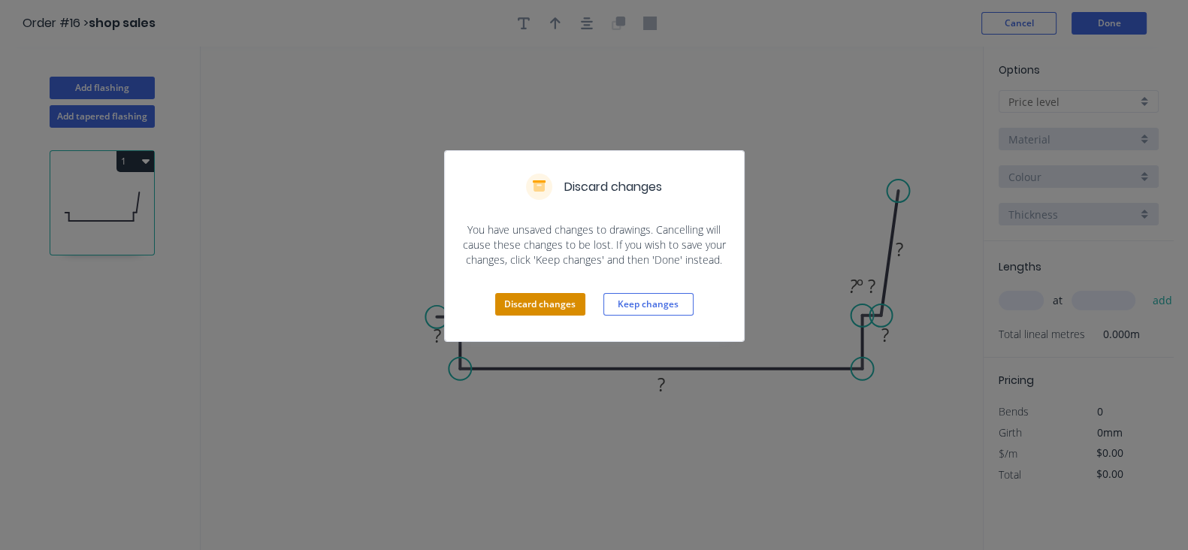
click at [533, 300] on button "Discard changes" at bounding box center [540, 304] width 90 height 23
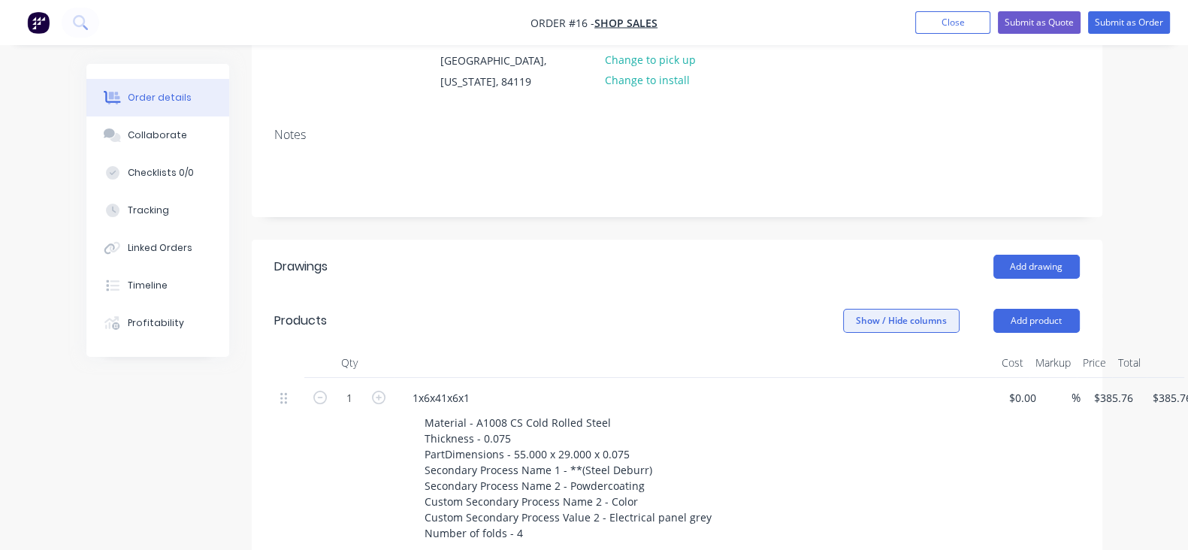
scroll to position [187, 0]
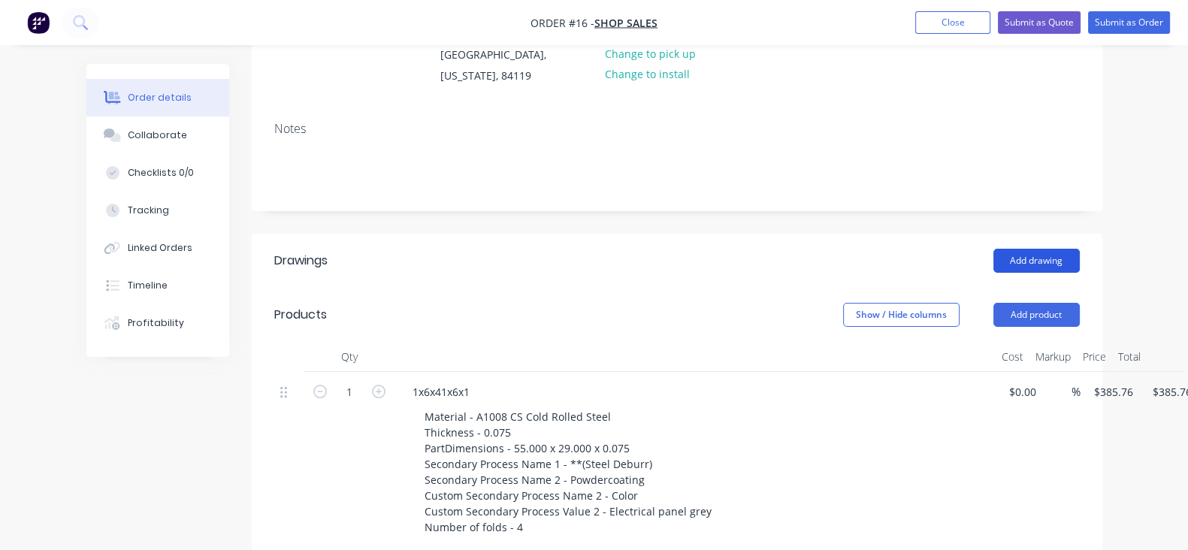
click at [1079, 256] on button "Add drawing" at bounding box center [1036, 261] width 86 height 24
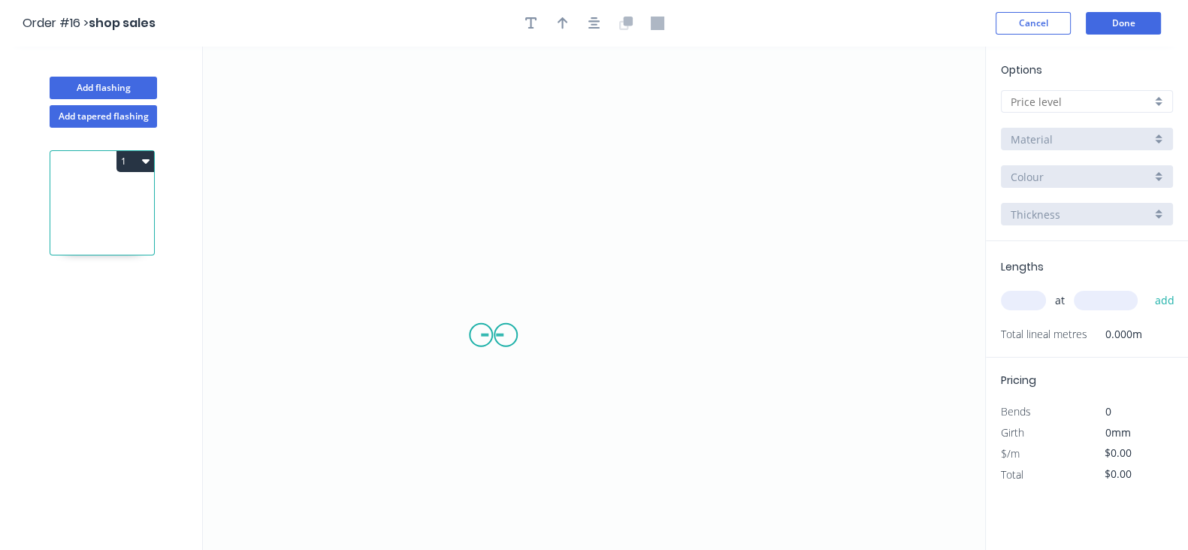
drag, startPoint x: 481, startPoint y: 335, endPoint x: 506, endPoint y: 336, distance: 24.8
click at [506, 336] on icon "0" at bounding box center [594, 298] width 782 height 503
click at [505, 381] on icon "0 ?" at bounding box center [594, 298] width 782 height 503
click at [846, 374] on icon "0 ? ?" at bounding box center [594, 298] width 782 height 503
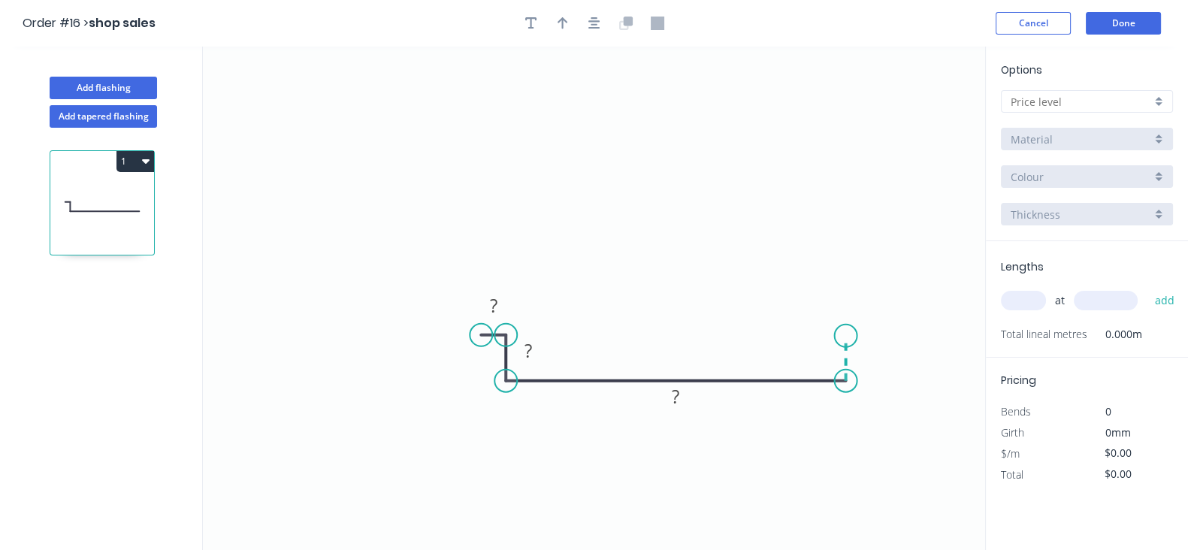
click at [849, 336] on icon "0 ? ? ?" at bounding box center [594, 298] width 782 height 503
click at [872, 337] on rect at bounding box center [868, 351] width 49 height 30
click at [492, 306] on tspan "?" at bounding box center [494, 305] width 8 height 25
click at [530, 349] on tspan "?" at bounding box center [528, 350] width 8 height 25
click at [667, 397] on rect at bounding box center [675, 397] width 30 height 21
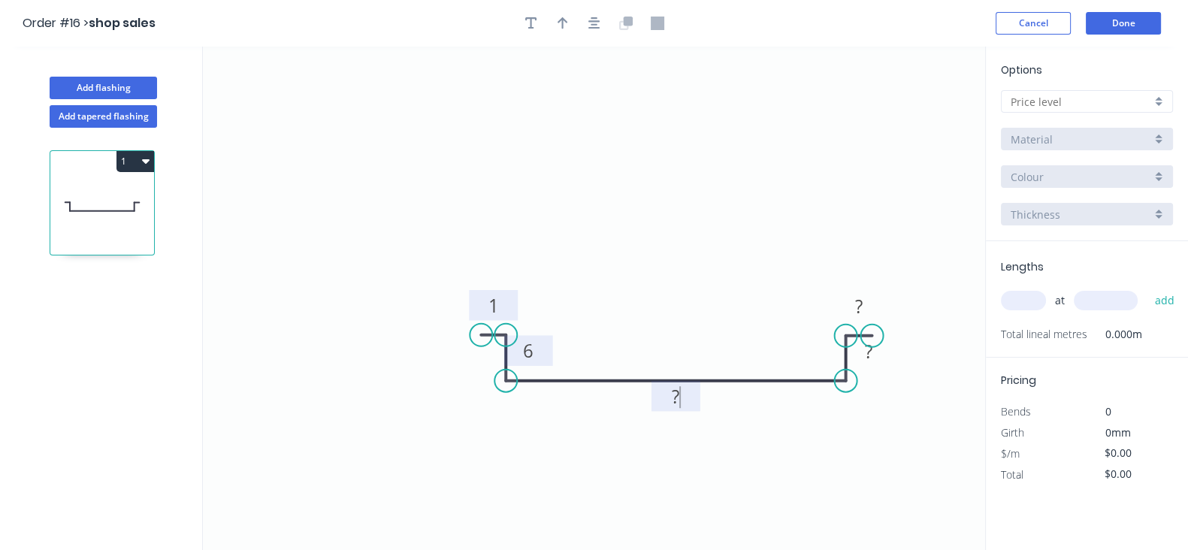
click at [678, 400] on tspan "?" at bounding box center [676, 396] width 8 height 25
drag, startPoint x: 680, startPoint y: 400, endPoint x: 666, endPoint y: 408, distance: 15.5
click at [666, 408] on g "?" at bounding box center [675, 396] width 49 height 30
click at [860, 353] on rect at bounding box center [868, 352] width 30 height 21
click at [861, 302] on tspan "?" at bounding box center [859, 306] width 8 height 25
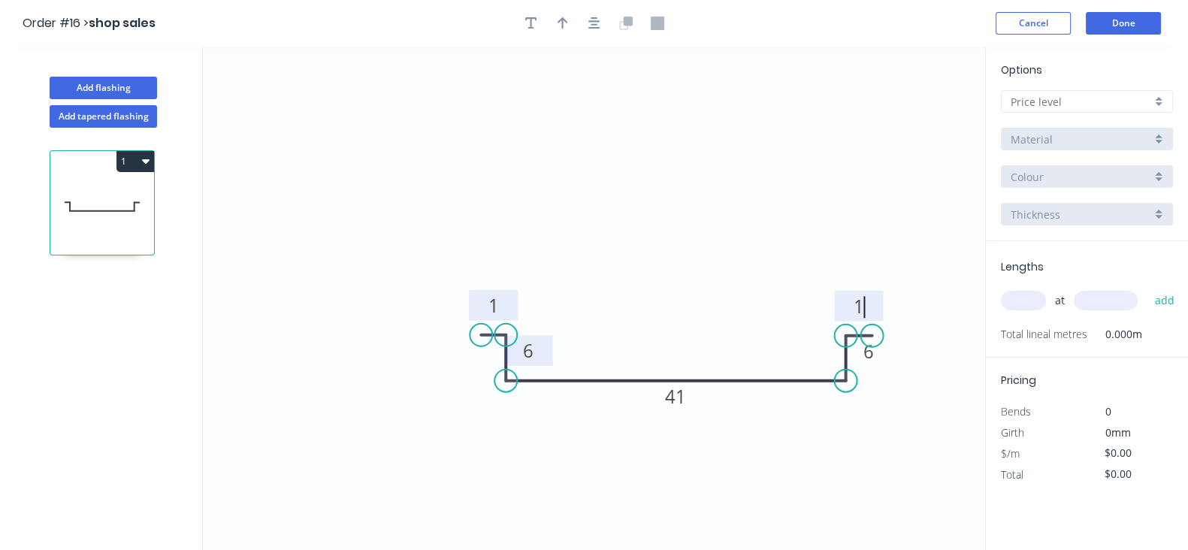
click at [1018, 298] on input "text" at bounding box center [1023, 301] width 45 height 20
type input "1"
type input "29"
click at [1161, 302] on button "add" at bounding box center [1163, 301] width 35 height 26
click at [1100, 27] on button "Done" at bounding box center [1122, 23] width 75 height 23
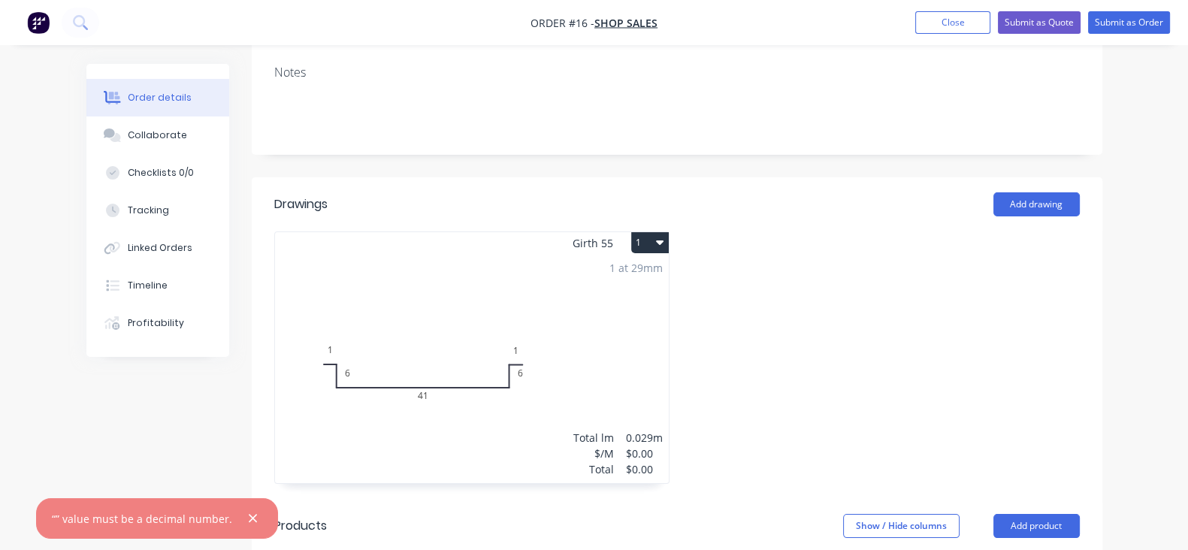
scroll to position [282, 0]
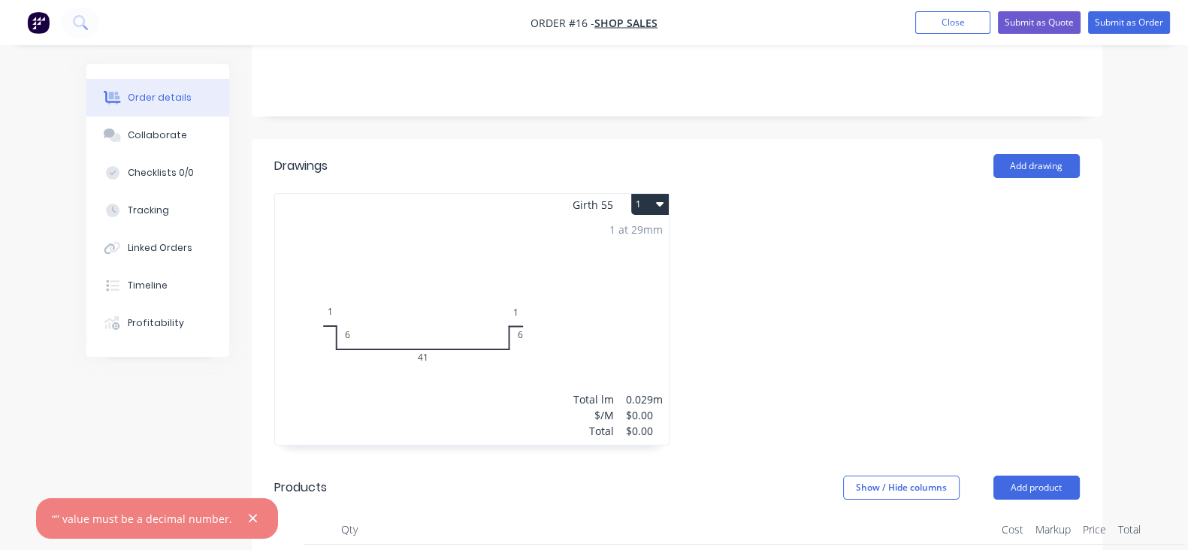
click at [605, 407] on div "$/M" at bounding box center [593, 415] width 41 height 16
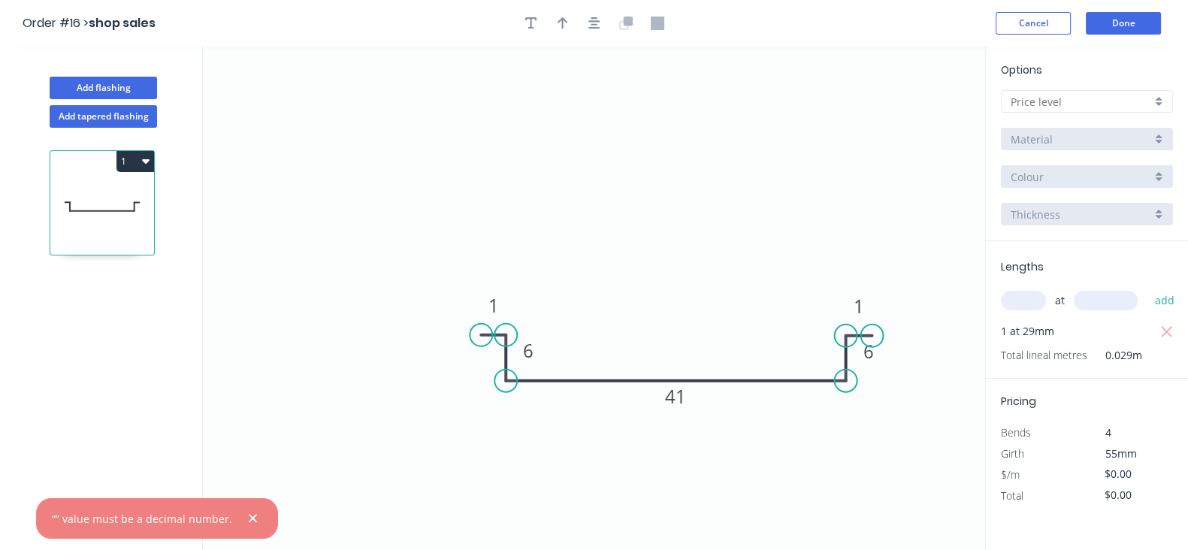
drag, startPoint x: 1127, startPoint y: 454, endPoint x: 1097, endPoint y: 455, distance: 29.3
click at [1097, 458] on div "55mm" at bounding box center [1127, 453] width 81 height 21
click at [1048, 32] on button "Cancel" at bounding box center [1032, 23] width 75 height 23
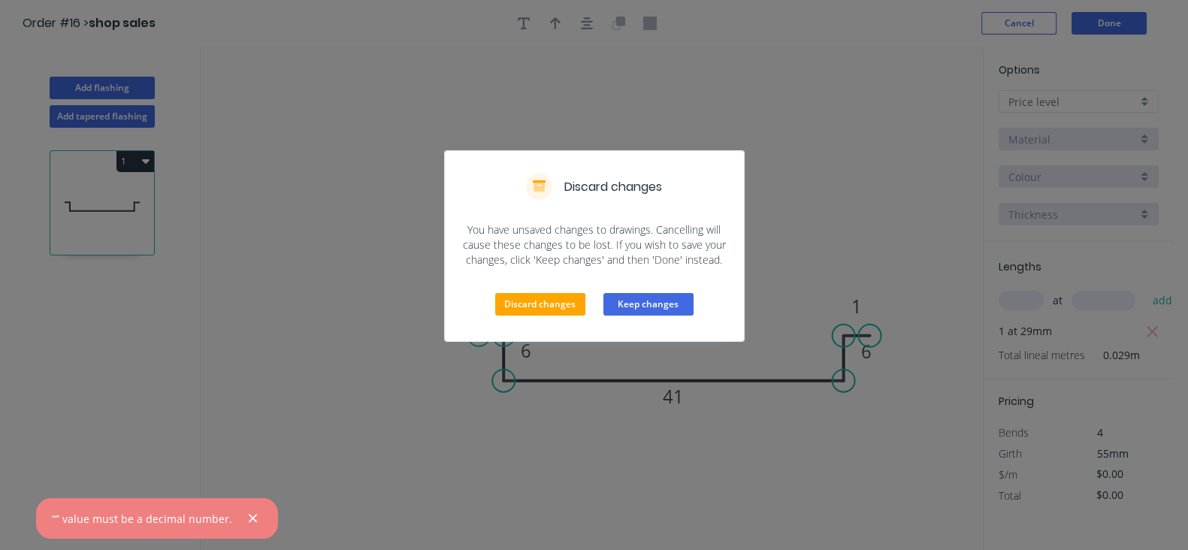
click at [641, 310] on button "Keep changes" at bounding box center [648, 304] width 90 height 23
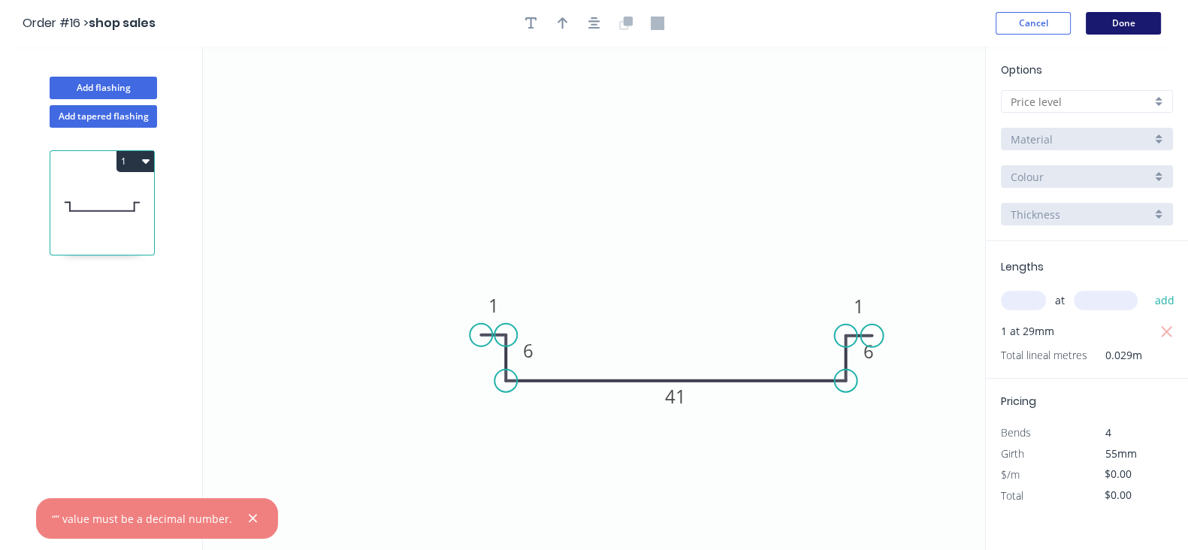
click at [1134, 16] on button "Done" at bounding box center [1122, 23] width 75 height 23
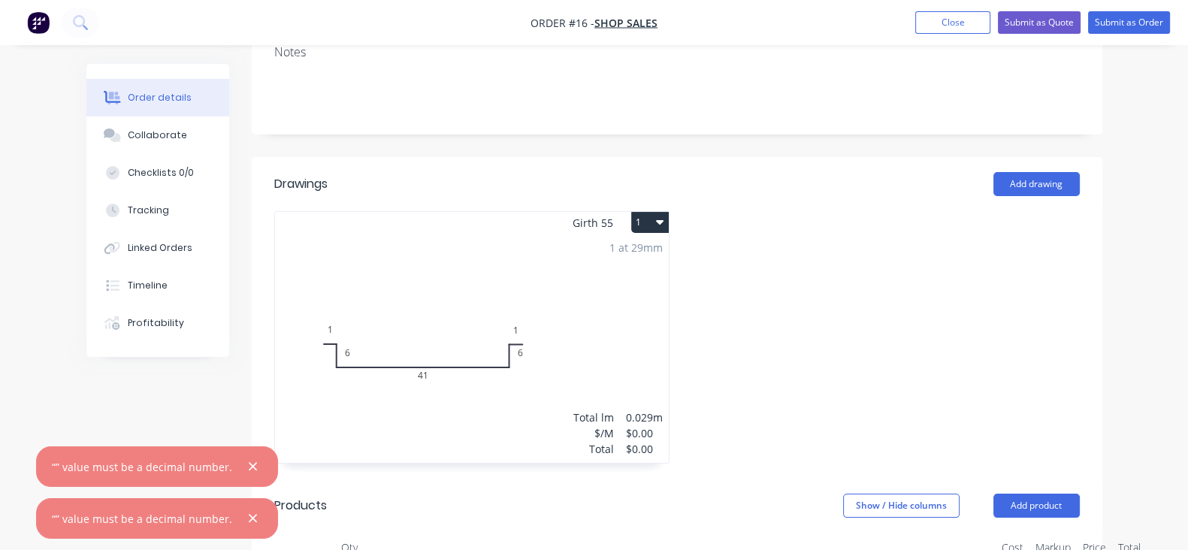
scroll to position [282, 0]
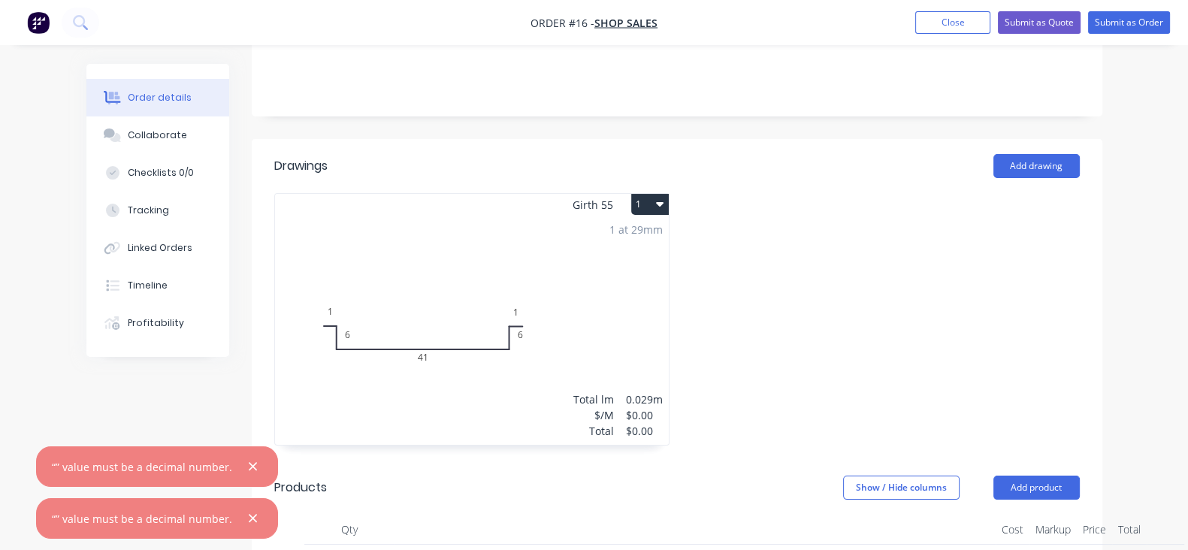
click at [655, 203] on button "1" at bounding box center [650, 204] width 38 height 21
click at [609, 240] on div "Use larger box size" at bounding box center [597, 241] width 116 height 22
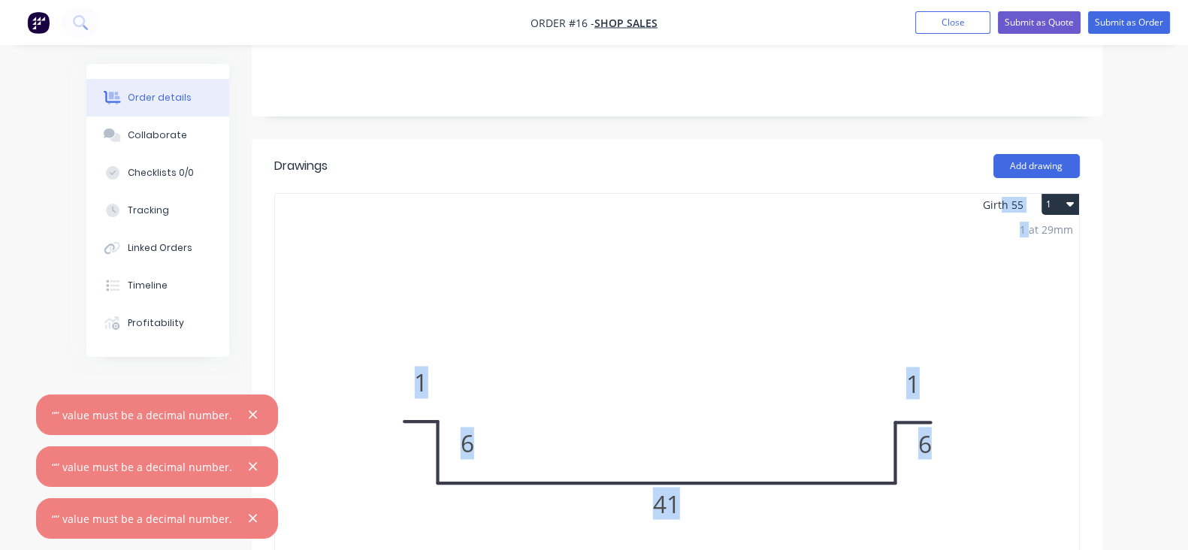
drag, startPoint x: 1040, startPoint y: 204, endPoint x: 1067, endPoint y: 216, distance: 29.3
click at [1067, 216] on div "Girth 55 1 0 1 6 41 6 1 0 1 6 41 6 1 1 at 29mm Total lm $/M Total 0.029m $0.00 …" at bounding box center [676, 433] width 805 height 481
click at [1102, 249] on div "Girth 55 1 0 1 6 41 6 1 0 1 6 41 6 1 1 at 29mm Total lm $/M Total 0.029m $0.00 …" at bounding box center [677, 449] width 850 height 512
drag, startPoint x: 1112, startPoint y: 226, endPoint x: 1068, endPoint y: 235, distance: 45.2
click at [1068, 235] on div "1 at 29mm Total lm $/M Total 0.029m $0.00 $0.00" at bounding box center [677, 445] width 804 height 458
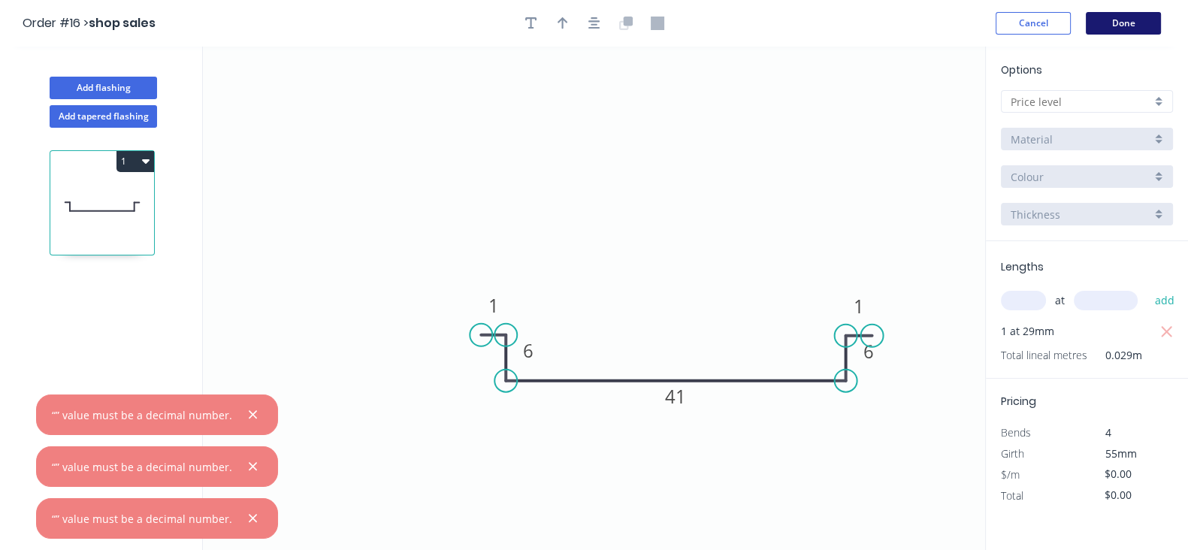
click at [1136, 25] on button "Done" at bounding box center [1122, 23] width 75 height 23
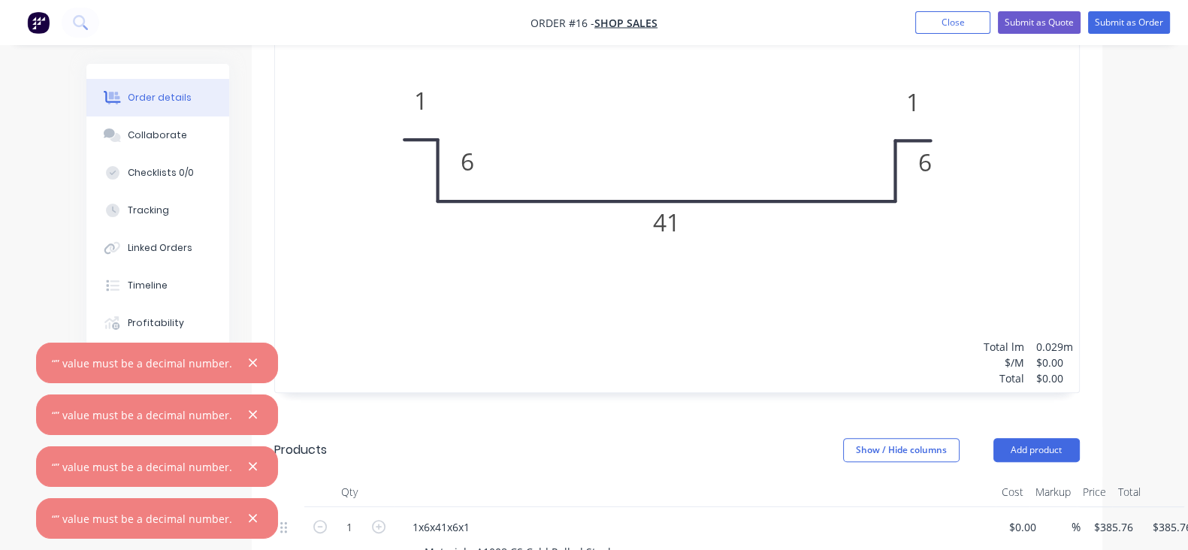
scroll to position [656, 0]
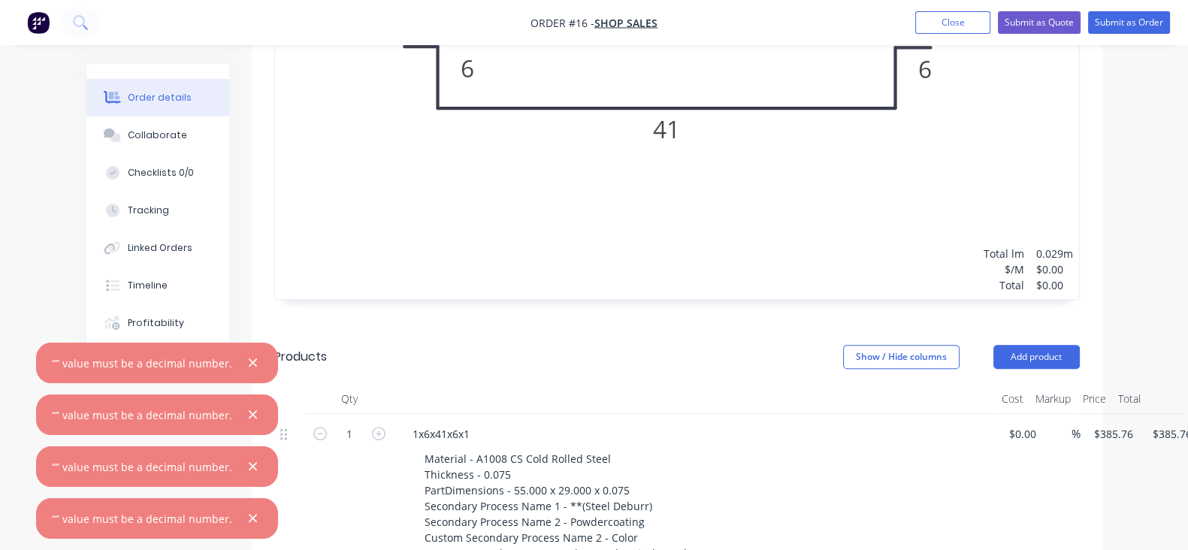
click at [608, 340] on header "Products Show / Hide columns Add product" at bounding box center [677, 357] width 850 height 54
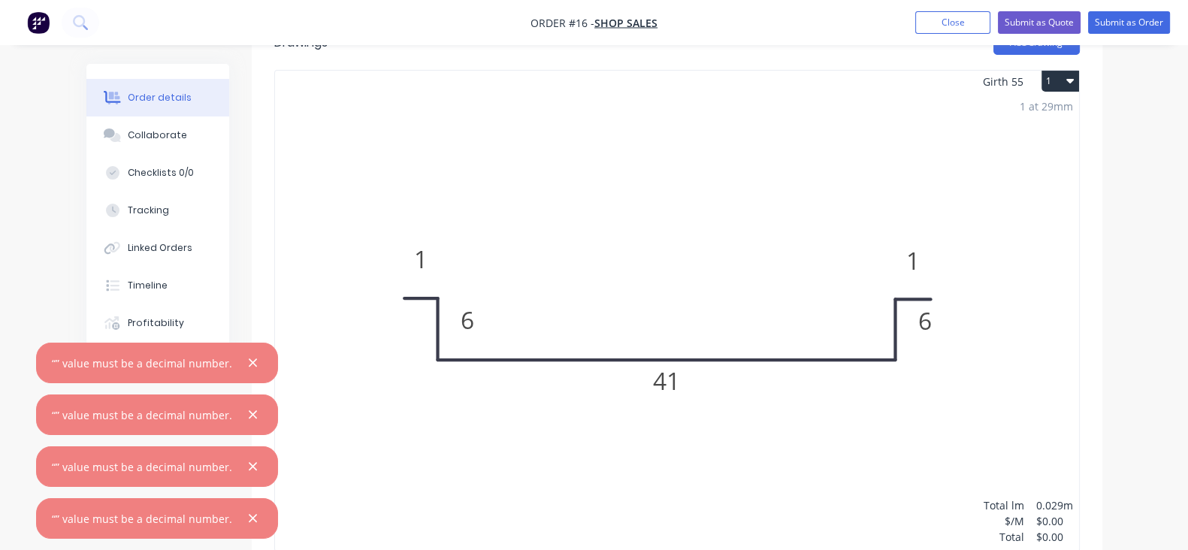
scroll to position [375, 0]
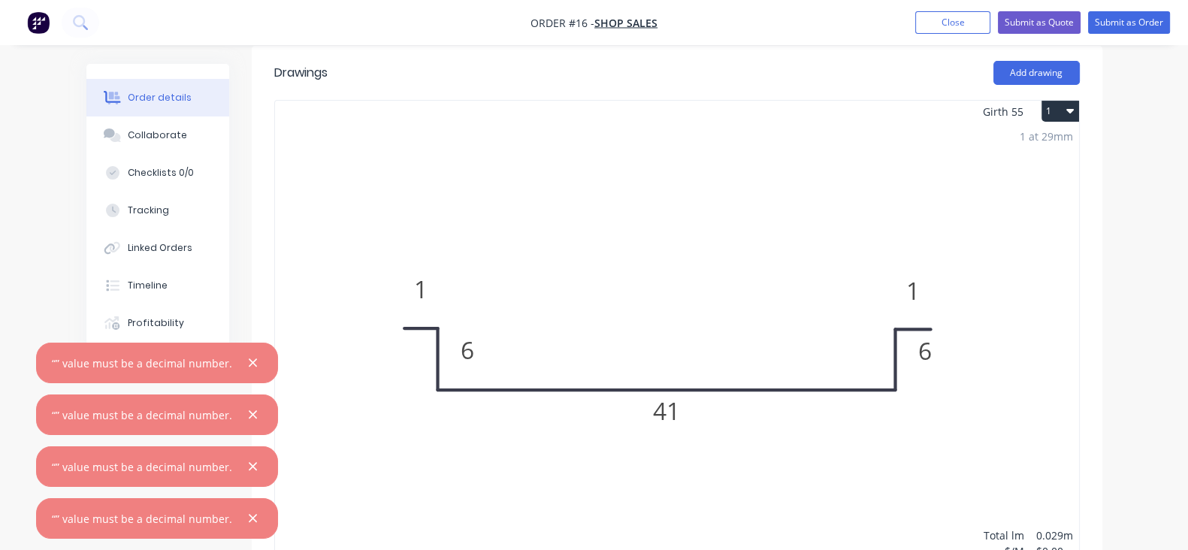
click at [249, 367] on icon "button" at bounding box center [253, 363] width 10 height 14
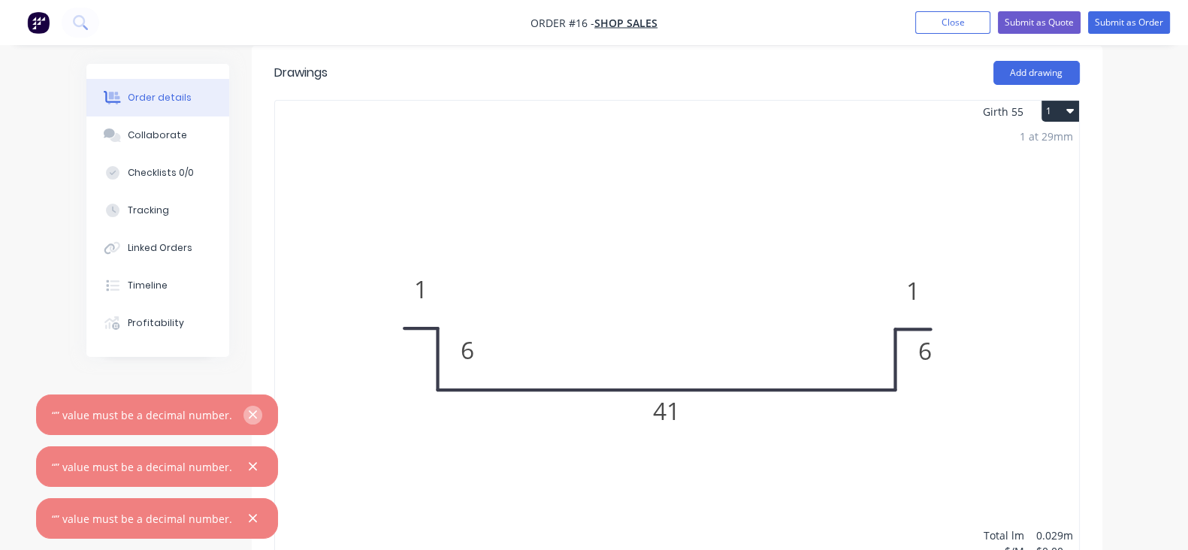
click at [248, 413] on icon "button" at bounding box center [253, 415] width 10 height 14
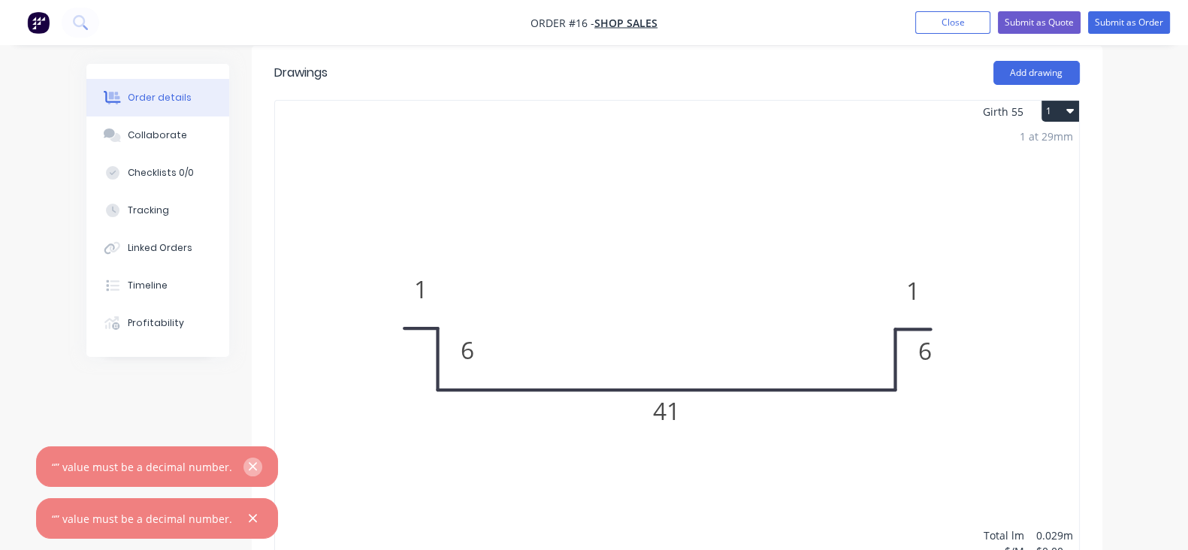
click at [248, 463] on icon "button" at bounding box center [253, 467] width 10 height 14
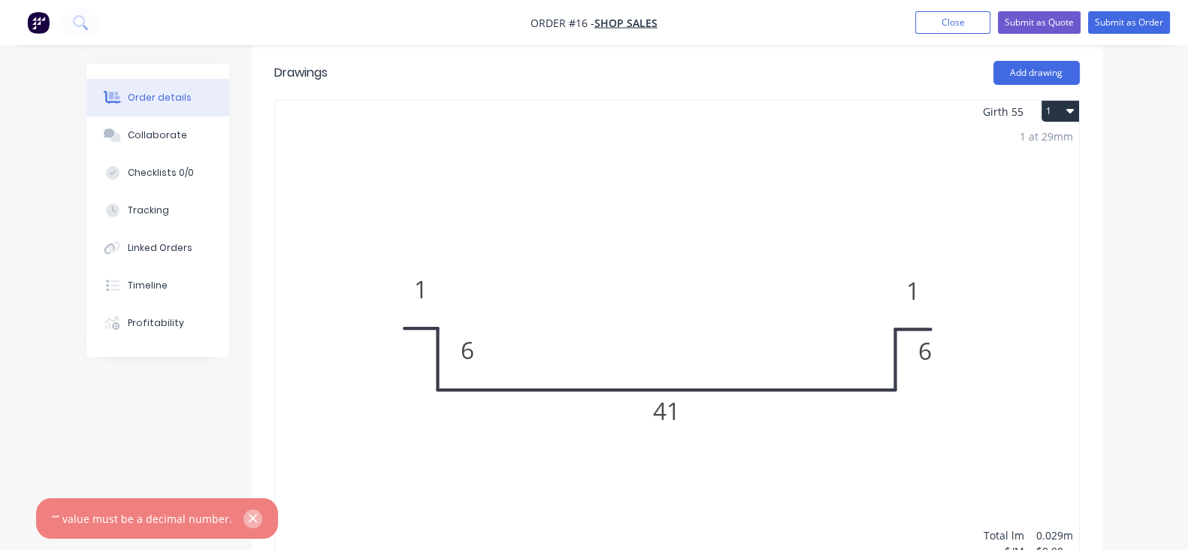
click at [248, 524] on icon "button" at bounding box center [253, 519] width 10 height 14
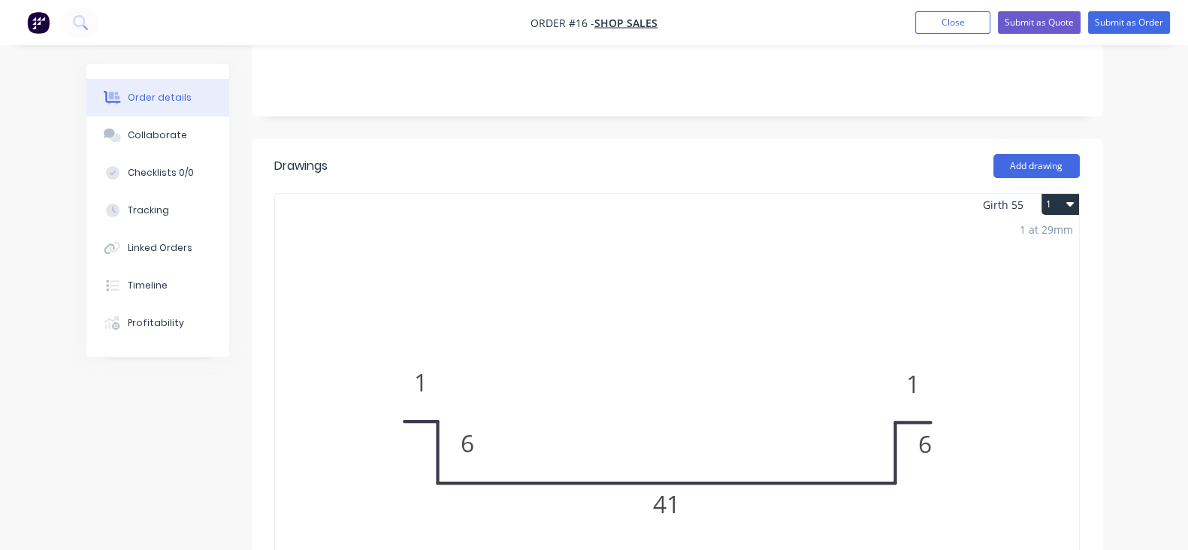
scroll to position [93, 0]
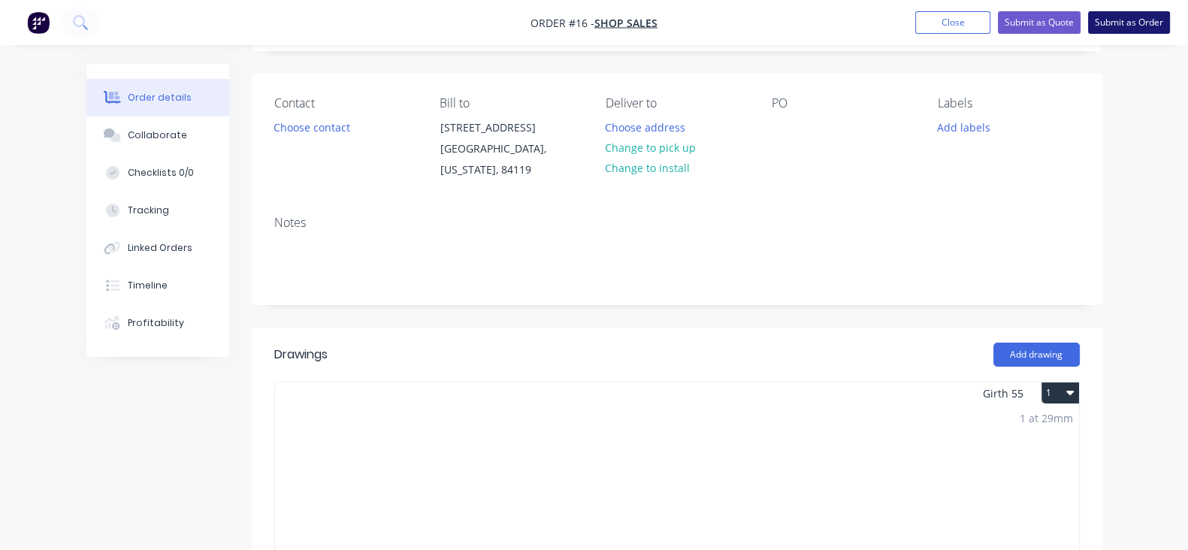
click at [1131, 20] on button "Submit as Order" at bounding box center [1129, 22] width 82 height 23
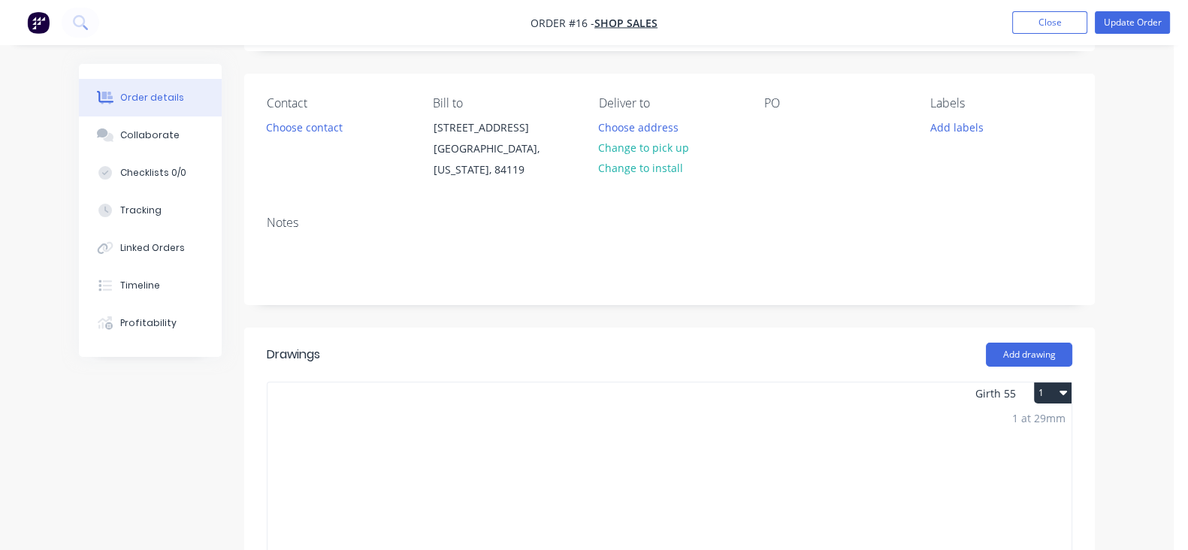
scroll to position [0, 0]
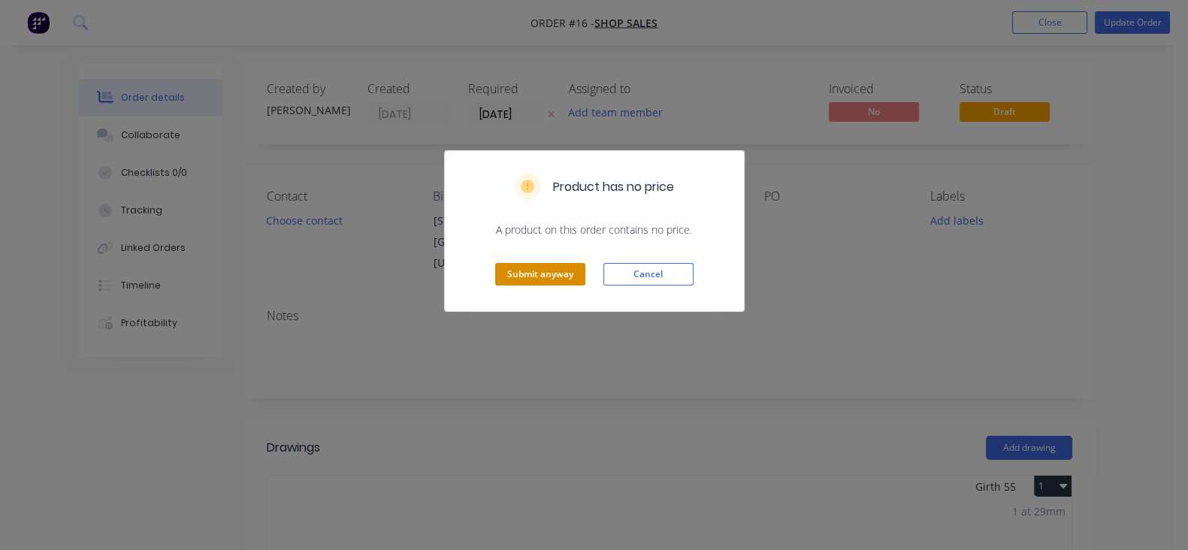
click at [560, 279] on button "Submit anyway" at bounding box center [540, 274] width 90 height 23
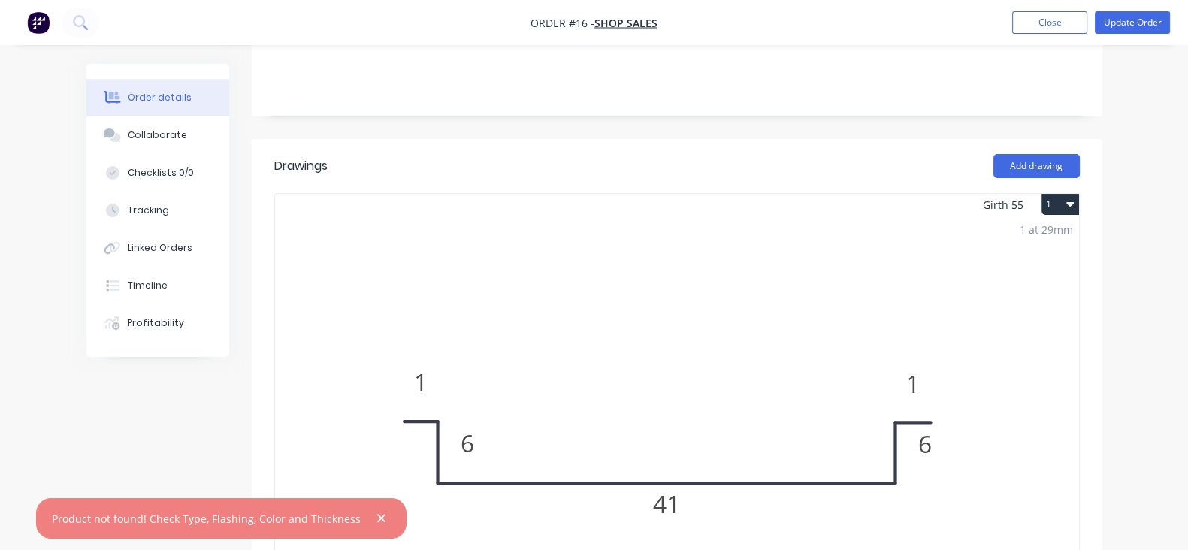
click at [778, 326] on div "1 at 29mm Total lm $/M Total 0.029m $0.00 $0.00" at bounding box center [677, 445] width 804 height 458
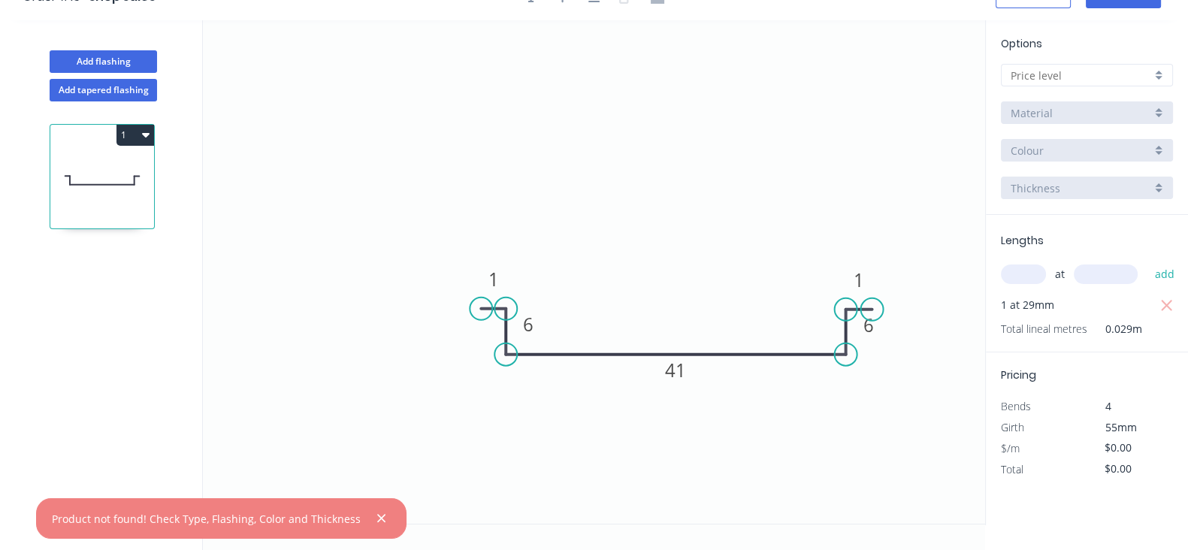
click at [1100, 108] on div "Material" at bounding box center [1080, 113] width 140 height 16
click at [1136, 74] on input "text" at bounding box center [1080, 76] width 140 height 16
click at [1112, 90] on div at bounding box center [1087, 91] width 172 height 2
click at [1158, 78] on div at bounding box center [1087, 75] width 172 height 23
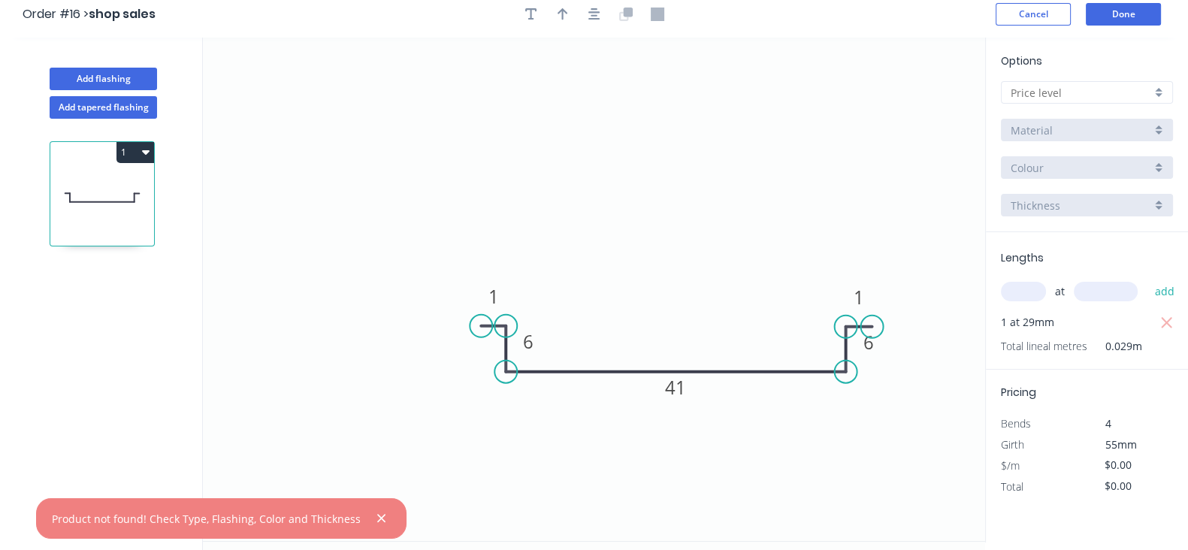
scroll to position [0, 0]
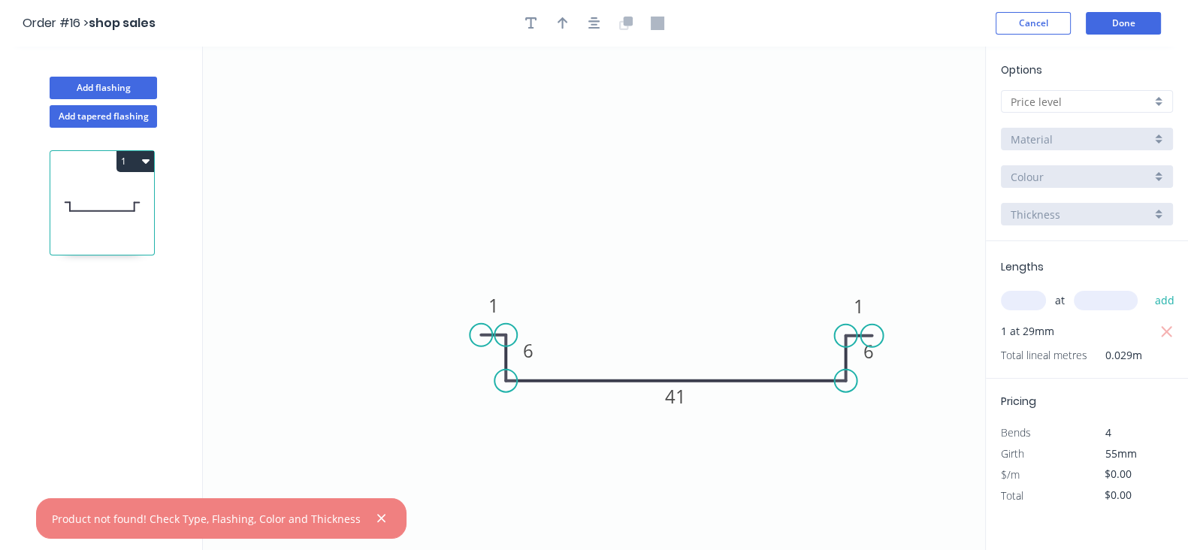
click at [1089, 141] on div "Material" at bounding box center [1080, 139] width 140 height 16
click at [1099, 25] on button "Done" at bounding box center [1122, 23] width 75 height 23
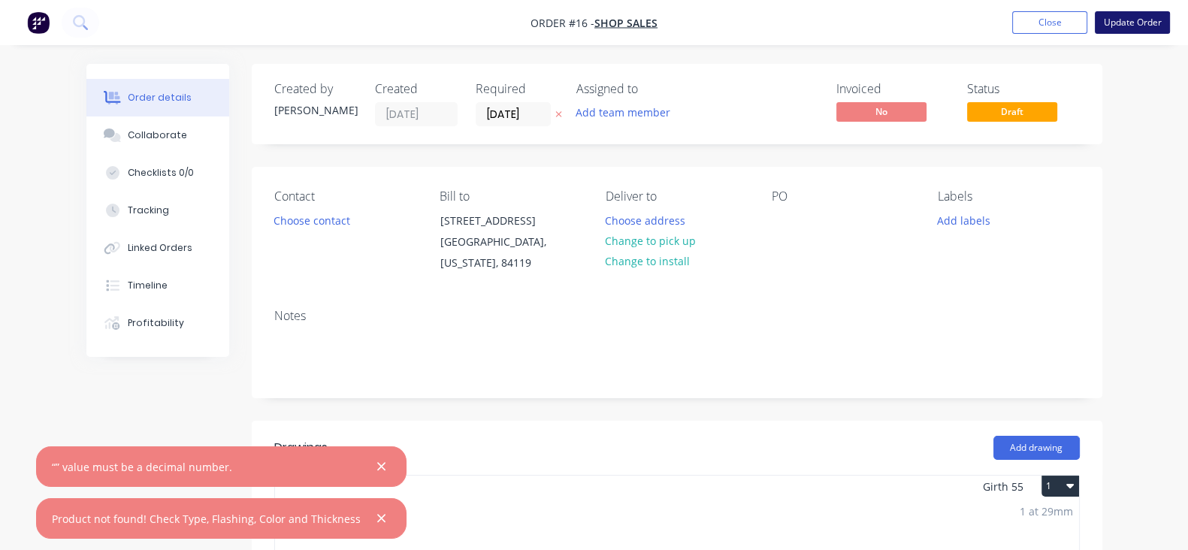
click at [1139, 21] on button "Update Order" at bounding box center [1131, 22] width 75 height 23
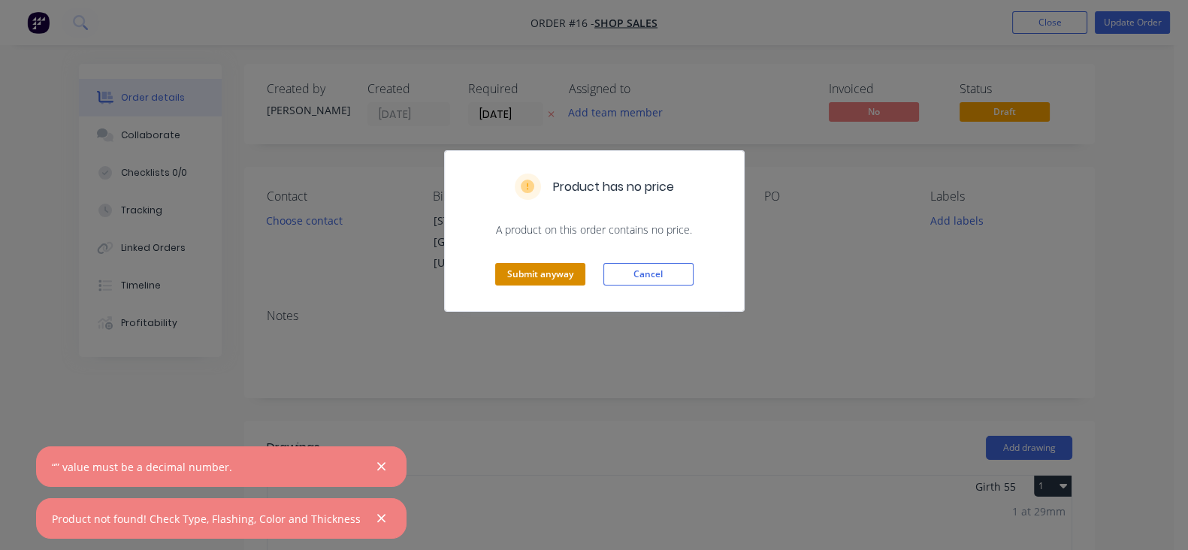
click at [580, 270] on button "Submit anyway" at bounding box center [540, 274] width 90 height 23
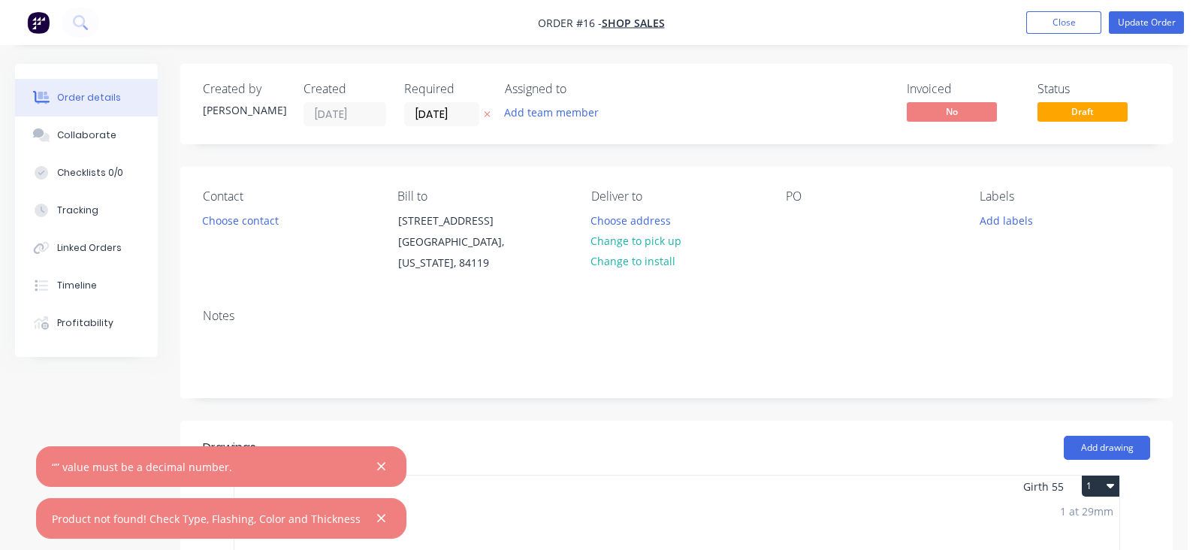
type input "$385.76"
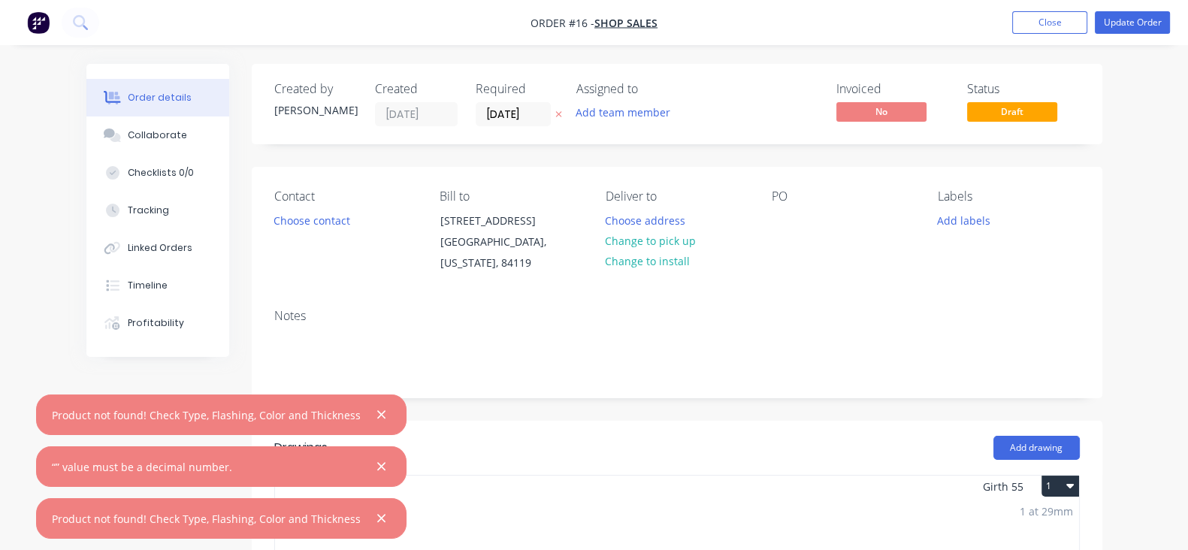
click at [379, 407] on div at bounding box center [376, 415] width 30 height 19
click at [374, 454] on div "“” value must be a decimal number." at bounding box center [221, 466] width 370 height 41
click at [376, 460] on icon "button" at bounding box center [381, 467] width 10 height 14
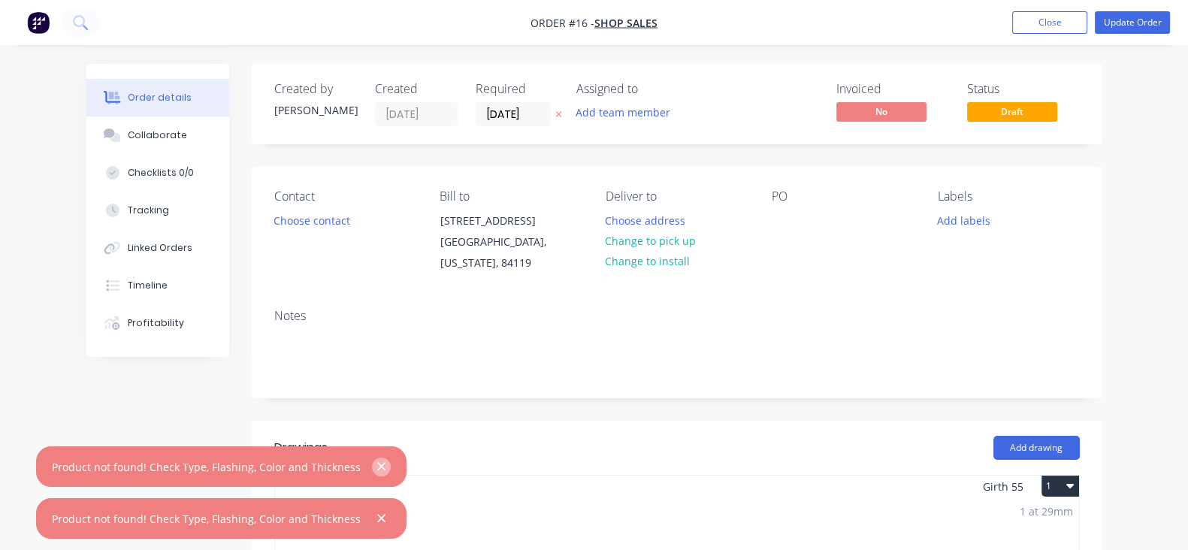
click at [377, 465] on icon "button" at bounding box center [381, 467] width 10 height 14
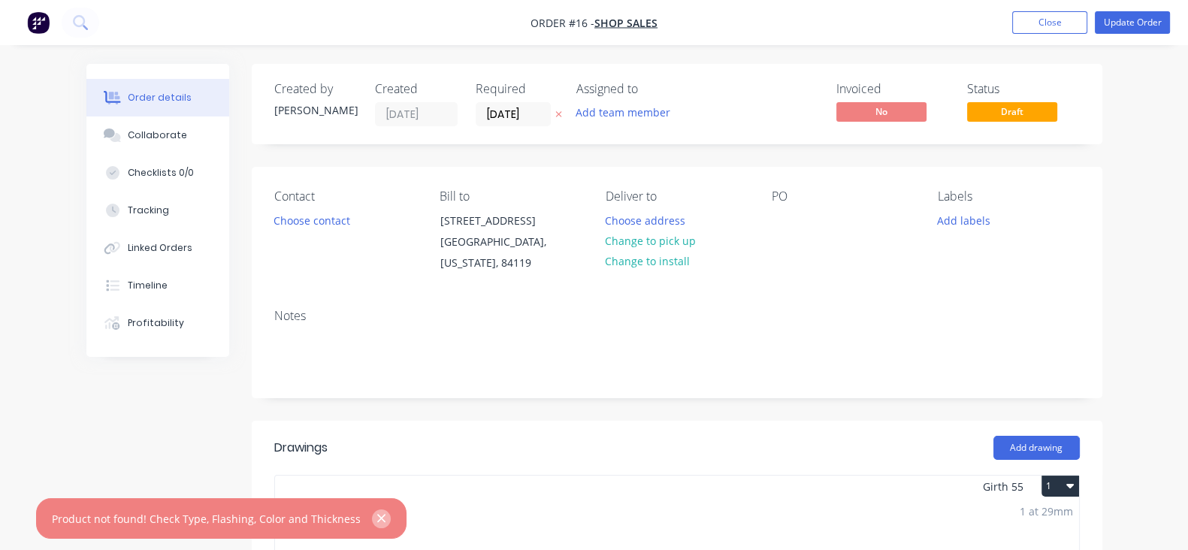
click at [376, 520] on icon "button" at bounding box center [381, 519] width 10 height 14
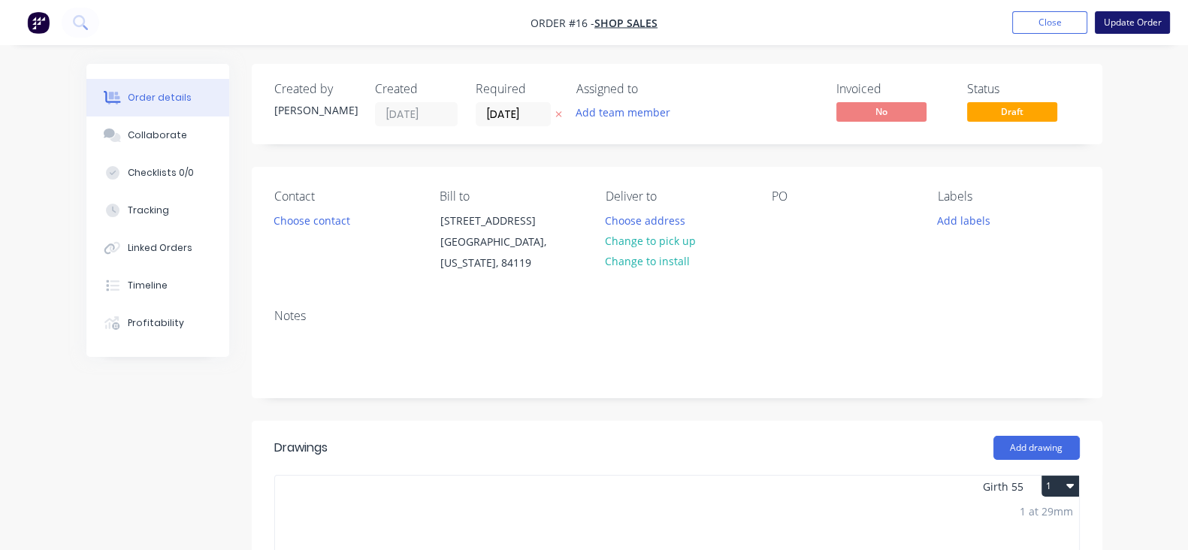
click at [1145, 20] on button "Update Order" at bounding box center [1131, 22] width 75 height 23
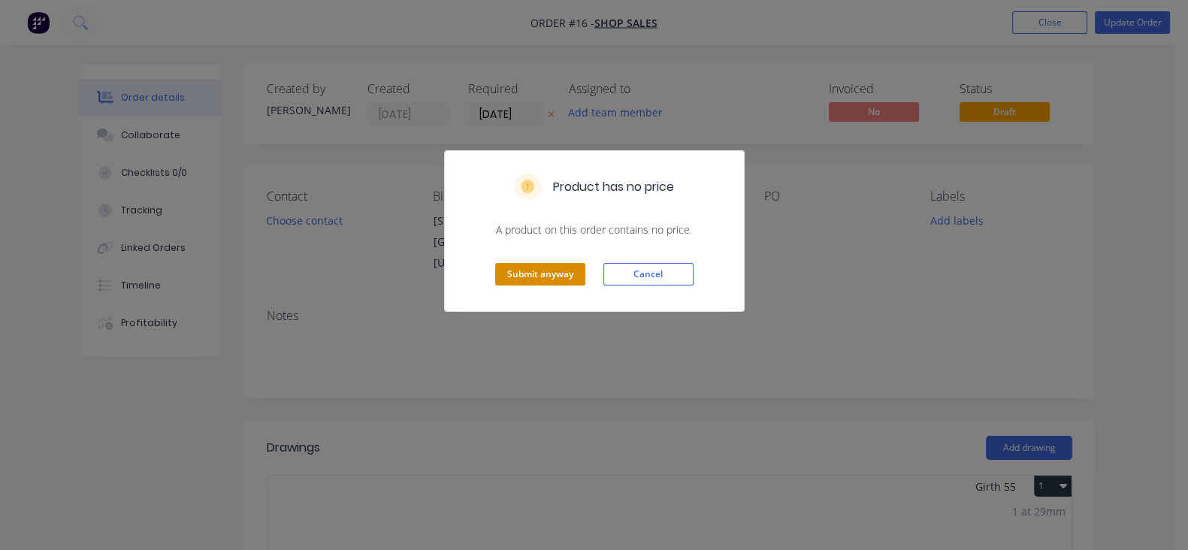
click at [572, 270] on button "Submit anyway" at bounding box center [540, 274] width 90 height 23
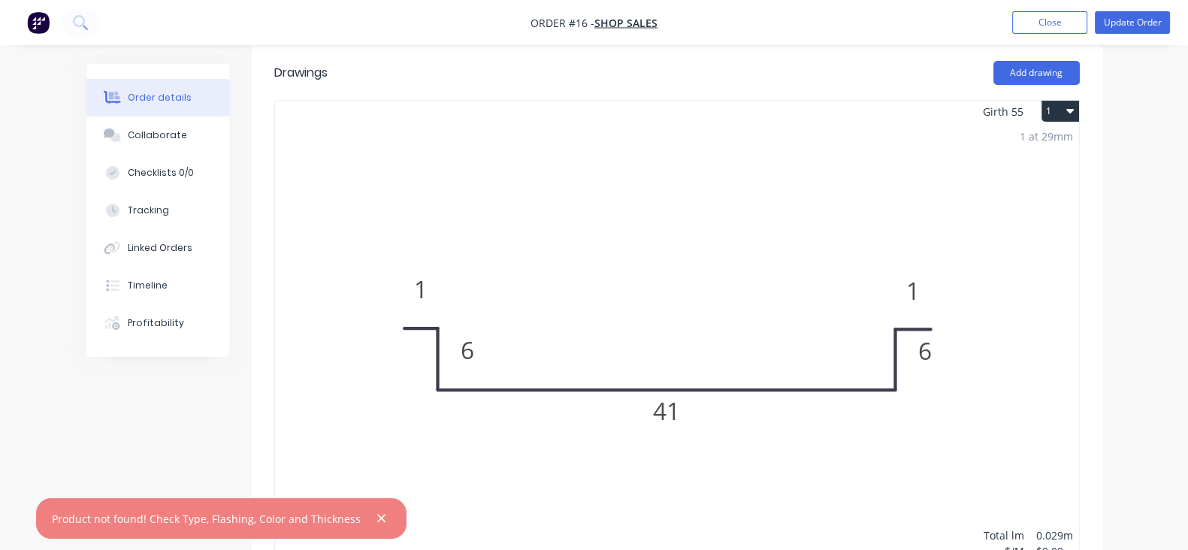
click at [877, 240] on div "1 at 29mm Total lm $/M Total 0.029m $0.00 $0.00" at bounding box center [677, 351] width 804 height 458
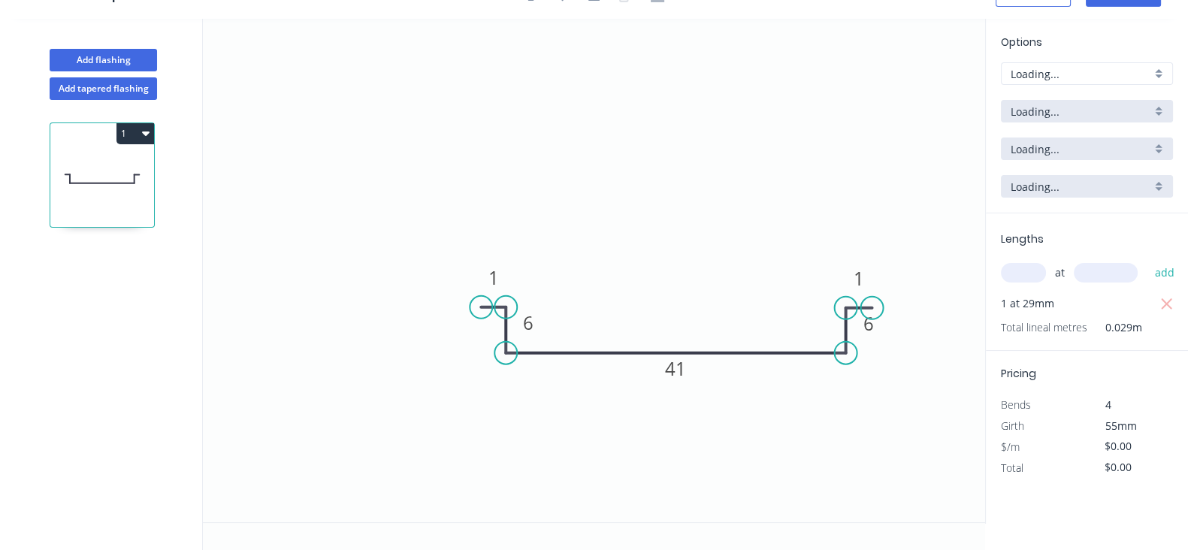
scroll to position [26, 0]
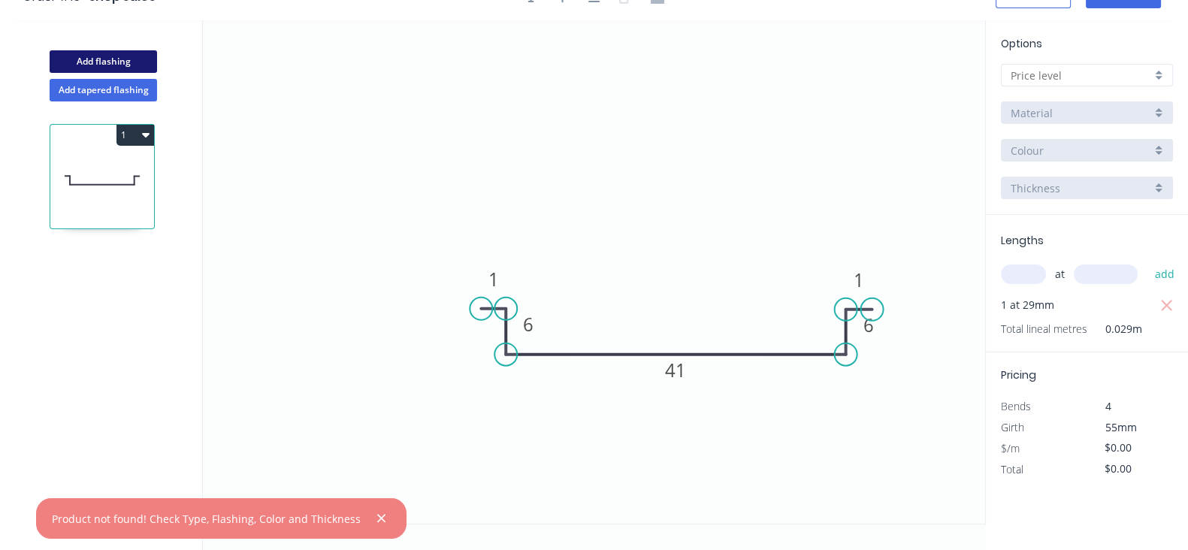
click at [138, 59] on button "Add flashing" at bounding box center [103, 61] width 107 height 23
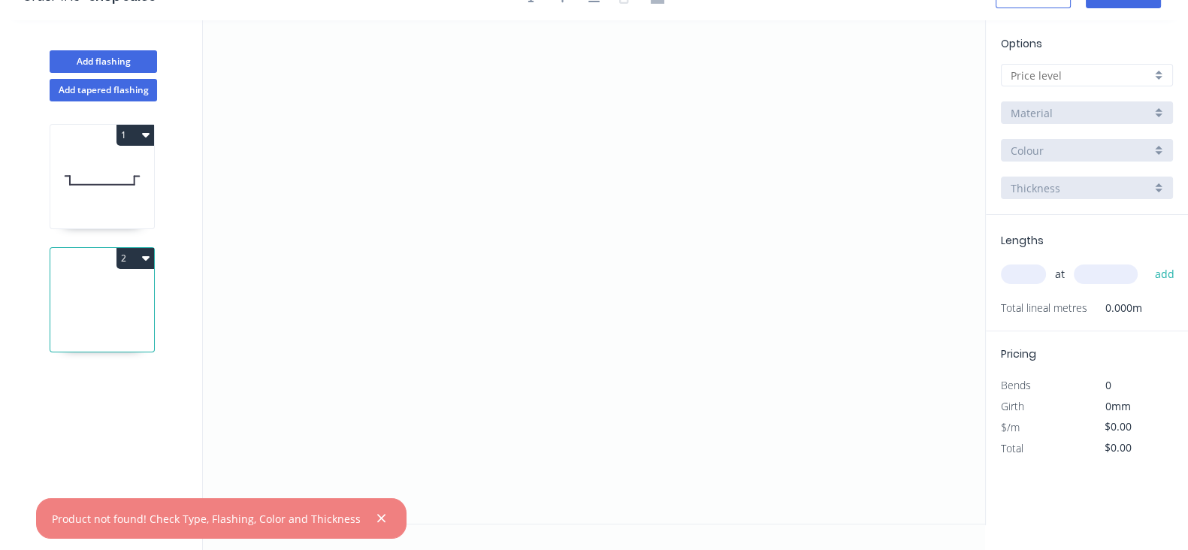
click at [137, 252] on button "2" at bounding box center [135, 258] width 38 height 21
click at [91, 324] on div "Delete" at bounding box center [83, 326] width 116 height 22
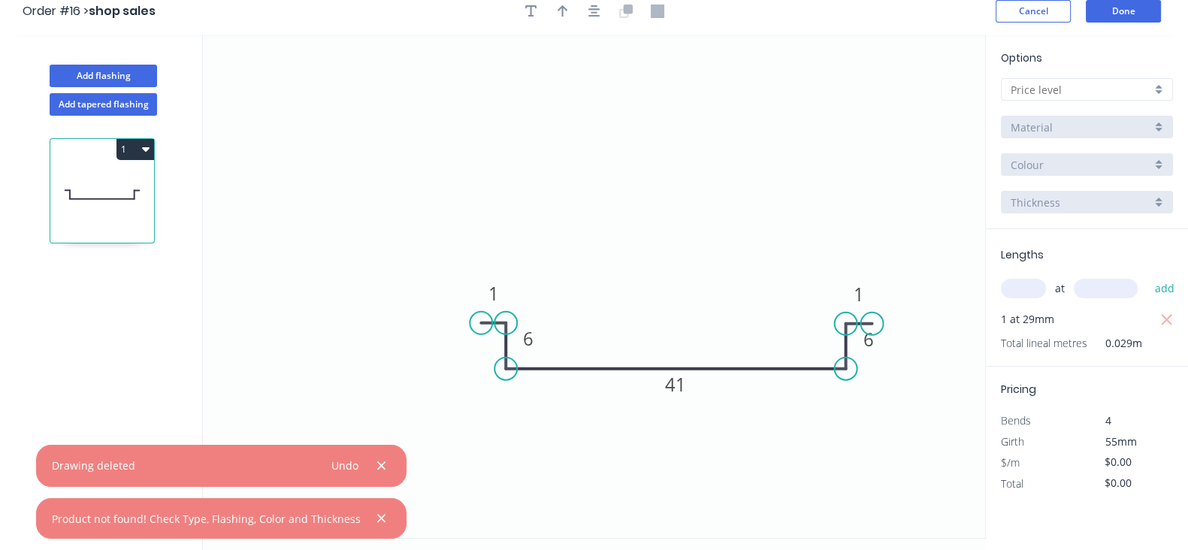
scroll to position [0, 0]
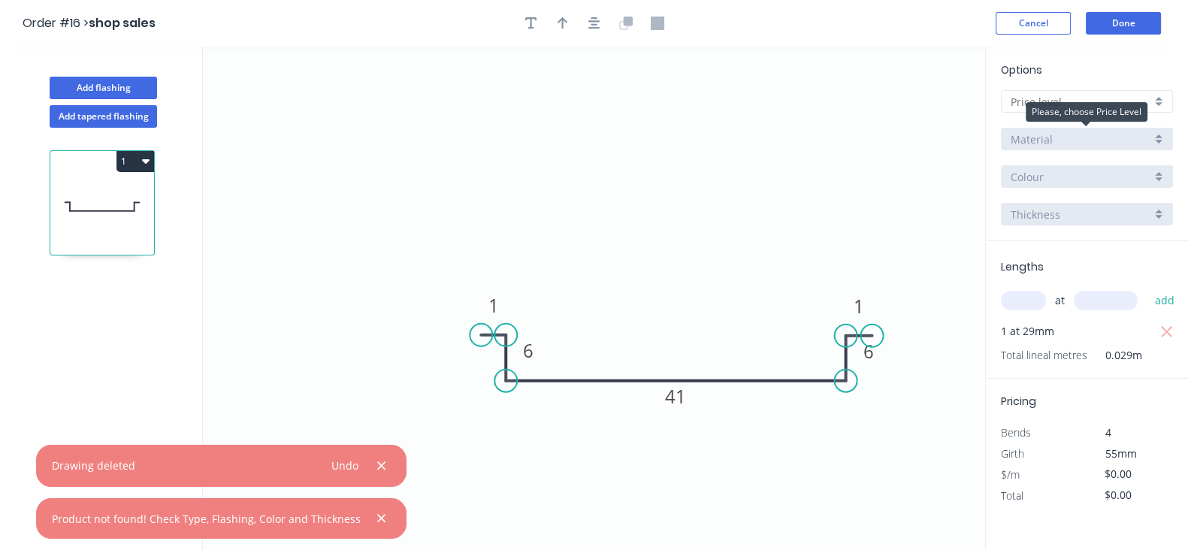
click at [1082, 137] on div "Material" at bounding box center [1080, 139] width 140 height 16
click at [1111, 171] on div "Colour" at bounding box center [1080, 177] width 140 height 16
click at [1100, 214] on div "Thickness" at bounding box center [1080, 215] width 140 height 16
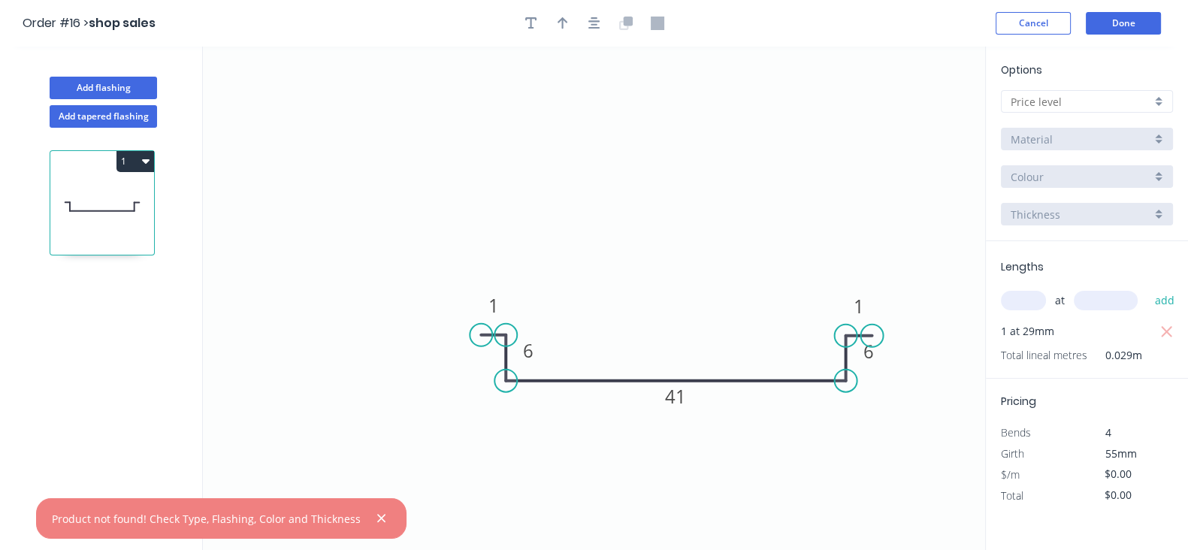
click at [1092, 461] on div "55mm" at bounding box center [1127, 453] width 81 height 21
click at [1091, 28] on button "Done" at bounding box center [1122, 23] width 75 height 23
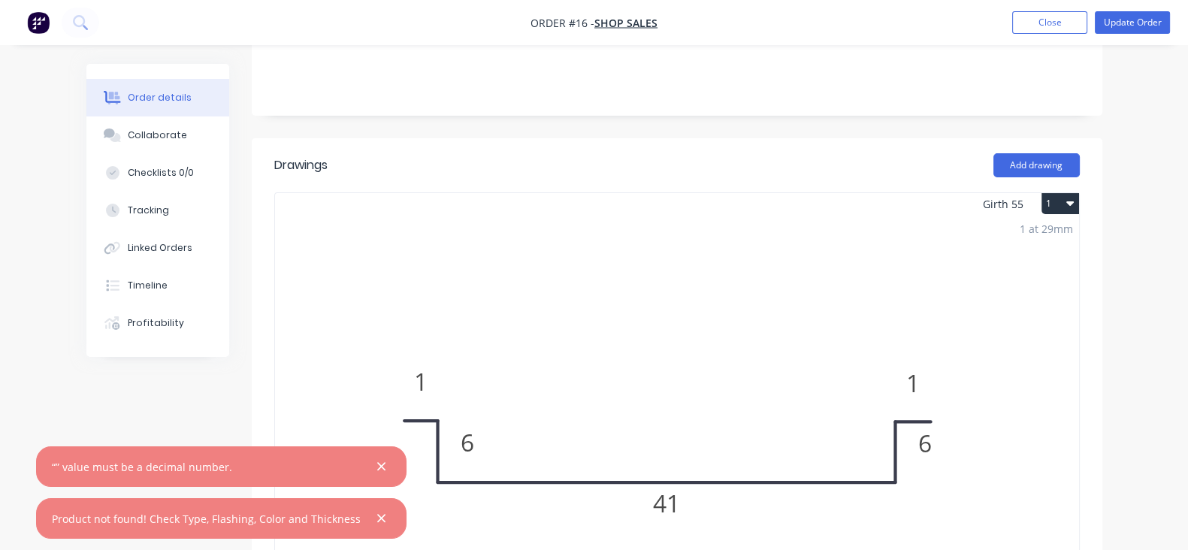
scroll to position [563, 0]
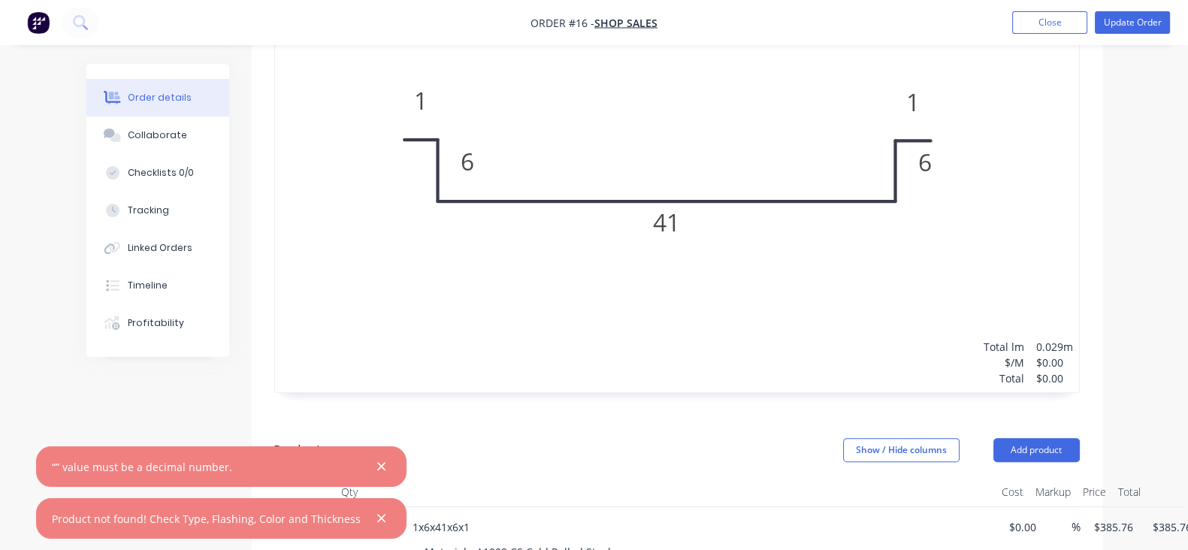
click at [744, 300] on div "1 at 29mm Total lm $/M Total 0.029m $0.00 $0.00" at bounding box center [677, 163] width 804 height 458
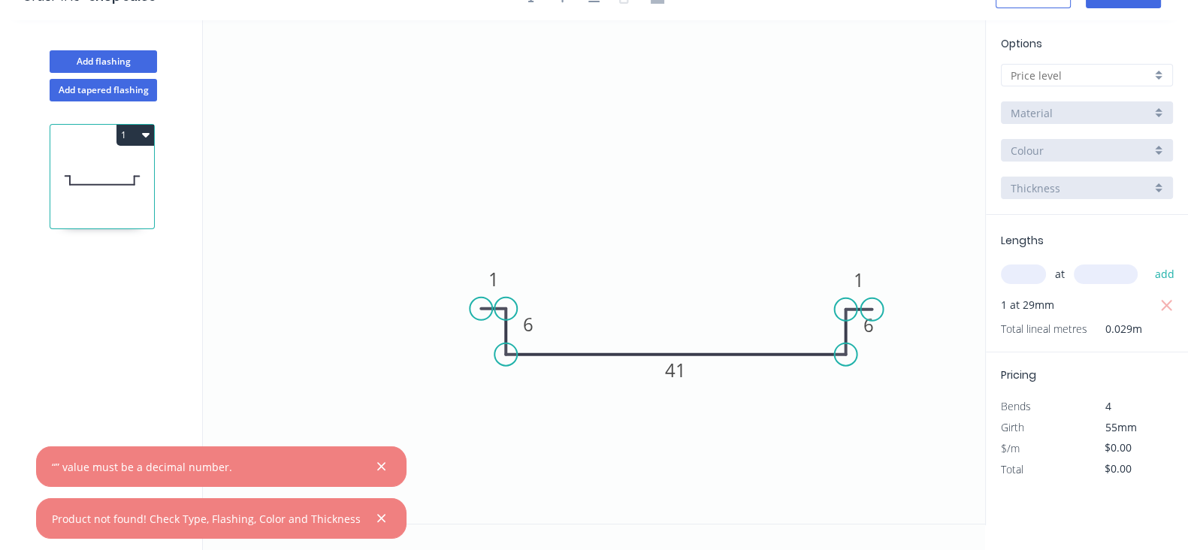
drag, startPoint x: 1126, startPoint y: 328, endPoint x: 1115, endPoint y: 328, distance: 10.5
click at [1115, 328] on span "0.029m" at bounding box center [1114, 328] width 55 height 21
drag, startPoint x: 1049, startPoint y: 328, endPoint x: 1028, endPoint y: 328, distance: 21.8
click at [1028, 328] on span "Total lineal metres" at bounding box center [1044, 328] width 86 height 21
drag, startPoint x: 1083, startPoint y: 451, endPoint x: 1130, endPoint y: 457, distance: 47.7
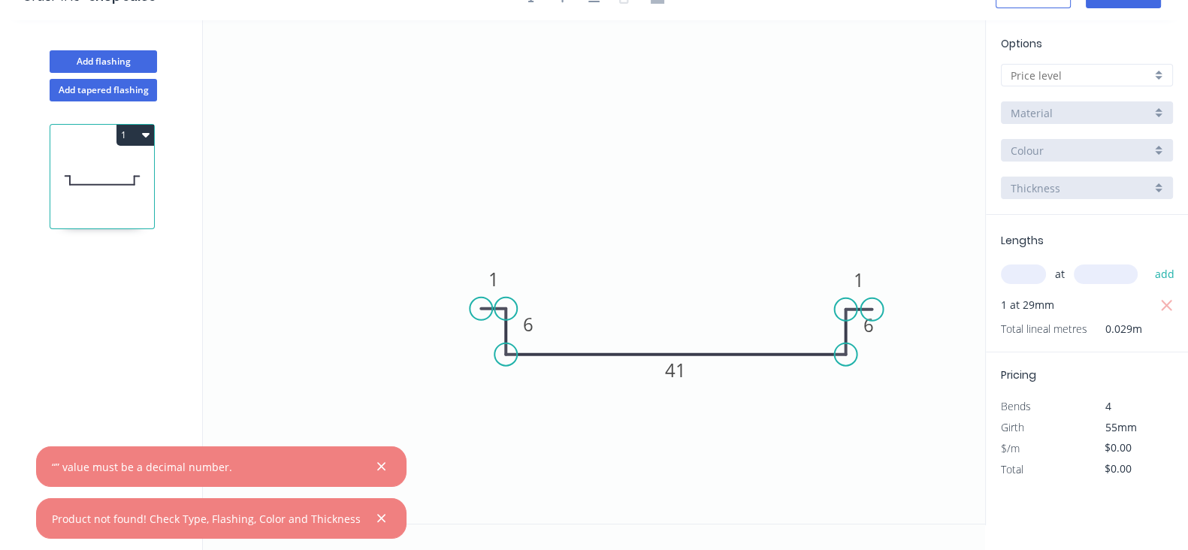
click at [1130, 455] on div "$/m $0.00" at bounding box center [1086, 448] width 195 height 21
click at [1130, 456] on input "$0.00" at bounding box center [1129, 447] width 51 height 21
click at [1130, 454] on input "$0.00" at bounding box center [1129, 447] width 51 height 21
drag, startPoint x: 1136, startPoint y: 451, endPoint x: 1105, endPoint y: 459, distance: 31.9
click at [1105, 459] on div "Pricing Bends 4 Girth 55mm $/m $0.00 Total $0.00" at bounding box center [1086, 416] width 202 height 128
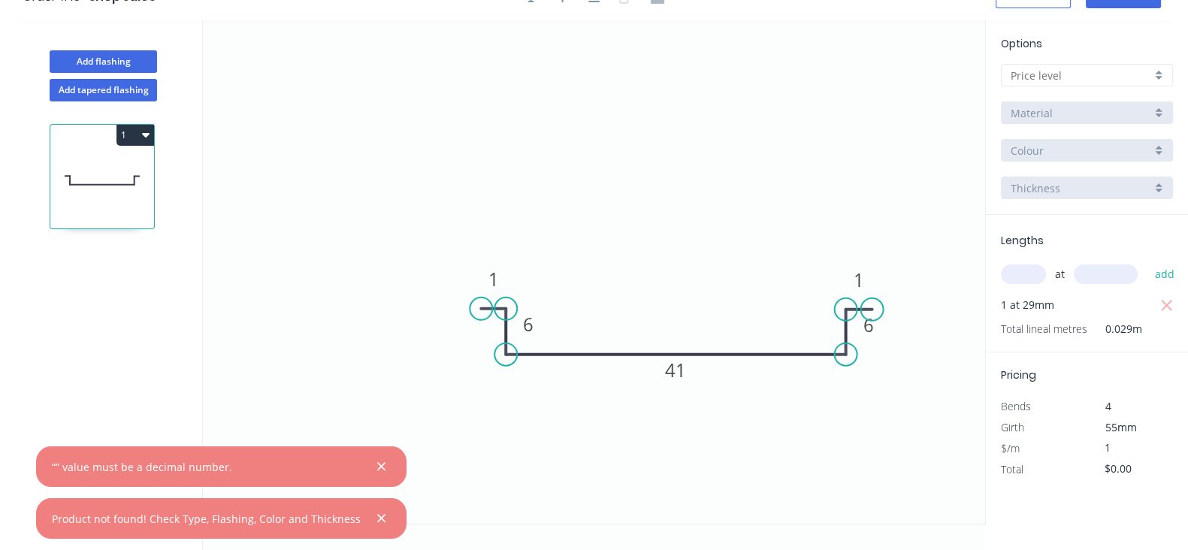
type input "$1.00"
type input "$0.03"
click at [1091, 524] on div "Add flashing Add tapered flashing 1 0 1 6 41 6 1 Options Material Colour Thickn…" at bounding box center [594, 285] width 1188 height 531
click at [1124, 430] on span "55mm" at bounding box center [1121, 427] width 32 height 14
click at [1126, 427] on span "55mm" at bounding box center [1121, 427] width 32 height 14
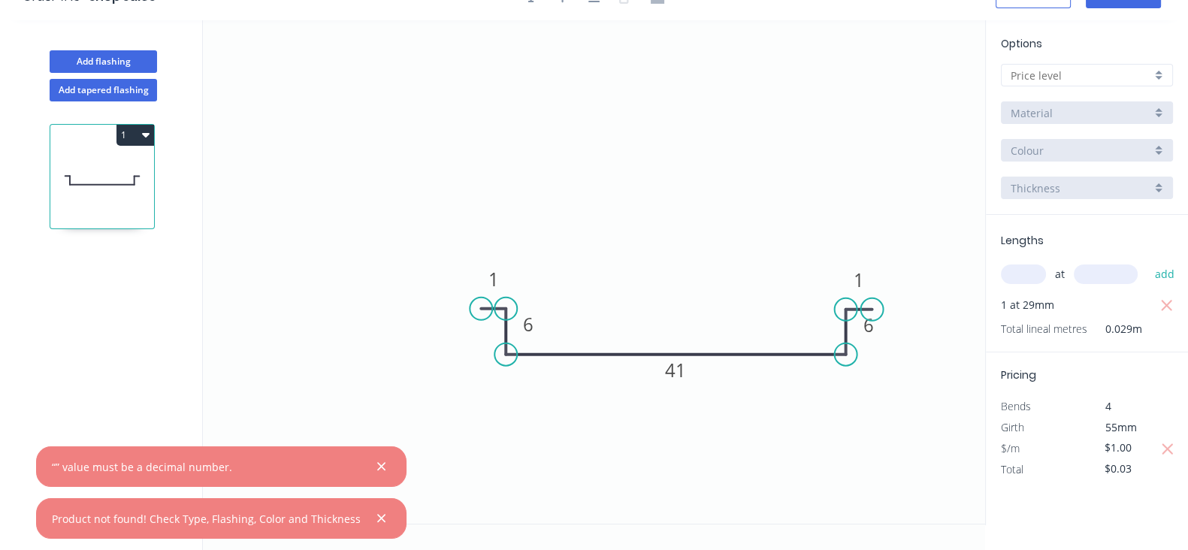
click at [1126, 427] on span "55mm" at bounding box center [1121, 427] width 32 height 14
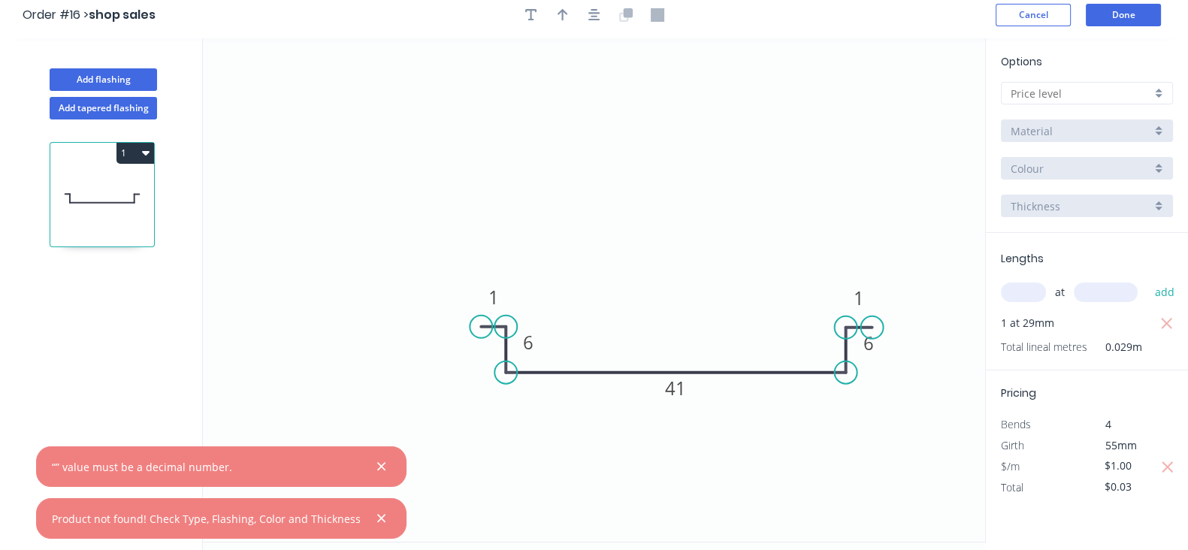
scroll to position [0, 0]
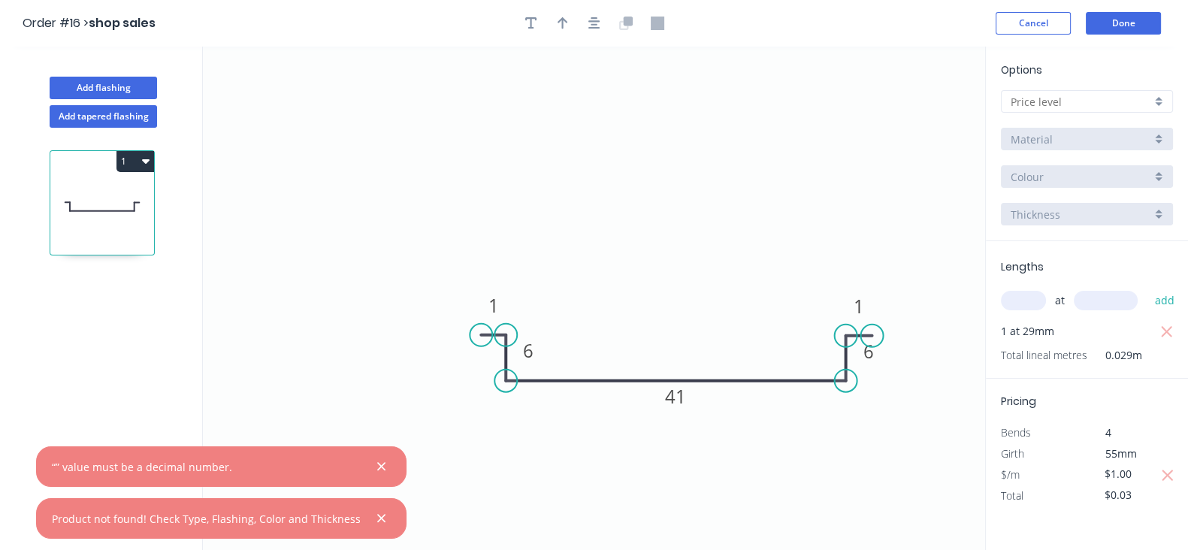
click at [1087, 147] on div "Material" at bounding box center [1087, 139] width 172 height 23
click at [1154, 99] on div at bounding box center [1087, 101] width 172 height 23
click at [1152, 114] on div "Options Material Colour Thickness" at bounding box center [1086, 152] width 202 height 180
click at [1151, 116] on div "Options Material Colour Thickness" at bounding box center [1086, 152] width 202 height 180
click at [1151, 107] on div at bounding box center [1087, 101] width 172 height 23
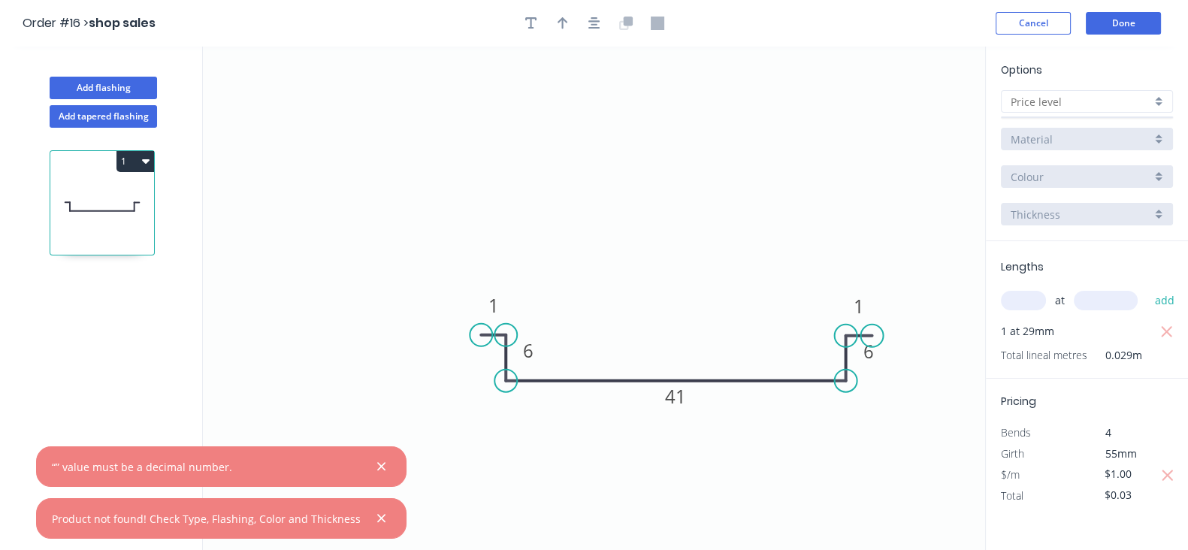
click at [1064, 98] on input "text" at bounding box center [1080, 102] width 140 height 16
type input "1"
click at [1070, 128] on div "Material" at bounding box center [1087, 139] width 172 height 23
click at [1054, 140] on div "Material" at bounding box center [1080, 139] width 140 height 16
click at [1050, 155] on div "Options 1 Material Colour Thickness" at bounding box center [1086, 152] width 202 height 180
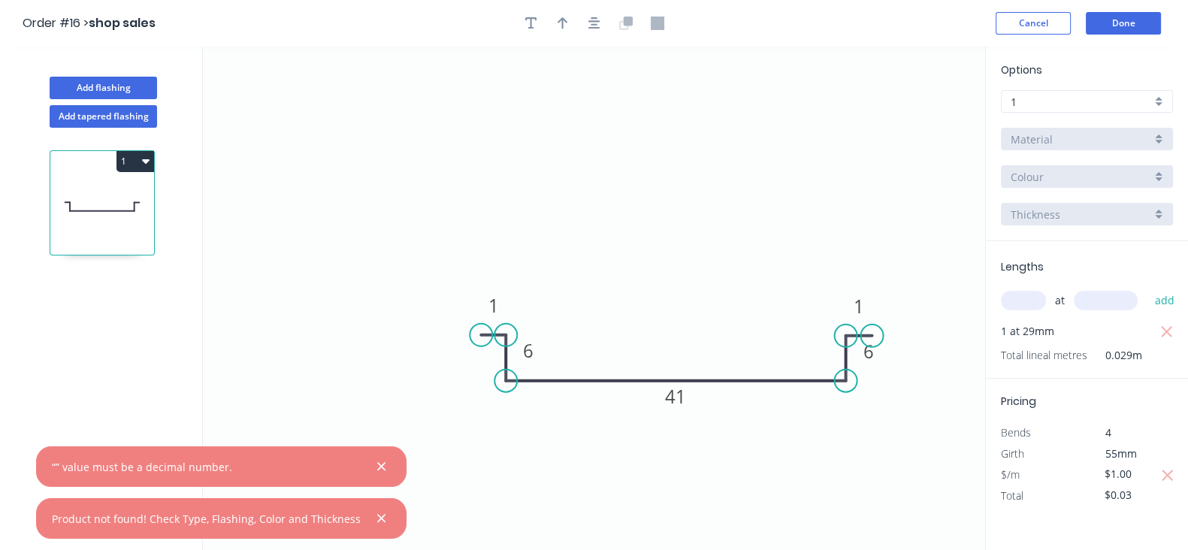
click at [1046, 161] on div "Options 1 Material Colour Thickness" at bounding box center [1086, 152] width 202 height 180
click at [1044, 167] on div "Colour" at bounding box center [1087, 176] width 172 height 23
click at [1031, 208] on span "Thickness" at bounding box center [1035, 215] width 50 height 16
click at [1094, 30] on button "Done" at bounding box center [1122, 23] width 75 height 23
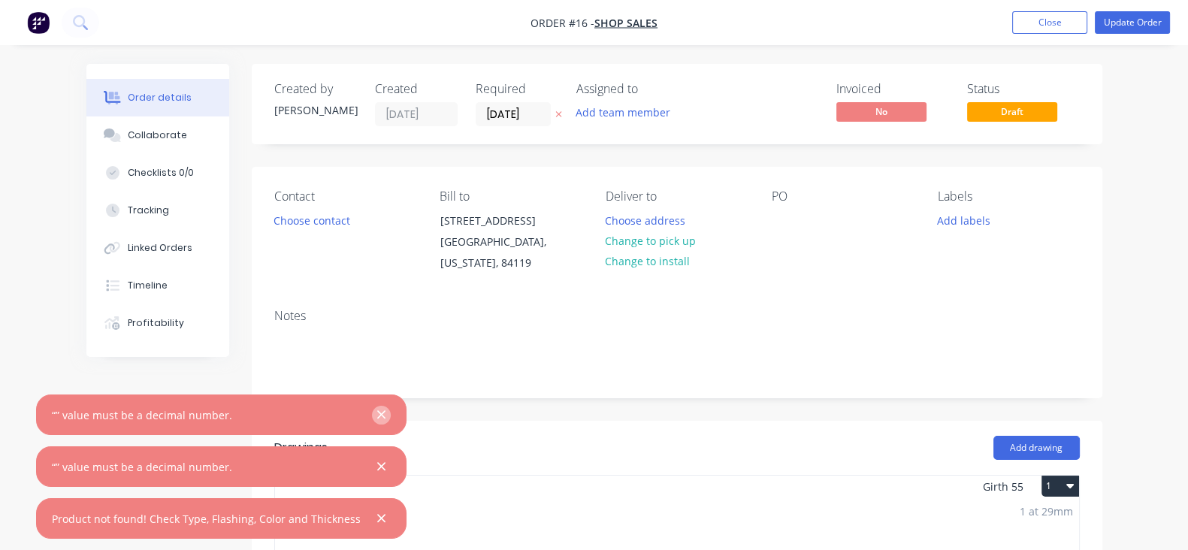
click at [376, 420] on icon "button" at bounding box center [381, 415] width 10 height 14
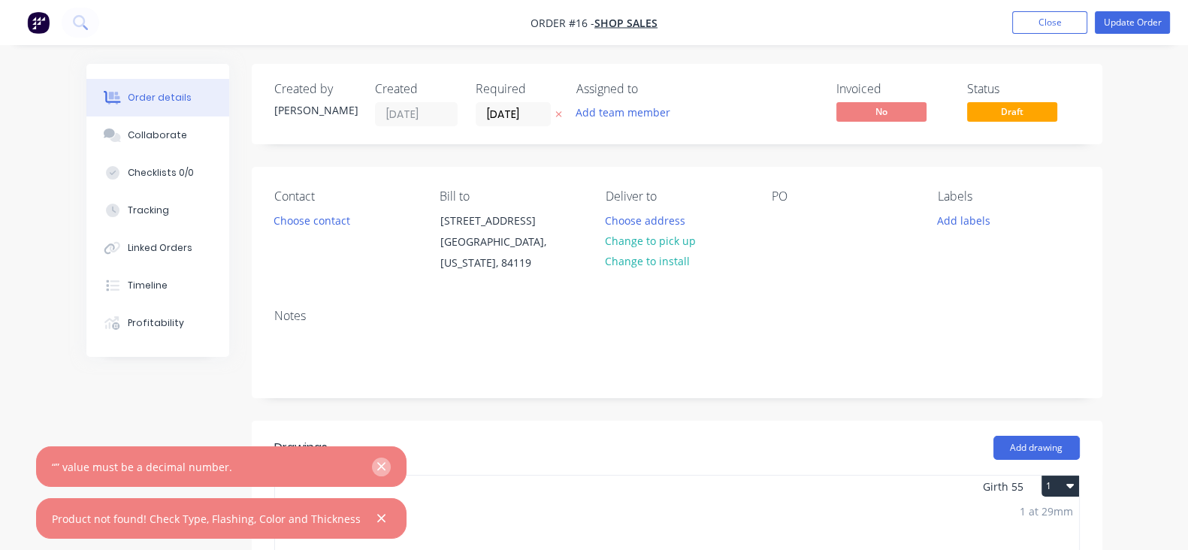
click at [376, 464] on icon "button" at bounding box center [381, 467] width 10 height 14
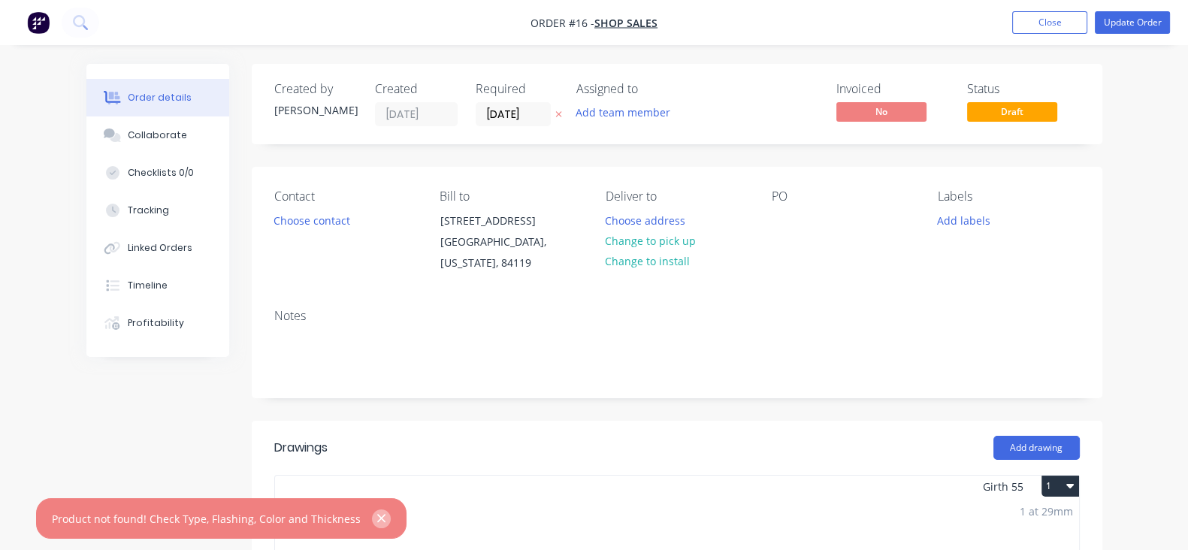
click at [377, 516] on icon "button" at bounding box center [381, 519] width 8 height 8
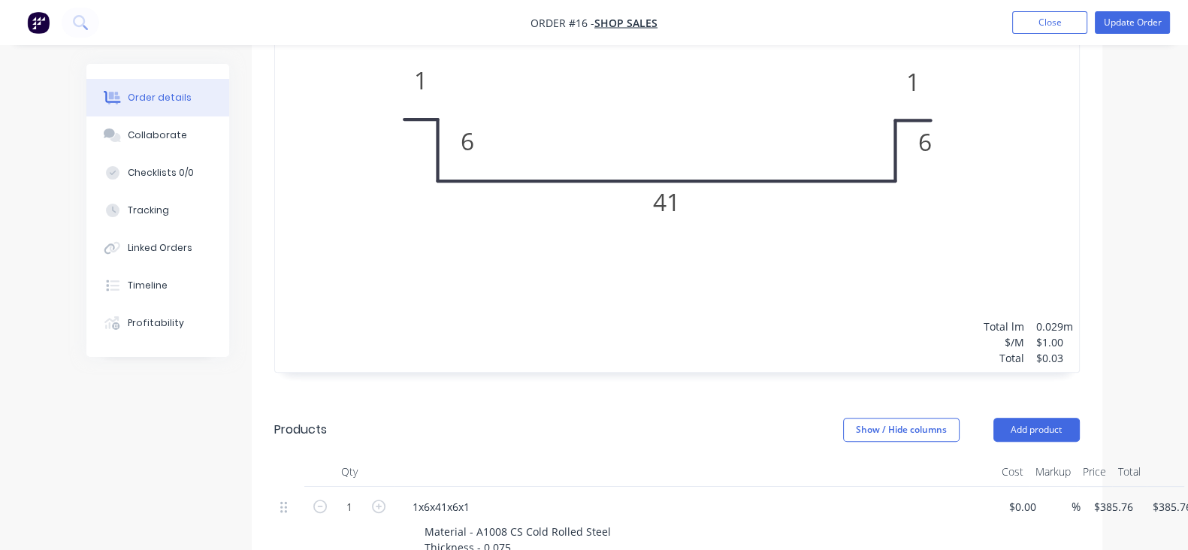
scroll to position [187, 0]
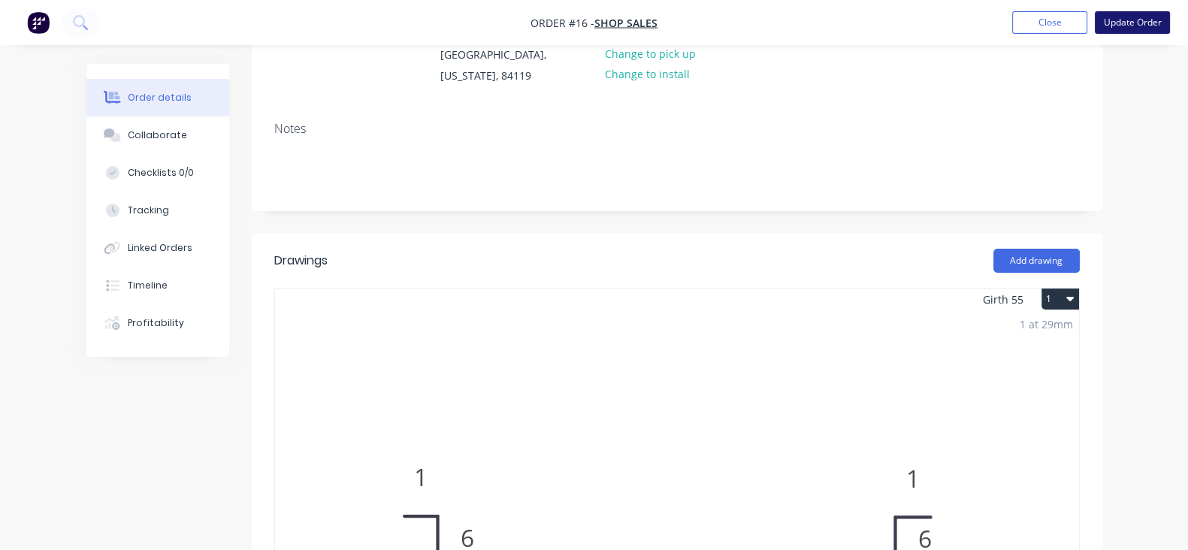
click at [1128, 22] on button "Update Order" at bounding box center [1131, 22] width 75 height 23
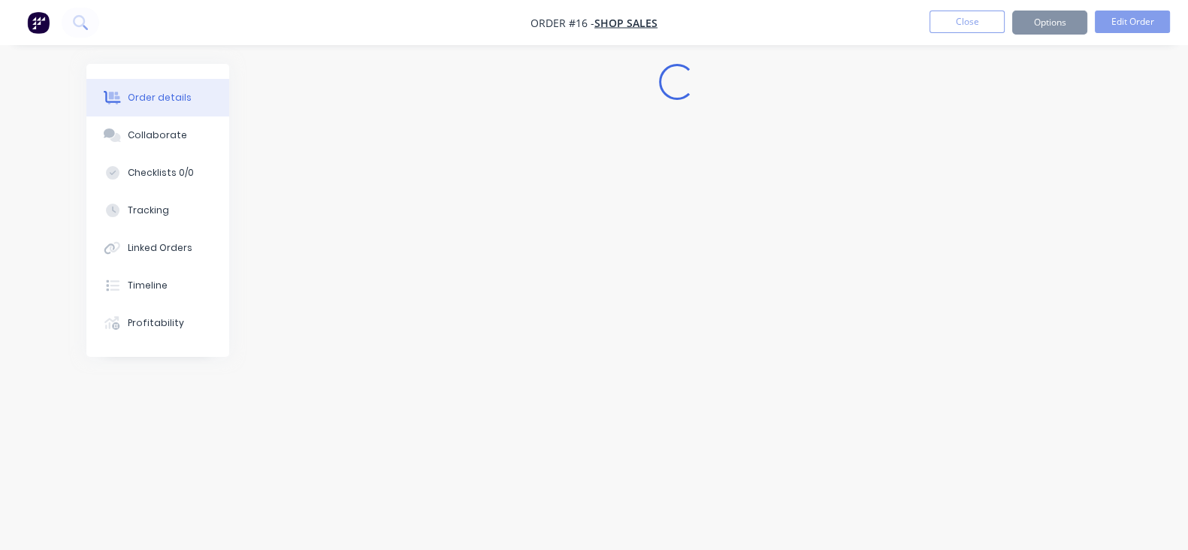
scroll to position [0, 0]
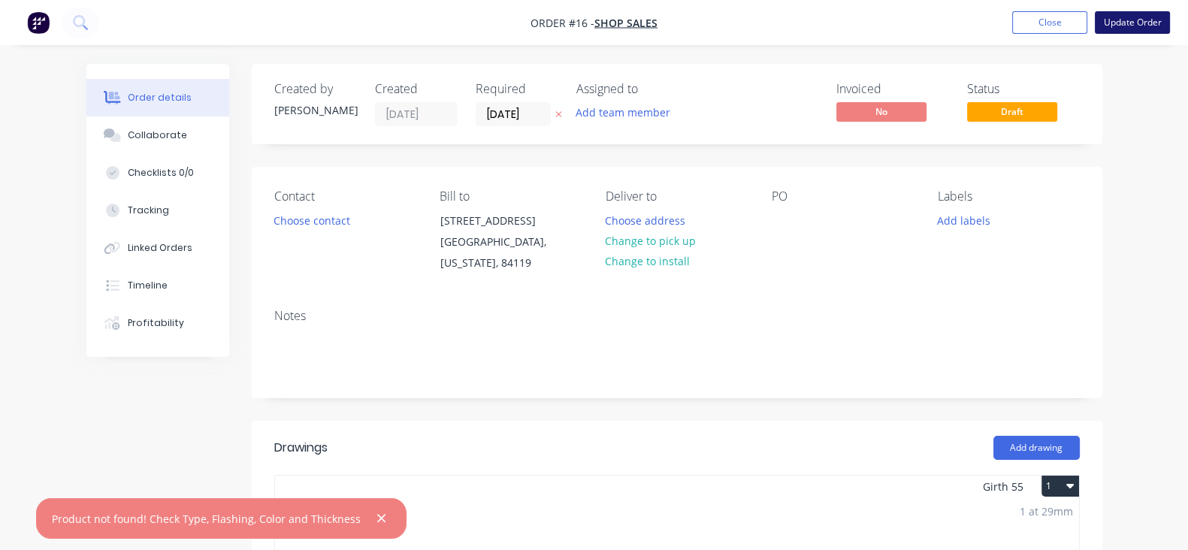
click at [1136, 32] on button "Update Order" at bounding box center [1131, 22] width 75 height 23
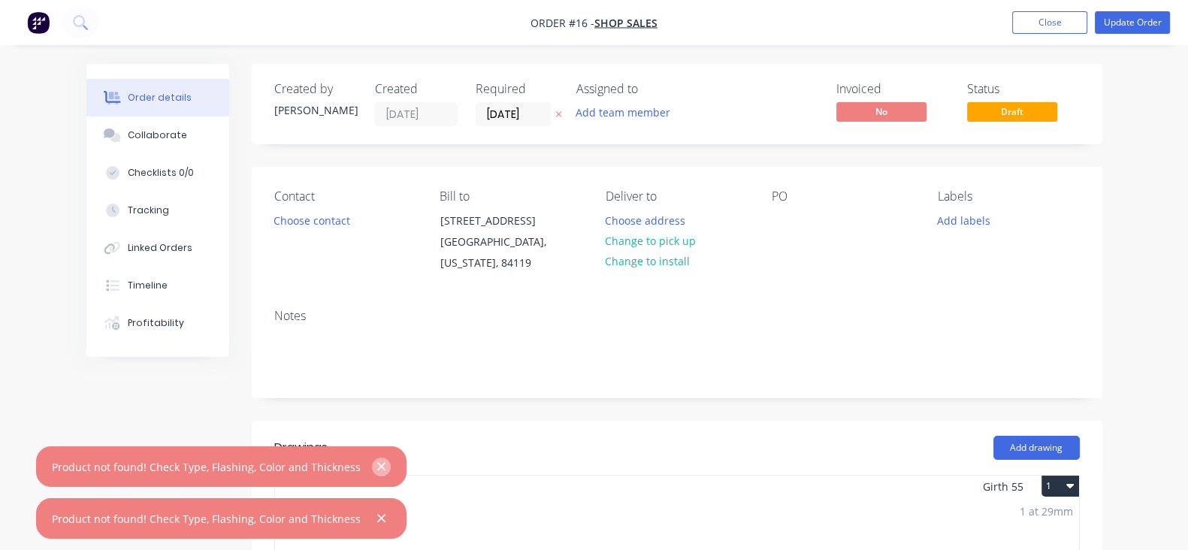
click at [376, 466] on icon "button" at bounding box center [381, 467] width 10 height 14
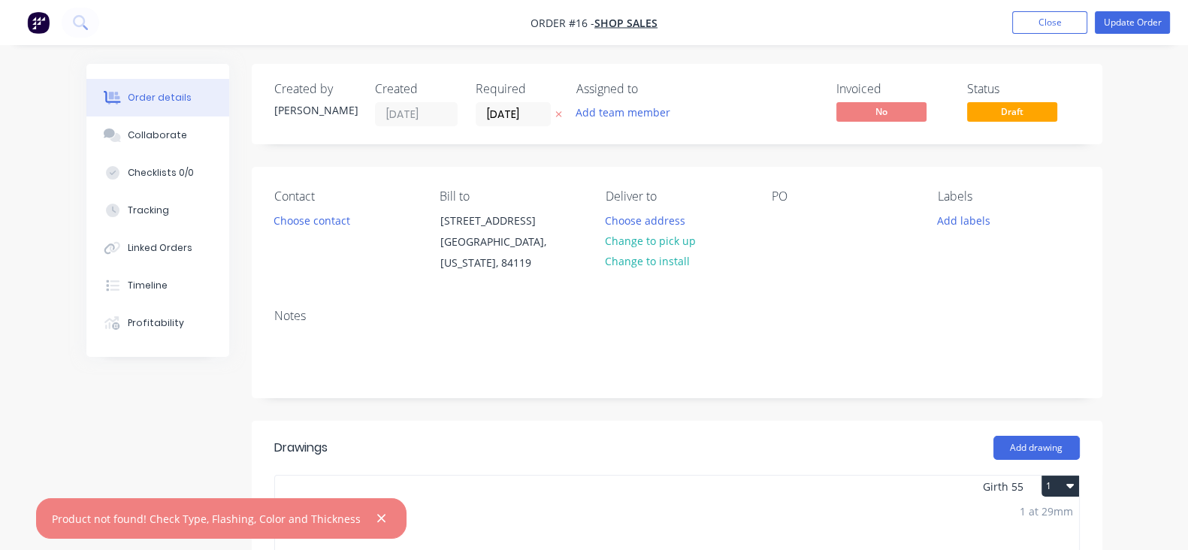
drag, startPoint x: 369, startPoint y: 516, endPoint x: 401, endPoint y: 490, distance: 41.6
click at [376, 516] on icon "button" at bounding box center [381, 519] width 10 height 14
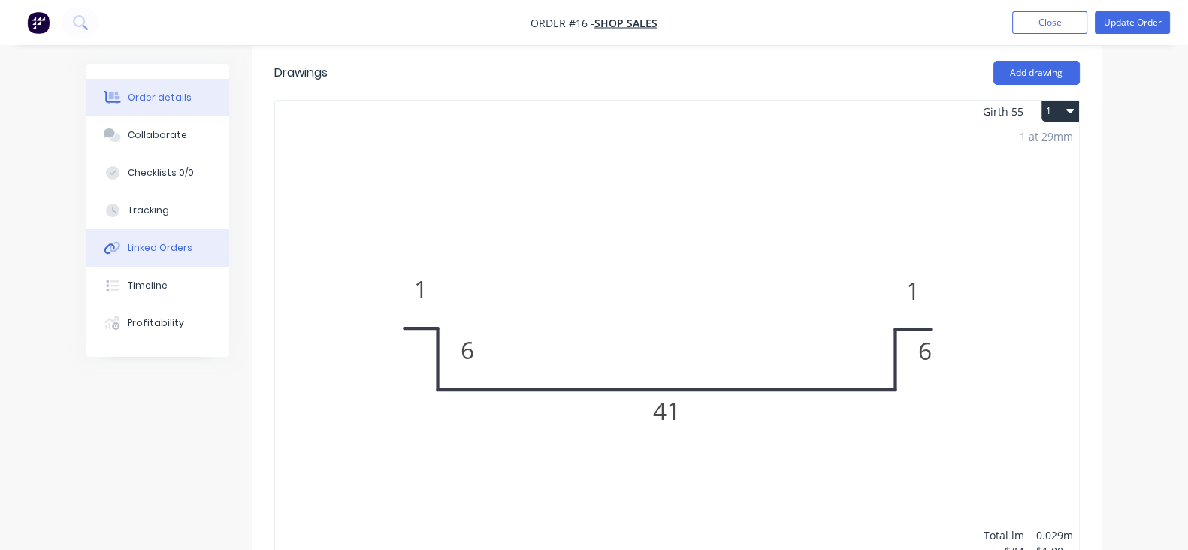
scroll to position [187, 0]
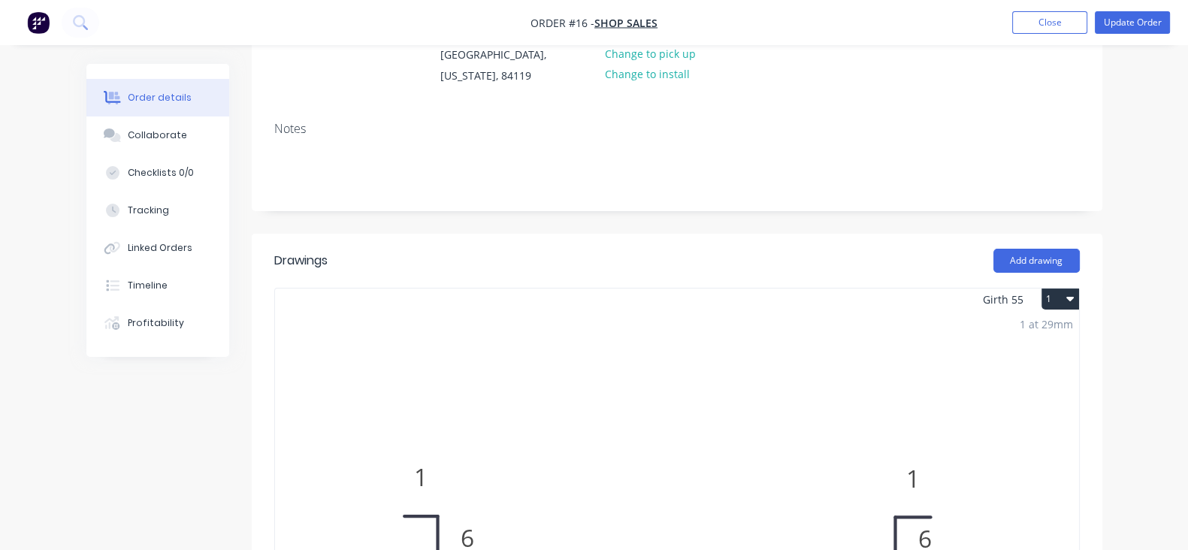
click at [45, 17] on img "button" at bounding box center [38, 22] width 23 height 23
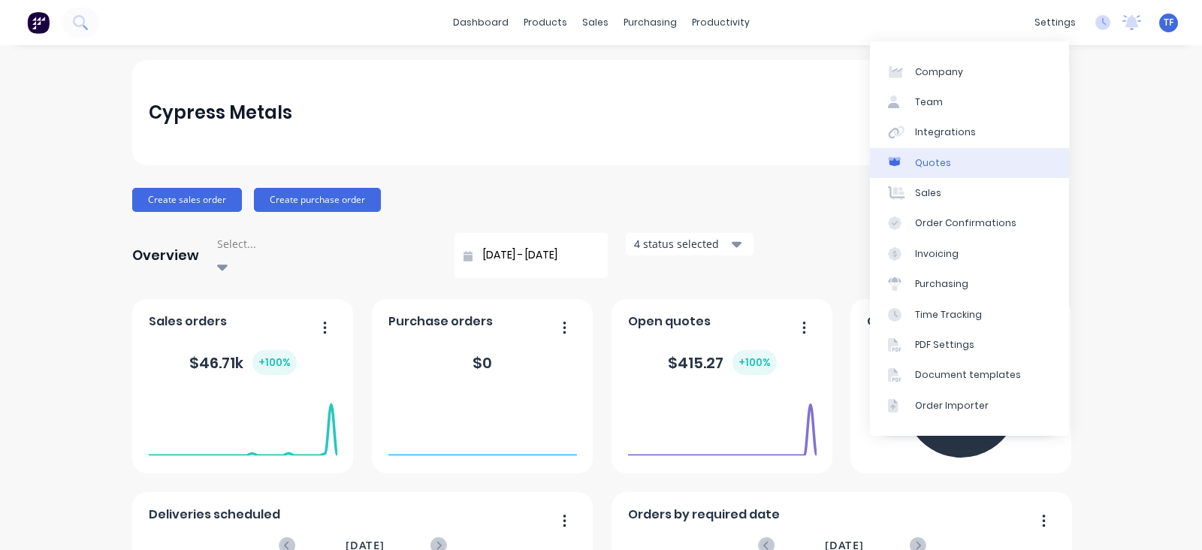
click at [946, 152] on link "Quotes" at bounding box center [969, 163] width 199 height 30
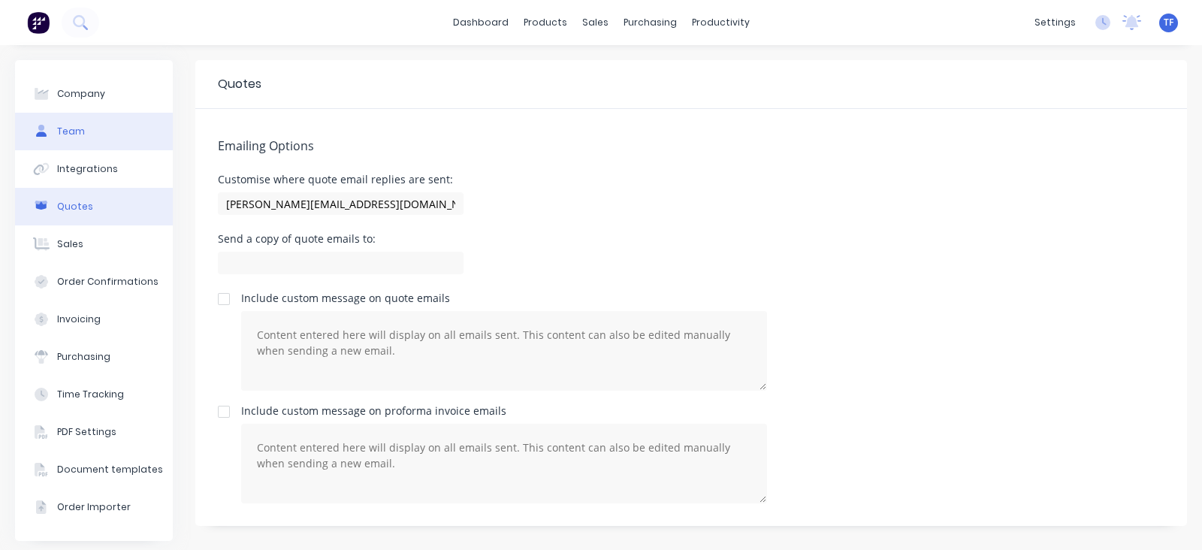
click at [68, 133] on div "Team" at bounding box center [71, 132] width 28 height 14
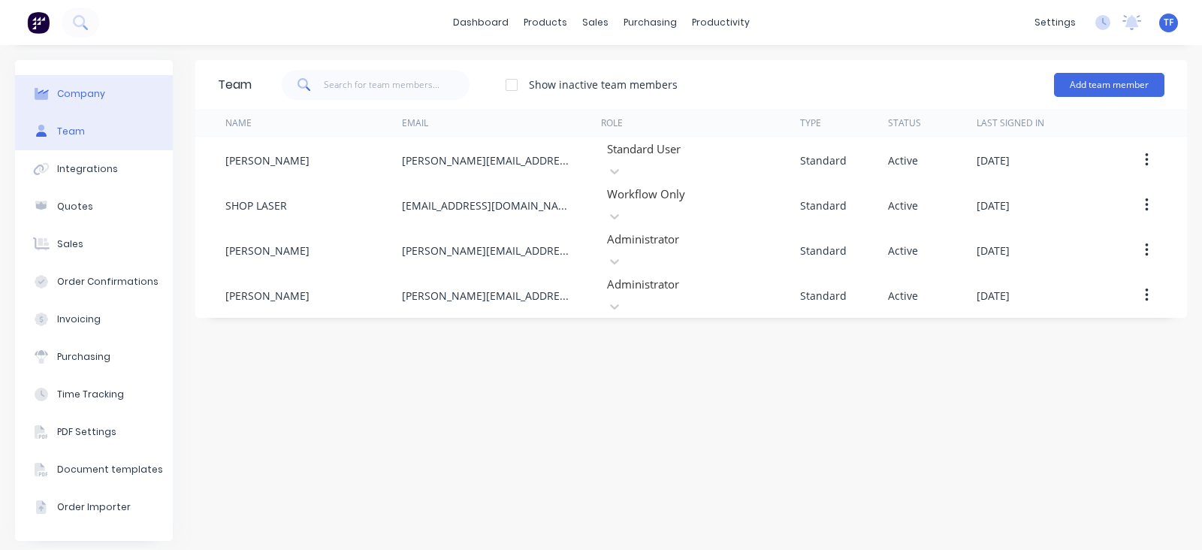
click at [95, 102] on button "Company" at bounding box center [94, 94] width 158 height 38
select select "US"
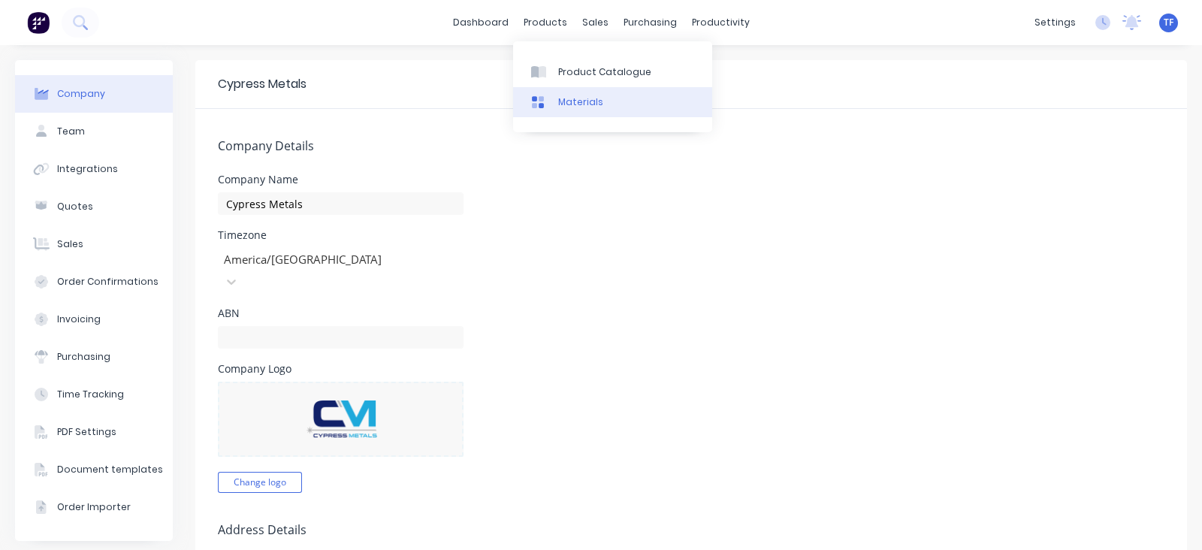
click at [567, 105] on div "Materials" at bounding box center [580, 102] width 45 height 14
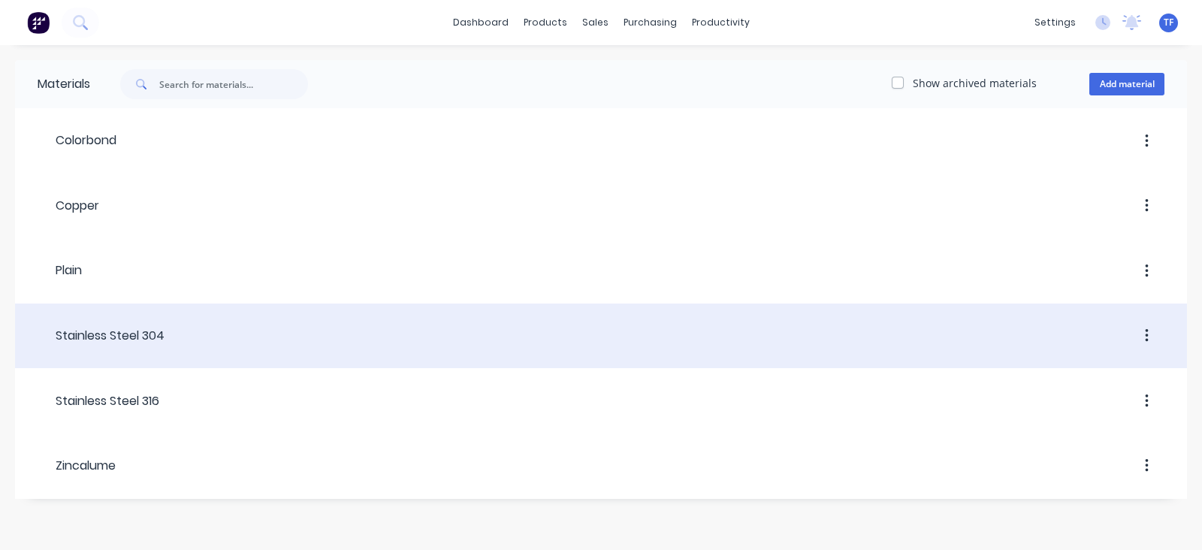
click at [130, 327] on div "Stainless Steel 304" at bounding box center [101, 336] width 127 height 18
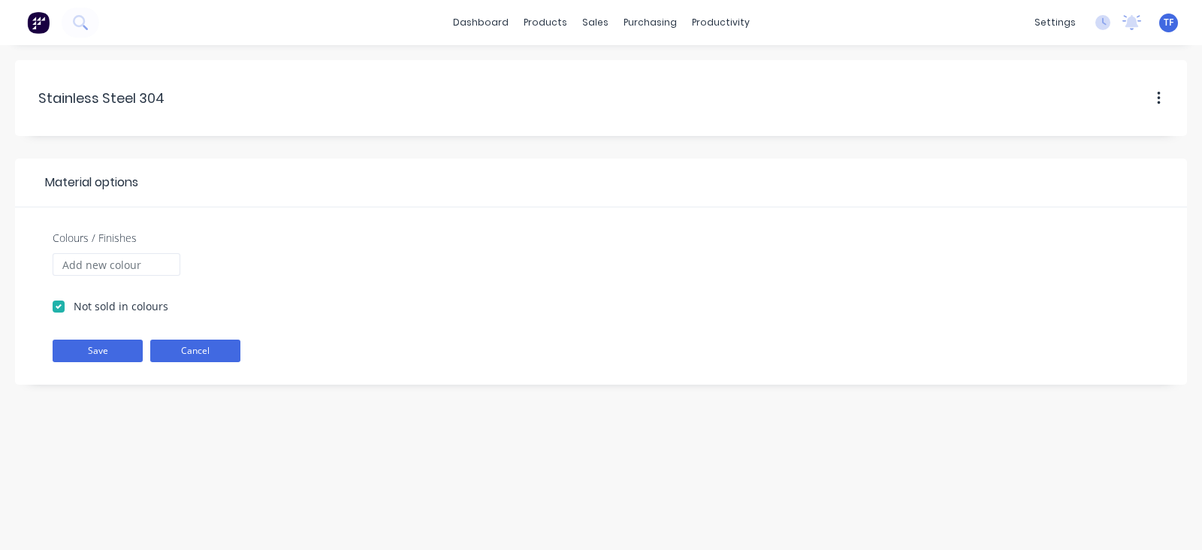
click at [169, 343] on button "Cancel" at bounding box center [195, 351] width 90 height 23
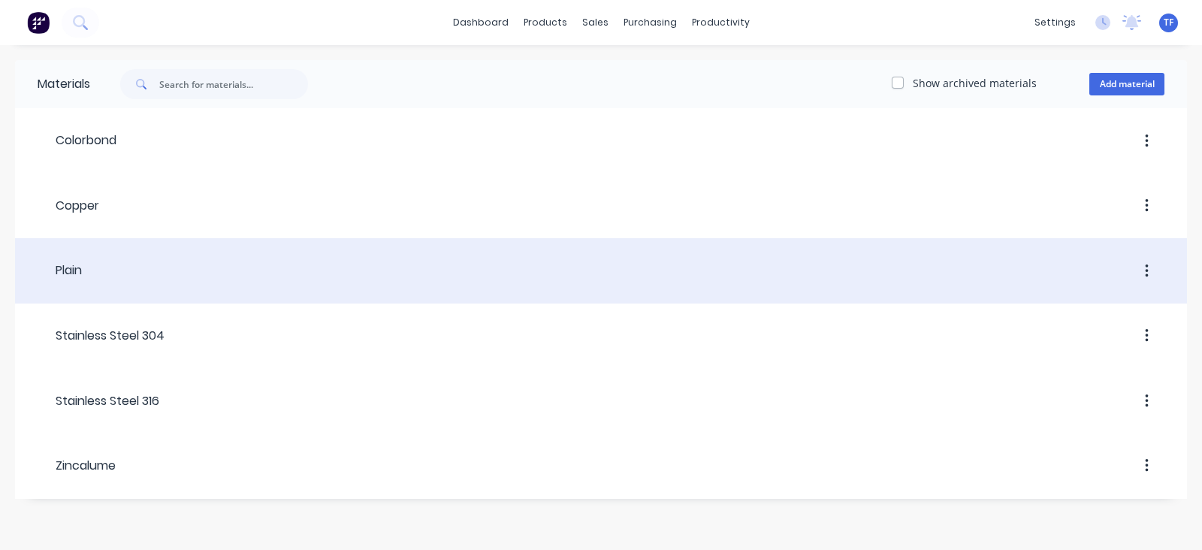
click at [161, 268] on div at bounding box center [623, 271] width 1082 height 27
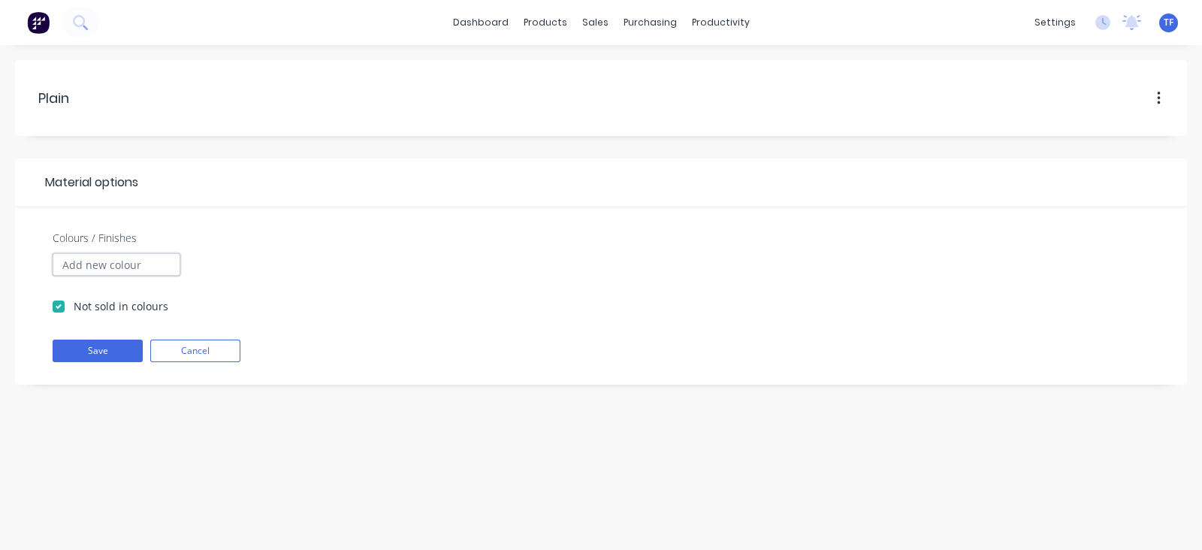
click at [161, 268] on input "Colours / Finishes" at bounding box center [117, 264] width 128 height 23
click at [184, 345] on button "Cancel" at bounding box center [195, 351] width 90 height 23
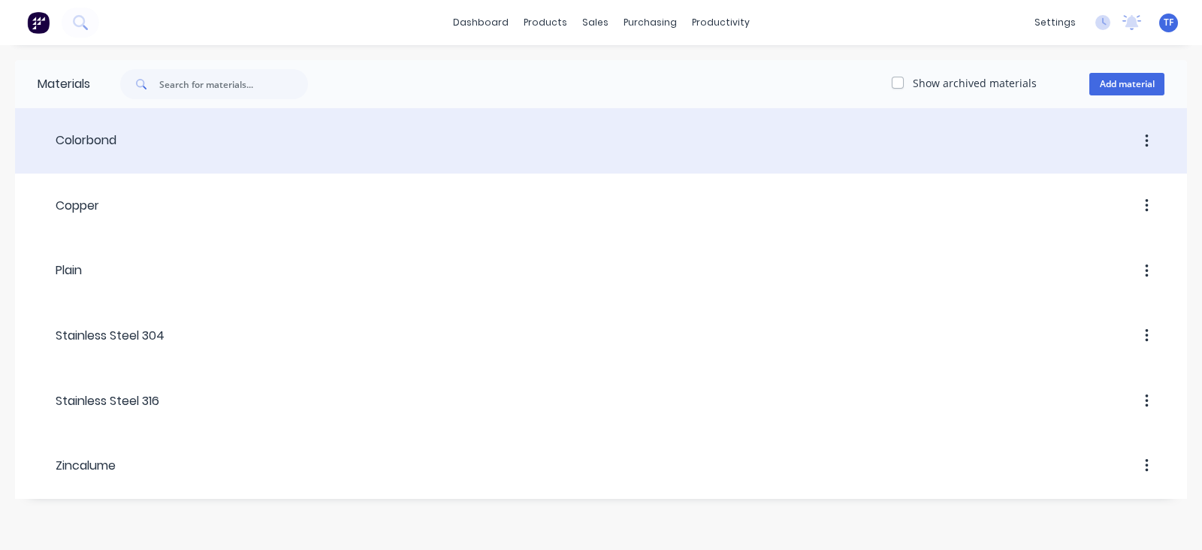
click at [140, 151] on div at bounding box center [640, 141] width 1048 height 27
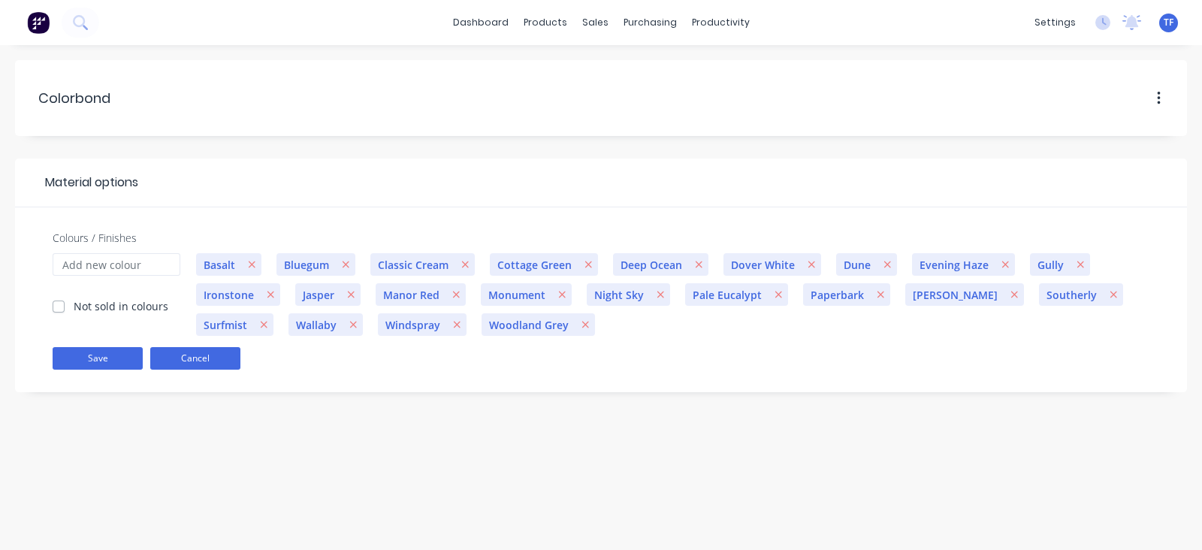
click at [201, 358] on button "Cancel" at bounding box center [195, 358] width 90 height 23
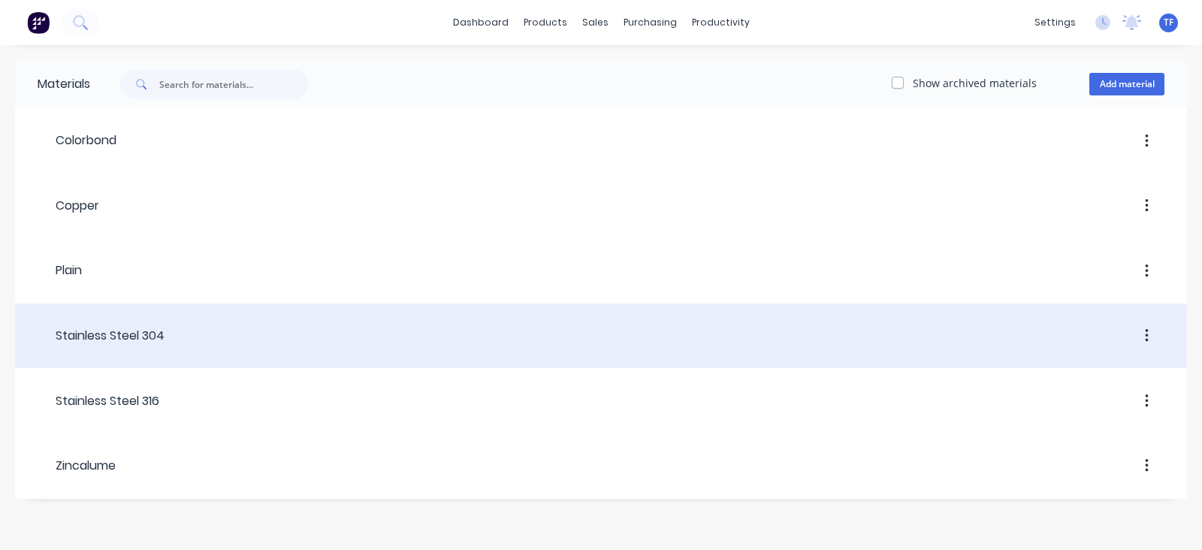
click at [145, 331] on div "Stainless Steel 304" at bounding box center [101, 336] width 127 height 18
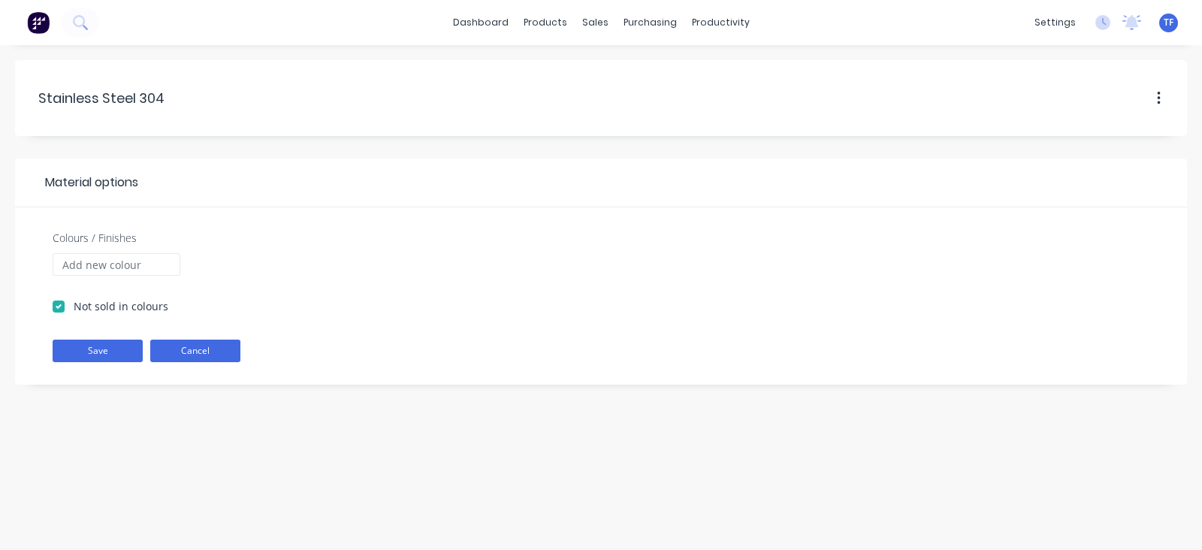
click at [214, 349] on button "Cancel" at bounding box center [195, 351] width 90 height 23
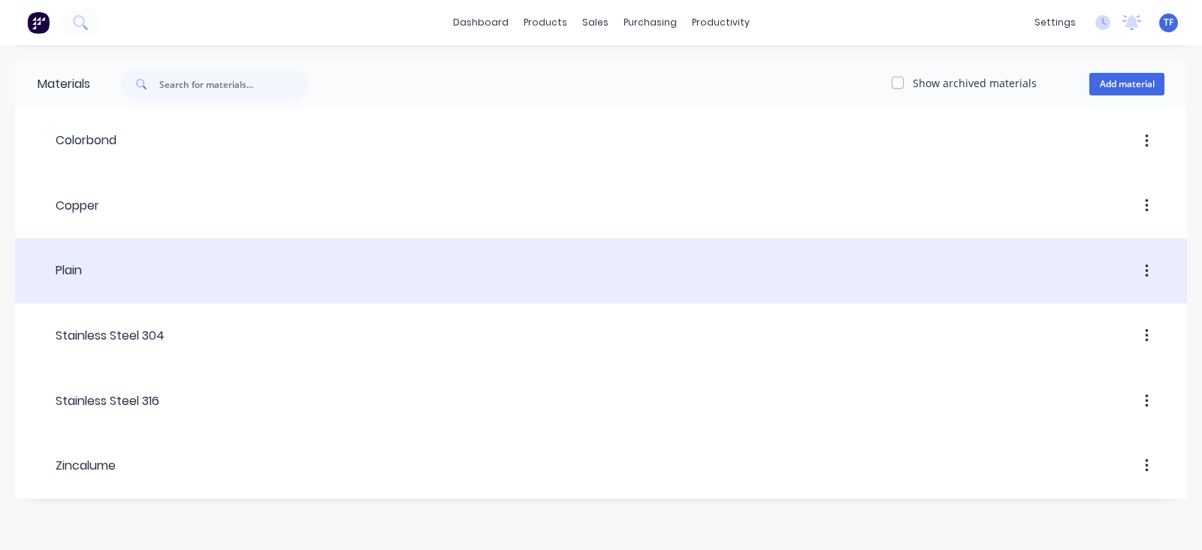
click at [145, 273] on div at bounding box center [623, 271] width 1082 height 27
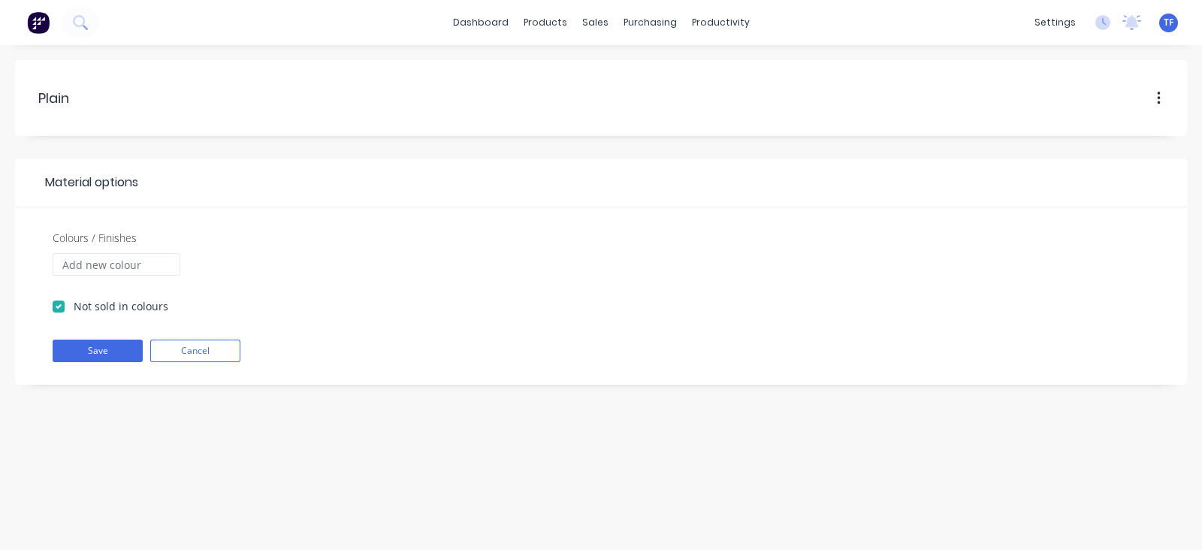
drag, startPoint x: 68, startPoint y: 99, endPoint x: 26, endPoint y: 103, distance: 42.2
click at [26, 103] on header "Plain Plain" at bounding box center [601, 98] width 1172 height 76
type input "s"
type input "L"
type input "A"
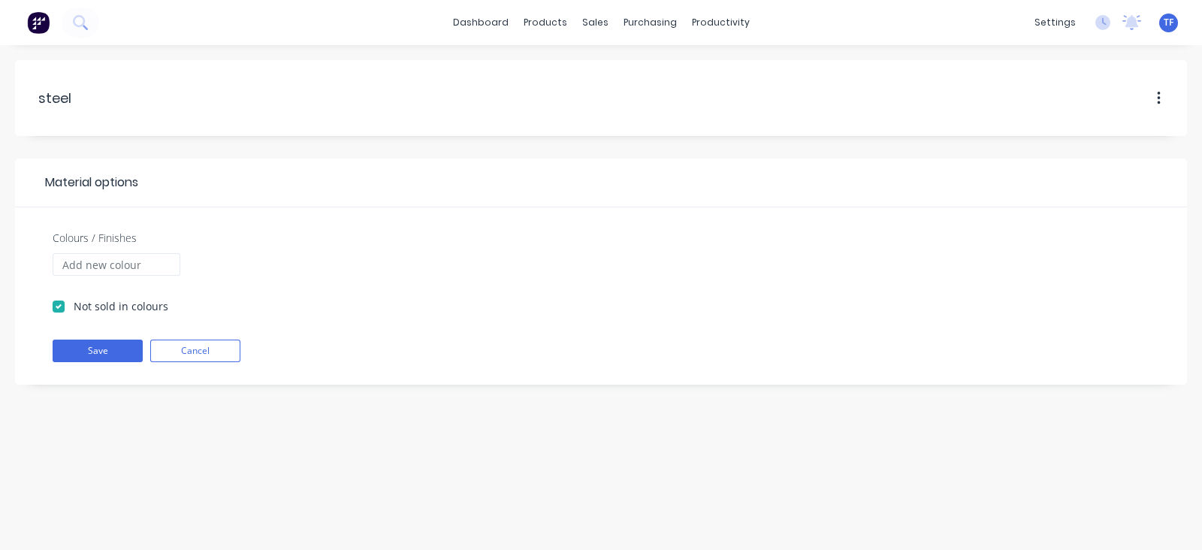
type input "steel"
click at [95, 340] on button "Save" at bounding box center [98, 351] width 90 height 23
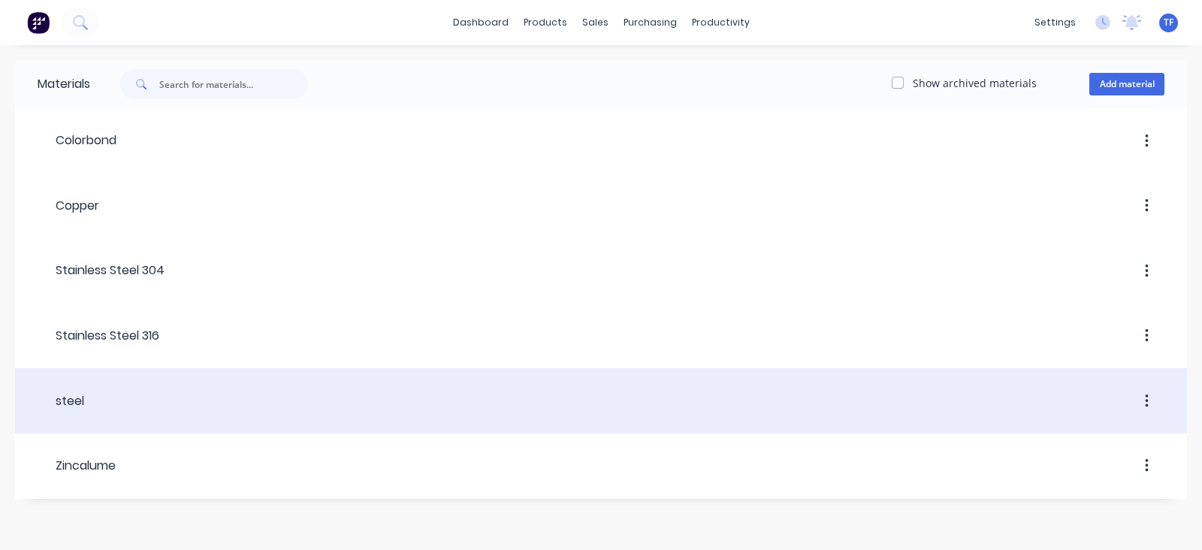
click at [1145, 412] on button "button" at bounding box center [1146, 401] width 35 height 27
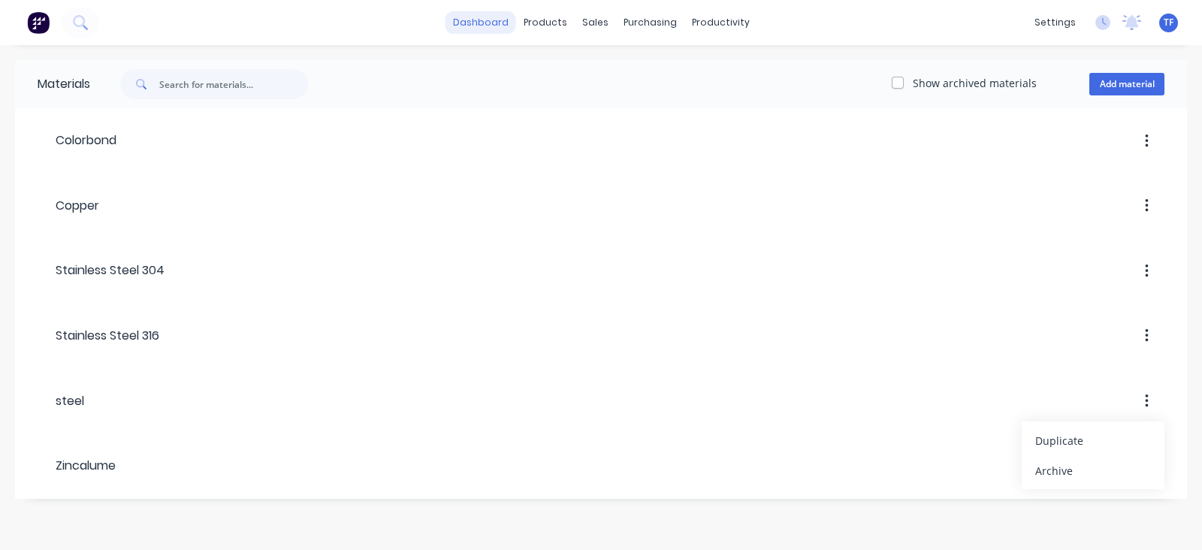
click at [507, 16] on link "dashboard" at bounding box center [480, 22] width 71 height 23
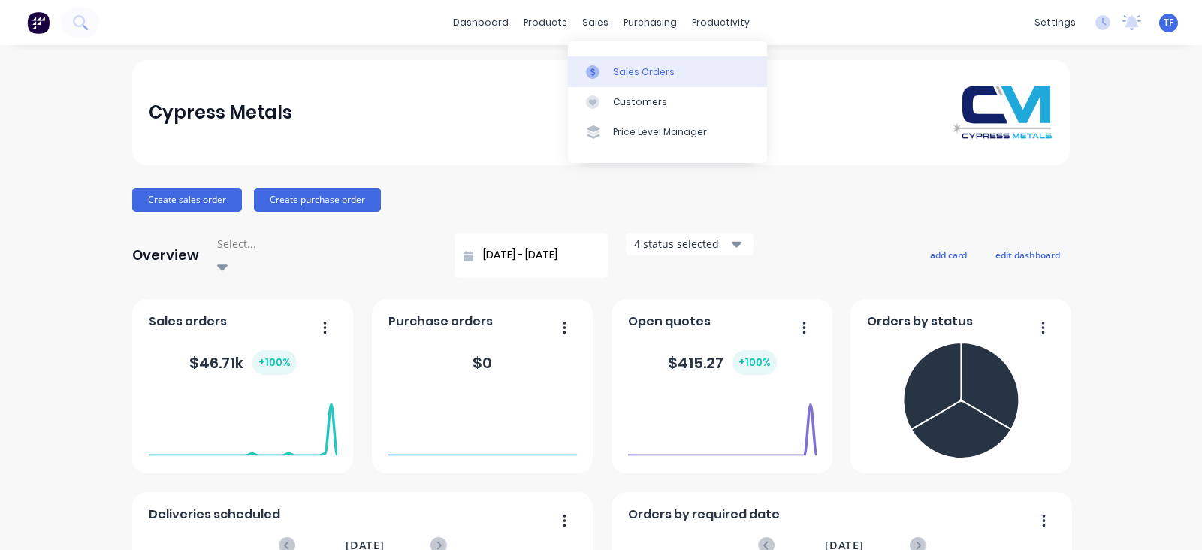
click at [579, 63] on link "Sales Orders" at bounding box center [667, 71] width 199 height 30
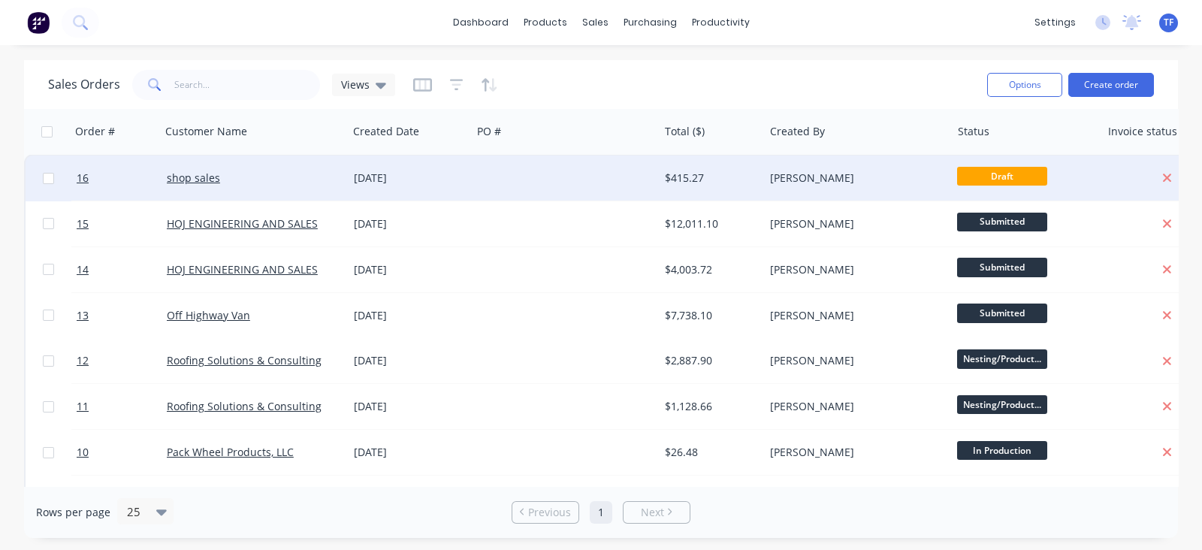
click at [270, 192] on div "shop sales" at bounding box center [254, 177] width 187 height 45
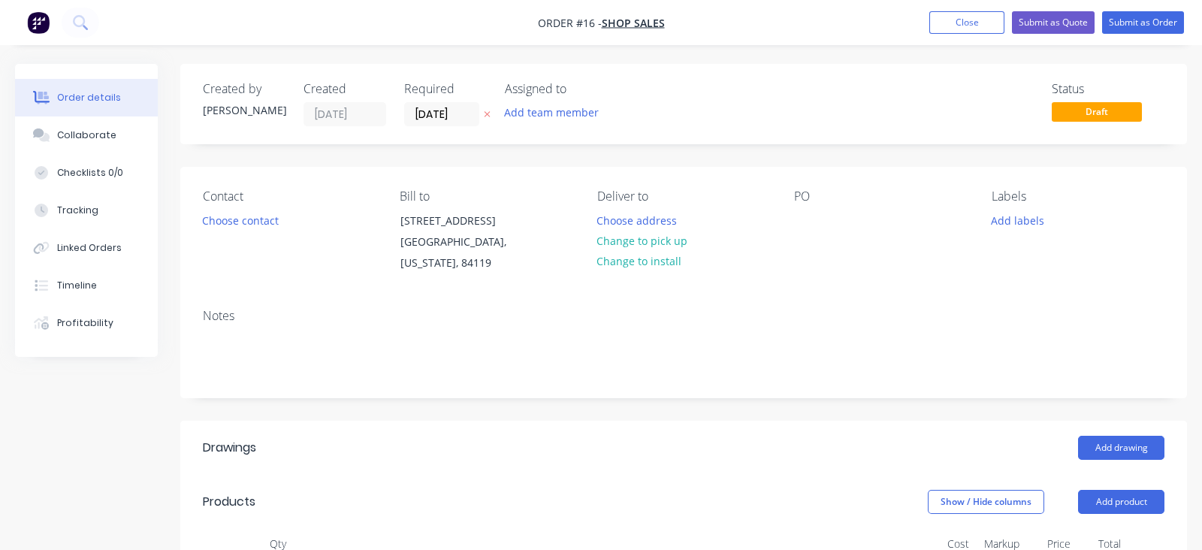
type input "$385.76"
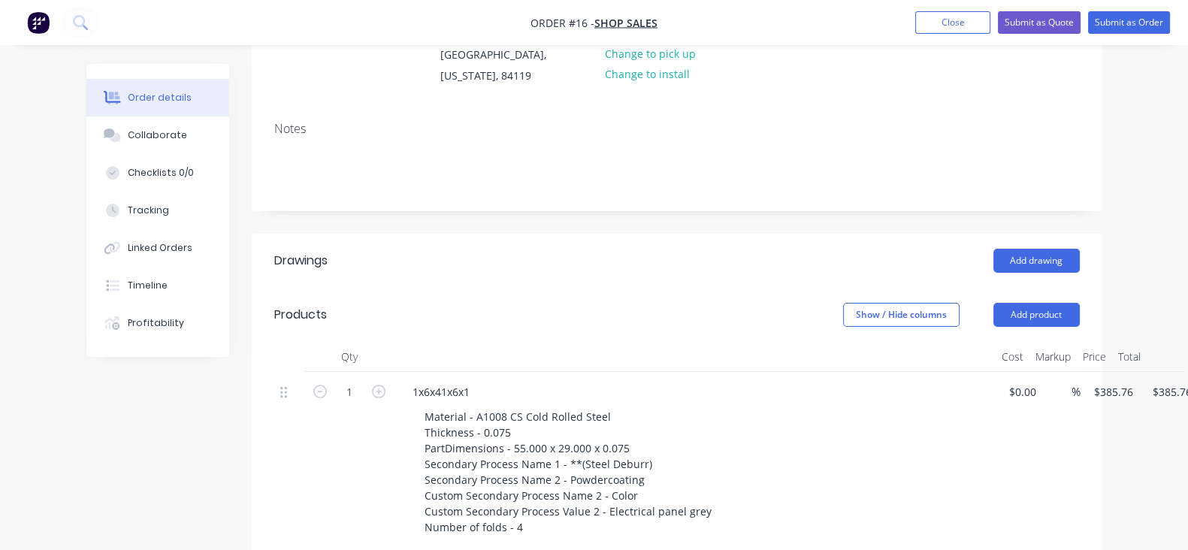
scroll to position [282, 0]
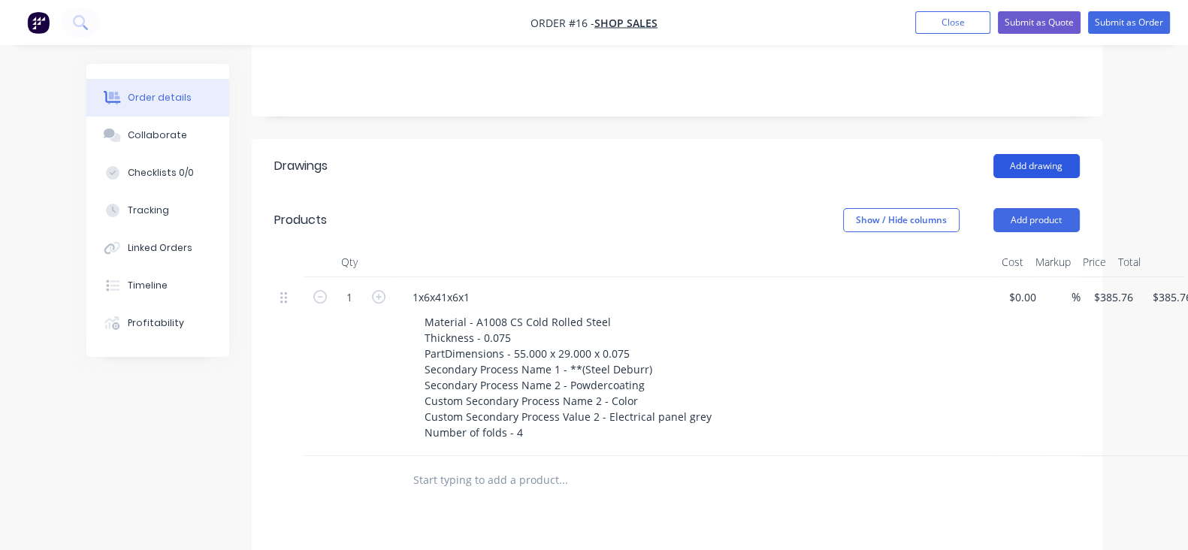
click at [1079, 166] on button "Add drawing" at bounding box center [1036, 166] width 86 height 24
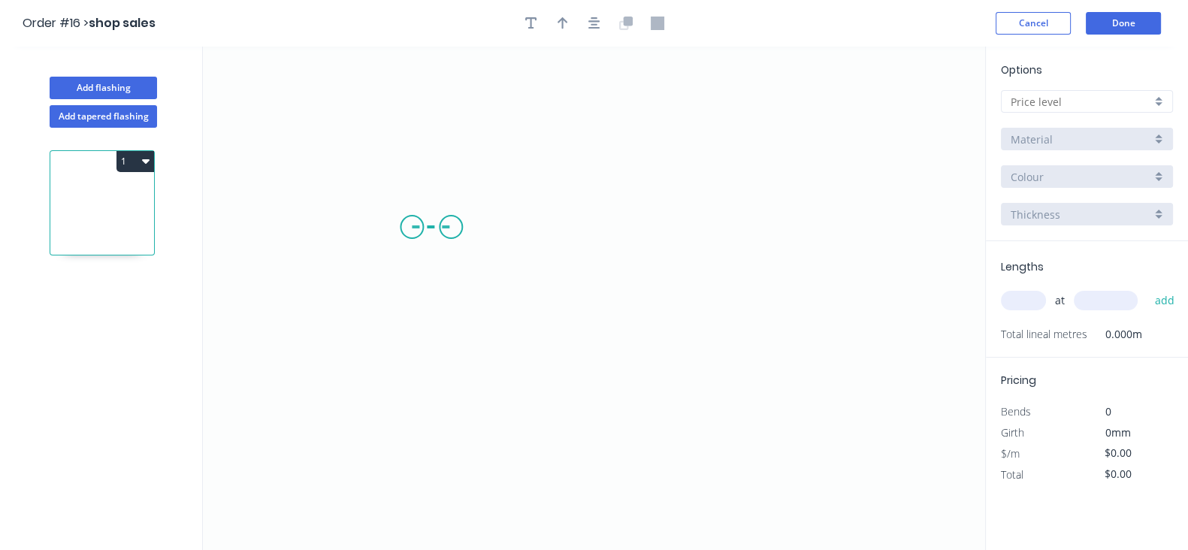
drag, startPoint x: 412, startPoint y: 227, endPoint x: 451, endPoint y: 229, distance: 39.1
click at [451, 229] on icon "0" at bounding box center [594, 298] width 782 height 503
drag, startPoint x: 438, startPoint y: 257, endPoint x: 447, endPoint y: 277, distance: 22.2
click at [447, 277] on icon "0 ?" at bounding box center [594, 298] width 782 height 503
click at [816, 281] on icon "0 ? ?" at bounding box center [594, 298] width 782 height 503
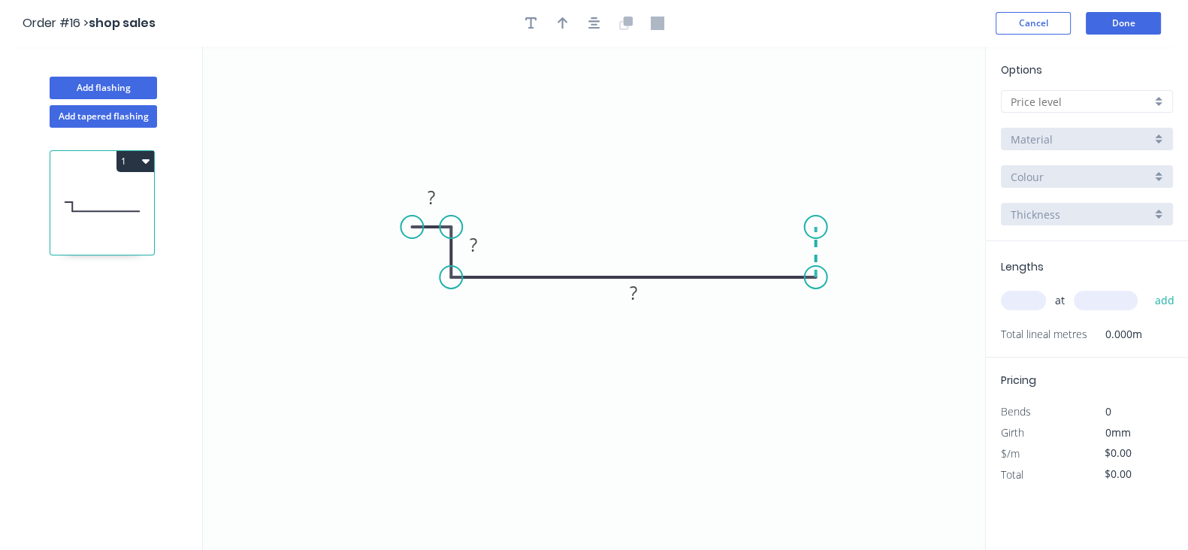
click at [816, 227] on icon at bounding box center [816, 252] width 0 height 50
click at [841, 230] on rect at bounding box center [837, 245] width 49 height 30
click at [850, 255] on rect at bounding box center [840, 254] width 30 height 21
drag, startPoint x: 850, startPoint y: 255, endPoint x: 819, endPoint y: 260, distance: 31.2
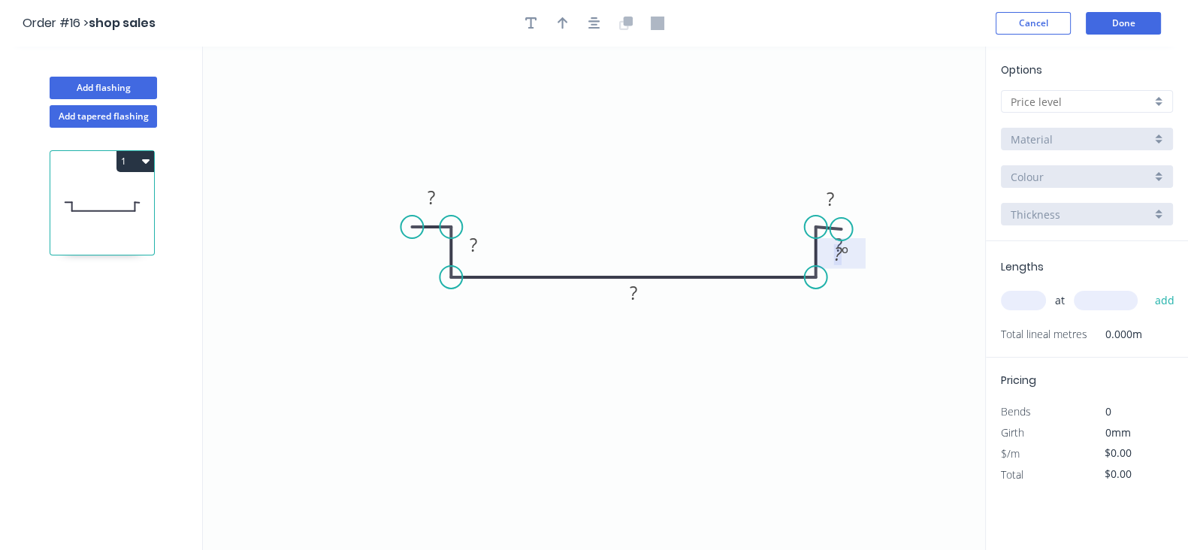
click at [819, 260] on g "? º" at bounding box center [840, 253] width 49 height 30
click at [842, 228] on circle at bounding box center [842, 227] width 23 height 23
drag, startPoint x: 853, startPoint y: 256, endPoint x: 858, endPoint y: 265, distance: 10.4
click at [853, 257] on tspan "º" at bounding box center [851, 252] width 7 height 25
click at [845, 310] on icon "0 ? ? ? ? ? º" at bounding box center [594, 298] width 782 height 503
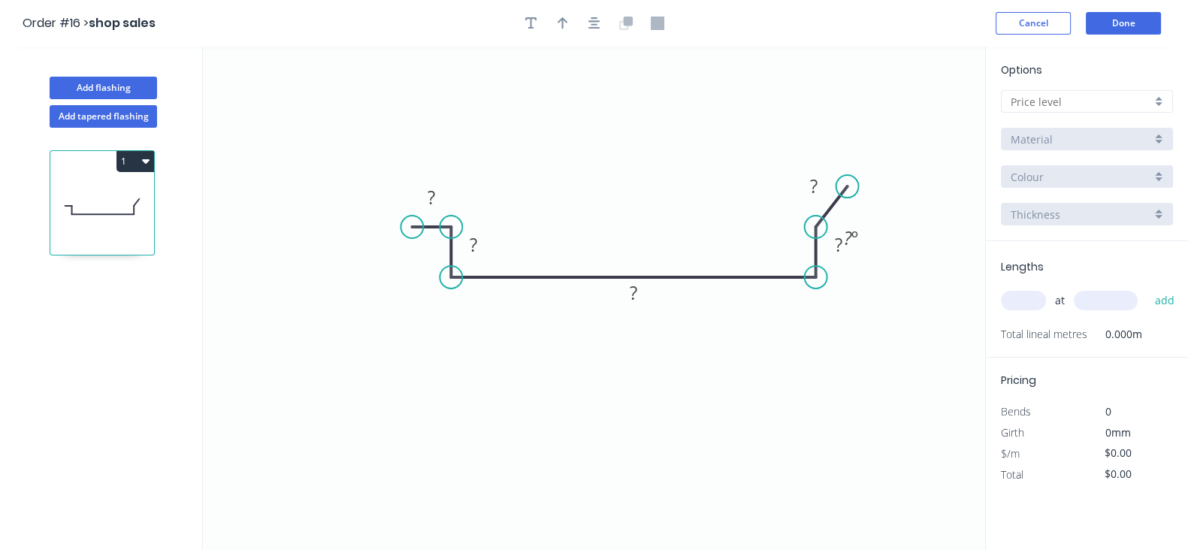
drag, startPoint x: 847, startPoint y: 219, endPoint x: 847, endPoint y: 186, distance: 33.0
click at [847, 186] on circle at bounding box center [847, 186] width 23 height 23
drag, startPoint x: 847, startPoint y: 186, endPoint x: 852, endPoint y: 230, distance: 43.8
click at [852, 229] on circle at bounding box center [852, 227] width 23 height 23
click at [843, 255] on tspan "º" at bounding box center [845, 252] width 7 height 25
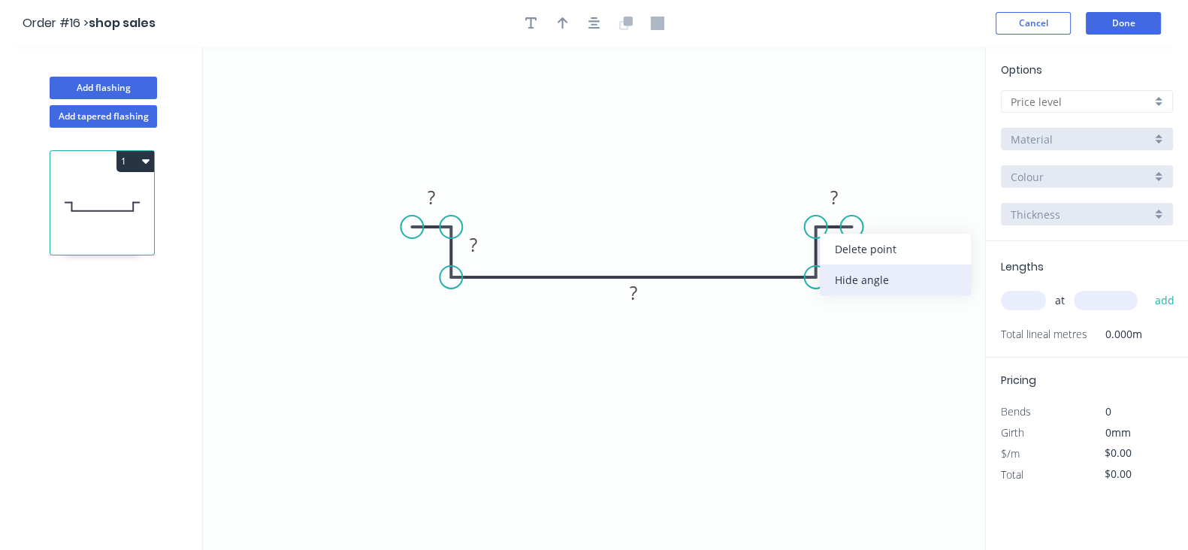
click at [833, 276] on div "Hide angle" at bounding box center [894, 279] width 151 height 31
click at [837, 321] on icon "0 ? ? ? ? ? ? º" at bounding box center [594, 298] width 782 height 503
click at [813, 266] on circle at bounding box center [815, 277] width 23 height 23
click at [810, 272] on circle at bounding box center [815, 277] width 23 height 23
click at [828, 259] on rect at bounding box center [840, 254] width 30 height 21
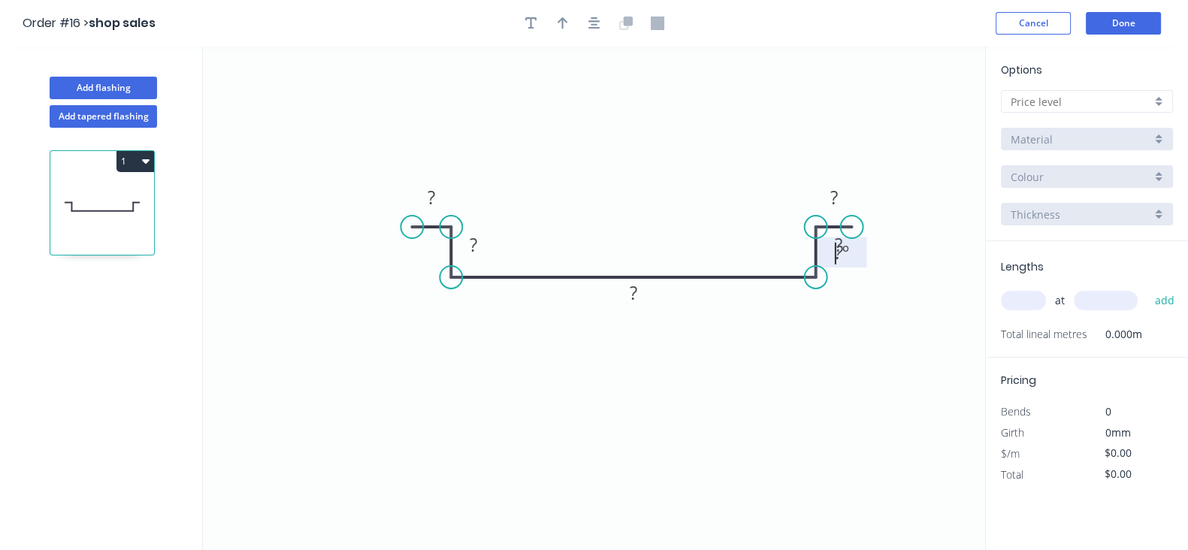
drag, startPoint x: 807, startPoint y: 280, endPoint x: 819, endPoint y: 283, distance: 11.7
click at [819, 283] on circle at bounding box center [815, 277] width 23 height 23
click at [853, 247] on rect at bounding box center [837, 245] width 49 height 30
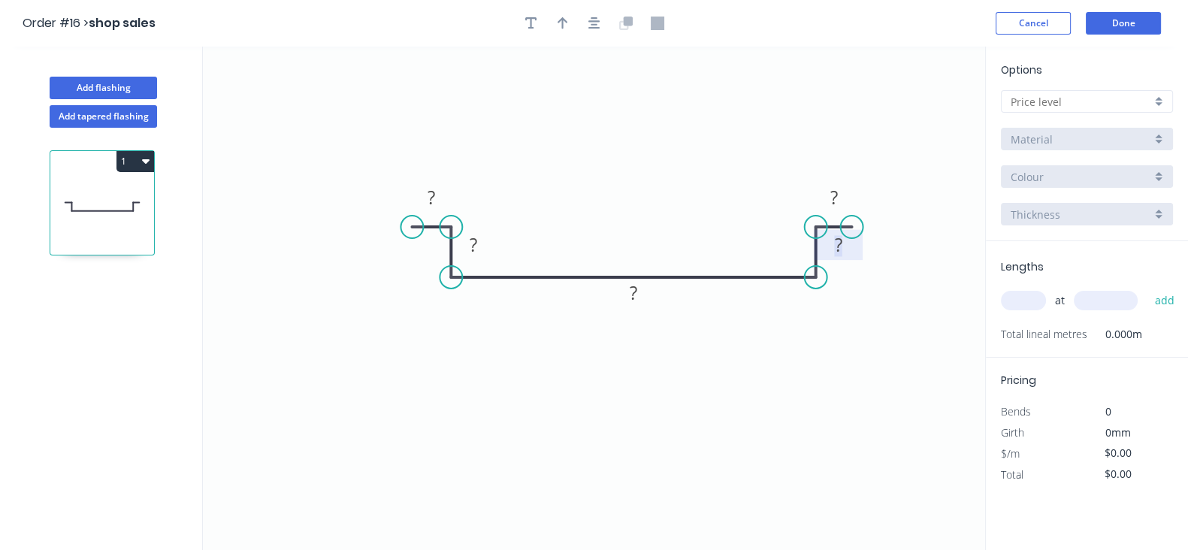
drag, startPoint x: 838, startPoint y: 250, endPoint x: 838, endPoint y: 263, distance: 12.8
click at [838, 263] on icon "0 ? ? ? ? ?" at bounding box center [594, 298] width 782 height 503
click at [490, 243] on rect at bounding box center [473, 245] width 49 height 30
click at [474, 246] on tspan "?" at bounding box center [473, 244] width 8 height 25
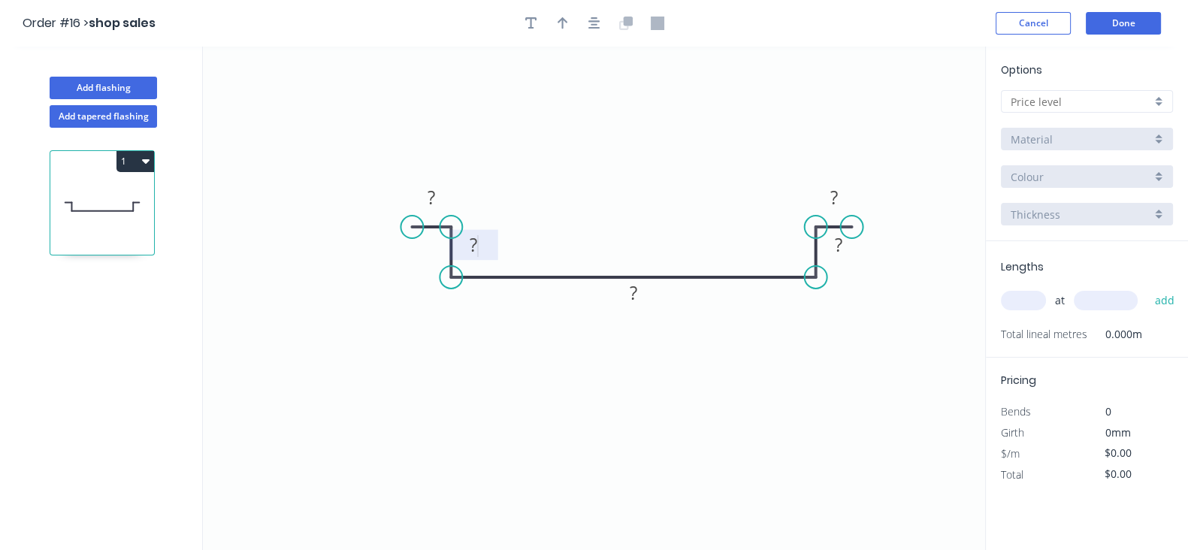
click at [474, 246] on tspan "?" at bounding box center [473, 244] width 8 height 25
click at [1061, 139] on div "Material" at bounding box center [1080, 139] width 140 height 16
click at [1063, 171] on div "Colour" at bounding box center [1080, 177] width 140 height 16
click at [1059, 204] on div "Thickness" at bounding box center [1087, 214] width 172 height 23
click at [1059, 210] on div "Thickness" at bounding box center [1080, 215] width 140 height 16
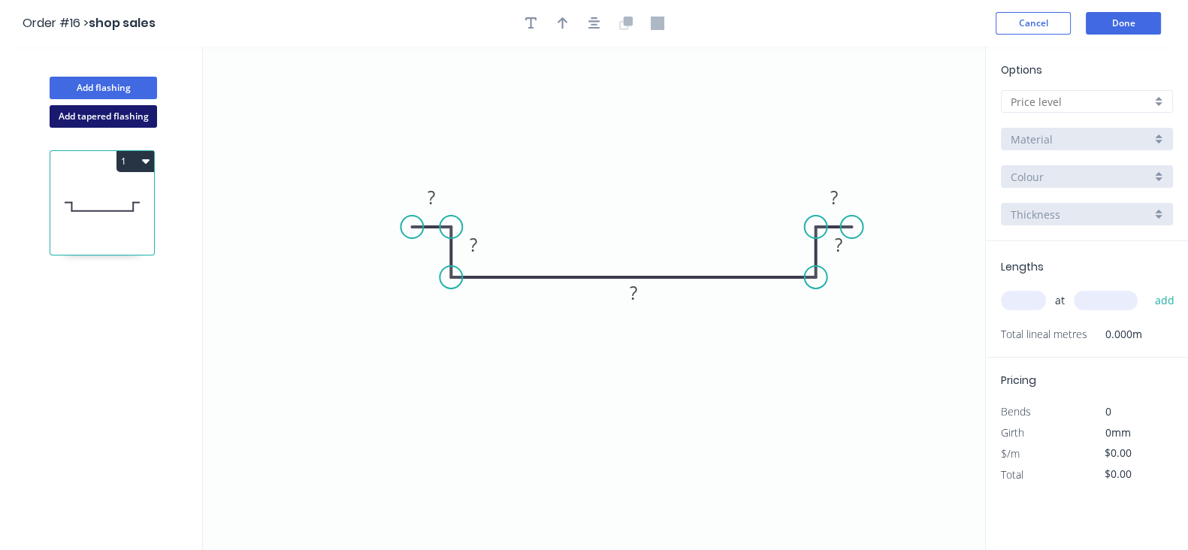
click at [123, 115] on button "Add tapered flashing" at bounding box center [103, 116] width 107 height 23
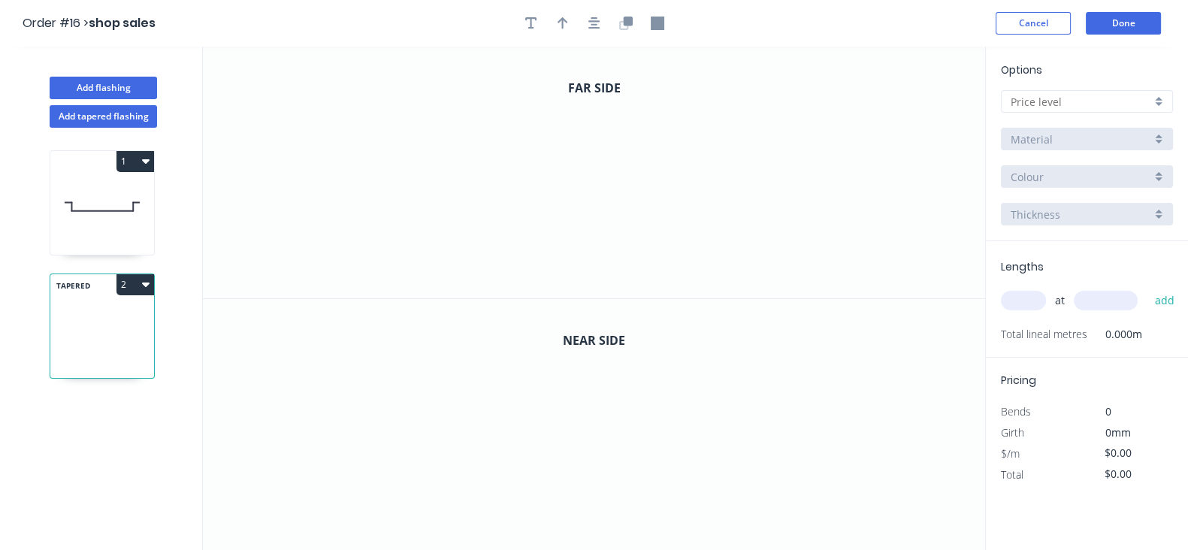
click at [98, 99] on div "Add tapered flashing" at bounding box center [104, 113] width 198 height 29
click at [97, 91] on button "Add flashing" at bounding box center [103, 88] width 107 height 23
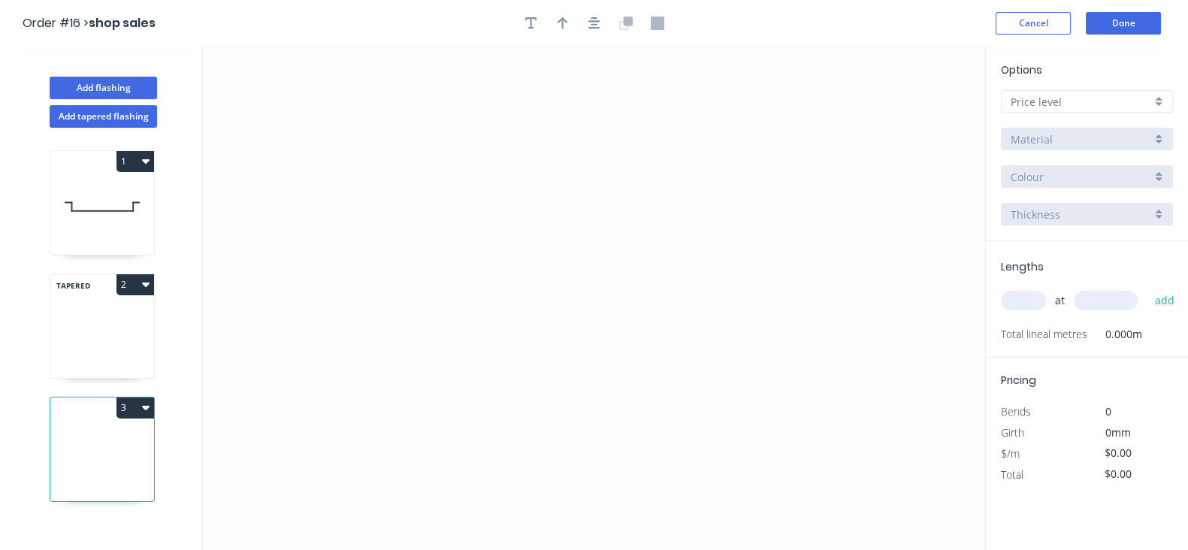
click at [141, 399] on button "3" at bounding box center [135, 407] width 38 height 21
click at [107, 467] on div "Delete" at bounding box center [83, 475] width 116 height 22
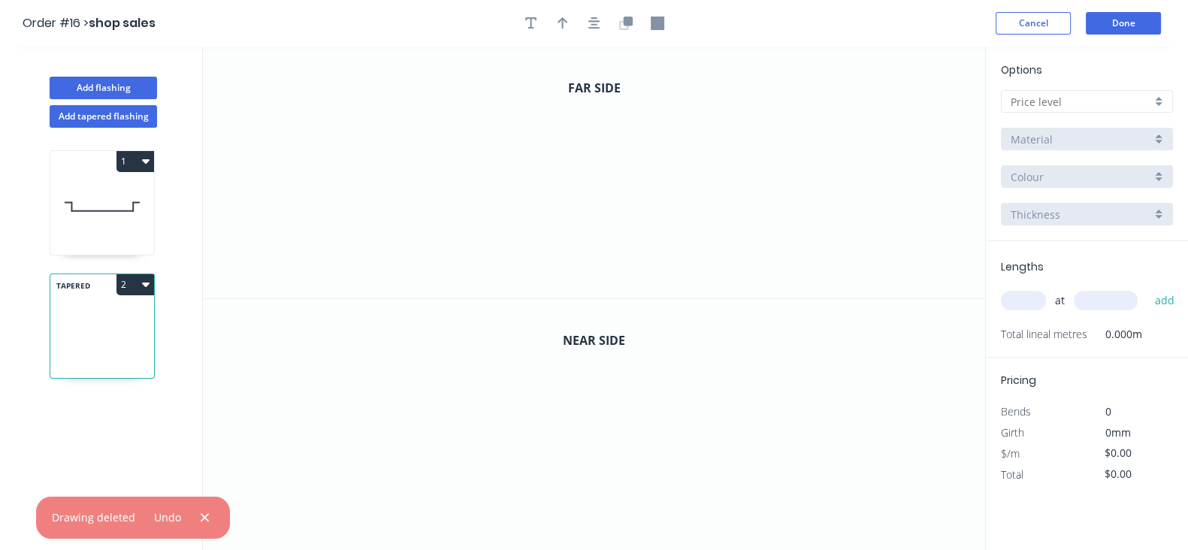
click at [135, 285] on button "2" at bounding box center [135, 284] width 38 height 21
click at [120, 346] on div "Delete" at bounding box center [83, 352] width 116 height 22
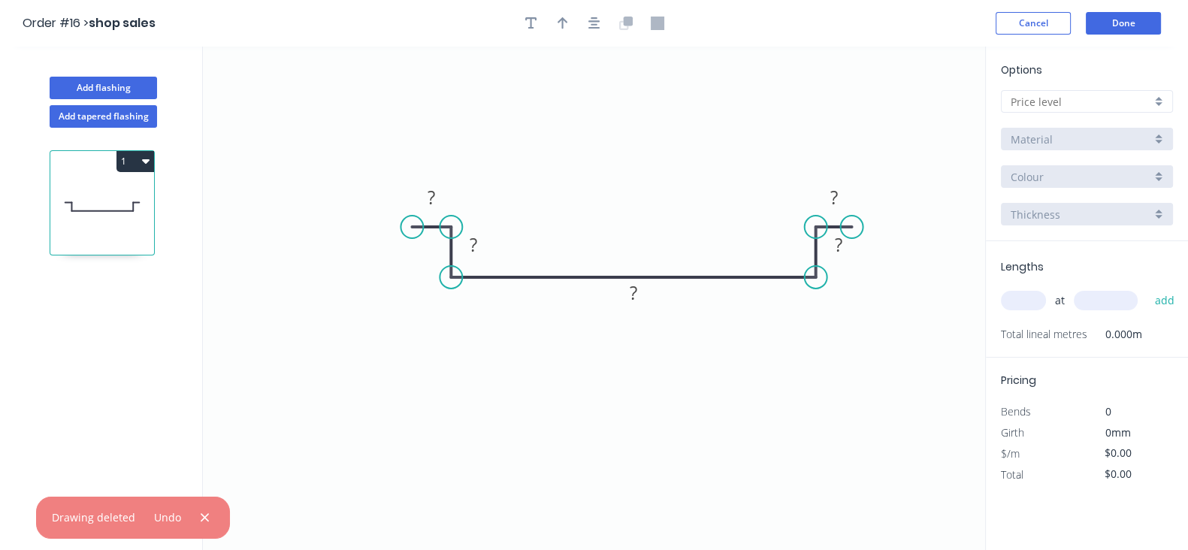
click at [1098, 107] on input "text" at bounding box center [1080, 102] width 140 height 16
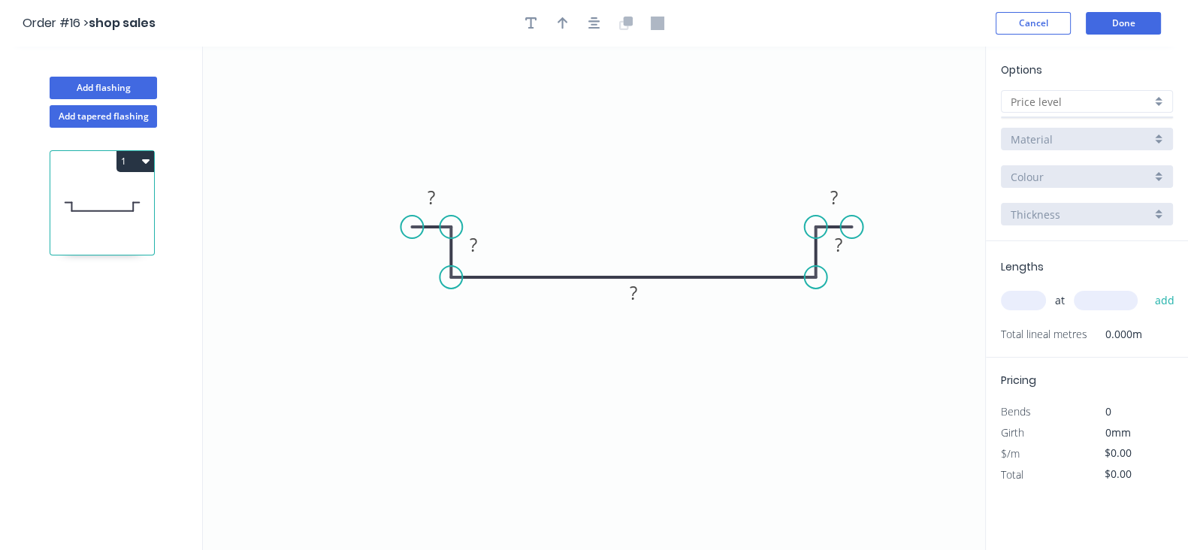
click at [1077, 114] on div "Options Material Colour Thickness" at bounding box center [1086, 152] width 202 height 180
click at [1072, 104] on input "text" at bounding box center [1080, 102] width 140 height 16
drag, startPoint x: 1044, startPoint y: 75, endPoint x: 1032, endPoint y: 72, distance: 12.4
click at [1037, 74] on div "Options Material Colour Thickness" at bounding box center [1086, 152] width 202 height 180
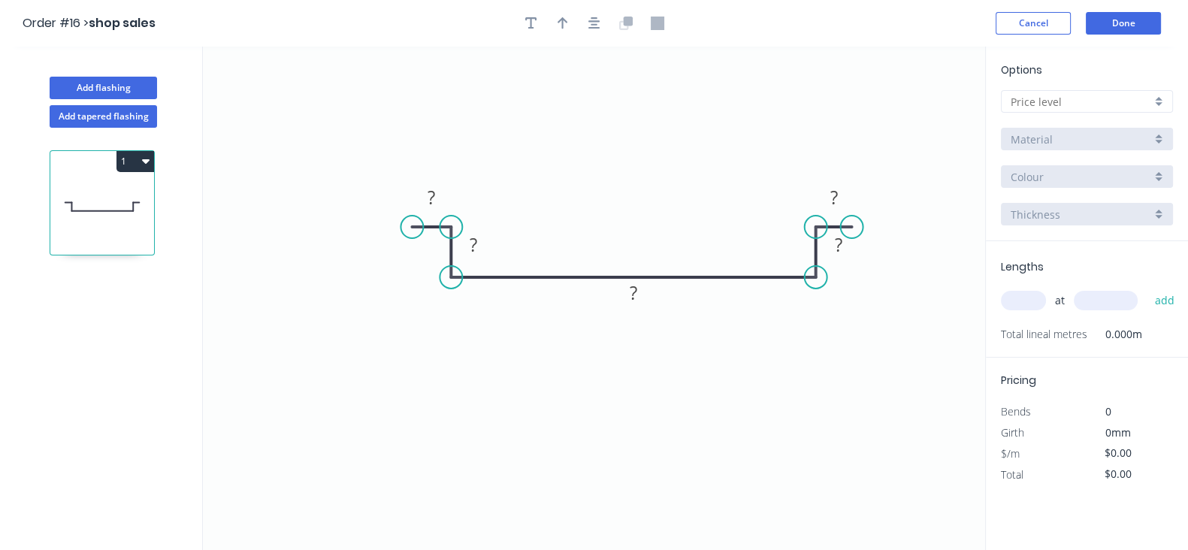
drag, startPoint x: 1032, startPoint y: 72, endPoint x: 953, endPoint y: 97, distance: 82.7
click at [976, 88] on div "Add flashing Add tapered flashing 1 0 ? ? ? ? ? Options Material Colour Thickne…" at bounding box center [594, 312] width 1188 height 531
click at [1049, 31] on button "Cancel" at bounding box center [1032, 23] width 75 height 23
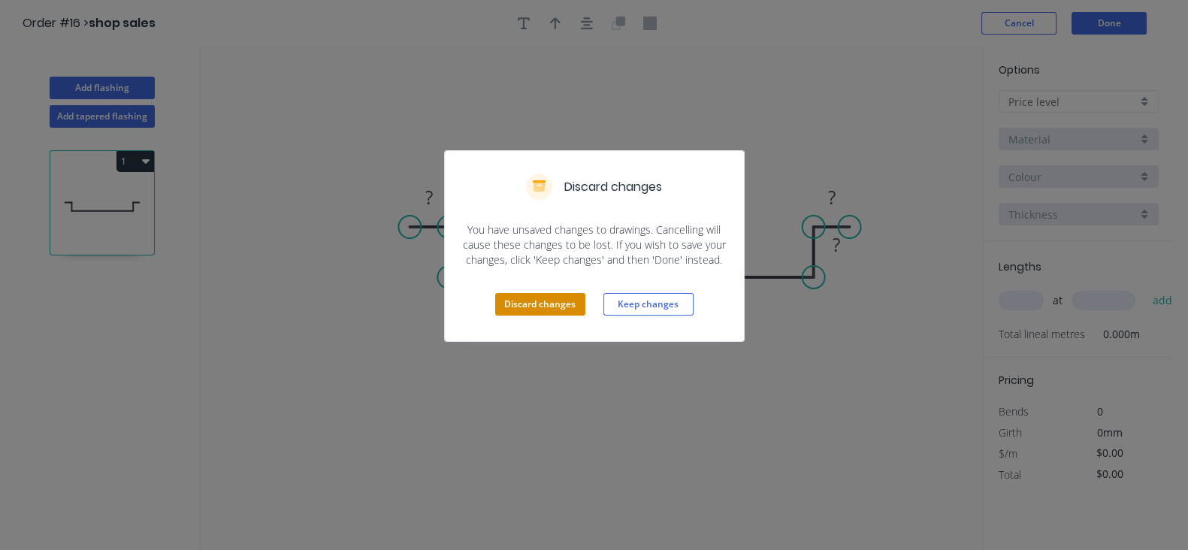
click at [510, 305] on button "Discard changes" at bounding box center [540, 304] width 90 height 23
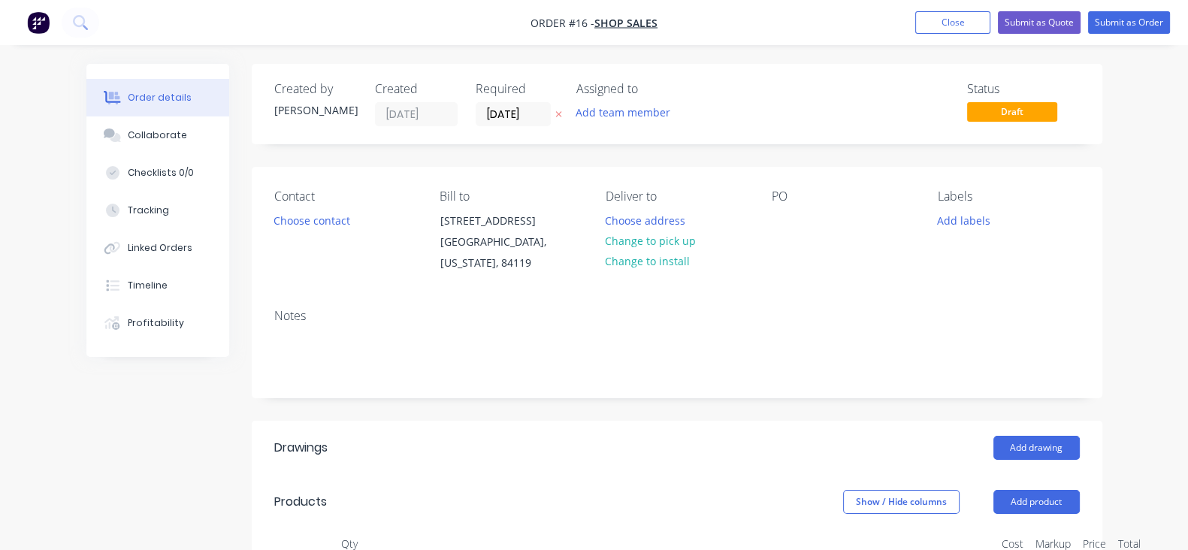
click at [1119, 35] on nav "Order #16 - shop sales Add product Close Submit as Quote Submit as Order" at bounding box center [594, 22] width 1188 height 45
click at [1119, 24] on button "Submit as Order" at bounding box center [1129, 22] width 82 height 23
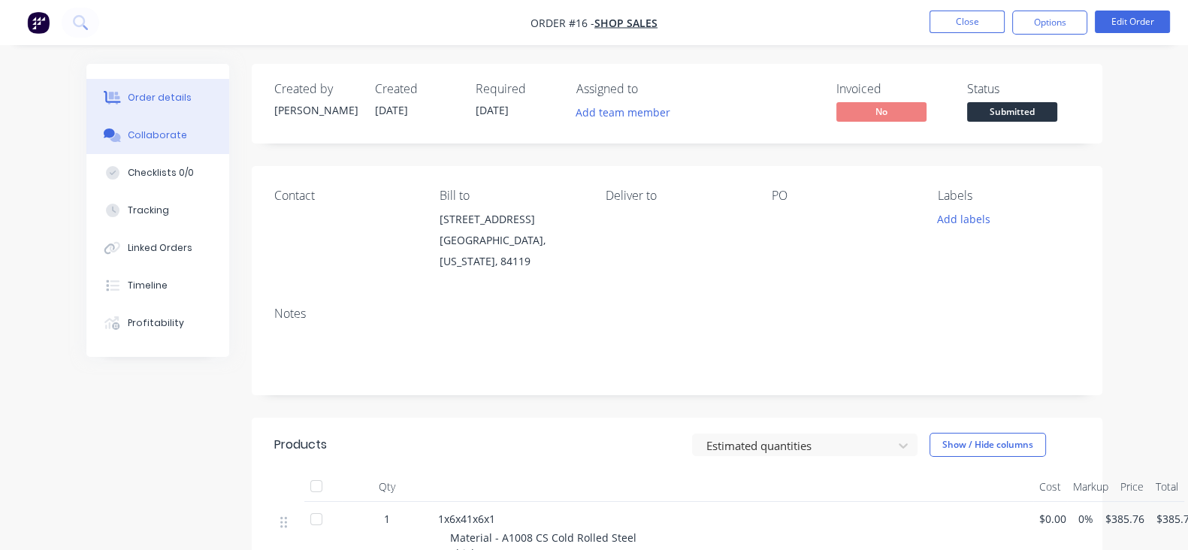
click at [86, 146] on button "Collaborate" at bounding box center [157, 135] width 143 height 38
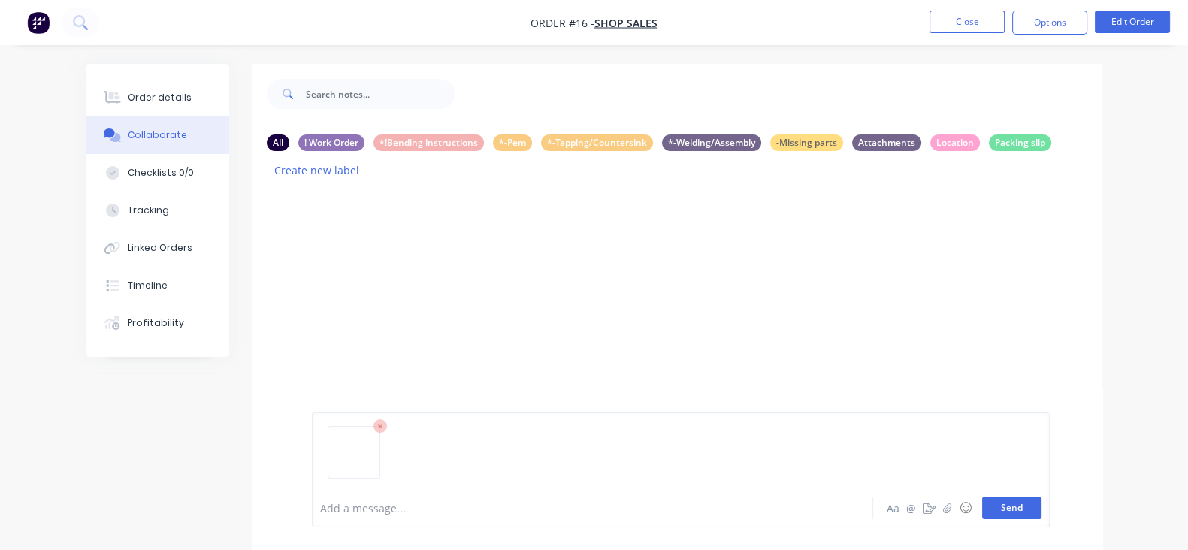
click at [1041, 511] on button "Send" at bounding box center [1011, 507] width 59 height 23
click at [386, 277] on div "Labels Download Delete" at bounding box center [470, 288] width 169 height 22
click at [391, 279] on icon "button" at bounding box center [393, 287] width 5 height 17
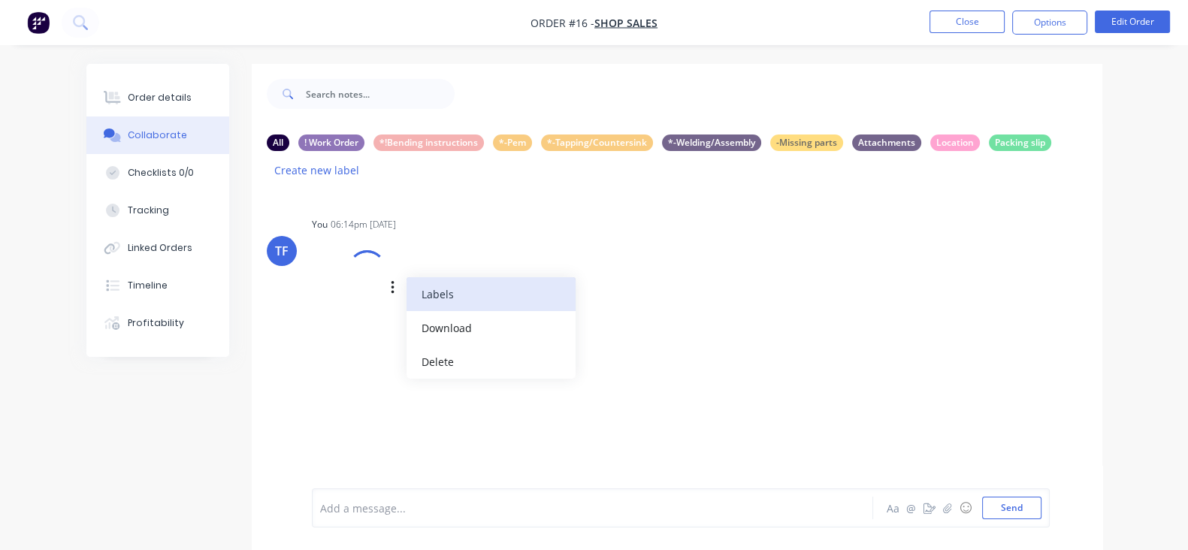
click at [406, 279] on button "Labels" at bounding box center [490, 294] width 169 height 34
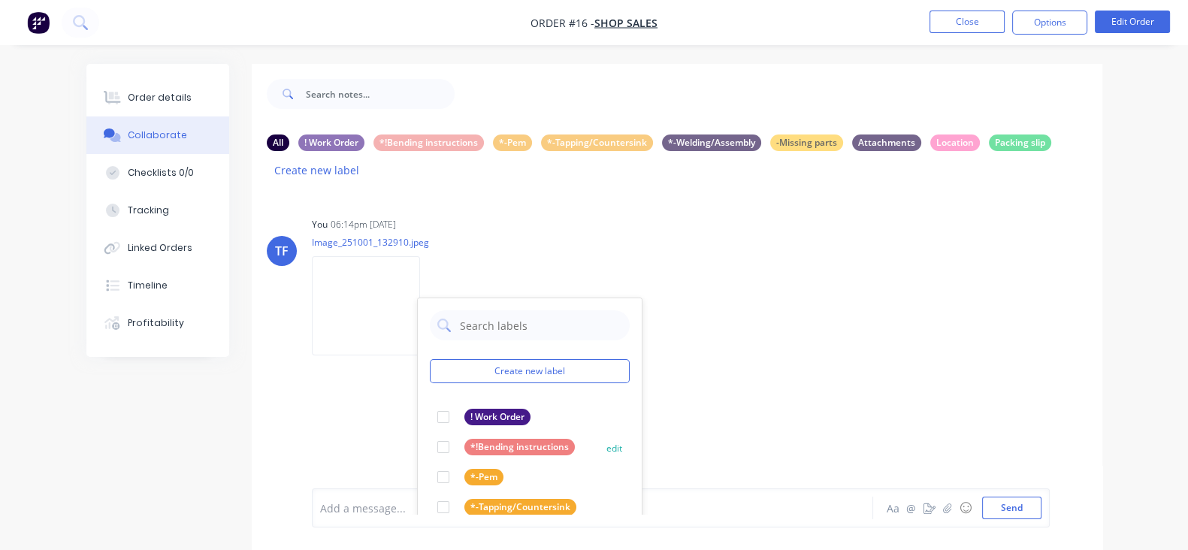
click at [428, 432] on div at bounding box center [443, 447] width 30 height 30
click at [740, 378] on div "TF You 06:14pm 07/10/25 Image_251001_132910.jpeg Labels Download Delete Create …" at bounding box center [677, 352] width 850 height 323
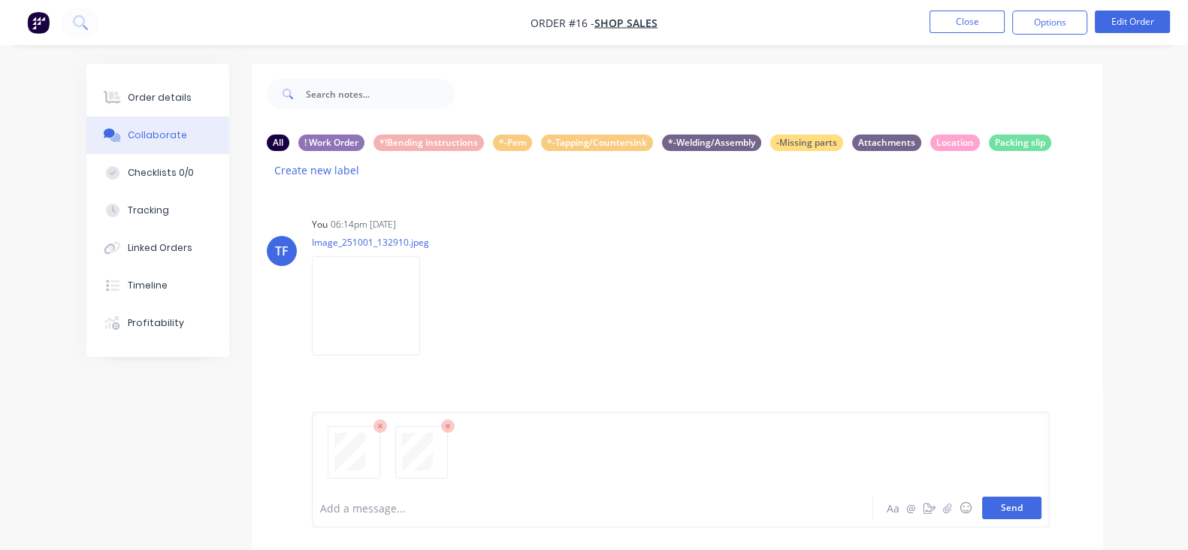
click at [1041, 500] on button "Send" at bounding box center [1011, 507] width 59 height 23
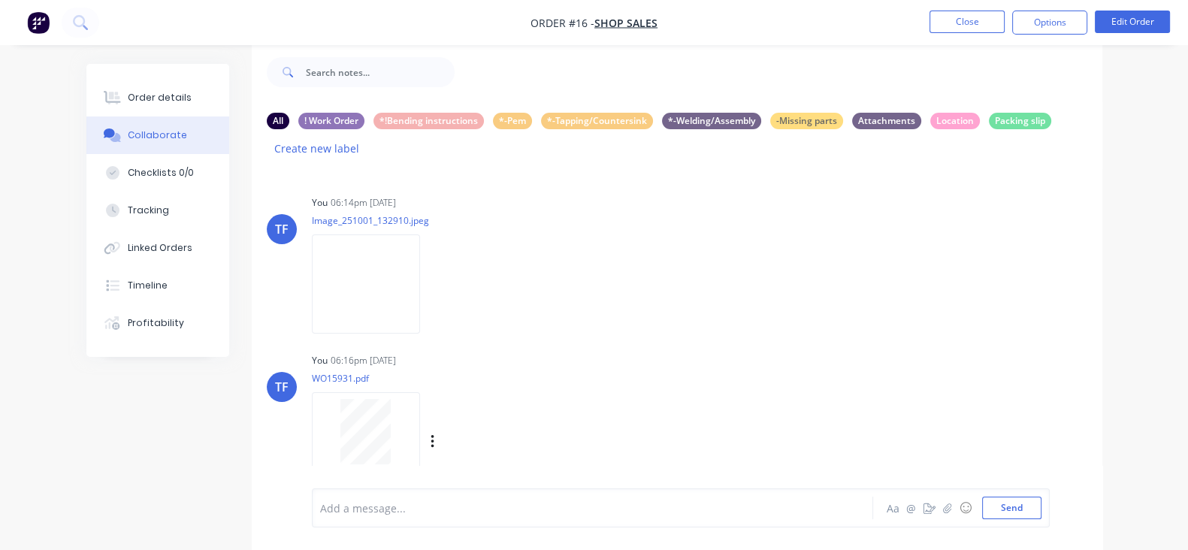
scroll to position [164, 0]
click at [430, 271] on icon "button" at bounding box center [431, 278] width 3 height 14
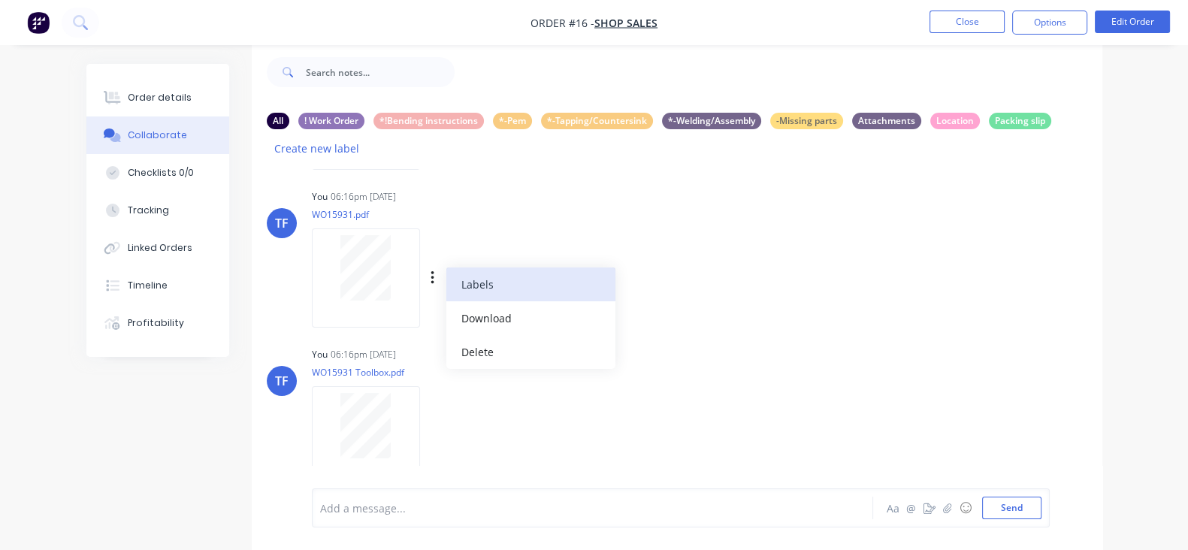
click at [446, 267] on button "Labels" at bounding box center [530, 284] width 169 height 34
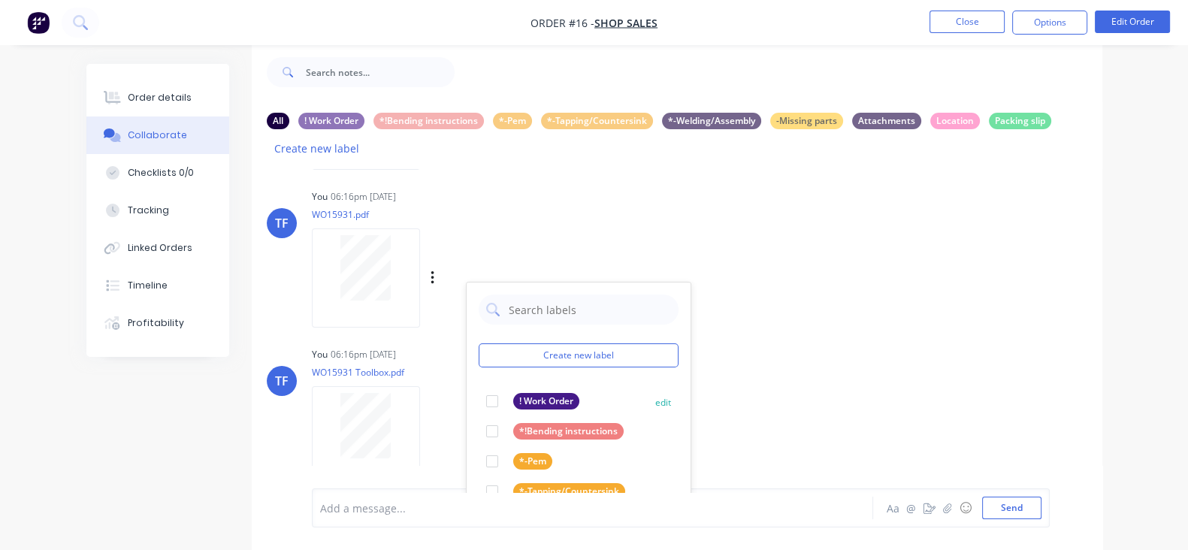
click at [477, 386] on div at bounding box center [492, 401] width 30 height 30
click at [430, 427] on icon "button" at bounding box center [432, 435] width 5 height 17
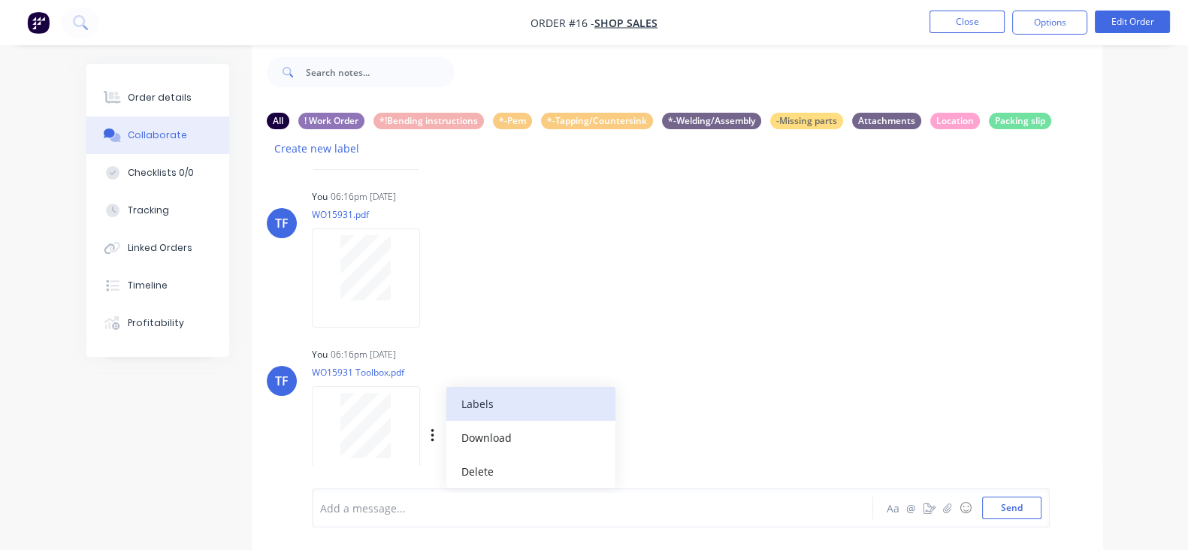
click at [446, 387] on button "Labels" at bounding box center [530, 404] width 169 height 34
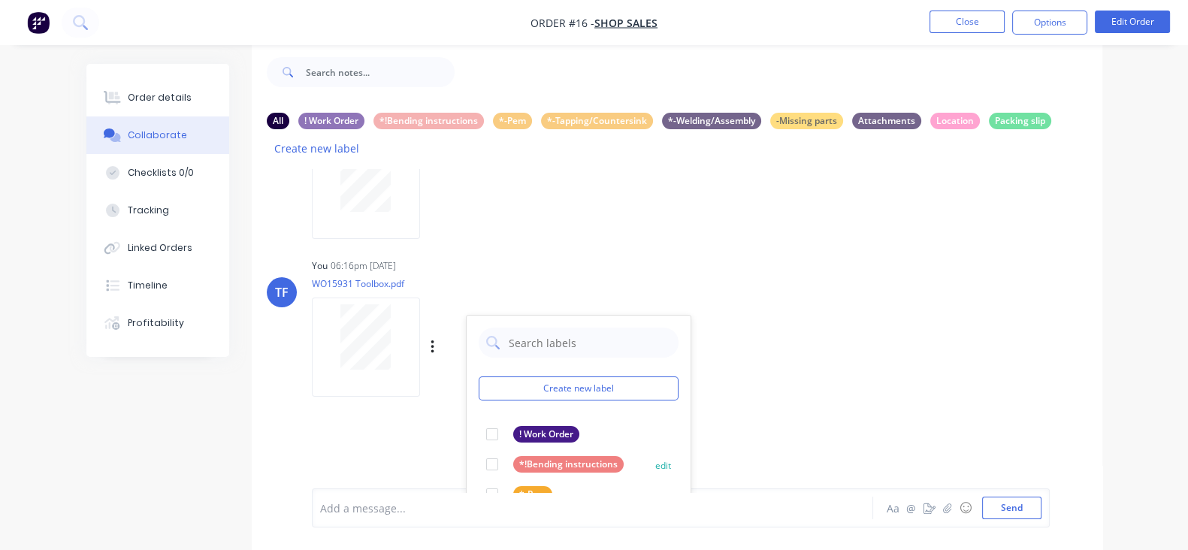
scroll to position [352, 0]
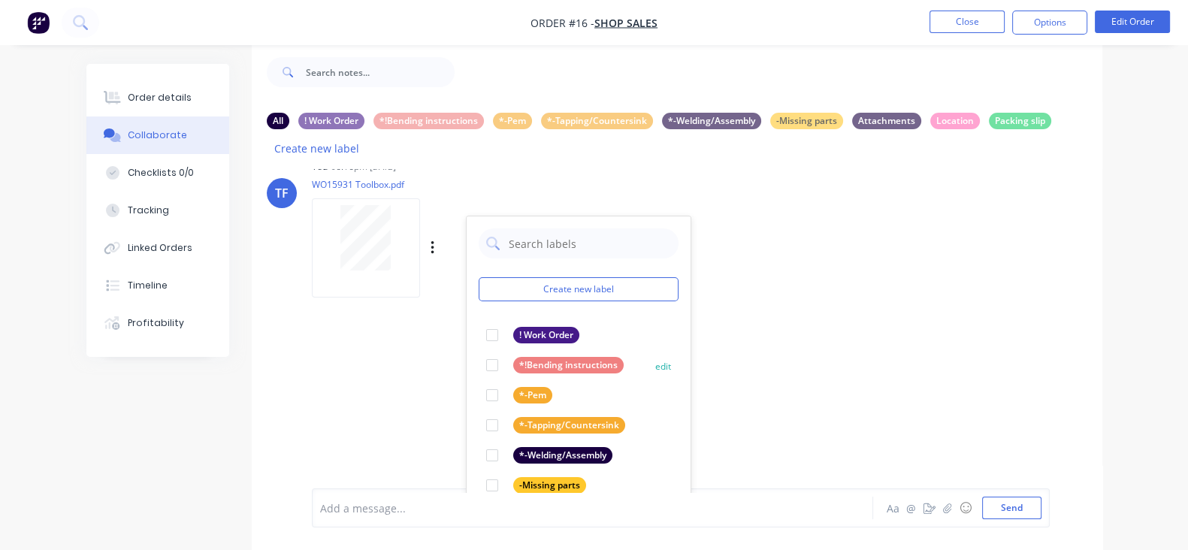
drag, startPoint x: 422, startPoint y: 309, endPoint x: 527, endPoint y: 337, distance: 107.9
click at [477, 320] on div at bounding box center [492, 335] width 30 height 30
click at [687, 339] on div "TF You 06:14pm 07/10/25 Image_251001_132910.jpeg Labels Download Delete TF You …" at bounding box center [677, 330] width 850 height 323
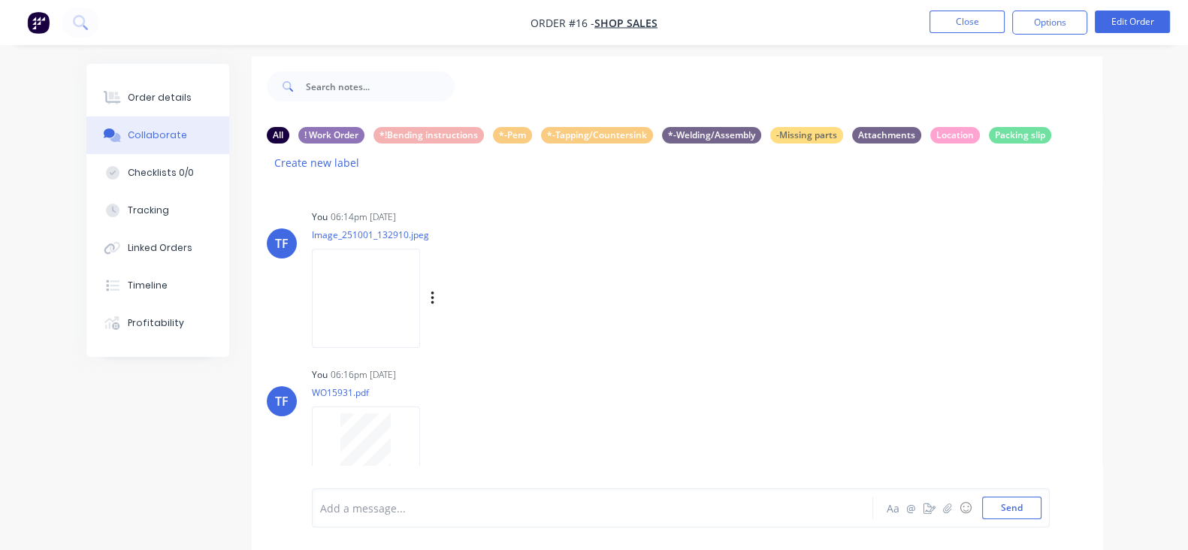
scroll to position [0, 0]
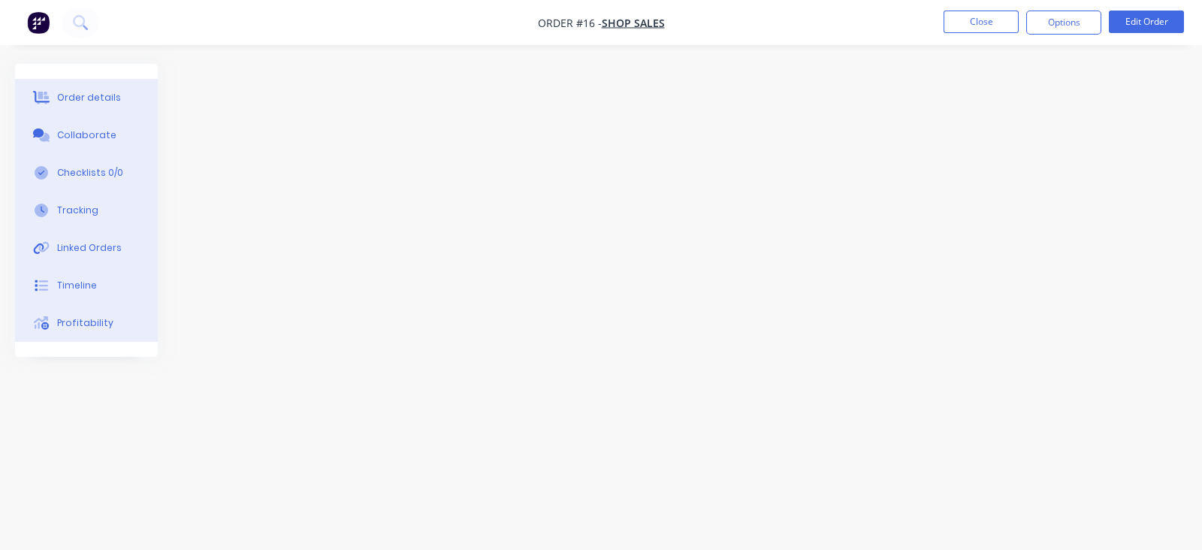
click at [391, 236] on div at bounding box center [601, 246] width 1172 height 365
click at [68, 102] on div "Order details" at bounding box center [89, 98] width 64 height 14
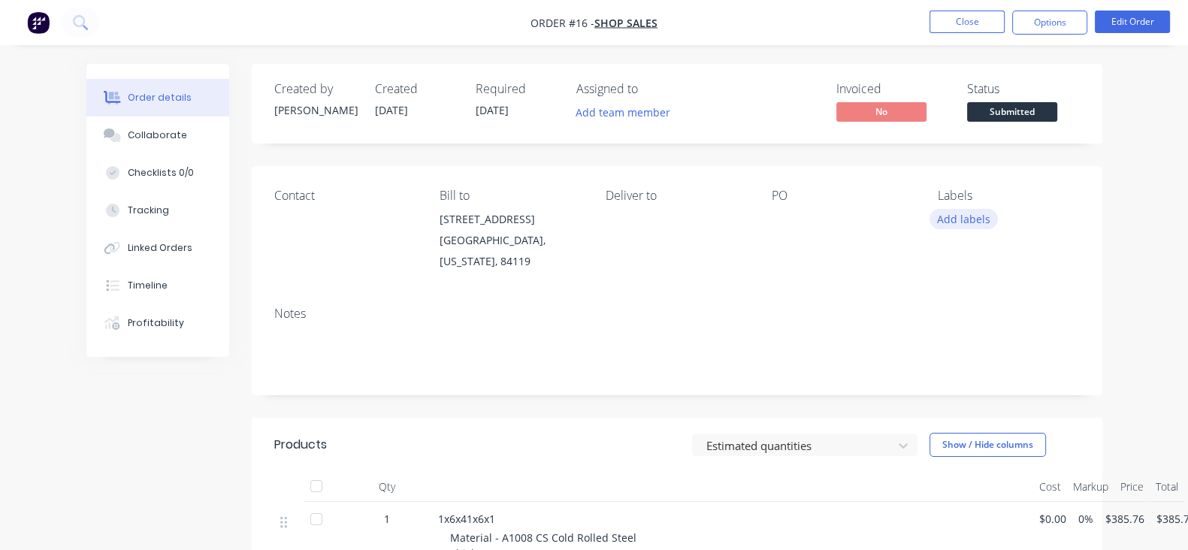
click at [994, 228] on div "Labels Add labels" at bounding box center [1008, 230] width 142 height 83
click at [996, 225] on button "Add labels" at bounding box center [963, 219] width 69 height 20
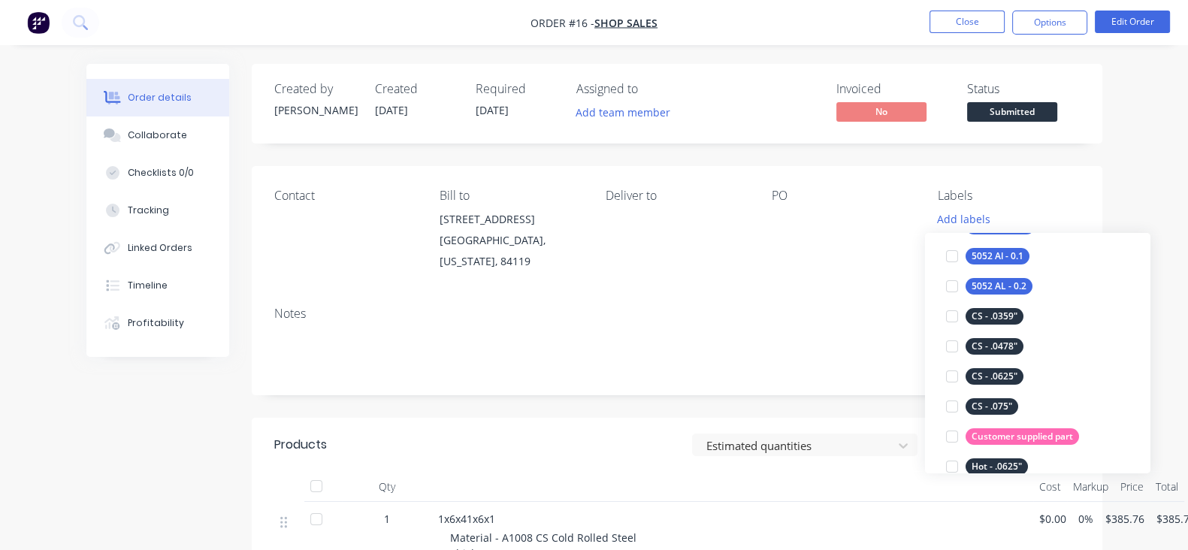
scroll to position [375, 0]
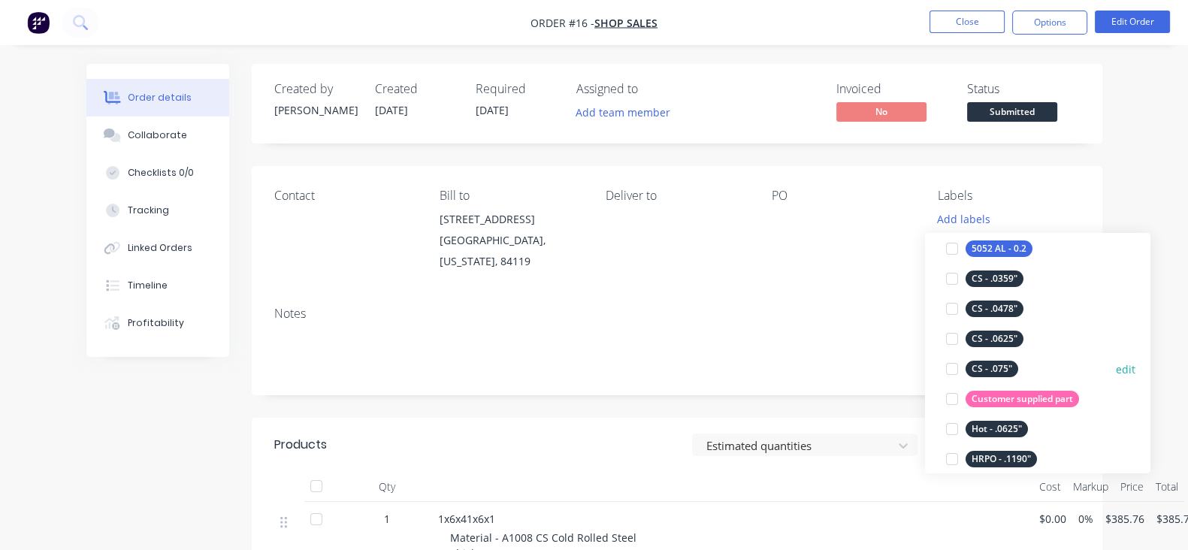
click at [948, 368] on div at bounding box center [952, 369] width 30 height 30
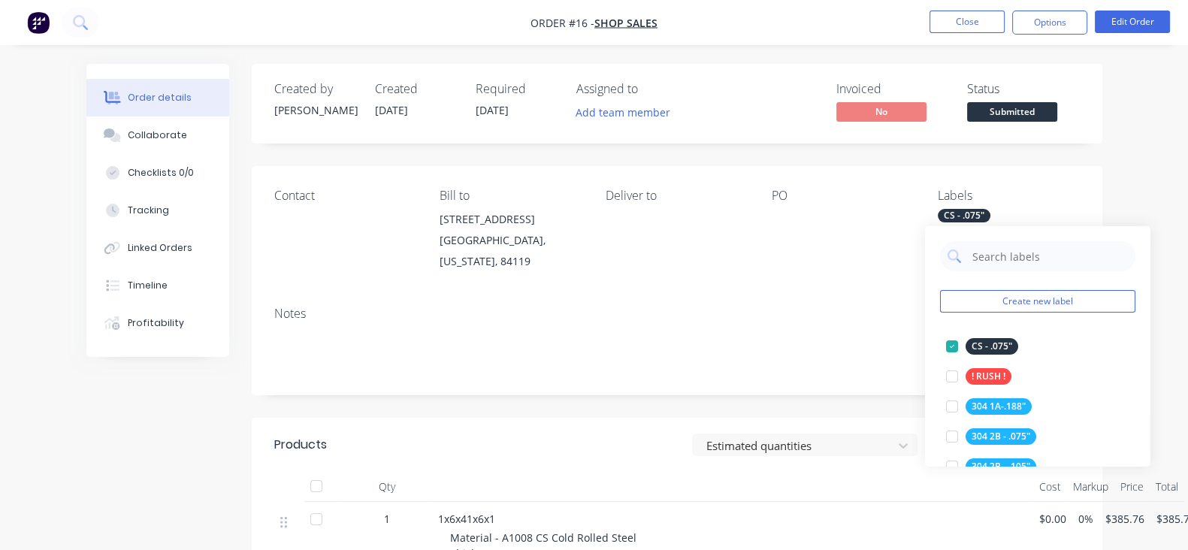
click at [841, 274] on div "Contact Bill to 637 w billinis road south salt lake, Utah, 84119 Deliver to PO …" at bounding box center [677, 230] width 850 height 128
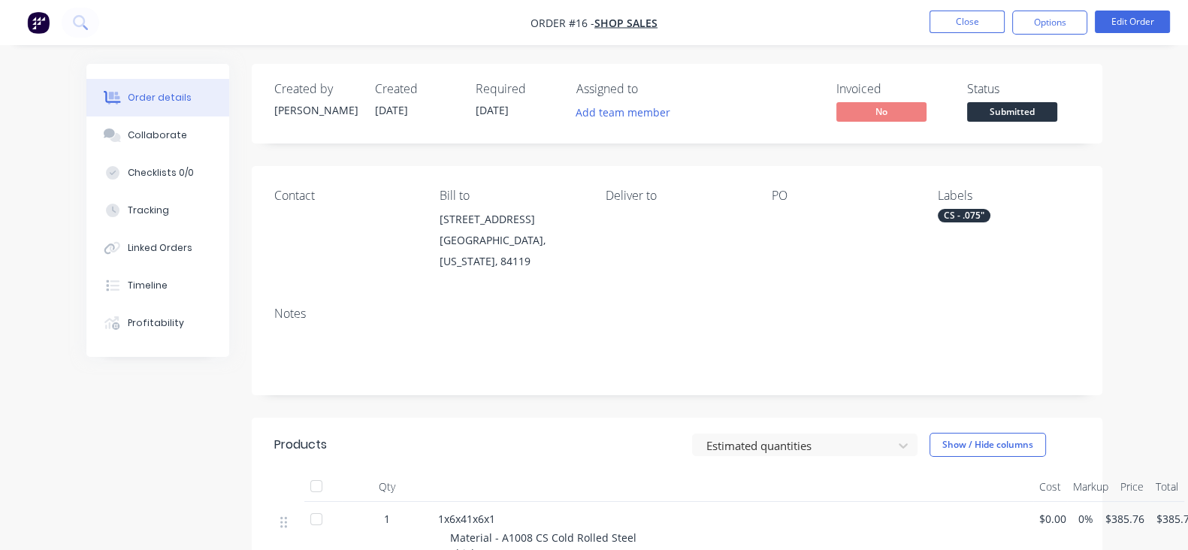
click at [990, 214] on div "CS - .075"" at bounding box center [963, 216] width 53 height 14
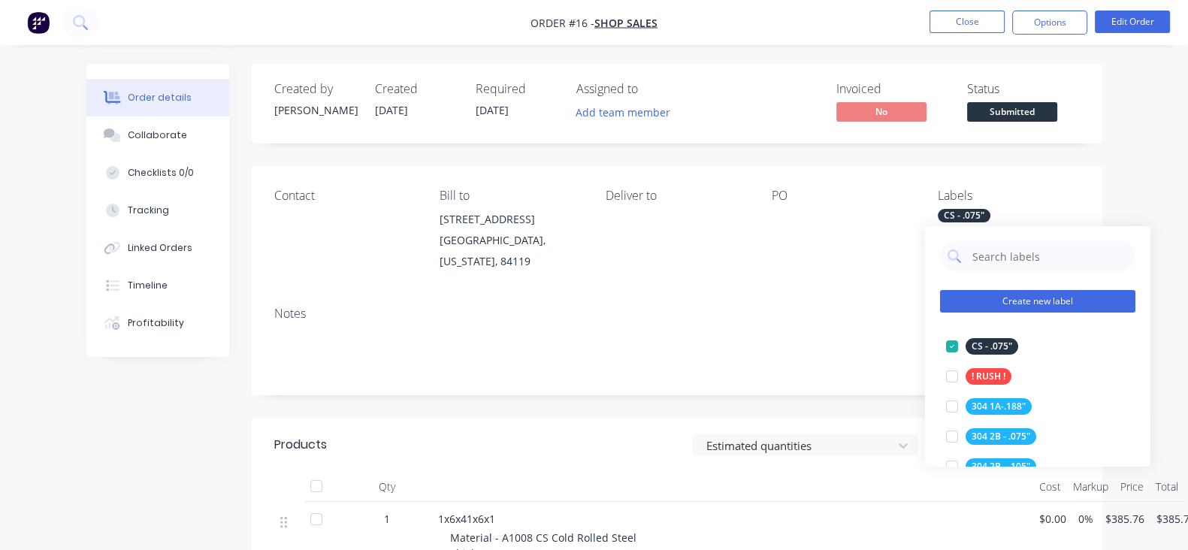
click at [1035, 301] on button "Create new label" at bounding box center [1037, 301] width 195 height 23
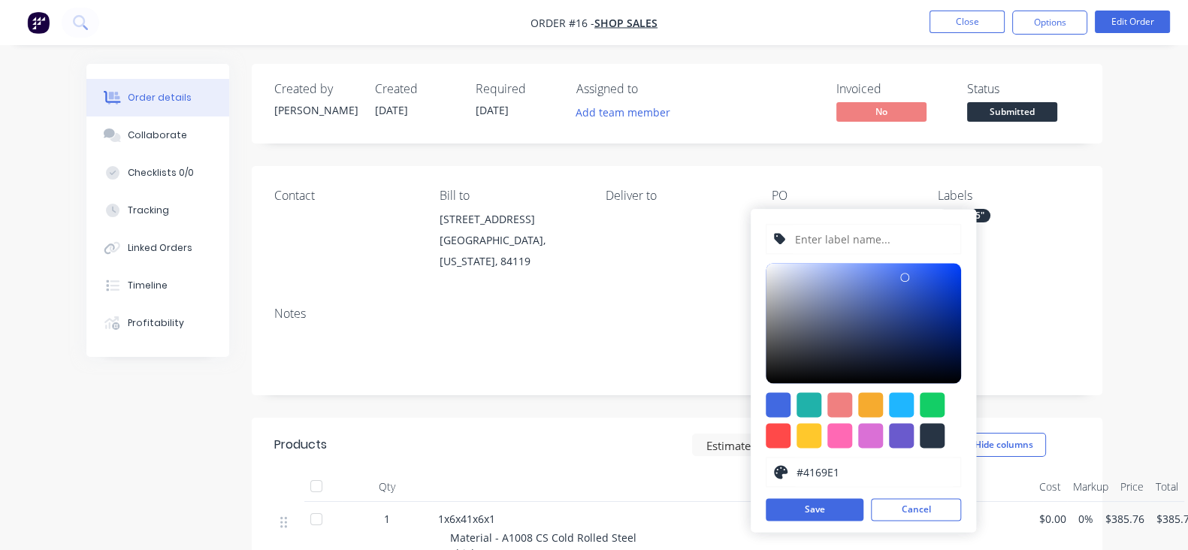
click at [832, 238] on input "text" at bounding box center [872, 239] width 160 height 29
type input "POWDERCOAT"
click at [781, 429] on div at bounding box center [777, 435] width 25 height 25
type input "#FF4949"
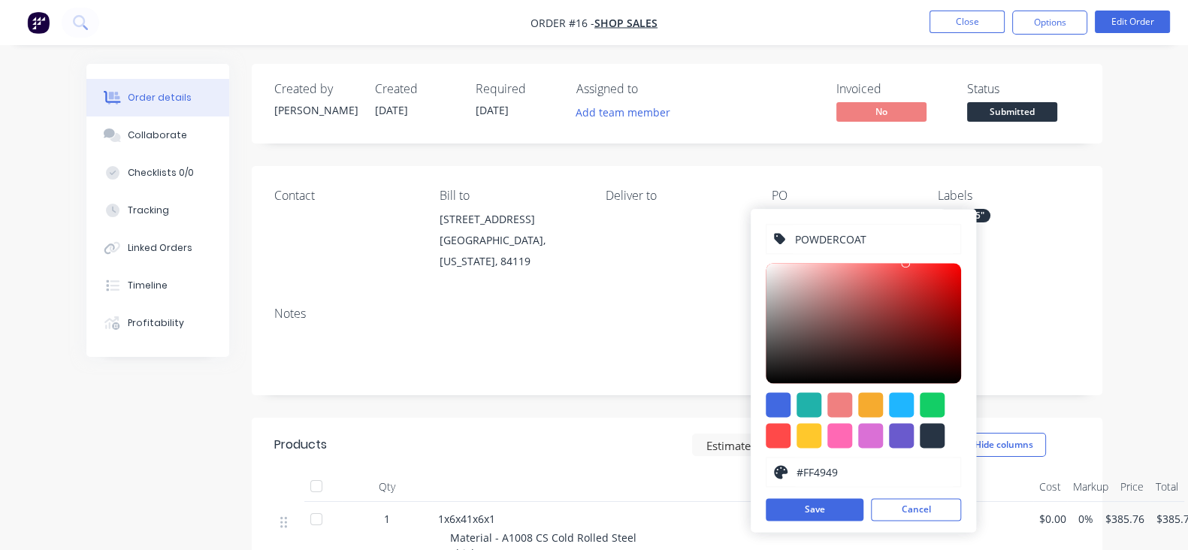
click at [796, 241] on input "POWDERCOAT" at bounding box center [872, 239] width 160 height 29
type input "-POWDERCOAT"
click at [803, 520] on button "Save" at bounding box center [814, 509] width 98 height 23
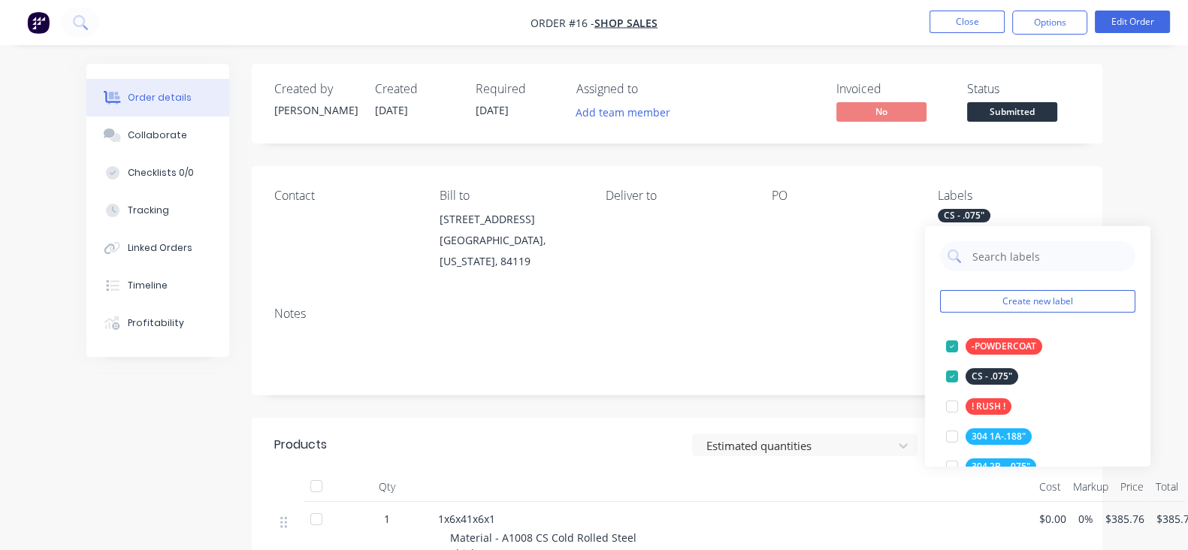
click at [822, 268] on div "Contact Bill to 637 w billinis road south salt lake, Utah, 84119 Deliver to PO …" at bounding box center [677, 230] width 850 height 128
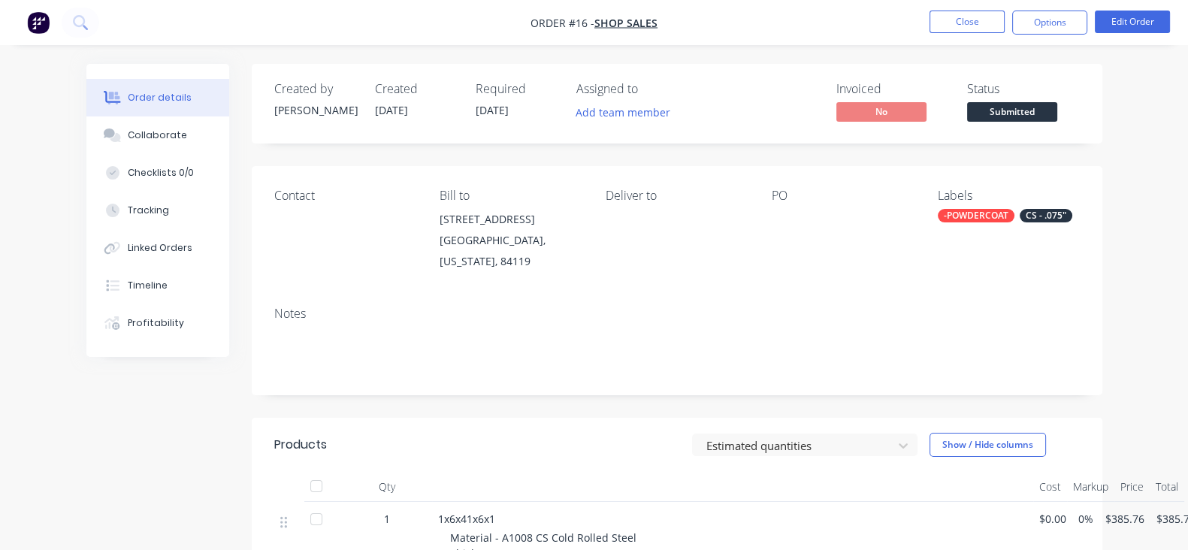
click at [1029, 273] on div "Contact Bill to 637 w billinis road south salt lake, Utah, 84119 Deliver to PO …" at bounding box center [677, 230] width 850 height 128
click at [975, 32] on button "Close" at bounding box center [966, 22] width 75 height 23
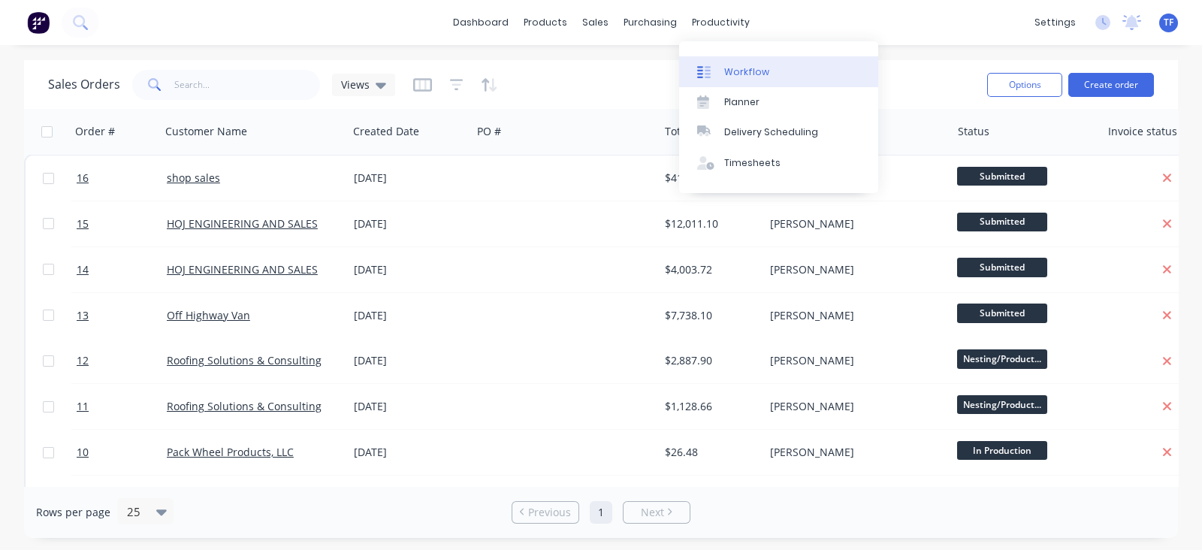
click at [717, 65] on div at bounding box center [708, 72] width 23 height 14
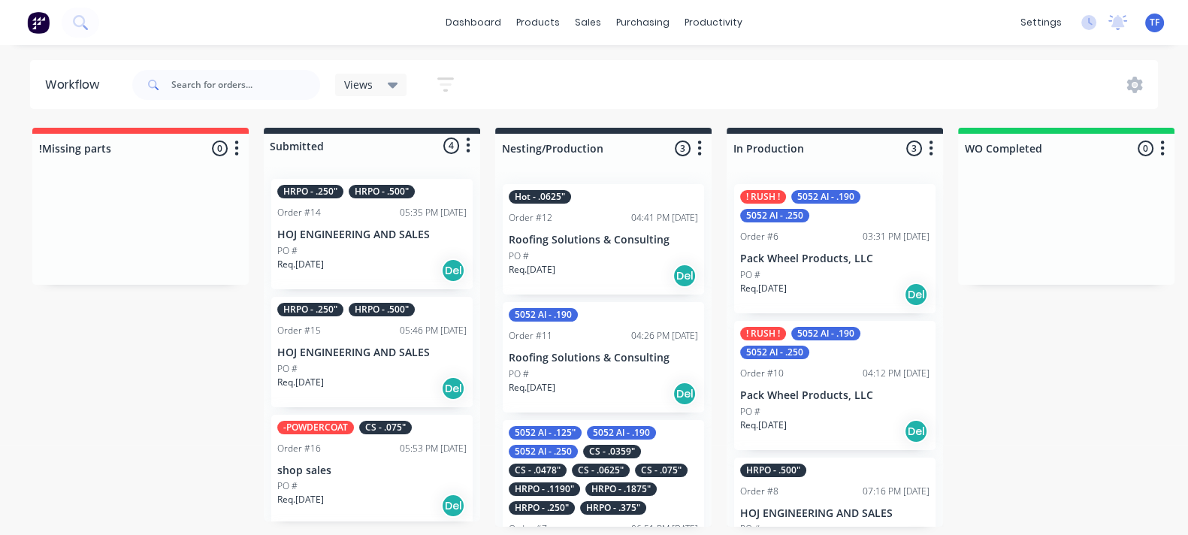
click at [587, 381] on div "Req. 05/10/25 Del" at bounding box center [603, 394] width 189 height 26
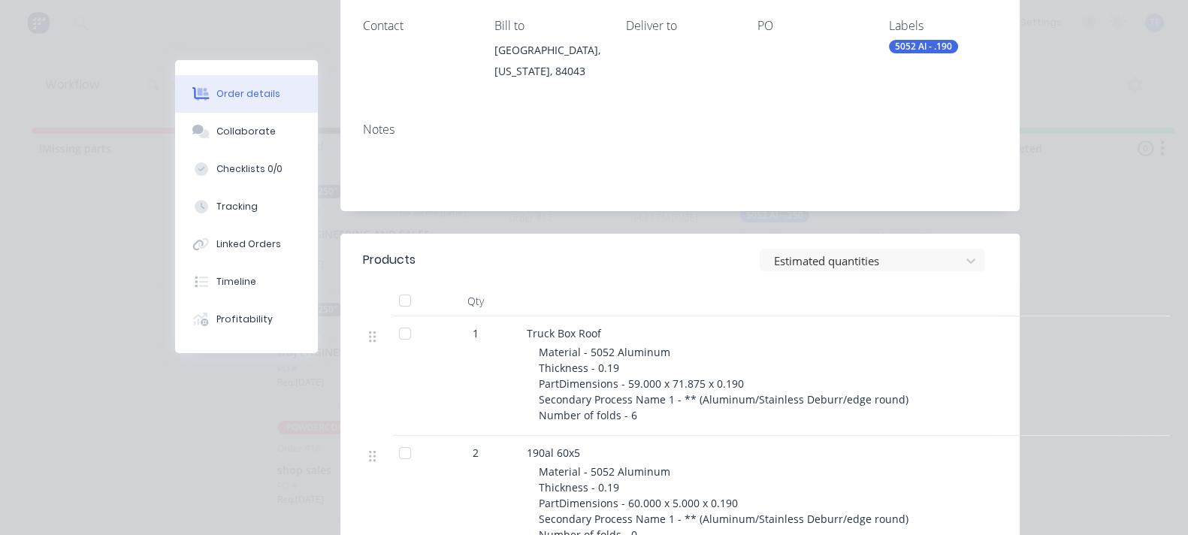
scroll to position [187, 0]
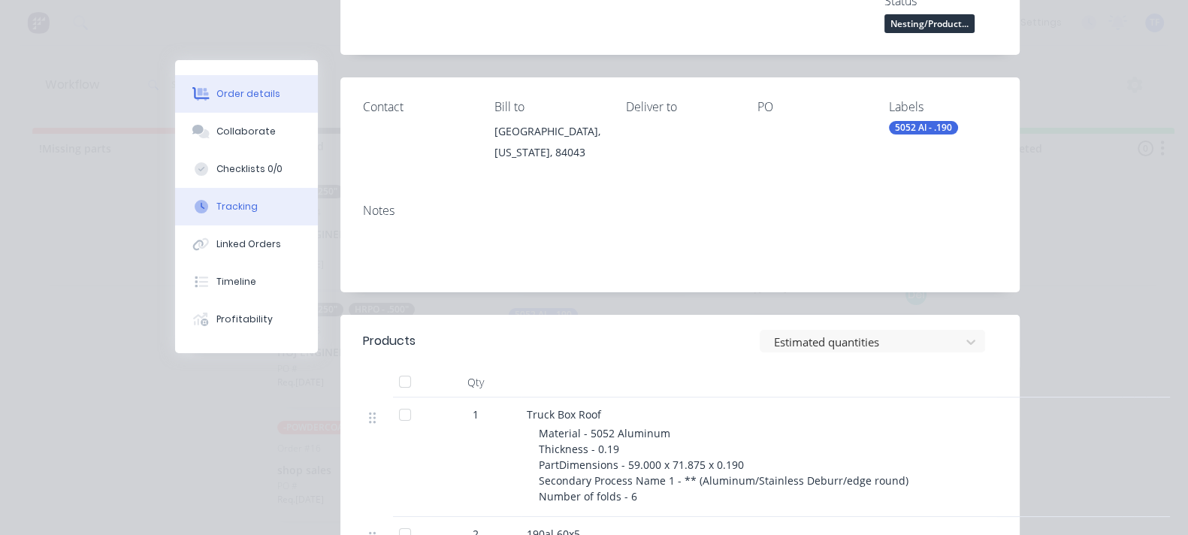
click at [175, 221] on button "Tracking" at bounding box center [246, 207] width 143 height 38
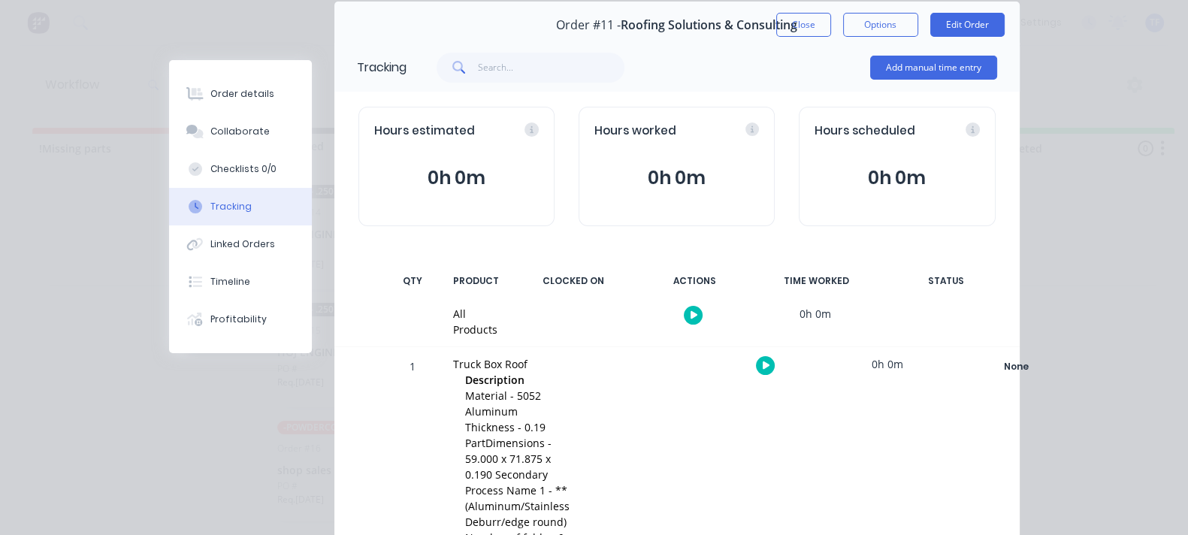
scroll to position [0, 0]
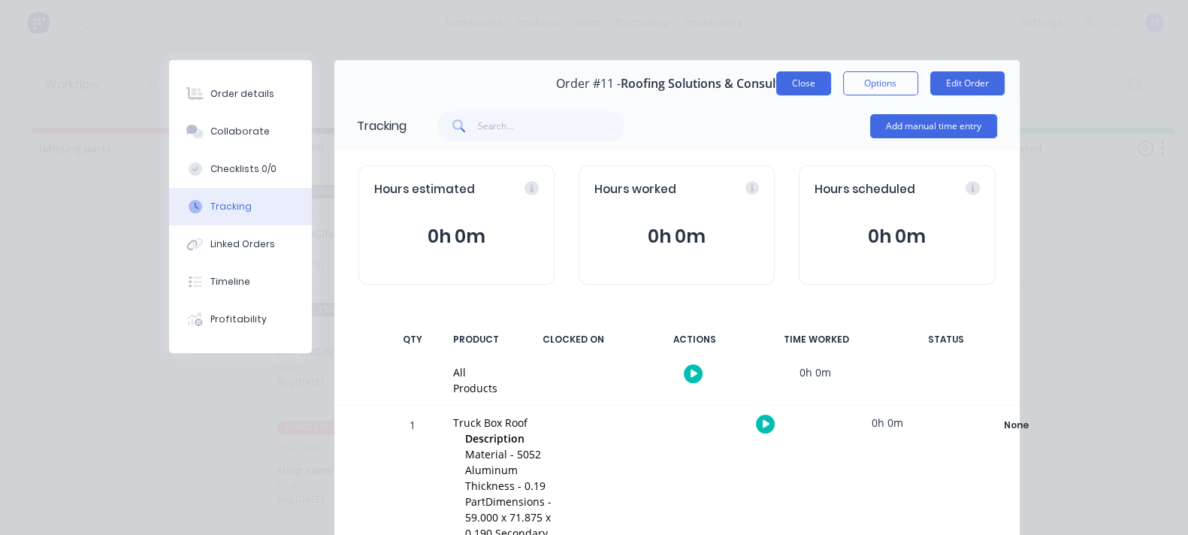
click at [831, 88] on button "Close" at bounding box center [803, 83] width 55 height 24
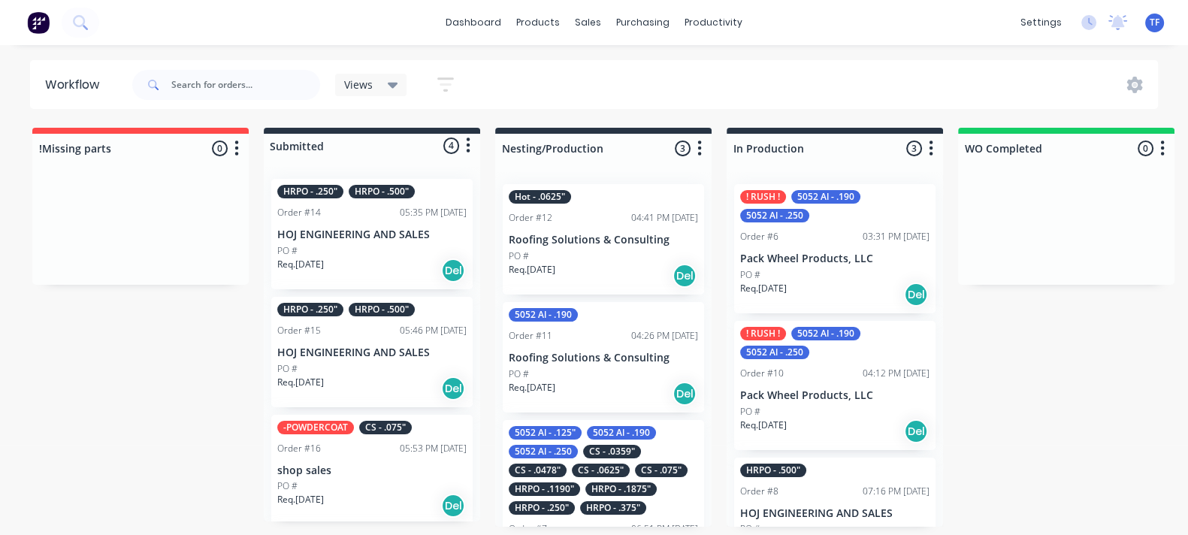
click at [582, 385] on div "Req. 05/10/25 Del" at bounding box center [603, 394] width 189 height 26
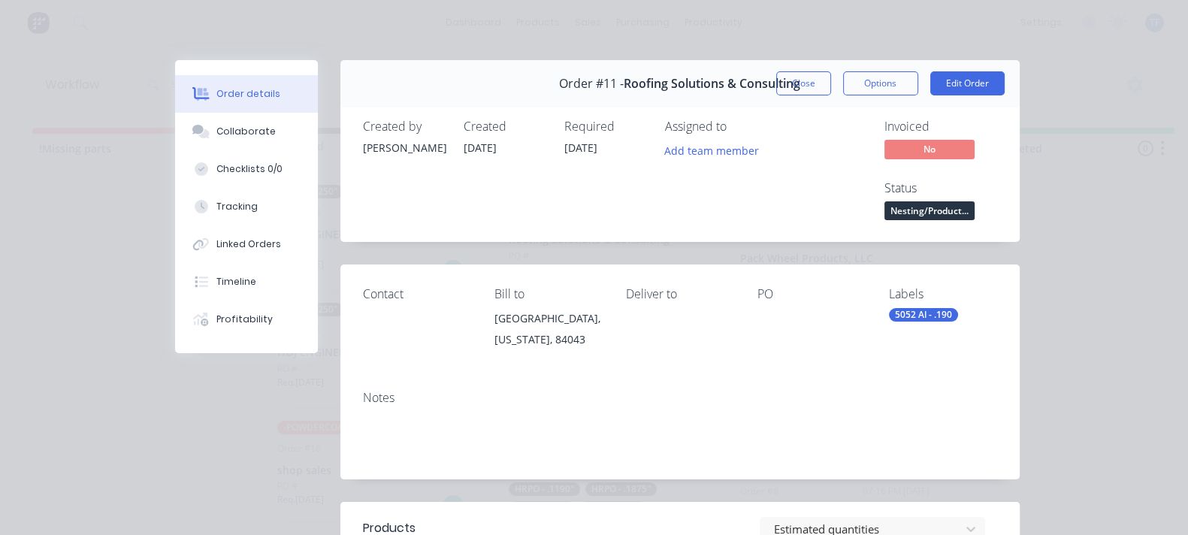
drag, startPoint x: 1025, startPoint y: 145, endPoint x: 1028, endPoint y: 159, distance: 14.4
click at [974, 201] on span "Nesting/Product..." at bounding box center [929, 210] width 90 height 19
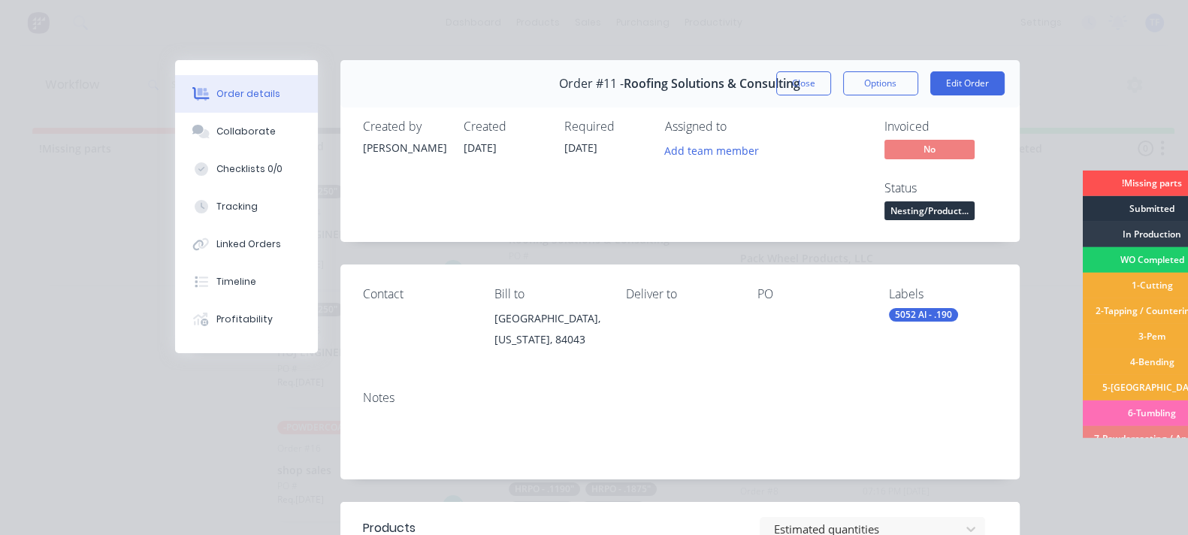
click at [1082, 201] on div "Submitted" at bounding box center [1152, 209] width 140 height 26
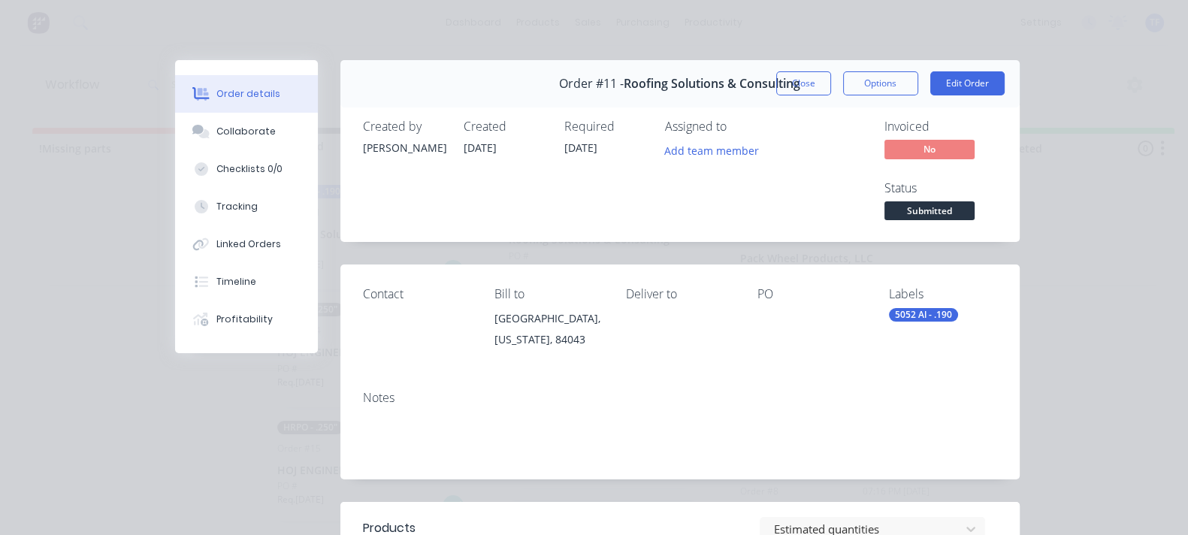
drag, startPoint x: 931, startPoint y: 84, endPoint x: 916, endPoint y: 125, distance: 43.5
click at [831, 84] on button "Close" at bounding box center [803, 83] width 55 height 24
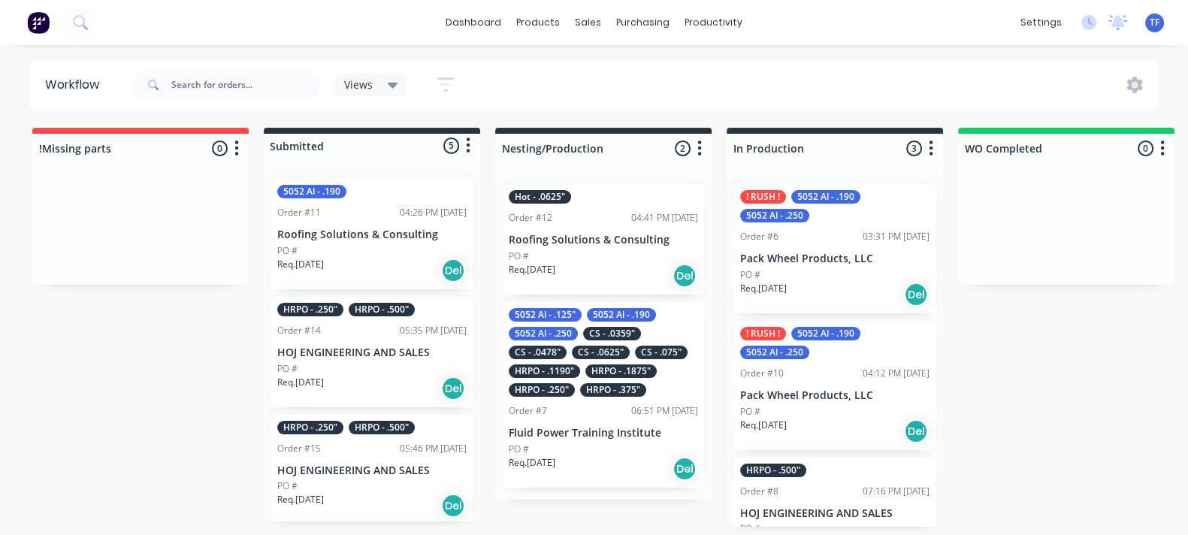
click at [614, 263] on div "Req. 04/10/25 Del" at bounding box center [603, 276] width 189 height 26
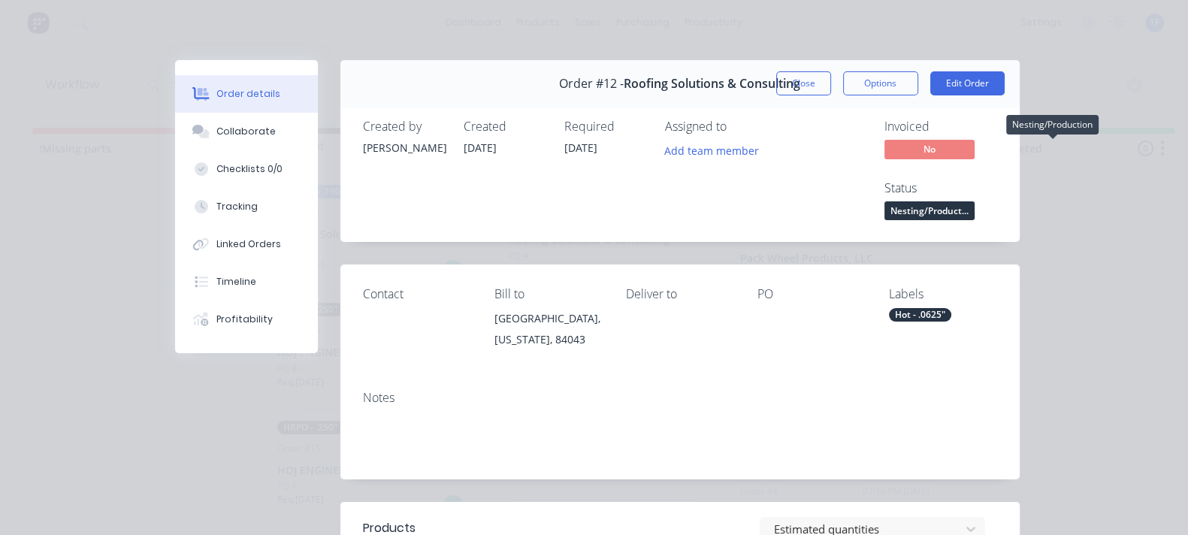
click at [974, 201] on span "Nesting/Product..." at bounding box center [929, 210] width 90 height 19
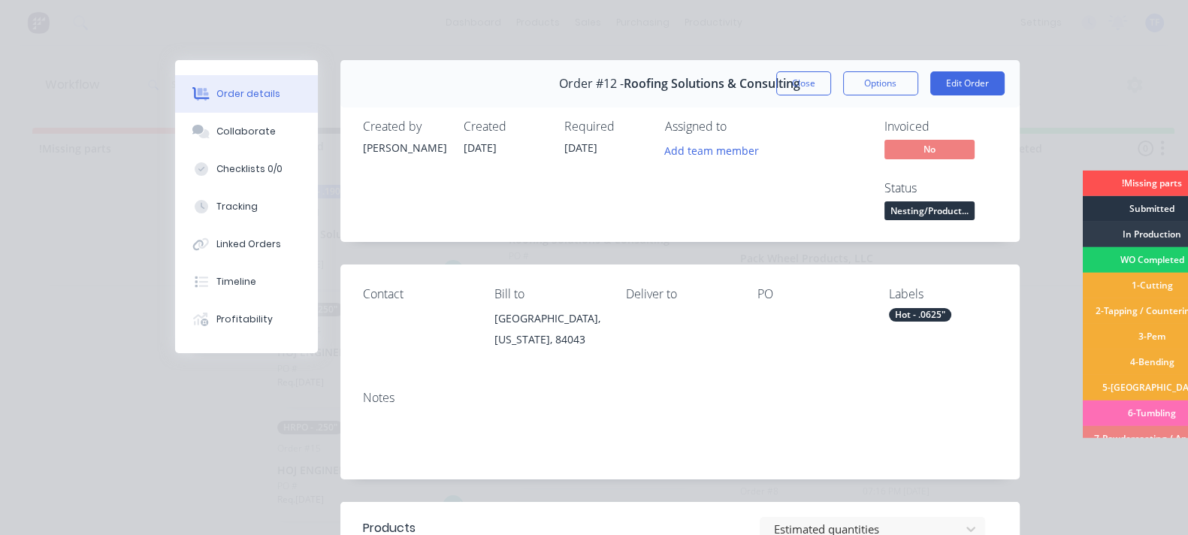
click at [1082, 208] on div "Submitted" at bounding box center [1152, 209] width 140 height 26
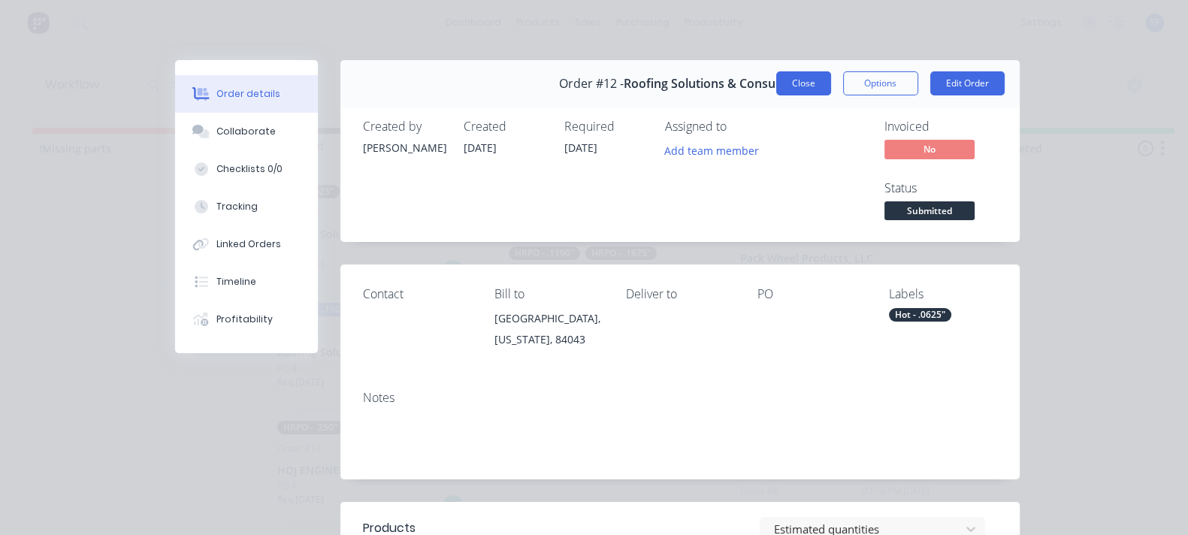
drag, startPoint x: 917, startPoint y: 83, endPoint x: 893, endPoint y: 105, distance: 32.9
click at [831, 83] on button "Close" at bounding box center [803, 83] width 55 height 24
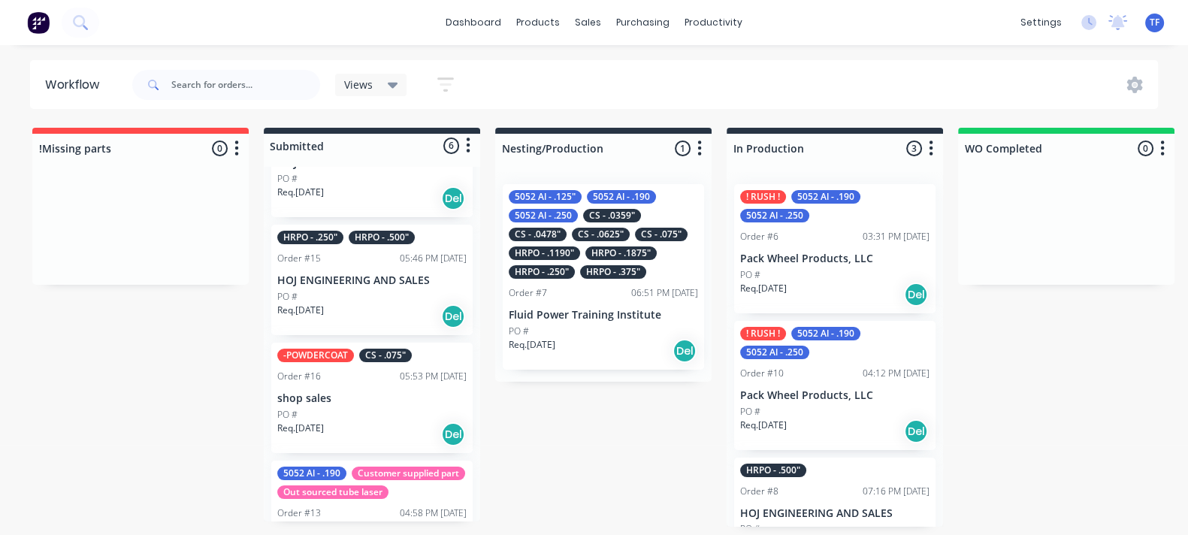
scroll to position [391, 0]
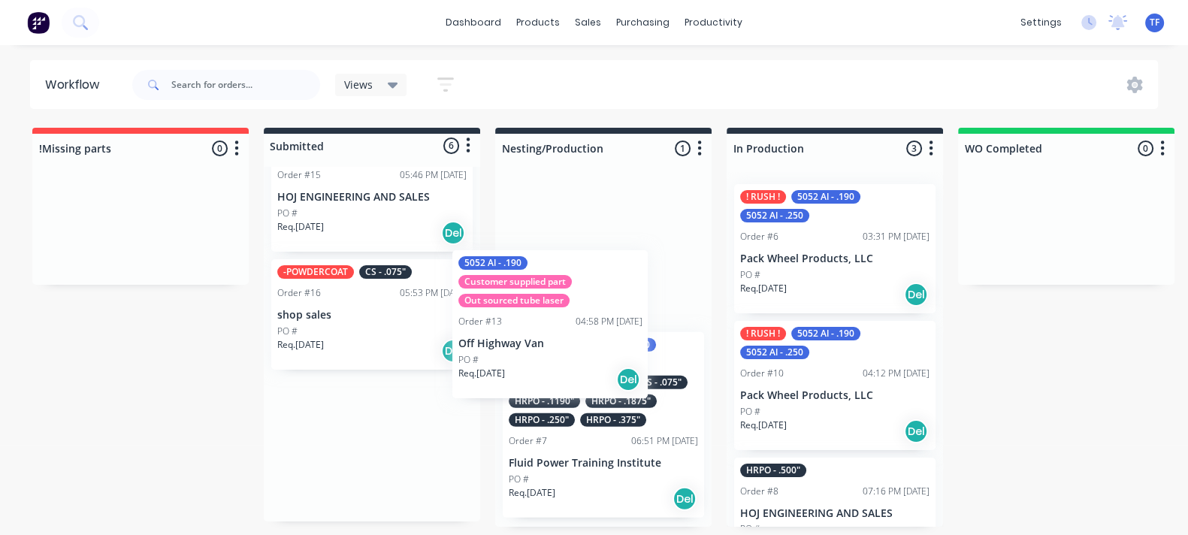
drag, startPoint x: 356, startPoint y: 452, endPoint x: 578, endPoint y: 299, distance: 269.4
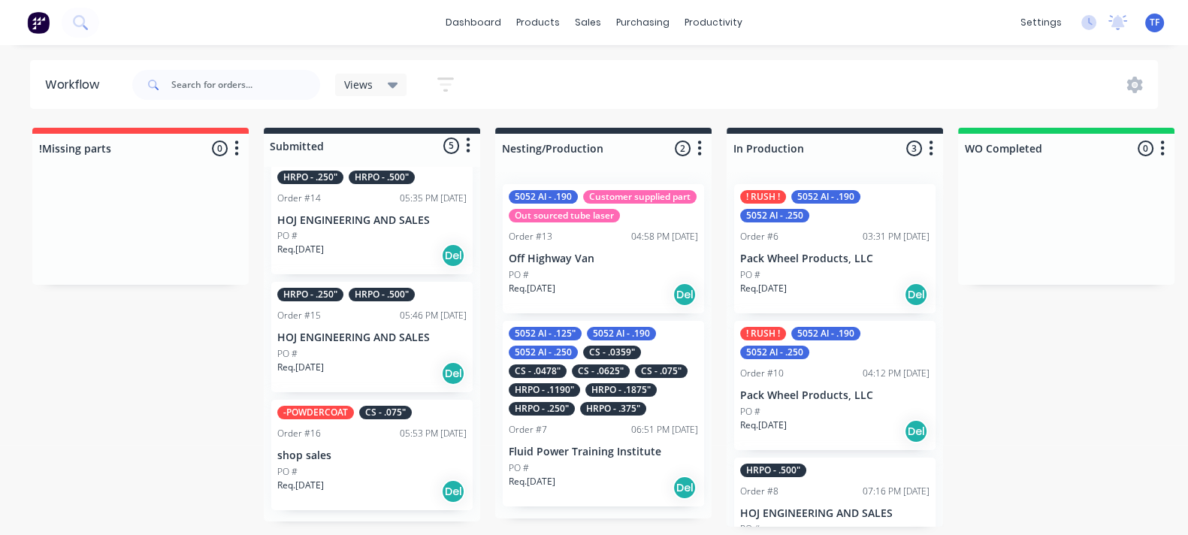
scroll to position [236, 0]
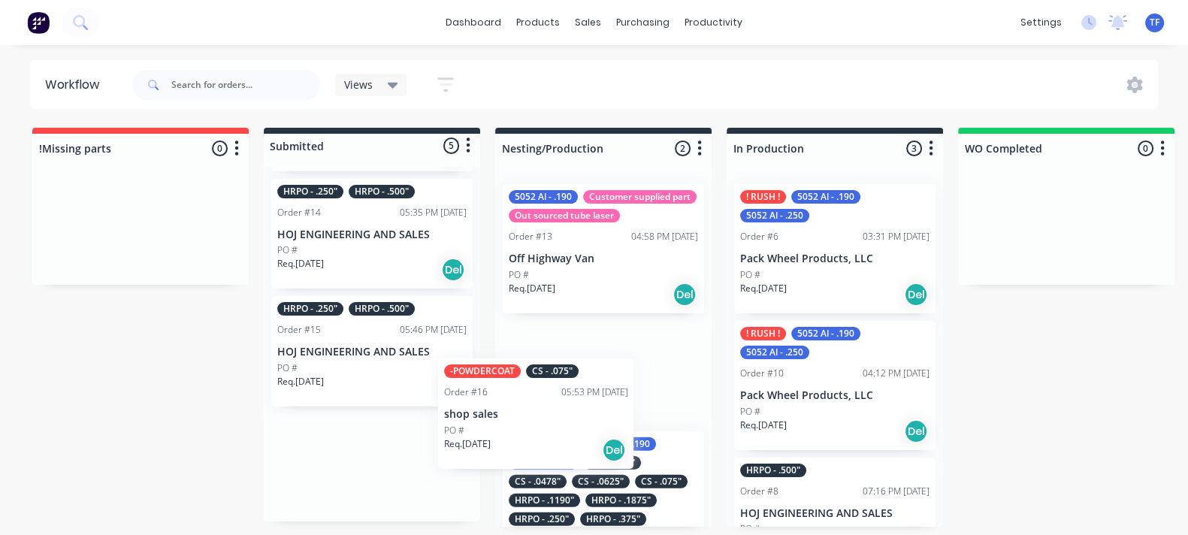
drag, startPoint x: 379, startPoint y: 435, endPoint x: 530, endPoint y: 389, distance: 157.8
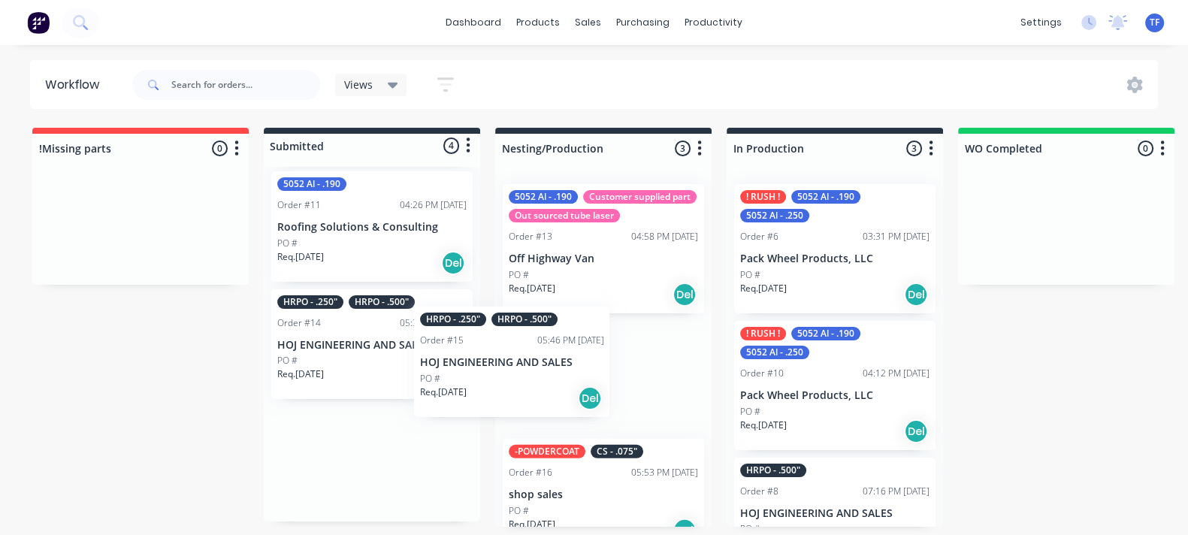
drag, startPoint x: 394, startPoint y: 341, endPoint x: 543, endPoint y: 351, distance: 149.0
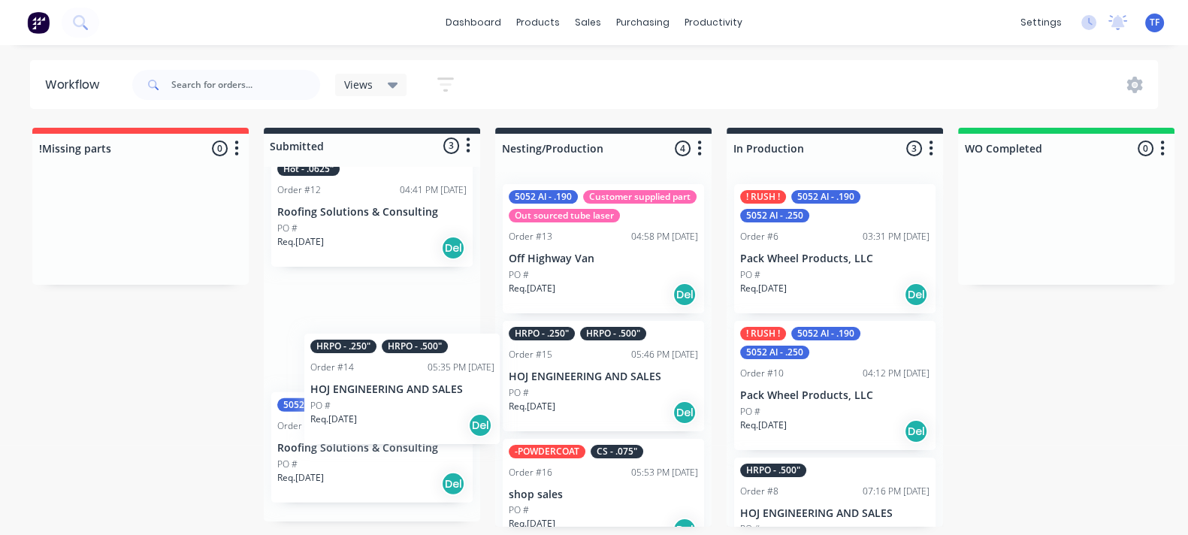
scroll to position [8, 0]
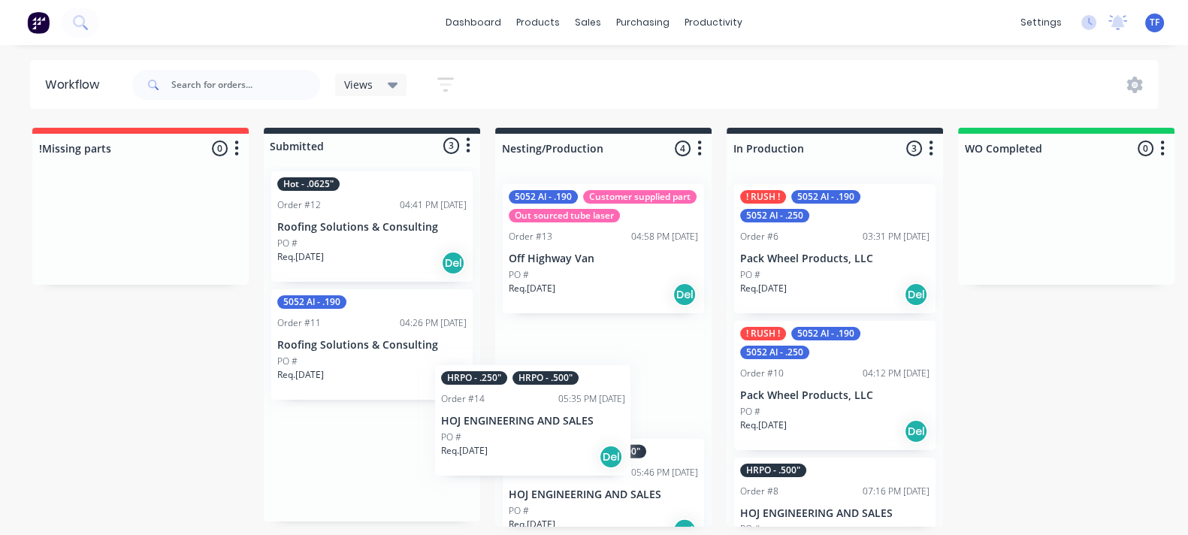
drag, startPoint x: 429, startPoint y: 317, endPoint x: 560, endPoint y: 349, distance: 135.2
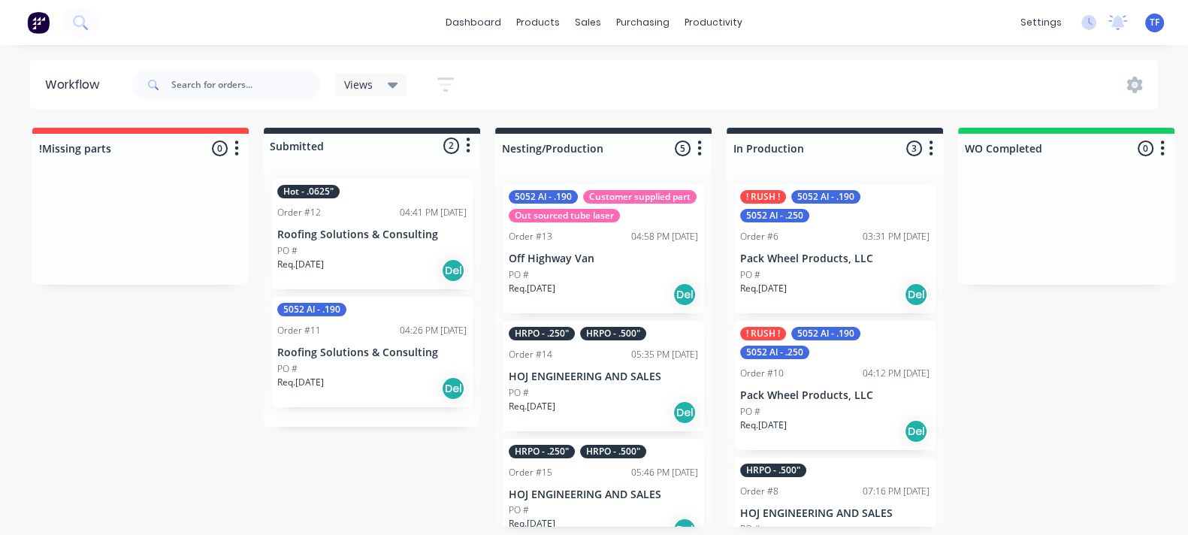
scroll to position [0, 0]
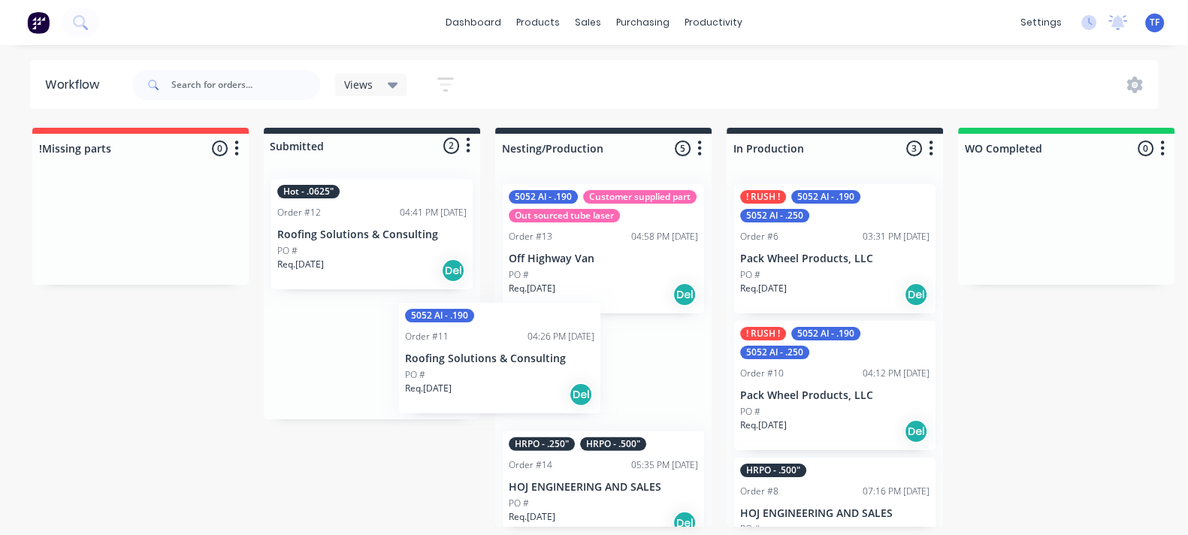
drag, startPoint x: 350, startPoint y: 340, endPoint x: 570, endPoint y: 375, distance: 222.9
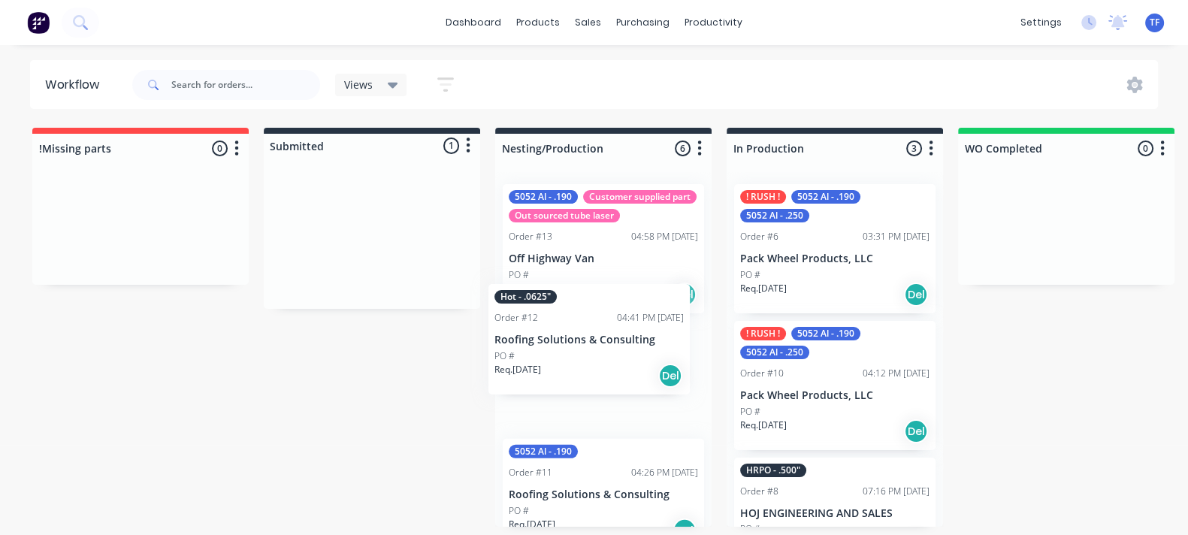
drag, startPoint x: 385, startPoint y: 246, endPoint x: 605, endPoint y: 361, distance: 248.6
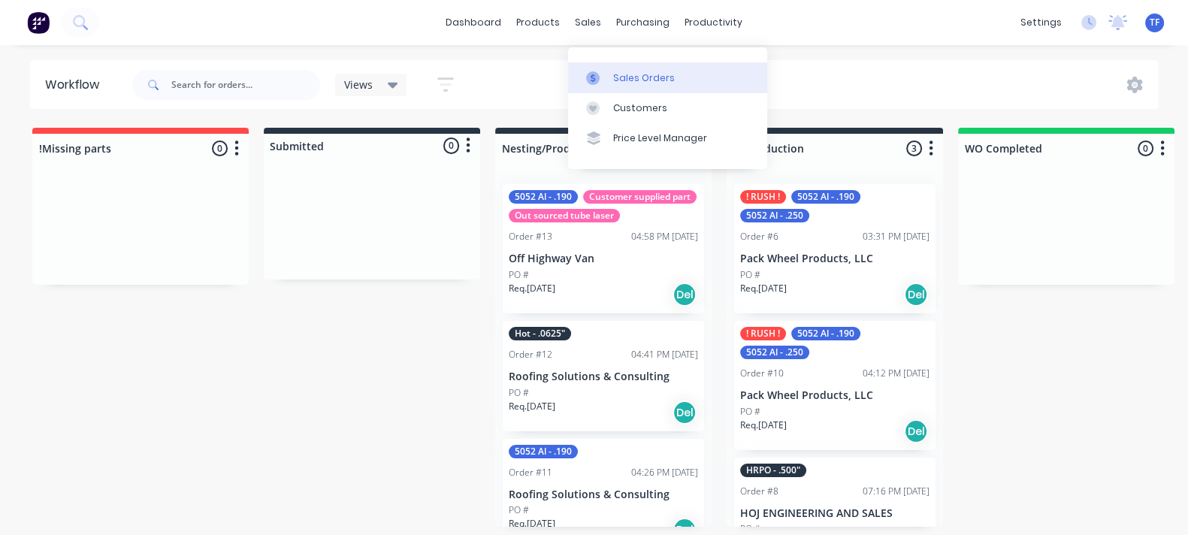
click at [586, 71] on icon at bounding box center [593, 78] width 14 height 14
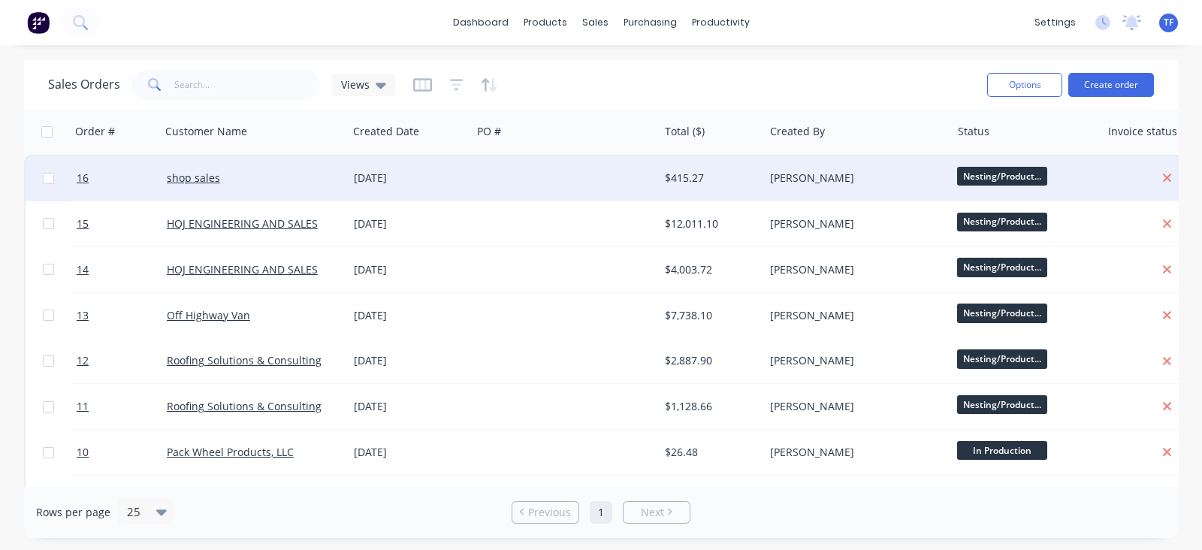
click at [506, 169] on div at bounding box center [565, 177] width 187 height 45
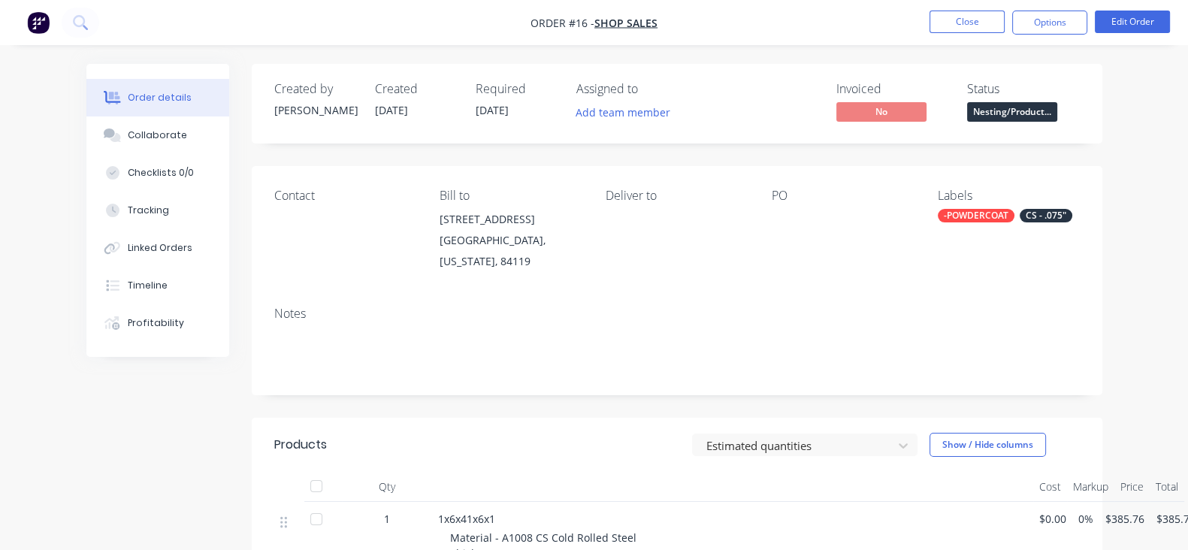
click at [475, 108] on span "[DATE]" at bounding box center [491, 110] width 33 height 14
click at [475, 114] on span "[DATE]" at bounding box center [491, 110] width 33 height 14
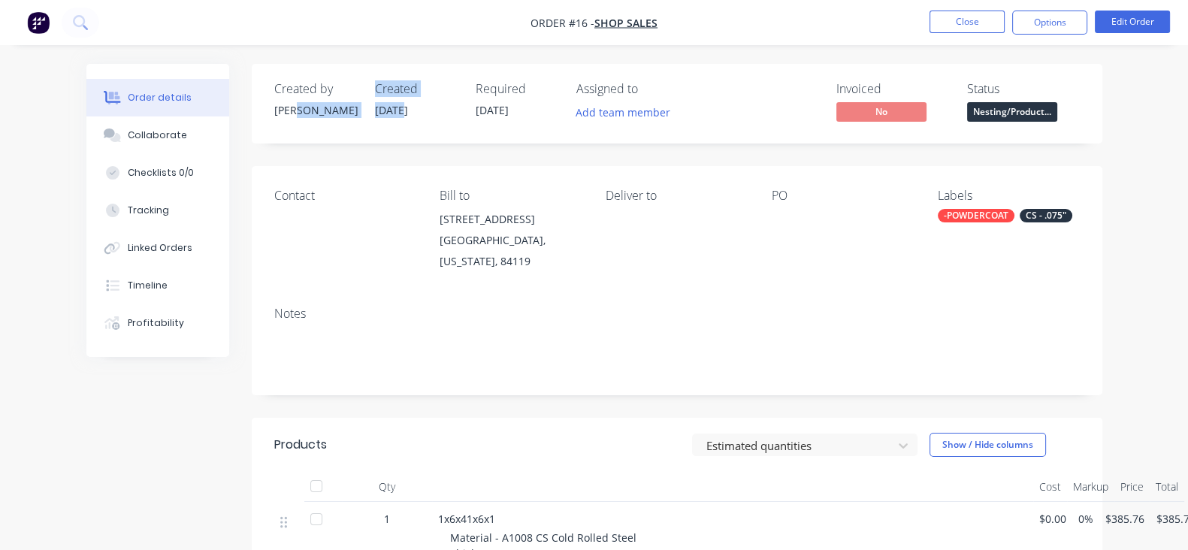
drag, startPoint x: 330, startPoint y: 113, endPoint x: 279, endPoint y: 123, distance: 52.9
click at [279, 123] on div "Created by Tate Created 07/10/25 Required 05/10/25 Assigned to Add team member" at bounding box center [500, 104] width 452 height 44
click at [375, 111] on div "Created 07/10/25" at bounding box center [416, 104] width 83 height 44
click at [985, 11] on button "Close" at bounding box center [966, 22] width 75 height 23
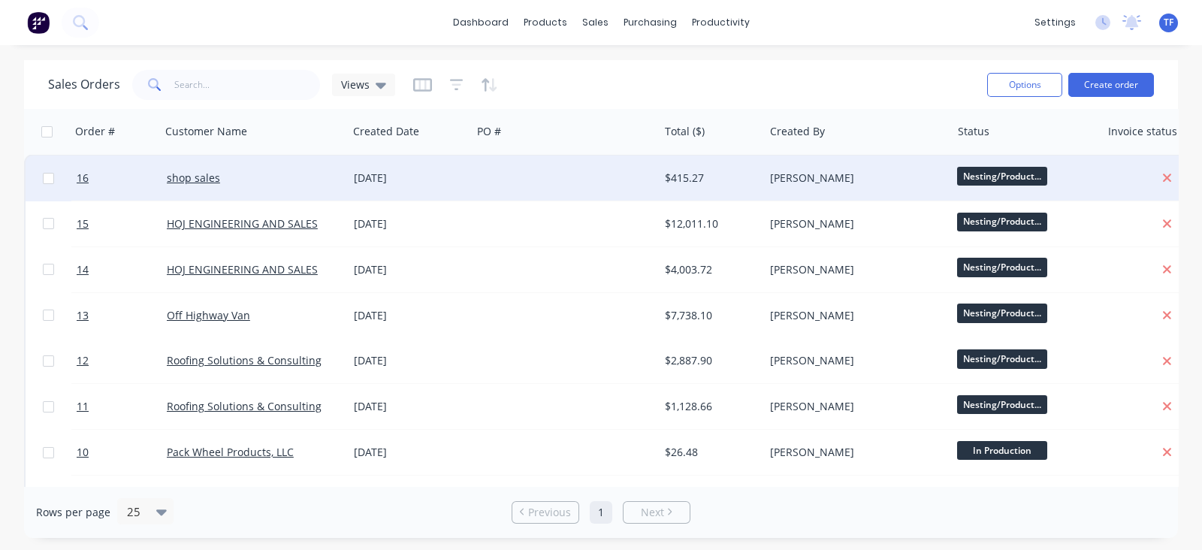
click at [472, 185] on div at bounding box center [565, 177] width 187 height 45
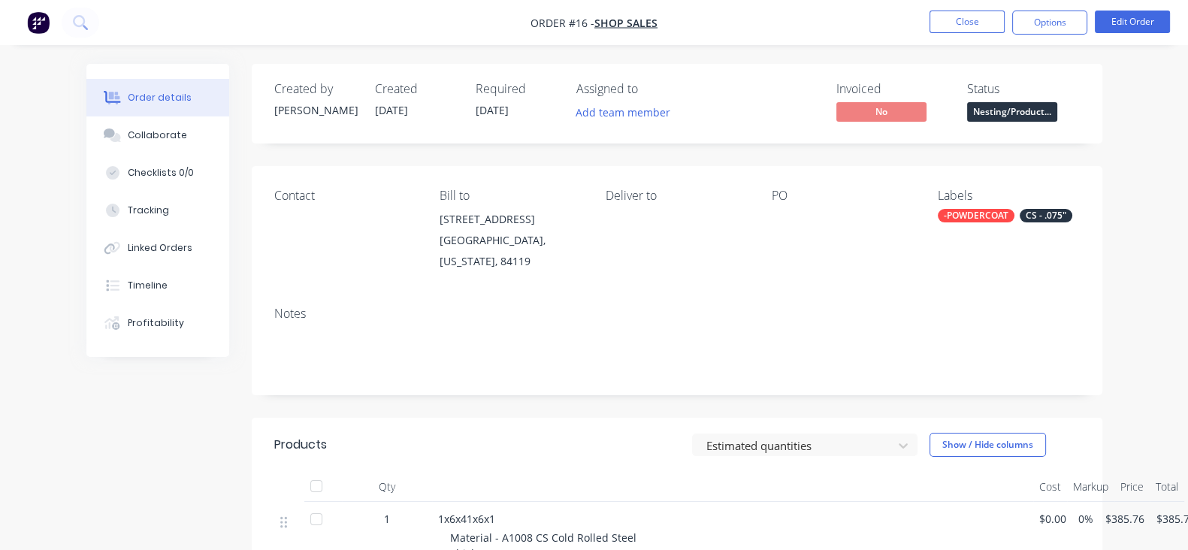
click at [475, 107] on span "[DATE]" at bounding box center [491, 110] width 33 height 14
click at [1118, 26] on button "Edit Order" at bounding box center [1131, 22] width 75 height 23
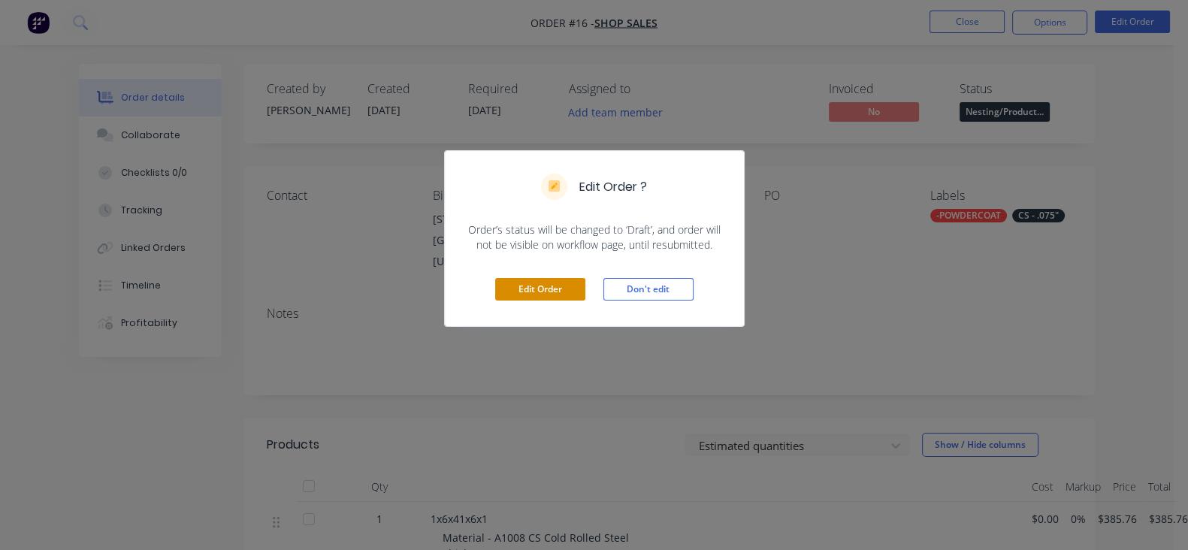
click at [528, 287] on button "Edit Order" at bounding box center [540, 289] width 90 height 23
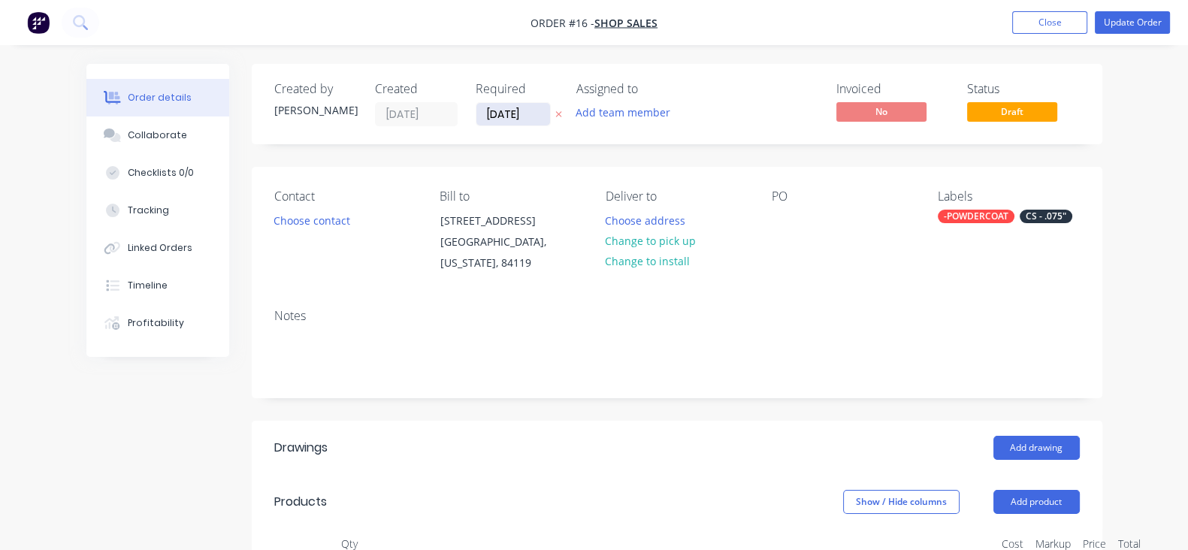
click at [476, 116] on input "04/10/25" at bounding box center [513, 114] width 74 height 23
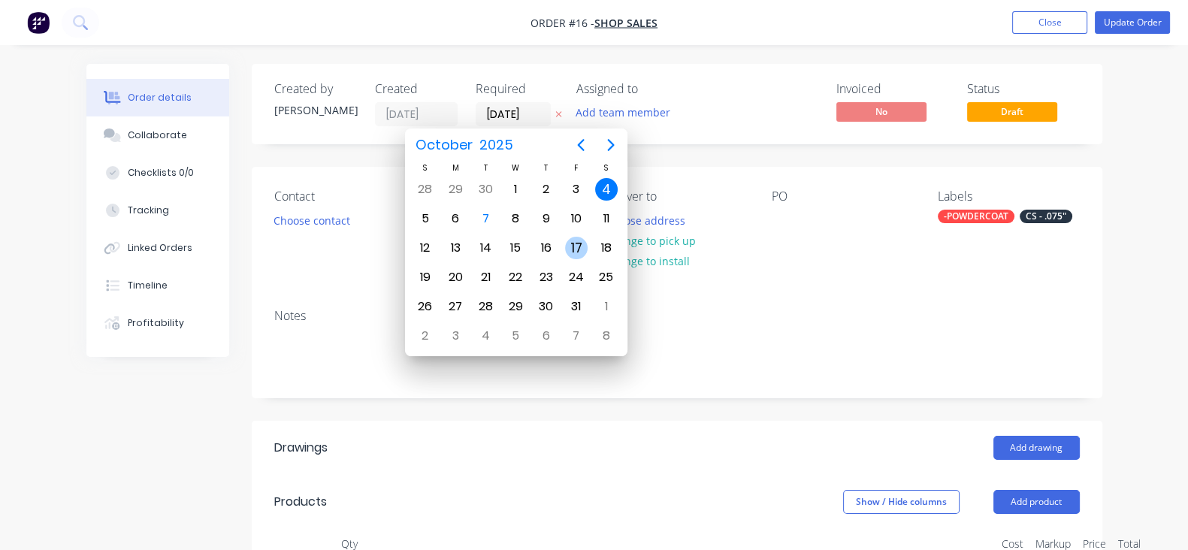
click at [585, 246] on div "17" at bounding box center [576, 248] width 23 height 23
type input "17/10/25"
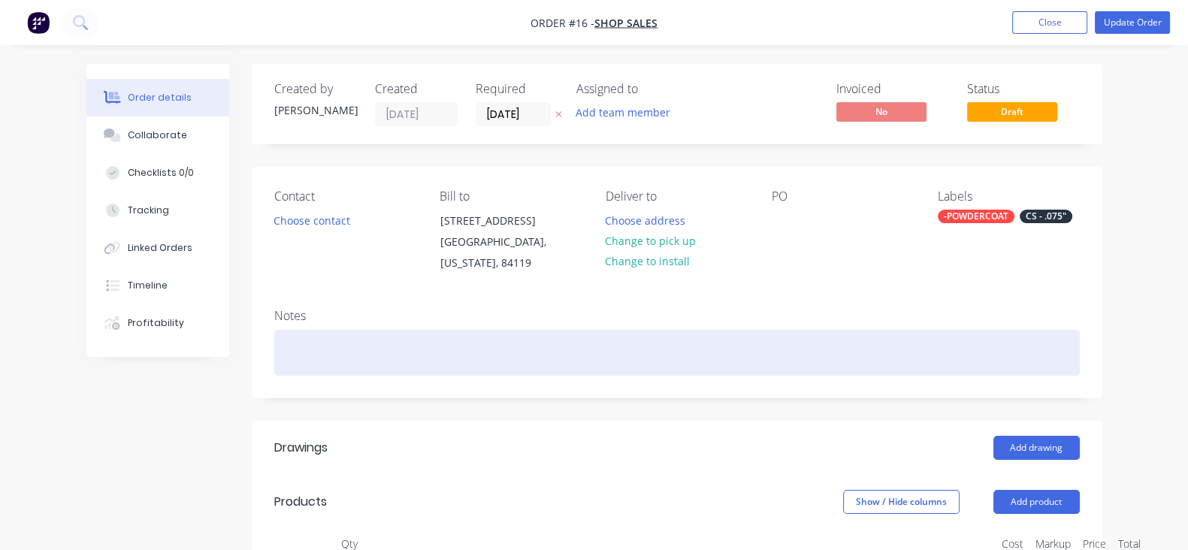
click at [530, 336] on div at bounding box center [676, 353] width 805 height 46
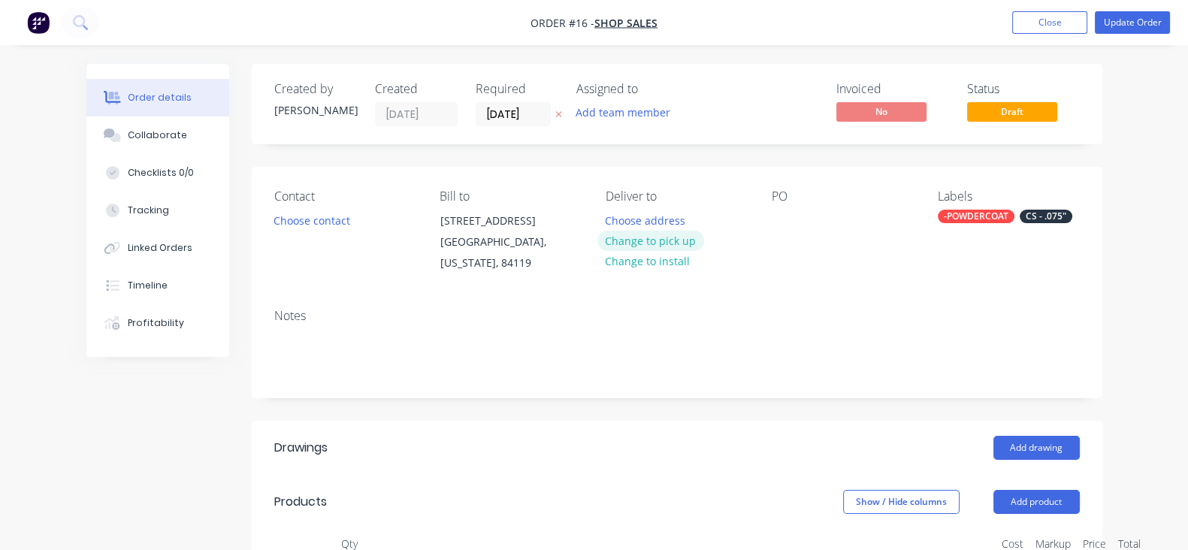
click at [632, 245] on button "Change to pick up" at bounding box center [650, 241] width 107 height 20
click at [1114, 32] on button "Update Order" at bounding box center [1131, 22] width 75 height 23
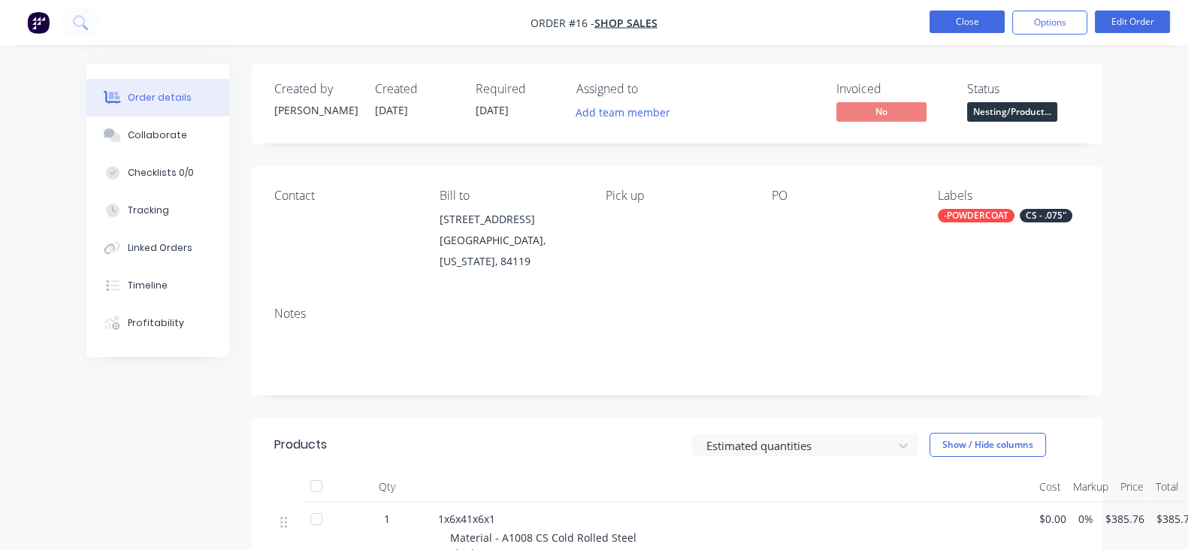
click at [988, 26] on button "Close" at bounding box center [966, 22] width 75 height 23
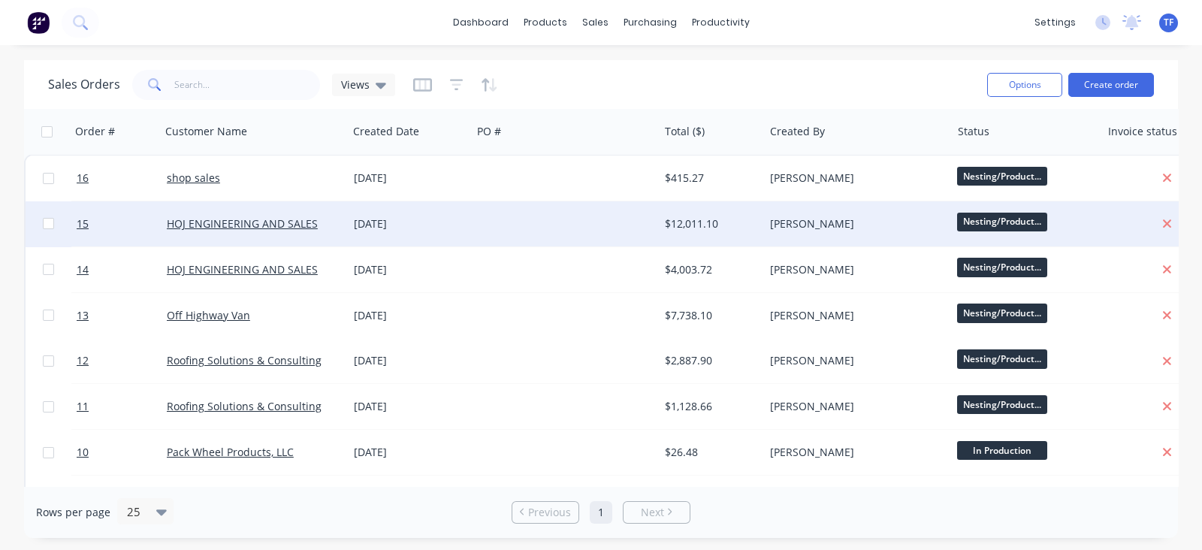
click at [484, 216] on div at bounding box center [565, 223] width 187 height 45
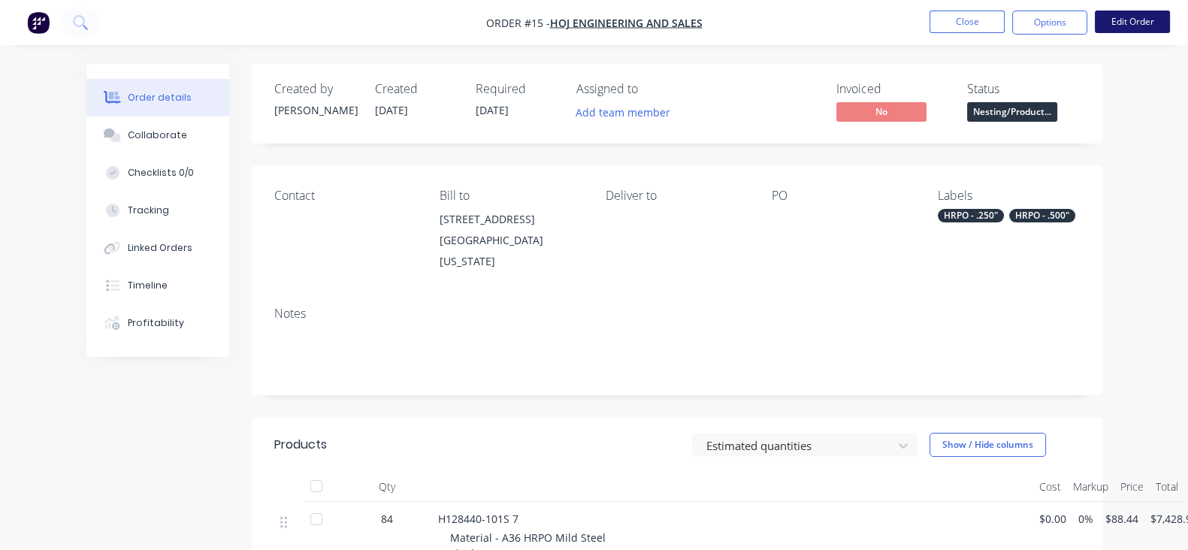
click at [1129, 29] on button "Edit Order" at bounding box center [1131, 22] width 75 height 23
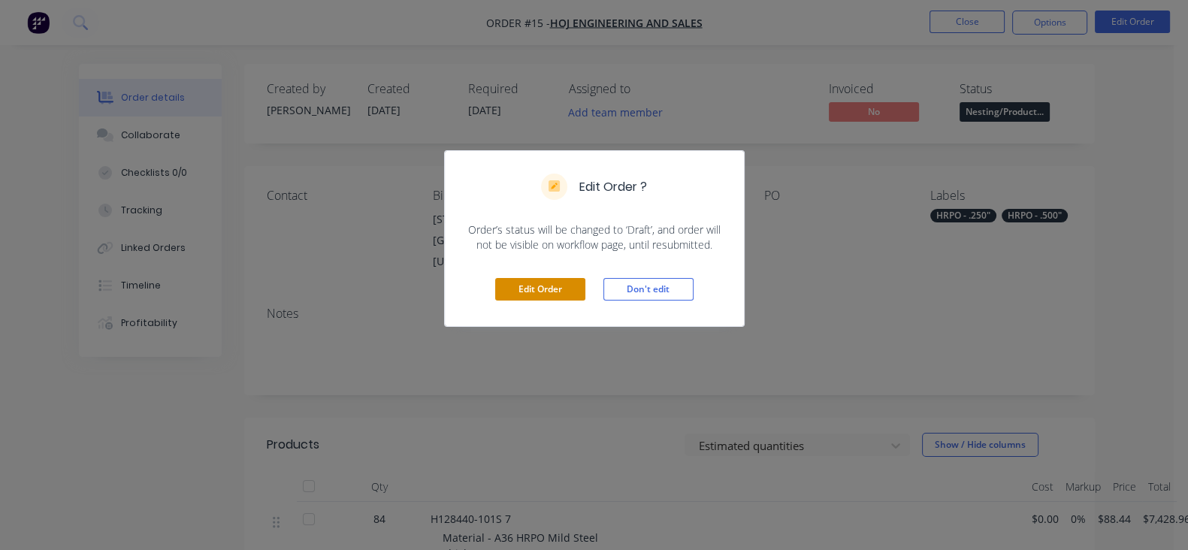
click at [549, 286] on button "Edit Order" at bounding box center [540, 289] width 90 height 23
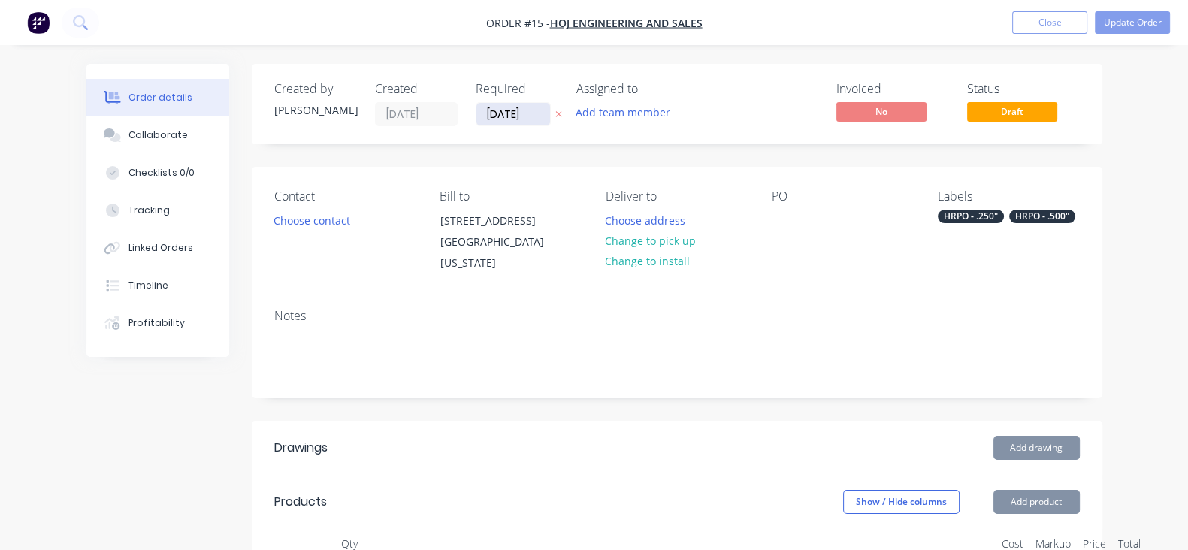
click at [476, 117] on input "[DATE]" at bounding box center [513, 114] width 74 height 23
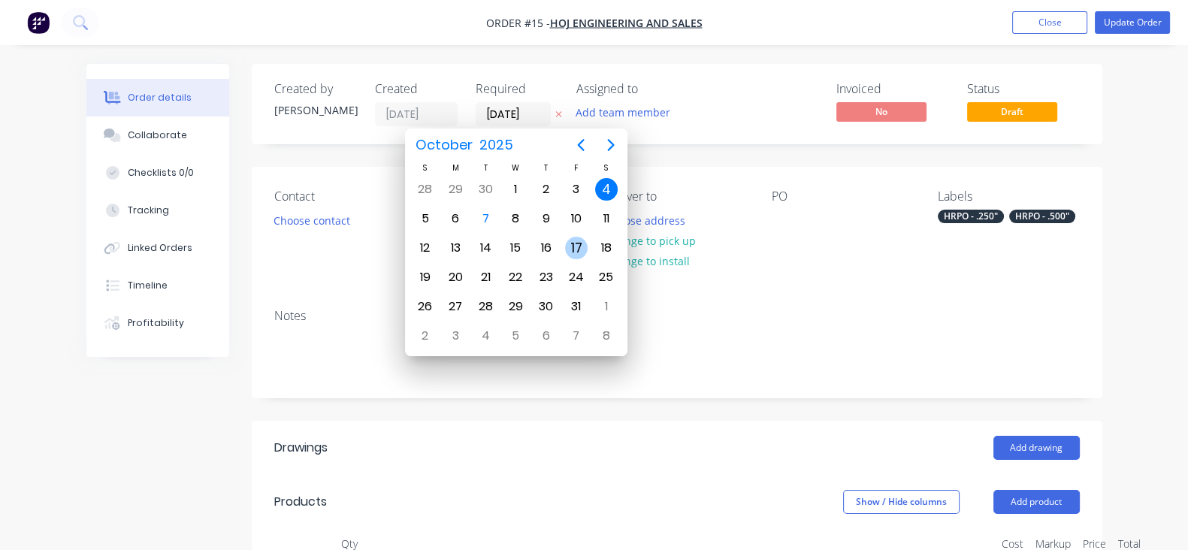
click at [565, 243] on div "17" at bounding box center [576, 248] width 23 height 23
type input "17/10/25"
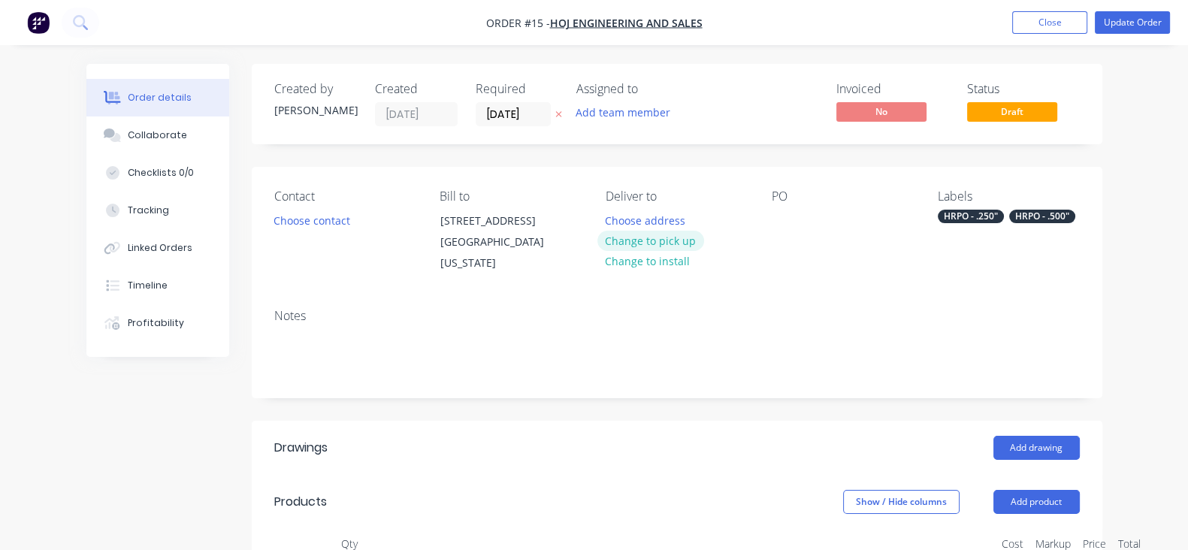
click at [662, 240] on button "Change to pick up" at bounding box center [650, 241] width 107 height 20
click at [1129, 25] on button "Update Order" at bounding box center [1131, 22] width 75 height 23
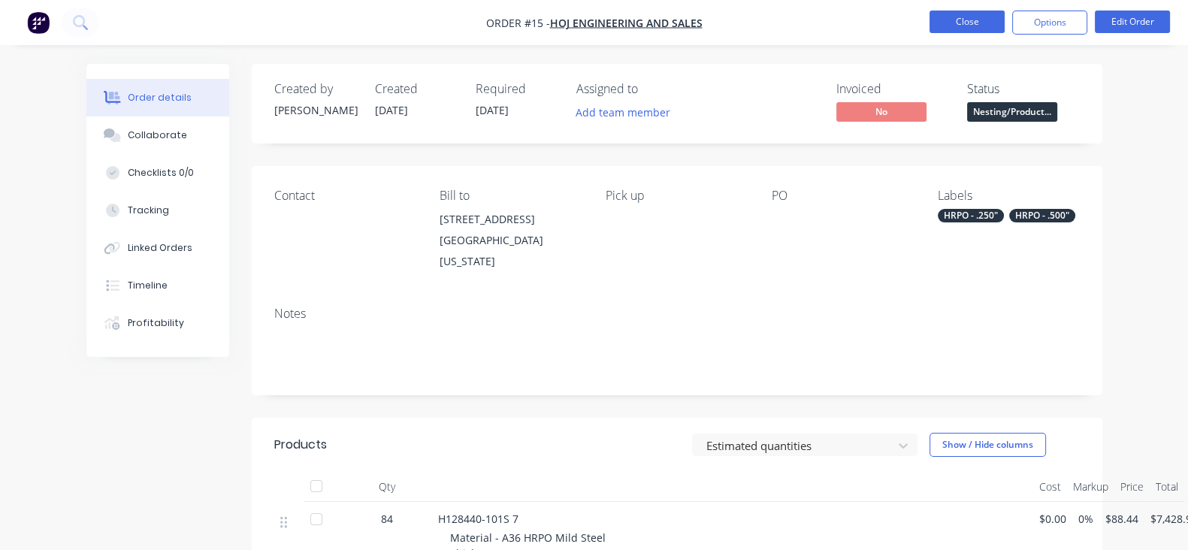
click at [988, 25] on button "Close" at bounding box center [966, 22] width 75 height 23
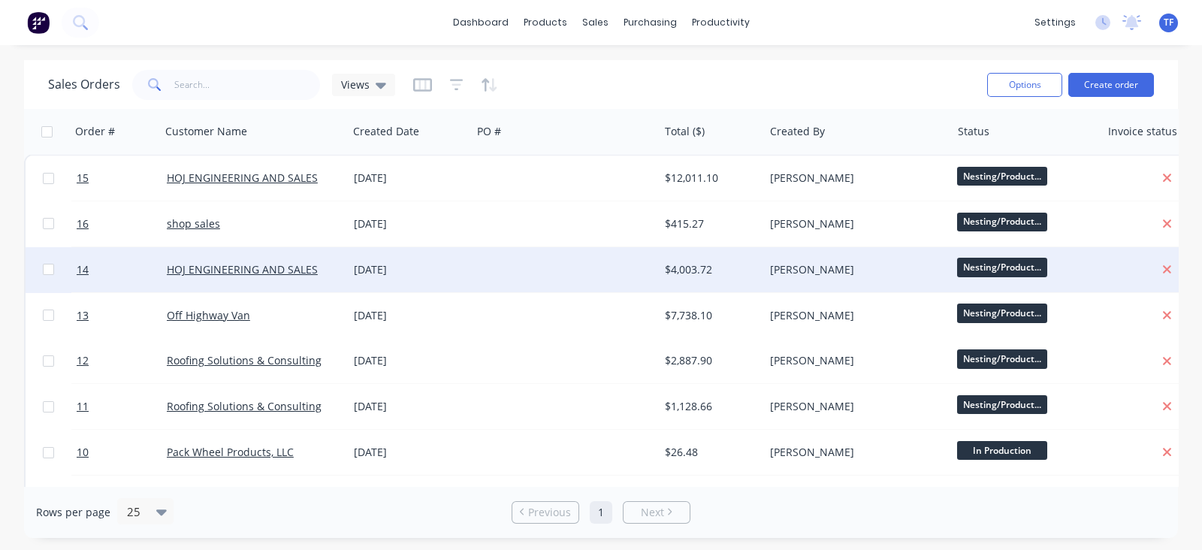
click at [445, 268] on div "[DATE]" at bounding box center [410, 269] width 112 height 15
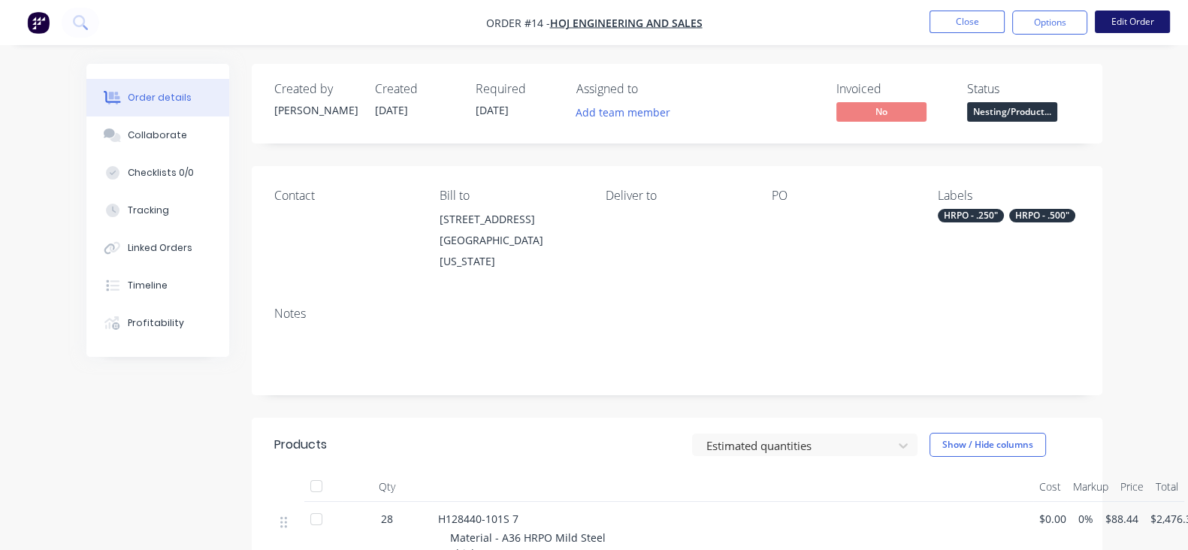
click at [1117, 22] on button "Edit Order" at bounding box center [1131, 22] width 75 height 23
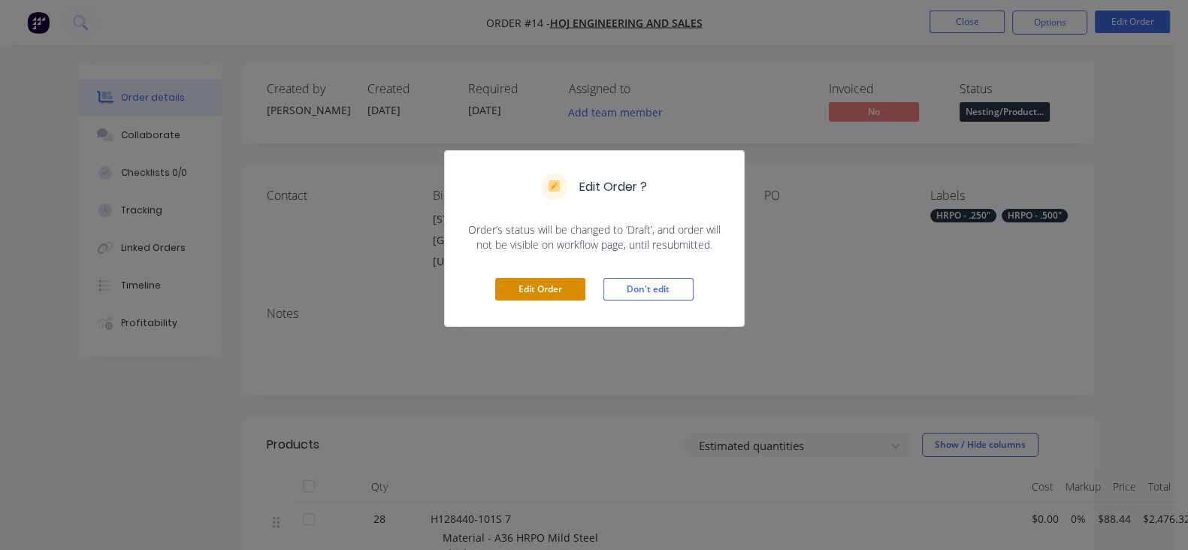
click at [560, 287] on button "Edit Order" at bounding box center [540, 289] width 90 height 23
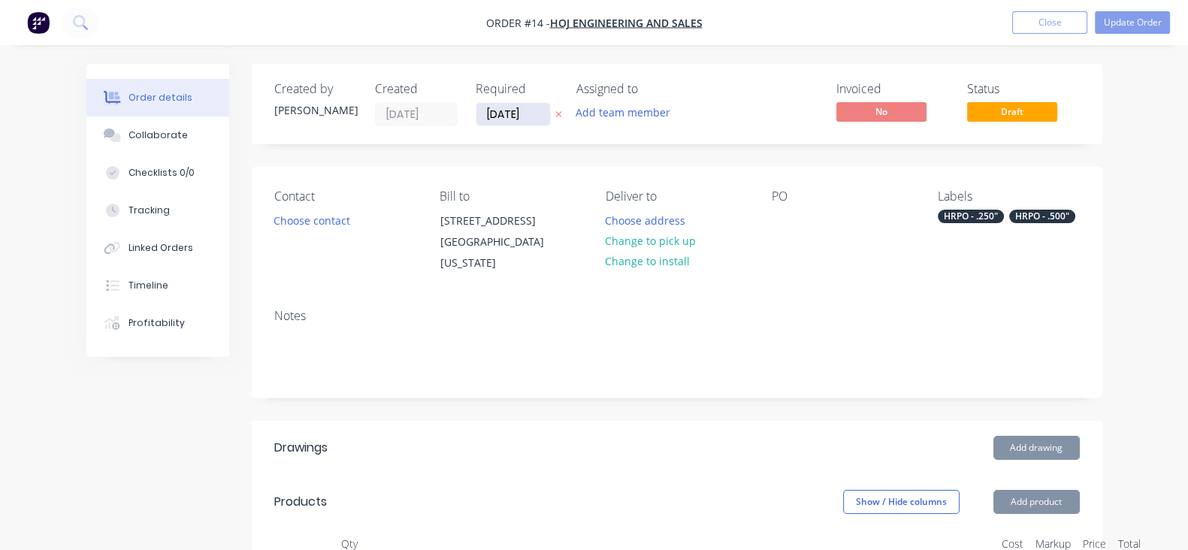
click at [476, 115] on input "02/10/25" at bounding box center [513, 114] width 74 height 23
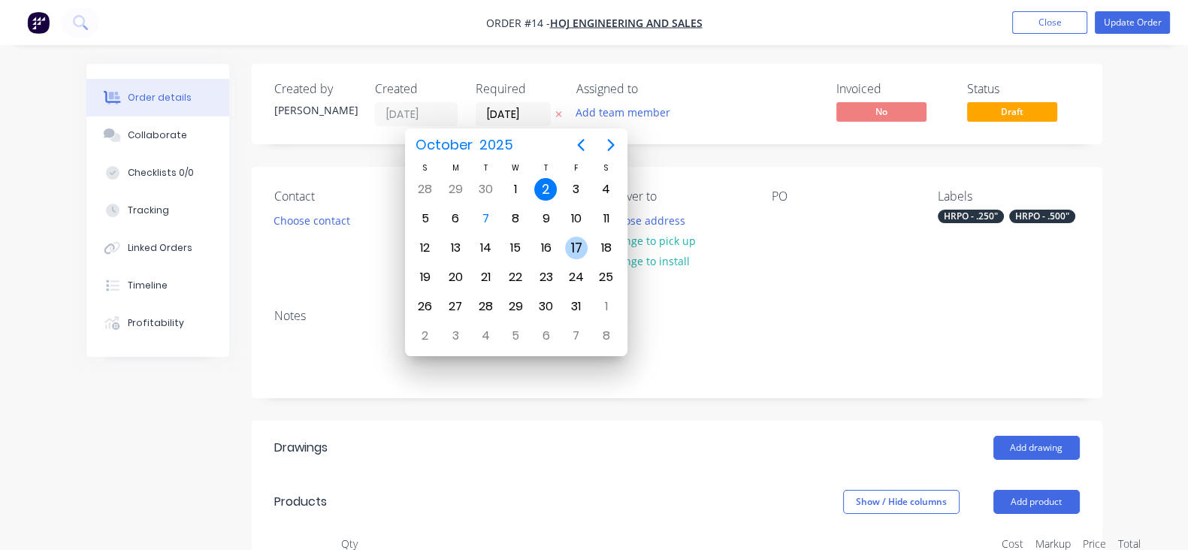
click at [569, 249] on div "17" at bounding box center [576, 248] width 23 height 23
type input "17/10/25"
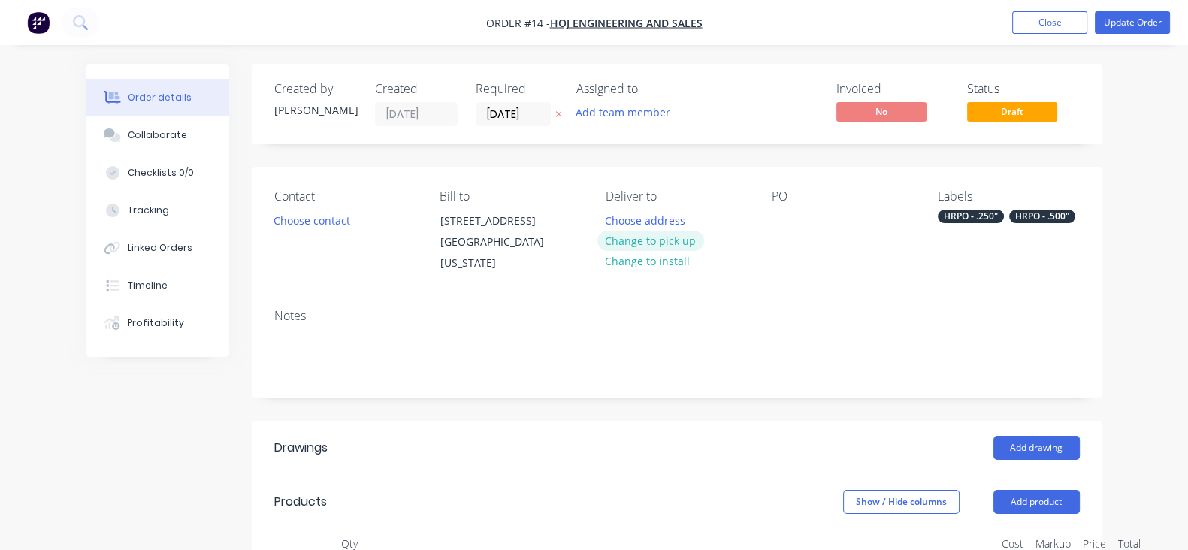
click at [601, 246] on button "Change to pick up" at bounding box center [650, 241] width 107 height 20
click at [1129, 23] on button "Update Order" at bounding box center [1131, 22] width 75 height 23
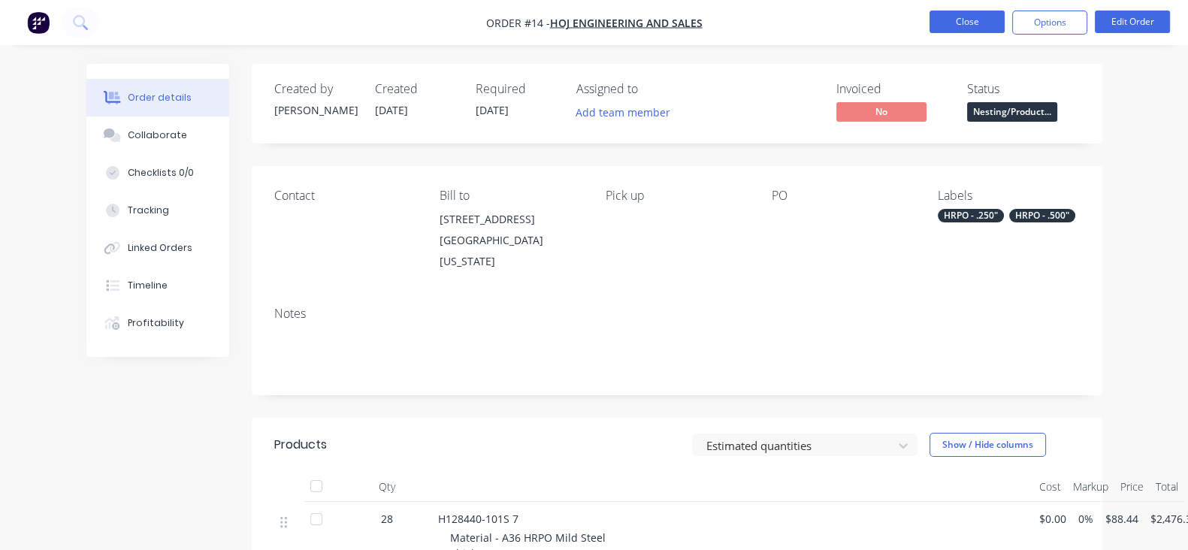
click at [975, 23] on button "Close" at bounding box center [966, 22] width 75 height 23
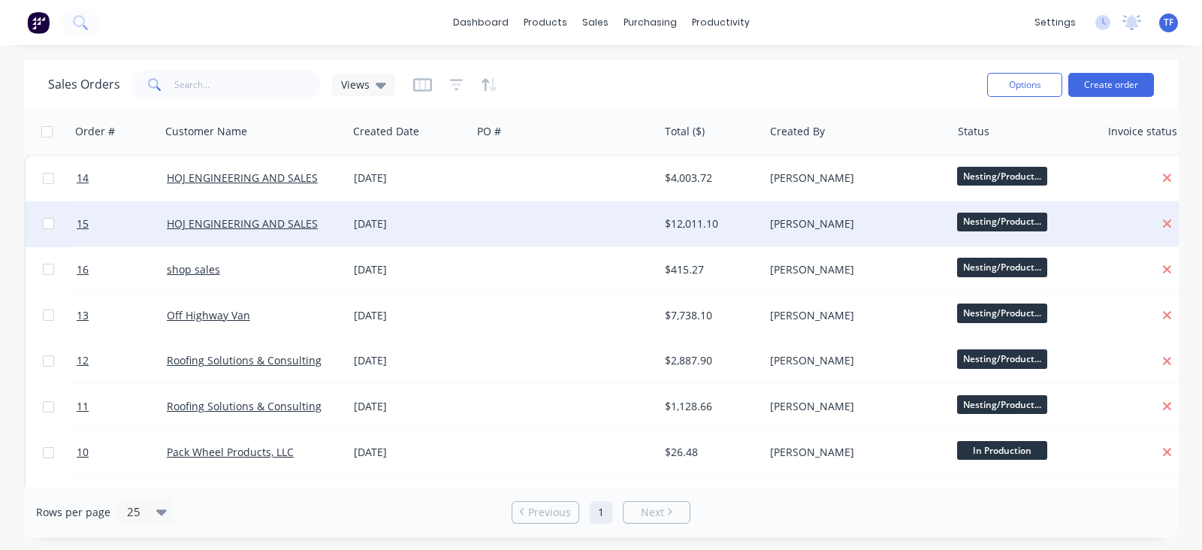
click at [969, 219] on span "Nesting/Product..." at bounding box center [1002, 222] width 90 height 19
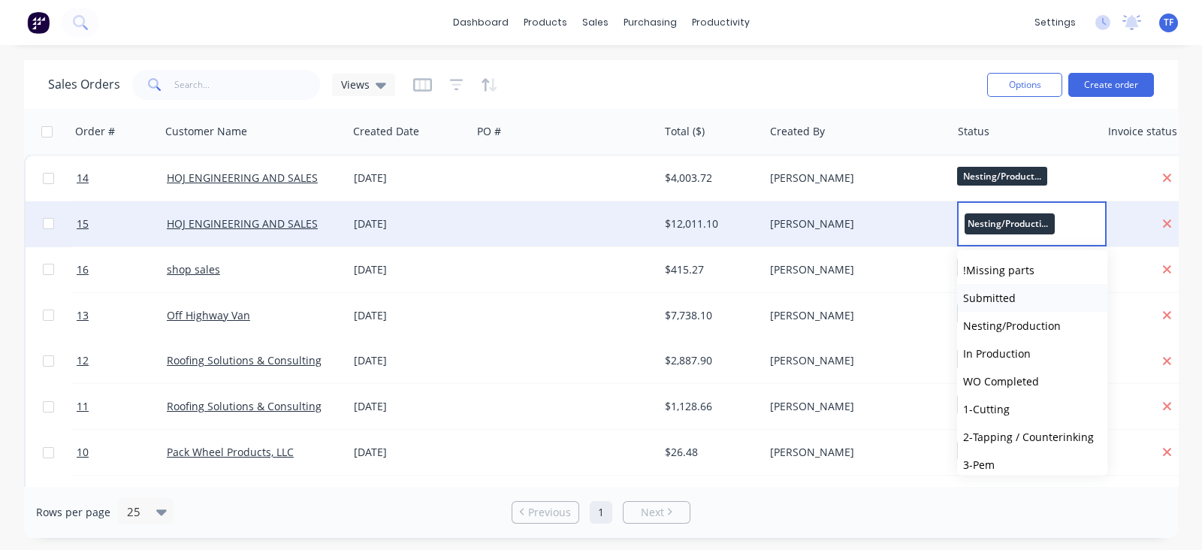
click at [1005, 306] on button "Submitted" at bounding box center [1032, 298] width 150 height 28
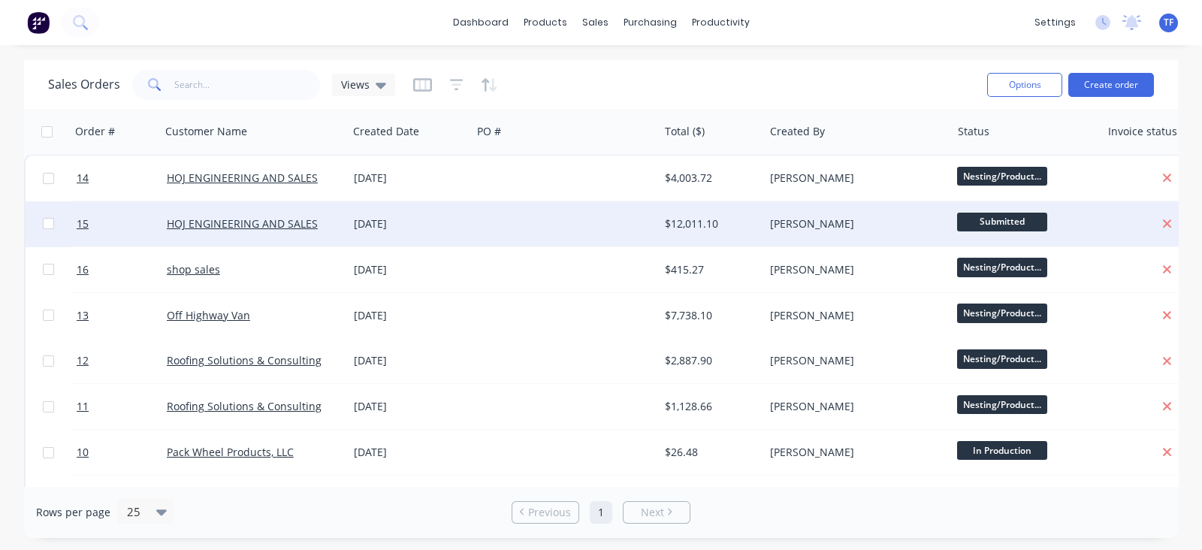
click at [1001, 220] on span "Submitted" at bounding box center [1002, 222] width 90 height 19
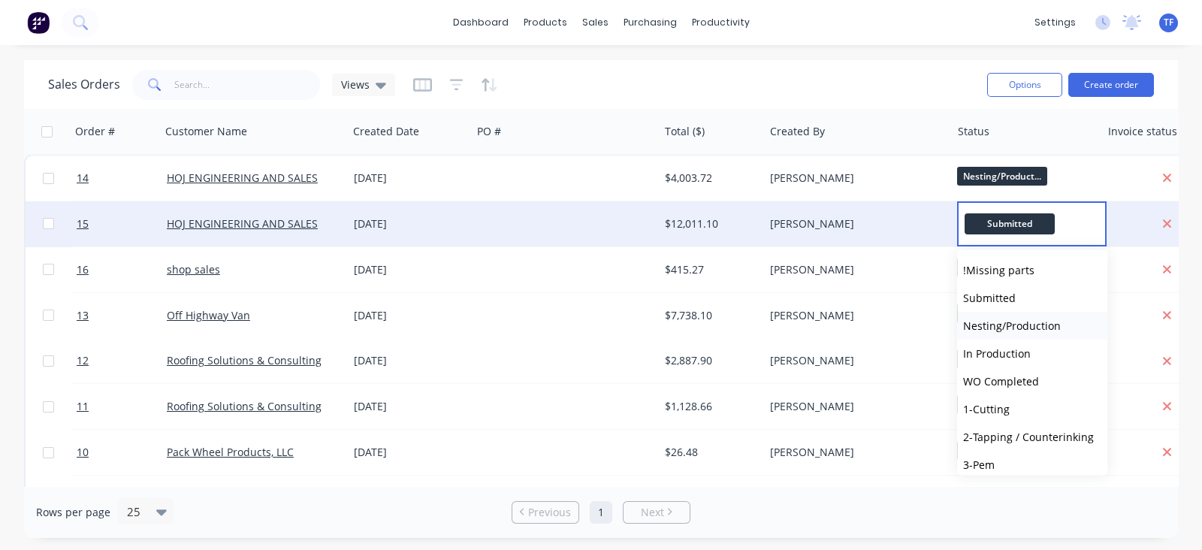
click at [1009, 318] on span "Nesting/Production" at bounding box center [1012, 325] width 98 height 14
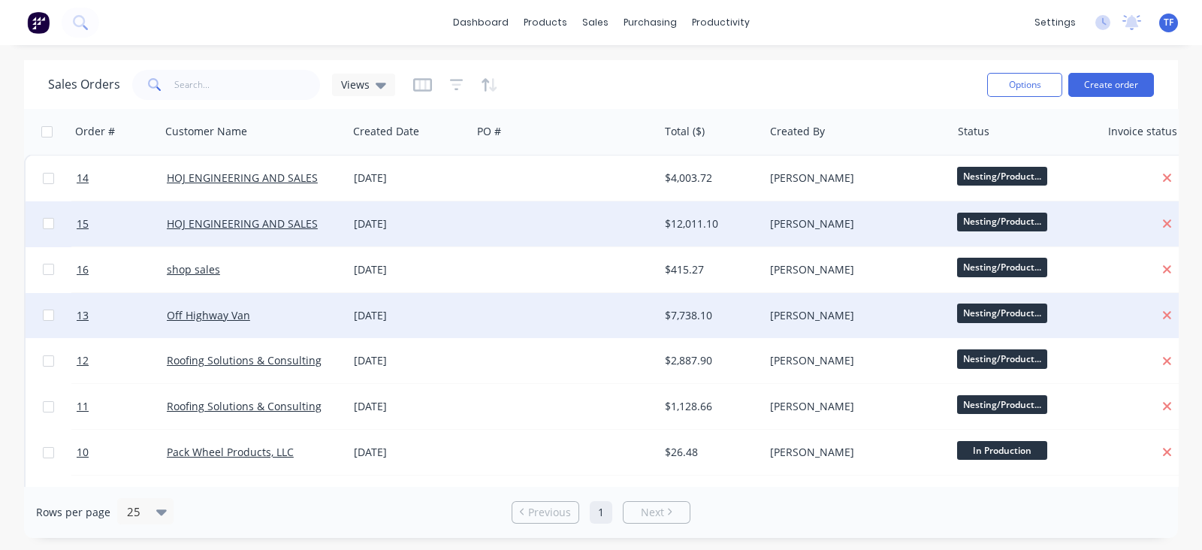
click at [482, 326] on div at bounding box center [565, 315] width 187 height 45
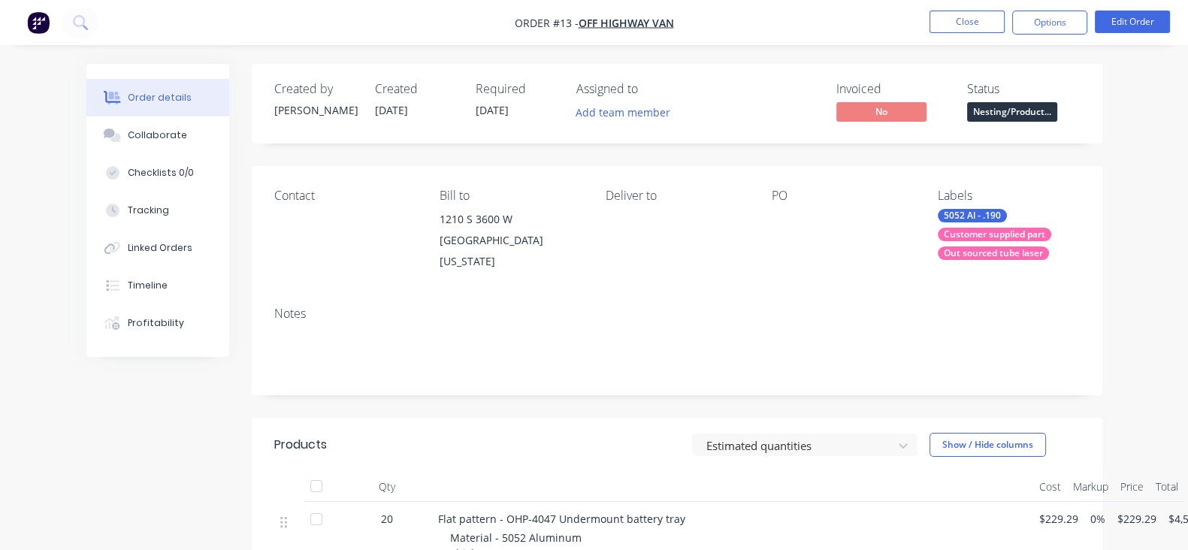
click at [475, 110] on span "[DATE]" at bounding box center [491, 110] width 33 height 14
drag, startPoint x: 427, startPoint y: 111, endPoint x: 1070, endPoint y: 76, distance: 644.7
click at [475, 111] on span "[DATE]" at bounding box center [491, 110] width 33 height 14
click at [1122, 24] on button "Edit Order" at bounding box center [1131, 22] width 75 height 23
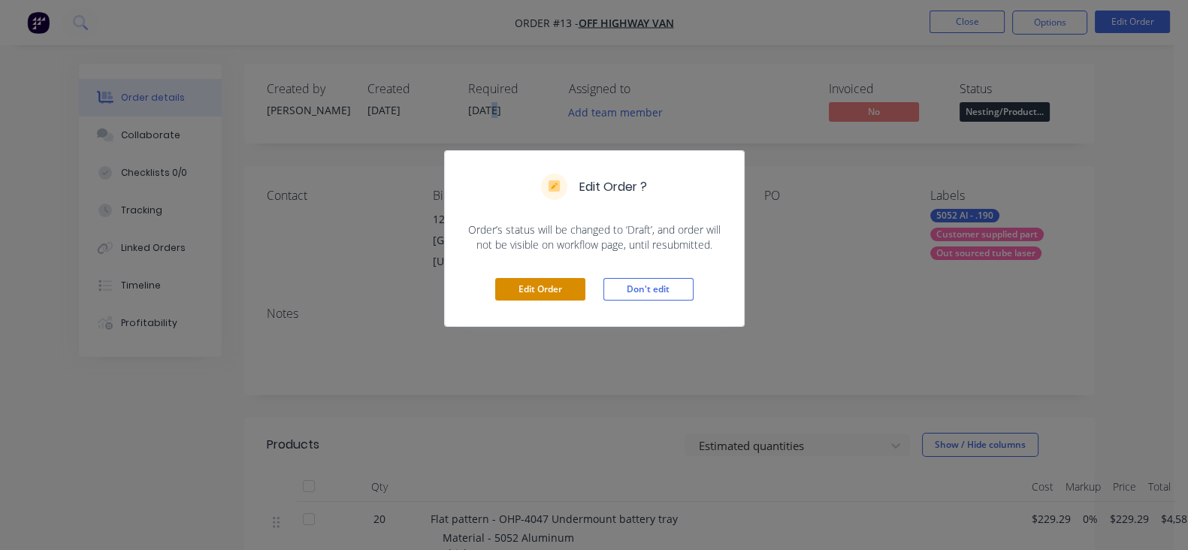
click at [551, 283] on button "Edit Order" at bounding box center [540, 289] width 90 height 23
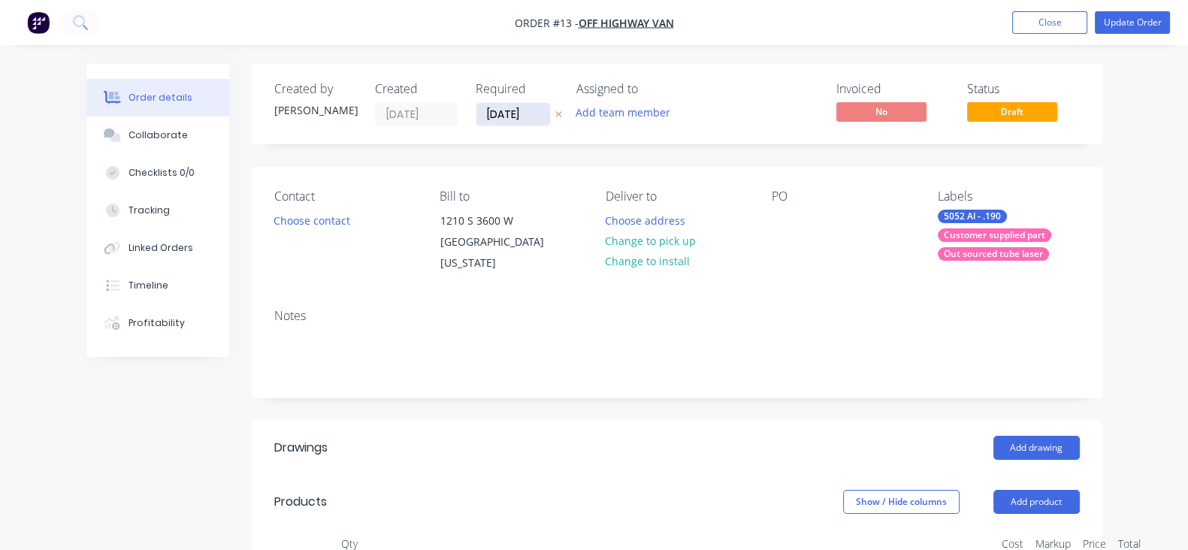
click at [476, 116] on input "04/10/25" at bounding box center [513, 114] width 74 height 23
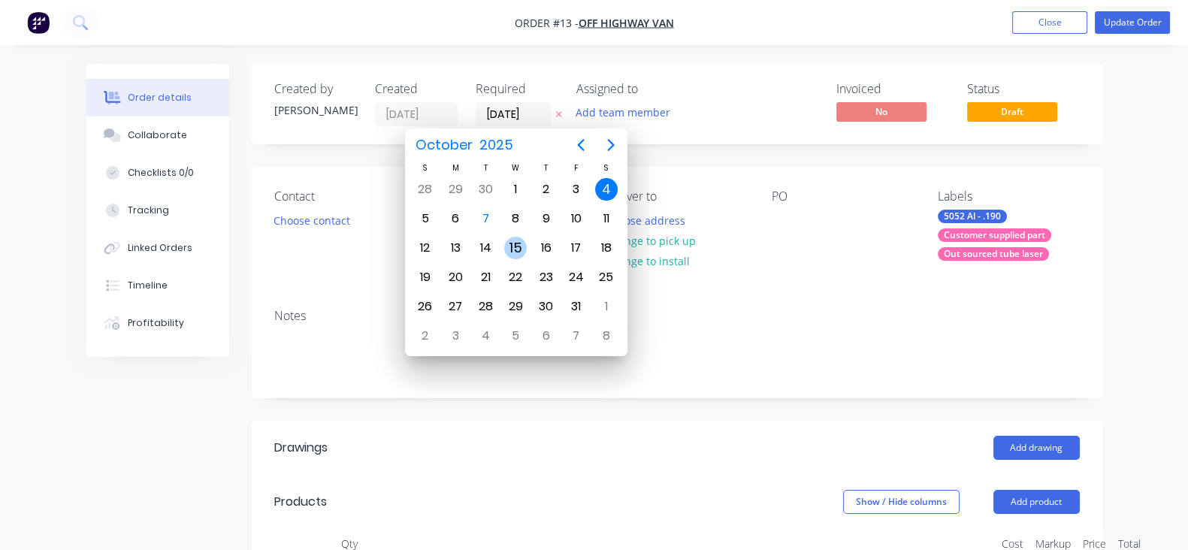
click at [519, 242] on div "15" at bounding box center [515, 248] width 23 height 23
type input "[DATE]"
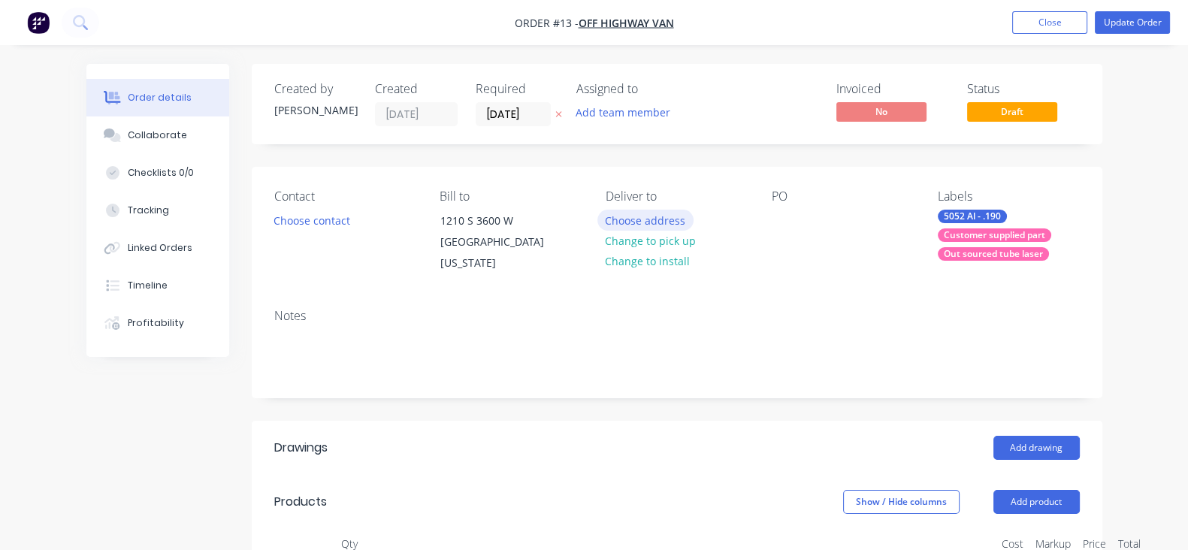
click at [668, 221] on button "Choose address" at bounding box center [645, 220] width 96 height 20
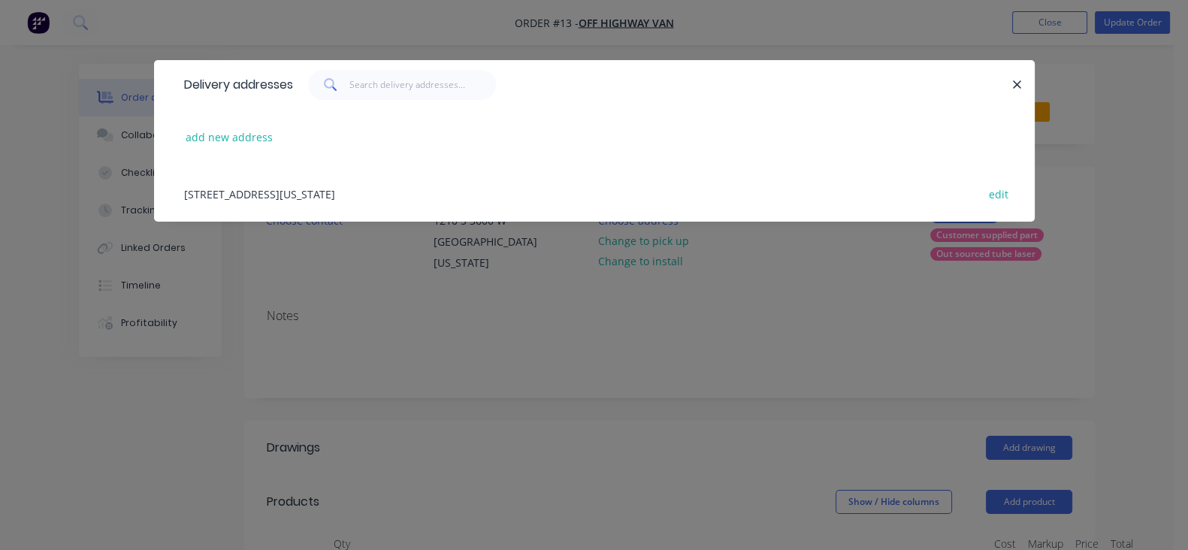
click at [270, 185] on div "1210 S 3600 W , Salt Lake City , Utah, United States, 84104 edit" at bounding box center [594, 193] width 835 height 56
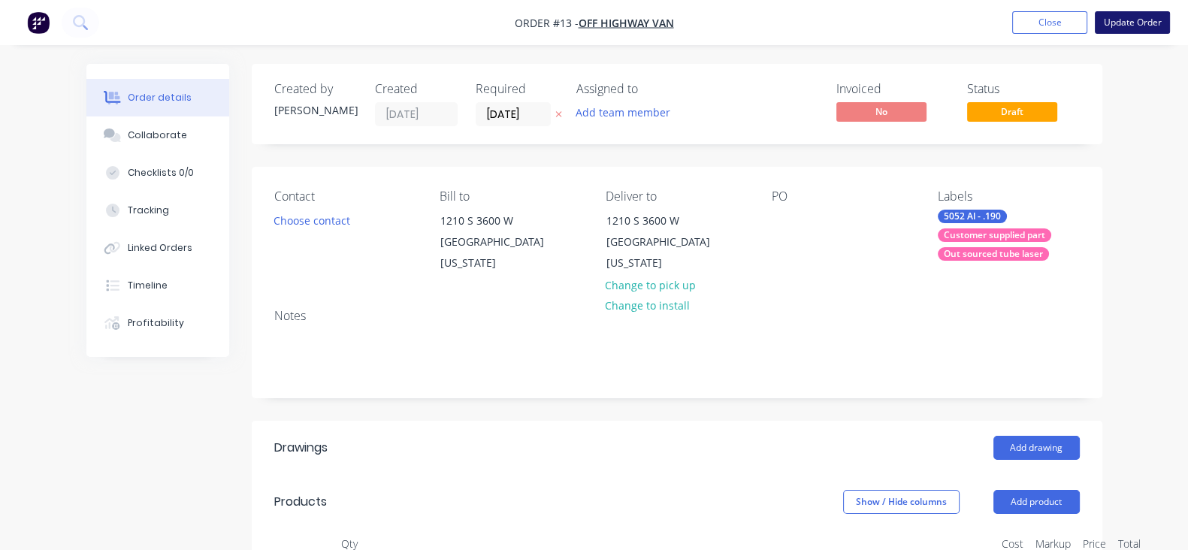
click at [1109, 27] on button "Update Order" at bounding box center [1131, 22] width 75 height 23
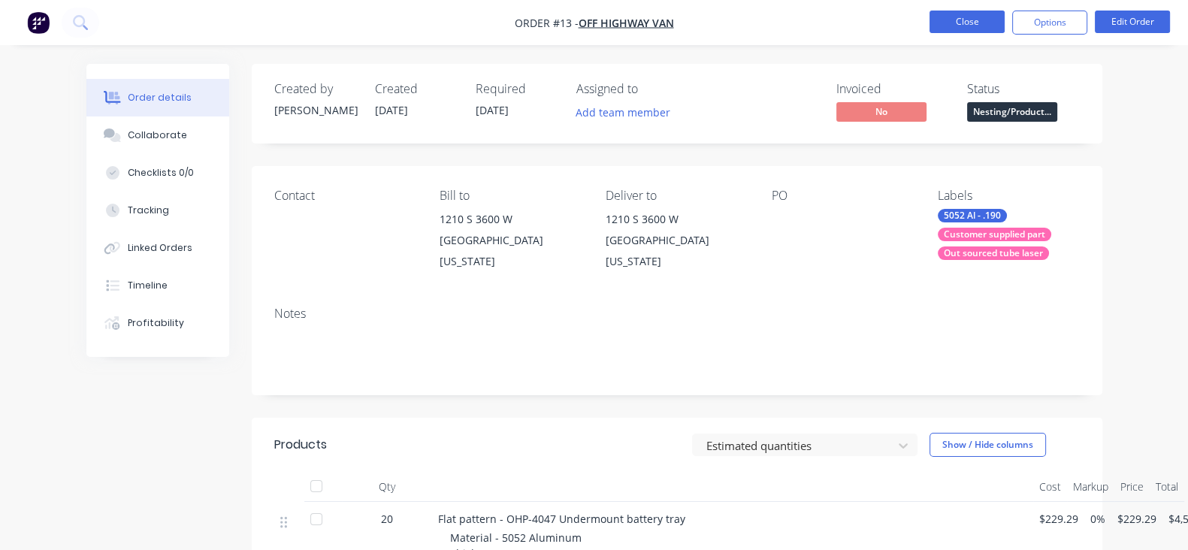
click at [984, 27] on button "Close" at bounding box center [966, 22] width 75 height 23
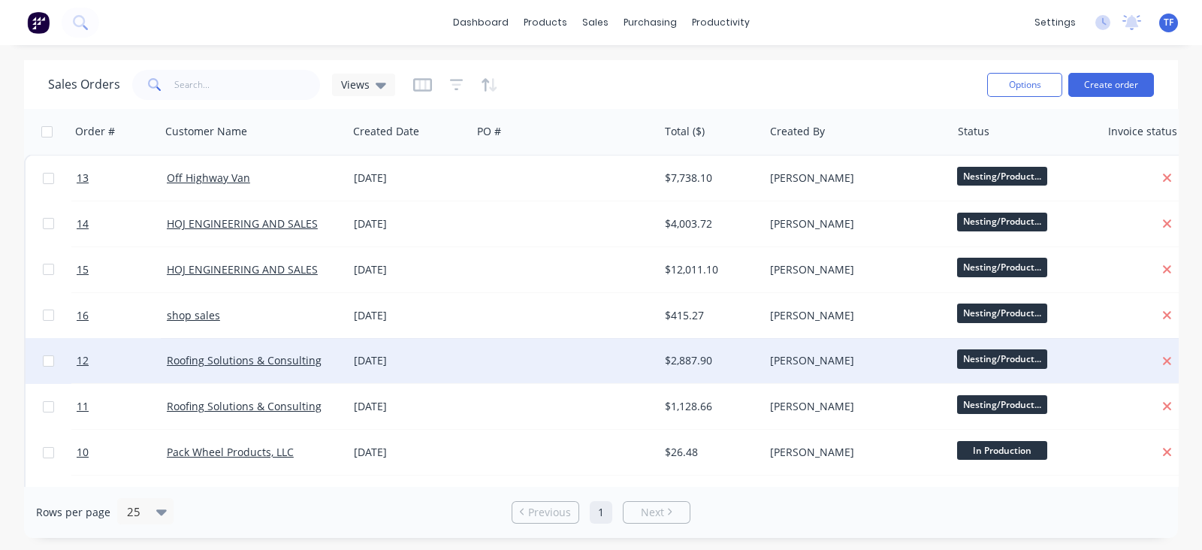
click at [449, 378] on div "[DATE]" at bounding box center [410, 360] width 124 height 45
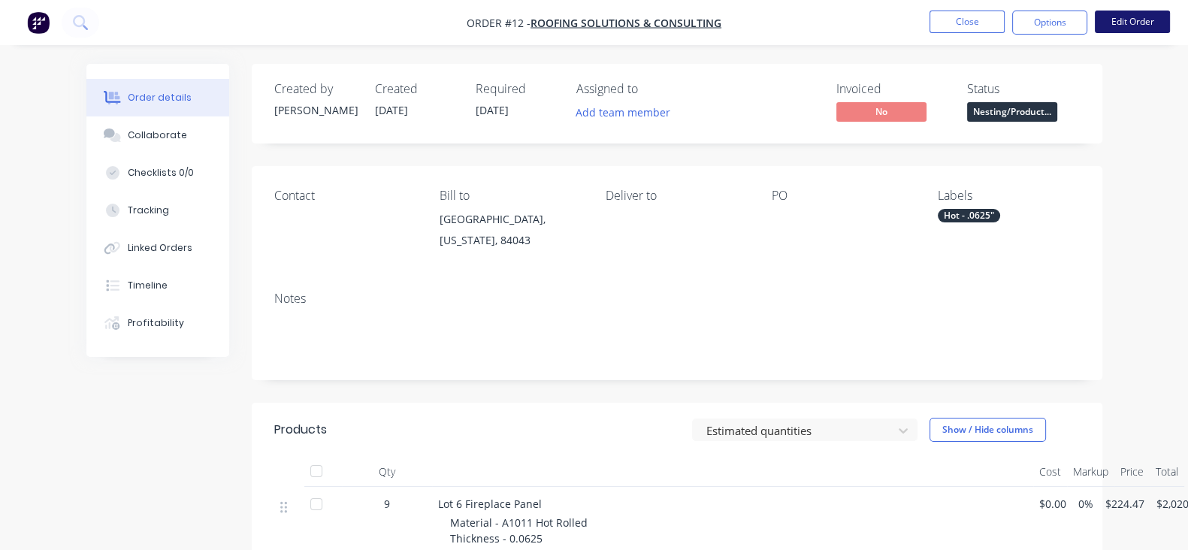
click at [1135, 24] on button "Edit Order" at bounding box center [1131, 22] width 75 height 23
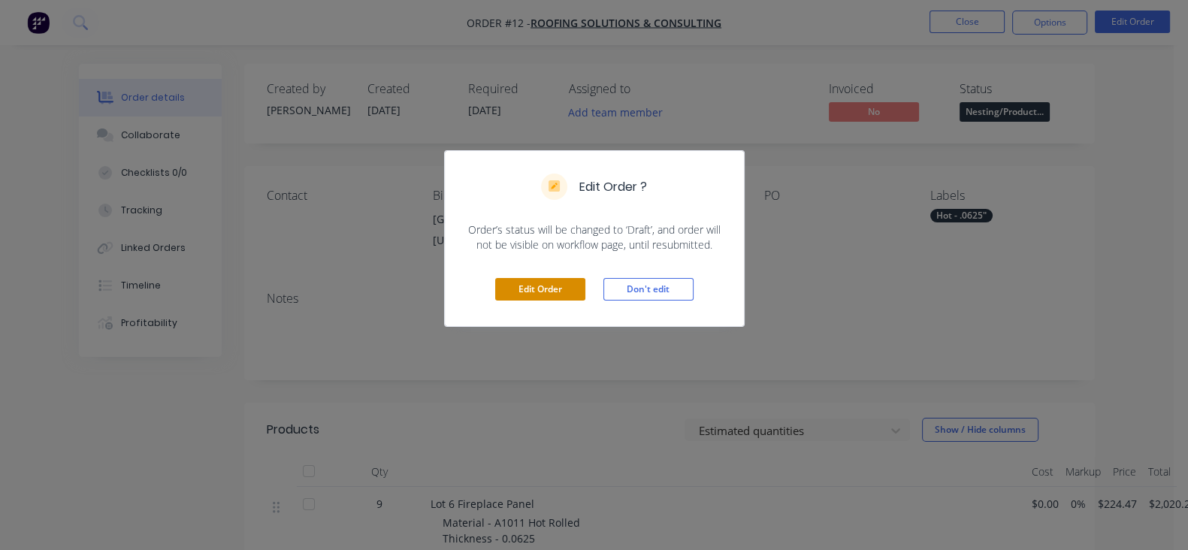
click at [545, 285] on button "Edit Order" at bounding box center [540, 289] width 90 height 23
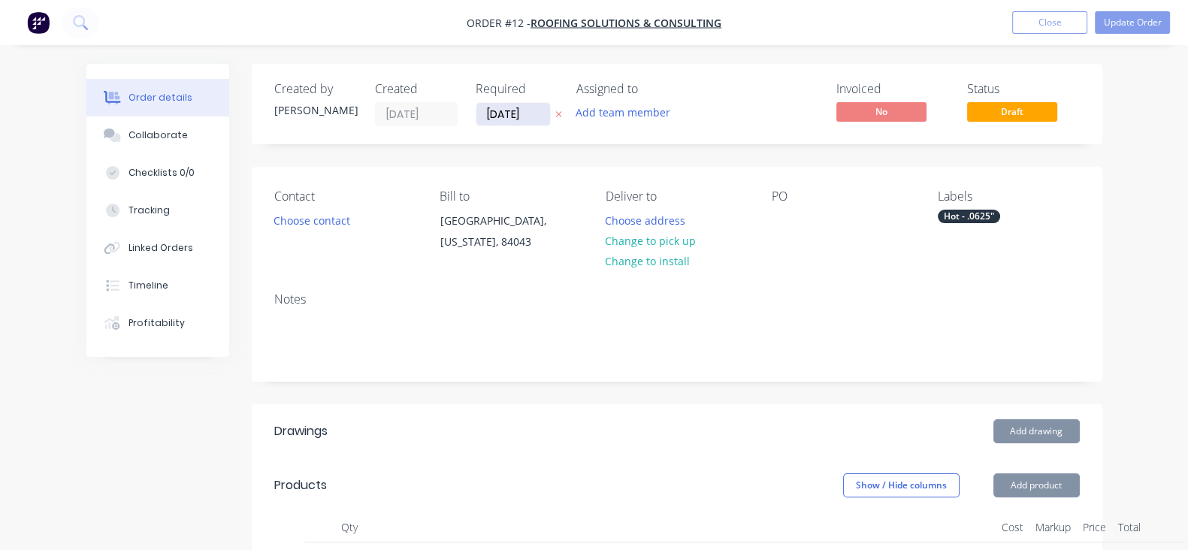
click at [476, 121] on input "03/10/25" at bounding box center [513, 114] width 74 height 23
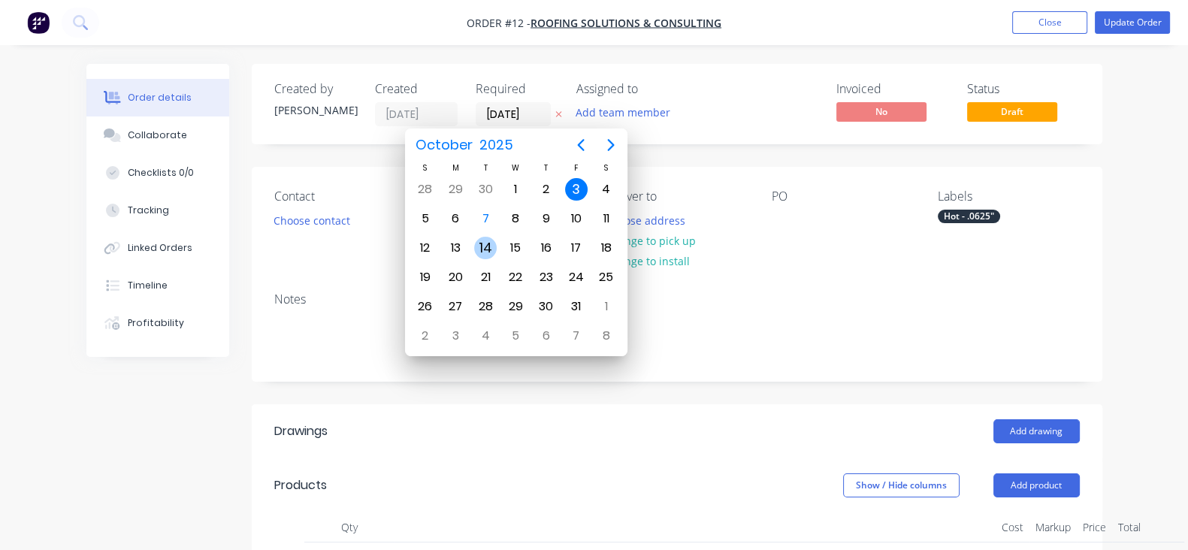
click at [488, 249] on div "14" at bounding box center [485, 248] width 23 height 23
type input "[DATE]"
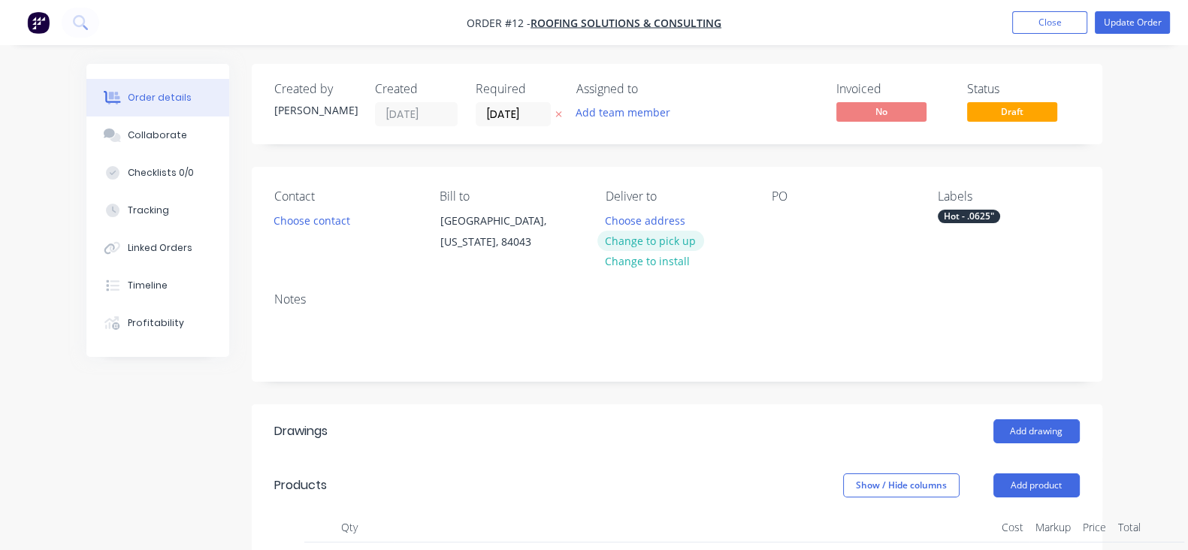
click at [669, 244] on button "Change to pick up" at bounding box center [650, 241] width 107 height 20
click at [1118, 27] on button "Update Order" at bounding box center [1131, 22] width 75 height 23
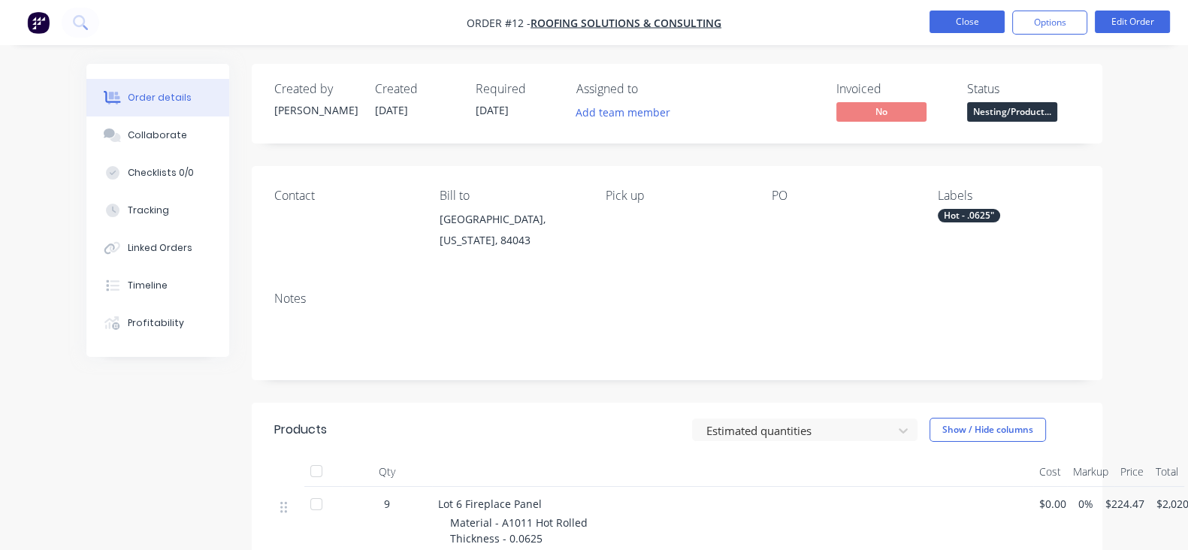
click at [986, 22] on button "Close" at bounding box center [966, 22] width 75 height 23
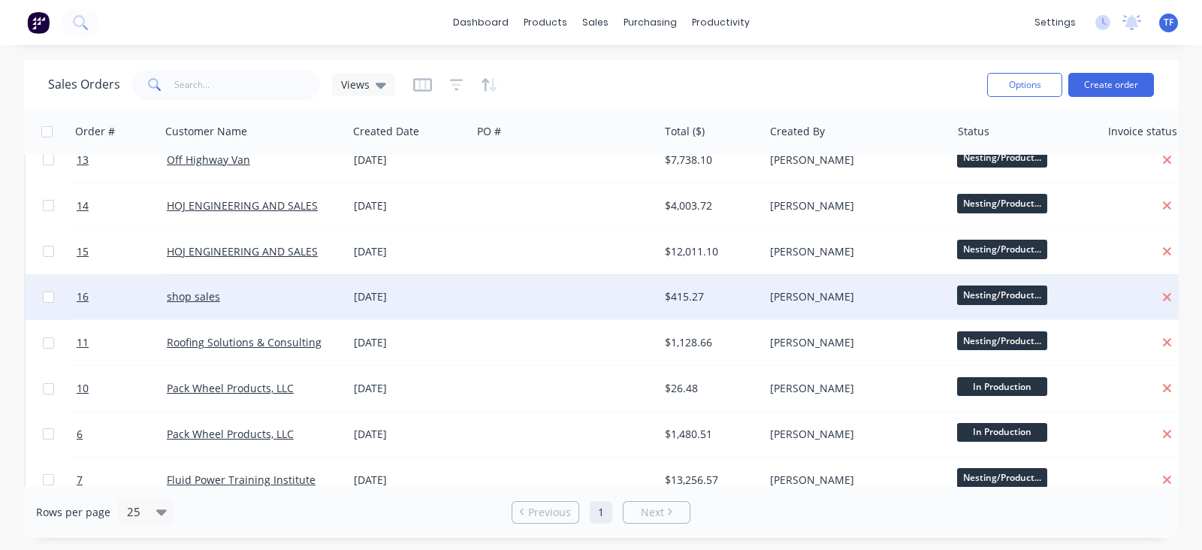
scroll to position [93, 0]
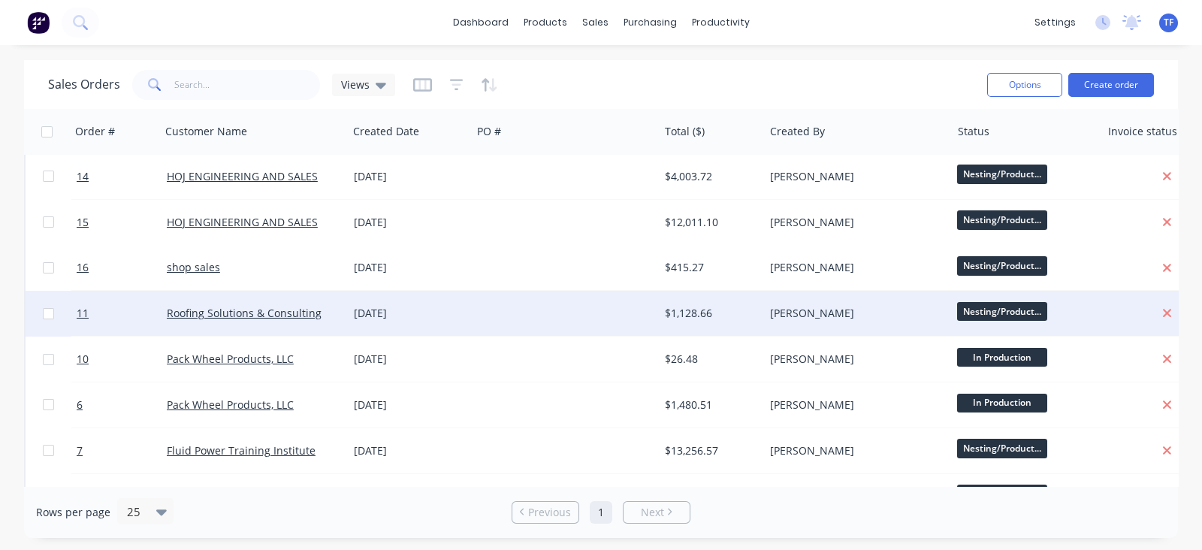
click at [446, 306] on div "[DATE]" at bounding box center [410, 313] width 112 height 15
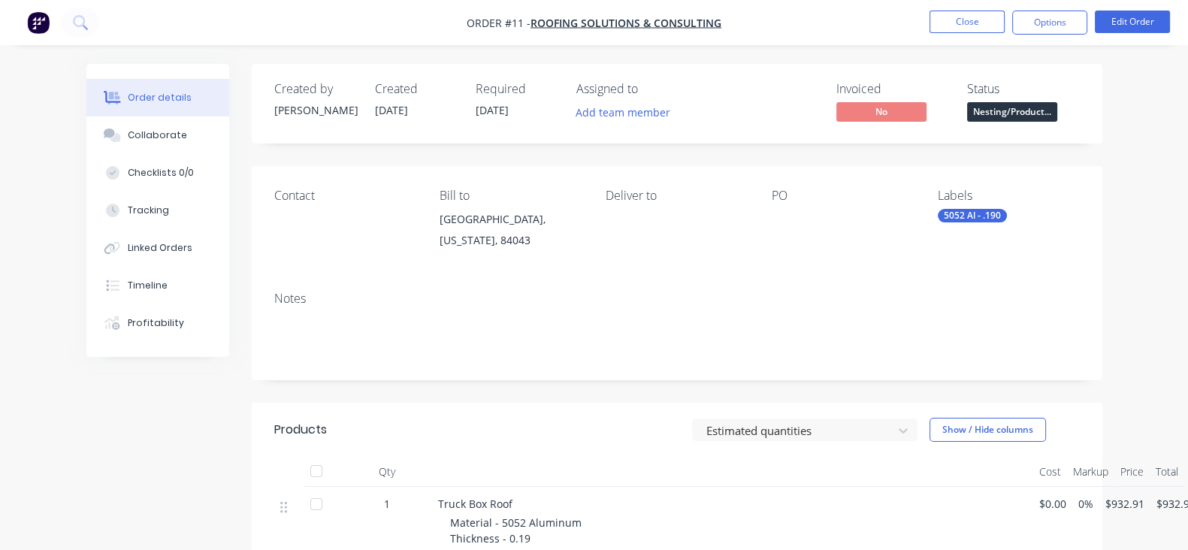
click at [475, 110] on span "[DATE]" at bounding box center [491, 110] width 33 height 14
click at [1121, 33] on li "Edit Order" at bounding box center [1131, 23] width 75 height 24
click at [1117, 29] on button "Edit Order" at bounding box center [1131, 22] width 75 height 23
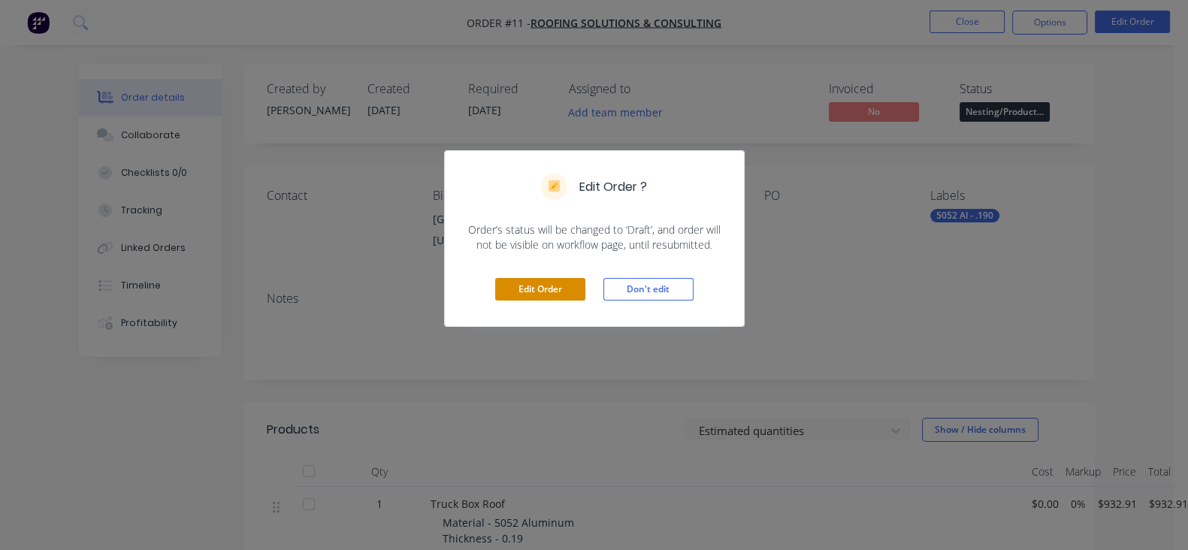
click at [533, 288] on button "Edit Order" at bounding box center [540, 289] width 90 height 23
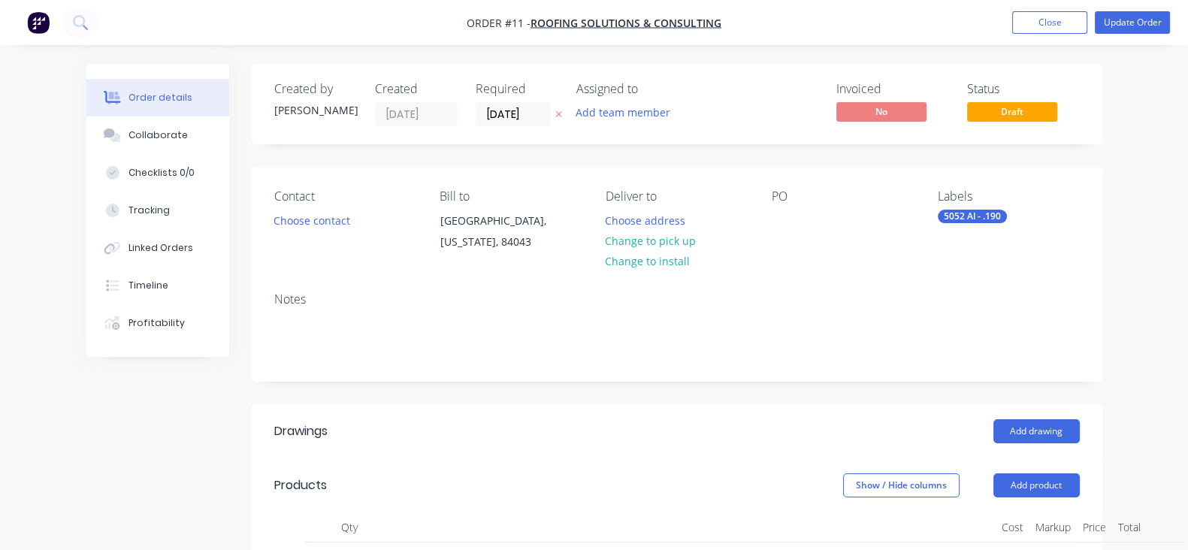
drag, startPoint x: 426, startPoint y: 119, endPoint x: 432, endPoint y: 129, distance: 11.5
click at [476, 119] on input "04/10/25" at bounding box center [513, 114] width 74 height 23
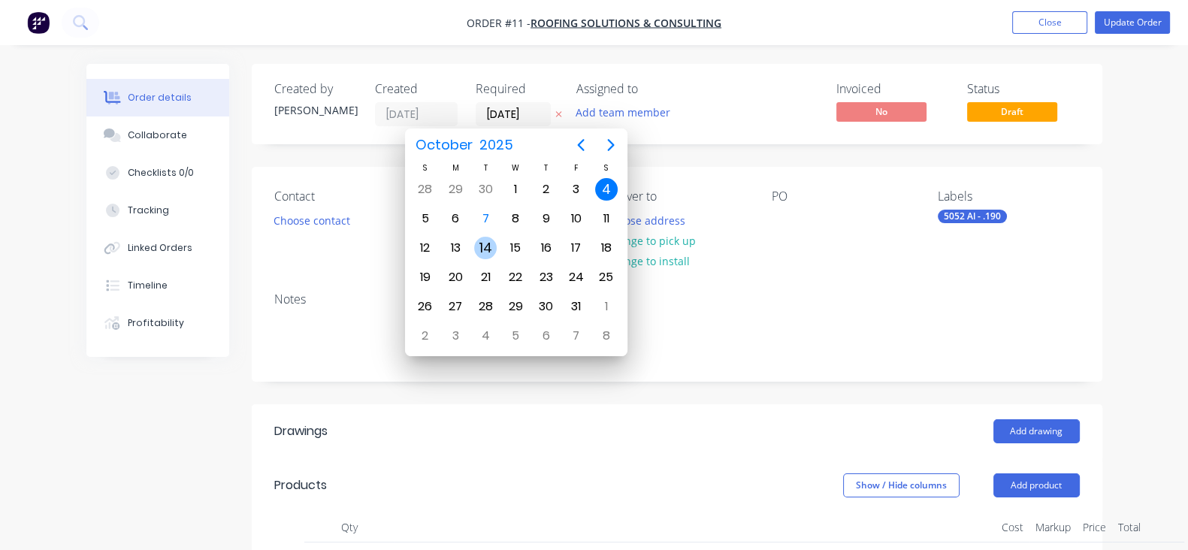
click at [496, 243] on div "14" at bounding box center [485, 248] width 30 height 29
type input "[DATE]"
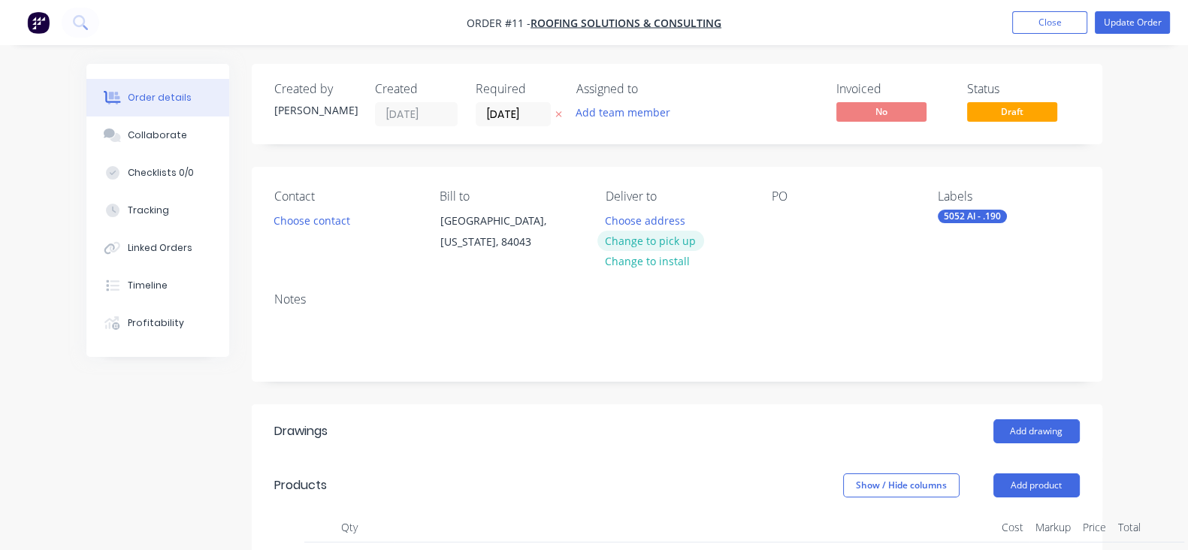
click at [637, 246] on button "Change to pick up" at bounding box center [650, 241] width 107 height 20
drag, startPoint x: 1130, startPoint y: 26, endPoint x: 1100, endPoint y: 62, distance: 46.5
click at [1129, 26] on button "Update Order" at bounding box center [1131, 22] width 75 height 23
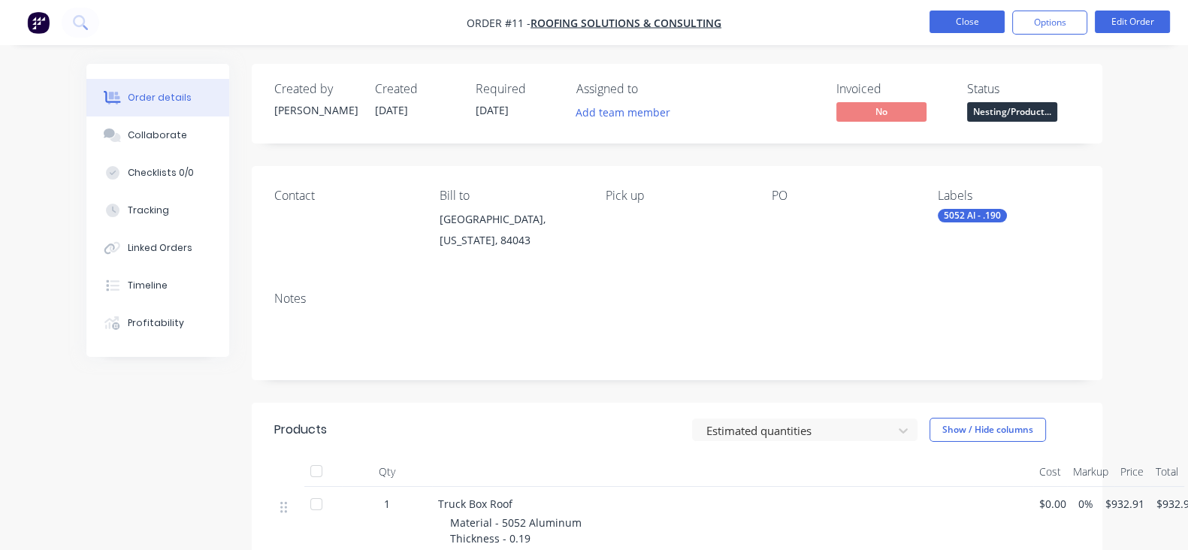
click at [994, 24] on button "Close" at bounding box center [966, 22] width 75 height 23
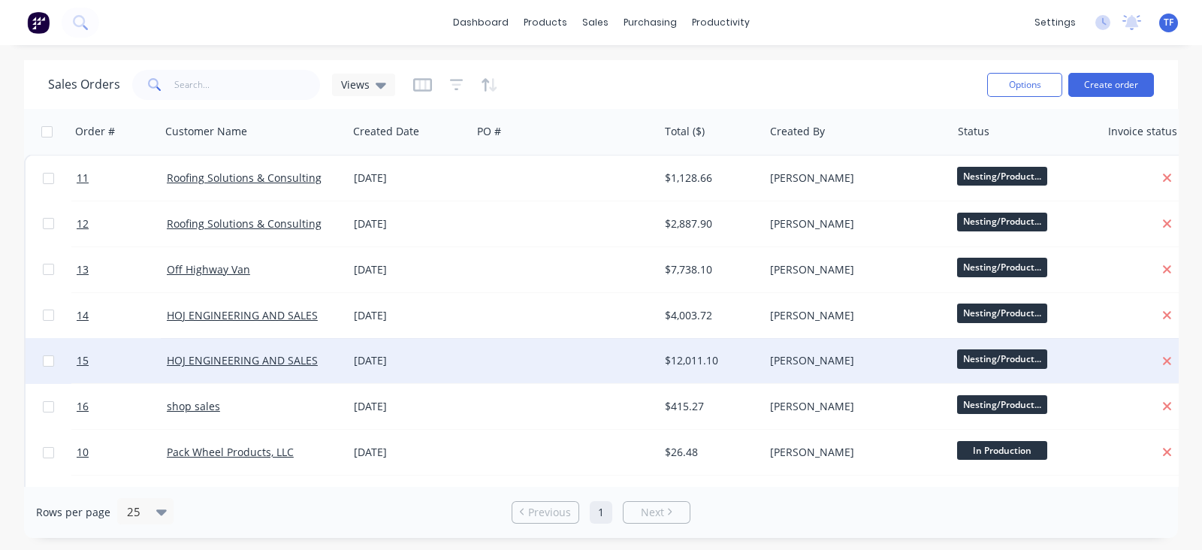
scroll to position [93, 0]
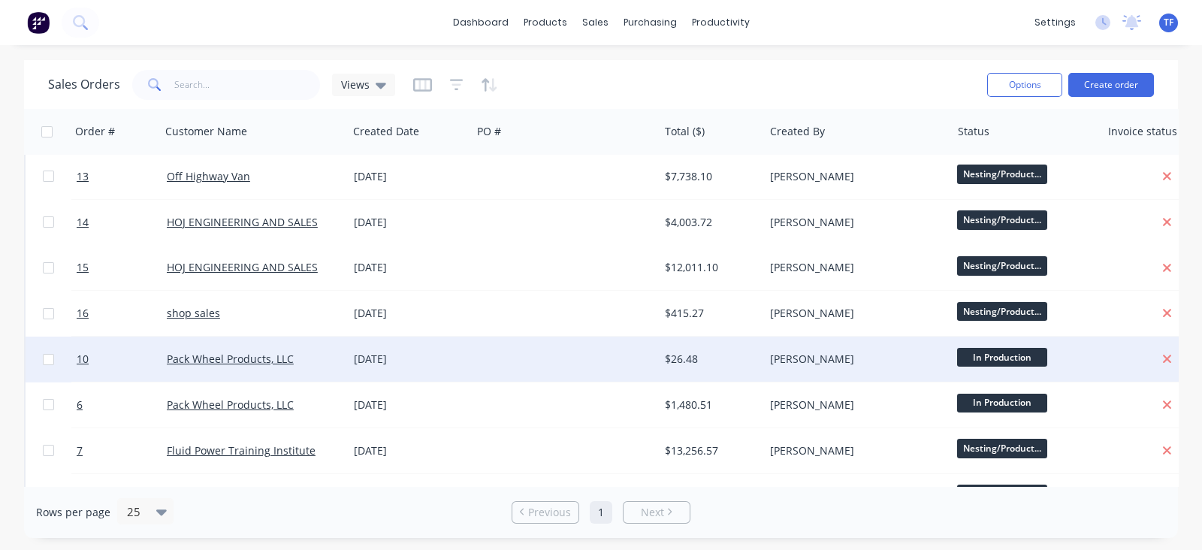
click at [440, 361] on div "[DATE]" at bounding box center [410, 359] width 112 height 15
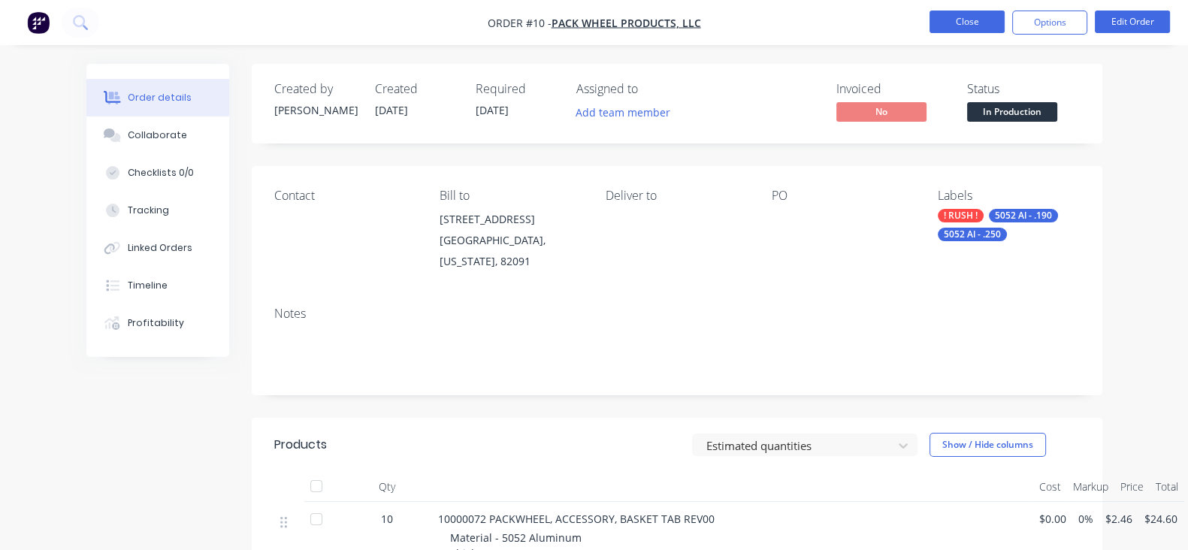
click at [940, 22] on button "Close" at bounding box center [966, 22] width 75 height 23
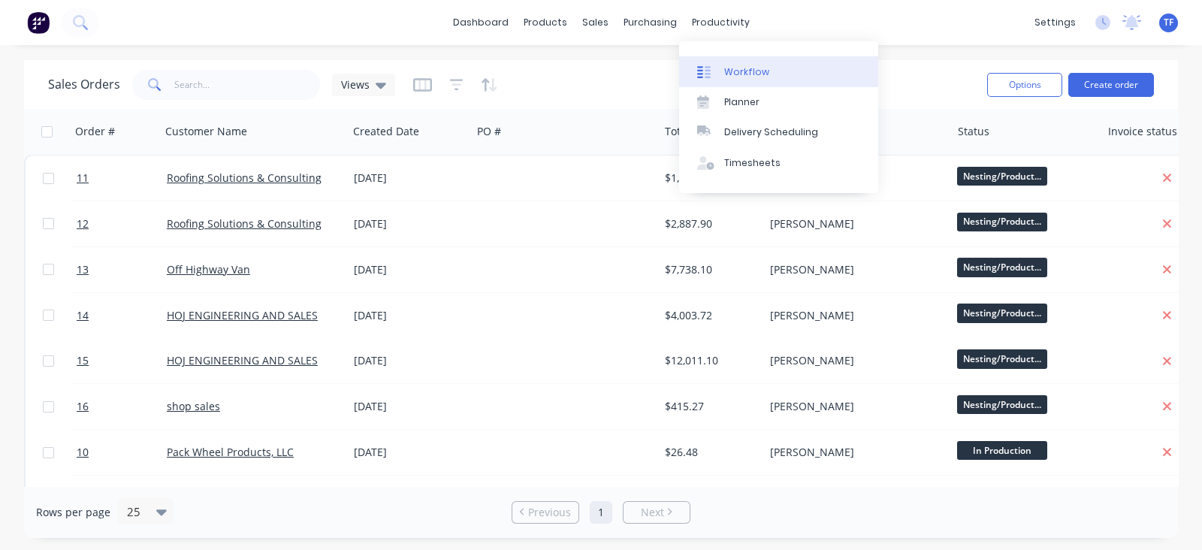
click at [730, 74] on div "Workflow" at bounding box center [746, 72] width 45 height 14
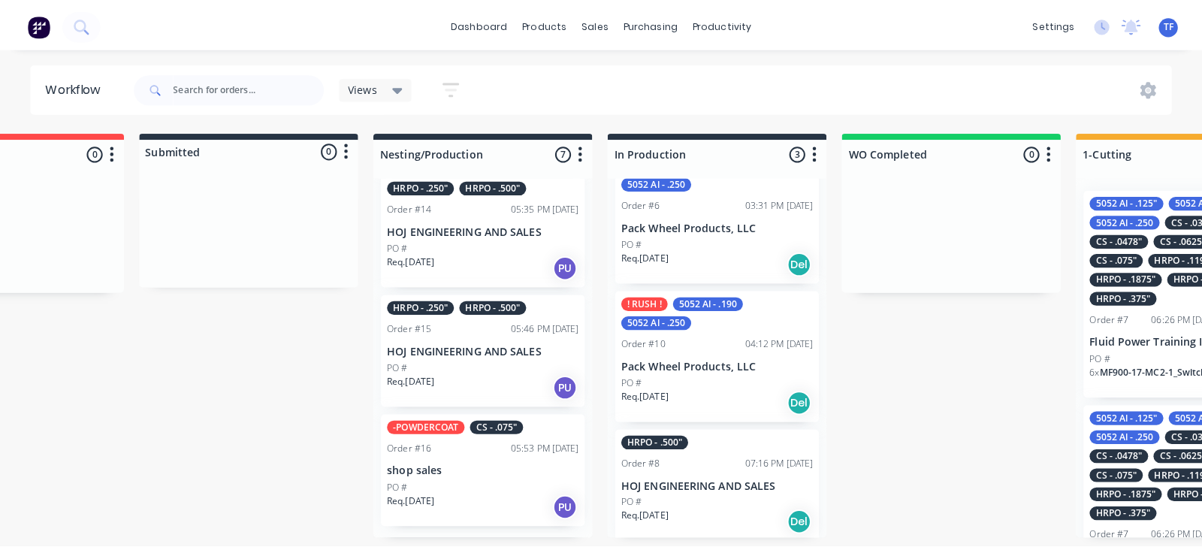
scroll to position [584, 0]
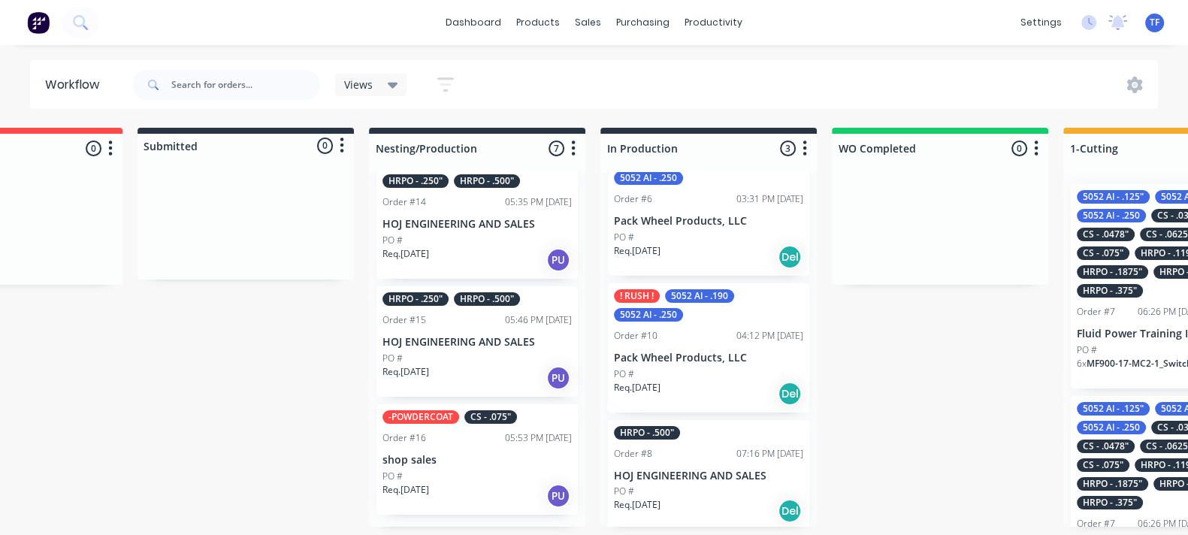
click at [456, 84] on button "button" at bounding box center [445, 84] width 48 height 29
click at [1144, 81] on div at bounding box center [1137, 85] width 39 height 17
click at [1135, 82] on icon at bounding box center [1134, 85] width 17 height 17
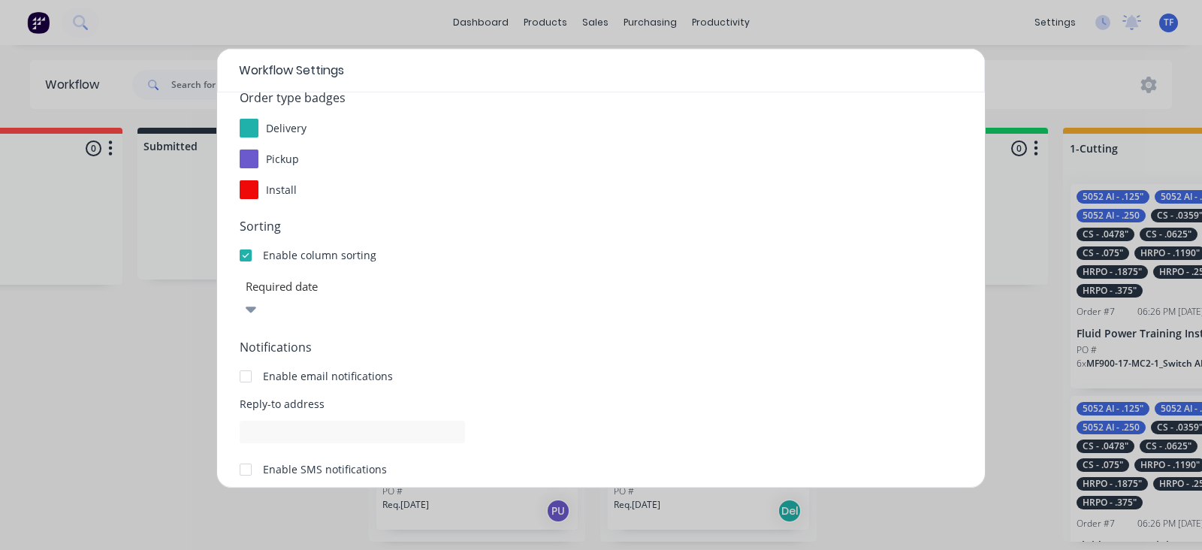
scroll to position [269, 0]
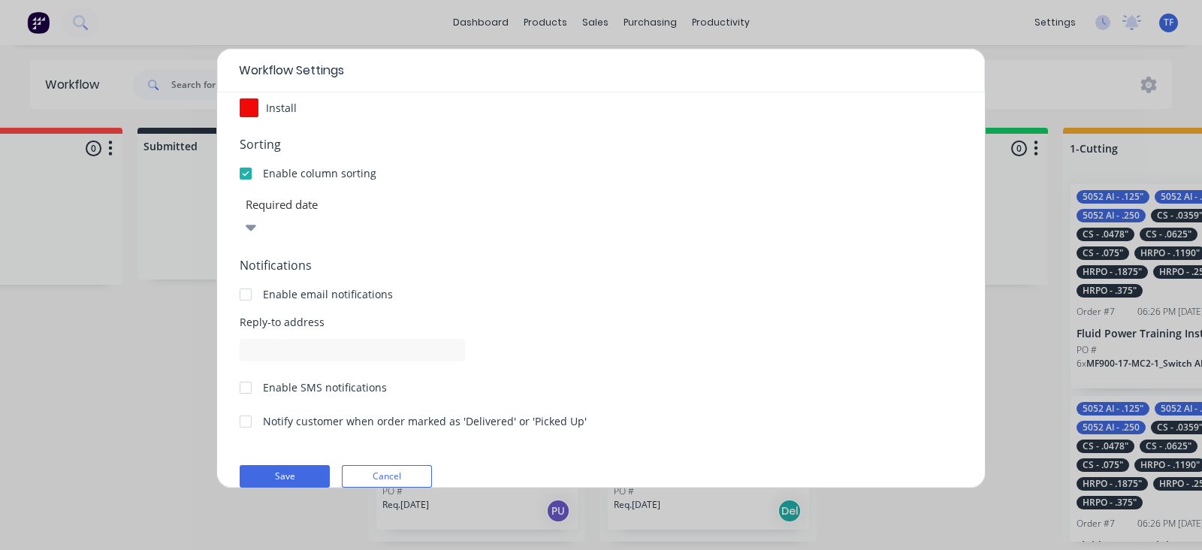
click at [426, 210] on div at bounding box center [352, 204] width 216 height 19
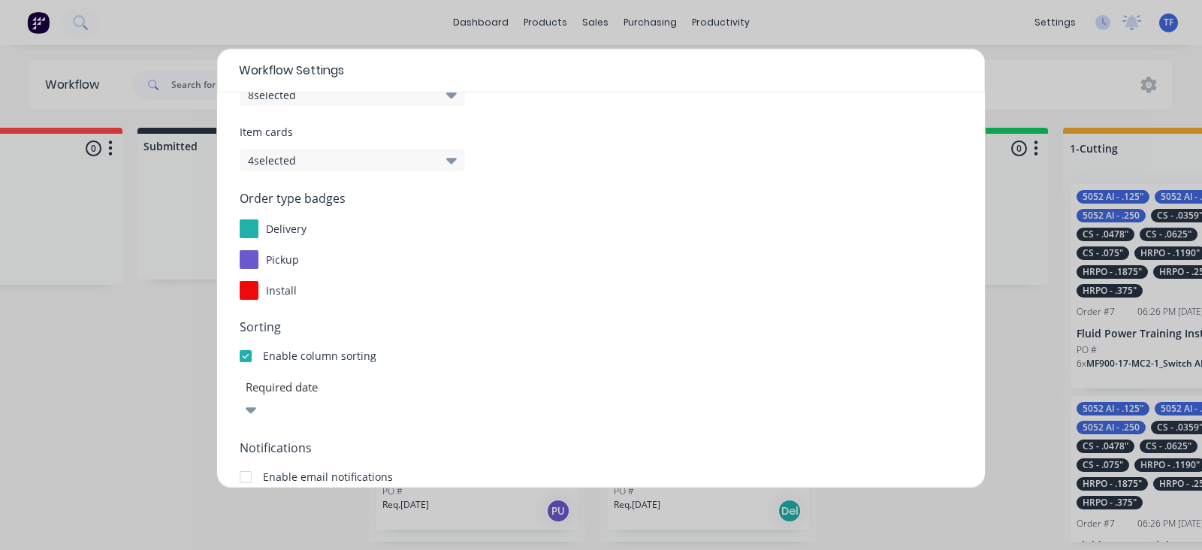
scroll to position [81, 0]
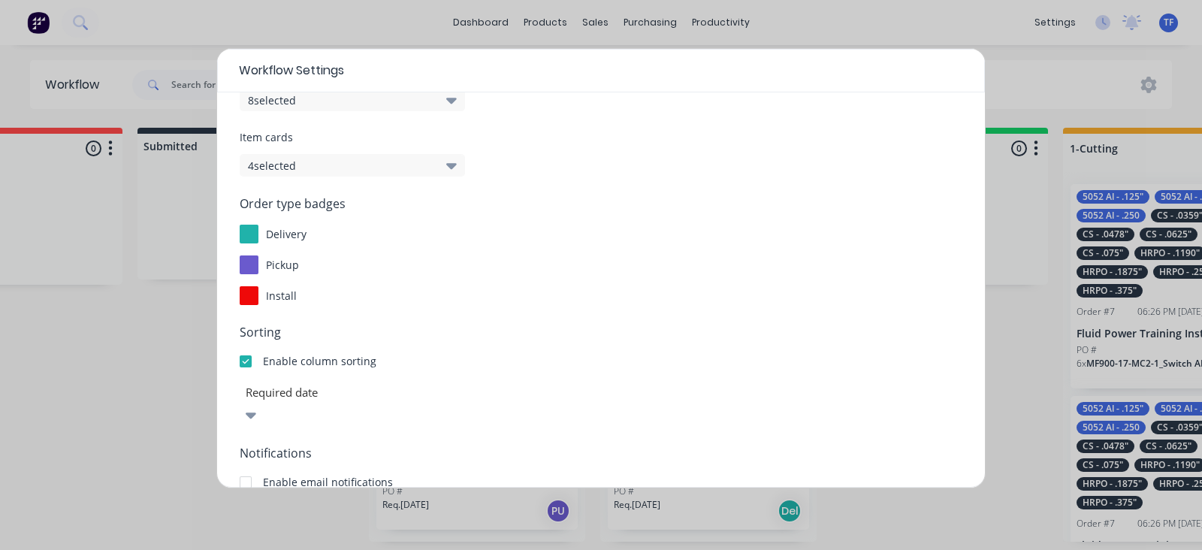
click at [252, 295] on div at bounding box center [249, 295] width 19 height 19
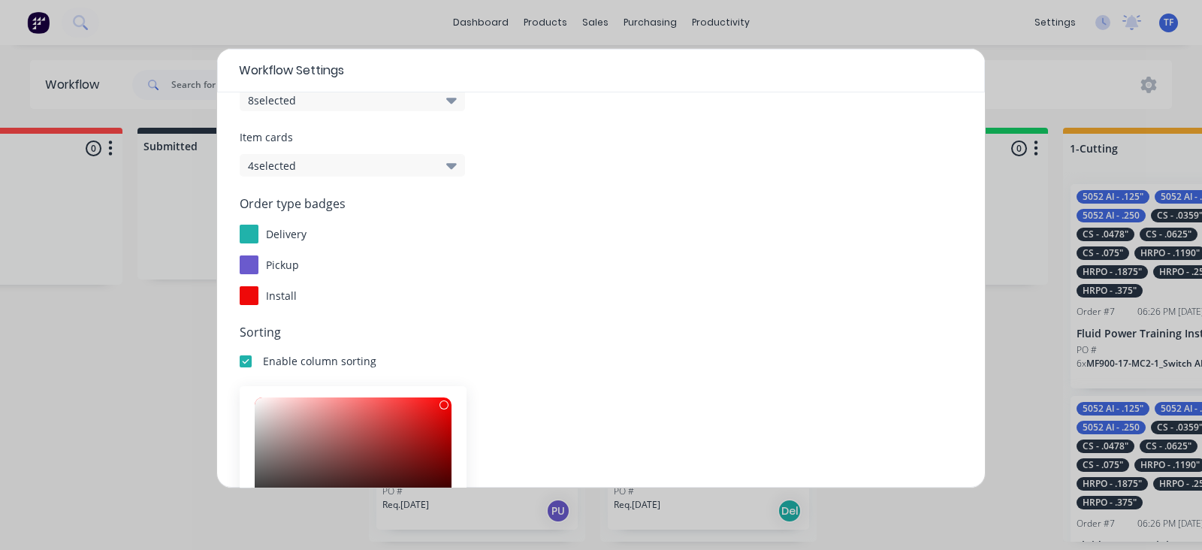
click at [252, 295] on div at bounding box center [249, 295] width 19 height 19
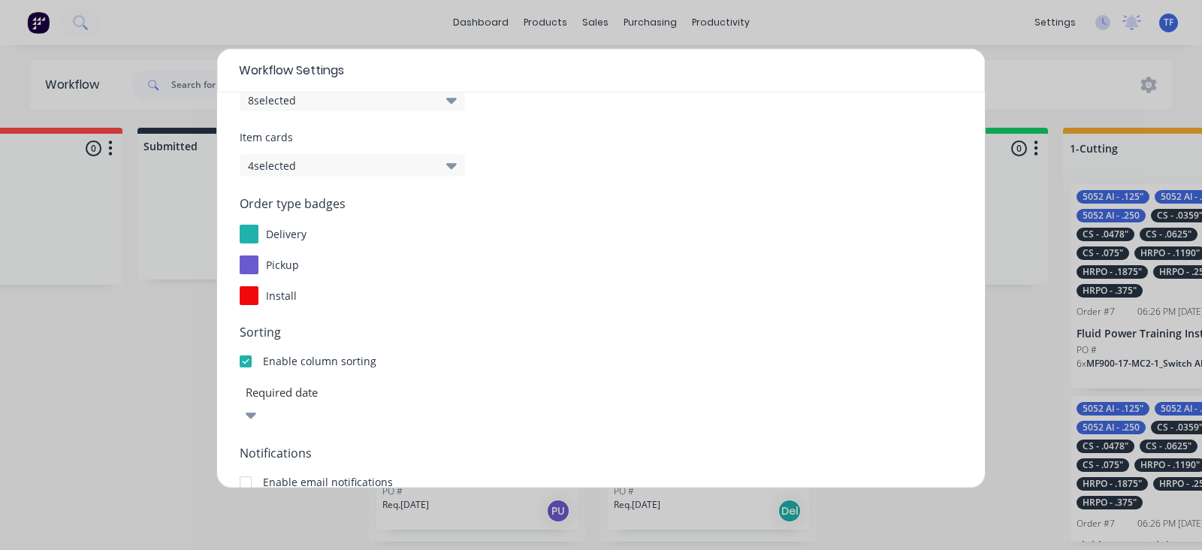
click at [247, 264] on div at bounding box center [249, 264] width 19 height 19
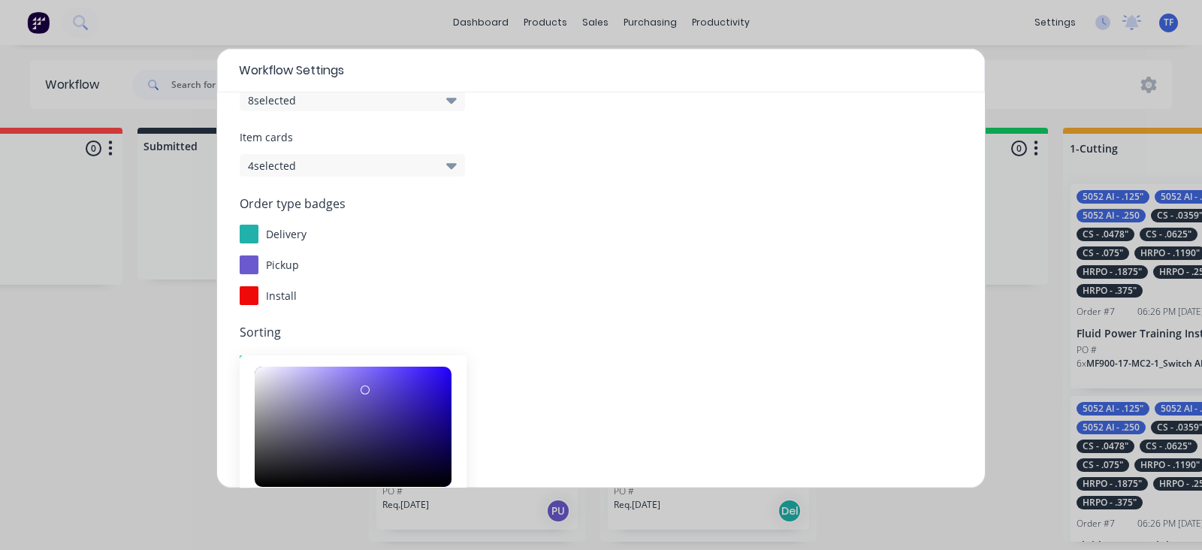
click at [247, 264] on div at bounding box center [249, 264] width 19 height 19
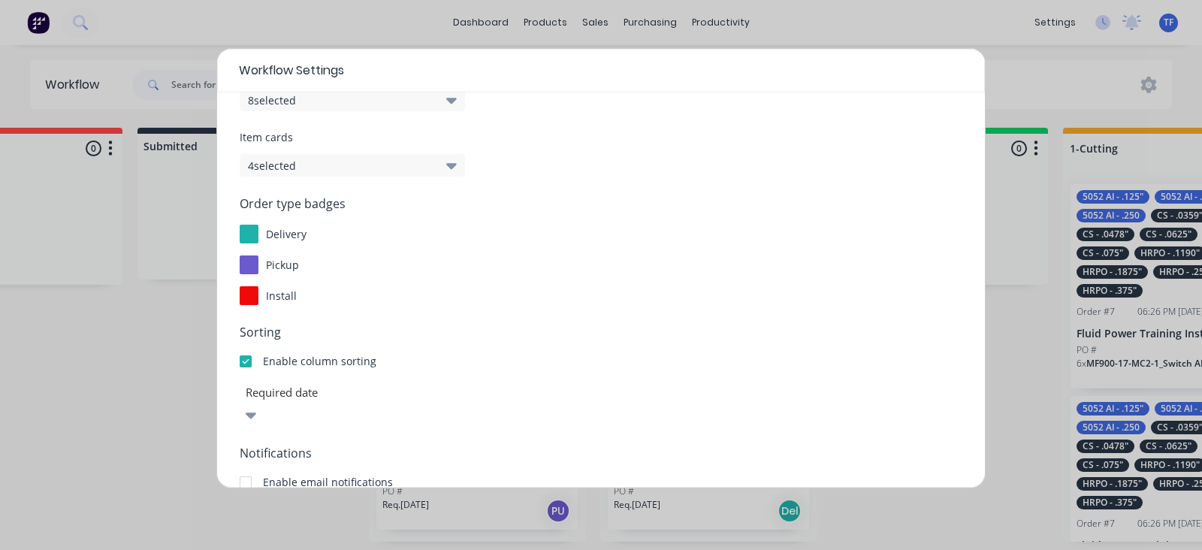
click at [253, 220] on div "Order type badges delivery pickup install" at bounding box center [601, 250] width 723 height 110
click at [250, 237] on div at bounding box center [249, 234] width 19 height 19
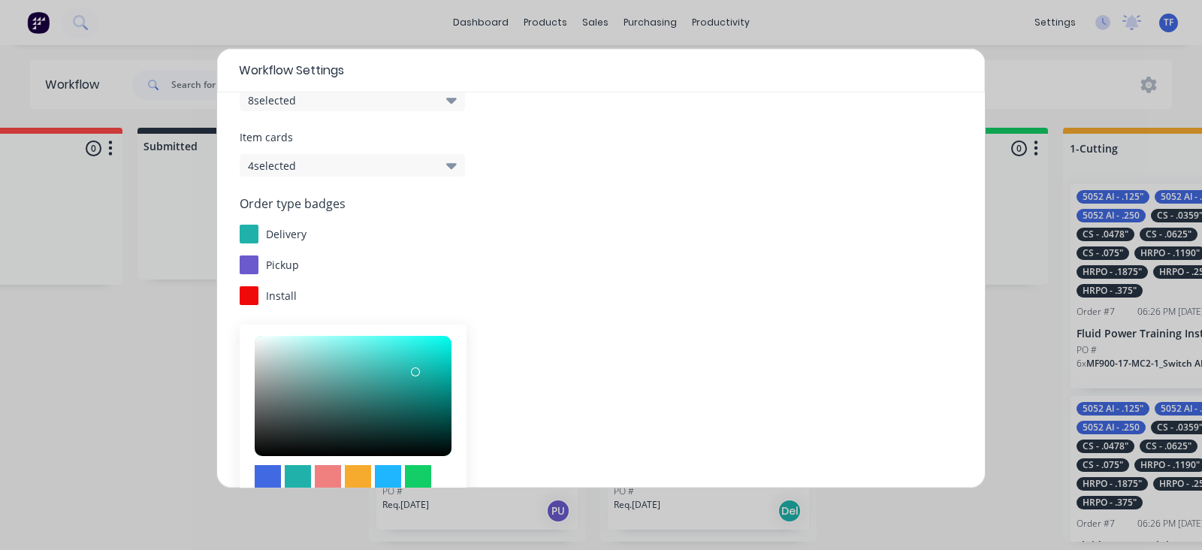
click at [249, 237] on div at bounding box center [249, 234] width 19 height 19
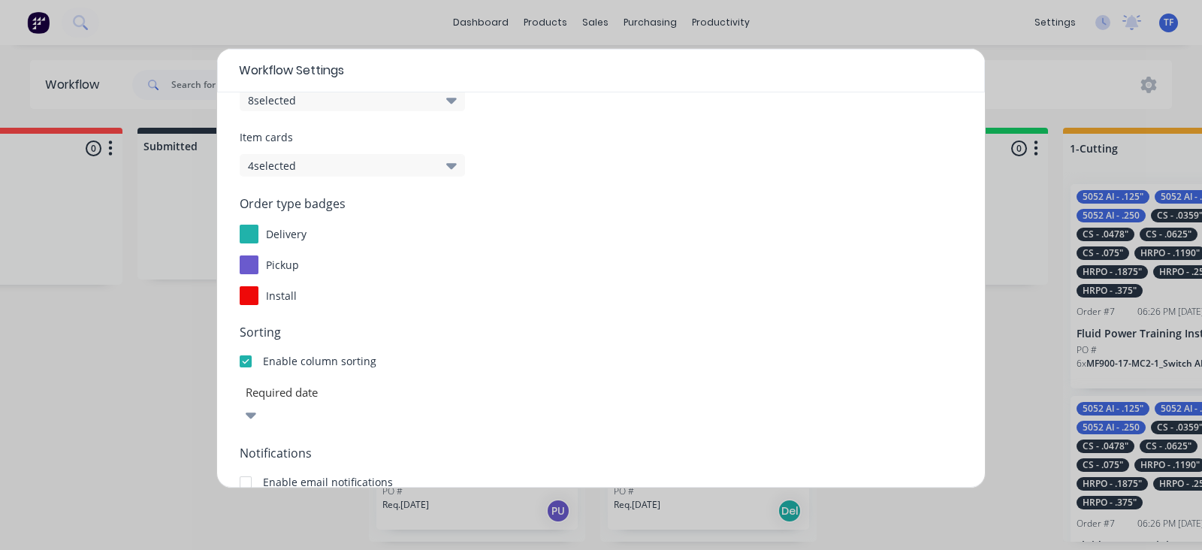
click at [279, 231] on span "delivery" at bounding box center [286, 234] width 41 height 14
drag, startPoint x: 293, startPoint y: 234, endPoint x: 219, endPoint y: 265, distance: 80.1
click at [219, 265] on div "Display options Order Cards 8 selected Item cards 4 selected Order type badges …" at bounding box center [601, 289] width 768 height 395
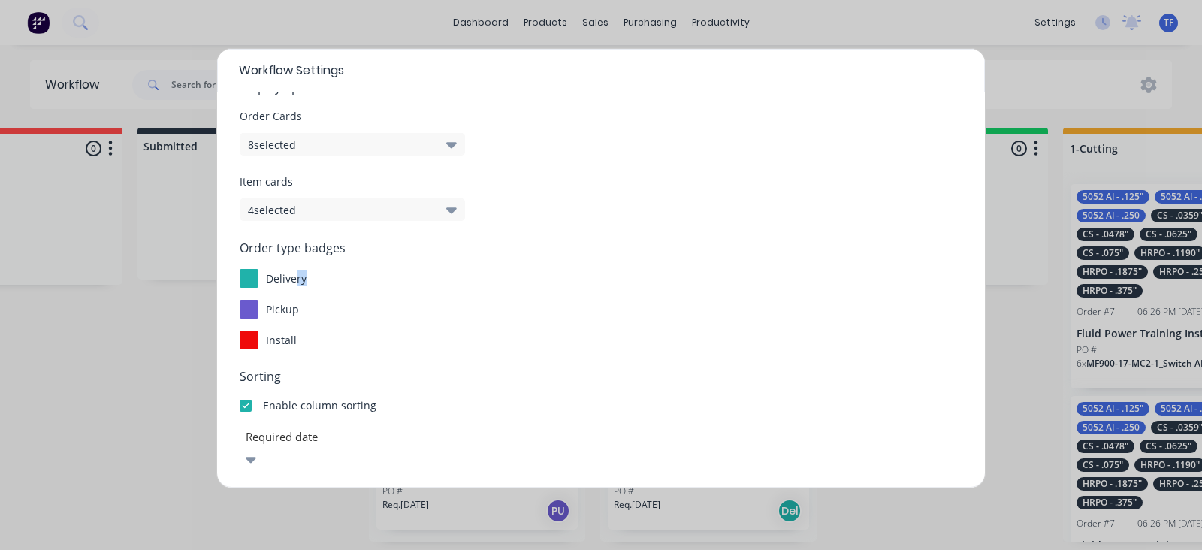
scroll to position [0, 0]
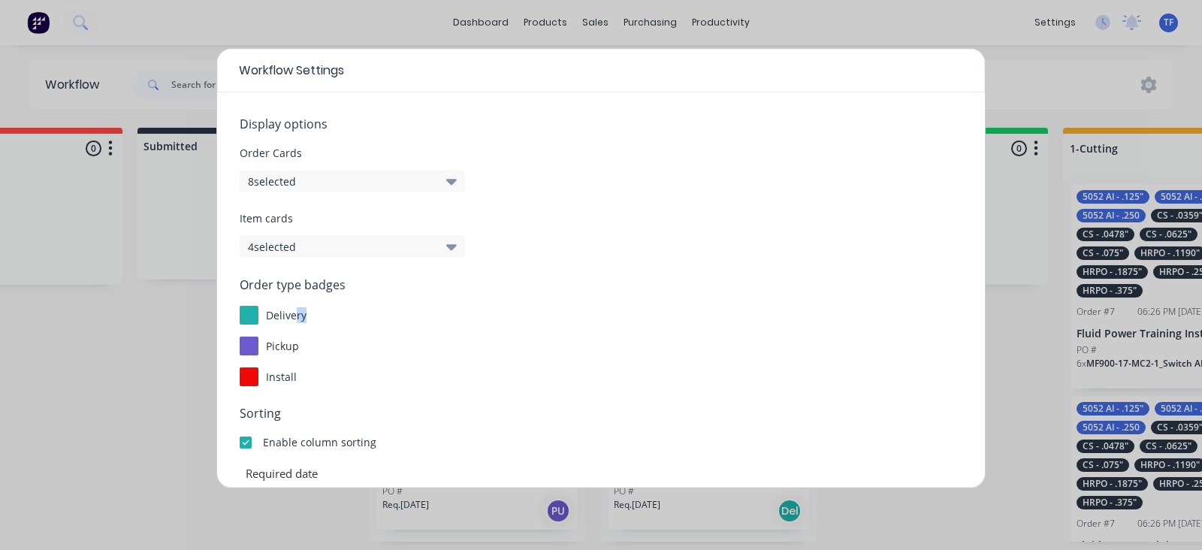
click at [364, 246] on button "4 selected" at bounding box center [352, 246] width 225 height 23
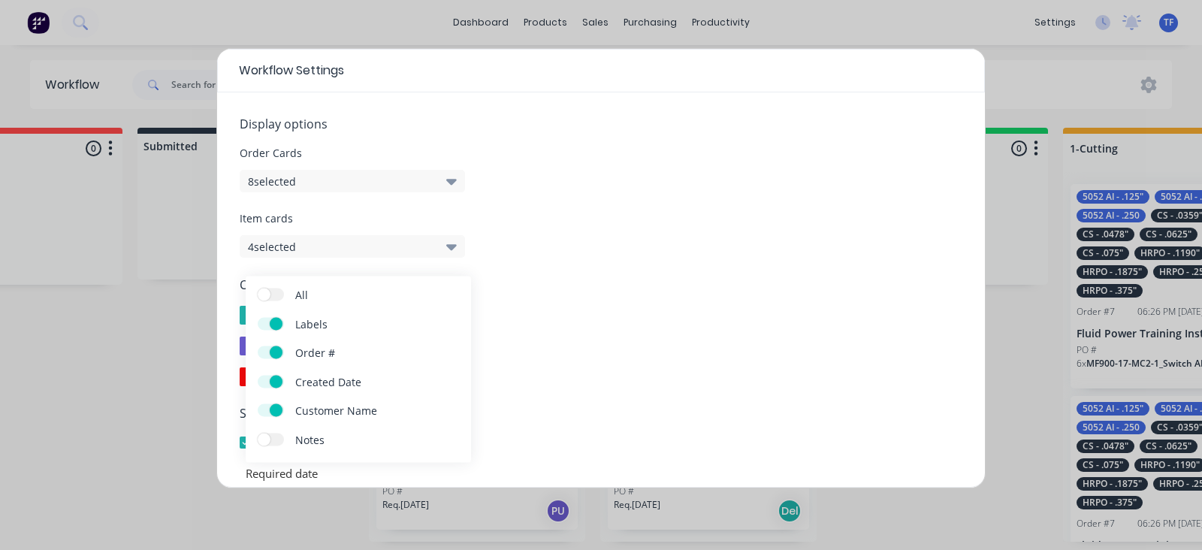
click at [268, 384] on label "Created Date" at bounding box center [271, 381] width 26 height 13
click at [258, 375] on input "Created Date" at bounding box center [258, 375] width 0 height 0
click at [267, 436] on span at bounding box center [264, 439] width 13 height 13
click at [258, 433] on input "Notes" at bounding box center [258, 433] width 0 height 0
click at [273, 357] on span at bounding box center [276, 352] width 13 height 13
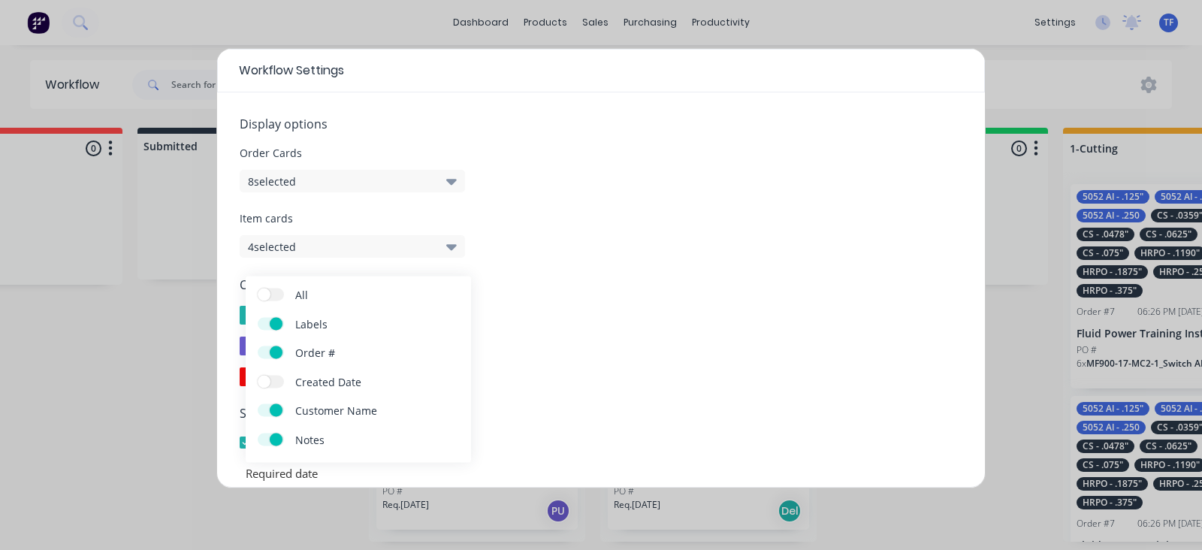
click at [258, 346] on input "Order #" at bounding box center [258, 346] width 0 height 0
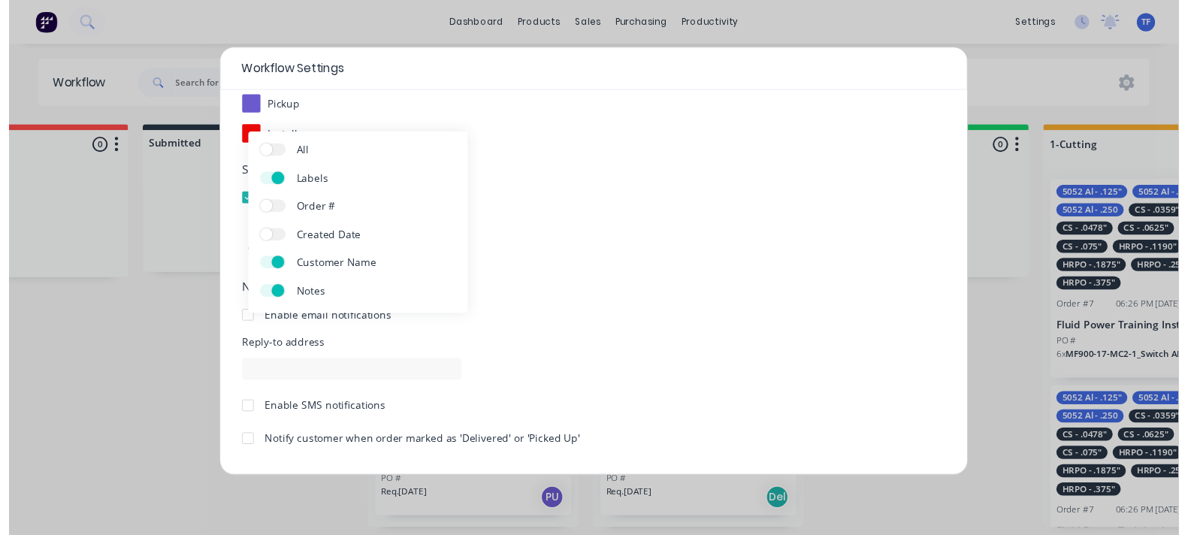
scroll to position [269, 0]
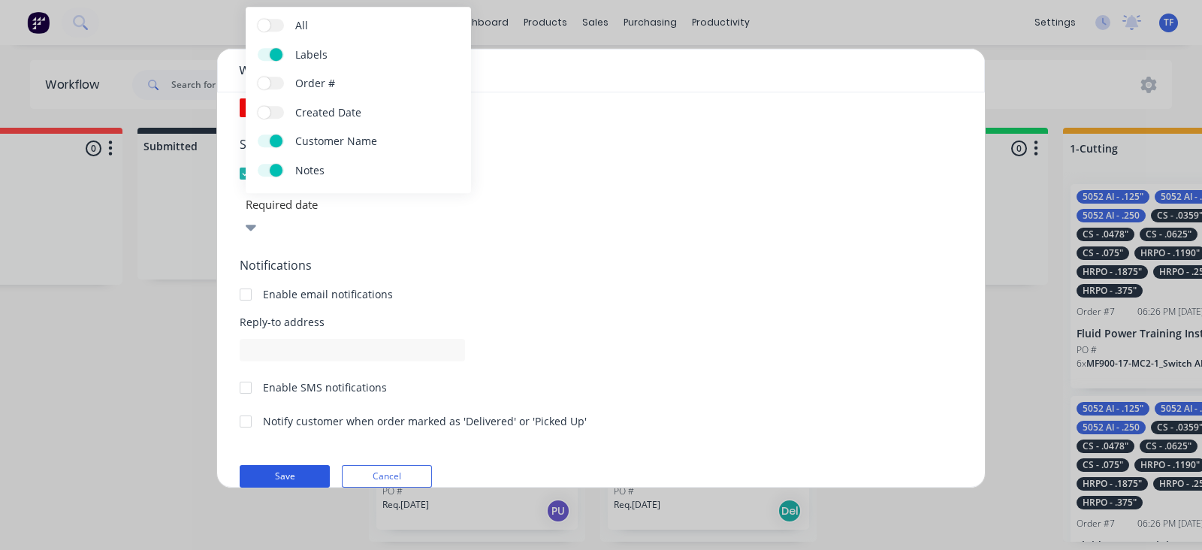
click at [302, 465] on button "Save" at bounding box center [285, 476] width 90 height 23
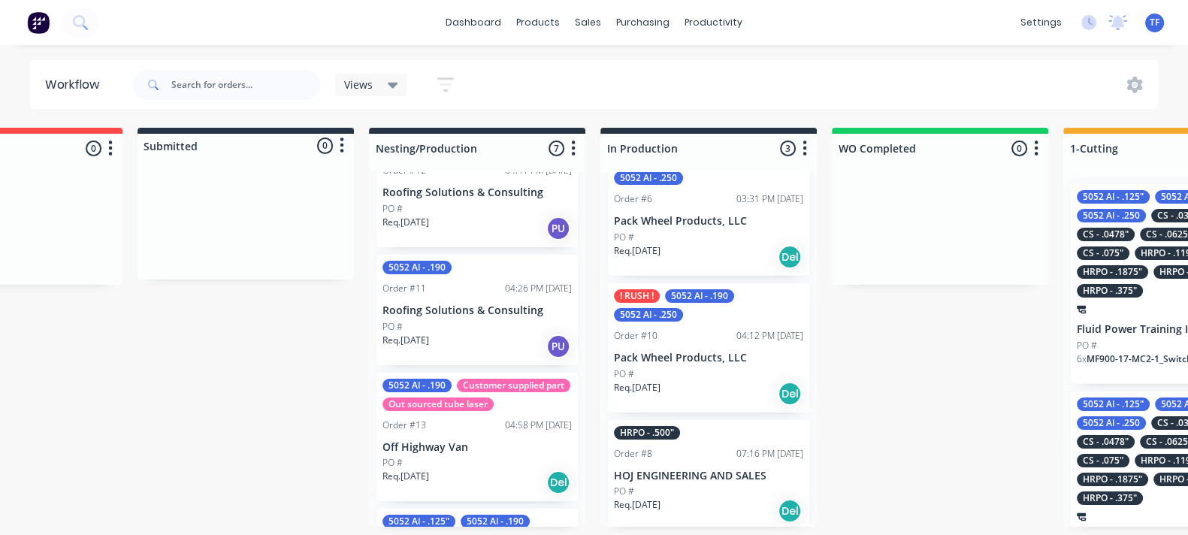
scroll to position [0, 0]
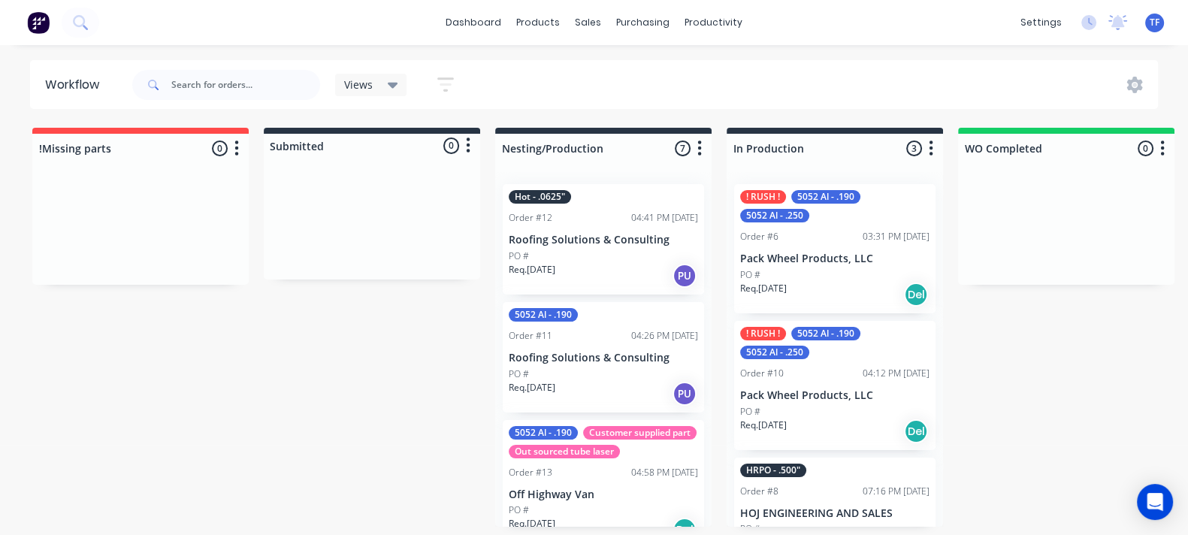
click at [1142, 75] on div "Views Save new view None (Default) edit Show/Hide statuses Show line item cards…" at bounding box center [643, 84] width 1029 height 45
click at [1138, 82] on icon at bounding box center [1135, 85] width 16 height 17
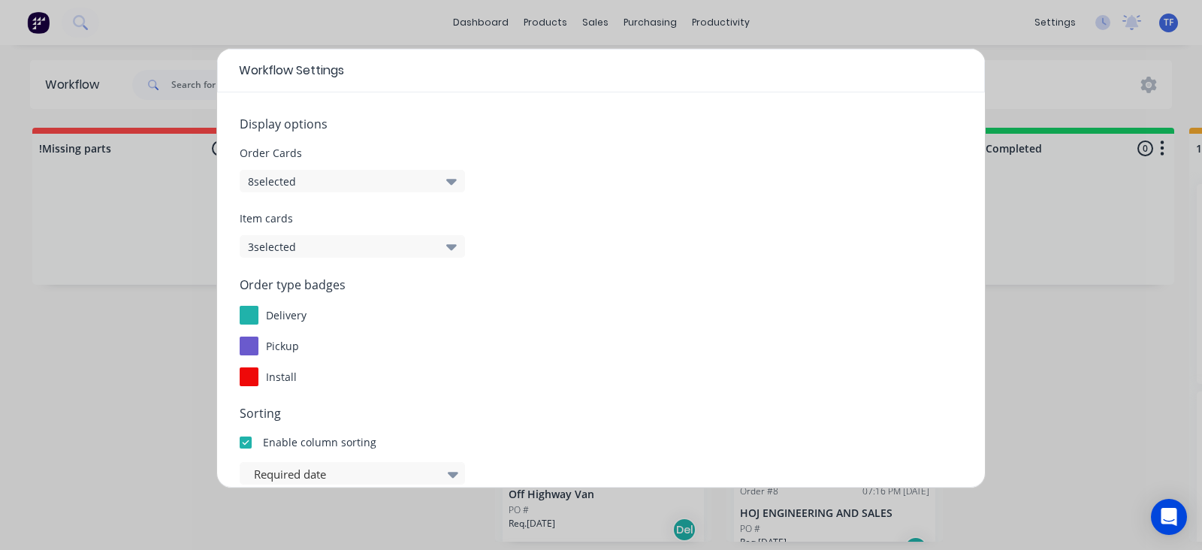
click at [403, 246] on button "3 selected" at bounding box center [352, 246] width 225 height 23
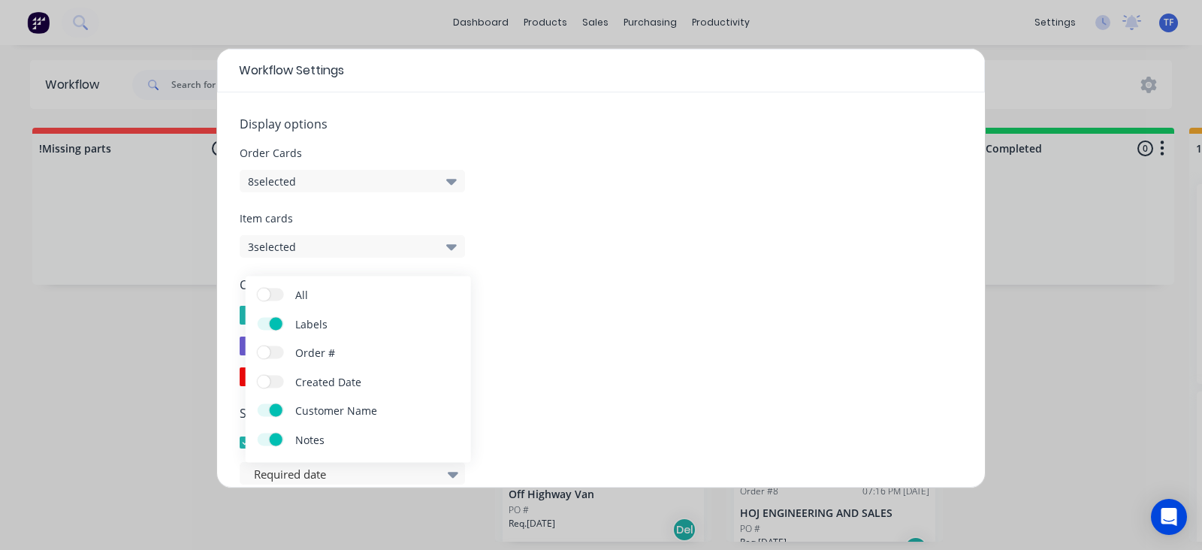
click at [276, 351] on label "Order #" at bounding box center [271, 352] width 26 height 13
click at [258, 346] on input "Order #" at bounding box center [258, 346] width 0 height 0
click at [270, 437] on span at bounding box center [276, 439] width 13 height 13
click at [258, 433] on input "Notes" at bounding box center [258, 433] width 0 height 0
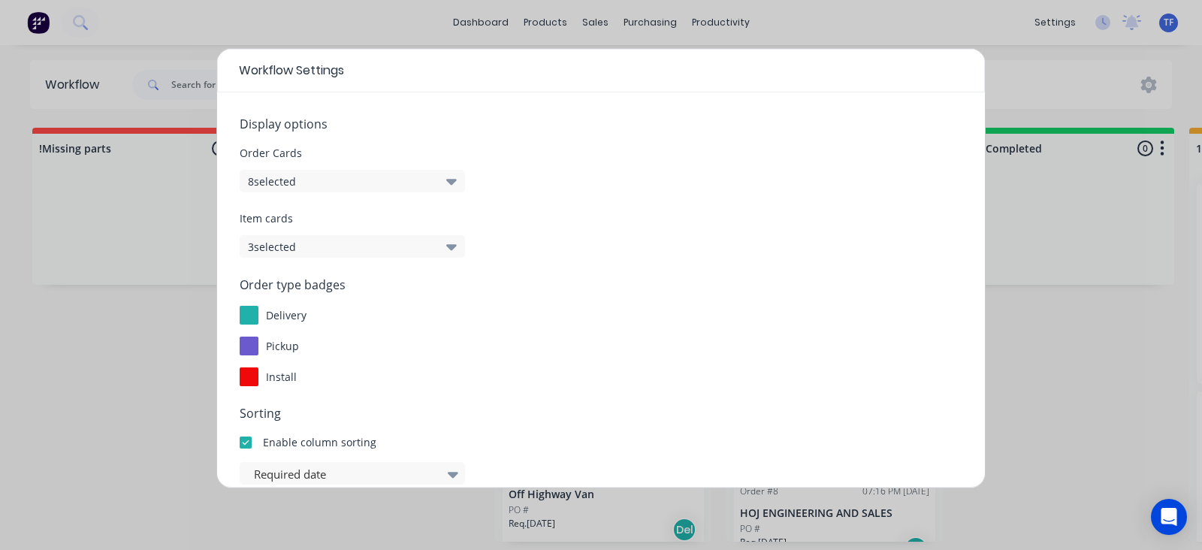
click at [602, 328] on div "Order type badges delivery pickup install" at bounding box center [601, 331] width 723 height 110
click at [425, 186] on button "8 selected" at bounding box center [352, 181] width 225 height 23
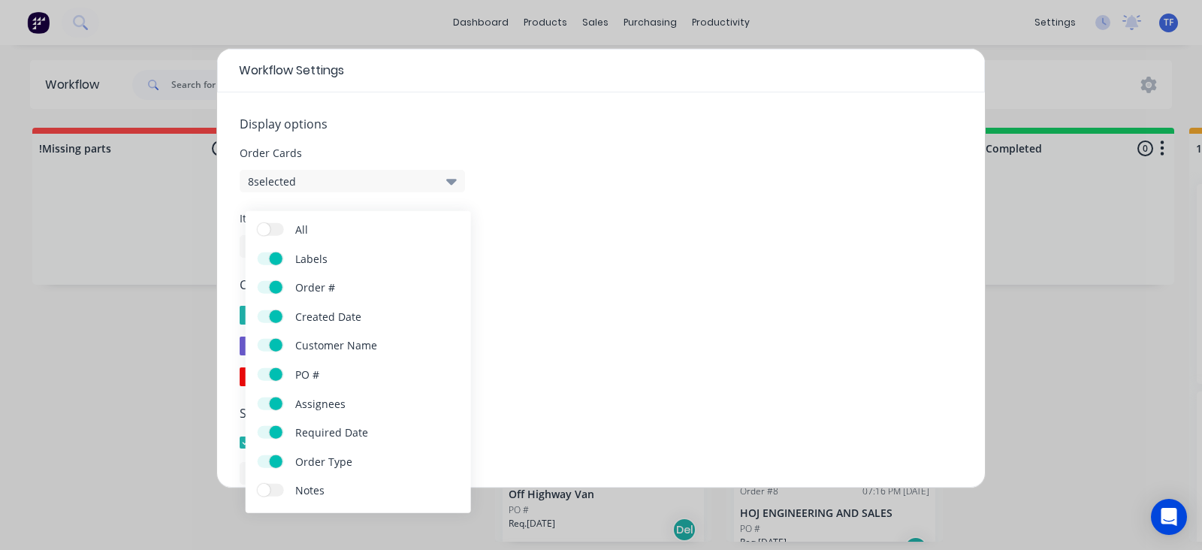
click at [272, 318] on span at bounding box center [276, 316] width 13 height 13
click at [258, 310] on input "Created Date" at bounding box center [258, 310] width 0 height 0
click at [274, 285] on span at bounding box center [276, 287] width 13 height 13
click at [258, 281] on input "Order #" at bounding box center [258, 281] width 0 height 0
click at [270, 456] on span at bounding box center [276, 461] width 13 height 13
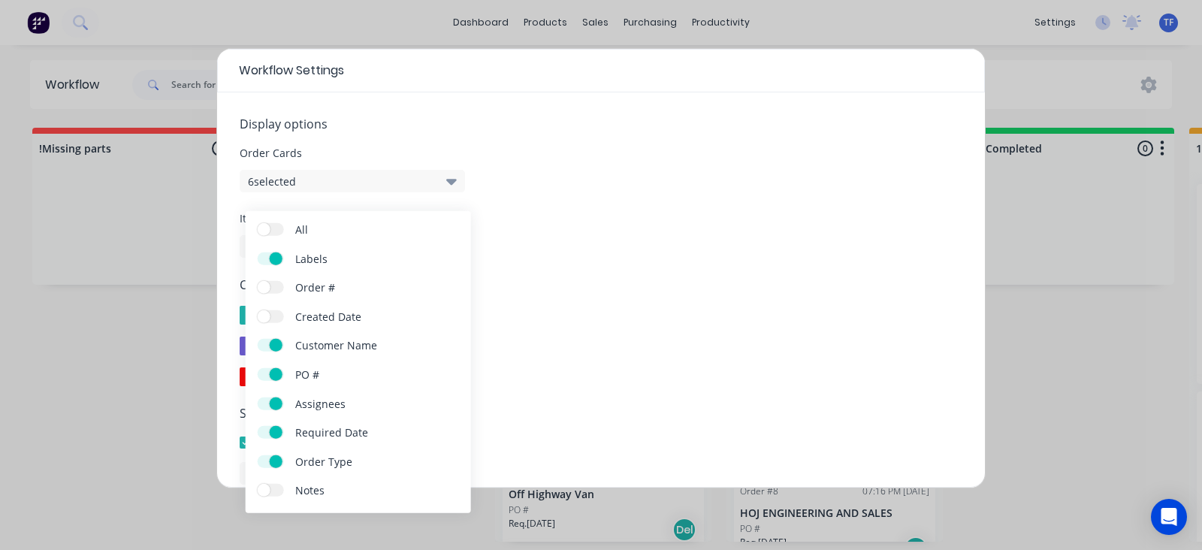
click at [258, 455] on input "Order Type" at bounding box center [258, 455] width 0 height 0
click at [480, 223] on span "Item cards" at bounding box center [601, 218] width 723 height 16
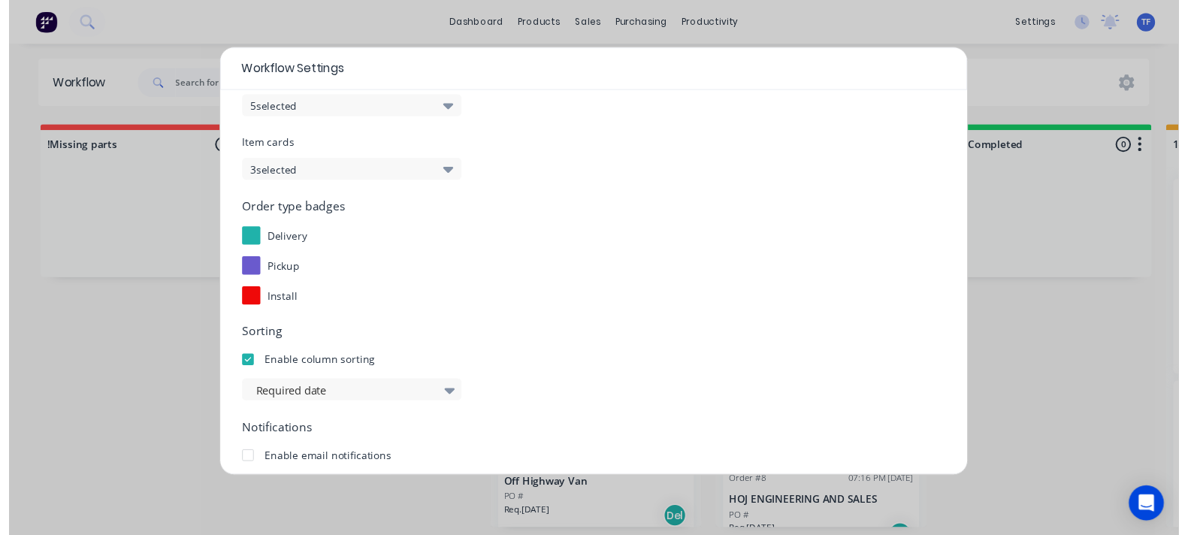
scroll to position [269, 0]
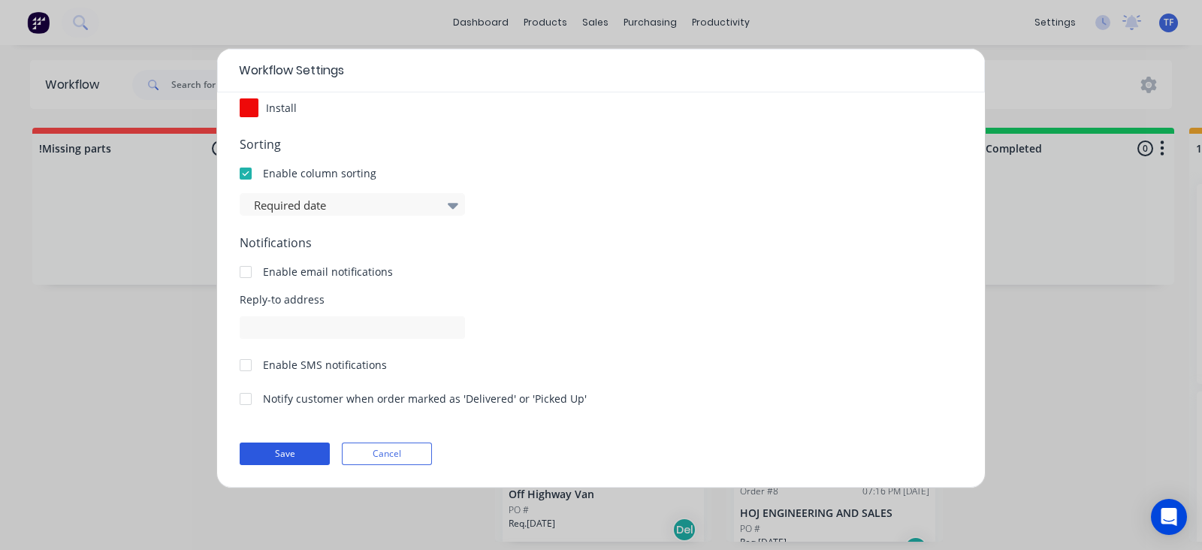
click at [293, 453] on button "Save" at bounding box center [285, 453] width 90 height 23
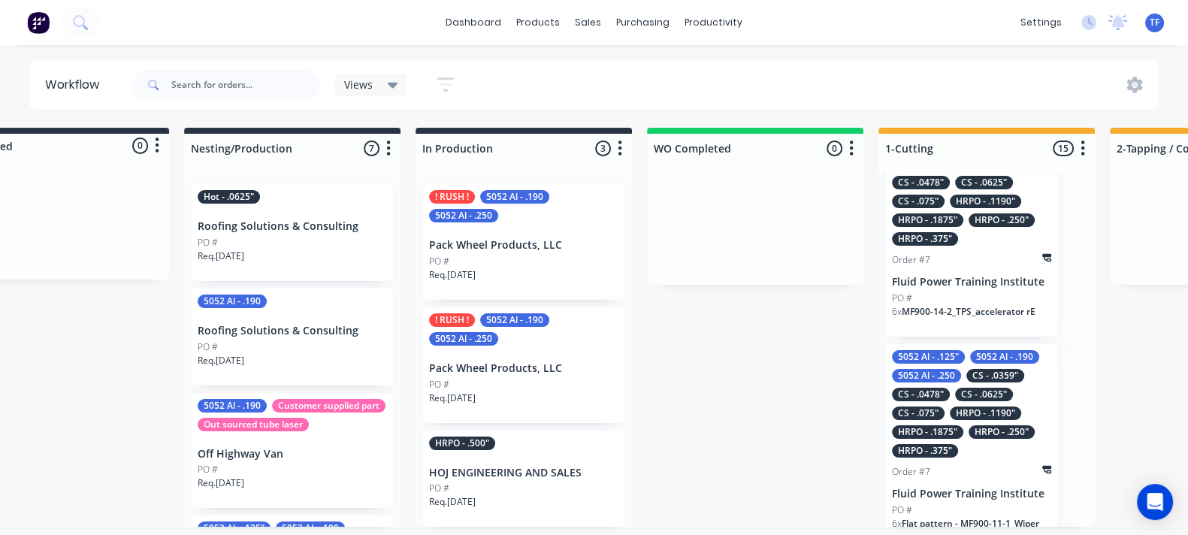
scroll to position [2066, 0]
click at [1134, 80] on icon at bounding box center [1135, 85] width 16 height 17
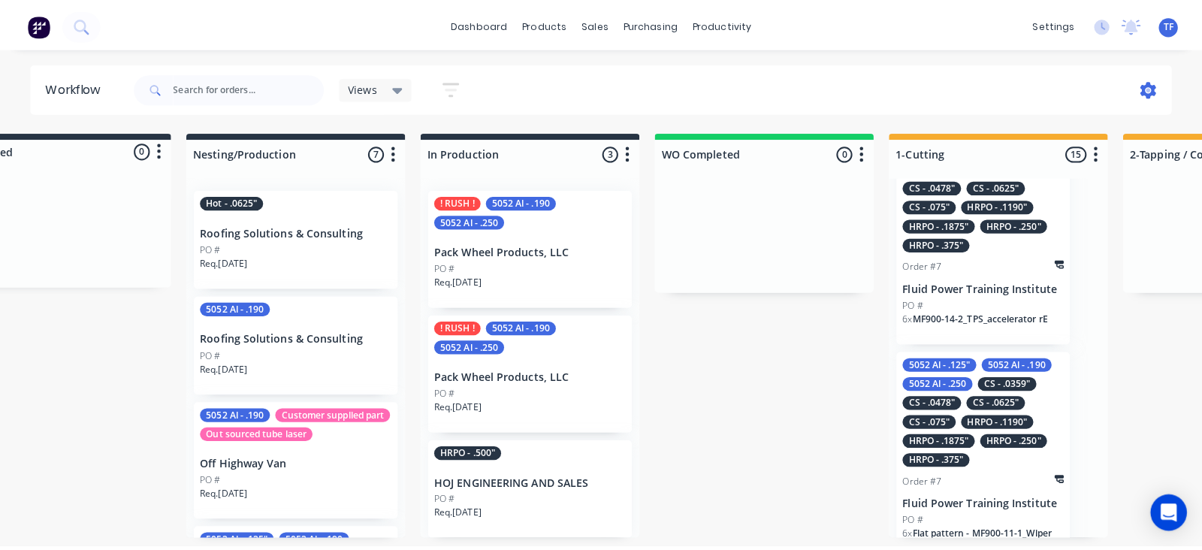
scroll to position [0, 311]
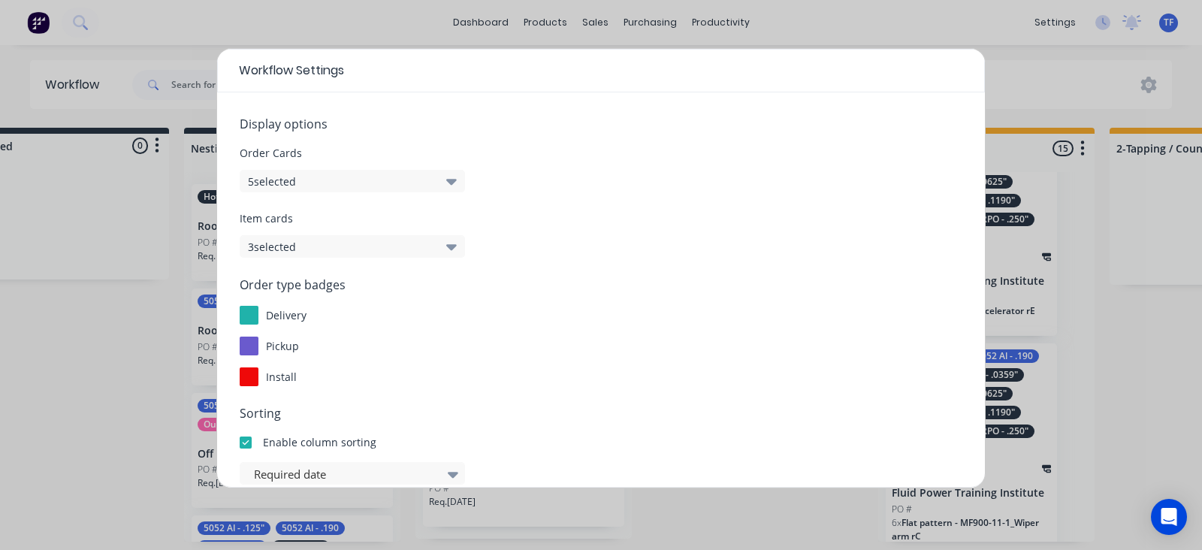
click at [361, 182] on button "5 selected" at bounding box center [352, 181] width 225 height 23
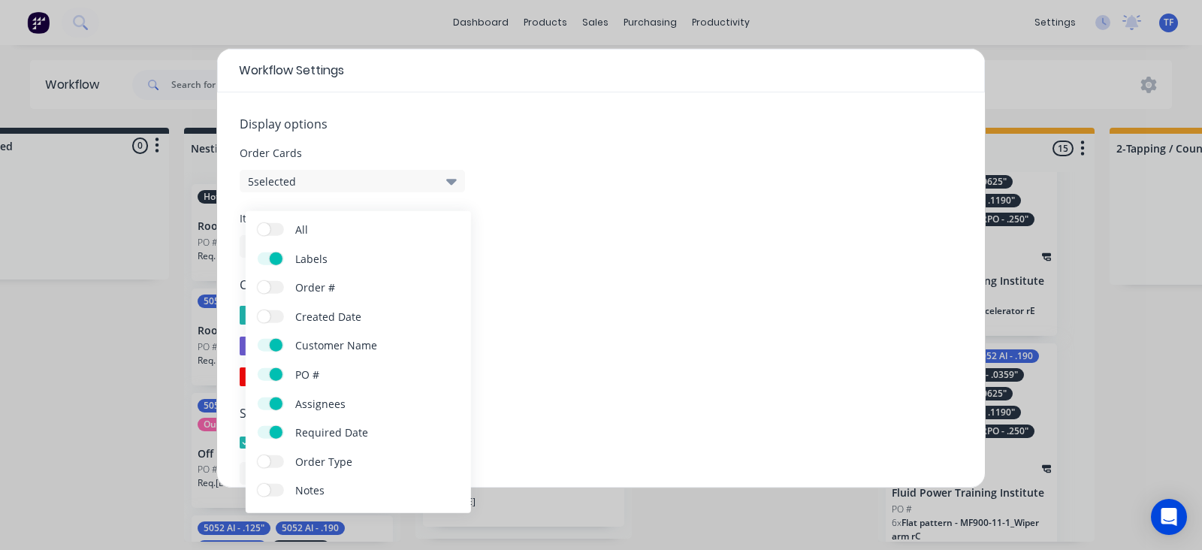
click at [297, 286] on span "Order #" at bounding box center [351, 287] width 113 height 16
click at [258, 281] on input "Order #" at bounding box center [258, 281] width 0 height 0
click at [264, 407] on label "Assignees" at bounding box center [271, 403] width 26 height 13
click at [258, 397] on input "Assignees" at bounding box center [258, 397] width 0 height 0
click at [267, 401] on span at bounding box center [264, 403] width 13 height 13
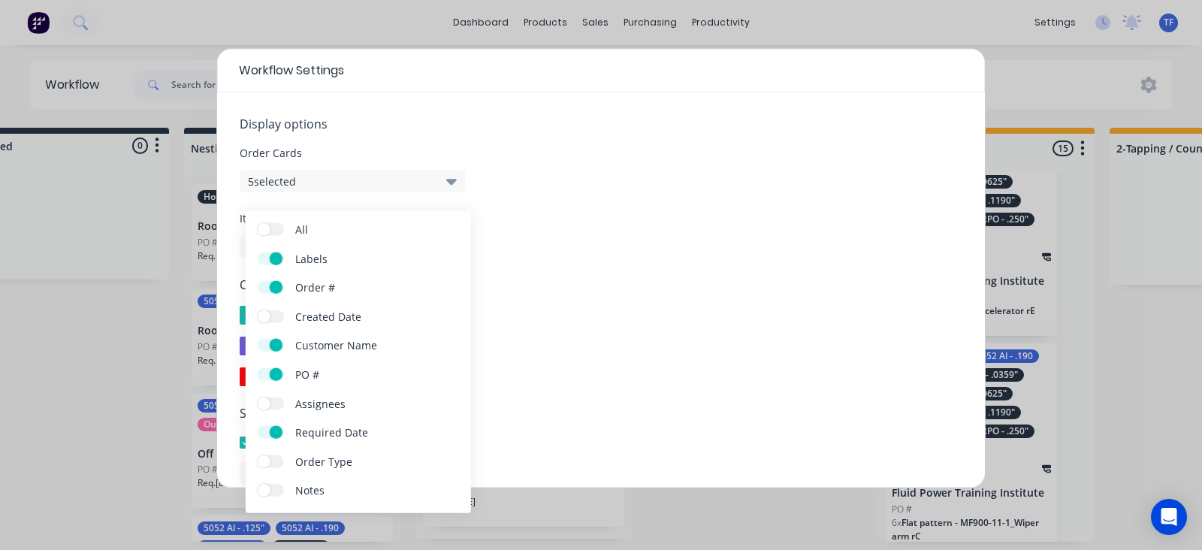
click at [258, 397] on input "Assignees" at bounding box center [258, 397] width 0 height 0
click at [281, 316] on label "Created Date" at bounding box center [271, 316] width 26 height 13
click at [258, 310] on input "Created Date" at bounding box center [258, 310] width 0 height 0
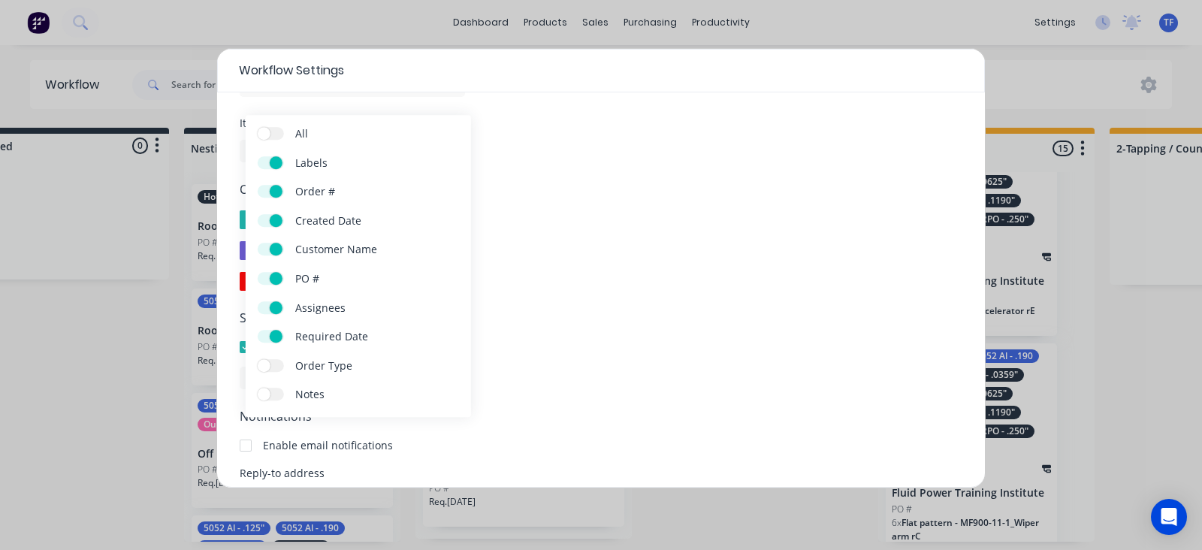
scroll to position [187, 0]
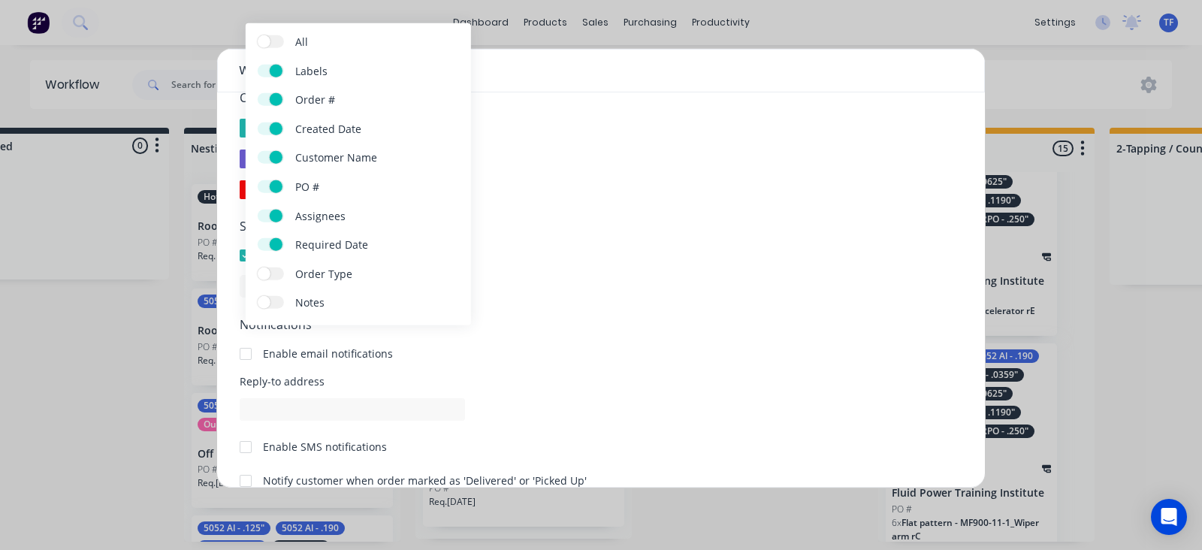
click at [575, 300] on form "Display options Order Cards 7 selected Item cards 3 selected Order type badges …" at bounding box center [601, 237] width 723 height 619
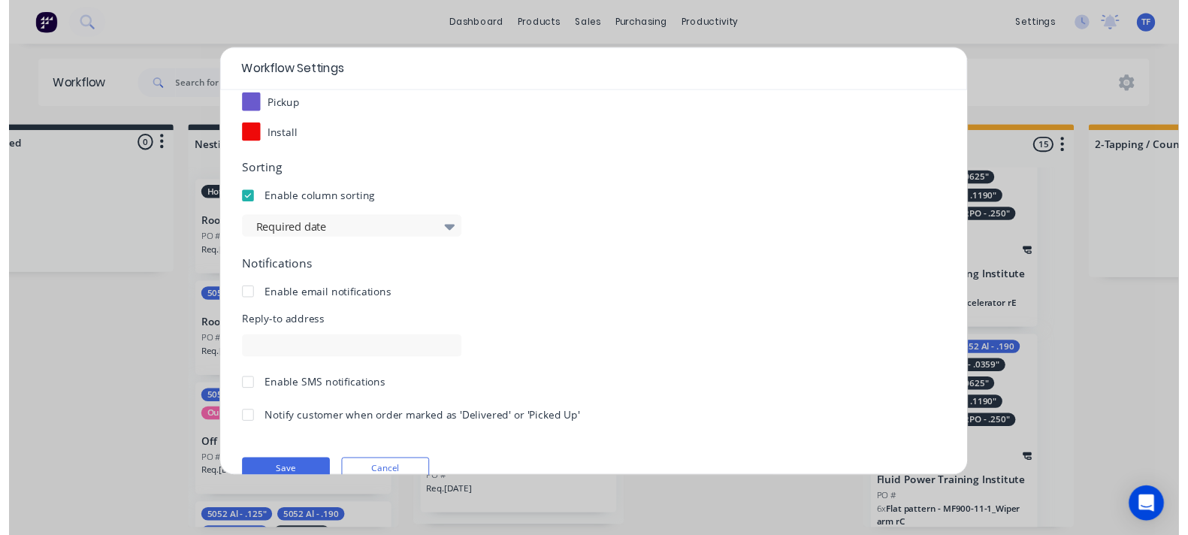
scroll to position [269, 0]
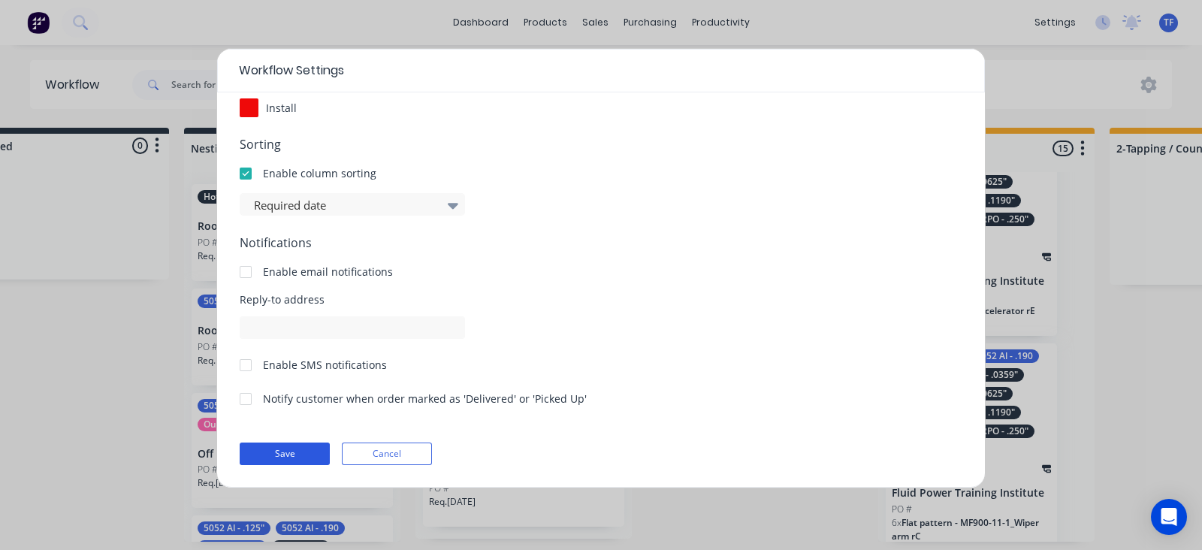
click at [301, 460] on button "Save" at bounding box center [285, 453] width 90 height 23
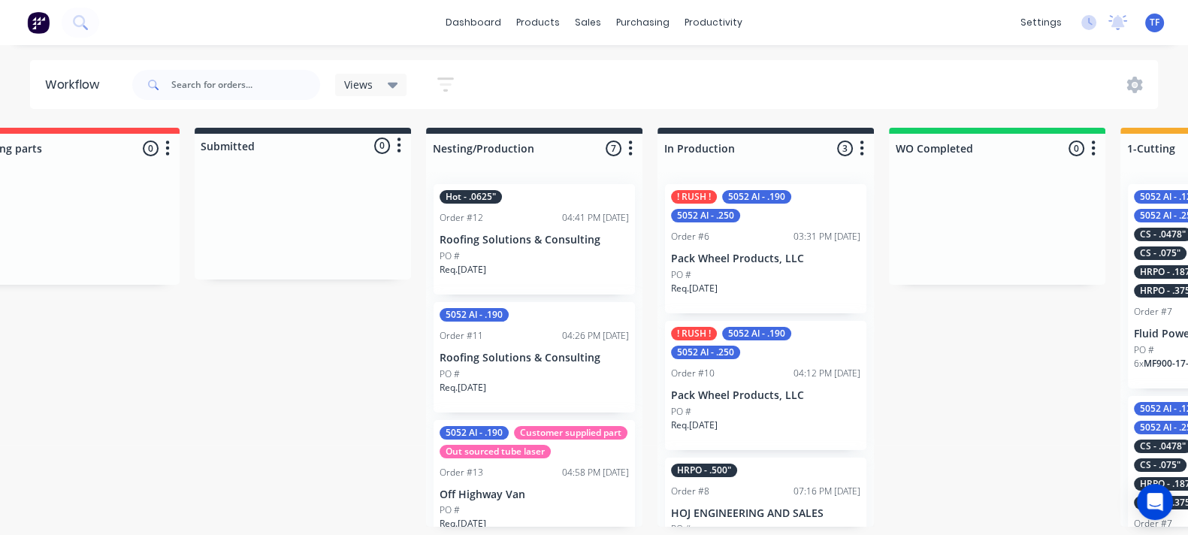
scroll to position [0, 44]
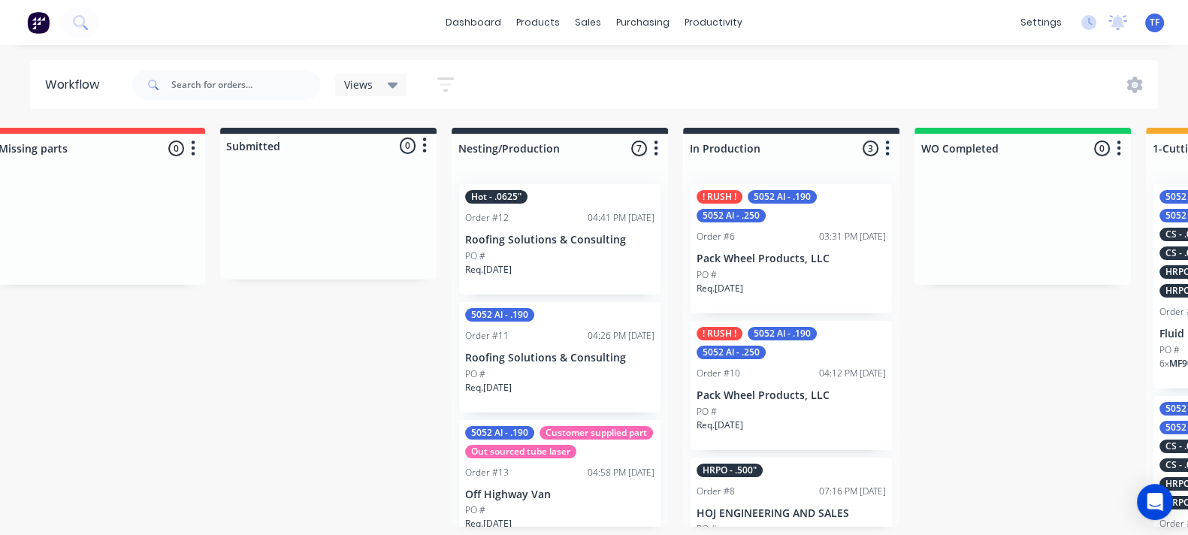
click at [809, 302] on div "Req. [DATE]" at bounding box center [790, 295] width 189 height 26
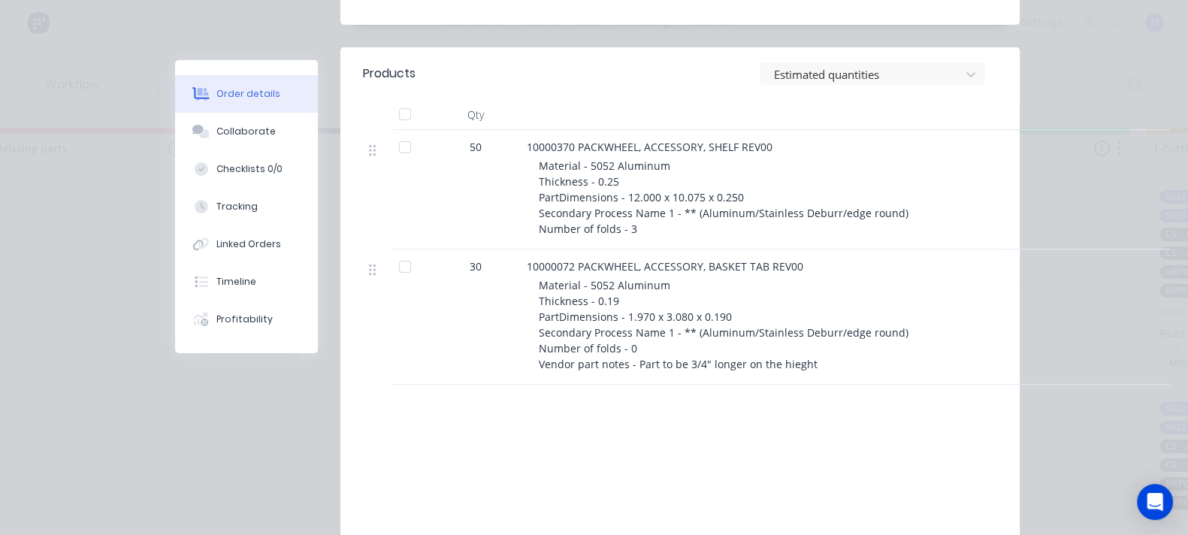
scroll to position [187, 0]
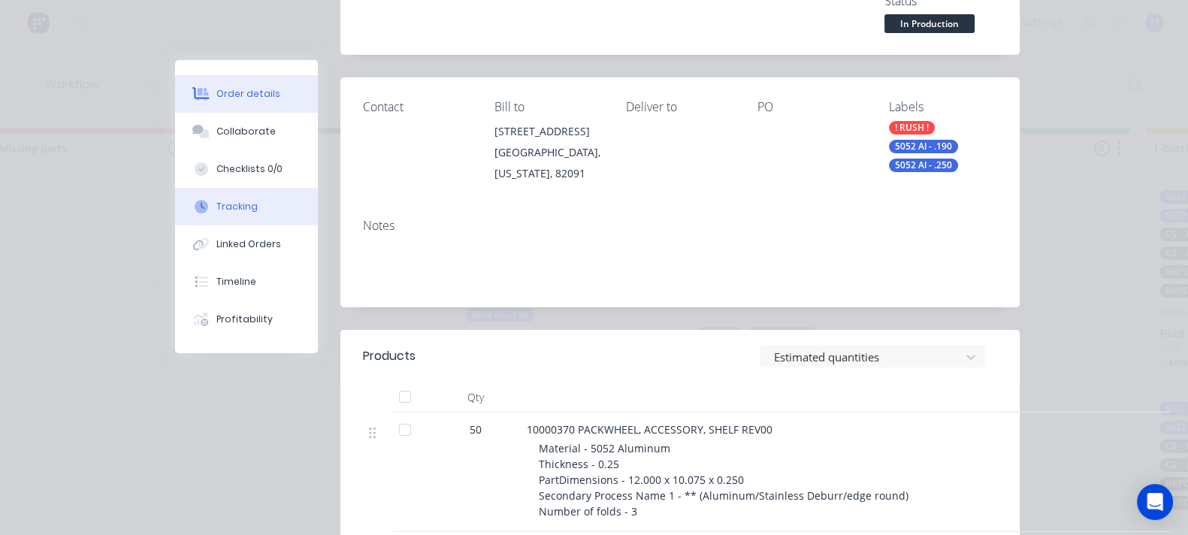
click at [216, 204] on div "Tracking" at bounding box center [236, 207] width 41 height 14
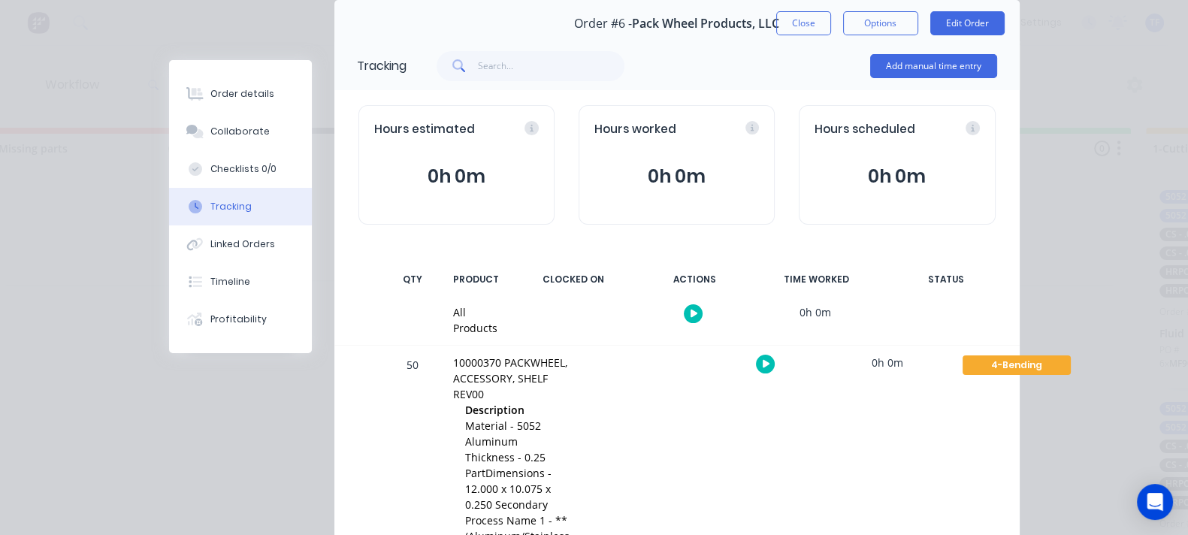
scroll to position [0, 0]
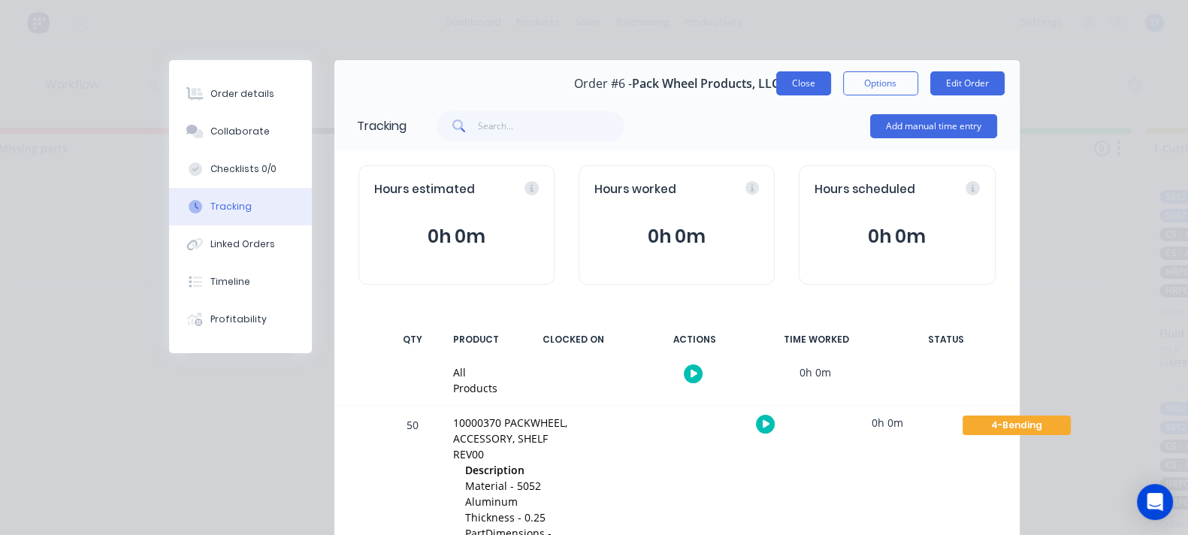
click at [831, 91] on button "Close" at bounding box center [803, 83] width 55 height 24
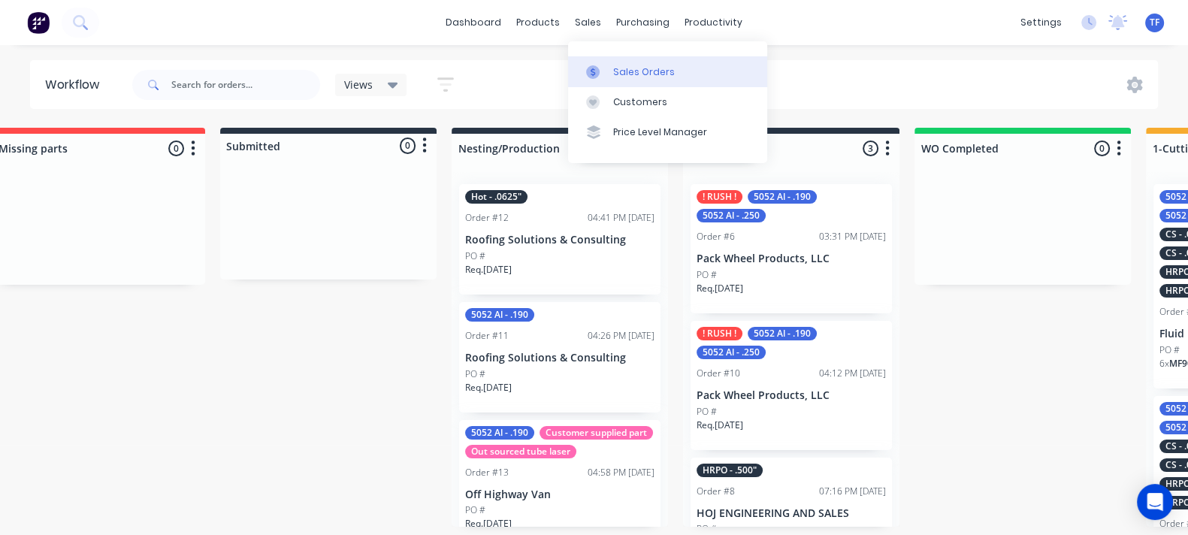
click at [605, 76] on div at bounding box center [597, 72] width 23 height 14
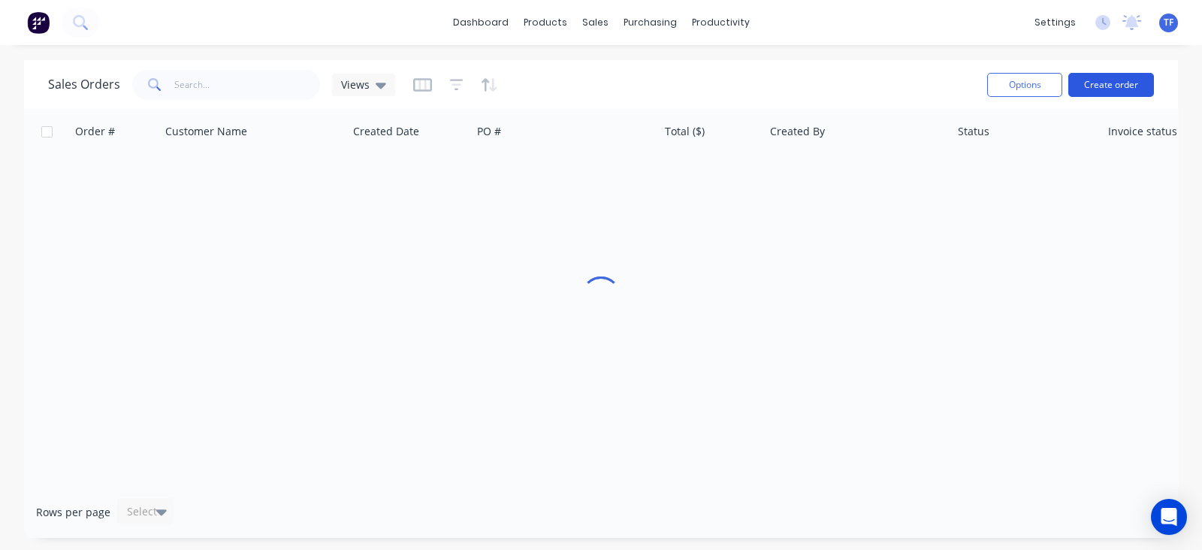
click at [1094, 91] on button "Create order" at bounding box center [1111, 85] width 86 height 24
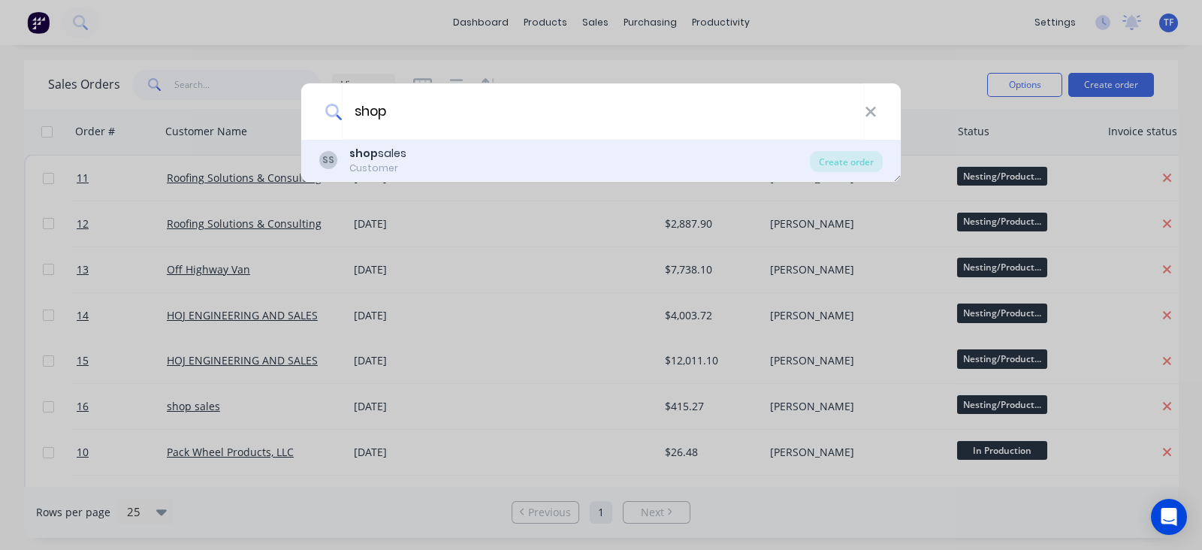
type input "shop"
click at [355, 156] on b "shop" at bounding box center [363, 153] width 29 height 15
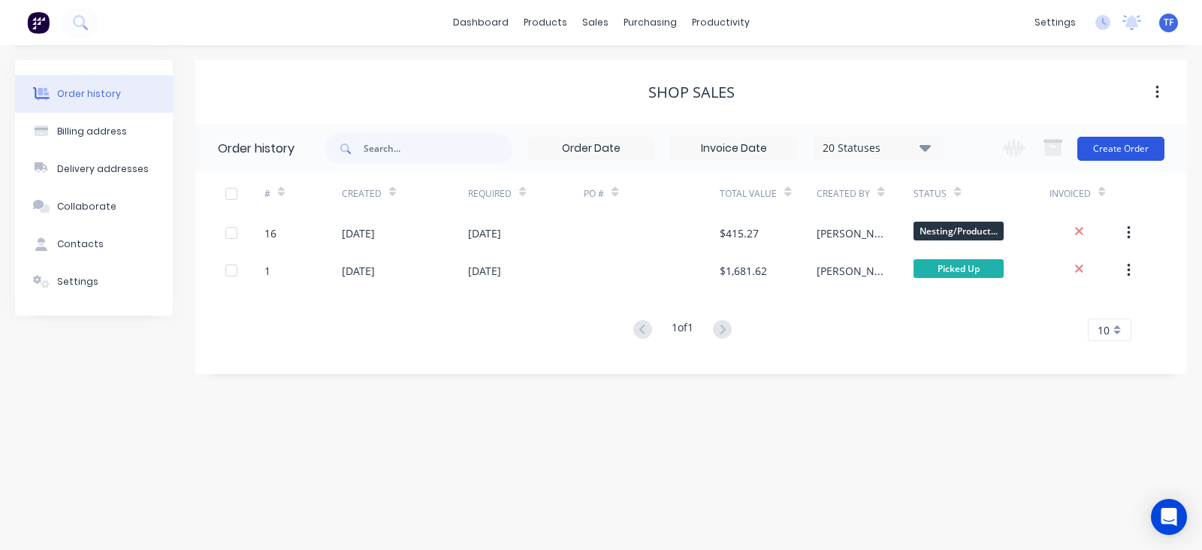
click at [1110, 152] on button "Create Order" at bounding box center [1120, 149] width 87 height 24
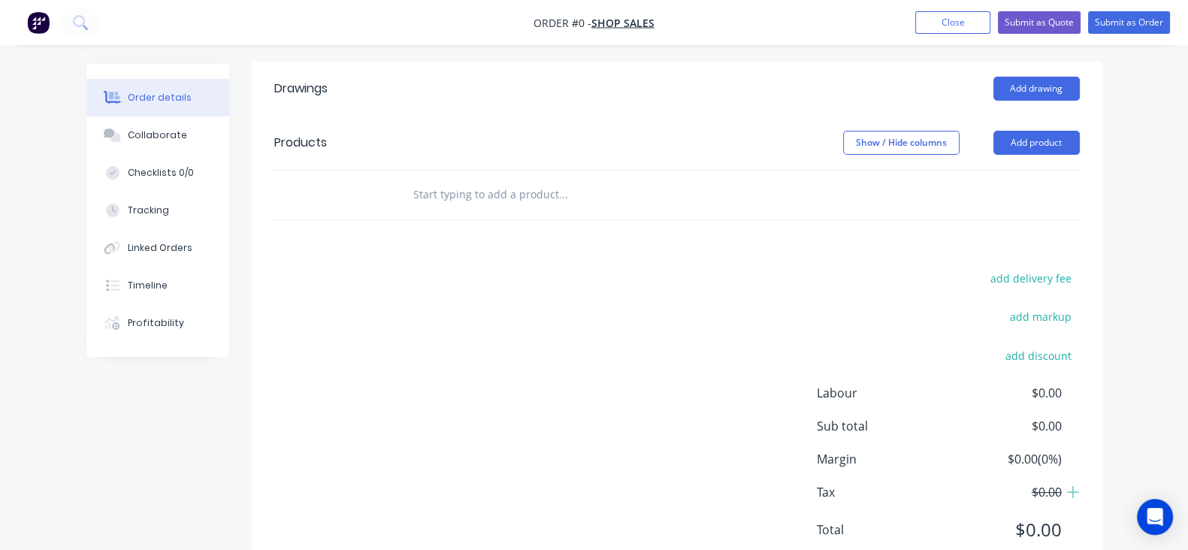
scroll to position [375, 0]
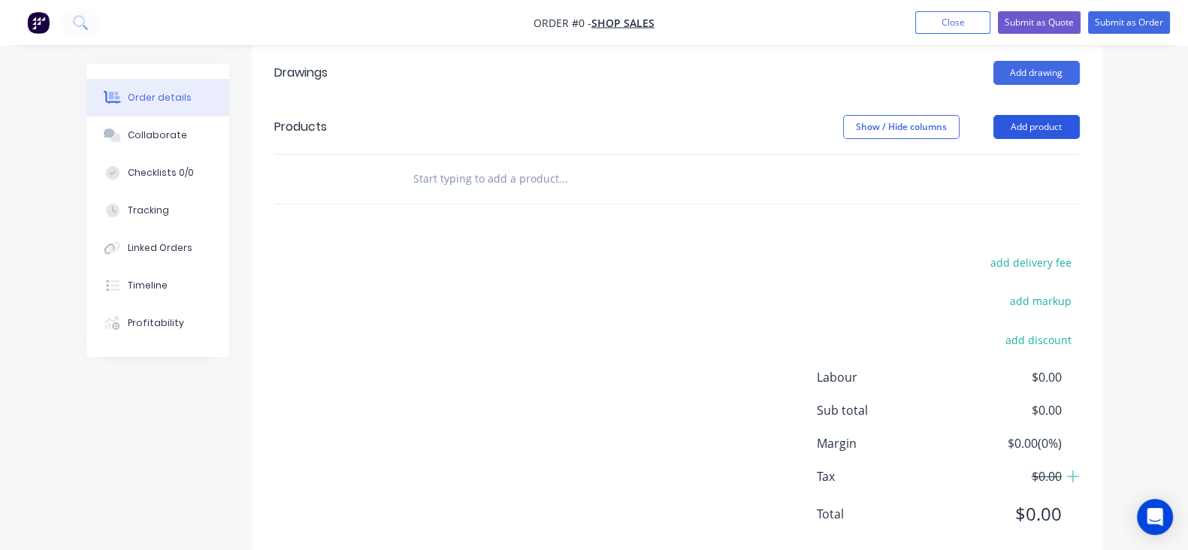
click at [1079, 132] on button "Add product" at bounding box center [1036, 127] width 86 height 24
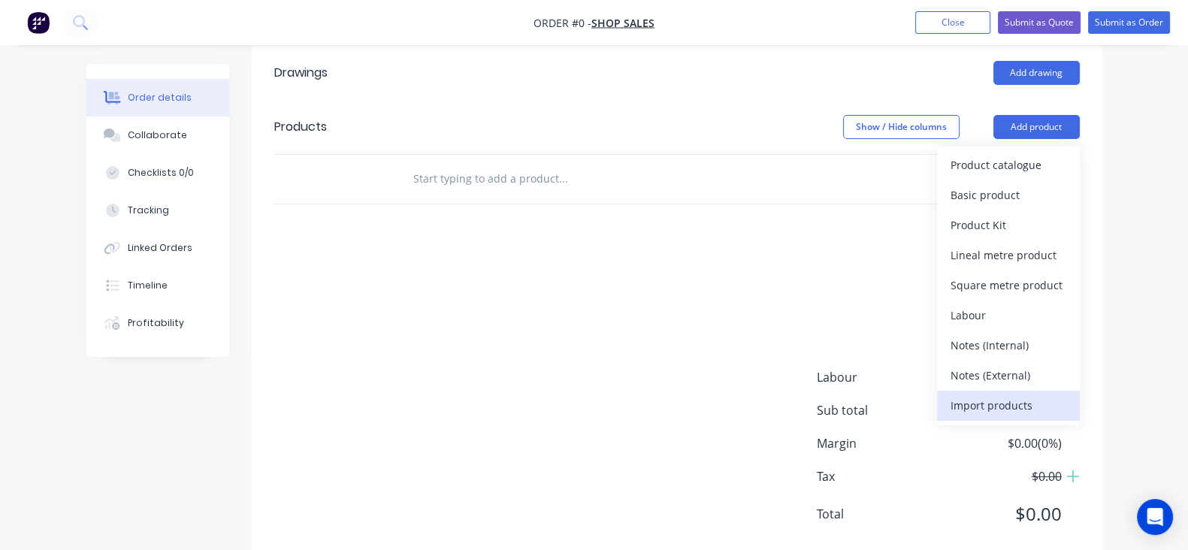
click at [1079, 391] on button "Import products" at bounding box center [1008, 406] width 143 height 30
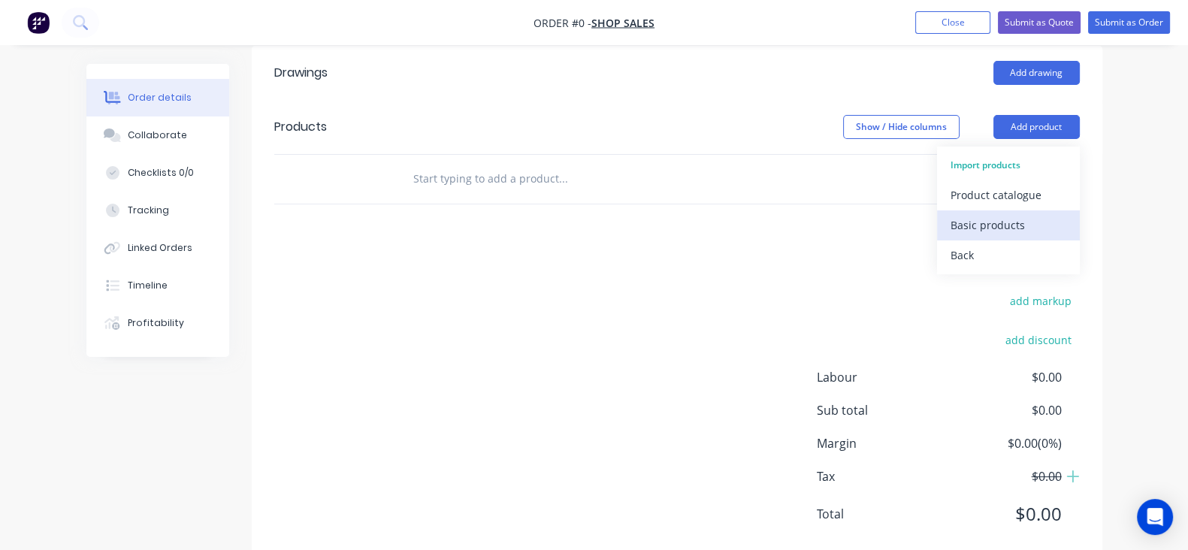
click at [1036, 216] on div "Basic products" at bounding box center [1008, 225] width 116 height 22
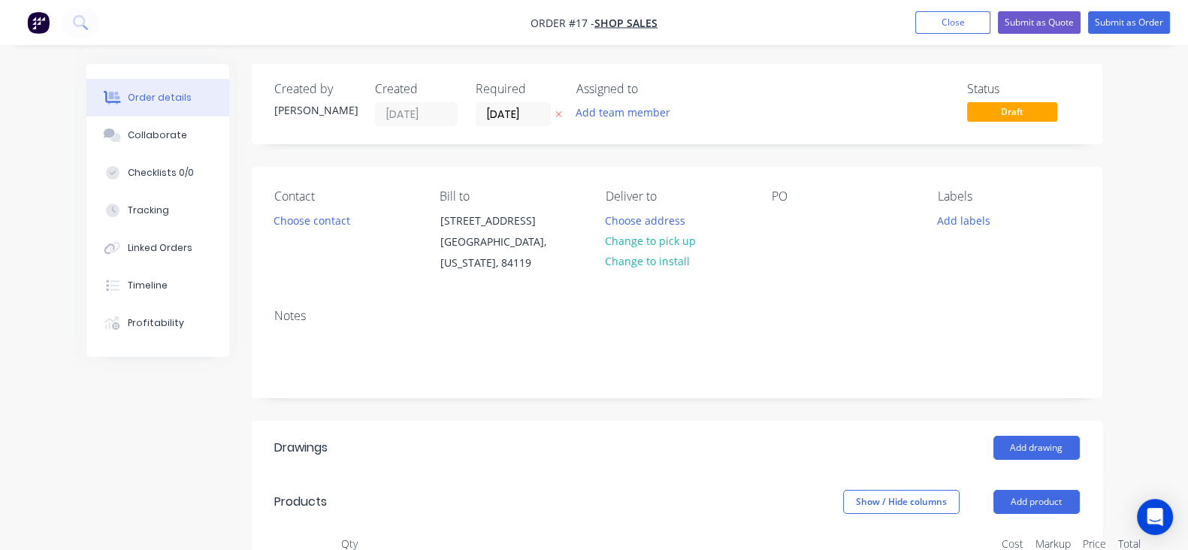
click at [971, 228] on div "Contact Choose contact [PERSON_NAME] to [STREET_ADDRESS][US_STATE] Deliver to C…" at bounding box center [677, 232] width 850 height 130
click at [977, 227] on button "Add labels" at bounding box center [963, 220] width 69 height 20
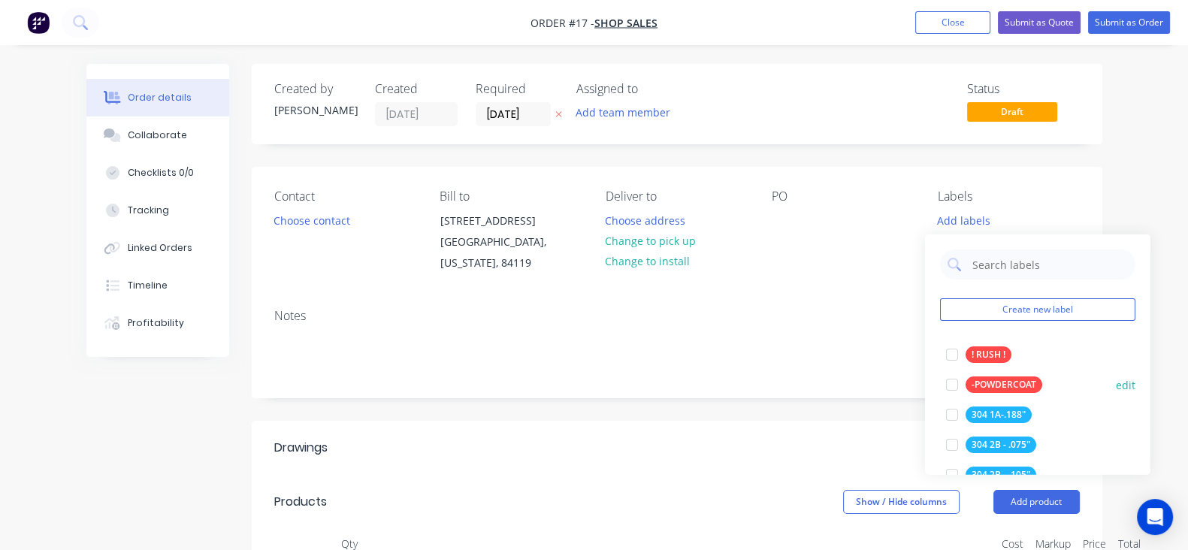
click at [988, 388] on div "-POWDERCOAT" at bounding box center [1003, 384] width 77 height 17
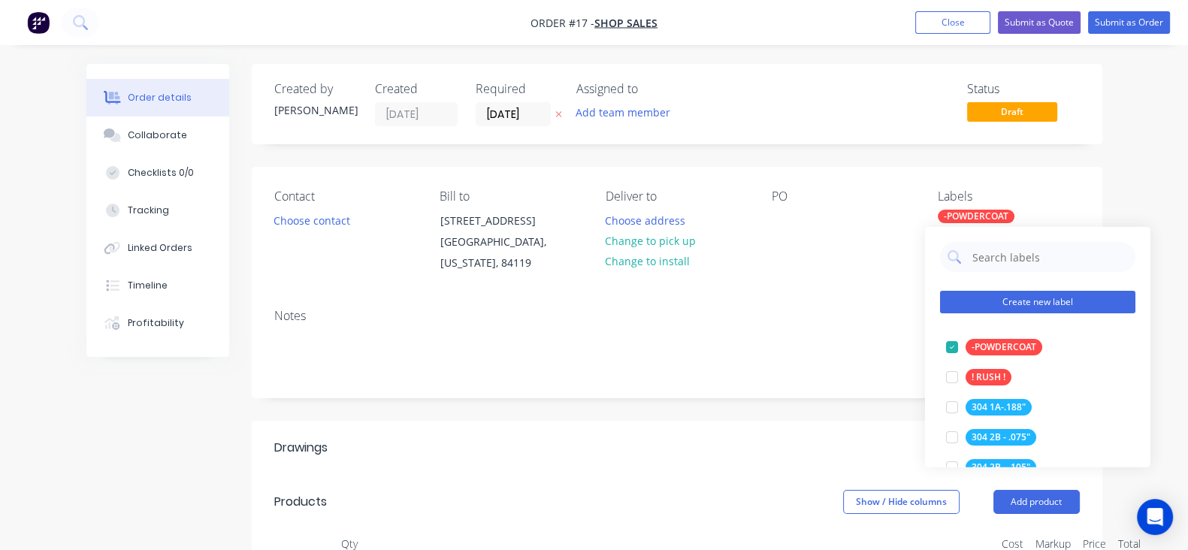
click at [1034, 302] on button "Create new label" at bounding box center [1037, 302] width 195 height 23
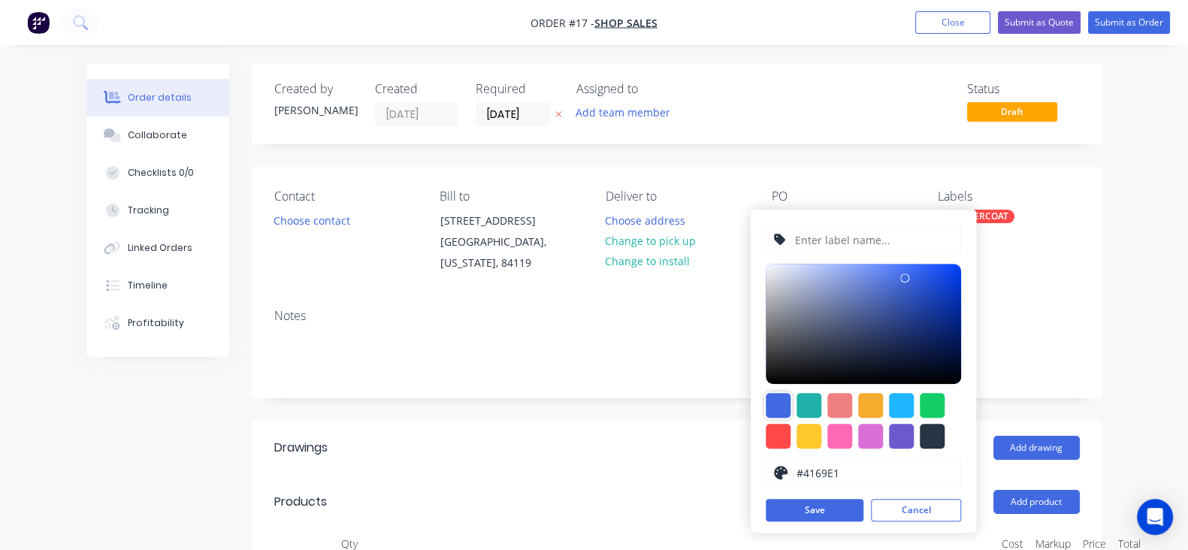
click at [777, 397] on div at bounding box center [777, 405] width 25 height 25
click at [862, 243] on input "text" at bounding box center [872, 239] width 160 height 29
type input "5052 Al - .080"
click at [811, 499] on button "Save" at bounding box center [814, 510] width 98 height 23
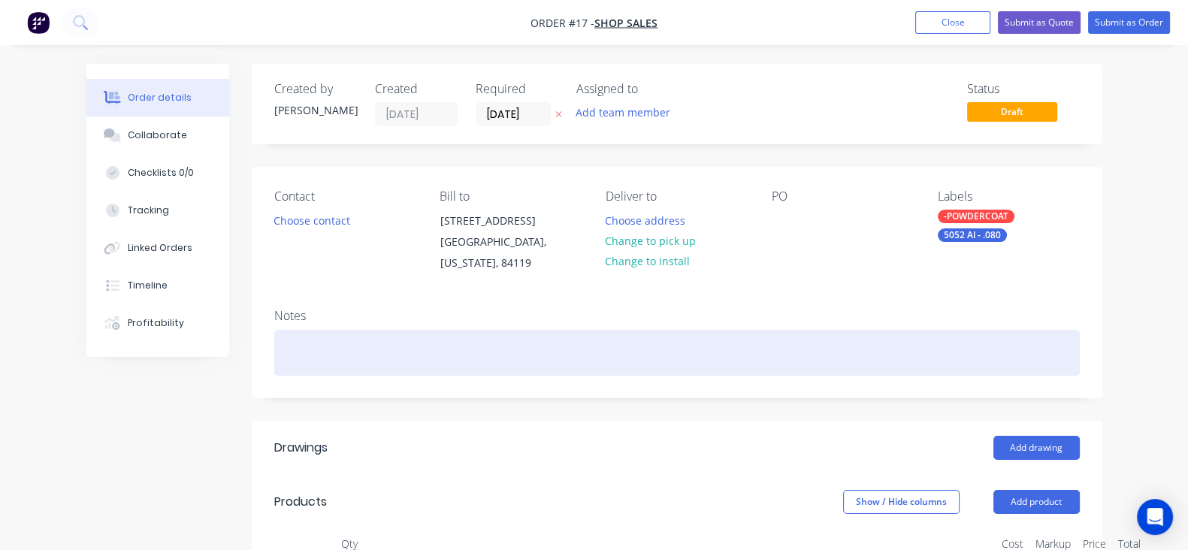
click at [865, 338] on div at bounding box center [676, 353] width 805 height 46
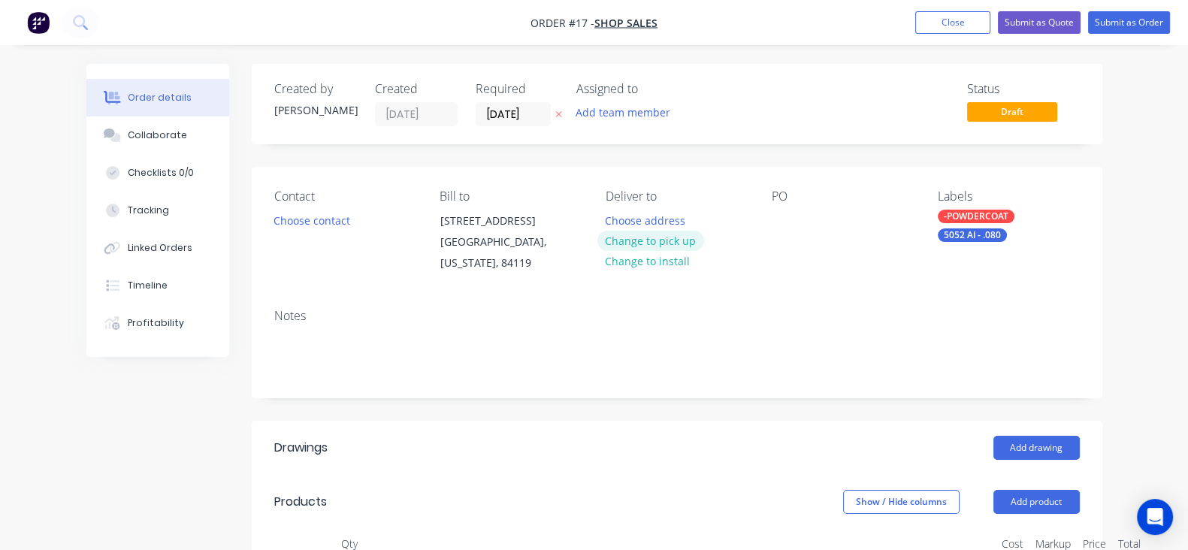
click at [655, 246] on button "Change to pick up" at bounding box center [650, 241] width 107 height 20
click at [128, 140] on div "Collaborate" at bounding box center [157, 135] width 59 height 14
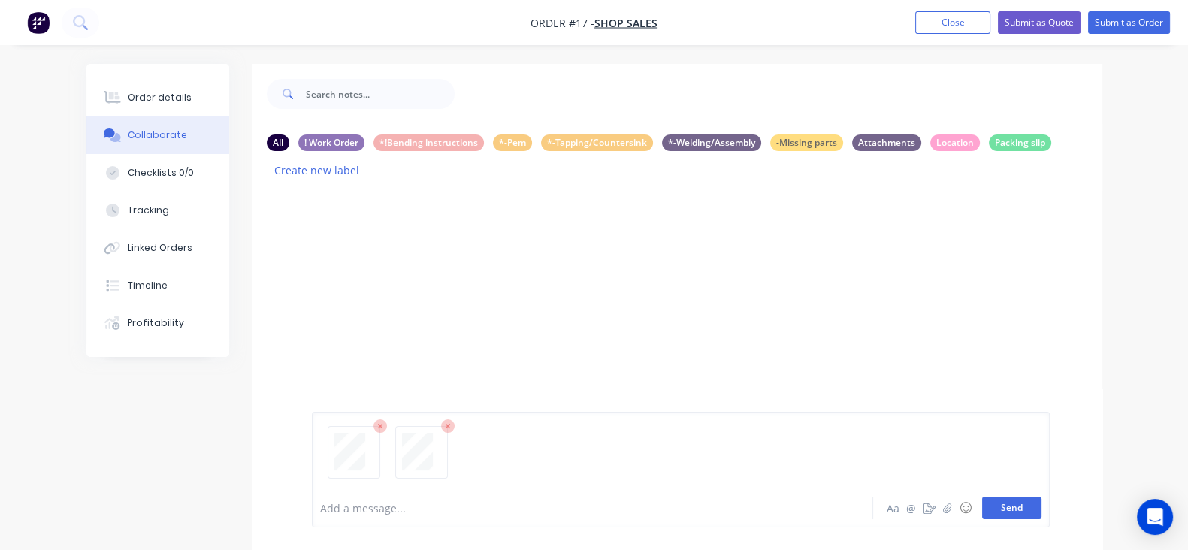
click at [1041, 503] on button "Send" at bounding box center [1011, 507] width 59 height 23
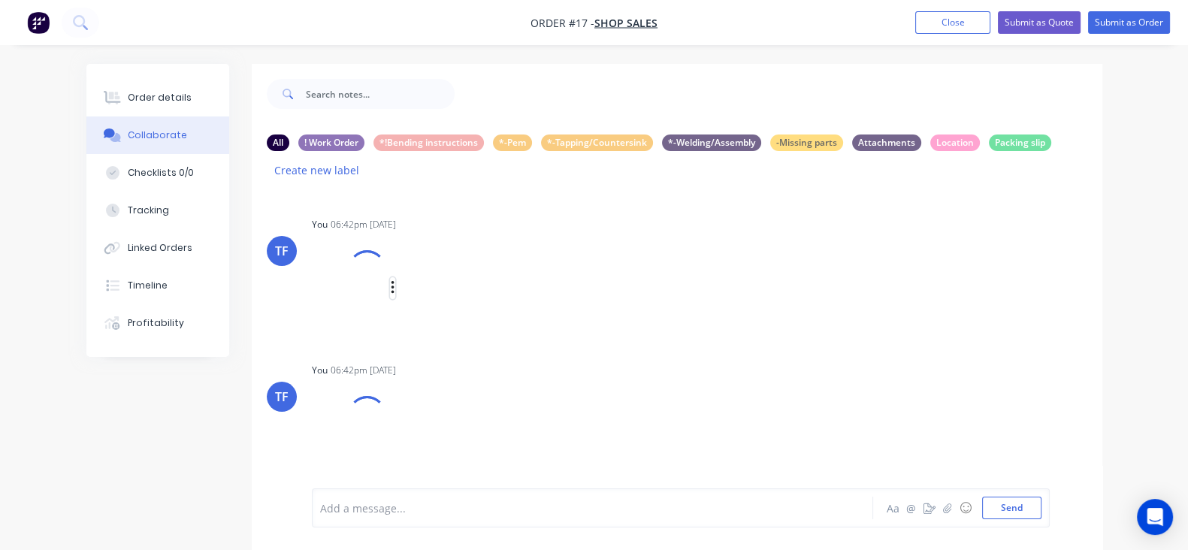
click at [391, 281] on icon "button" at bounding box center [392, 288] width 3 height 14
click at [406, 277] on button "Labels" at bounding box center [490, 294] width 169 height 34
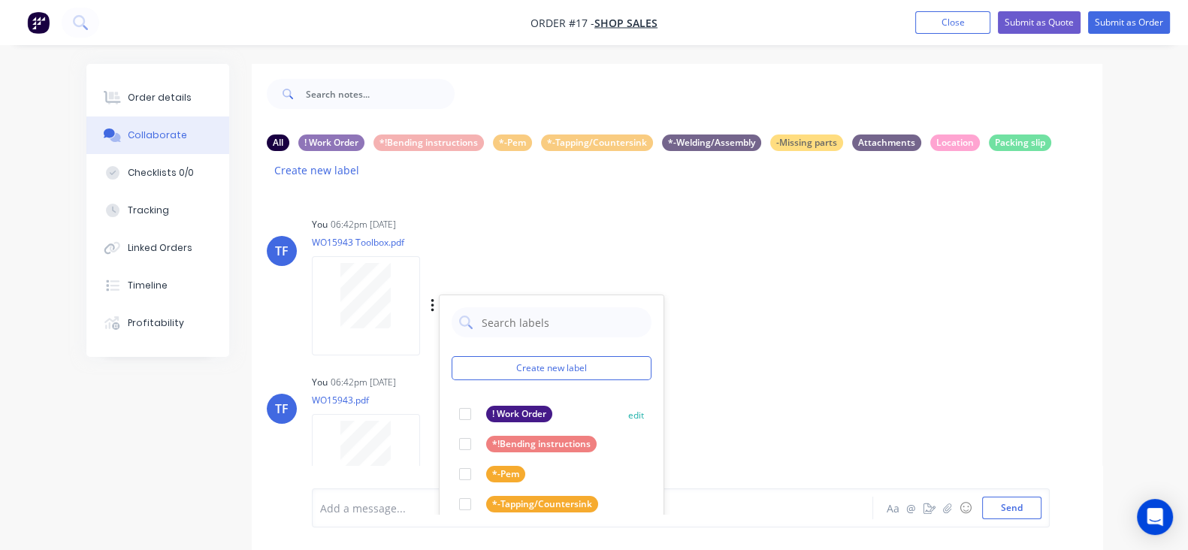
click at [450, 399] on div at bounding box center [465, 414] width 30 height 30
click at [706, 280] on div "You 06:42pm [DATE] WO15943 Toolbox.pdf Labels Download Delete Create new label …" at bounding box center [546, 280] width 468 height 135
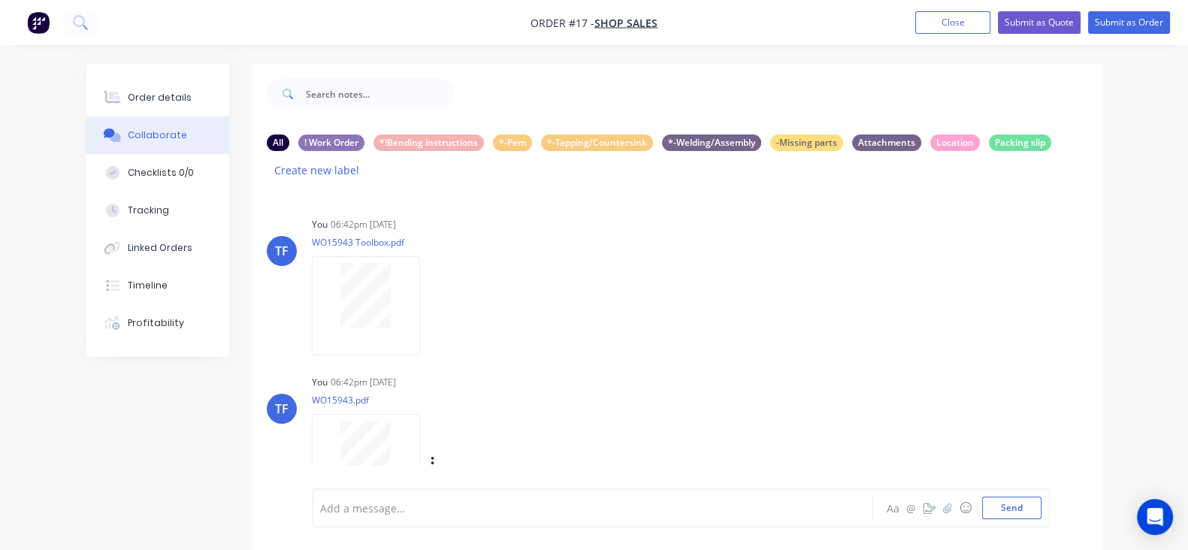
click at [426, 453] on div "Labels Download Delete" at bounding box center [510, 464] width 169 height 22
click at [430, 457] on icon "button" at bounding box center [431, 464] width 3 height 14
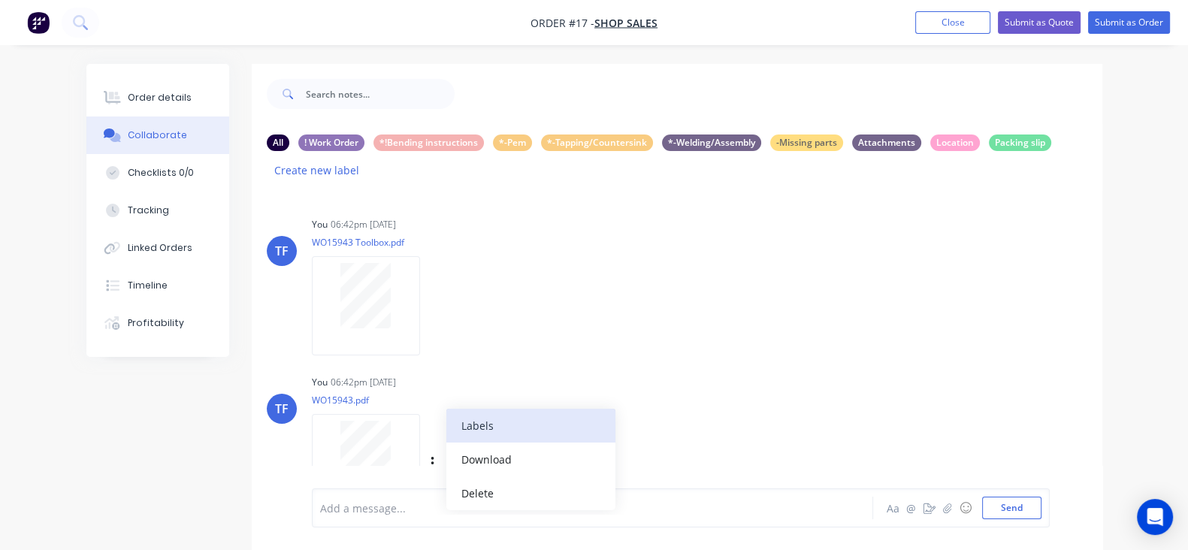
click at [446, 409] on button "Labels" at bounding box center [530, 426] width 169 height 34
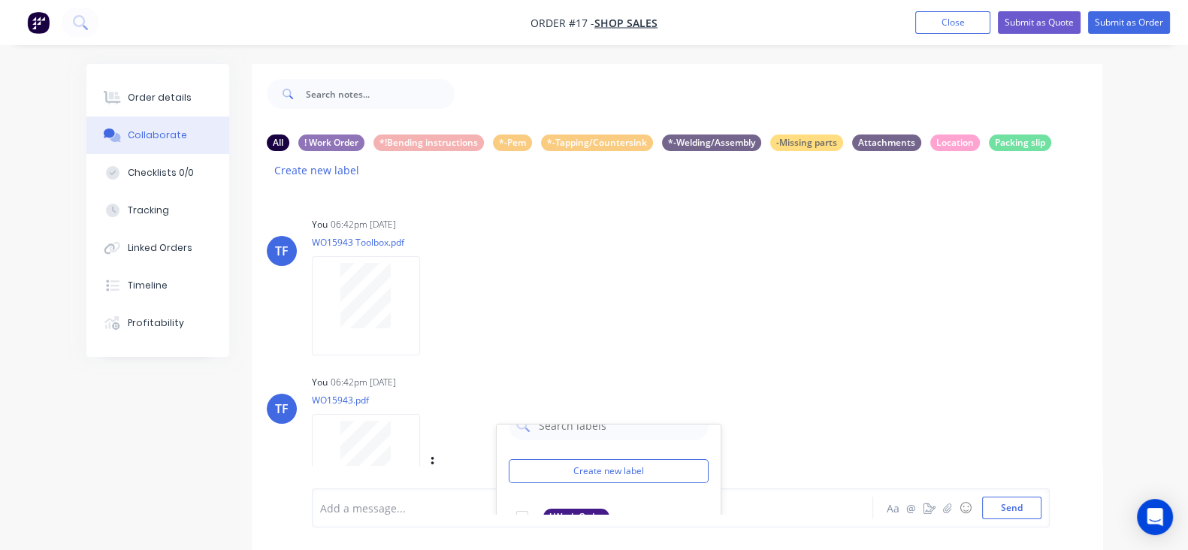
scroll to position [187, 0]
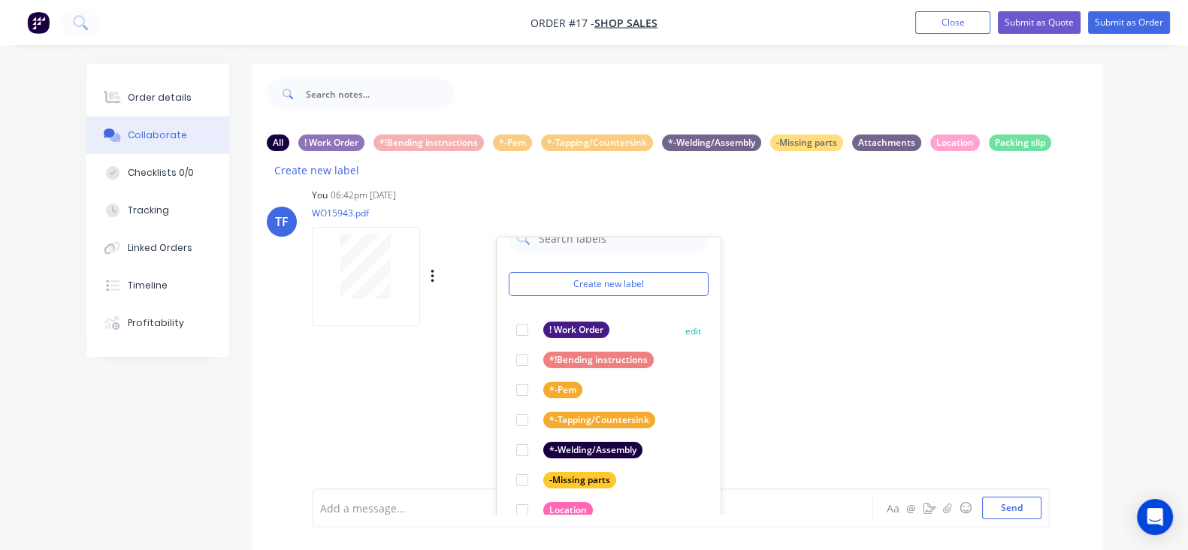
drag, startPoint x: 457, startPoint y: 300, endPoint x: 492, endPoint y: 307, distance: 36.1
click at [507, 315] on div at bounding box center [522, 330] width 30 height 30
click at [788, 343] on div "TF You 06:42pm [DATE] WO15943 Toolbox.pdf Labels Download Delete TF You 06:42pm…" at bounding box center [677, 352] width 850 height 323
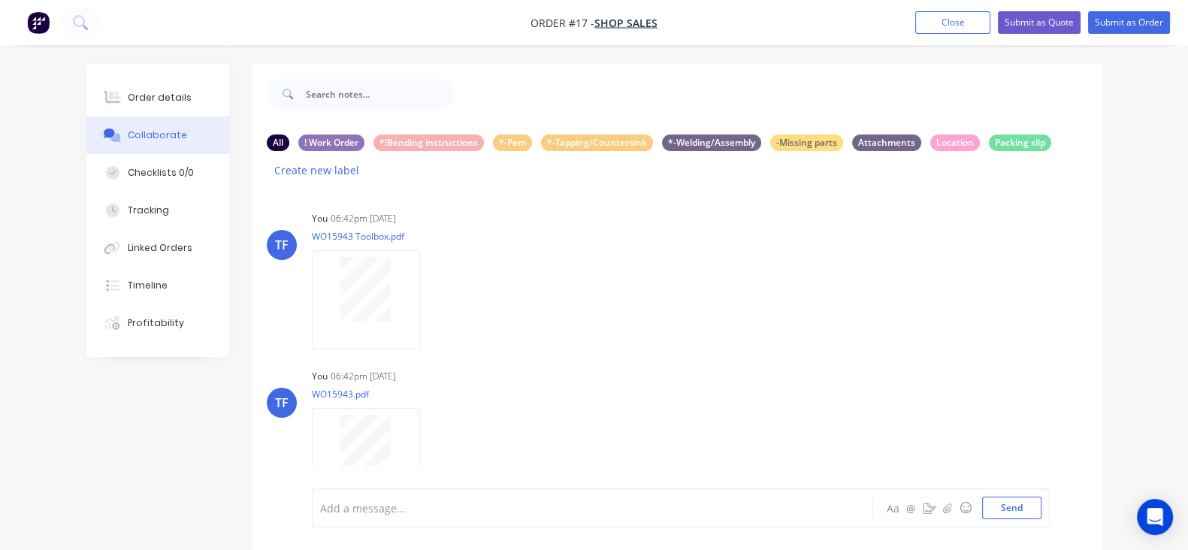
scroll to position [0, 0]
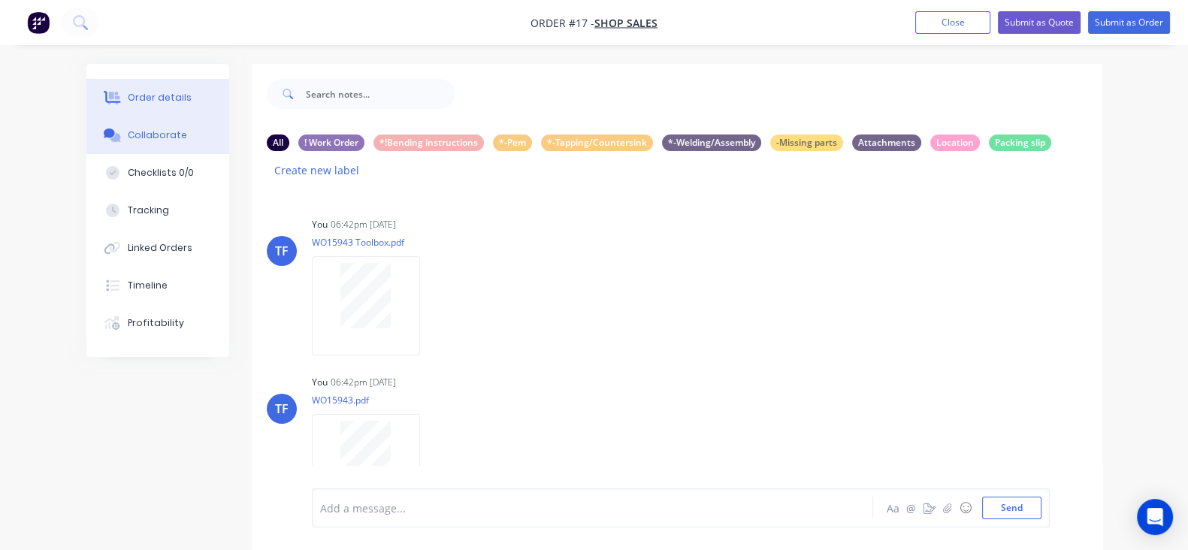
click at [97, 107] on button "Order details" at bounding box center [157, 98] width 143 height 38
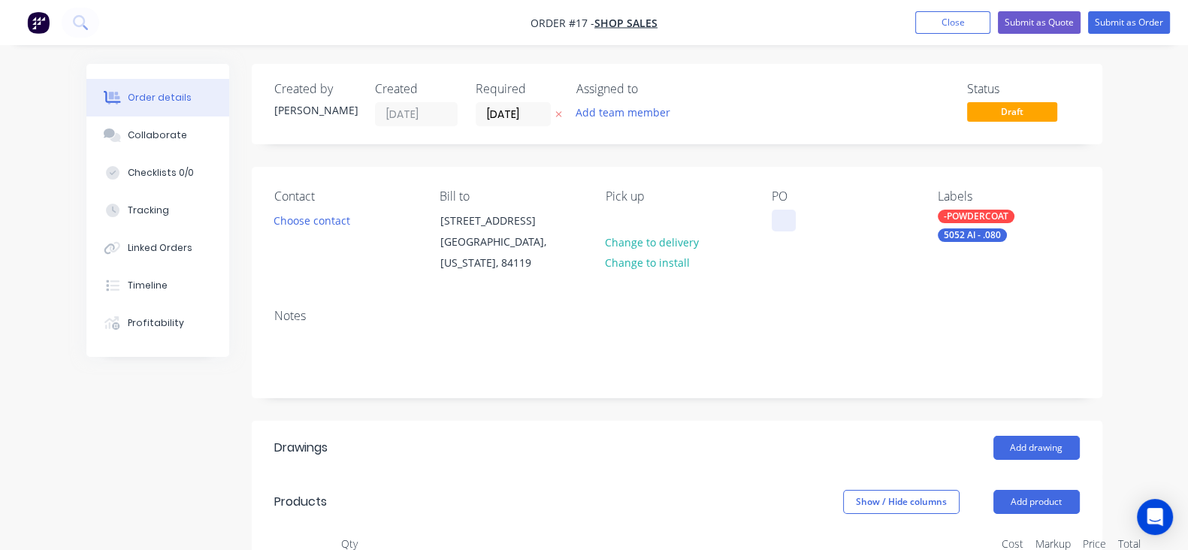
click at [794, 216] on div at bounding box center [783, 221] width 24 height 22
click at [811, 295] on div "Contact Choose contact [PERSON_NAME] to [STREET_ADDRESS][US_STATE] Pick up Chan…" at bounding box center [677, 232] width 850 height 130
click at [1104, 29] on button "Submit as Order" at bounding box center [1129, 22] width 82 height 23
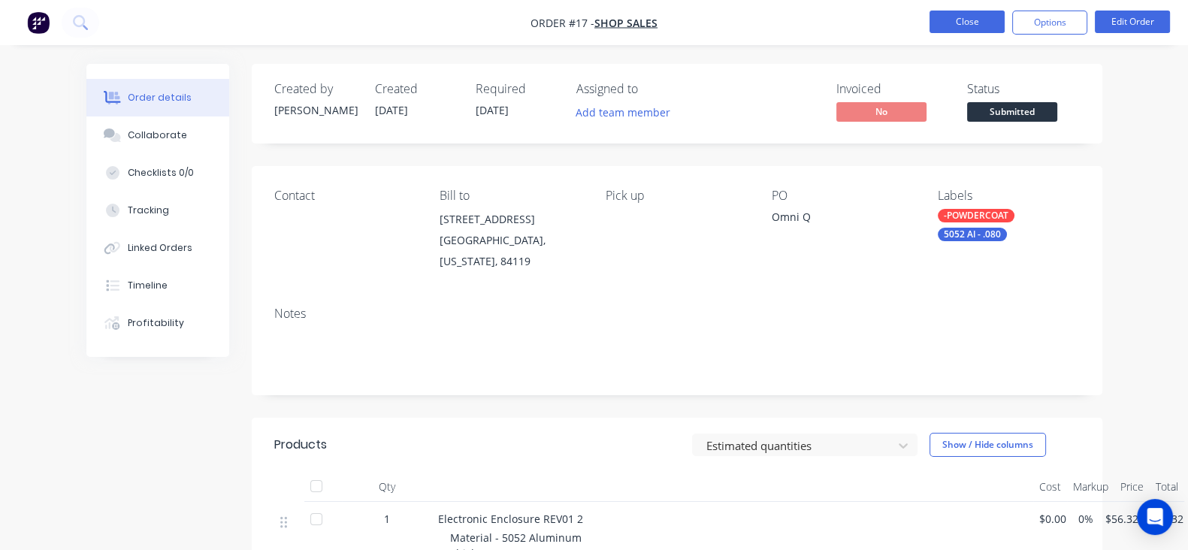
click at [958, 28] on button "Close" at bounding box center [966, 22] width 75 height 23
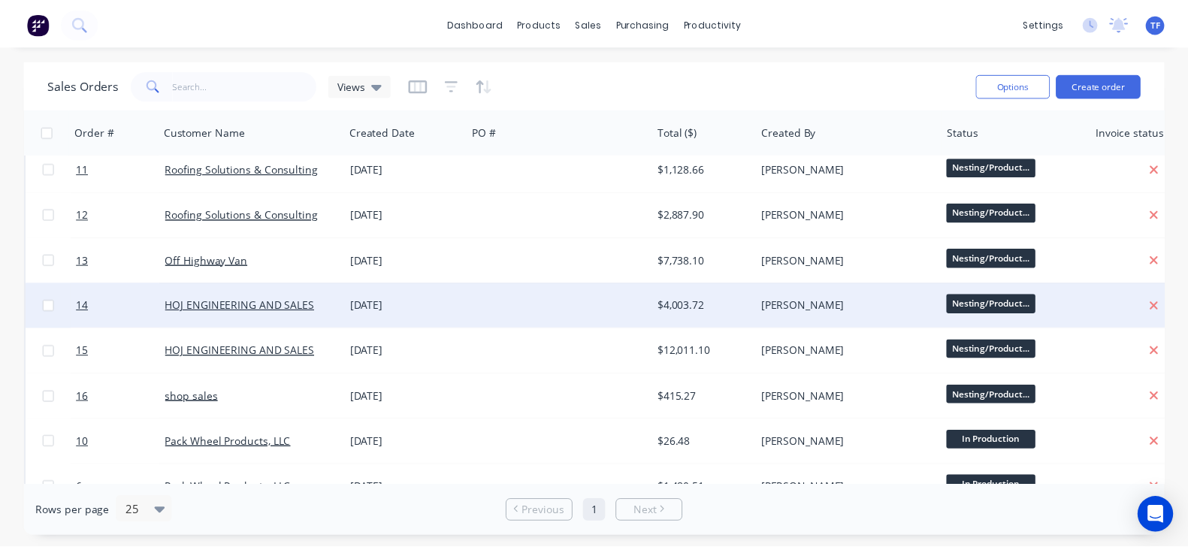
scroll to position [93, 0]
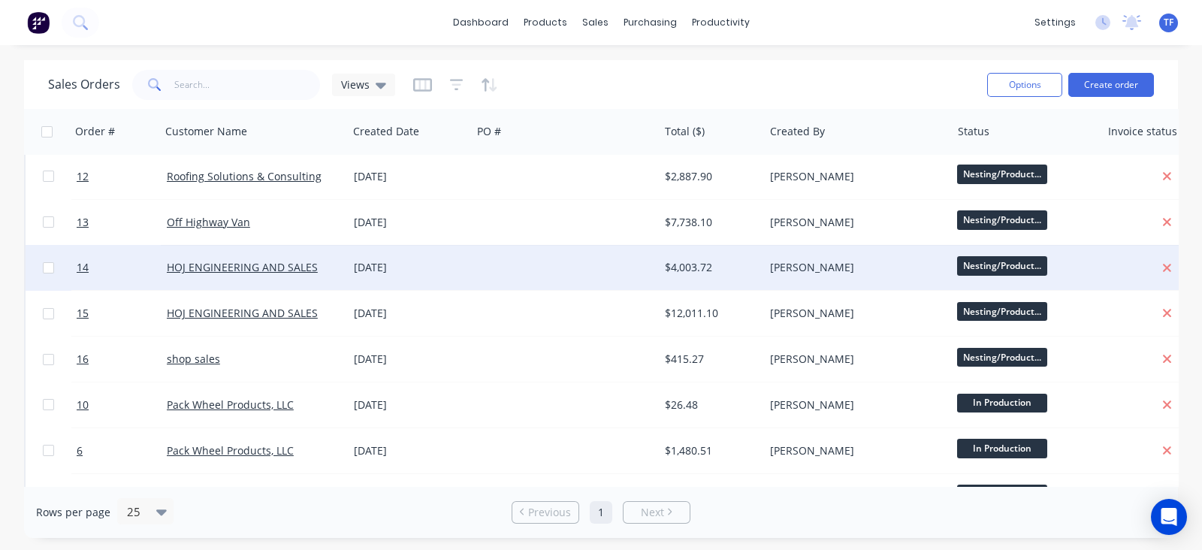
click at [454, 357] on div "[DATE]" at bounding box center [410, 359] width 112 height 15
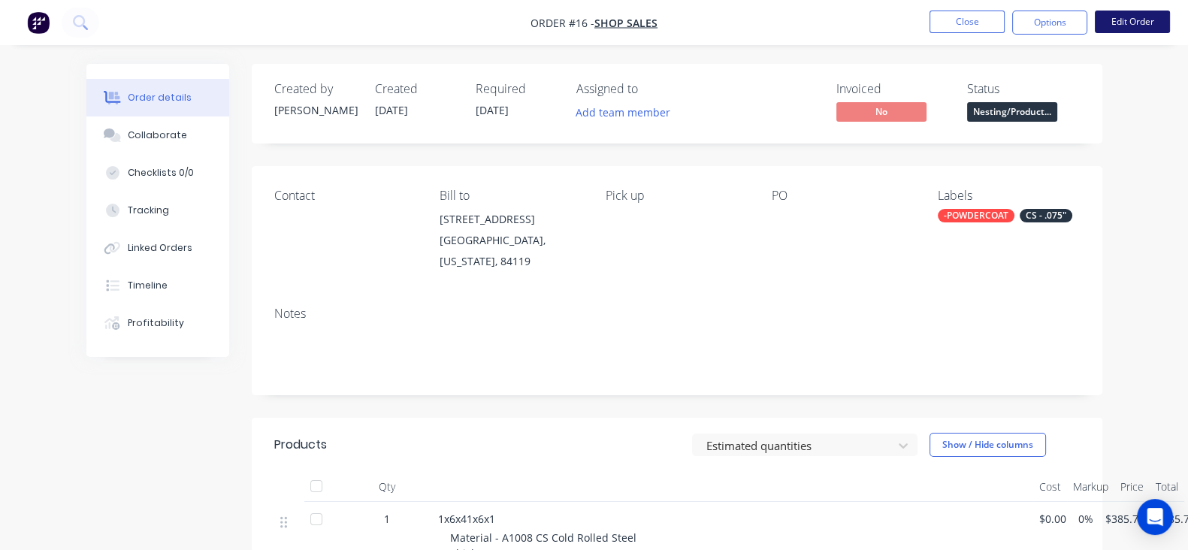
click at [1139, 25] on button "Edit Order" at bounding box center [1131, 22] width 75 height 23
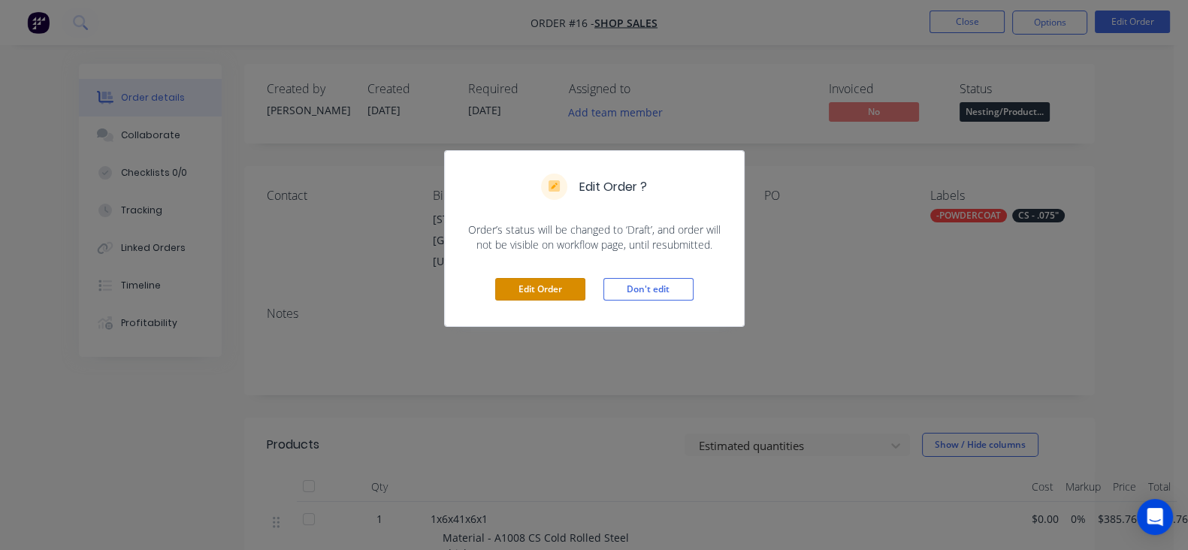
click at [575, 283] on button "Edit Order" at bounding box center [540, 289] width 90 height 23
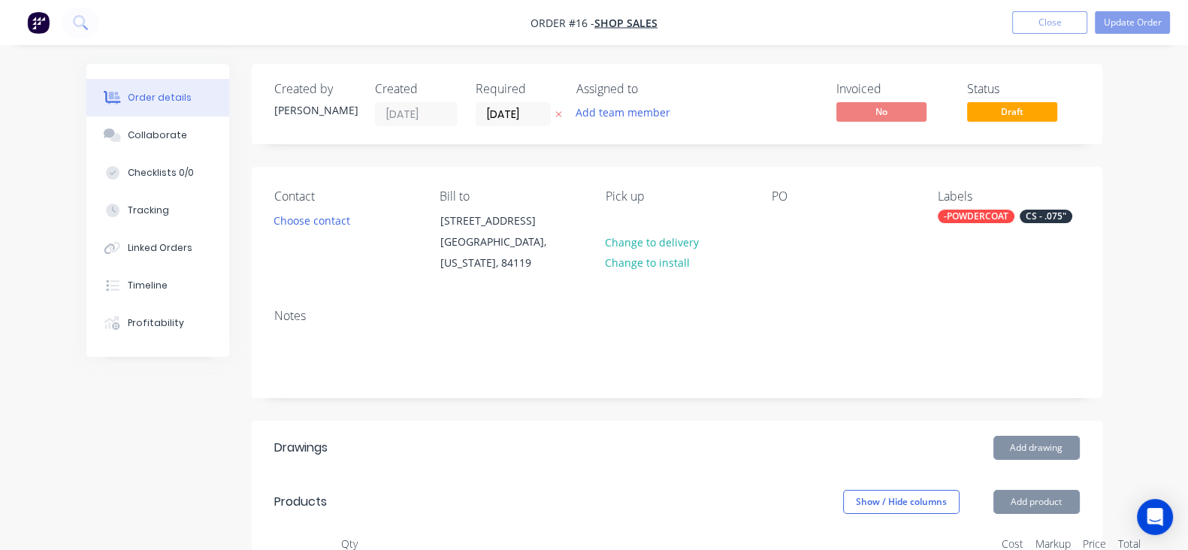
type input "[DATE]"
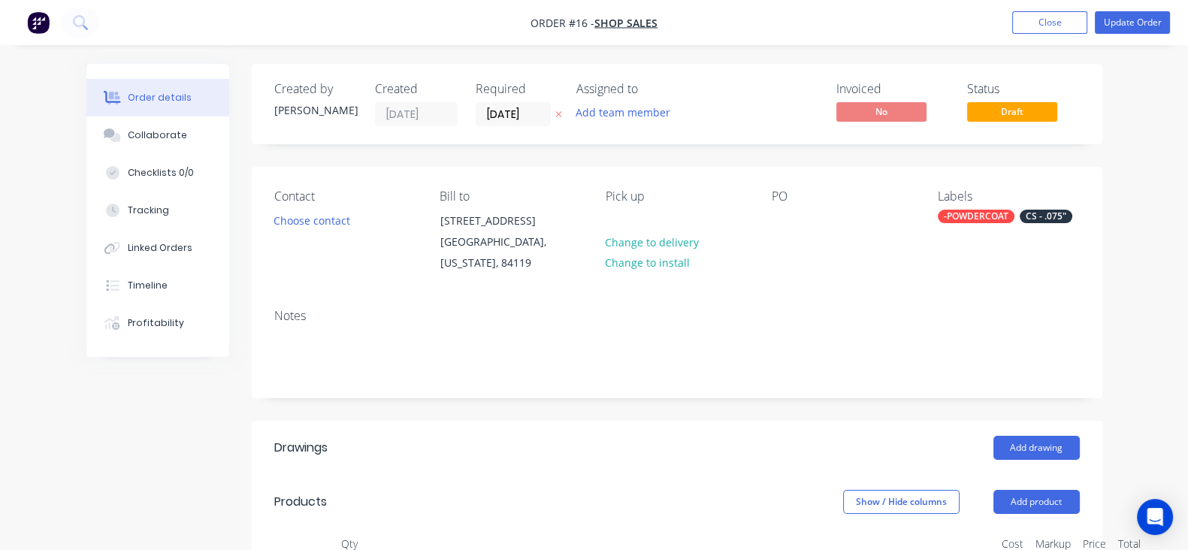
click at [816, 216] on div "PO" at bounding box center [842, 231] width 142 height 85
click at [795, 216] on div at bounding box center [783, 221] width 24 height 22
click at [835, 282] on div "Contact Choose contact [PERSON_NAME] to [STREET_ADDRESS][US_STATE] Pick up Chan…" at bounding box center [677, 232] width 850 height 130
click at [804, 227] on div "[PERSON_NAME]" at bounding box center [825, 221] width 108 height 22
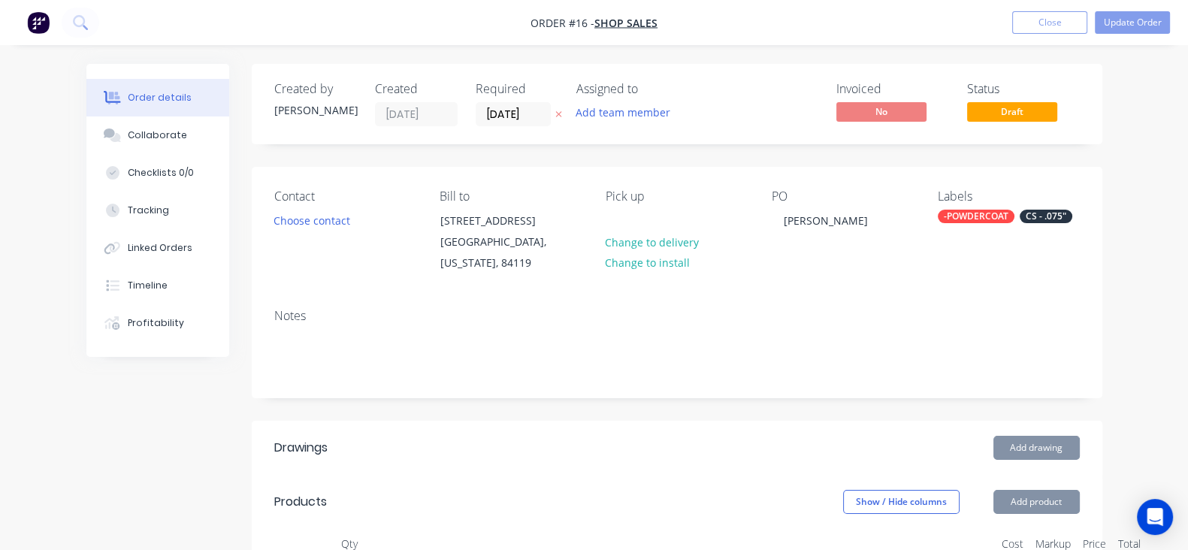
click at [800, 246] on div "PO [PERSON_NAME]" at bounding box center [842, 231] width 142 height 85
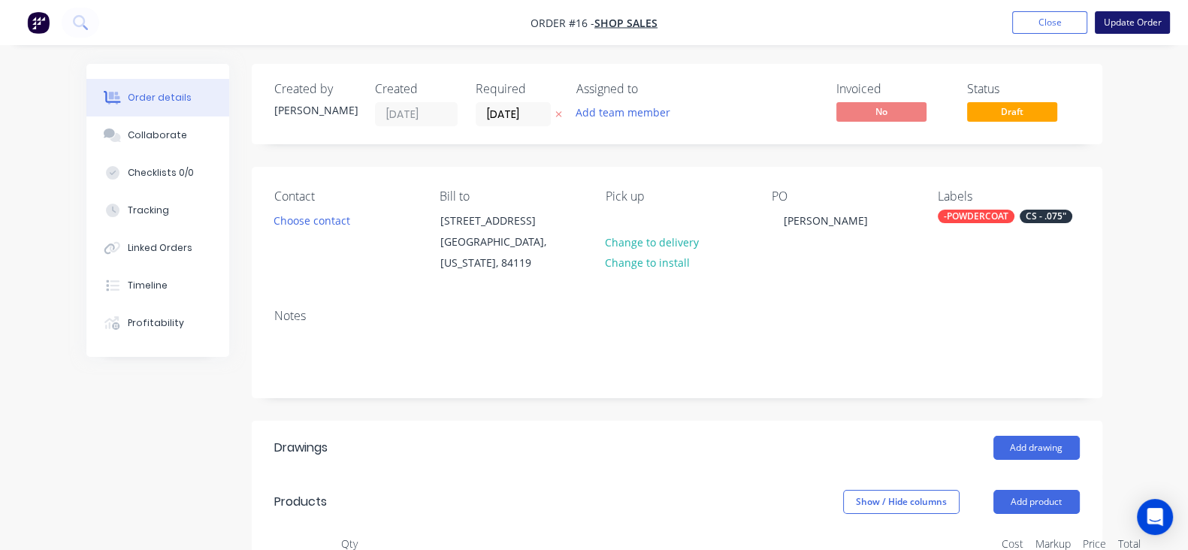
click at [1121, 30] on button "Update Order" at bounding box center [1131, 22] width 75 height 23
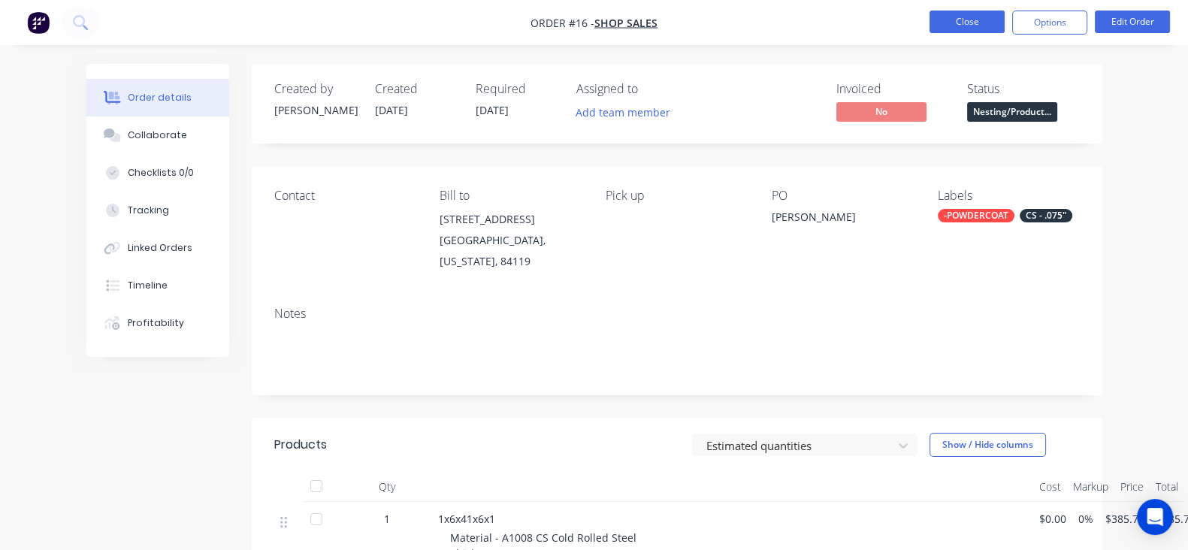
click at [969, 16] on button "Close" at bounding box center [966, 22] width 75 height 23
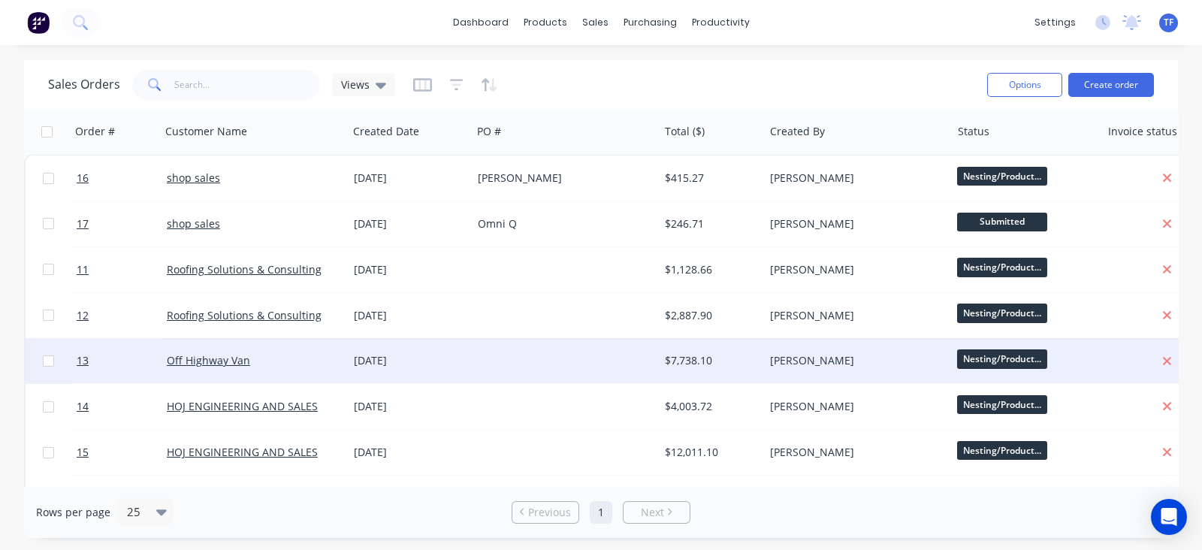
click at [493, 359] on div at bounding box center [565, 360] width 187 height 45
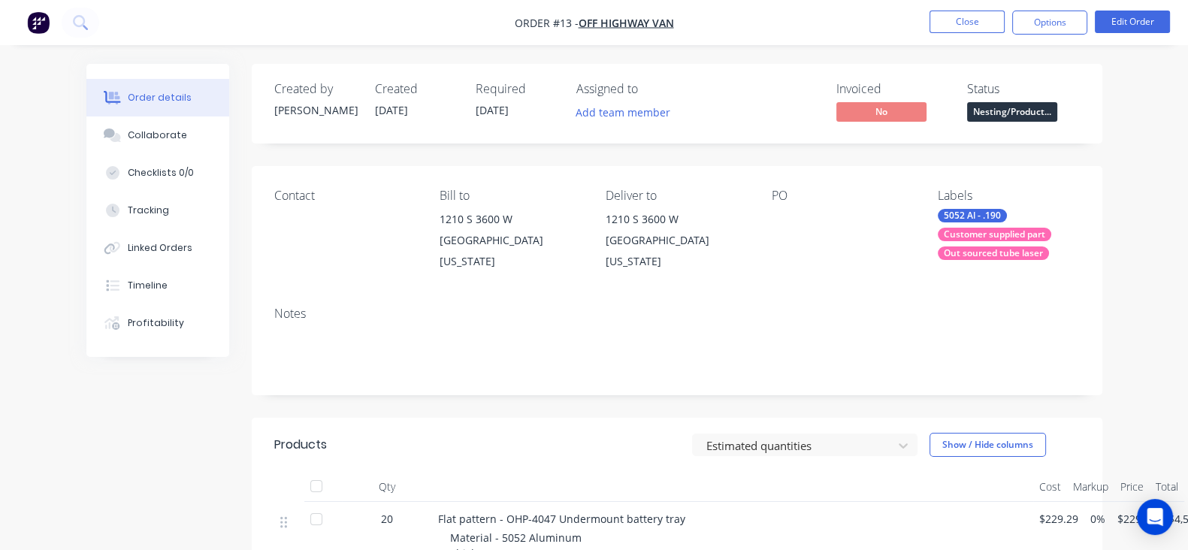
click at [798, 216] on div at bounding box center [842, 219] width 142 height 21
click at [1157, 18] on button "Edit Order" at bounding box center [1131, 22] width 75 height 23
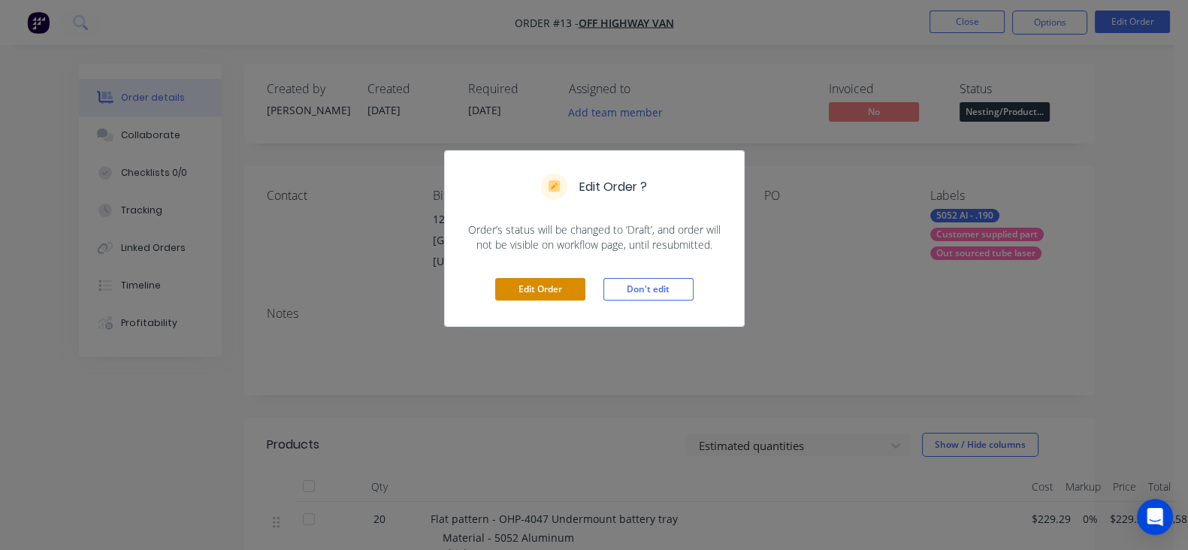
click at [567, 278] on button "Edit Order" at bounding box center [540, 289] width 90 height 23
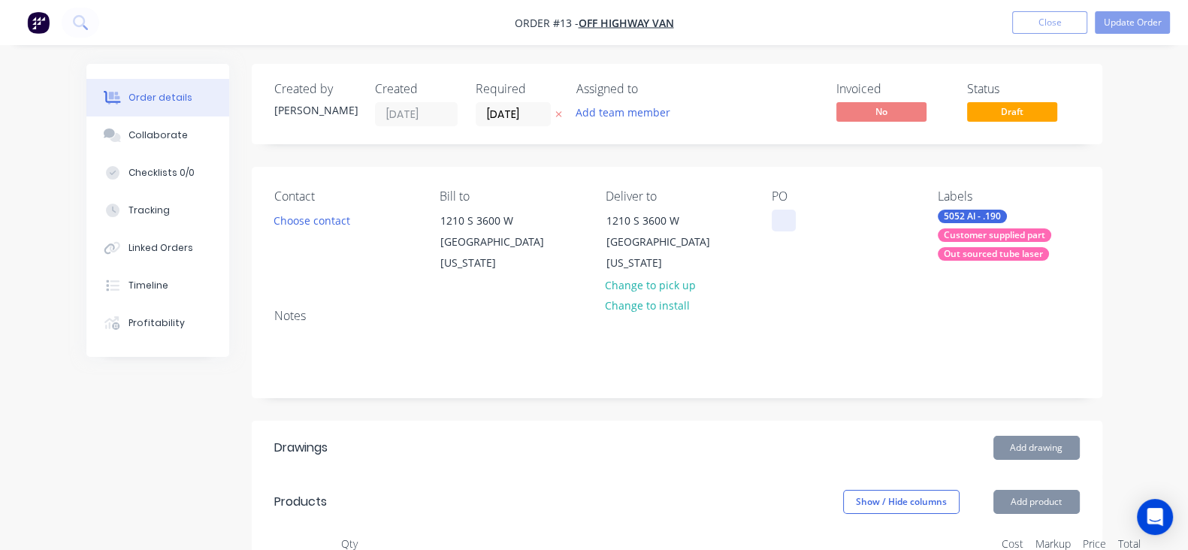
type input "[DATE]"
click at [789, 214] on div at bounding box center [783, 221] width 24 height 22
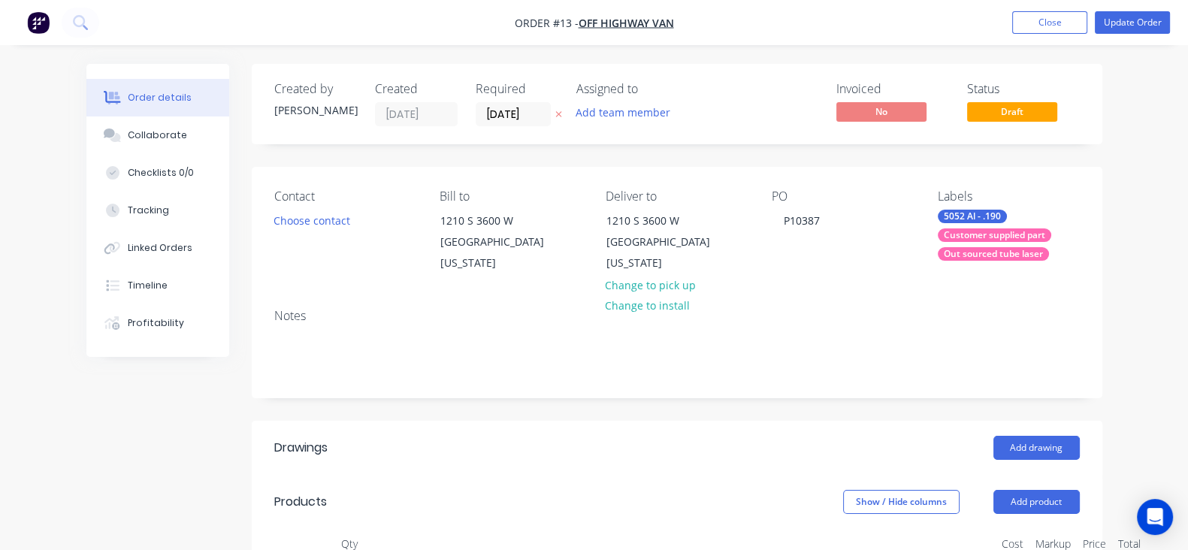
click at [786, 264] on div "PO P10387" at bounding box center [842, 231] width 142 height 85
click at [1136, 38] on nav "Order #13 - Off Highway Van Add product Close Update Order" at bounding box center [594, 22] width 1188 height 45
click at [1139, 30] on button "Update Order" at bounding box center [1131, 22] width 75 height 23
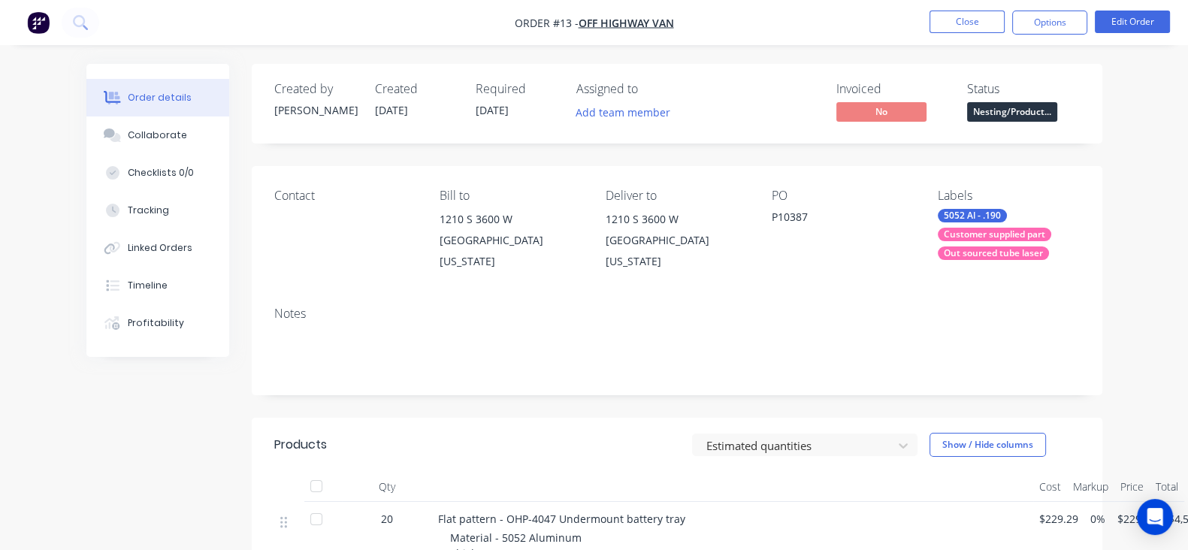
click at [977, 40] on nav "Order #13 - Off Highway Van Close Options Edit Order" at bounding box center [594, 22] width 1188 height 45
click at [973, 32] on button "Close" at bounding box center [966, 22] width 75 height 23
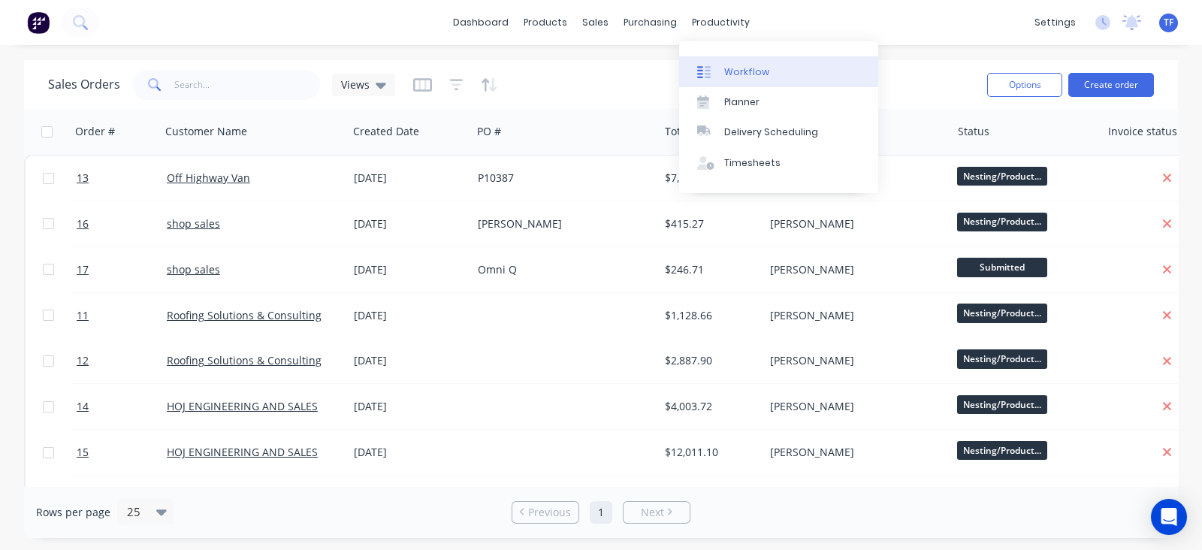
click at [724, 72] on div "Workflow" at bounding box center [746, 72] width 45 height 14
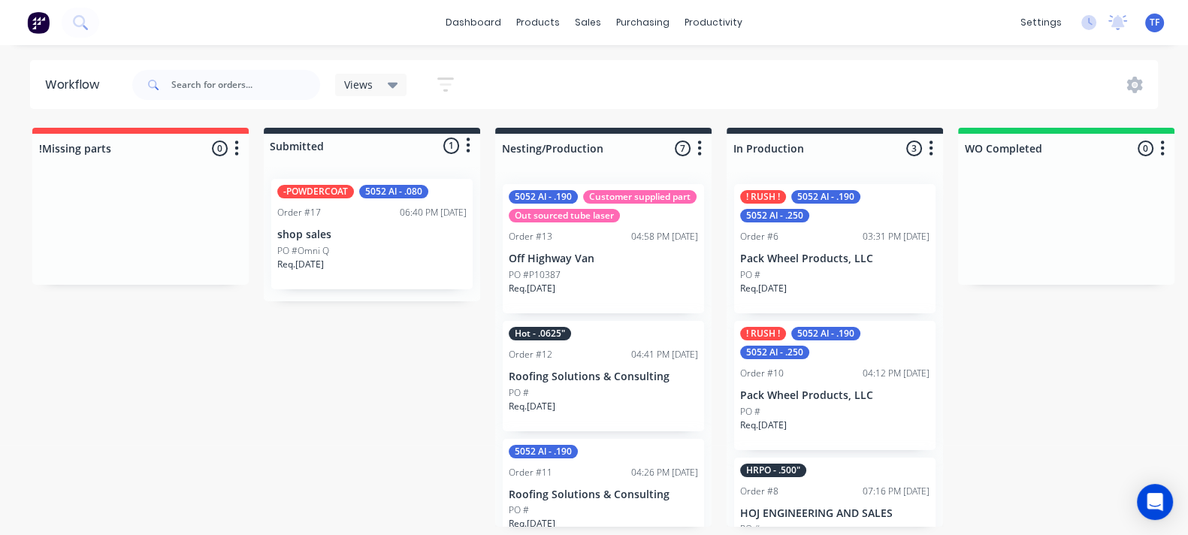
scroll to position [5, 0]
